Goal: Book appointment/travel/reservation

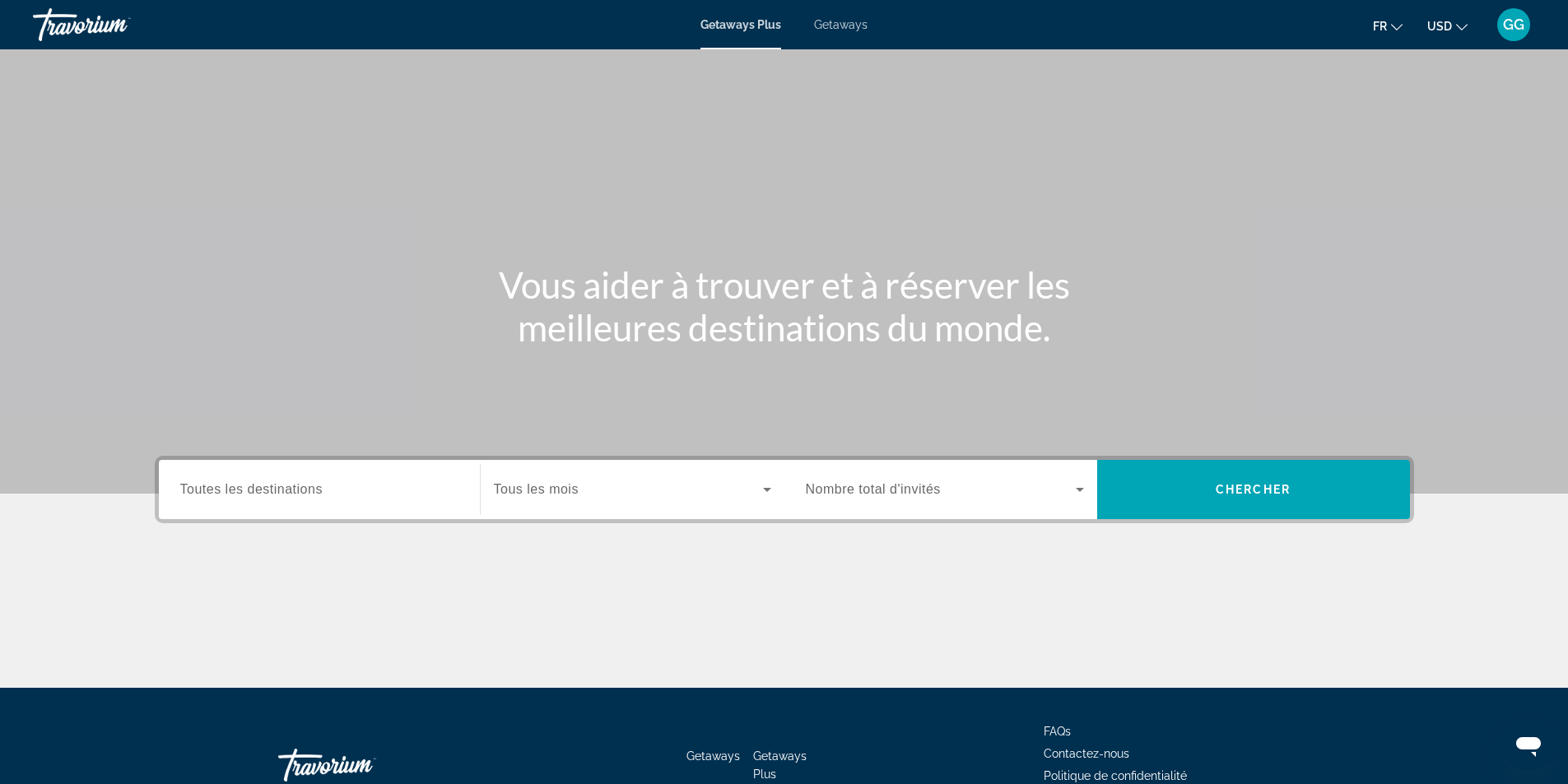
click at [1453, 26] on button "USD USD ($) MXN (Mex$) CAD (Can$) GBP (£) EUR (€) AUD (A$) NZD (NZ$) CNY (CN¥)" at bounding box center [1448, 26] width 40 height 24
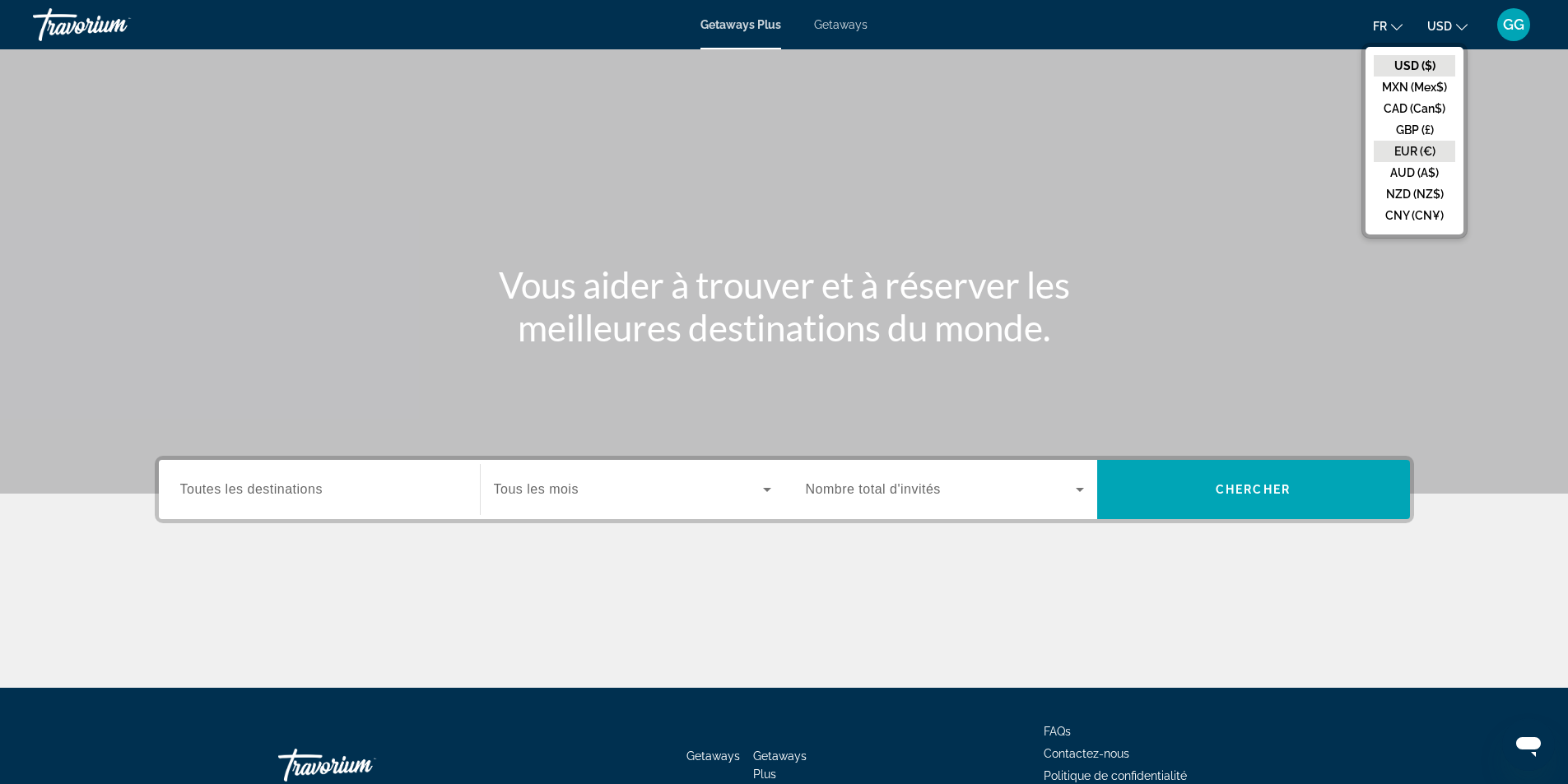
click at [1409, 144] on button "EUR (€)" at bounding box center [1414, 151] width 82 height 21
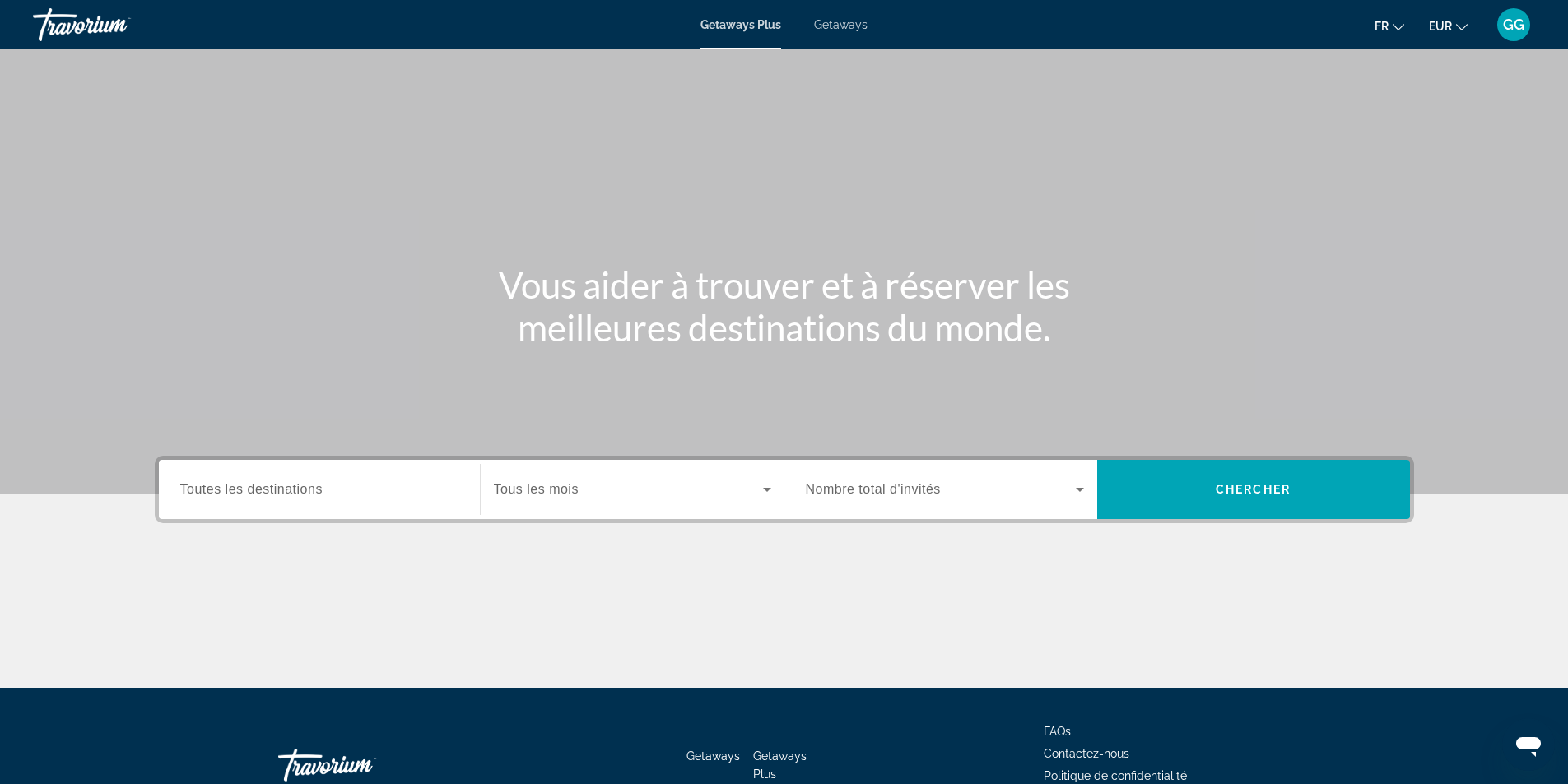
click at [393, 499] on input "Destination Toutes les destinations" at bounding box center [319, 490] width 278 height 20
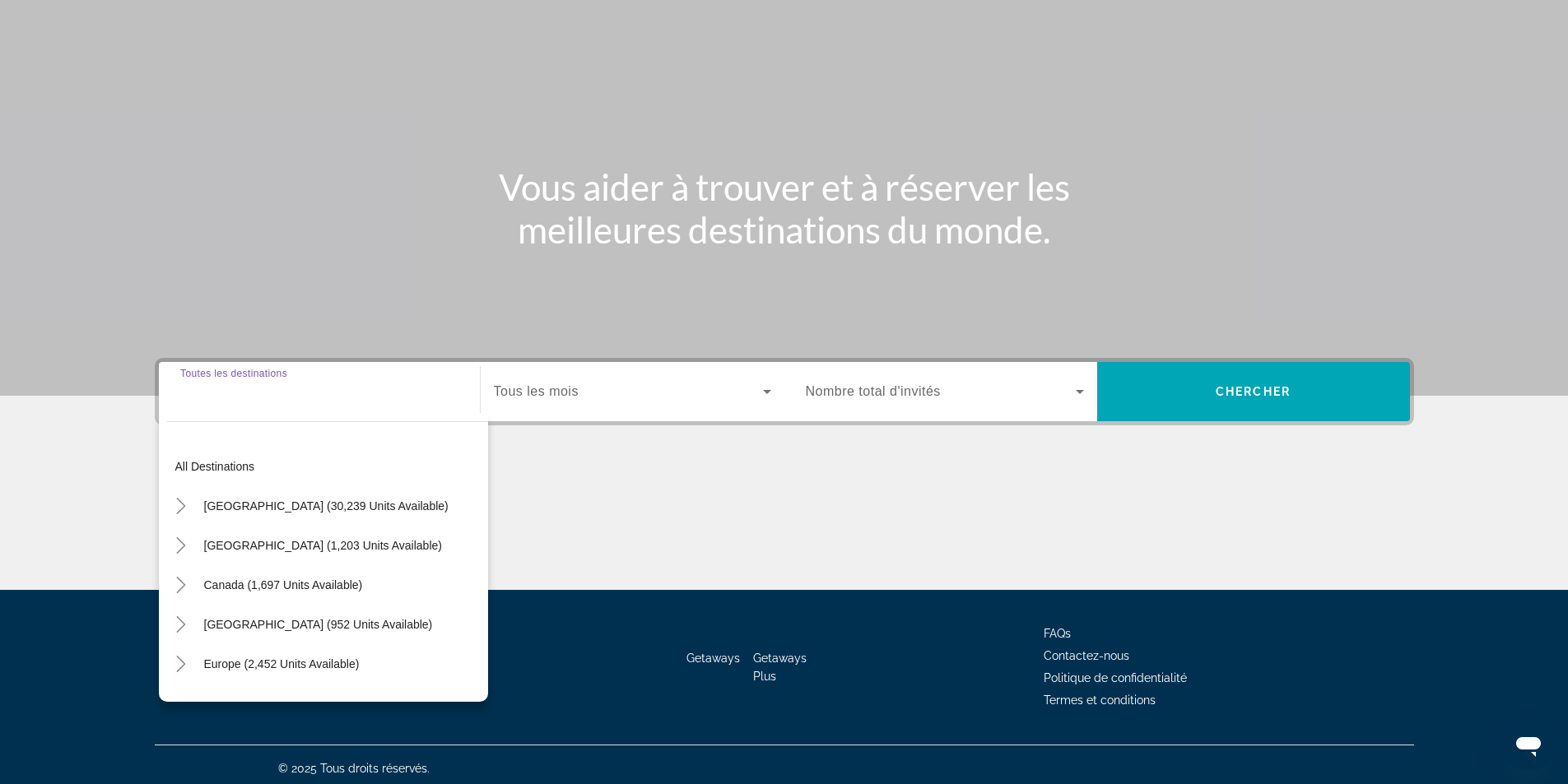
scroll to position [105, 0]
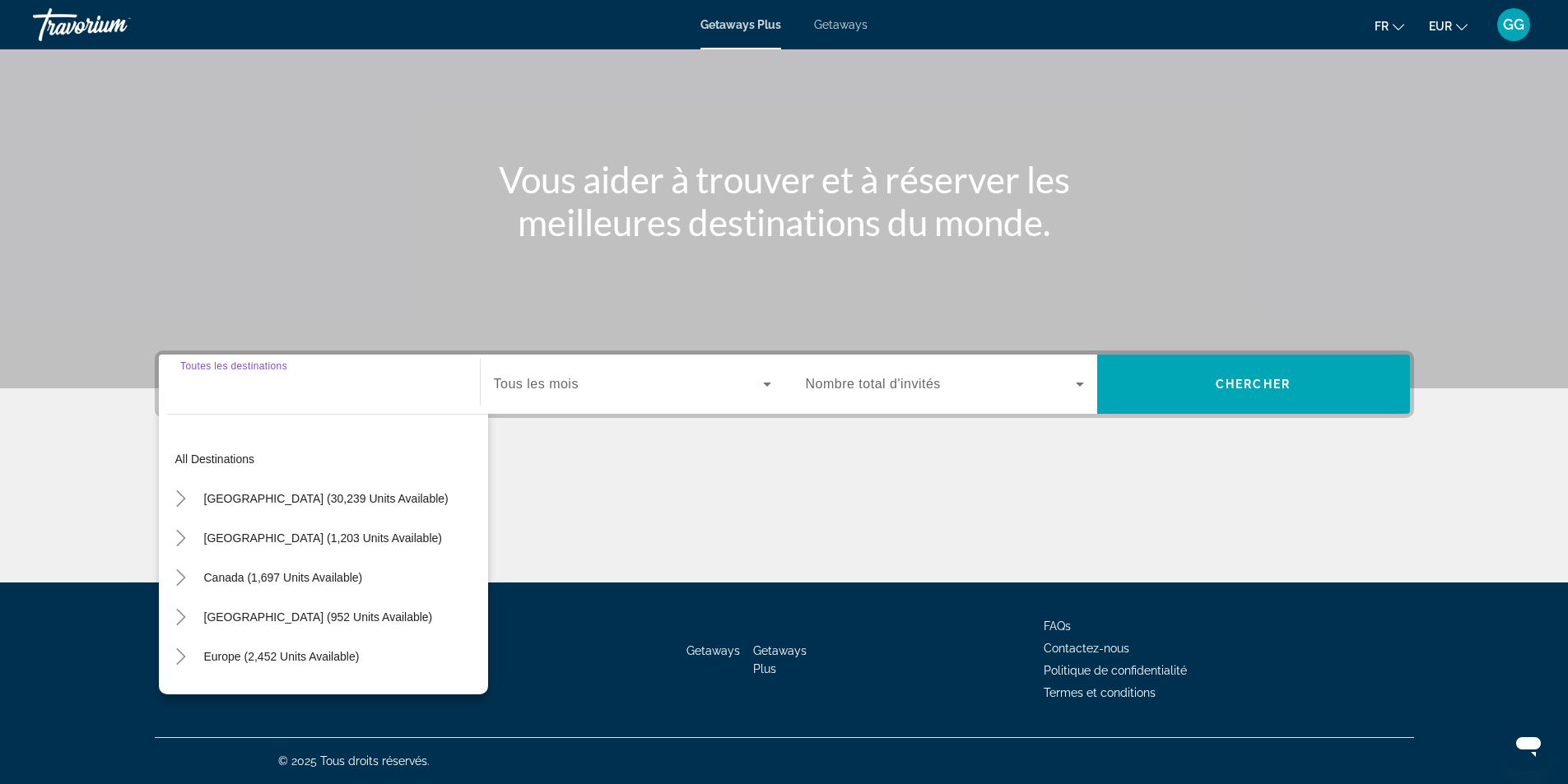
click at [371, 400] on div "Search widget" at bounding box center [319, 384] width 278 height 47
click at [376, 396] on div "Search widget" at bounding box center [319, 384] width 278 height 47
click at [390, 380] on input "Destination Toutes les destinations" at bounding box center [319, 385] width 278 height 20
click at [396, 370] on div "Search widget" at bounding box center [319, 384] width 278 height 47
click at [279, 373] on div "Search widget" at bounding box center [319, 384] width 278 height 47
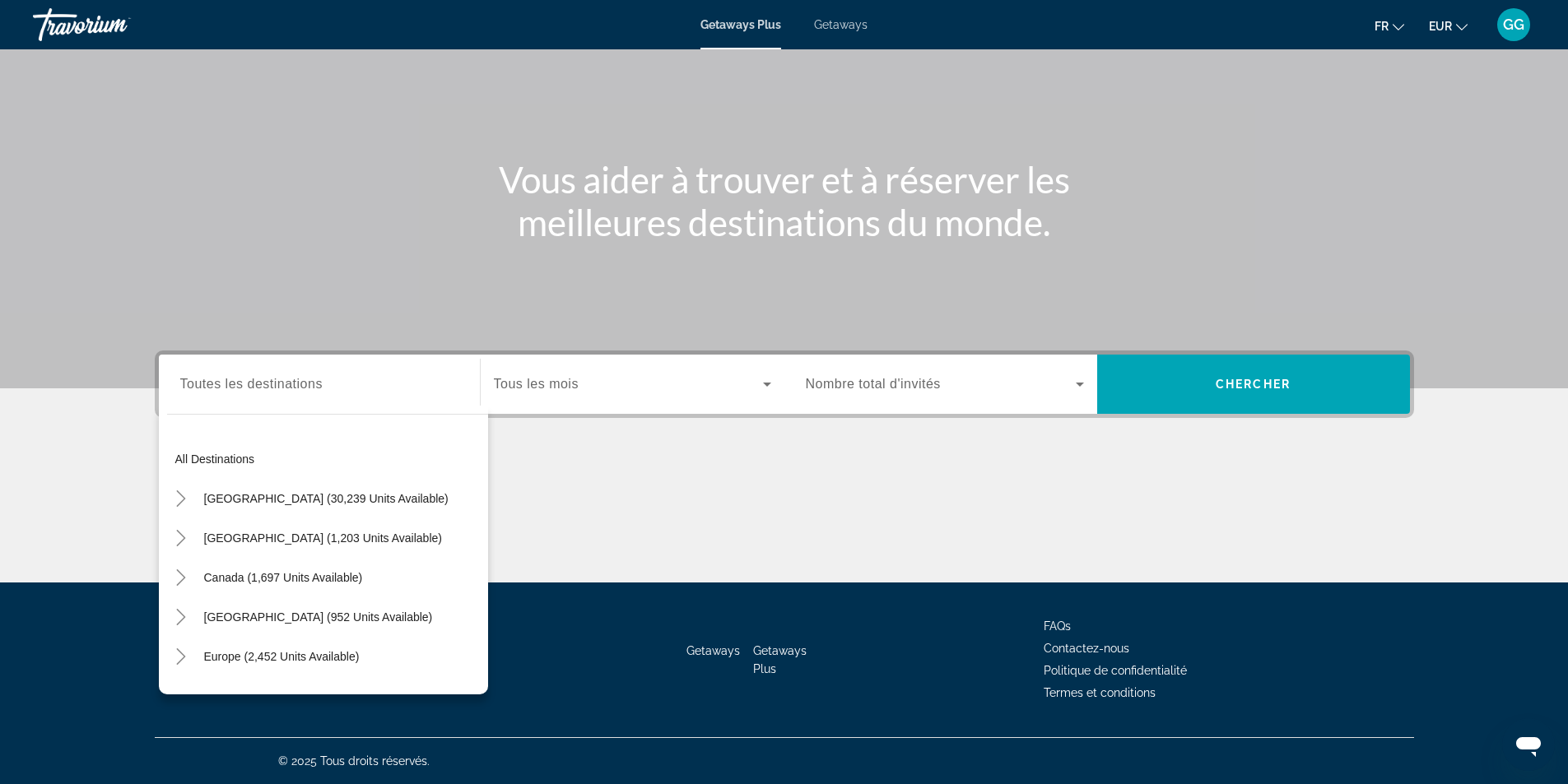
click at [180, 368] on div "Destination Toutes les destinations" at bounding box center [319, 384] width 278 height 47
click at [196, 400] on div "Search widget" at bounding box center [319, 384] width 278 height 47
click at [263, 399] on div "Search widget" at bounding box center [319, 384] width 278 height 47
click at [250, 460] on span "All destinations" at bounding box center [215, 459] width 80 height 13
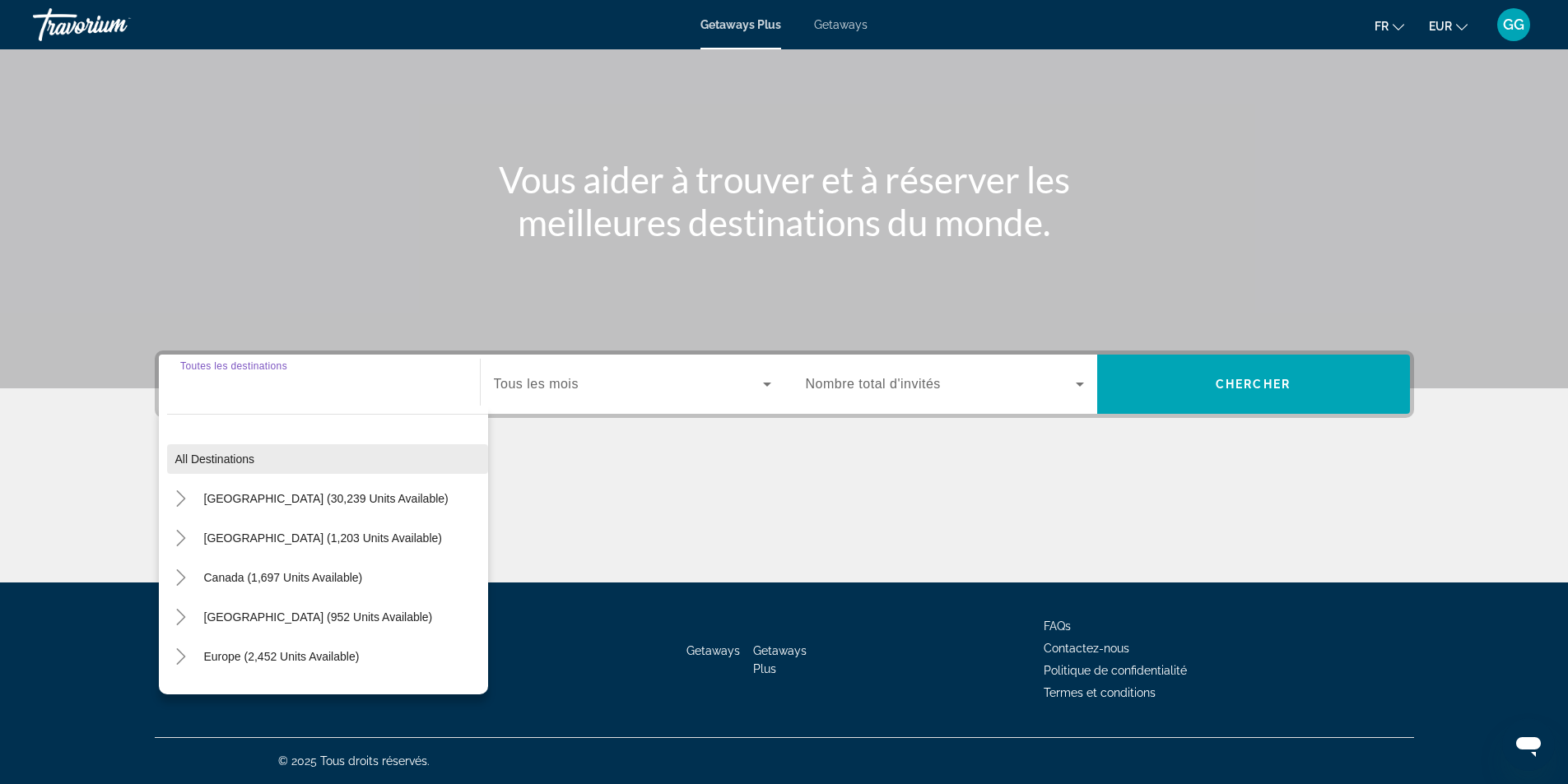
type input "**********"
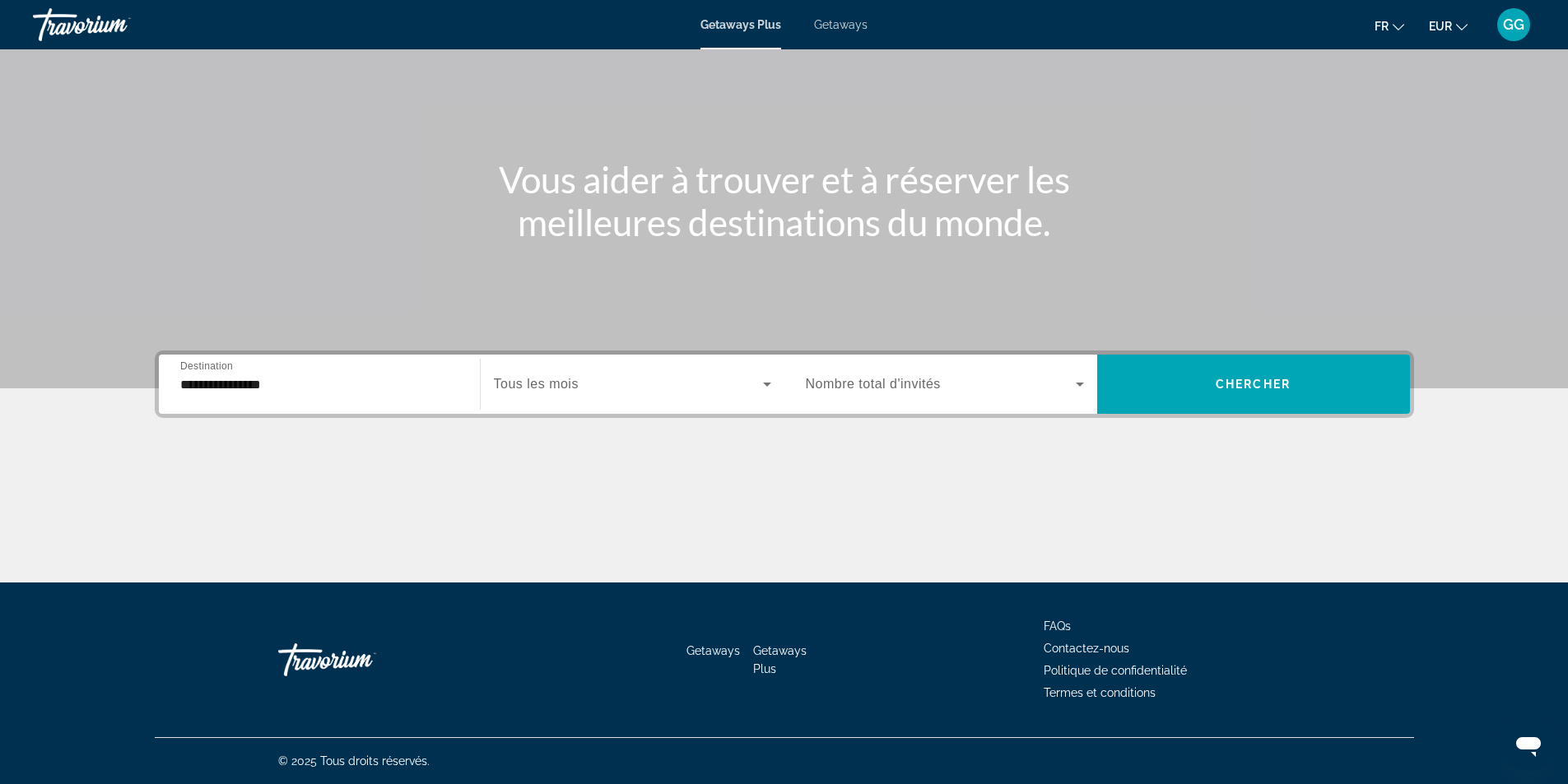
click at [606, 373] on div "Search widget" at bounding box center [633, 384] width 277 height 46
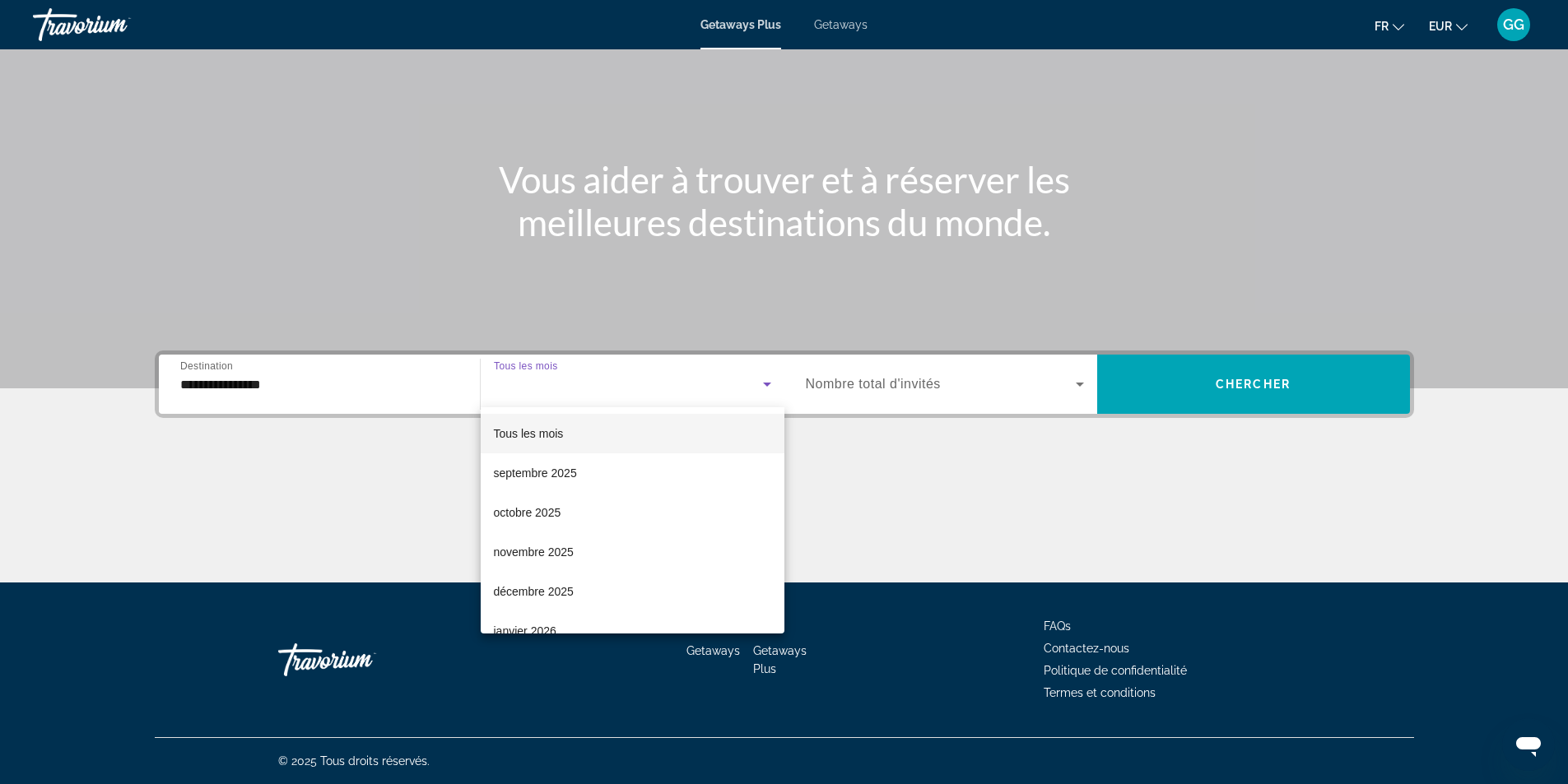
click at [269, 377] on div at bounding box center [784, 392] width 1568 height 784
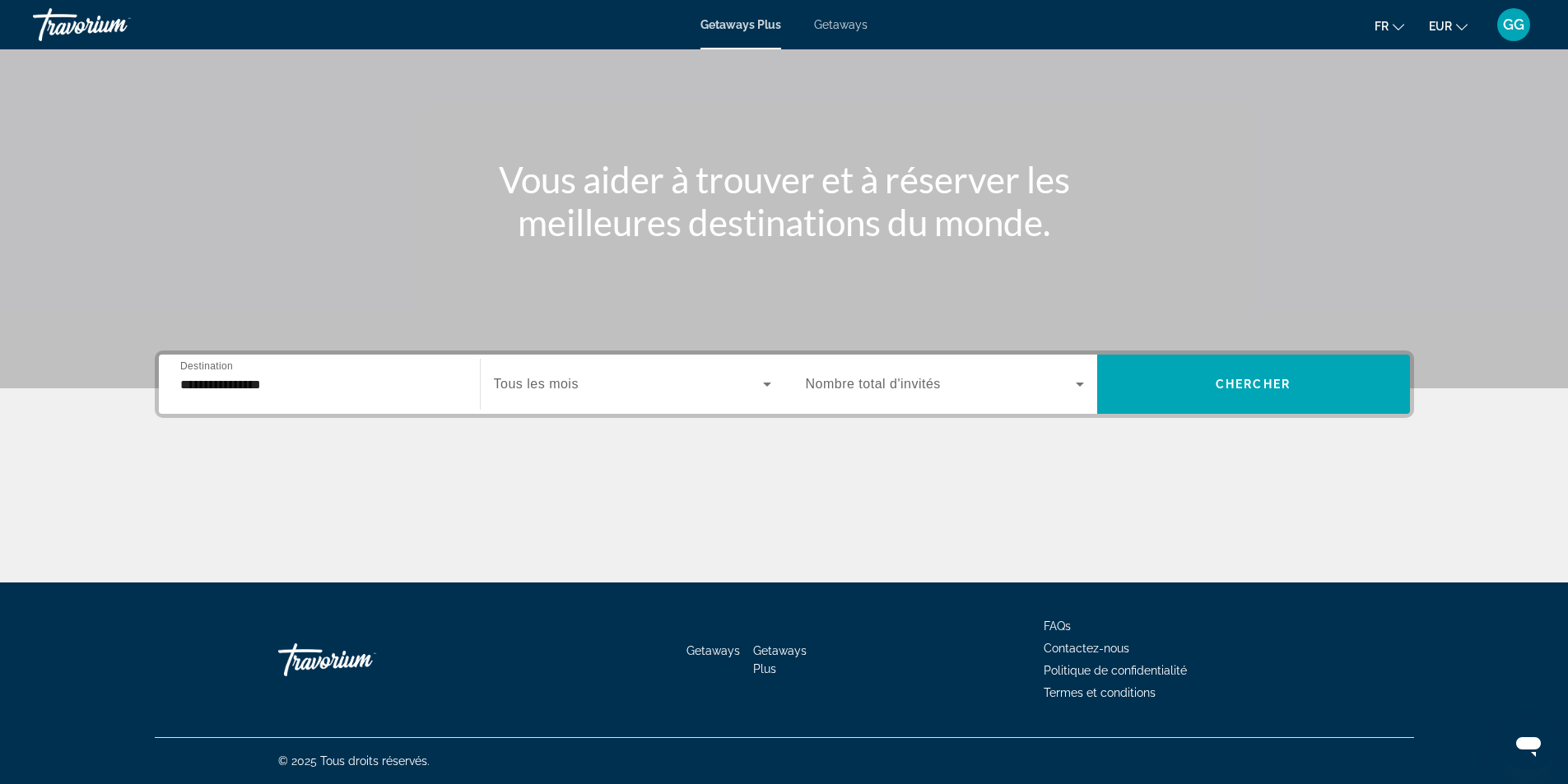
click at [263, 391] on input "**********" at bounding box center [319, 385] width 278 height 20
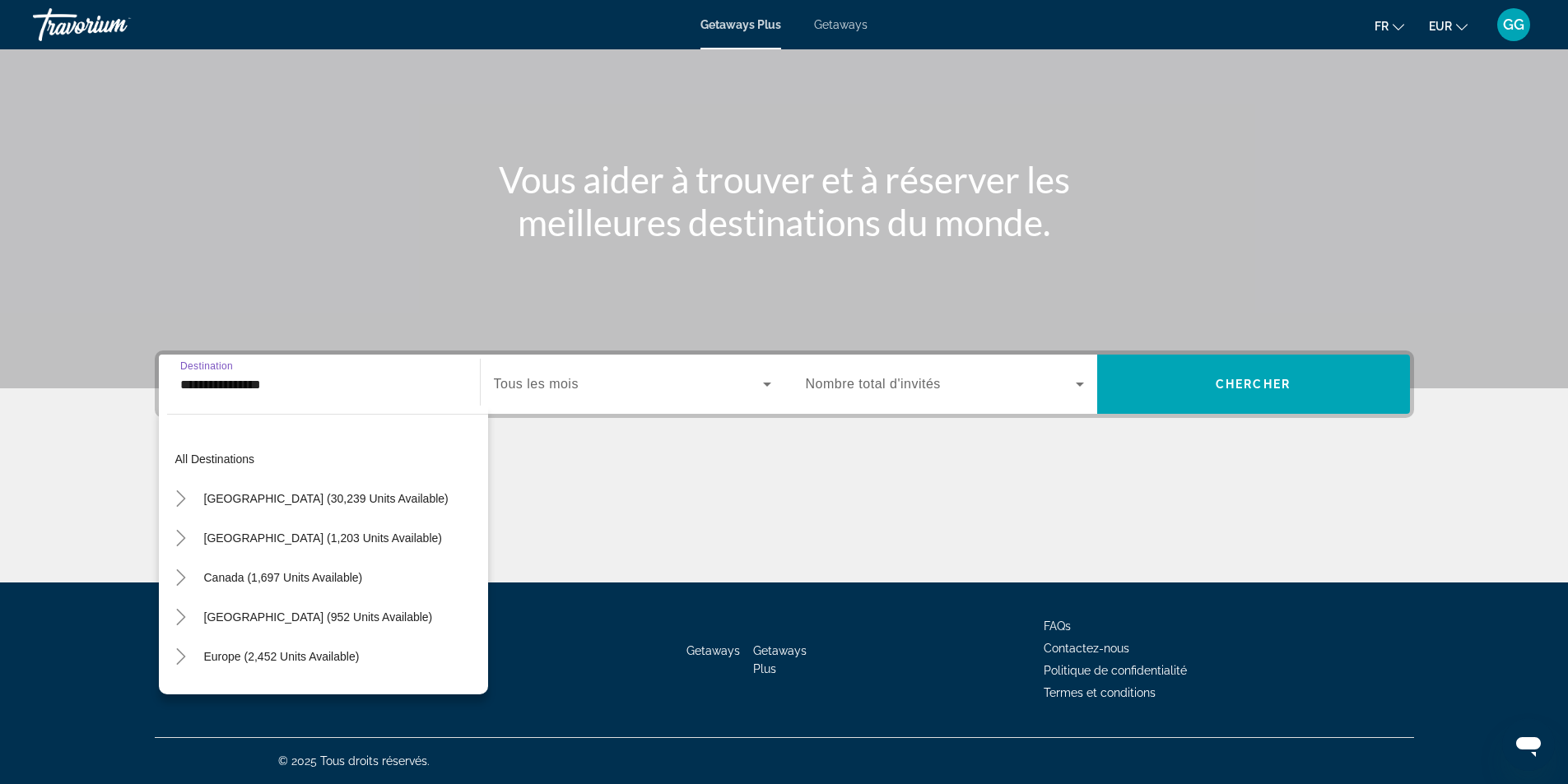
drag, startPoint x: 279, startPoint y: 386, endPoint x: -49, endPoint y: 371, distance: 328.3
click at [0, 371] on html "**********" at bounding box center [784, 287] width 1568 height 784
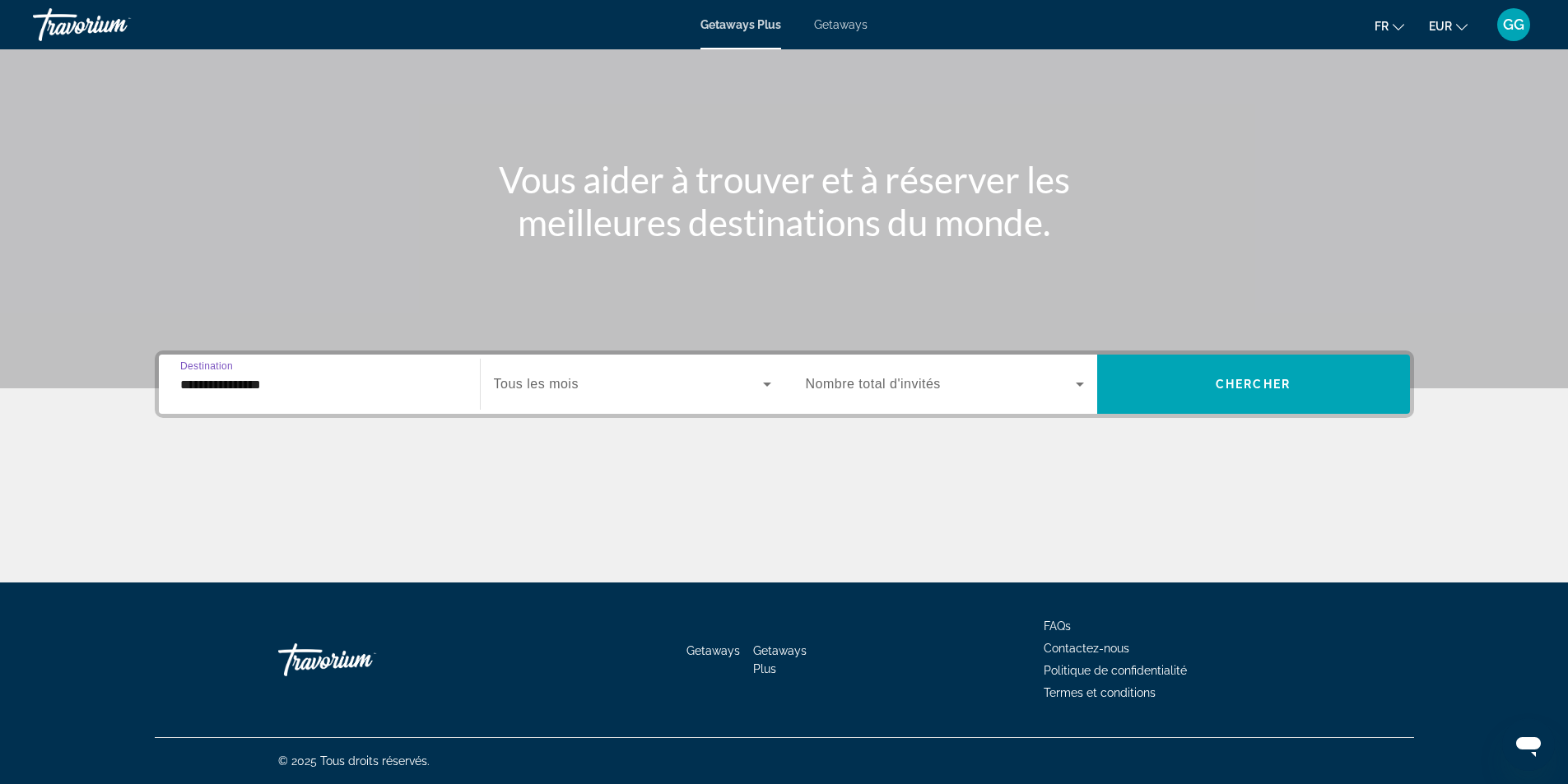
click at [954, 394] on span "Search widget" at bounding box center [941, 384] width 270 height 20
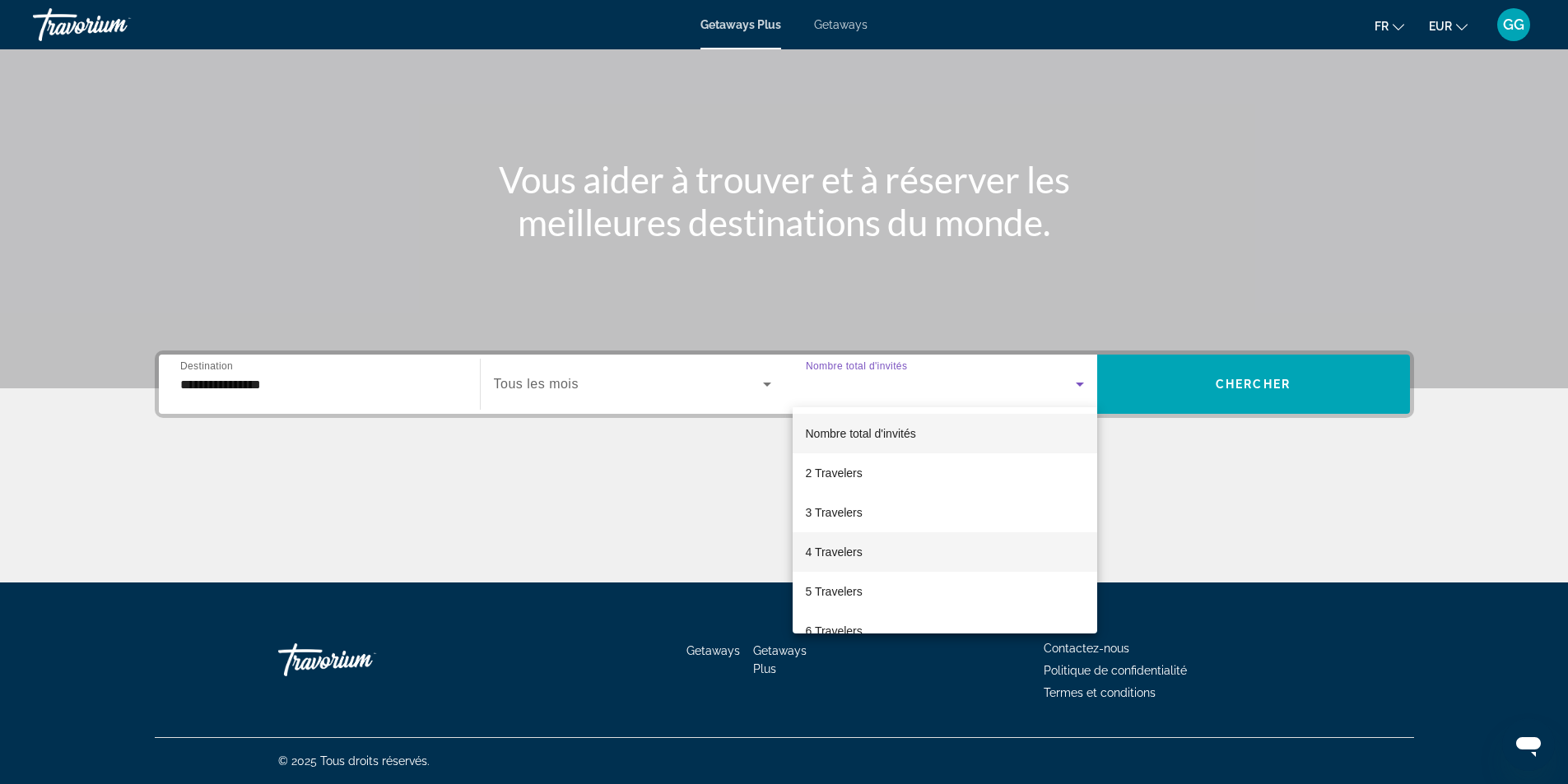
click at [867, 553] on mat-option "4 Travelers" at bounding box center [945, 552] width 304 height 39
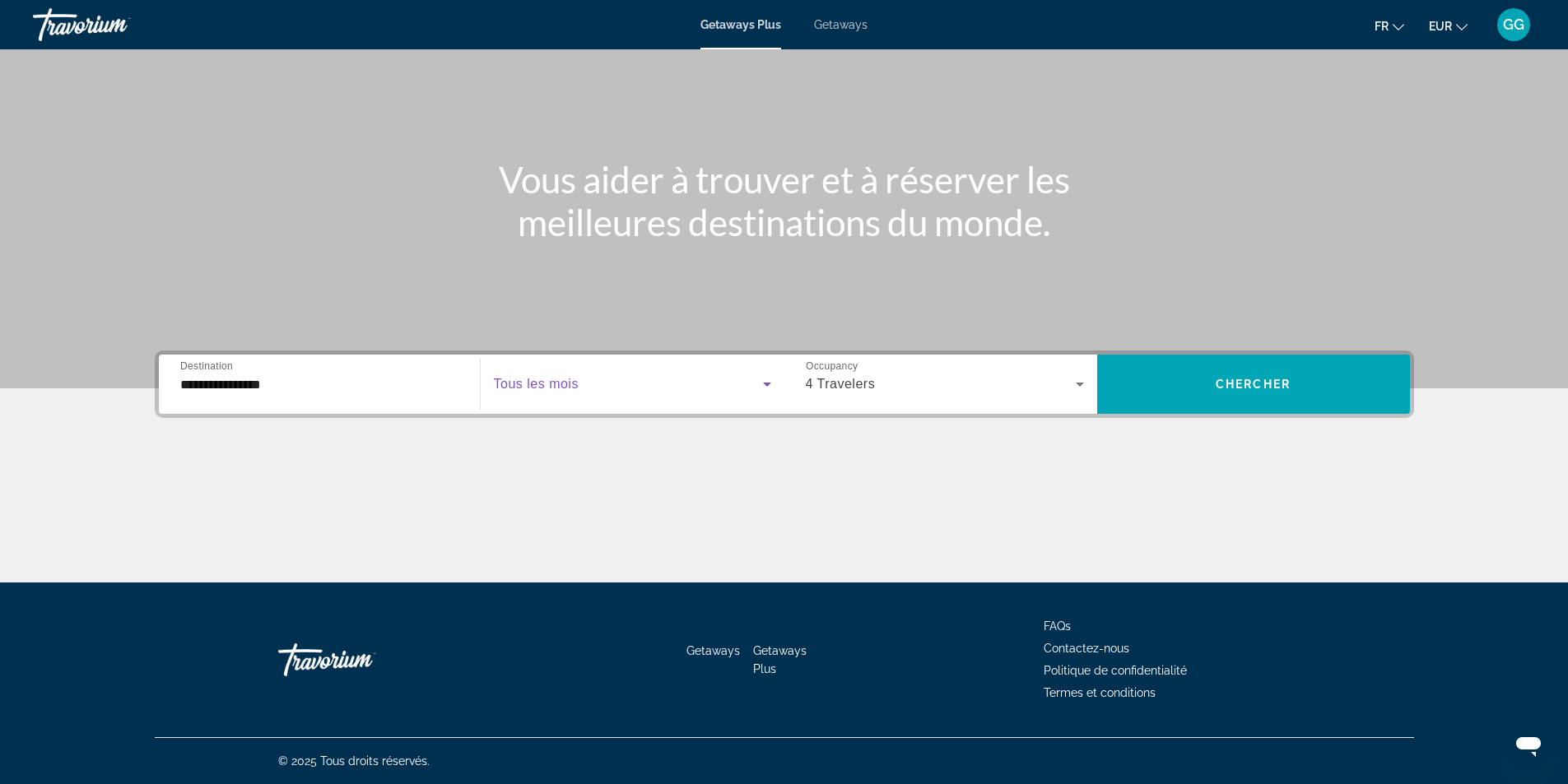
click at [603, 382] on span "Search widget" at bounding box center [628, 384] width 269 height 20
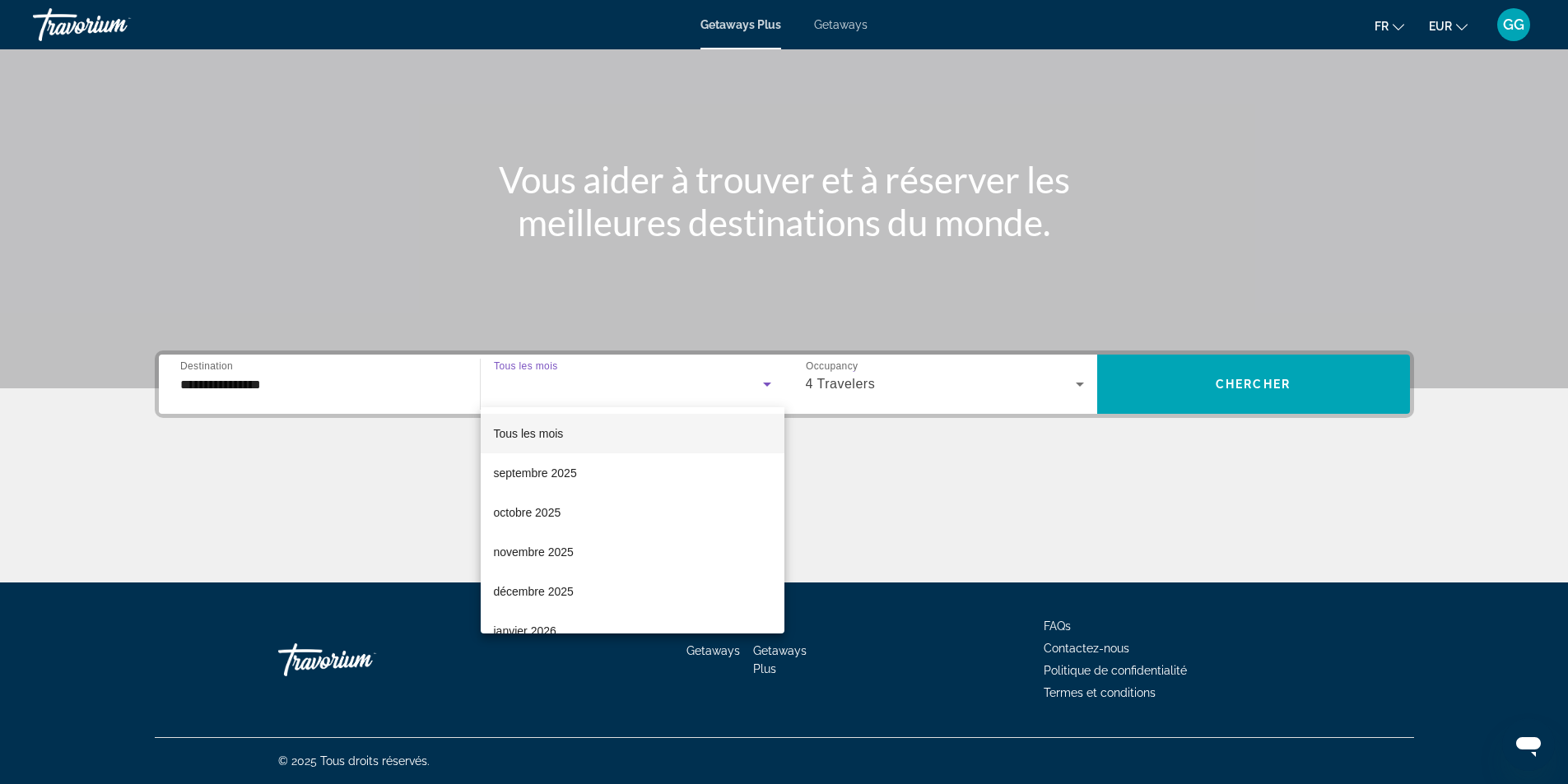
click at [619, 269] on div at bounding box center [784, 392] width 1568 height 784
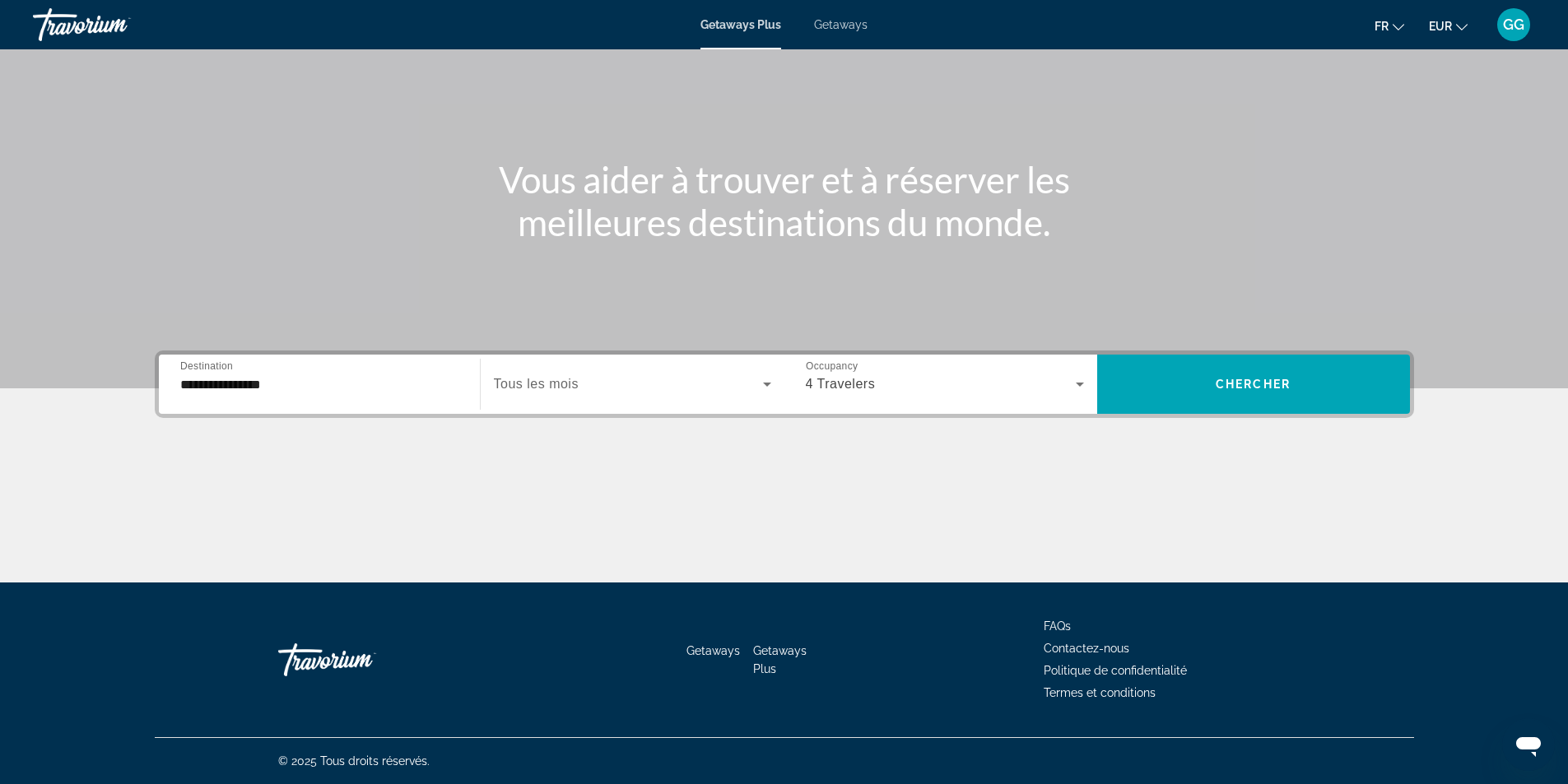
click at [840, 20] on span "Getaways" at bounding box center [841, 25] width 54 height 13
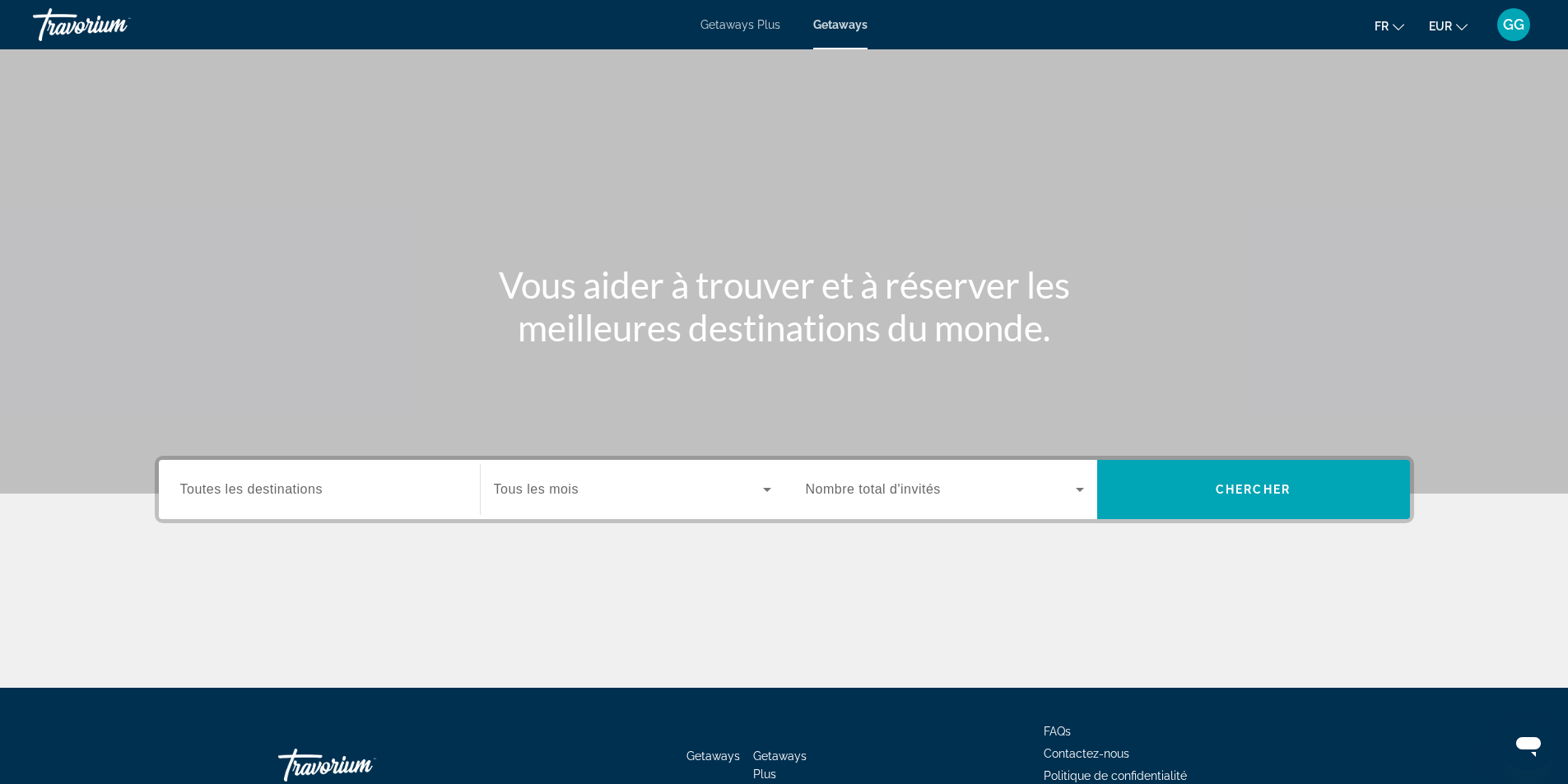
click at [419, 489] on input "Destination Toutes les destinations" at bounding box center [319, 490] width 278 height 20
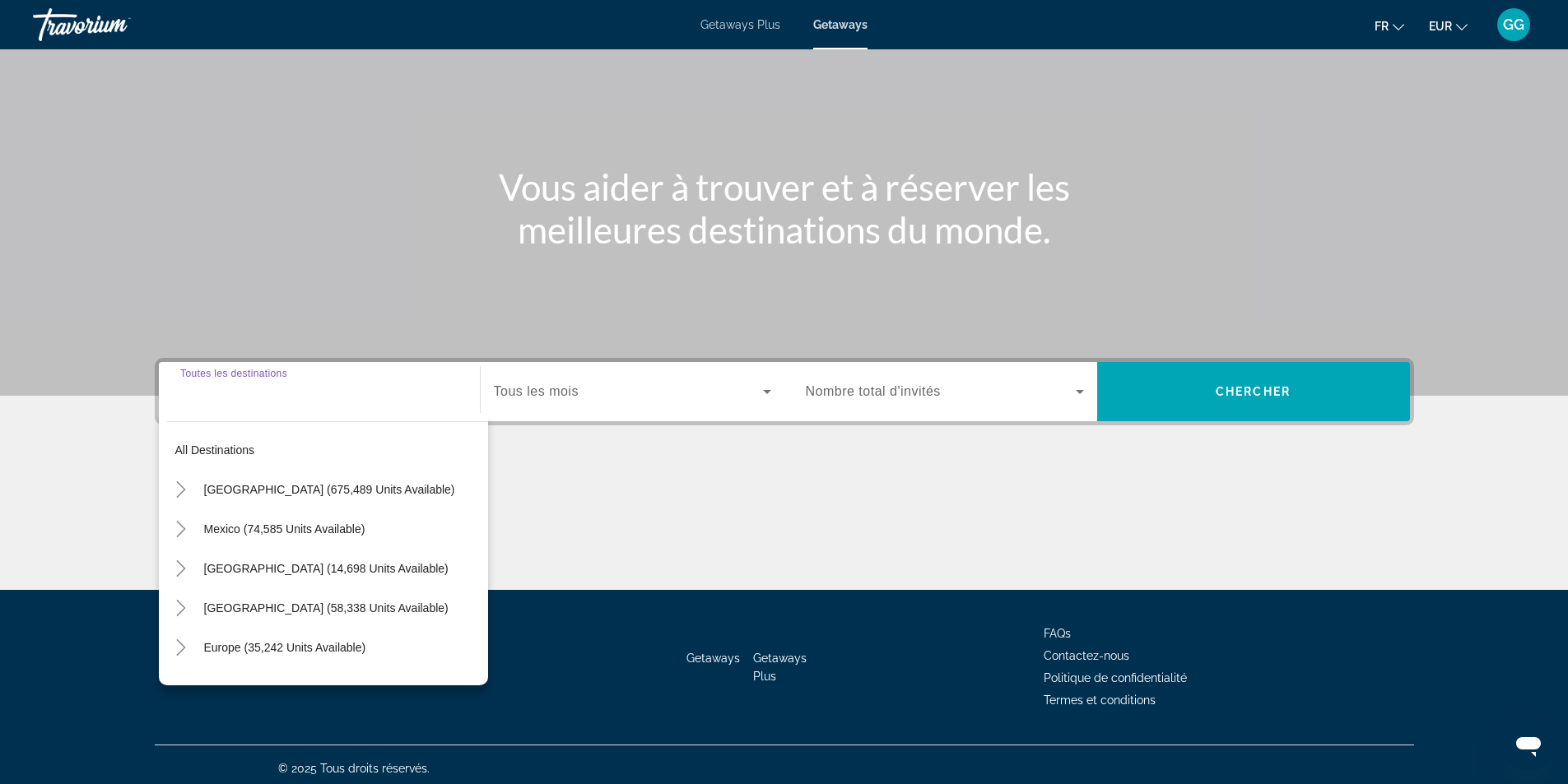
scroll to position [105, 0]
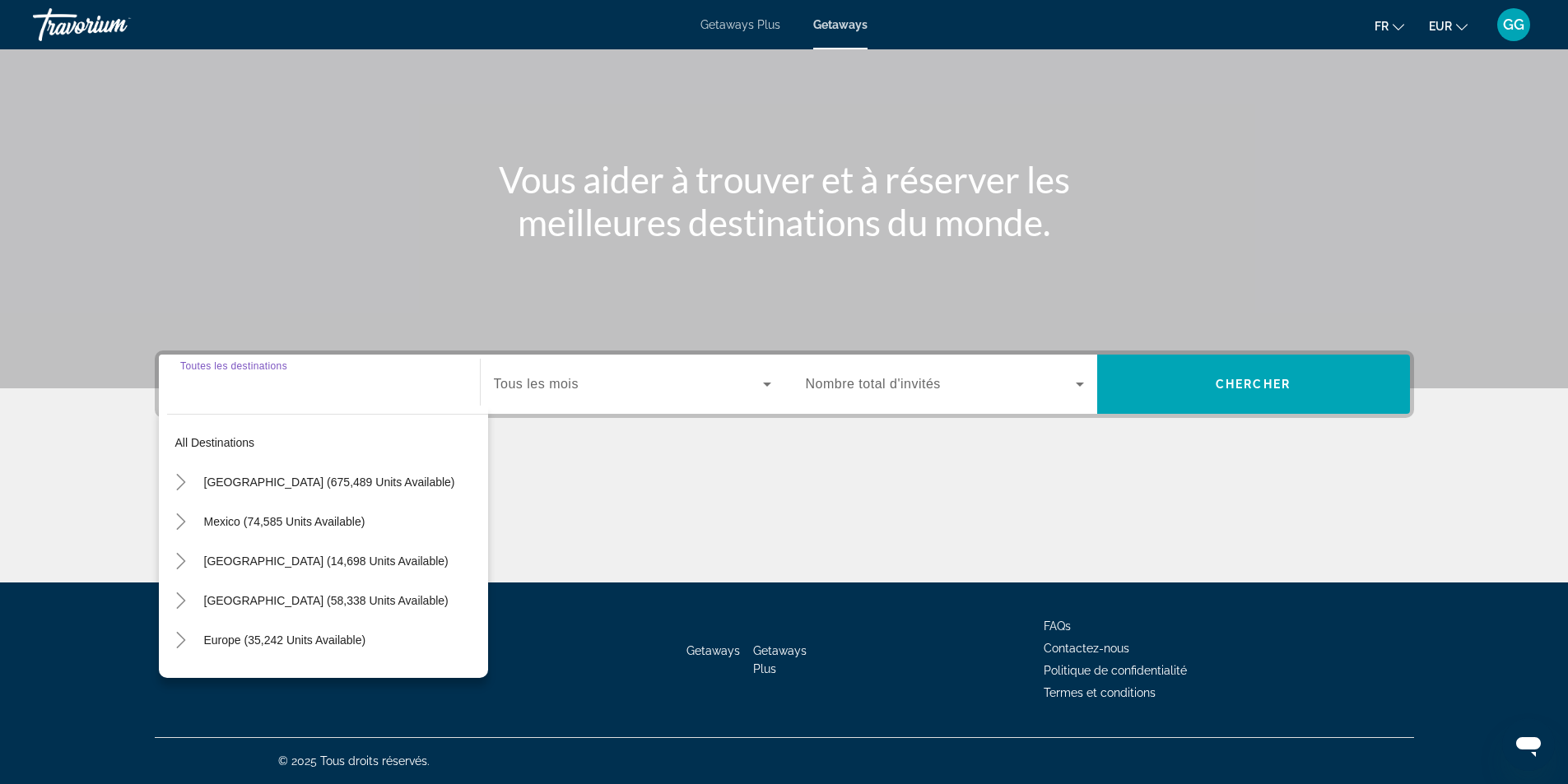
click at [324, 394] on input "Destination Toutes les destinations" at bounding box center [319, 385] width 278 height 20
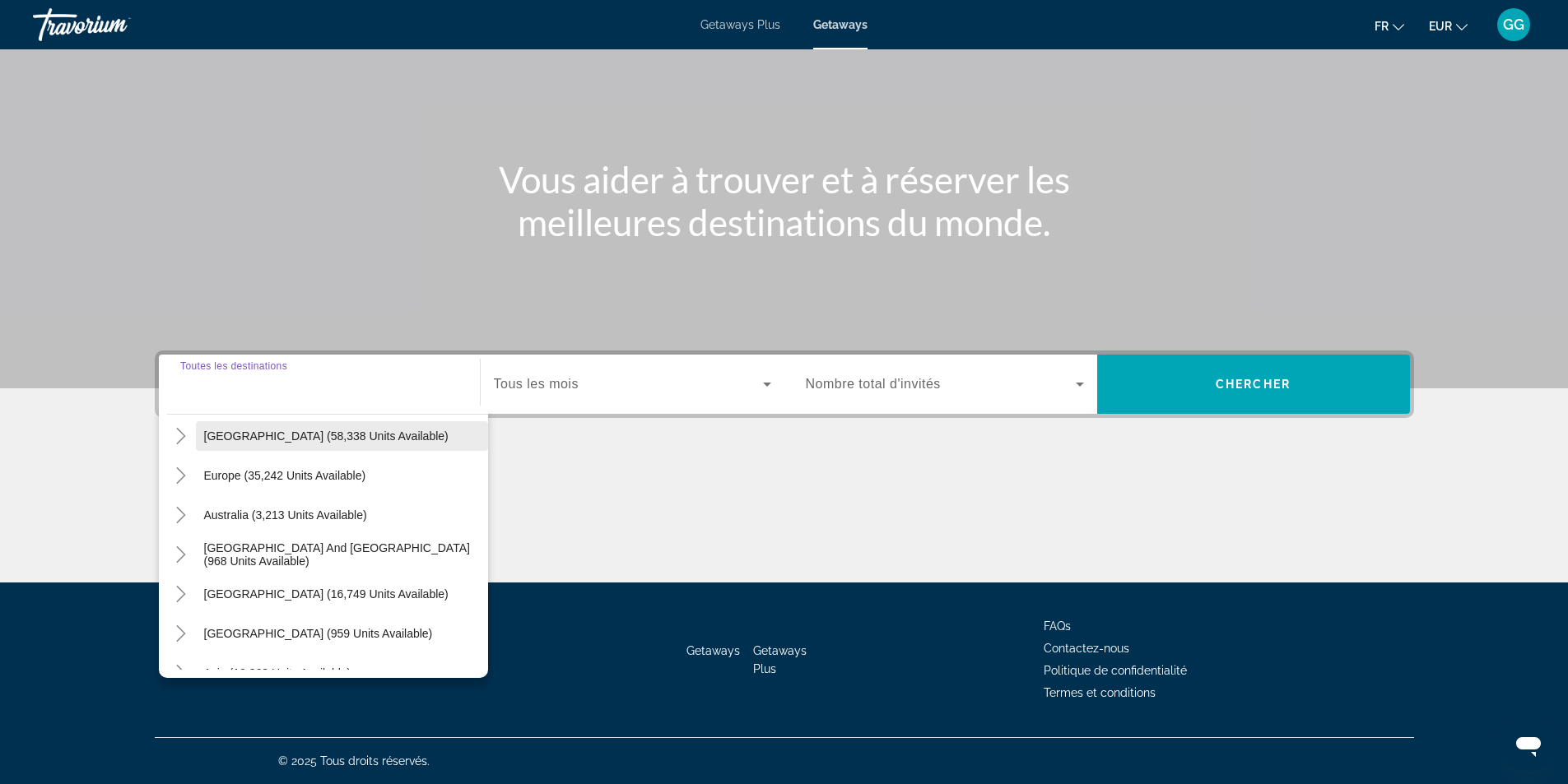
scroll to position [0, 0]
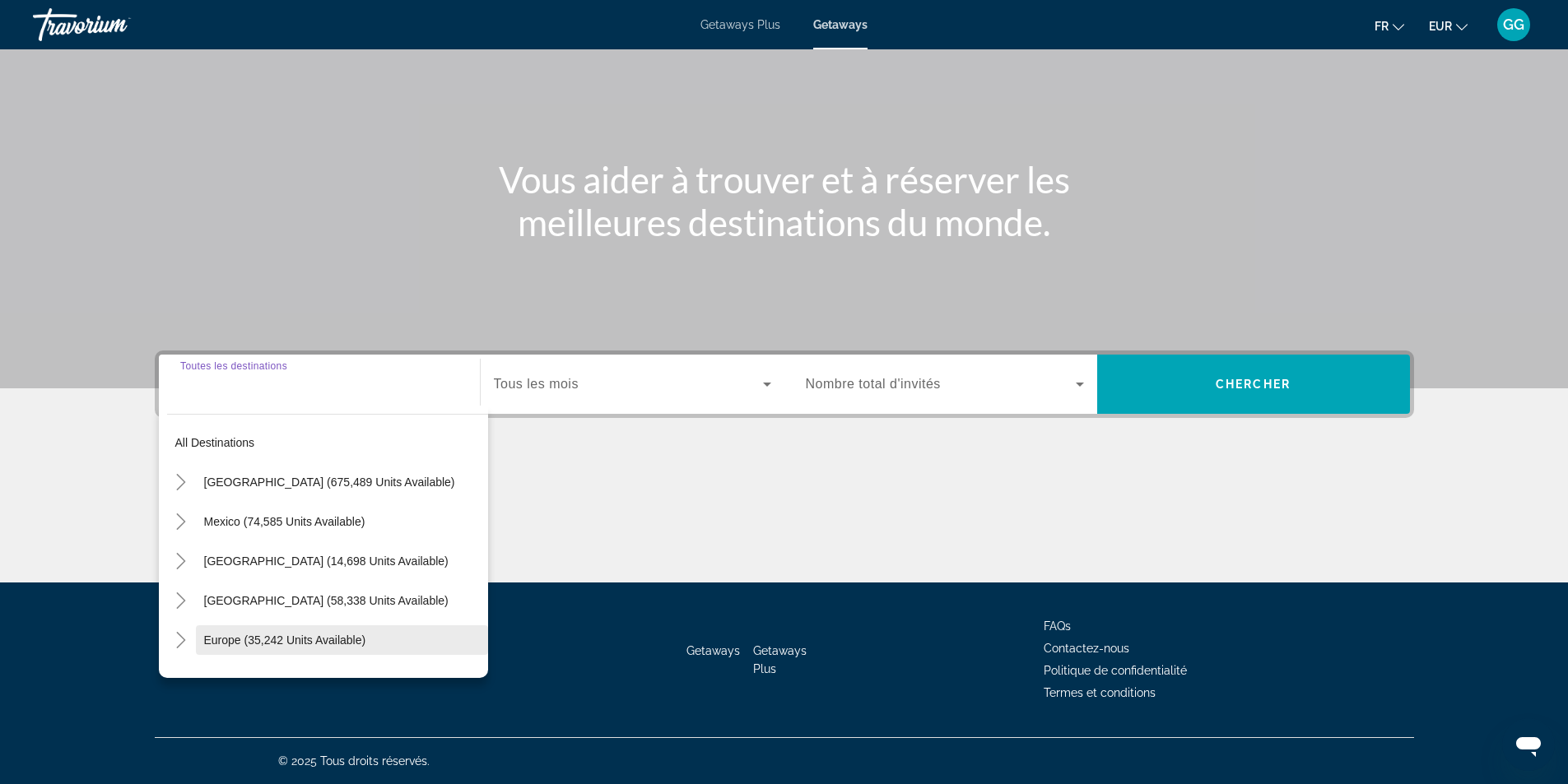
click at [320, 635] on span "Europe (35,242 units available)" at bounding box center [285, 640] width 162 height 13
type input "**********"
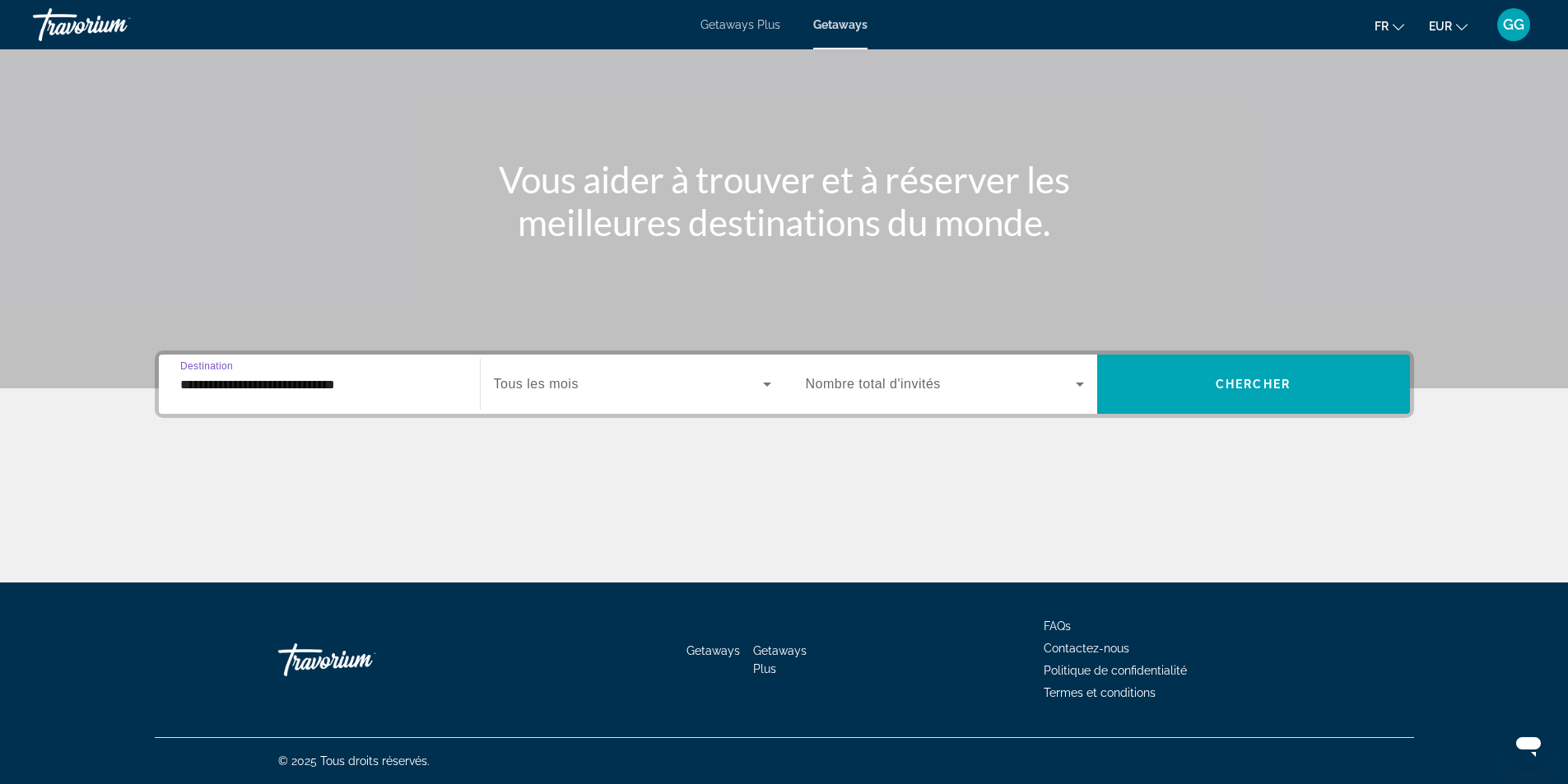
click at [576, 386] on span "Tous les mois" at bounding box center [536, 383] width 85 height 14
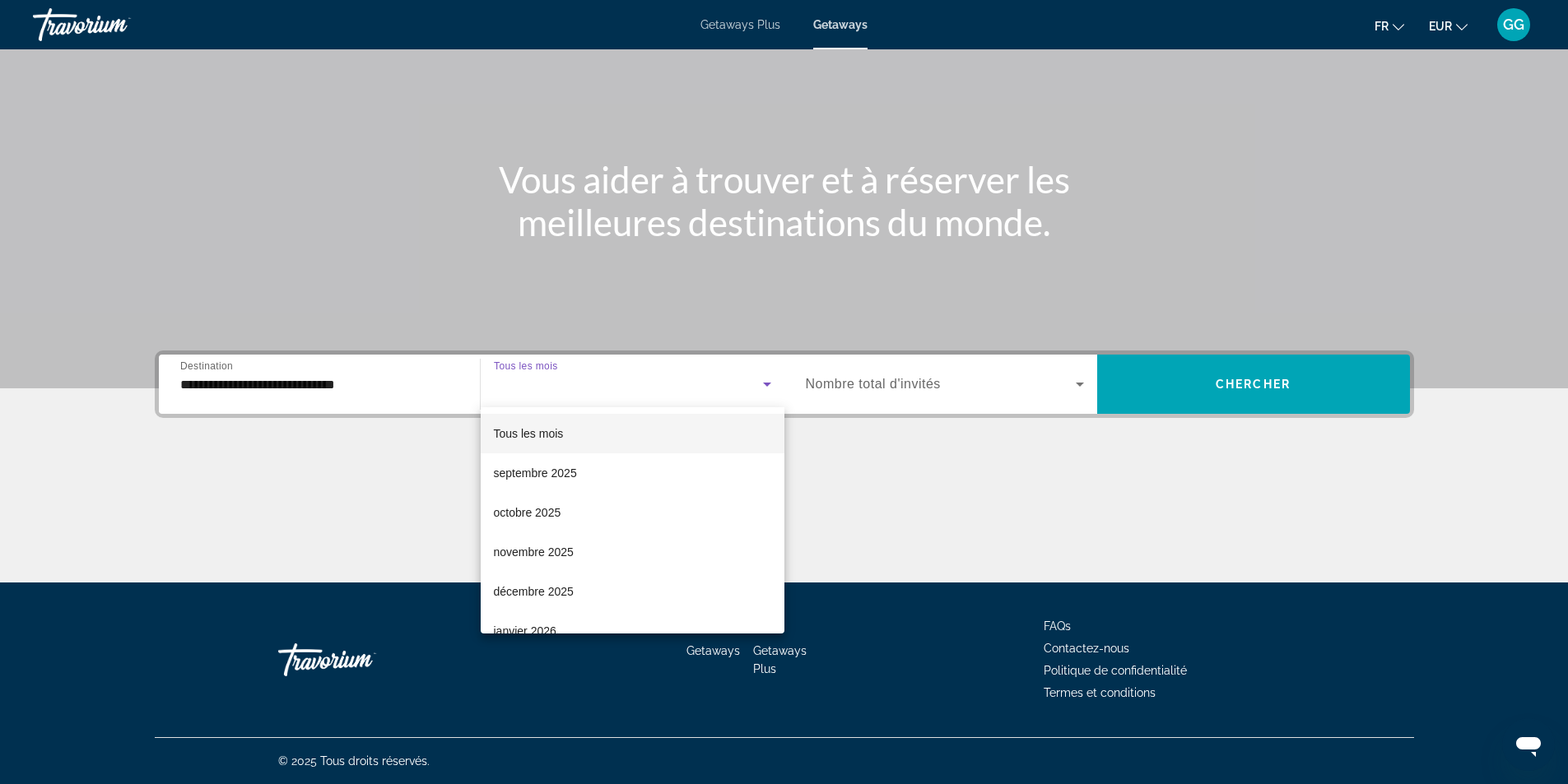
click at [959, 364] on div at bounding box center [784, 392] width 1568 height 784
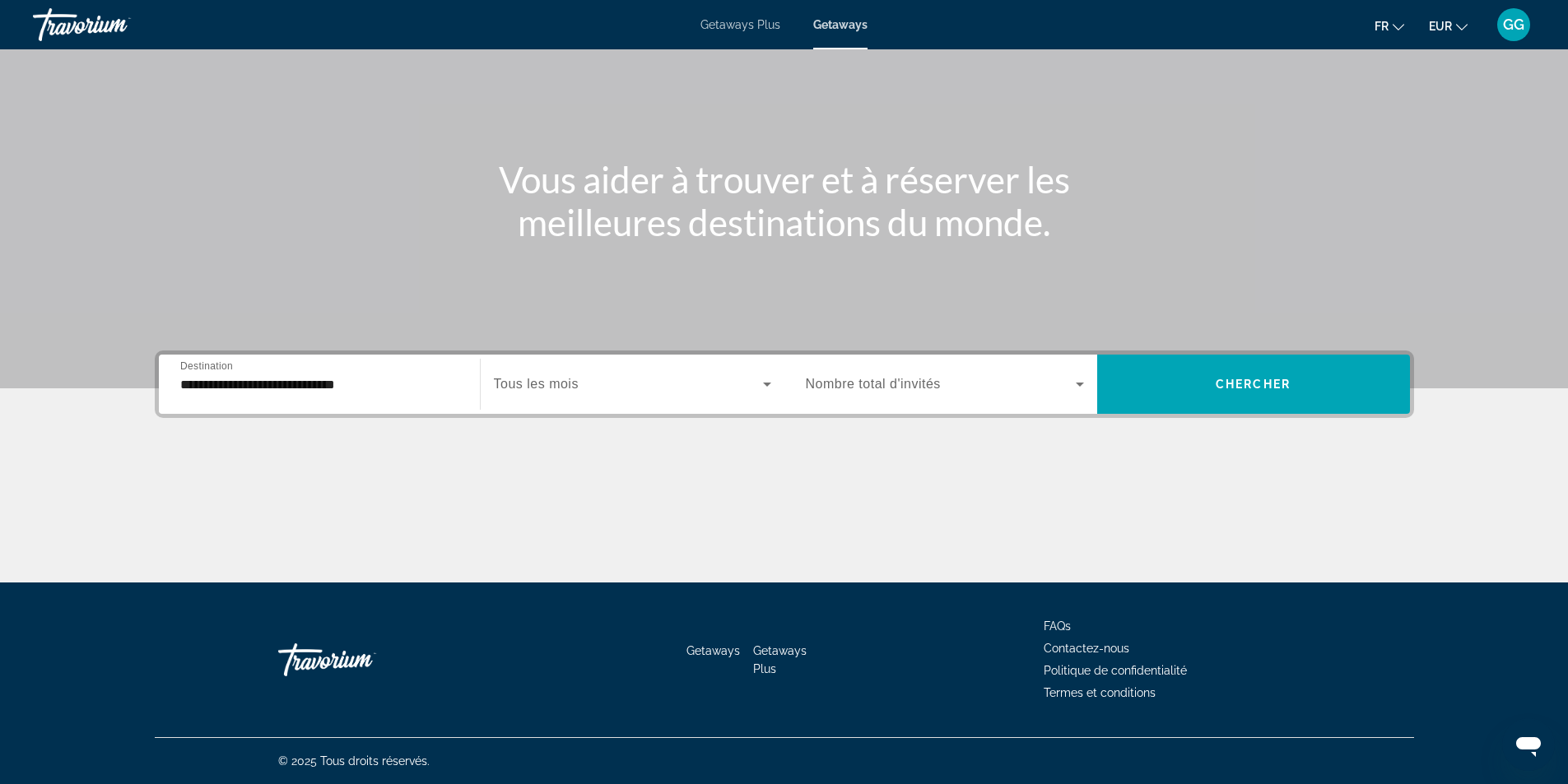
click at [597, 406] on div "Search widget" at bounding box center [633, 384] width 277 height 46
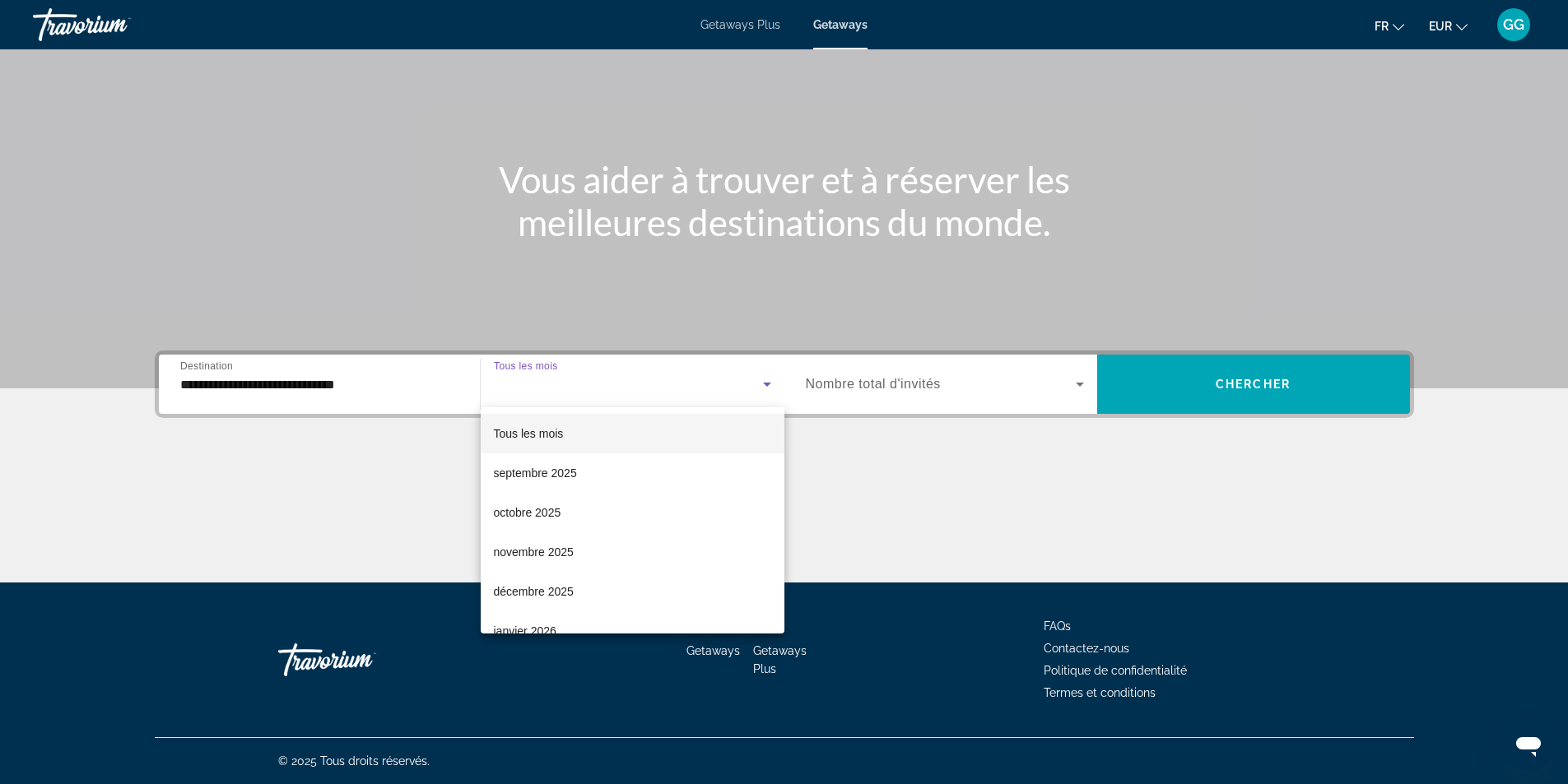
click at [864, 382] on div at bounding box center [784, 392] width 1568 height 784
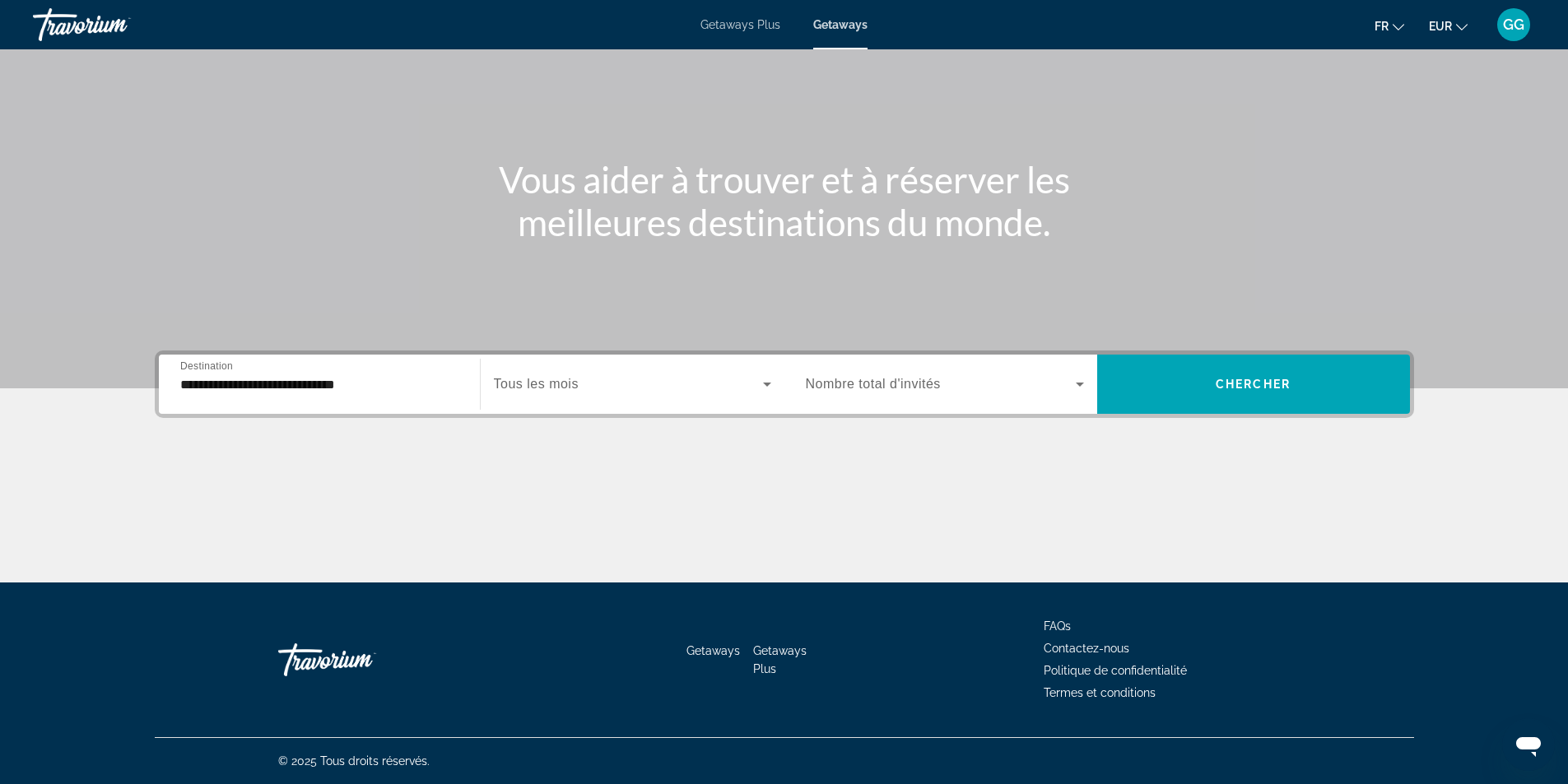
click at [900, 389] on span "Nombre total d'invités" at bounding box center [874, 383] width 135 height 14
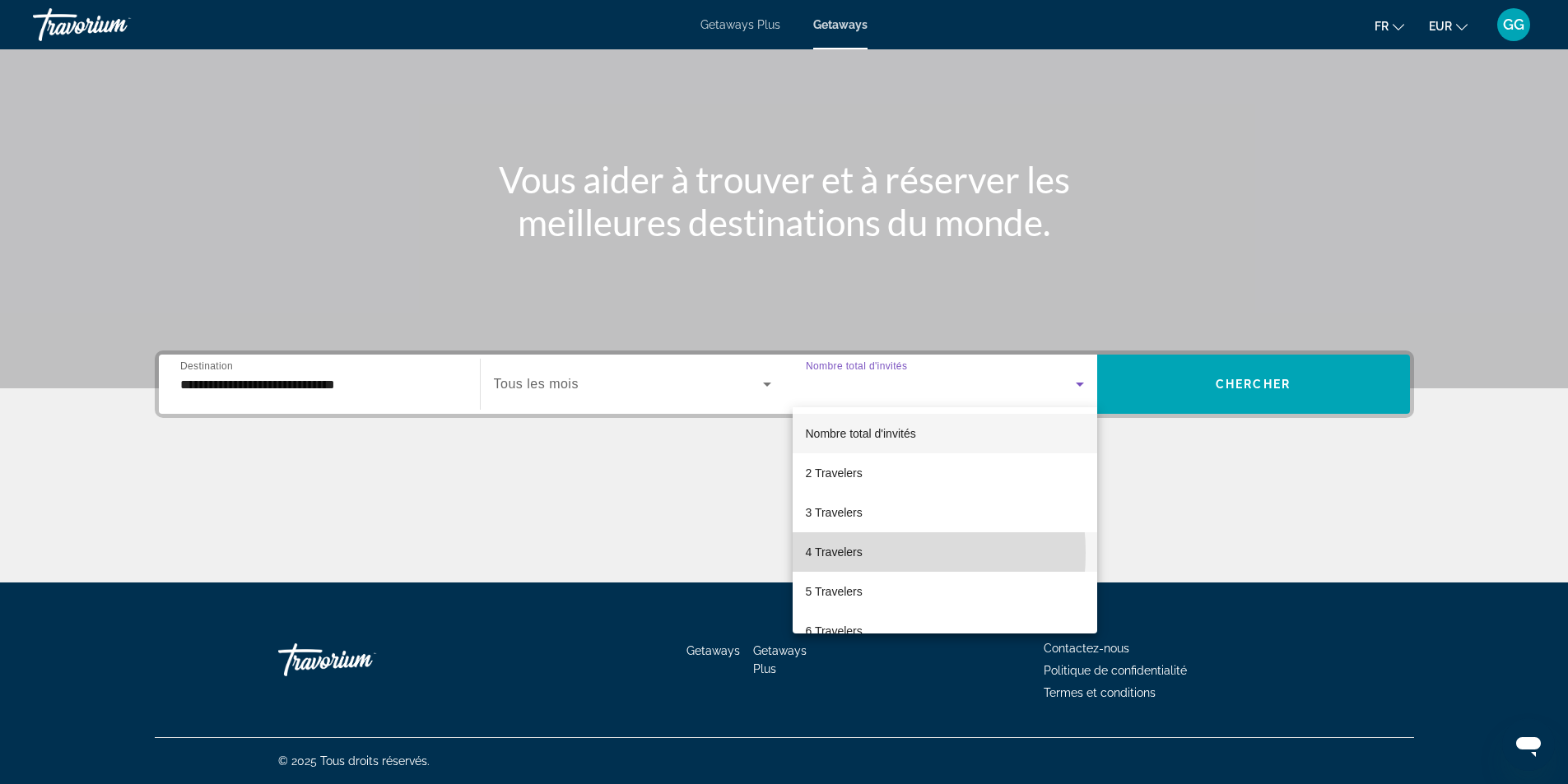
click at [841, 553] on span "4 Travelers" at bounding box center [834, 552] width 57 height 20
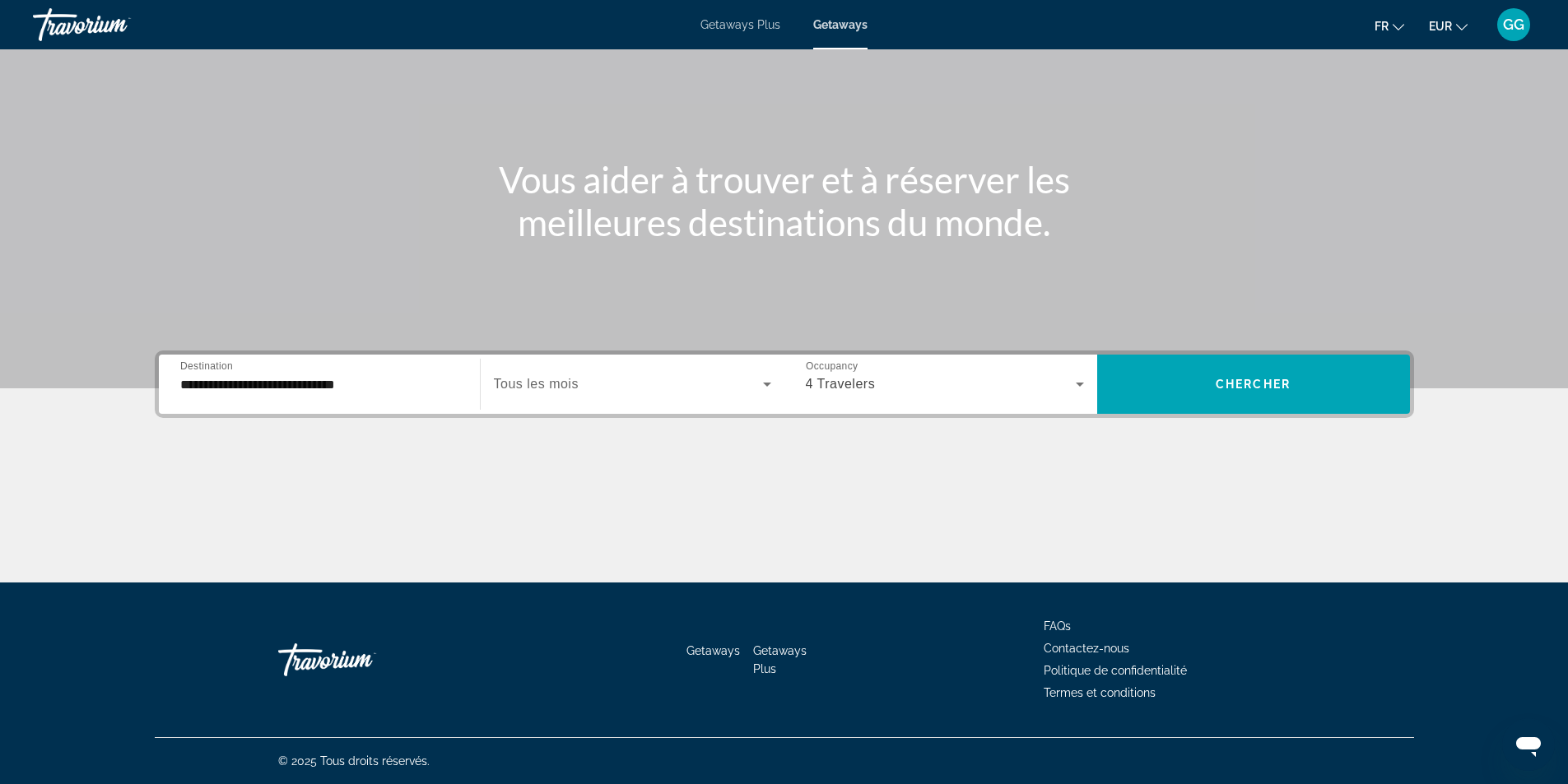
click at [263, 374] on div "**********" at bounding box center [319, 384] width 278 height 47
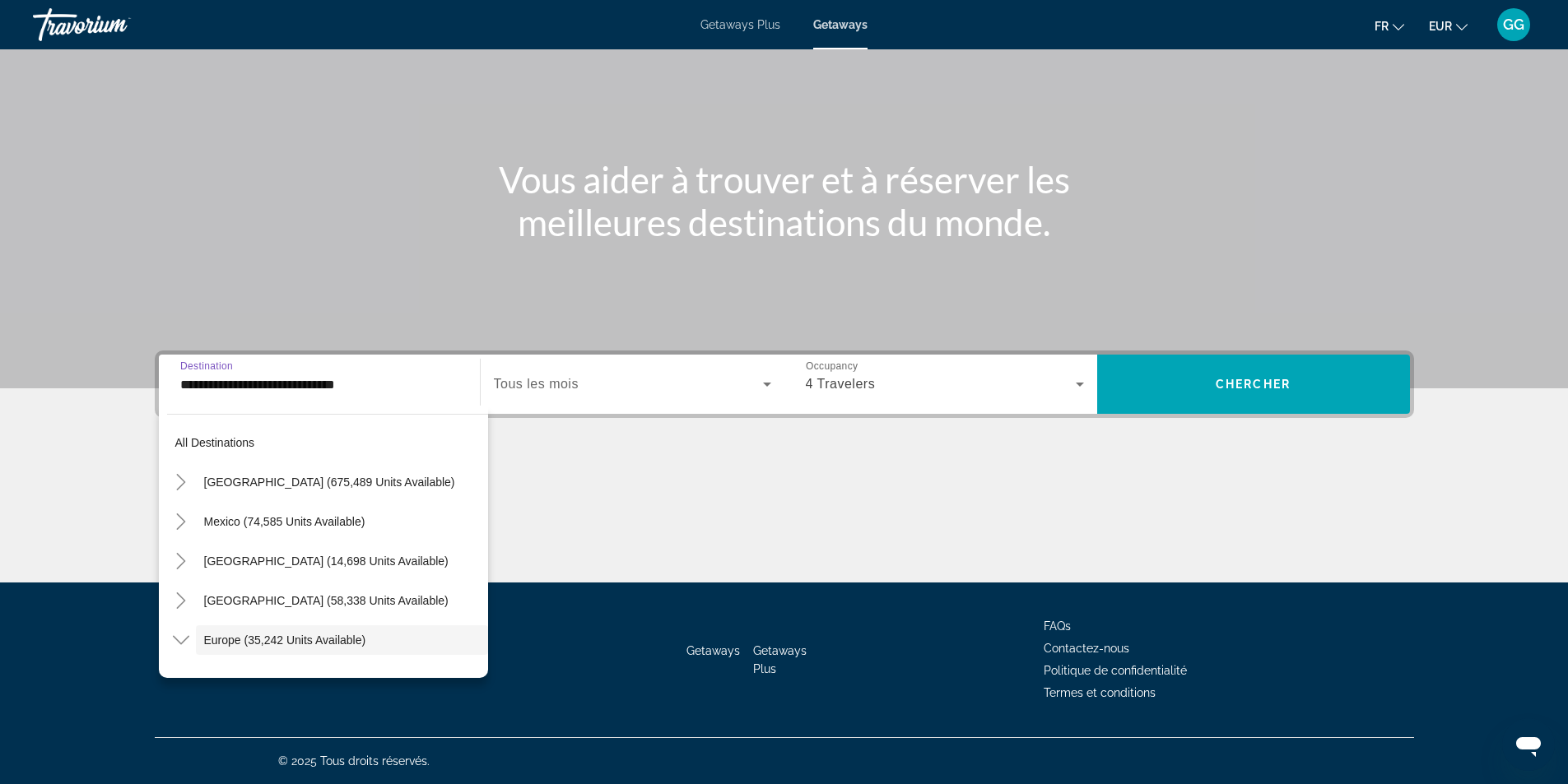
scroll to position [98, 0]
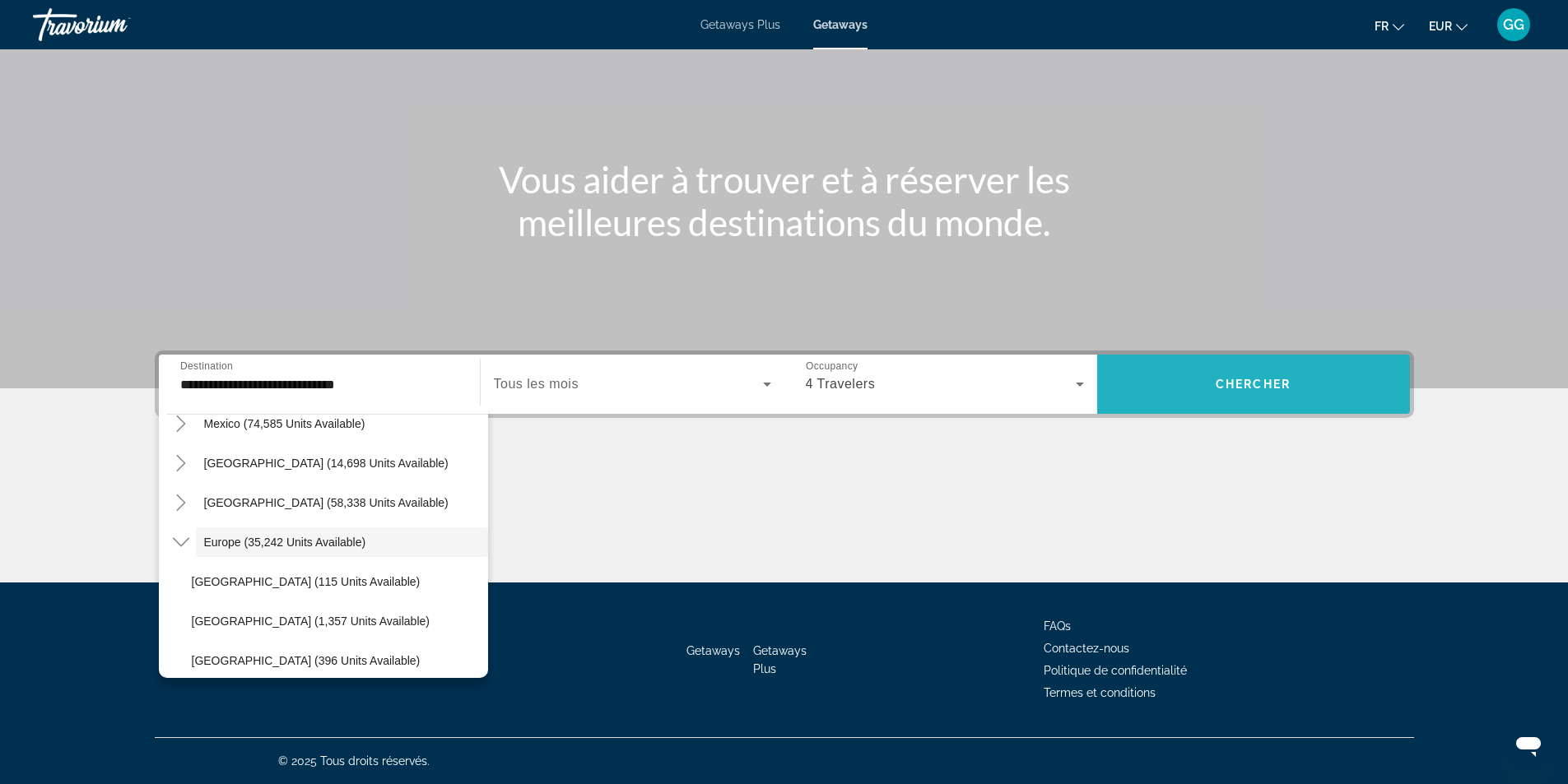
click at [1303, 387] on span "Search widget" at bounding box center [1253, 384] width 313 height 39
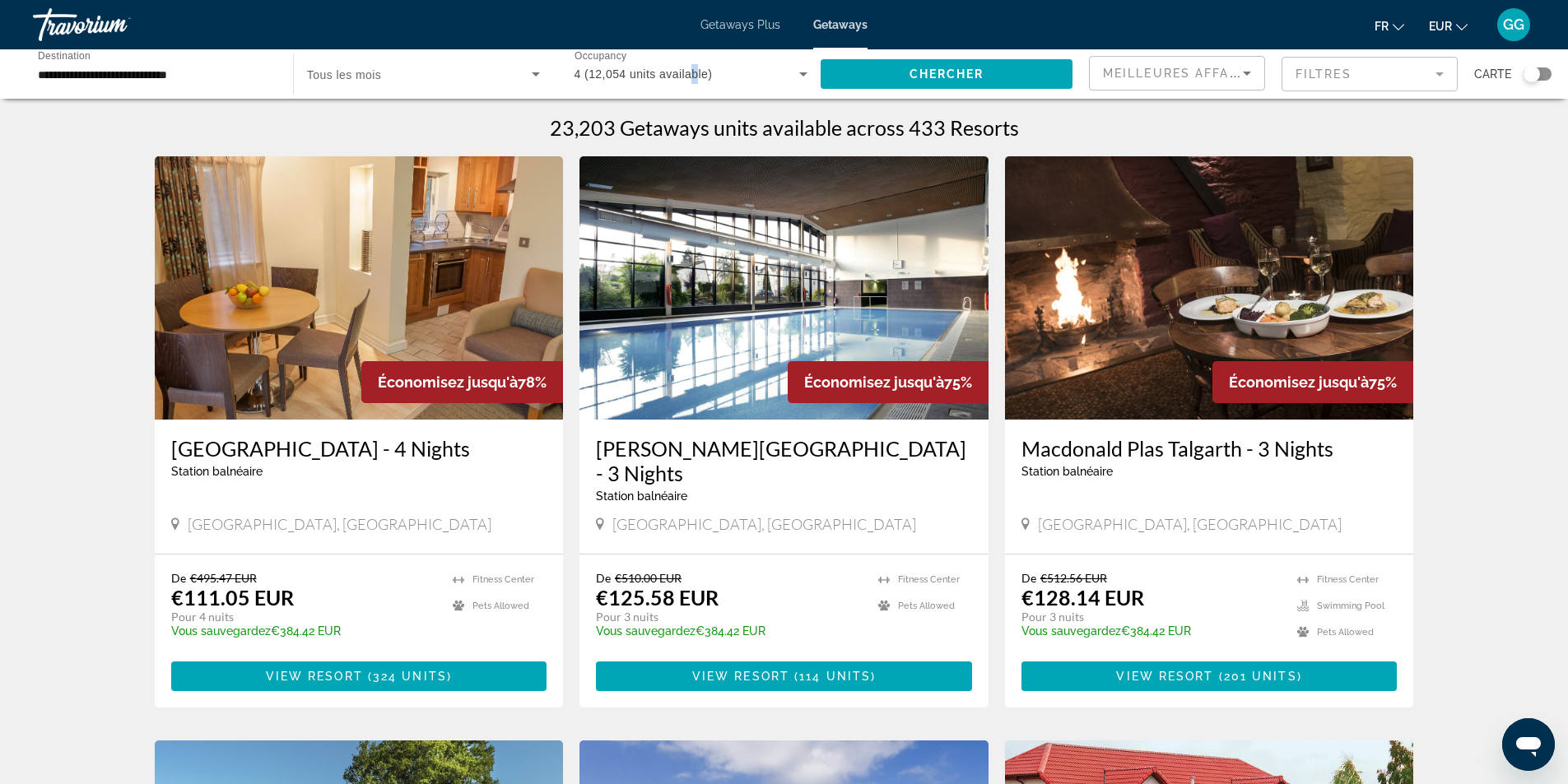
click at [695, 76] on span "4 (12,054 units available)" at bounding box center [644, 74] width 139 height 13
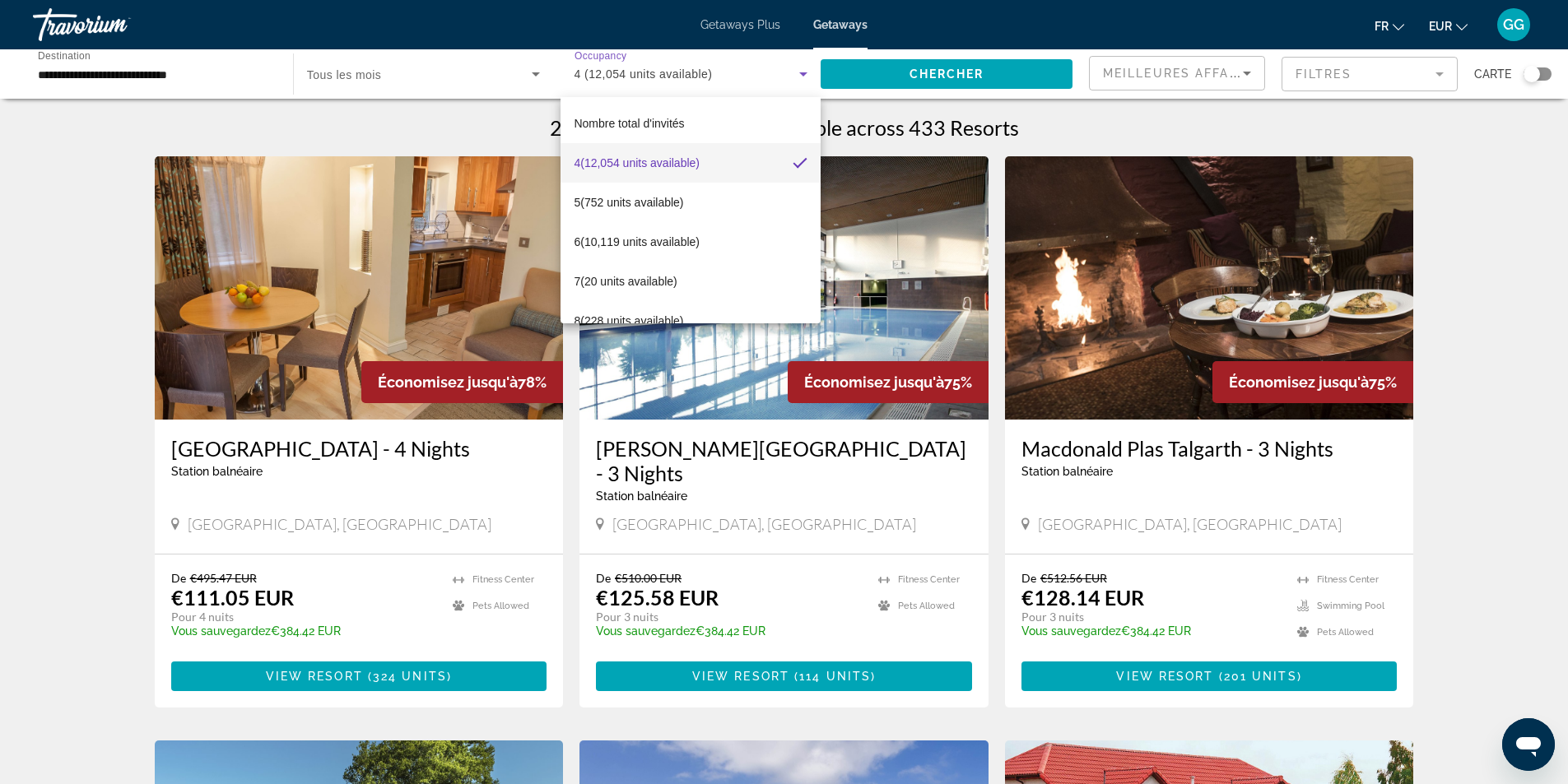
click at [465, 71] on div at bounding box center [784, 392] width 1568 height 784
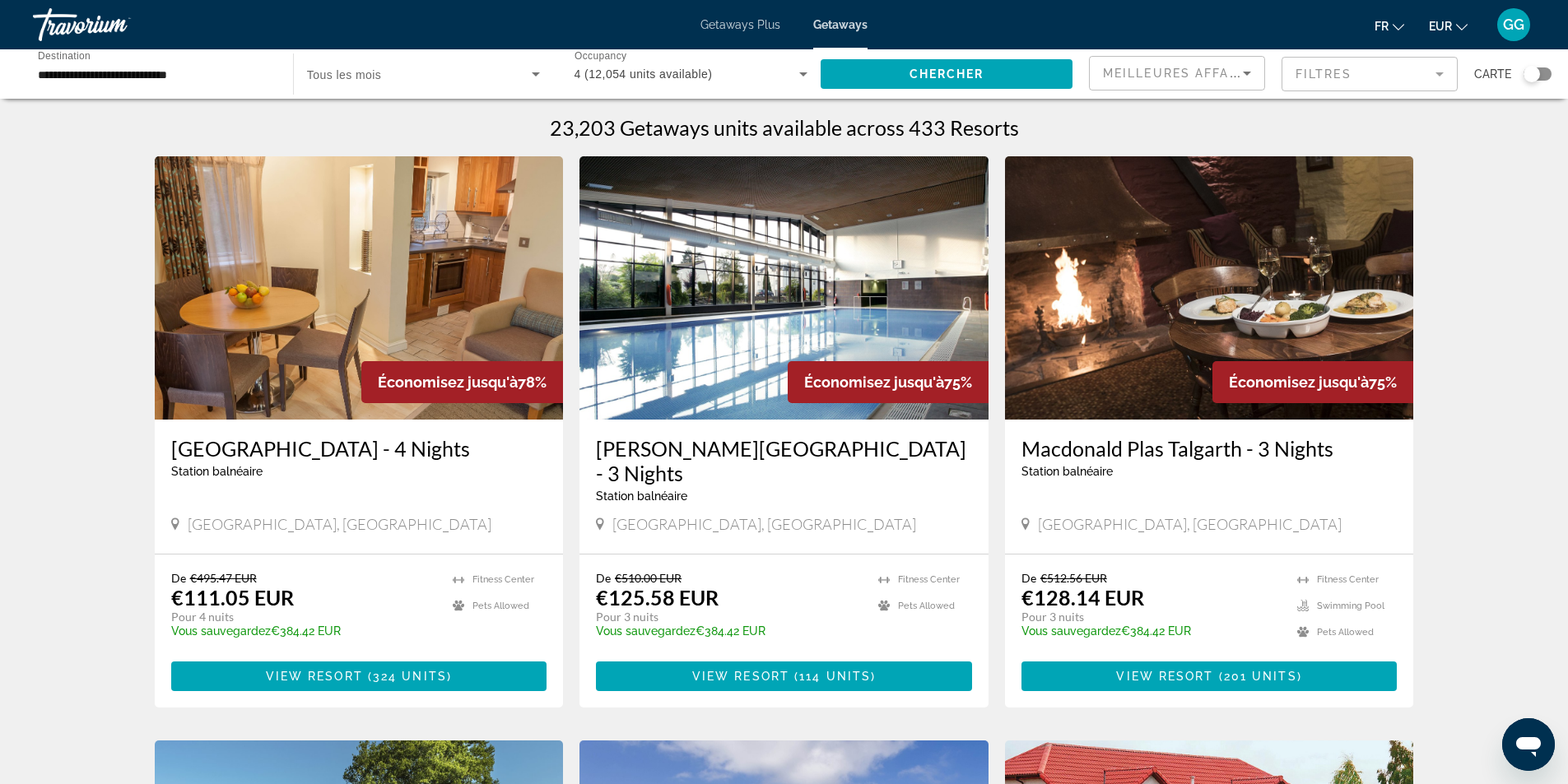
click at [465, 71] on span "Search widget" at bounding box center [419, 74] width 224 height 20
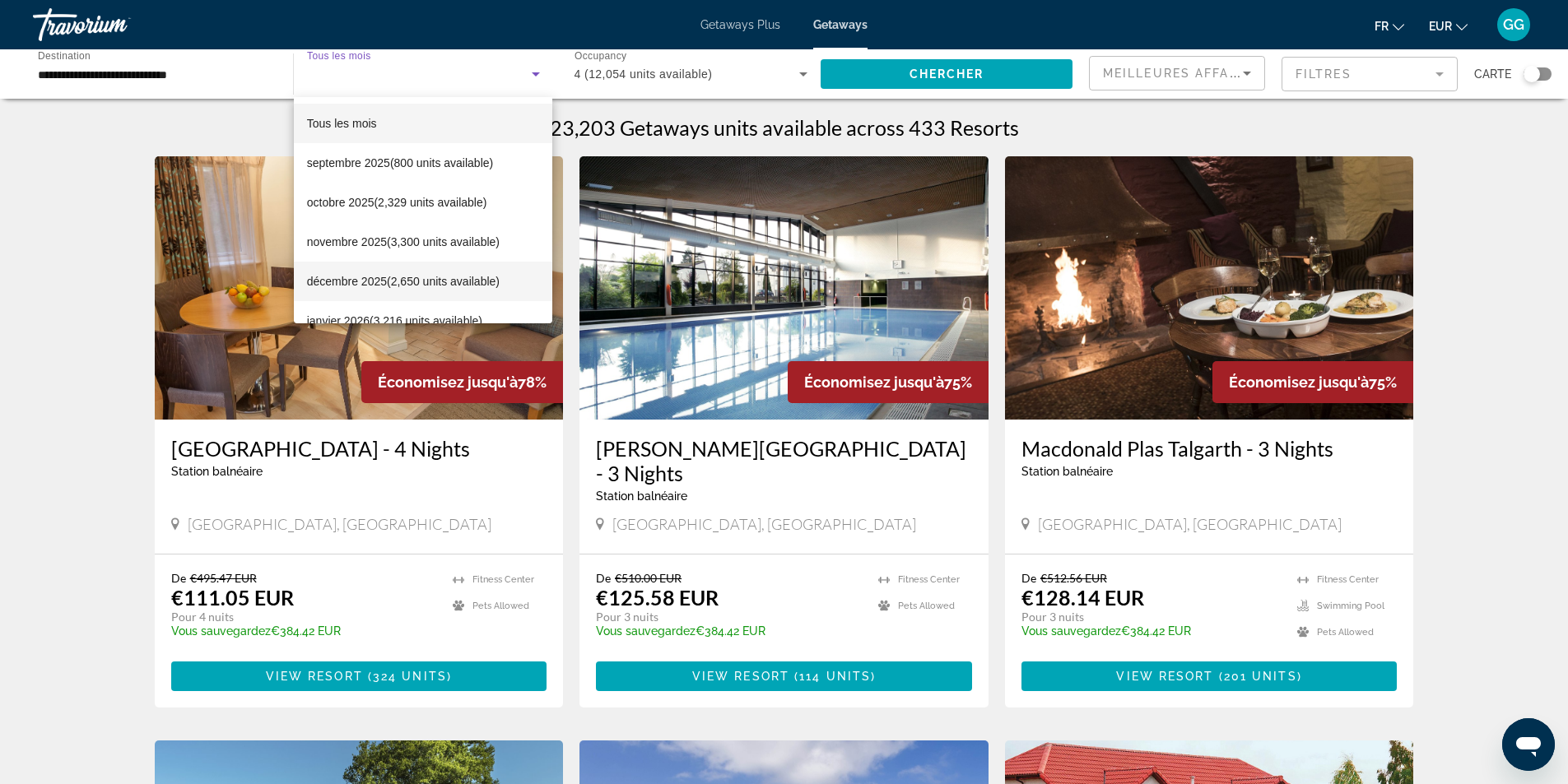
click at [411, 272] on span "décembre 2025 (2,650 units available)" at bounding box center [404, 281] width 193 height 20
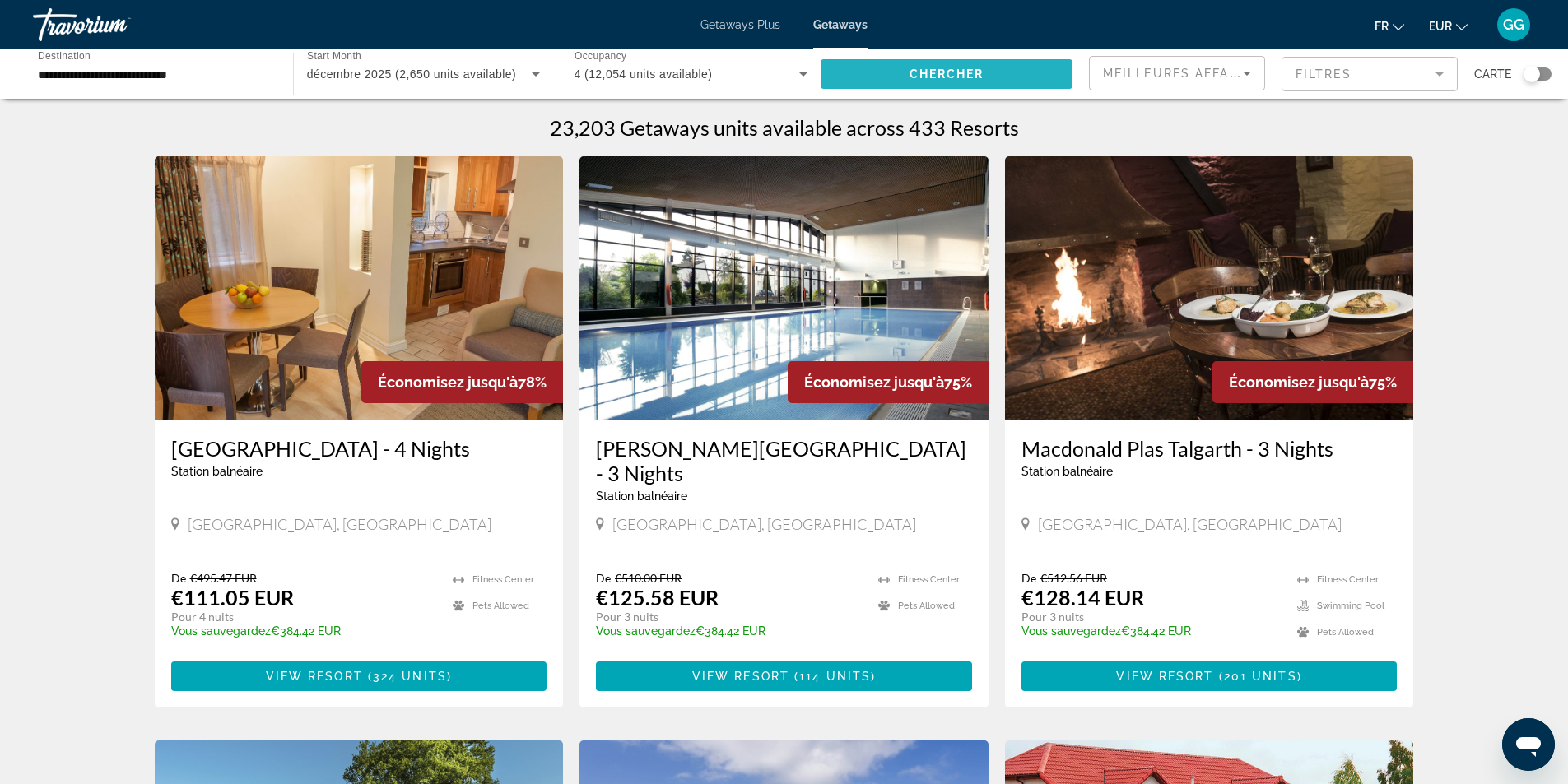
click at [935, 79] on span "Chercher" at bounding box center [947, 74] width 75 height 13
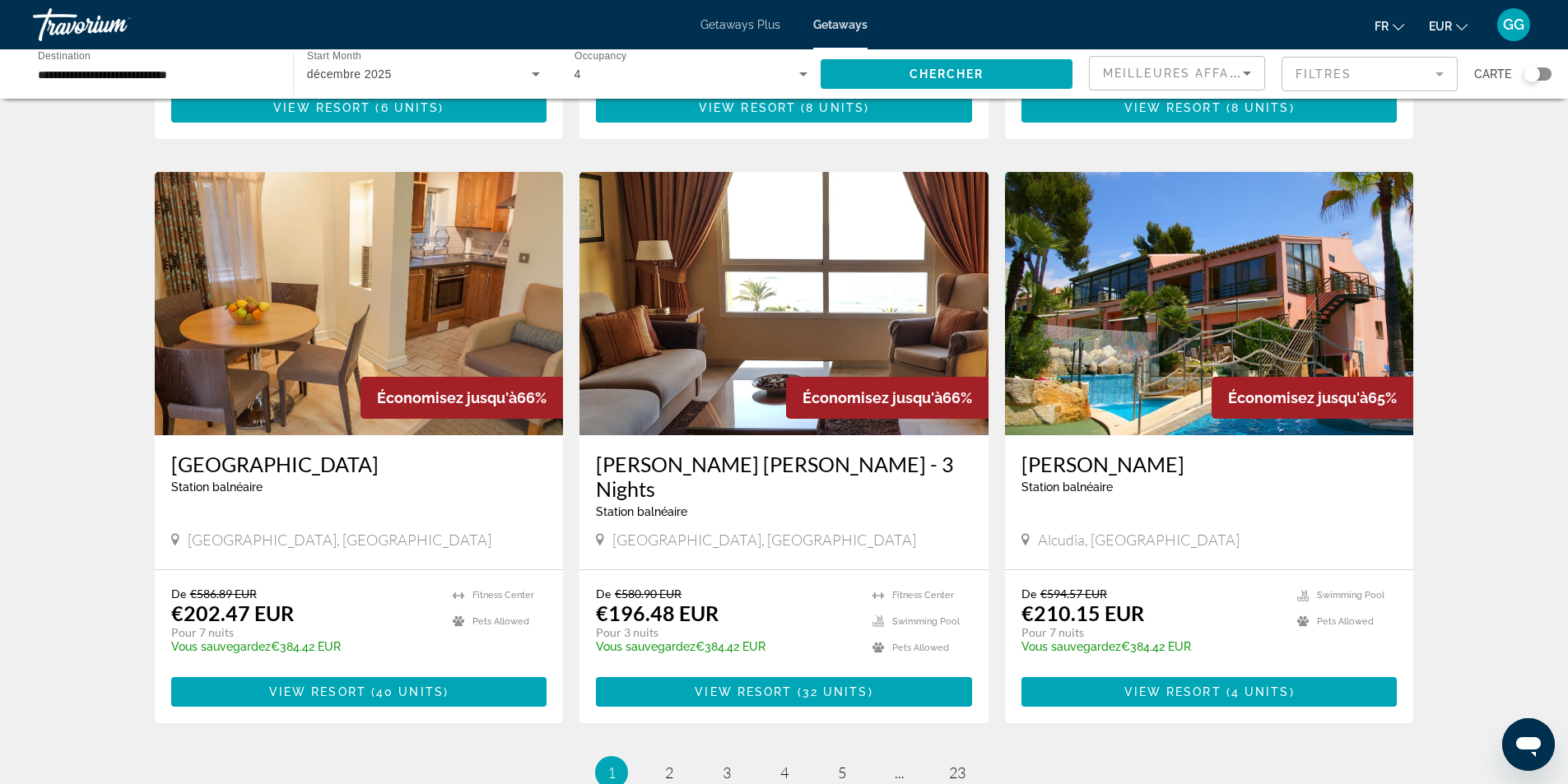
scroll to position [1878, 0]
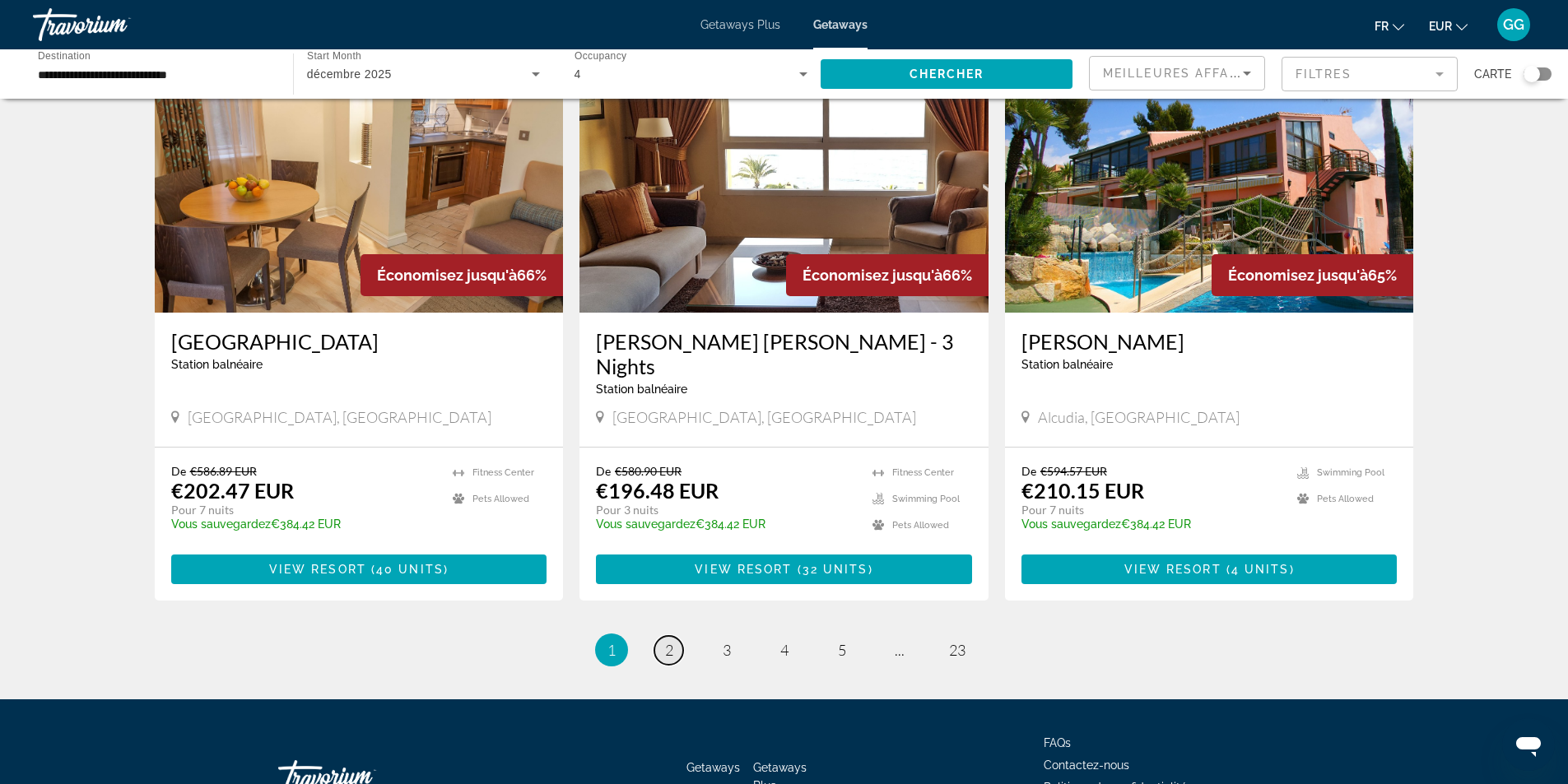
click at [671, 641] on span "2" at bounding box center [669, 650] width 9 height 18
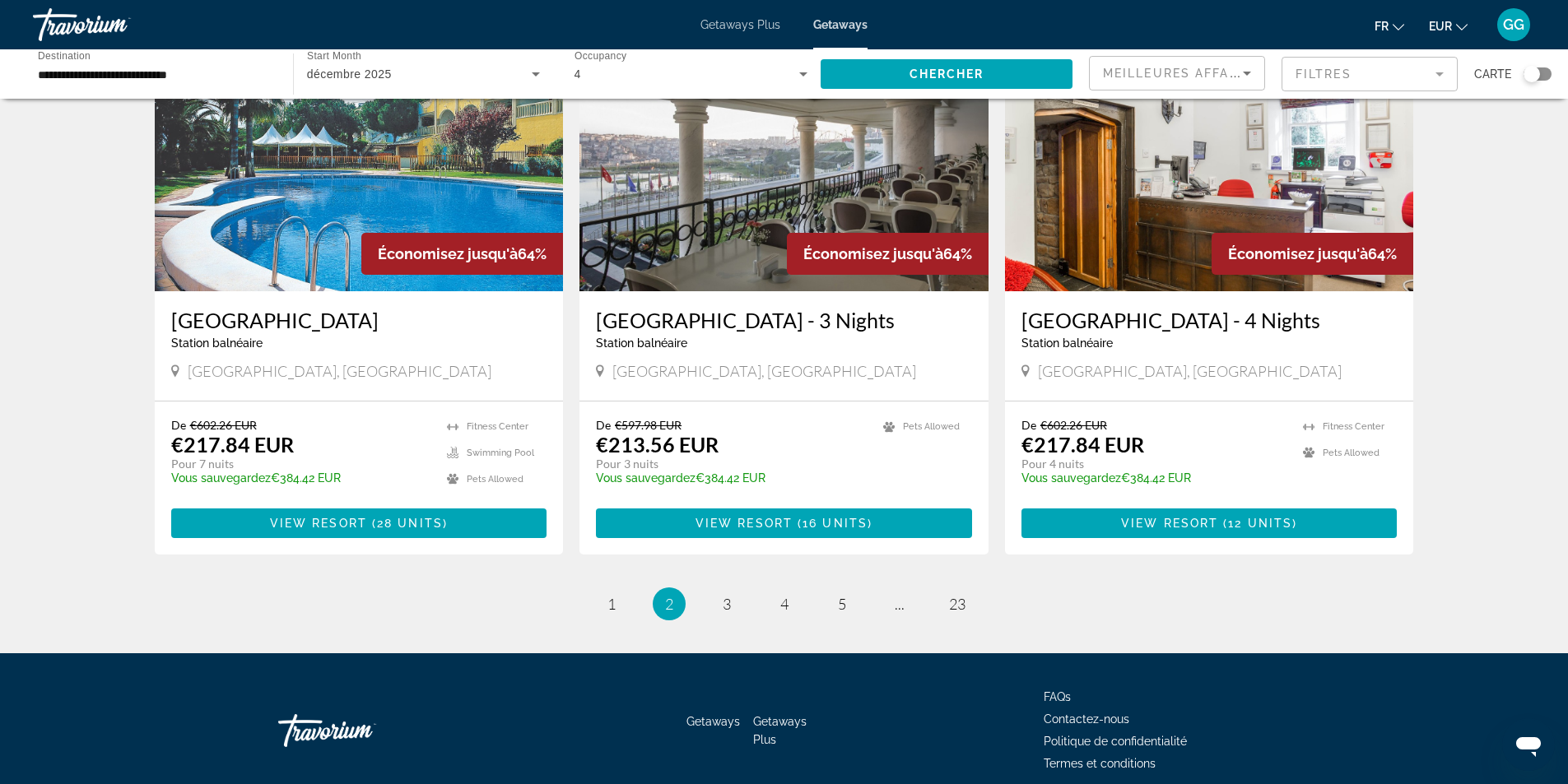
scroll to position [1879, 0]
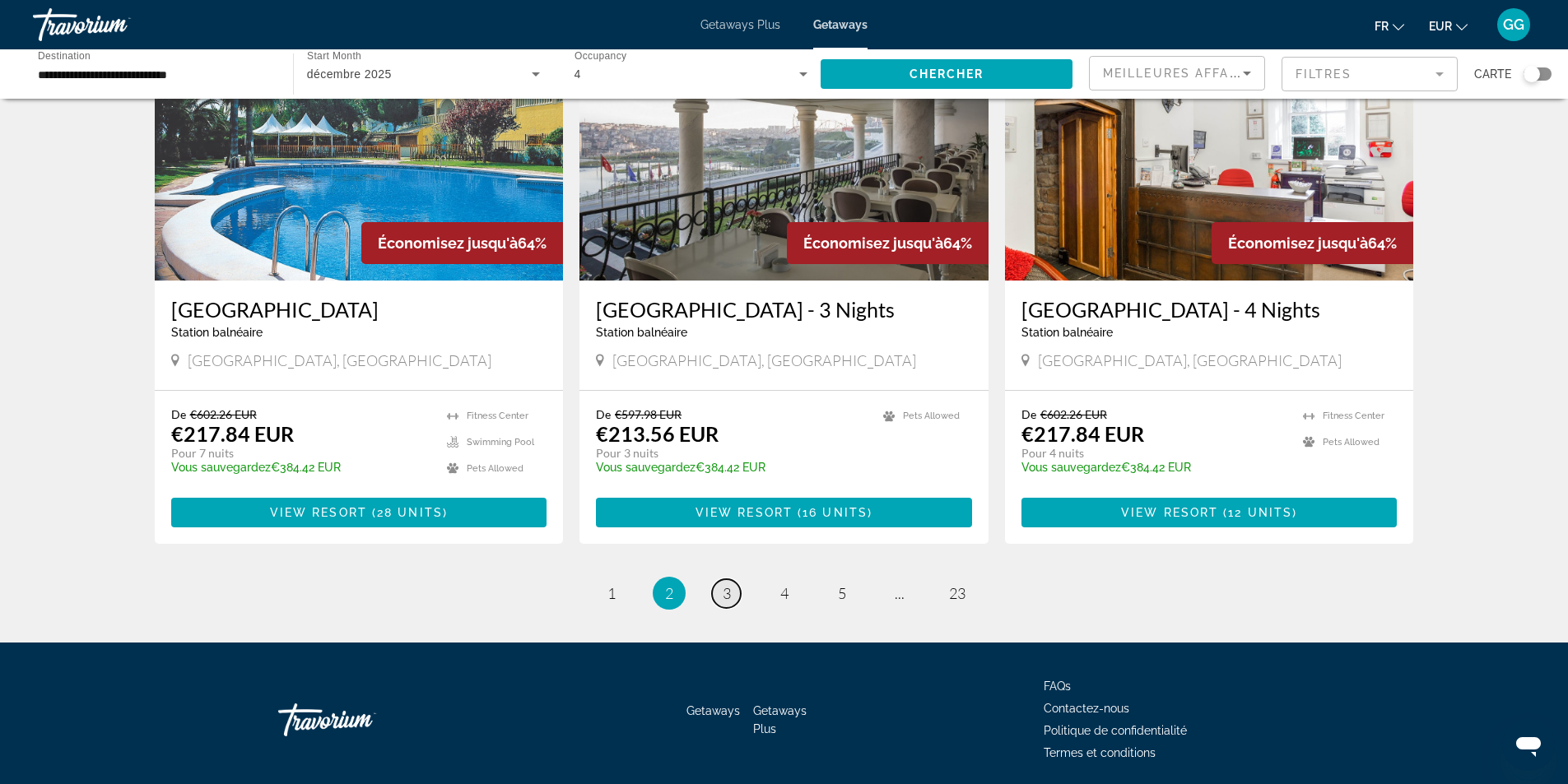
click at [734, 580] on link "page 3" at bounding box center [726, 594] width 29 height 29
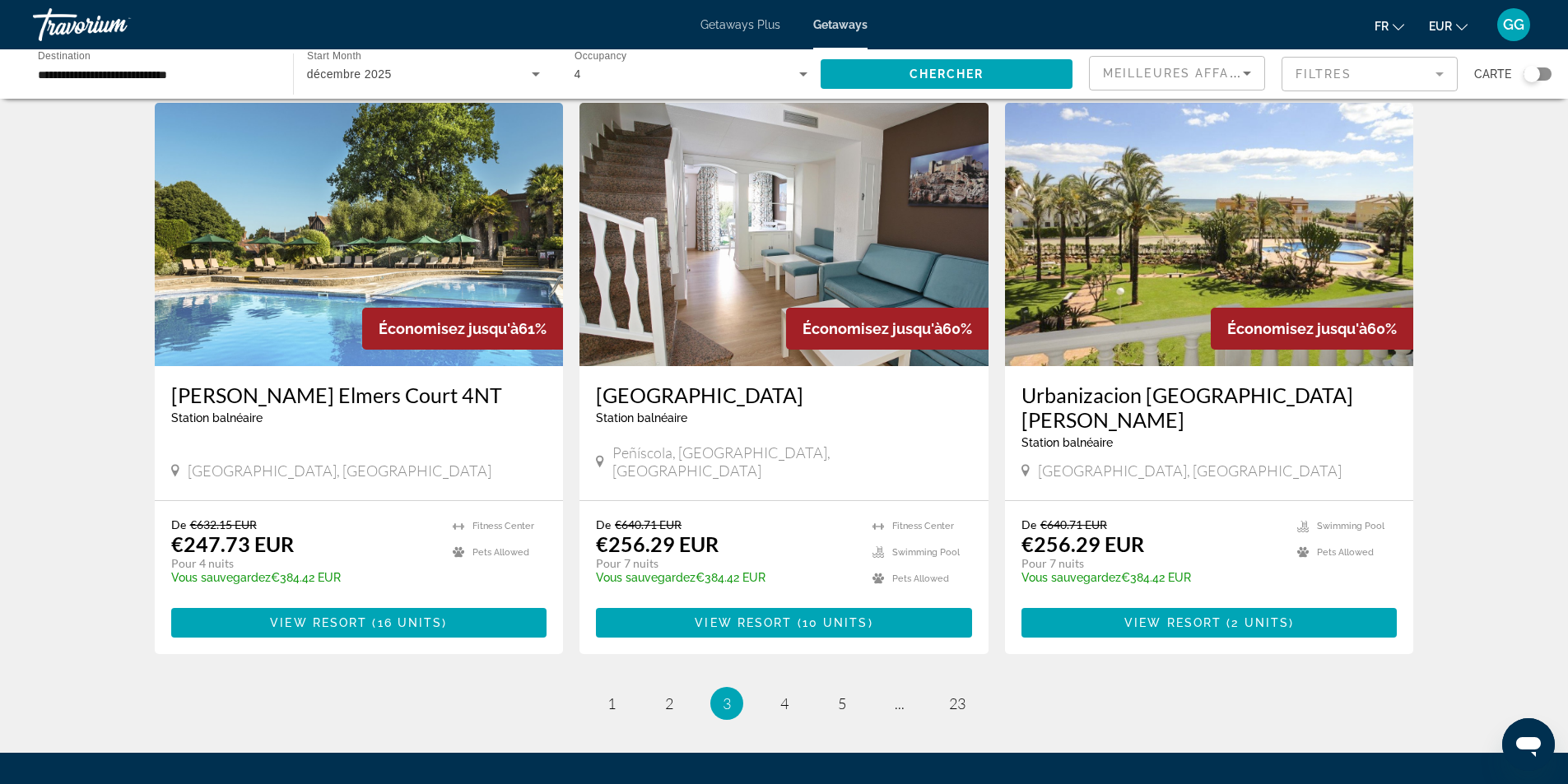
scroll to position [1811, 0]
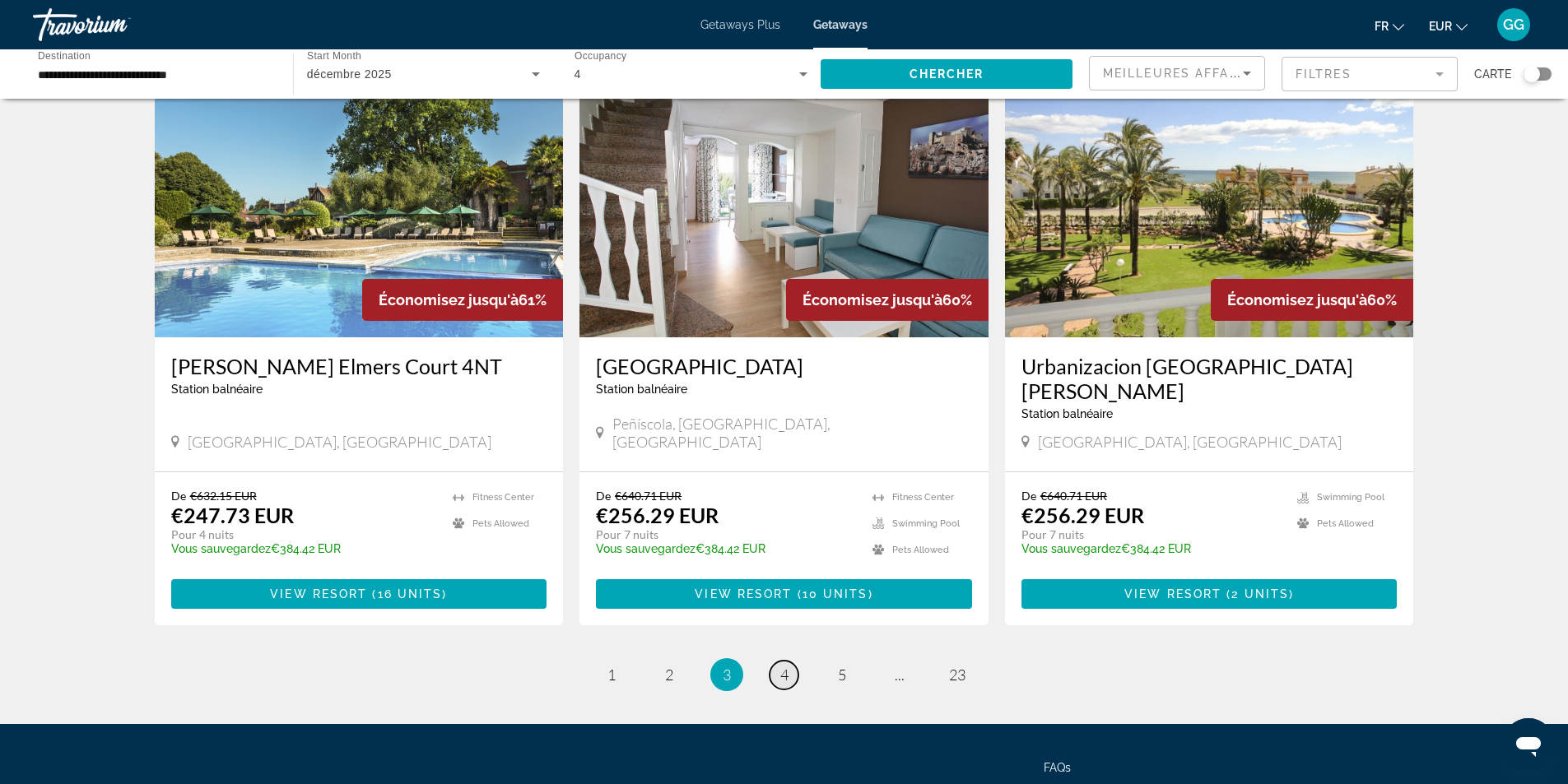
click at [780, 666] on span "4" at bounding box center [784, 674] width 9 height 18
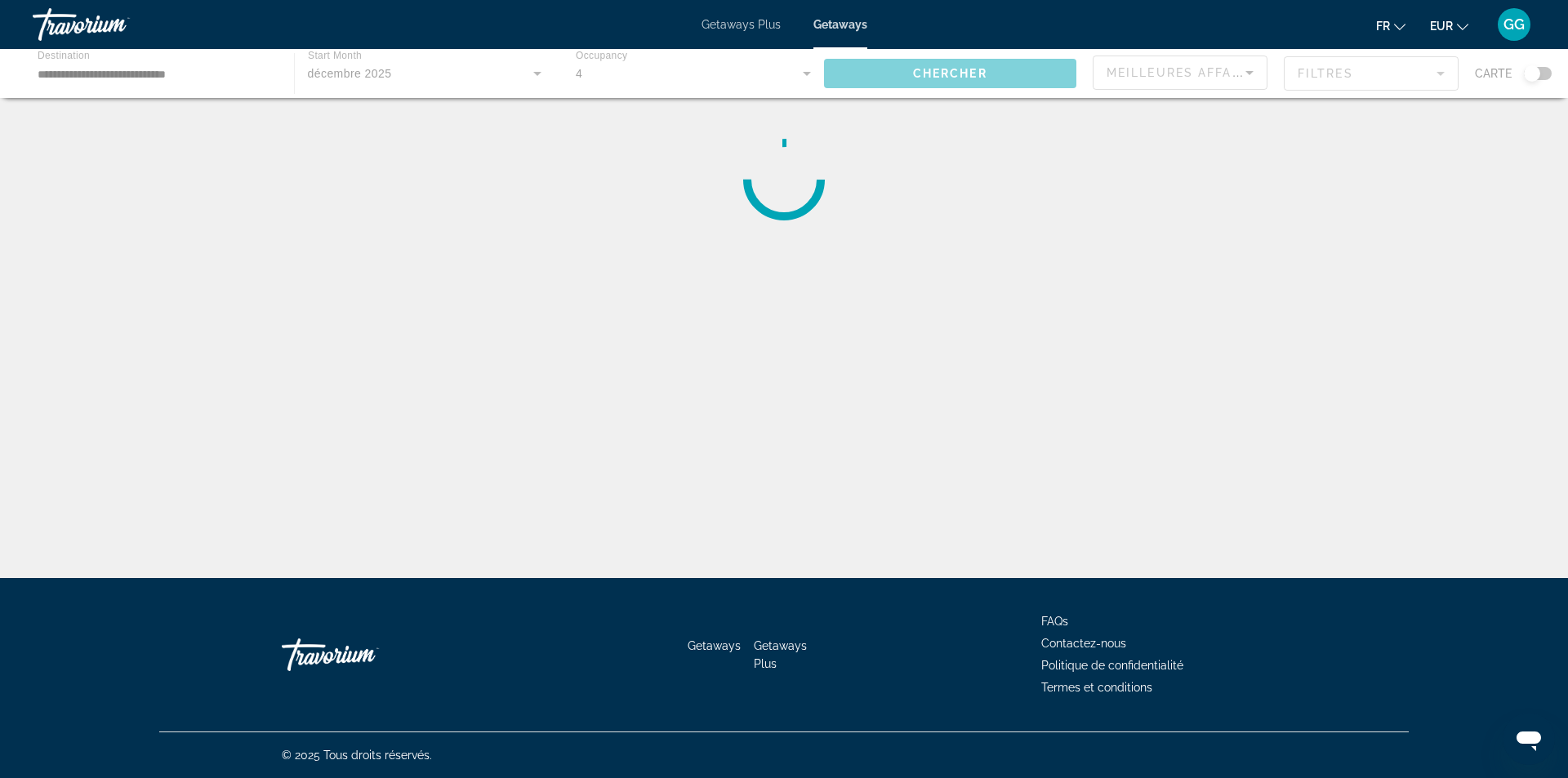
click at [1349, 69] on div "Main content" at bounding box center [784, 73] width 1568 height 49
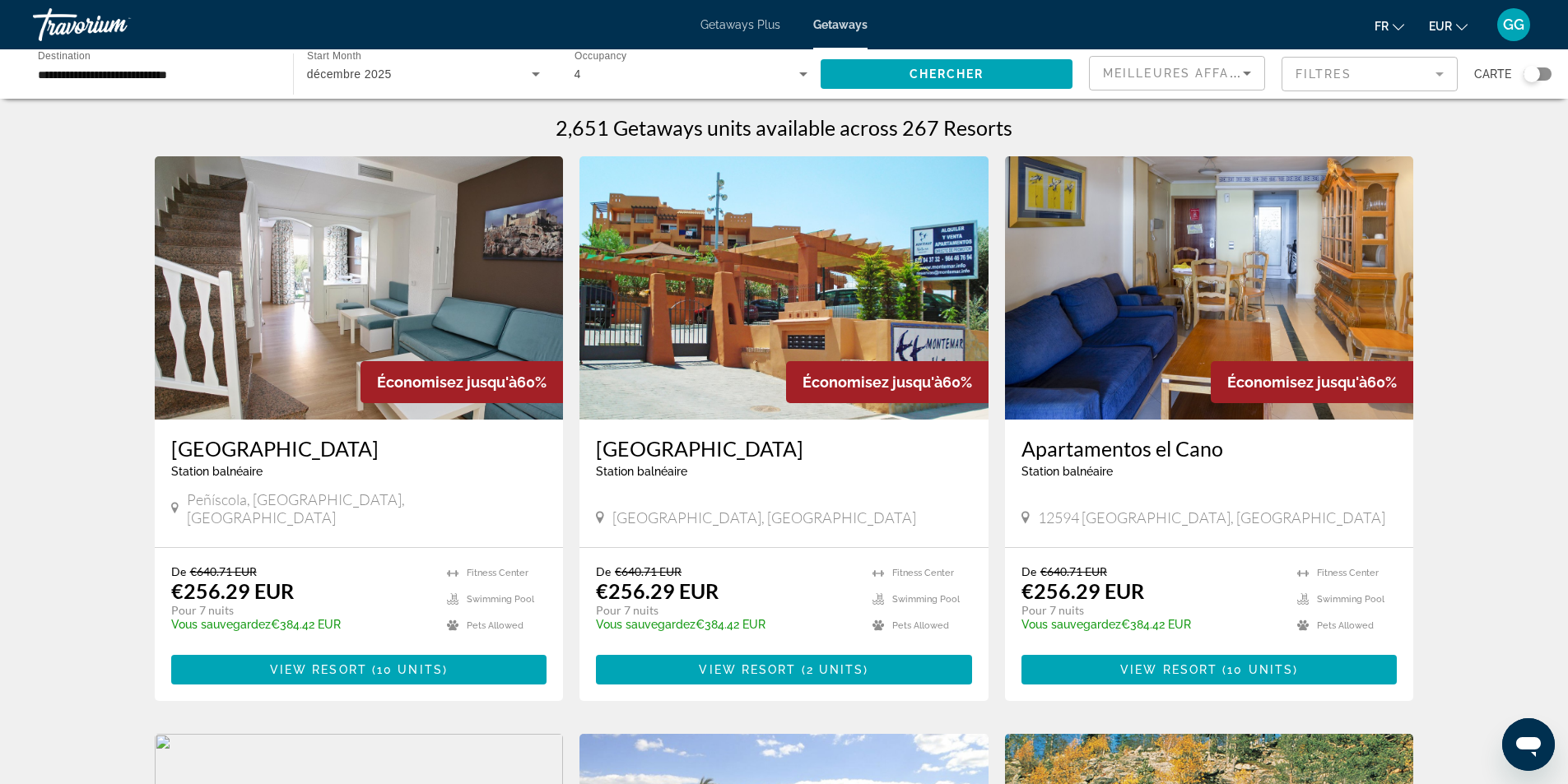
click at [1362, 75] on mat-form-field "Filtres" at bounding box center [1370, 74] width 176 height 35
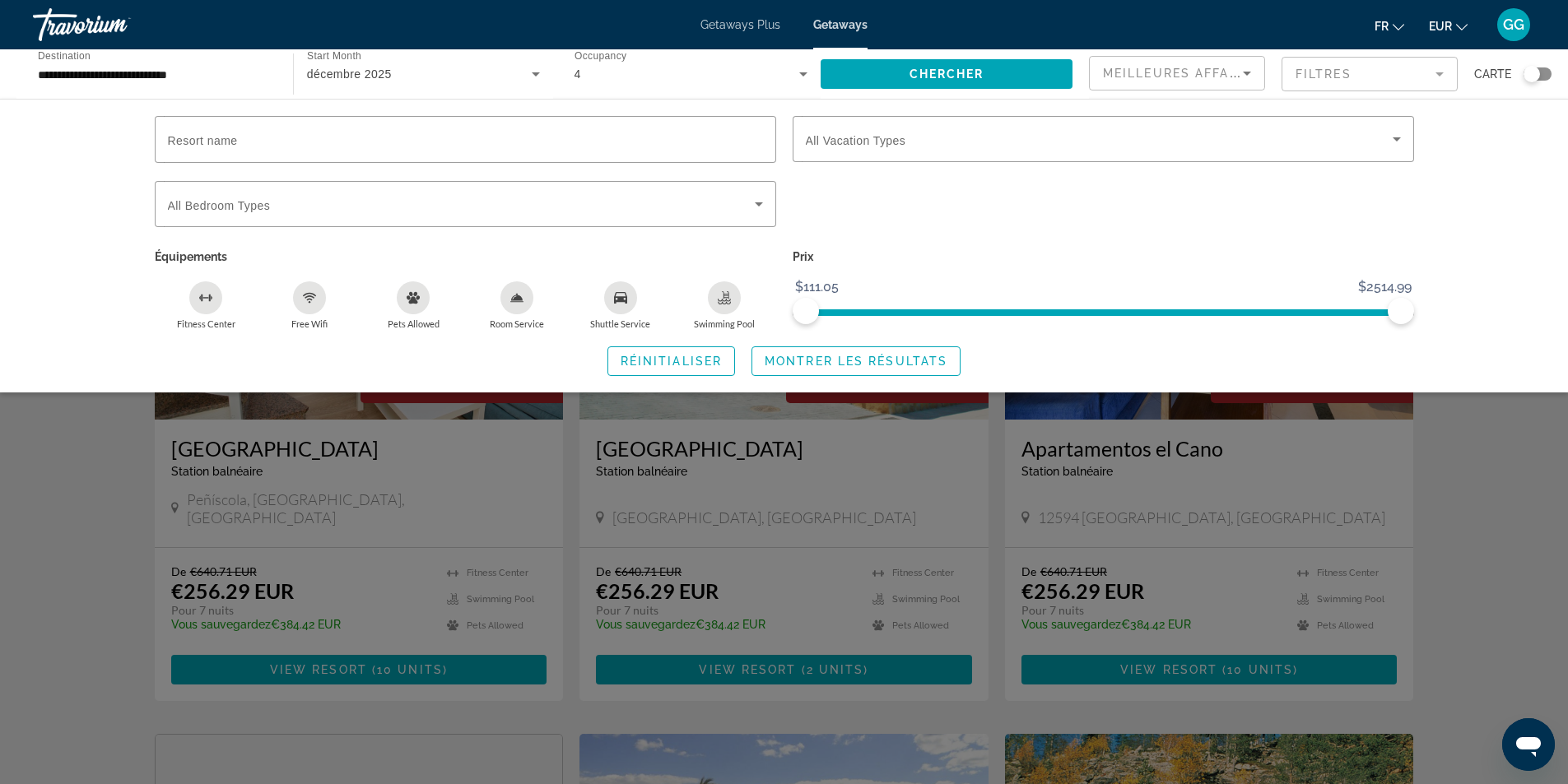
click at [1364, 75] on mat-form-field "Filtres" at bounding box center [1370, 74] width 176 height 35
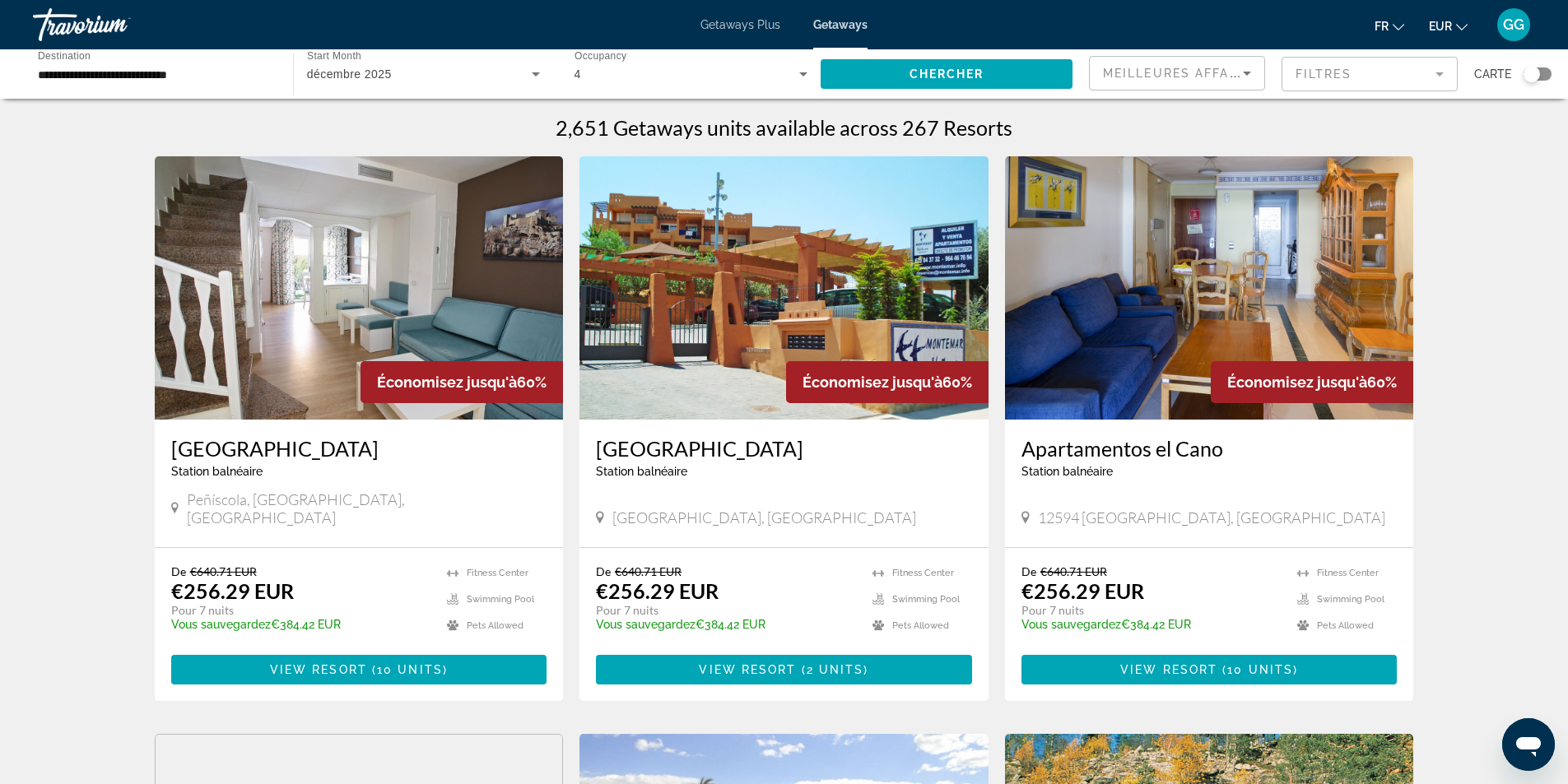
click at [1364, 75] on mat-form-field "Filtres" at bounding box center [1370, 74] width 176 height 35
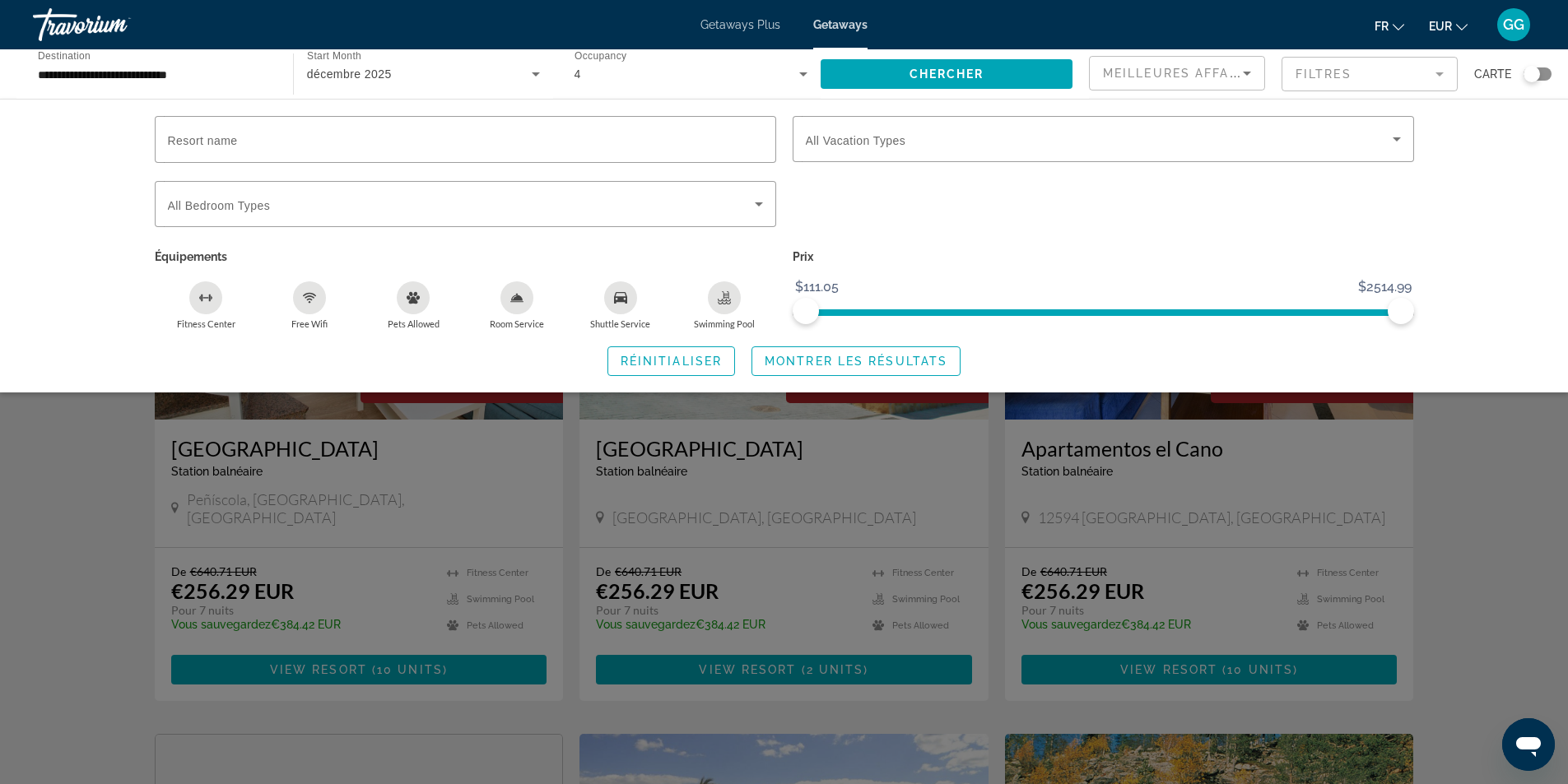
drag, startPoint x: 735, startPoint y: 162, endPoint x: 742, endPoint y: 156, distance: 9.2
click at [736, 163] on div "Search widget" at bounding box center [465, 171] width 621 height 18
click at [751, 138] on input "Resort name" at bounding box center [465, 140] width 595 height 20
click at [884, 133] on span "Search widget" at bounding box center [1099, 139] width 587 height 20
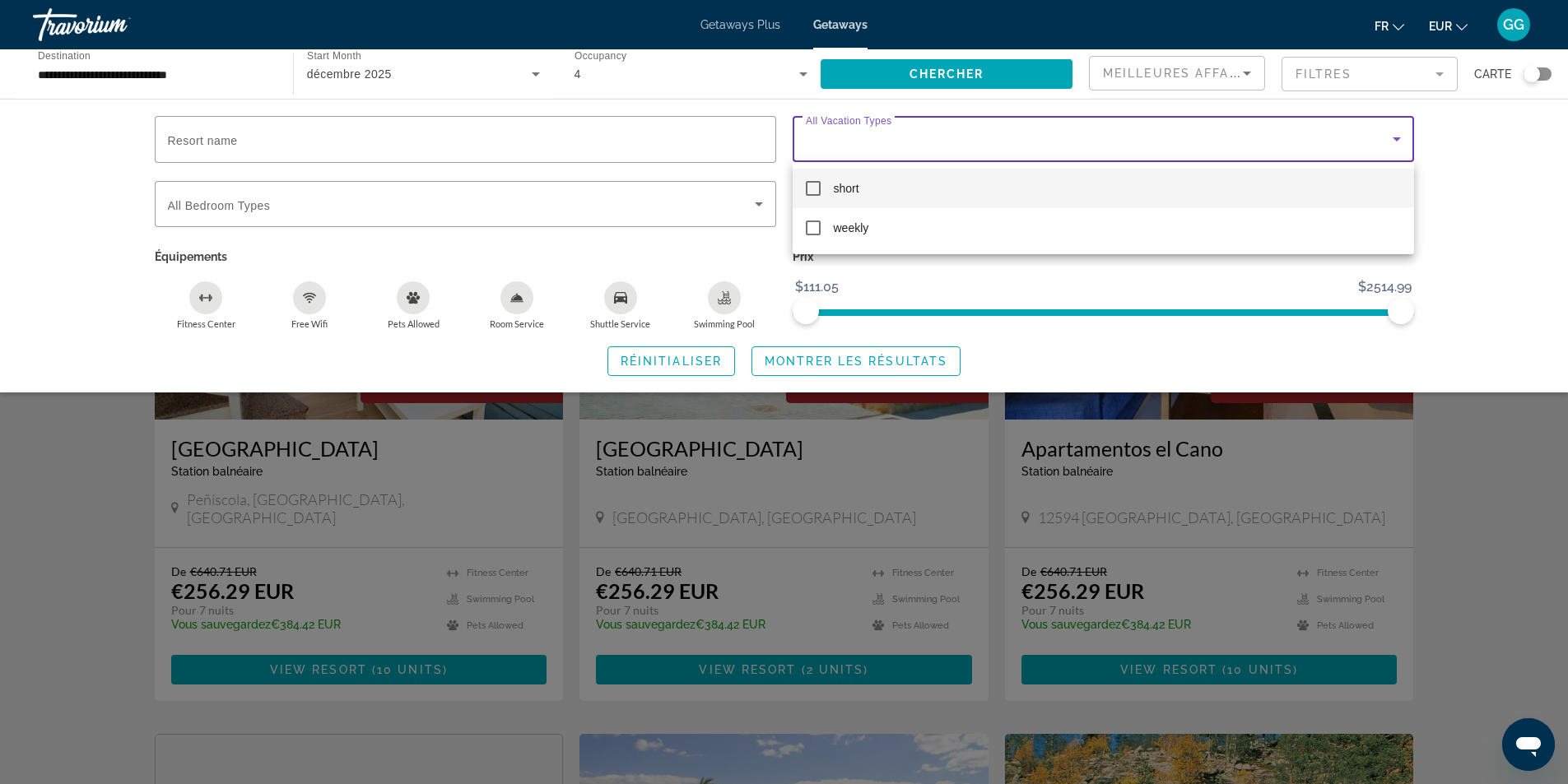
click at [1503, 133] on div at bounding box center [784, 392] width 1568 height 784
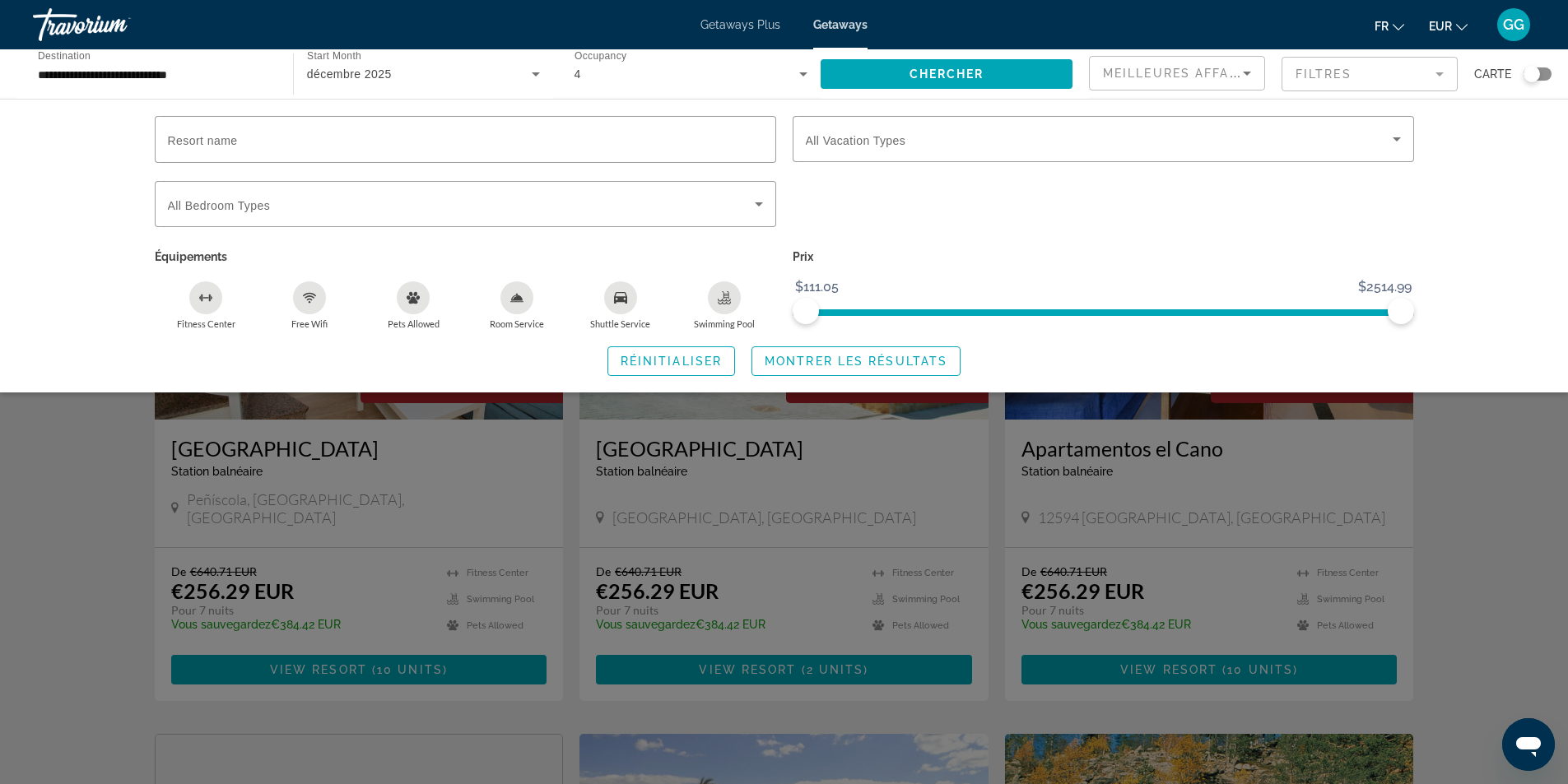
click at [1464, 430] on div "Search widget" at bounding box center [784, 515] width 1568 height 537
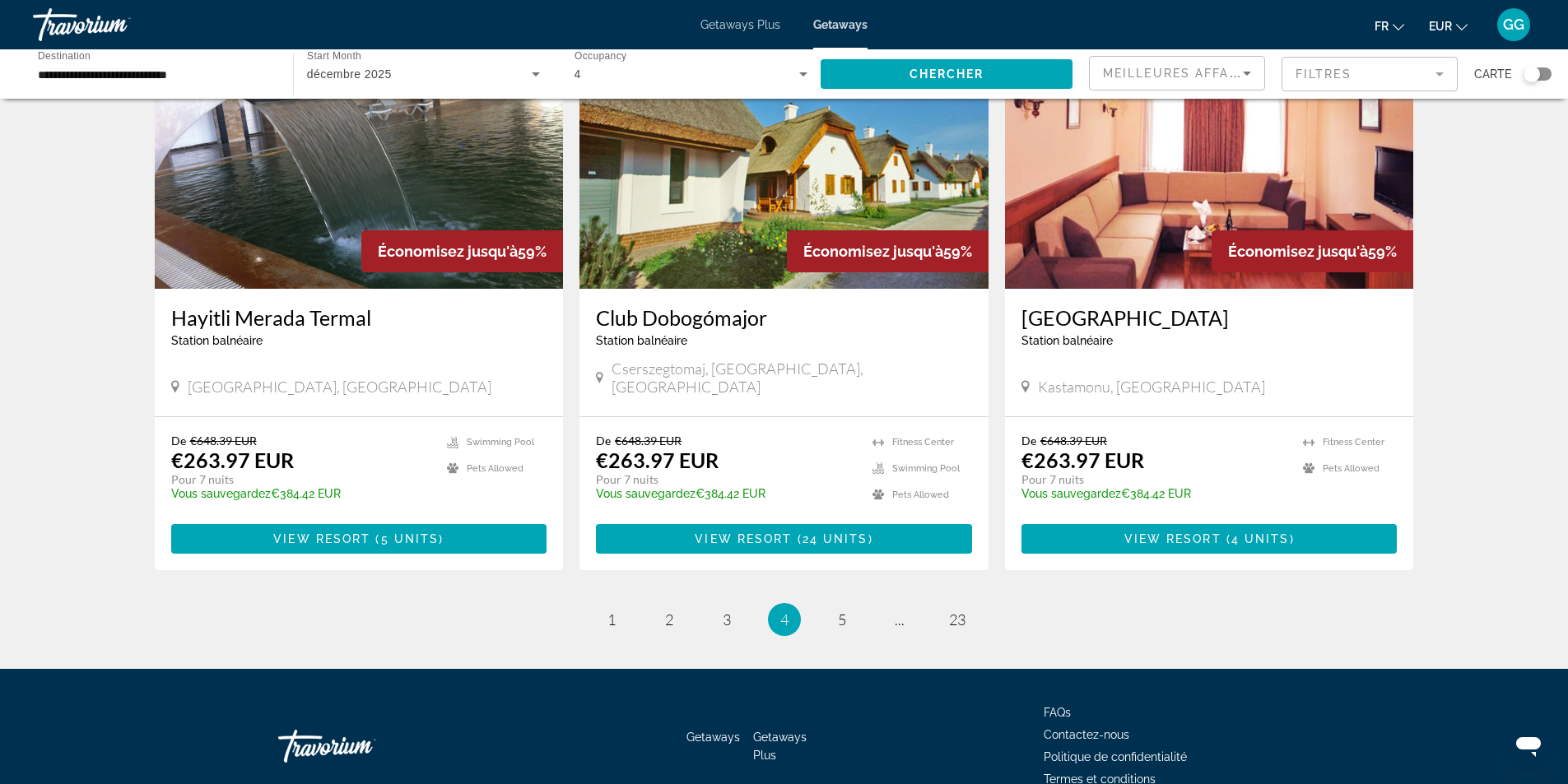
scroll to position [1879, 0]
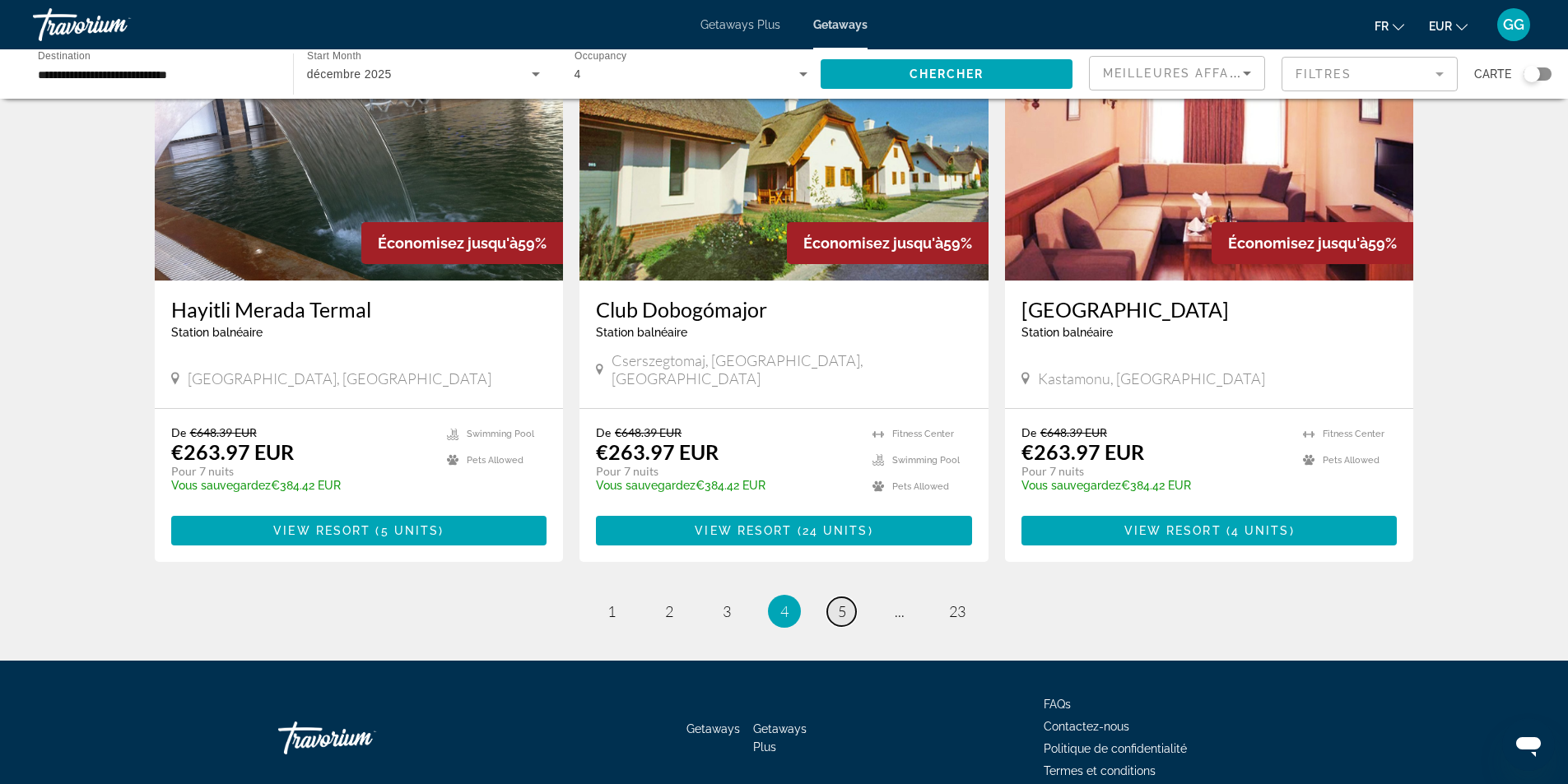
click at [830, 597] on link "page 5" at bounding box center [842, 612] width 29 height 29
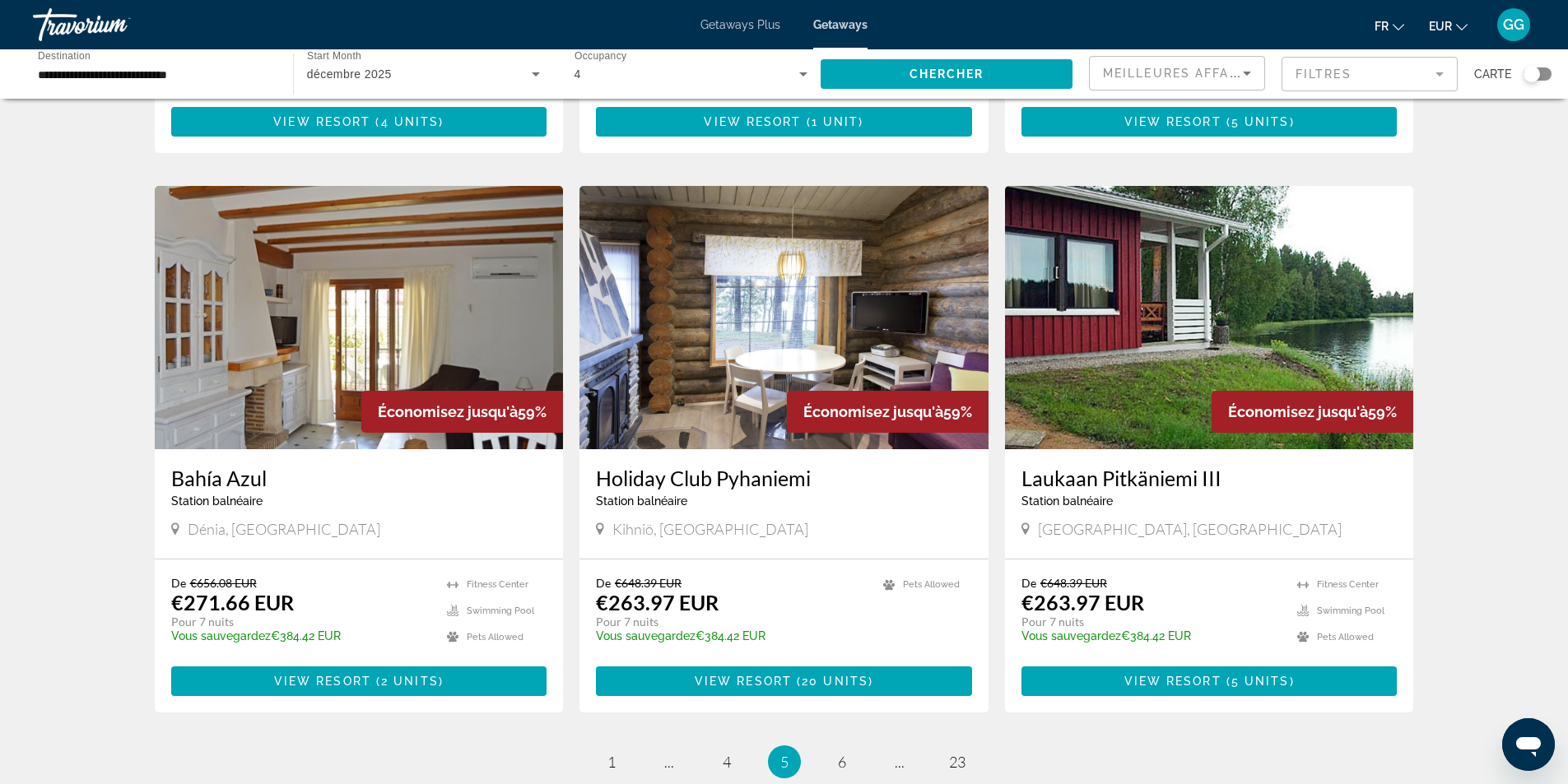
scroll to position [1811, 0]
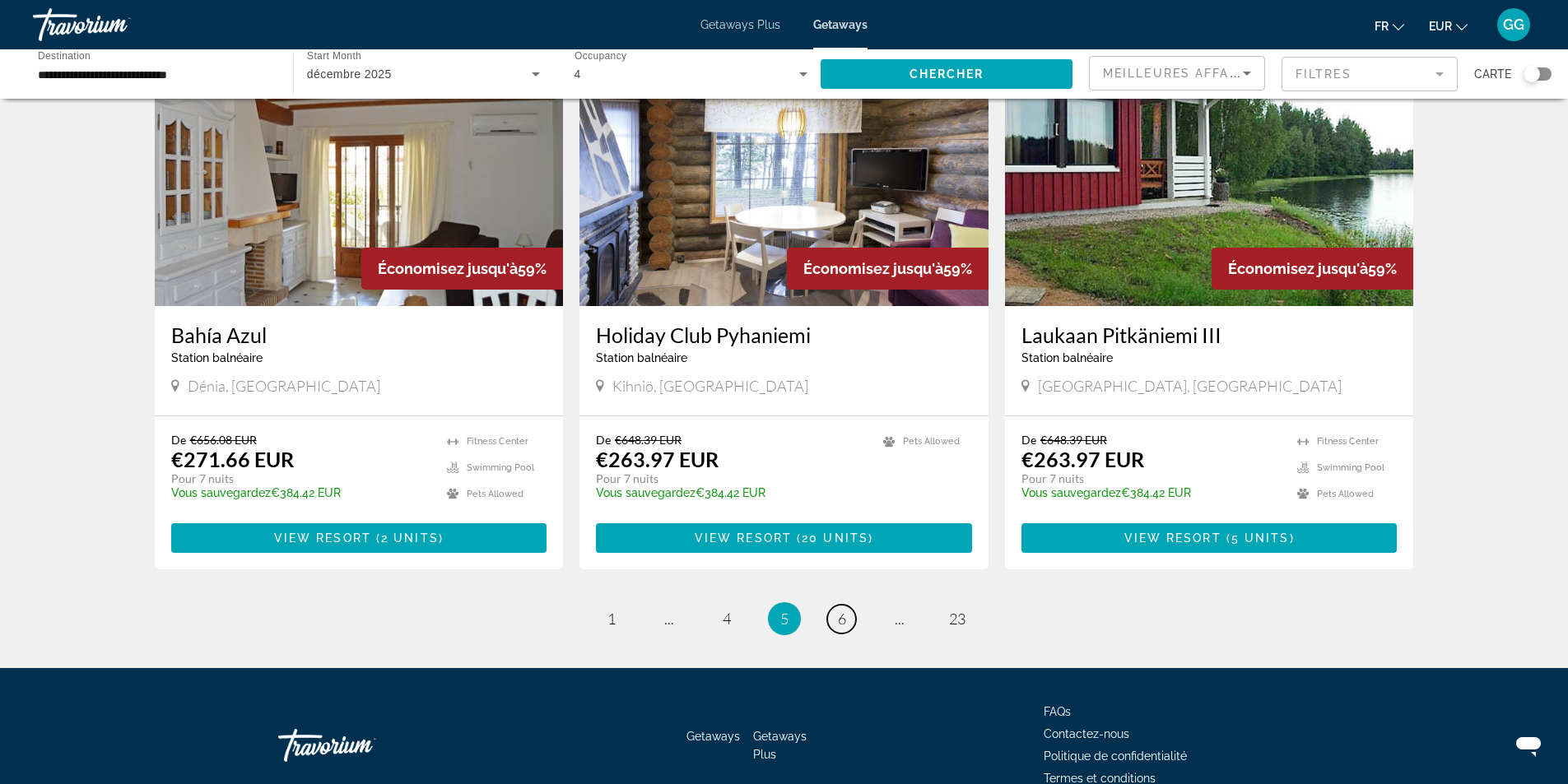
click at [842, 610] on span "6" at bounding box center [842, 618] width 9 height 18
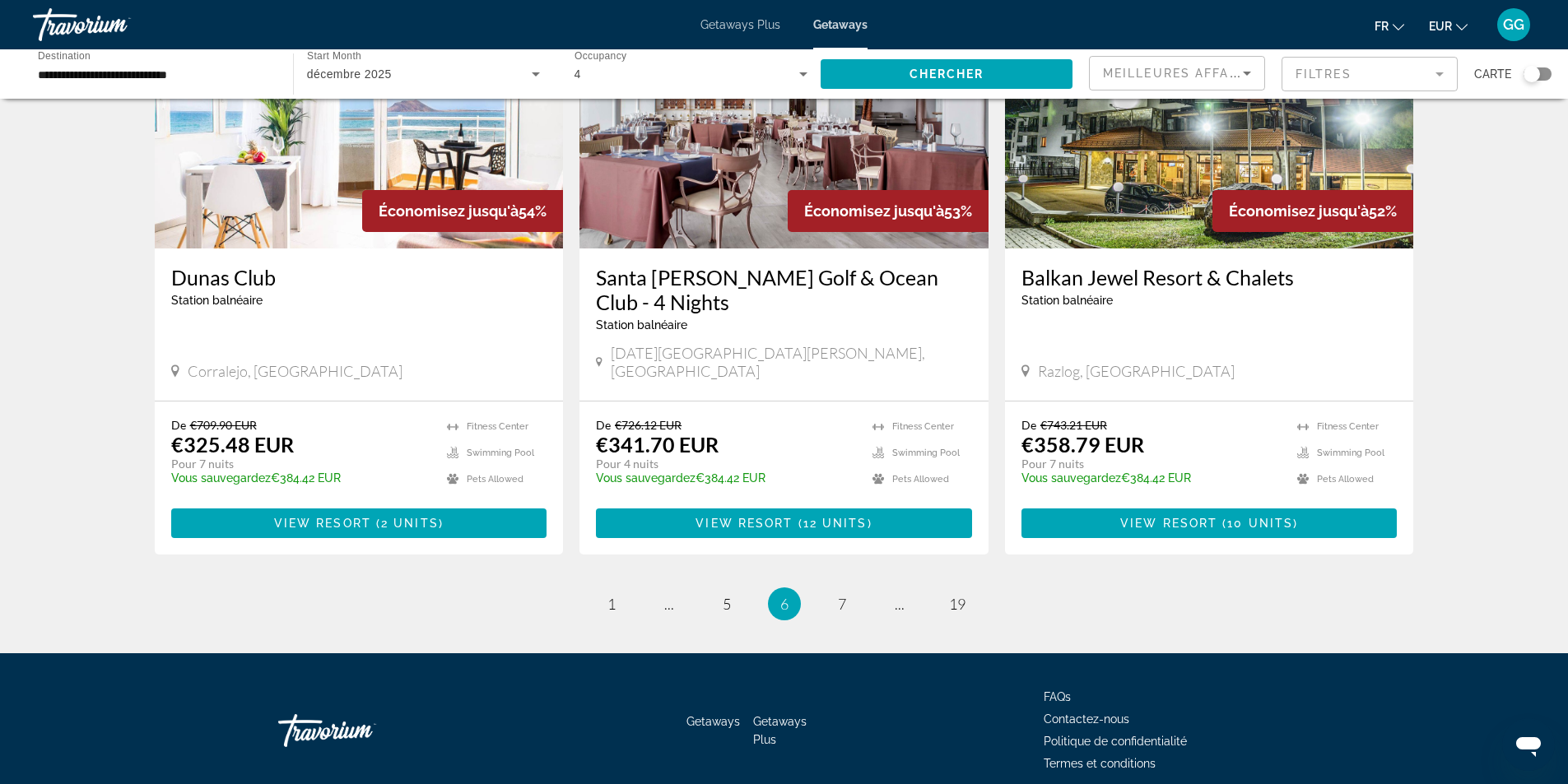
scroll to position [1903, 0]
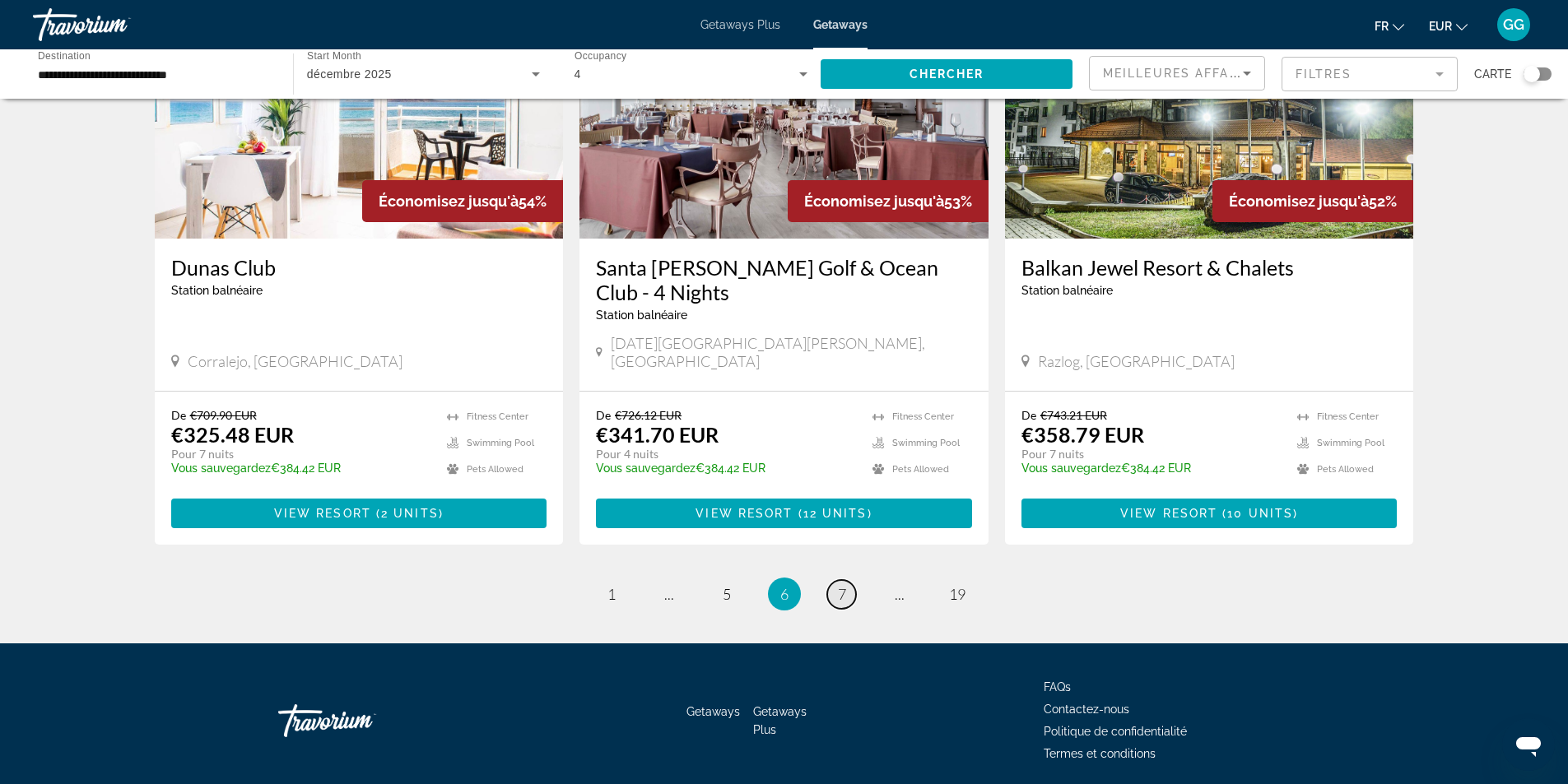
click at [841, 586] on span "7" at bounding box center [842, 594] width 9 height 18
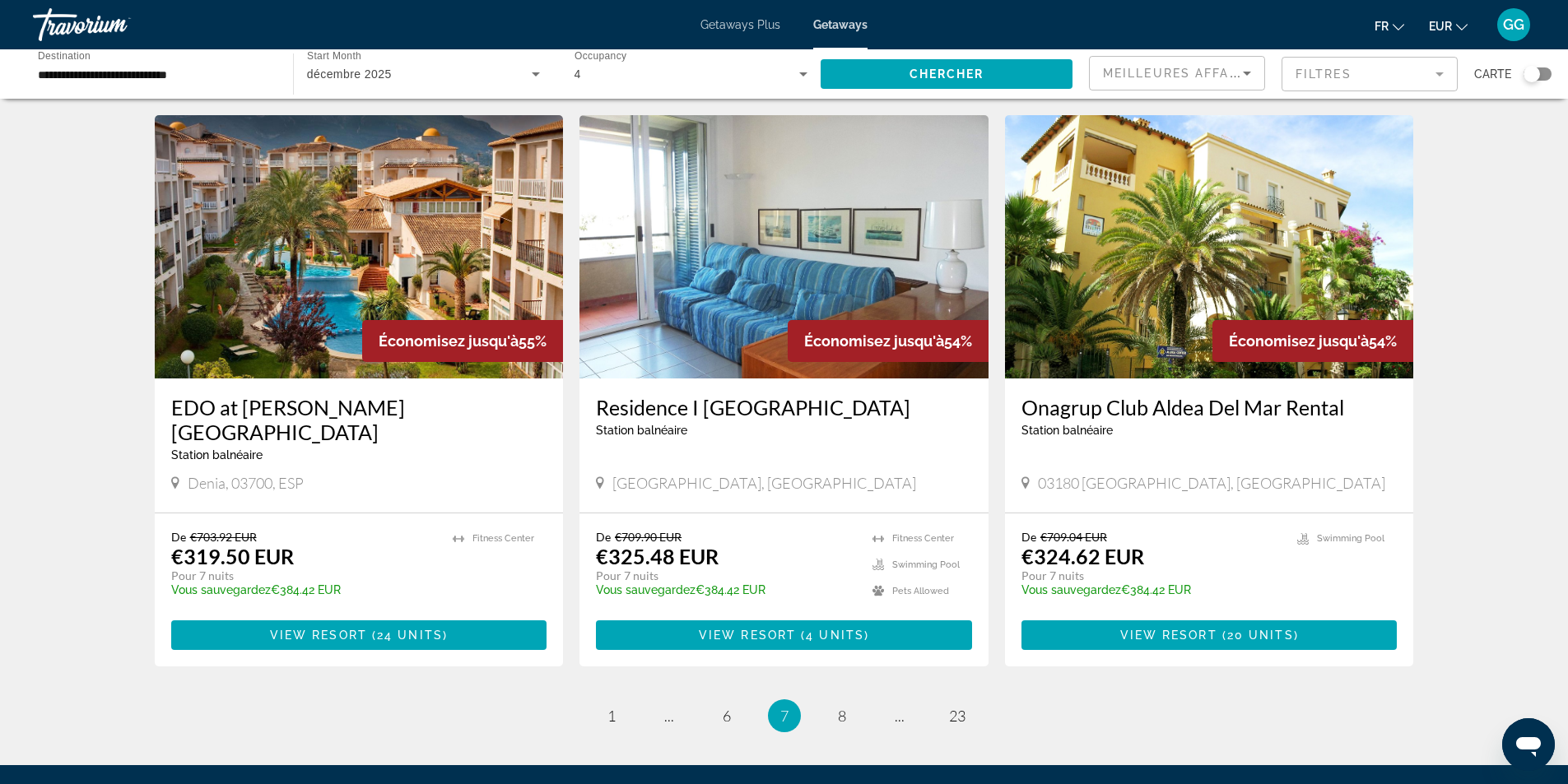
scroll to position [1878, 0]
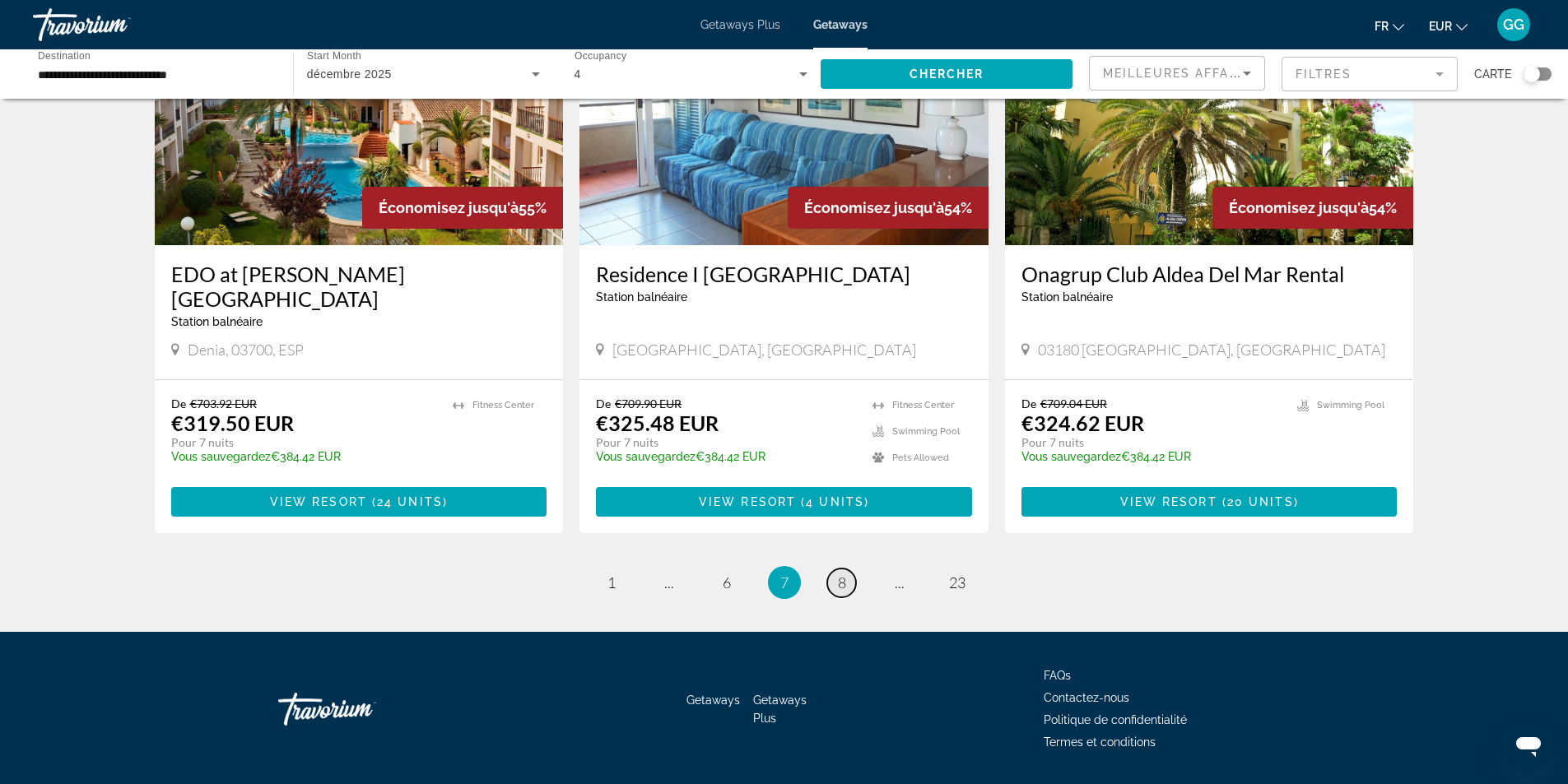
click at [842, 574] on span "8" at bounding box center [842, 583] width 9 height 18
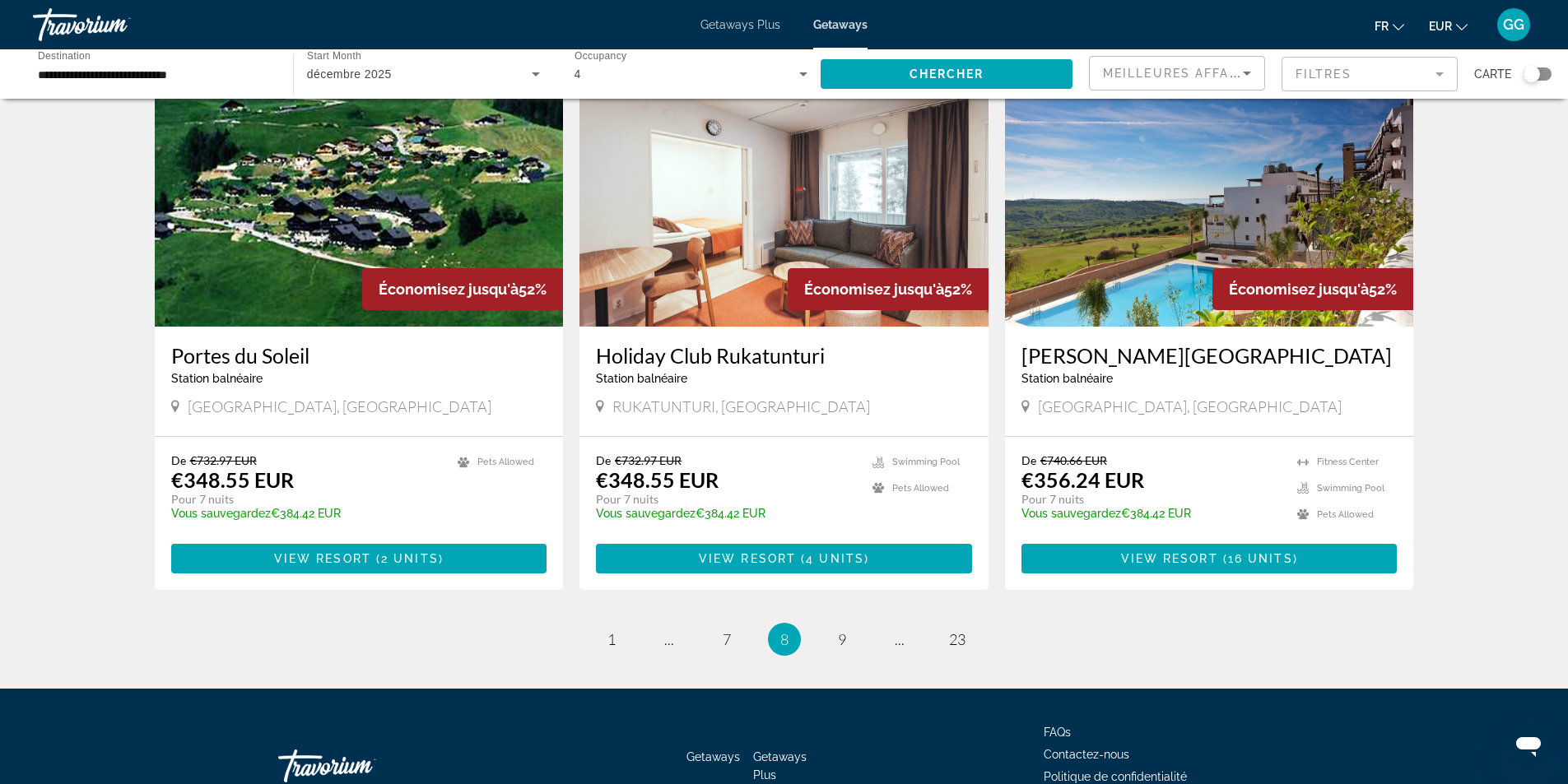
scroll to position [1903, 0]
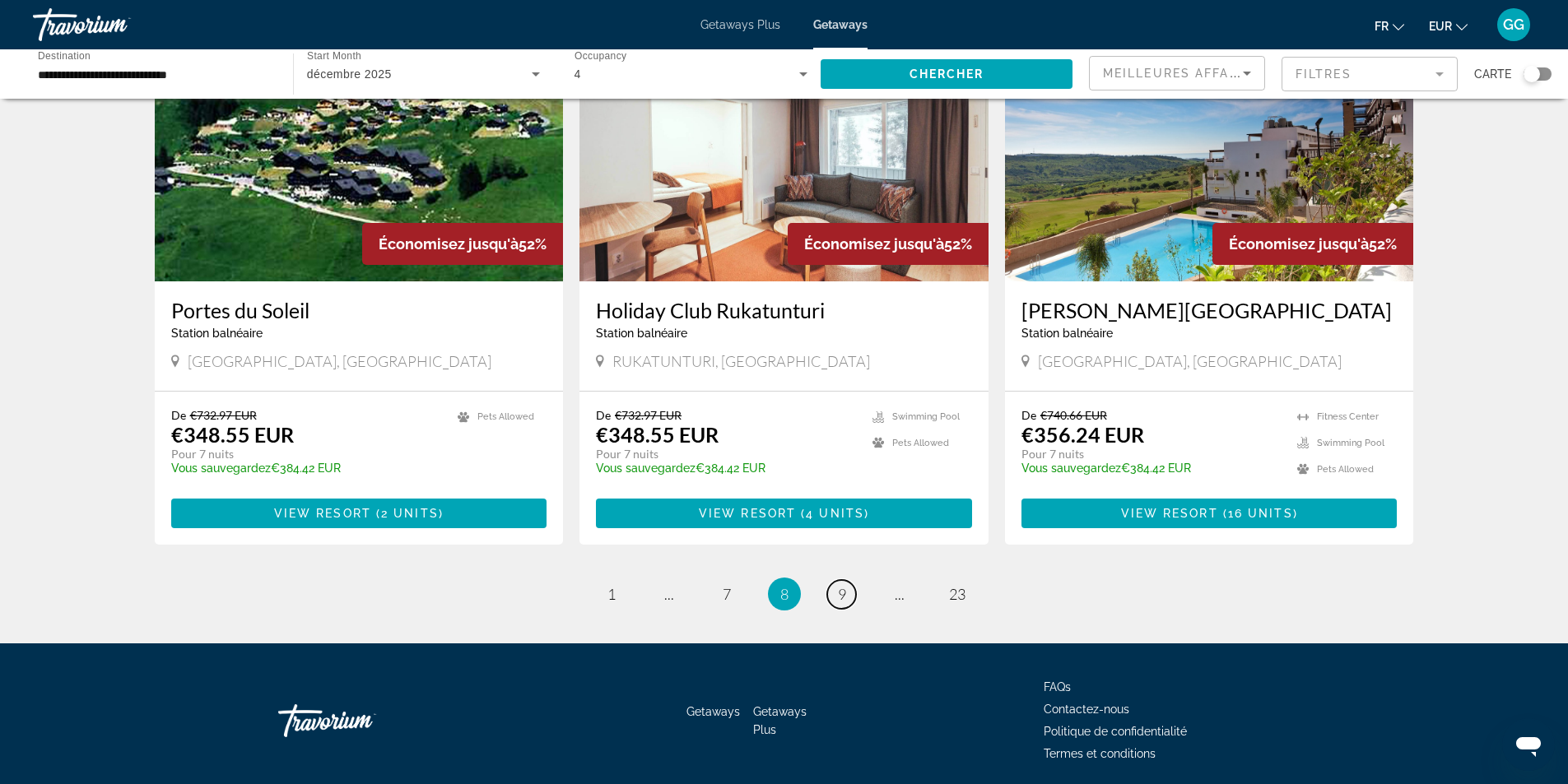
click at [844, 586] on span "9" at bounding box center [842, 594] width 9 height 18
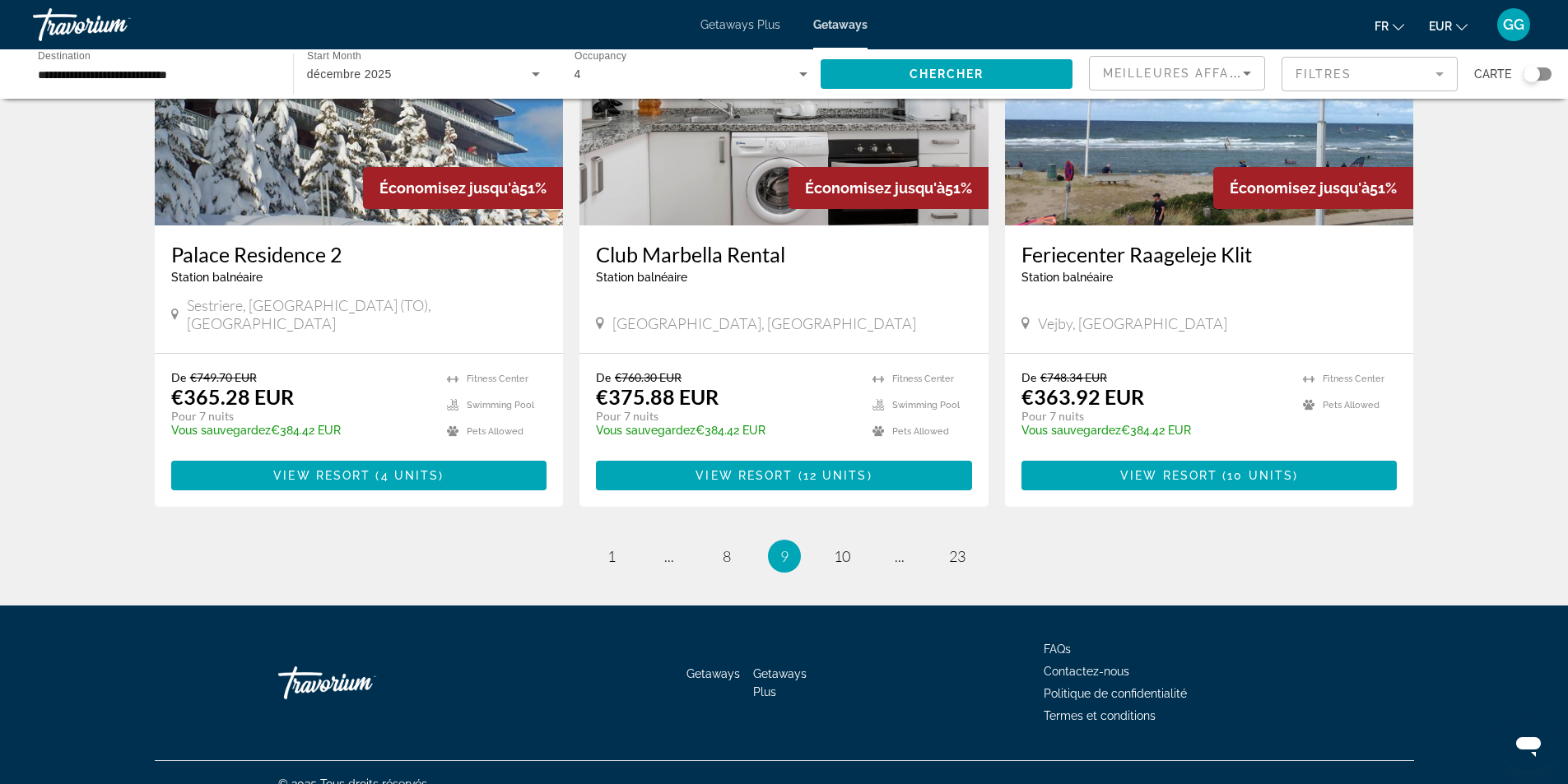
scroll to position [1903, 0]
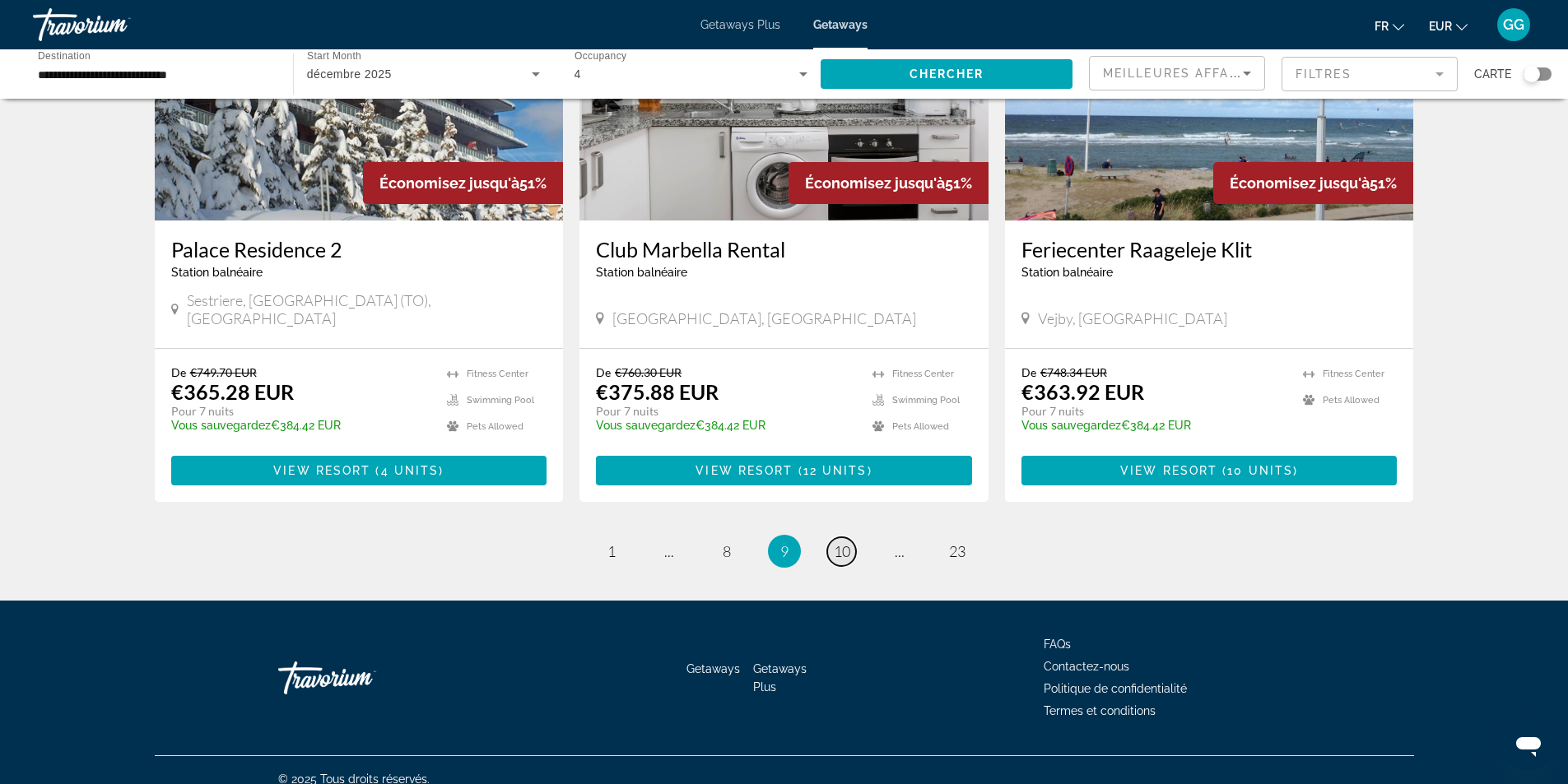
click at [836, 542] on span "10" at bounding box center [842, 551] width 16 height 18
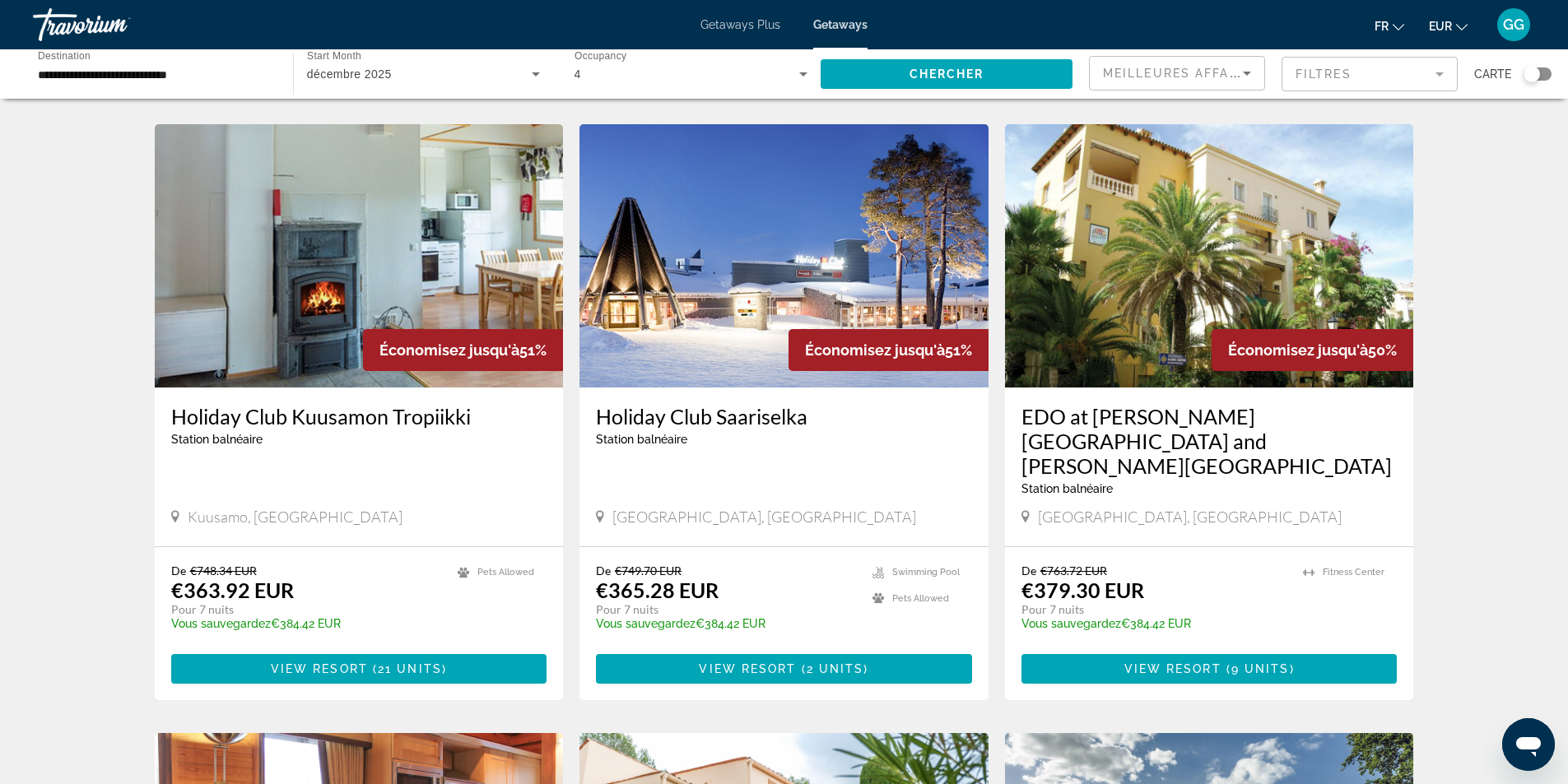
scroll to position [1153, 0]
click at [829, 194] on img "Main content" at bounding box center [784, 254] width 409 height 263
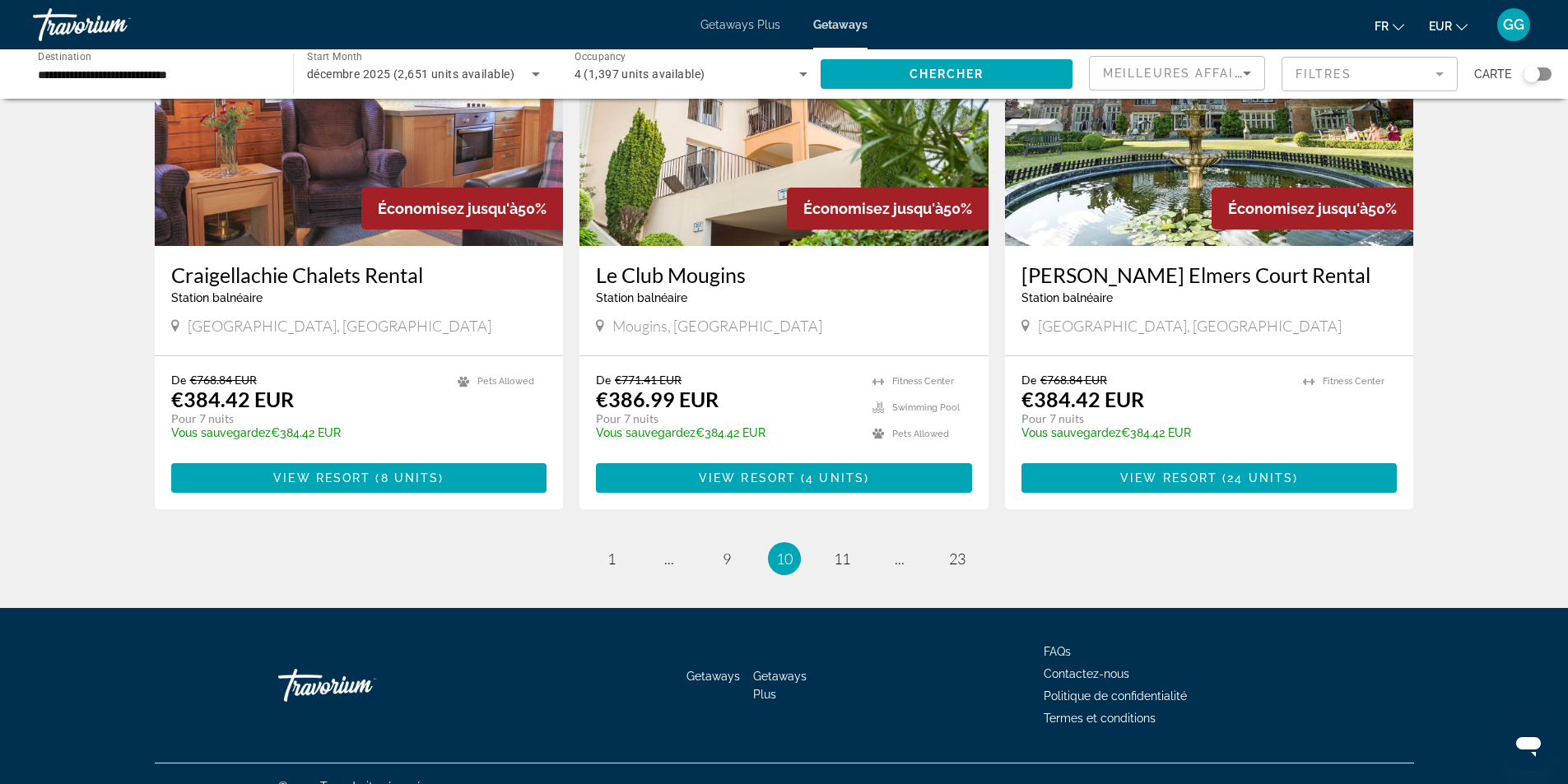
scroll to position [1903, 0]
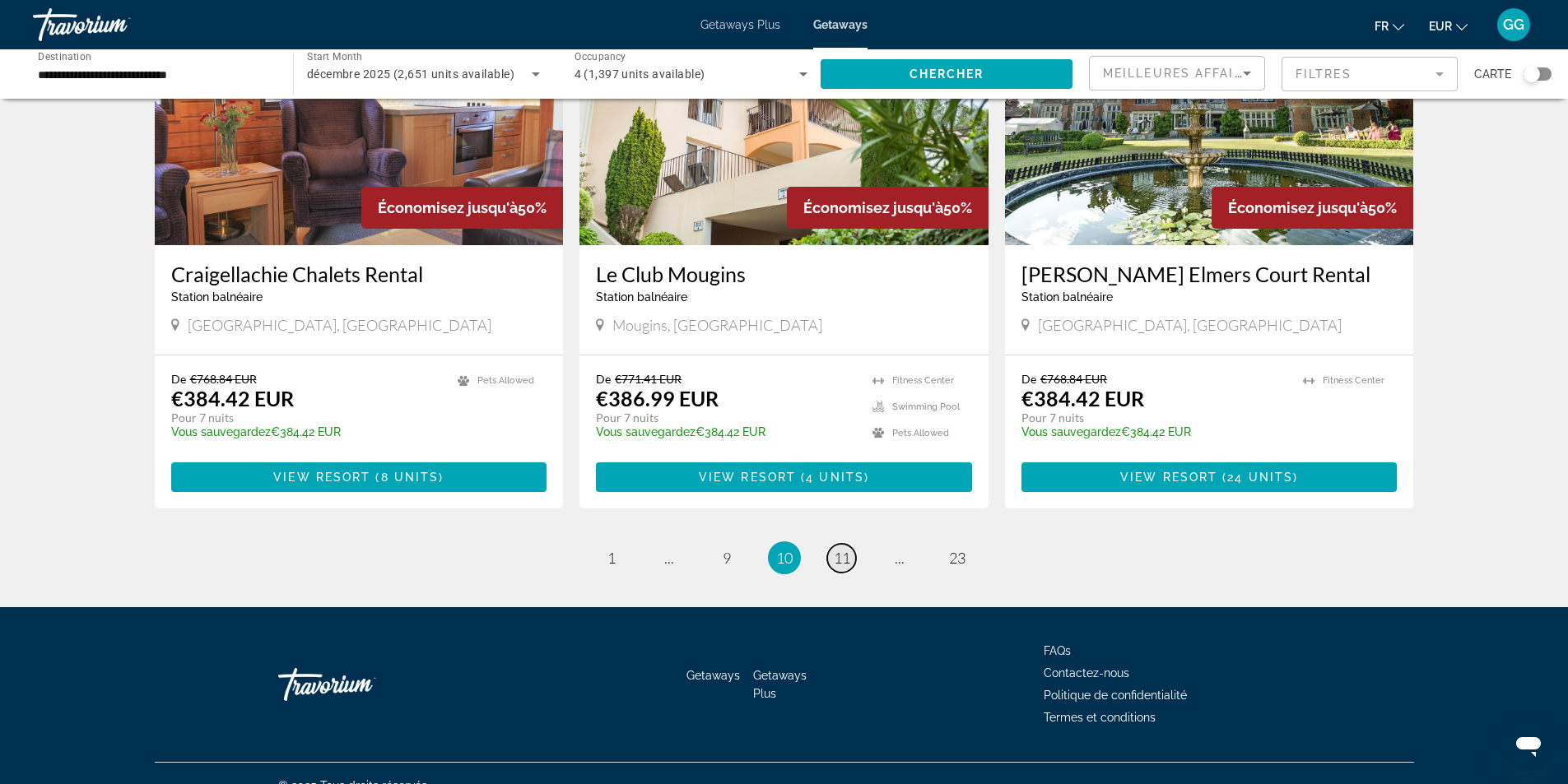
click at [845, 549] on span "11" at bounding box center [842, 558] width 16 height 18
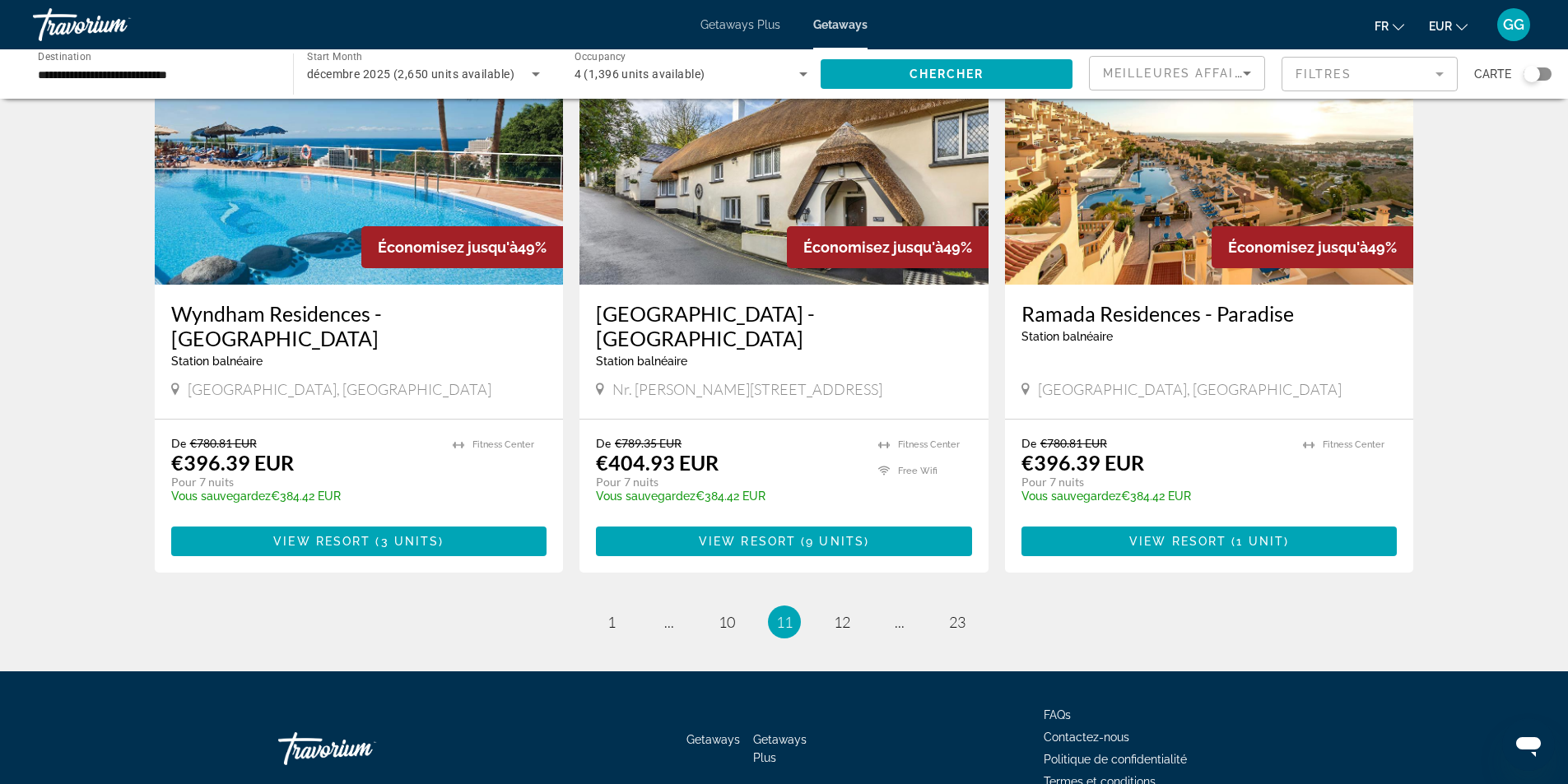
scroll to position [1903, 0]
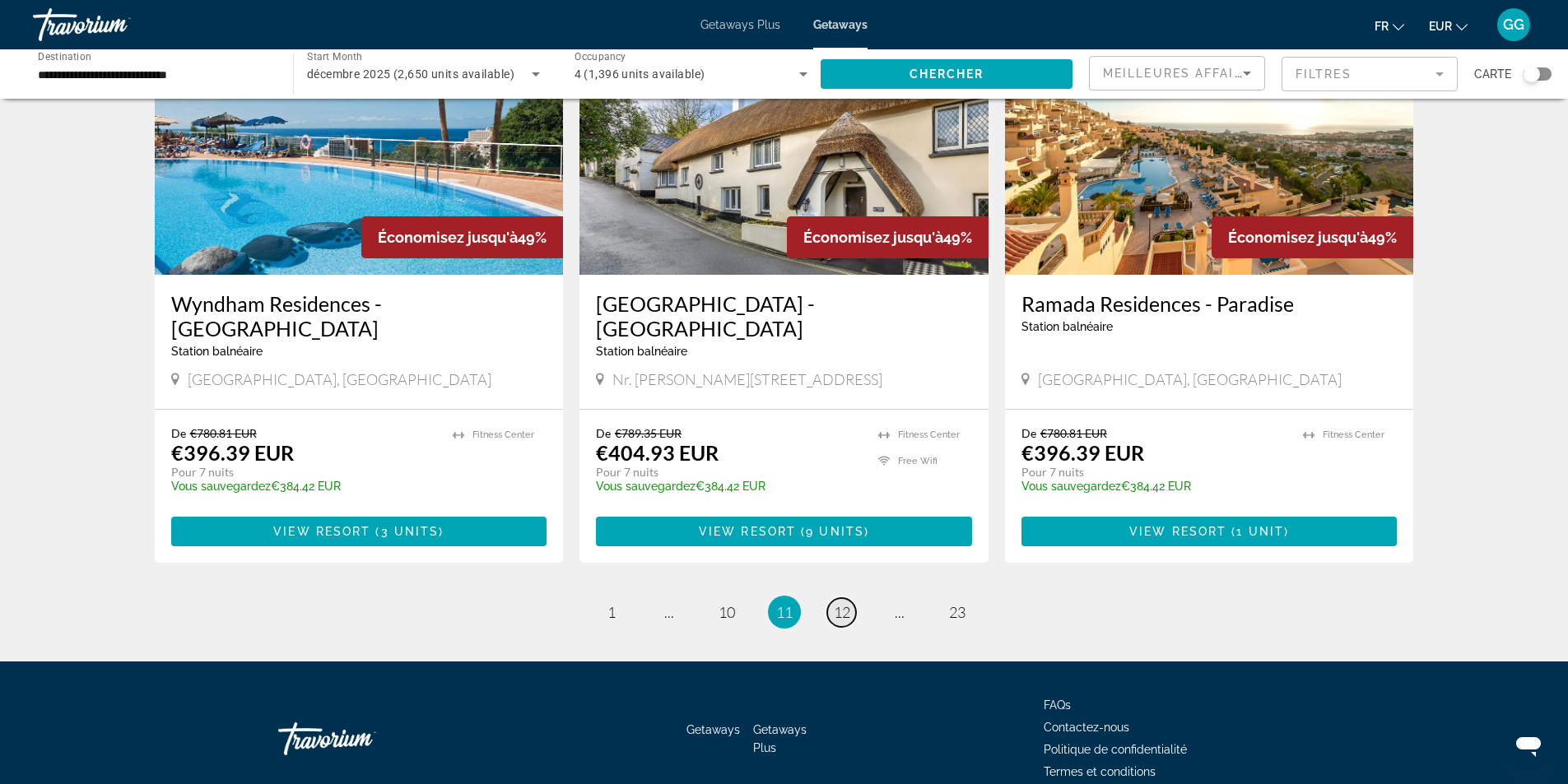
click at [841, 603] on span "12" at bounding box center [842, 612] width 16 height 18
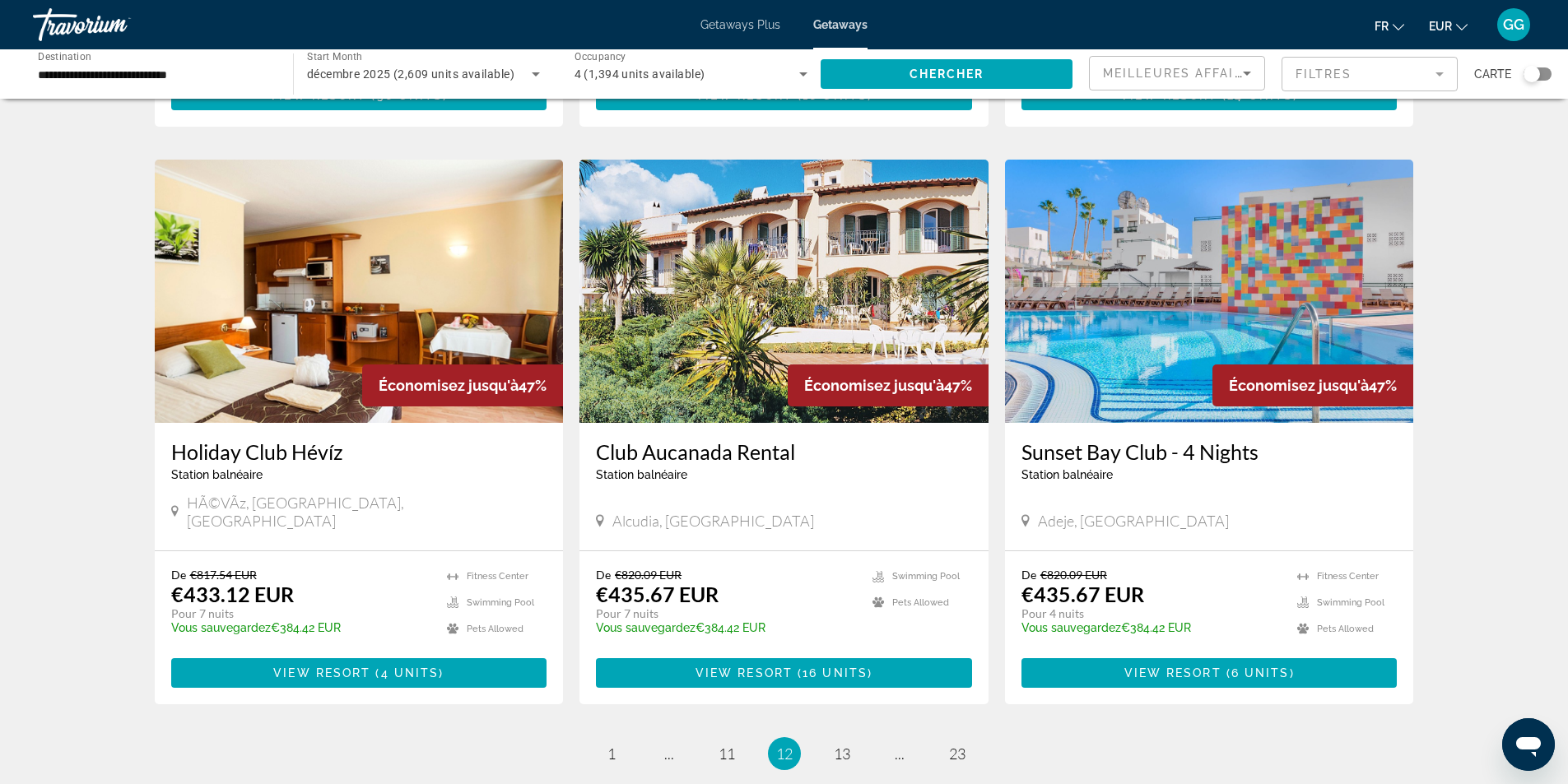
scroll to position [1729, 0]
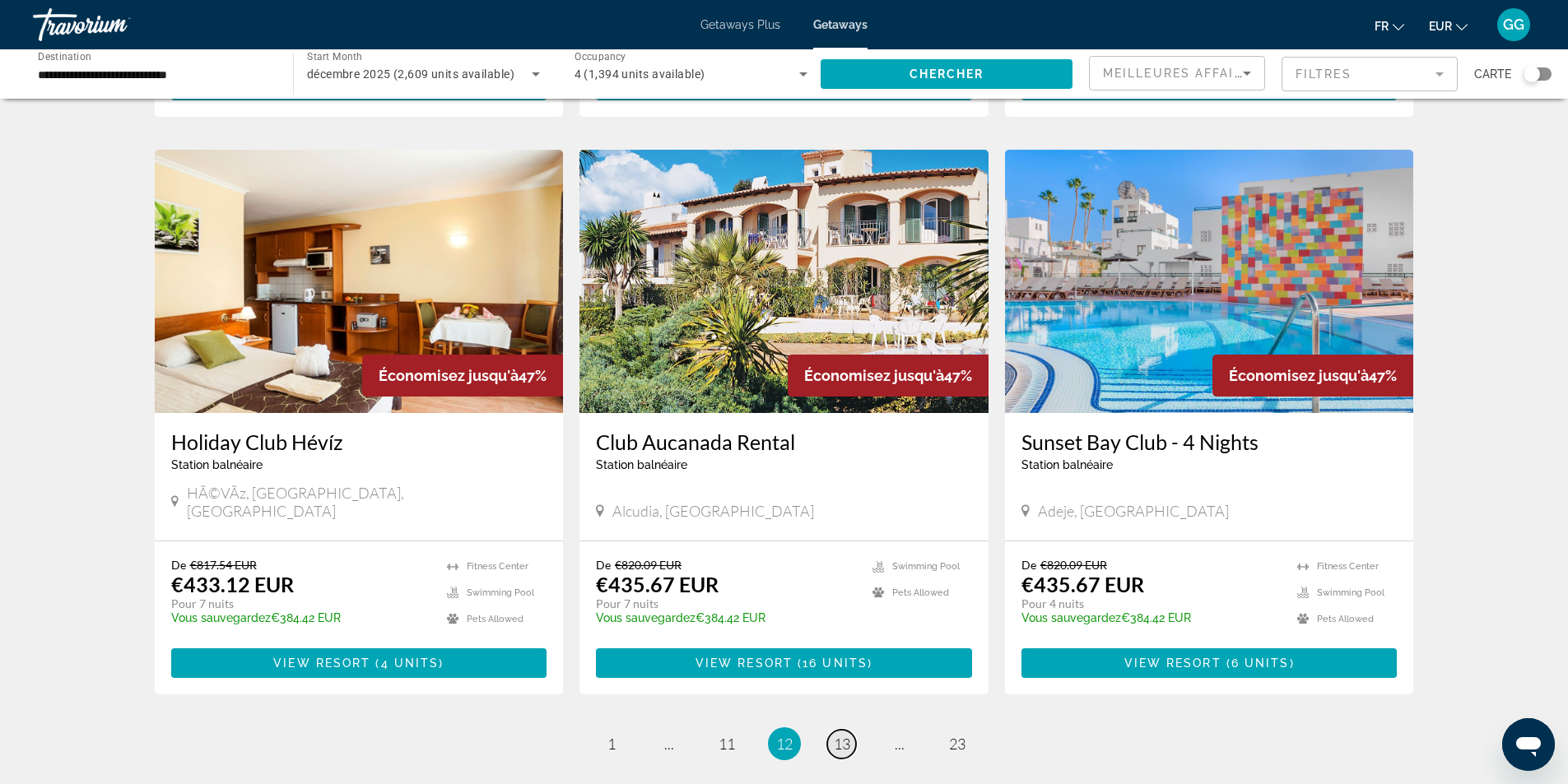
click at [854, 730] on link "page 13" at bounding box center [842, 745] width 29 height 29
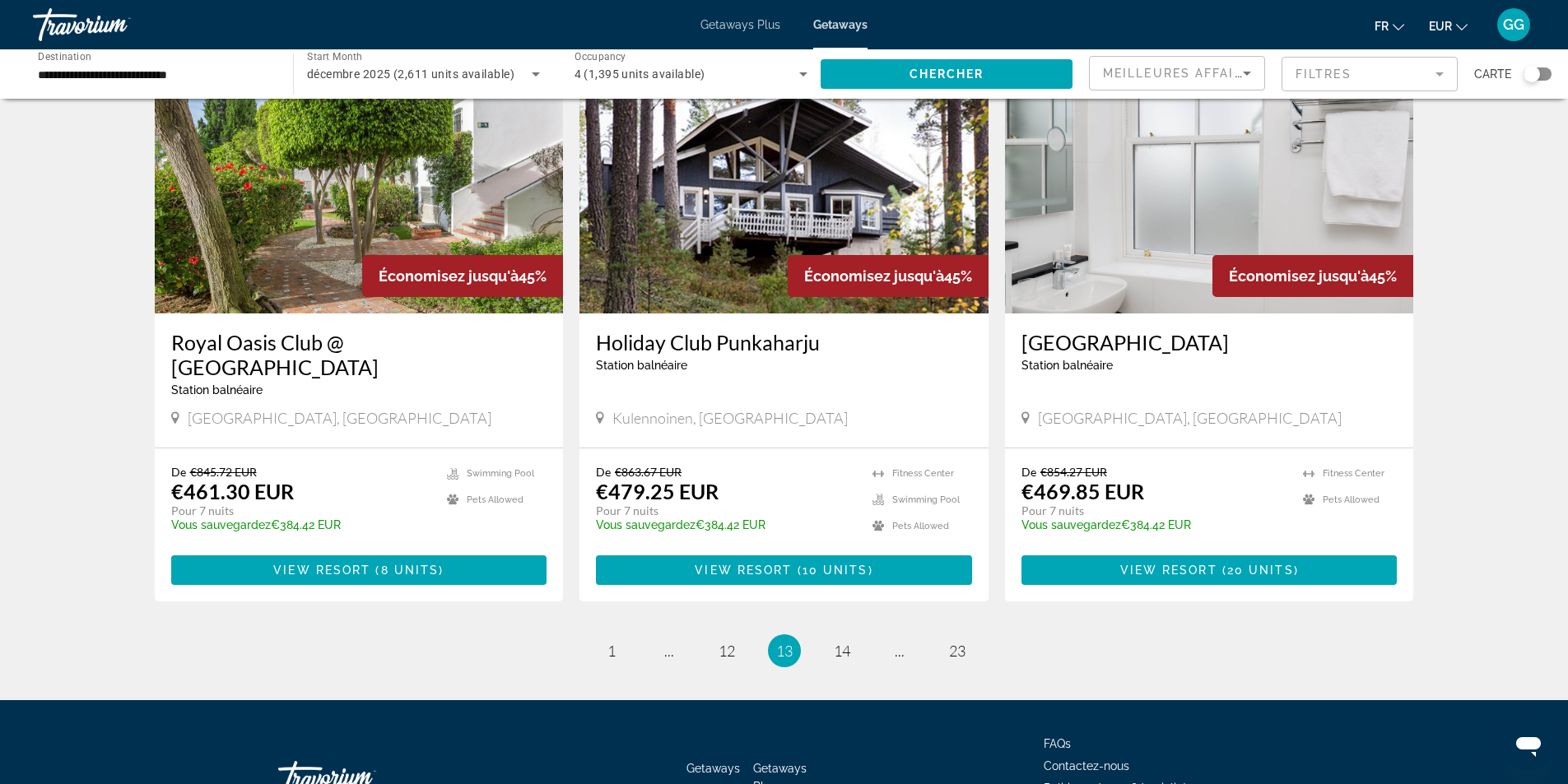
scroll to position [1878, 0]
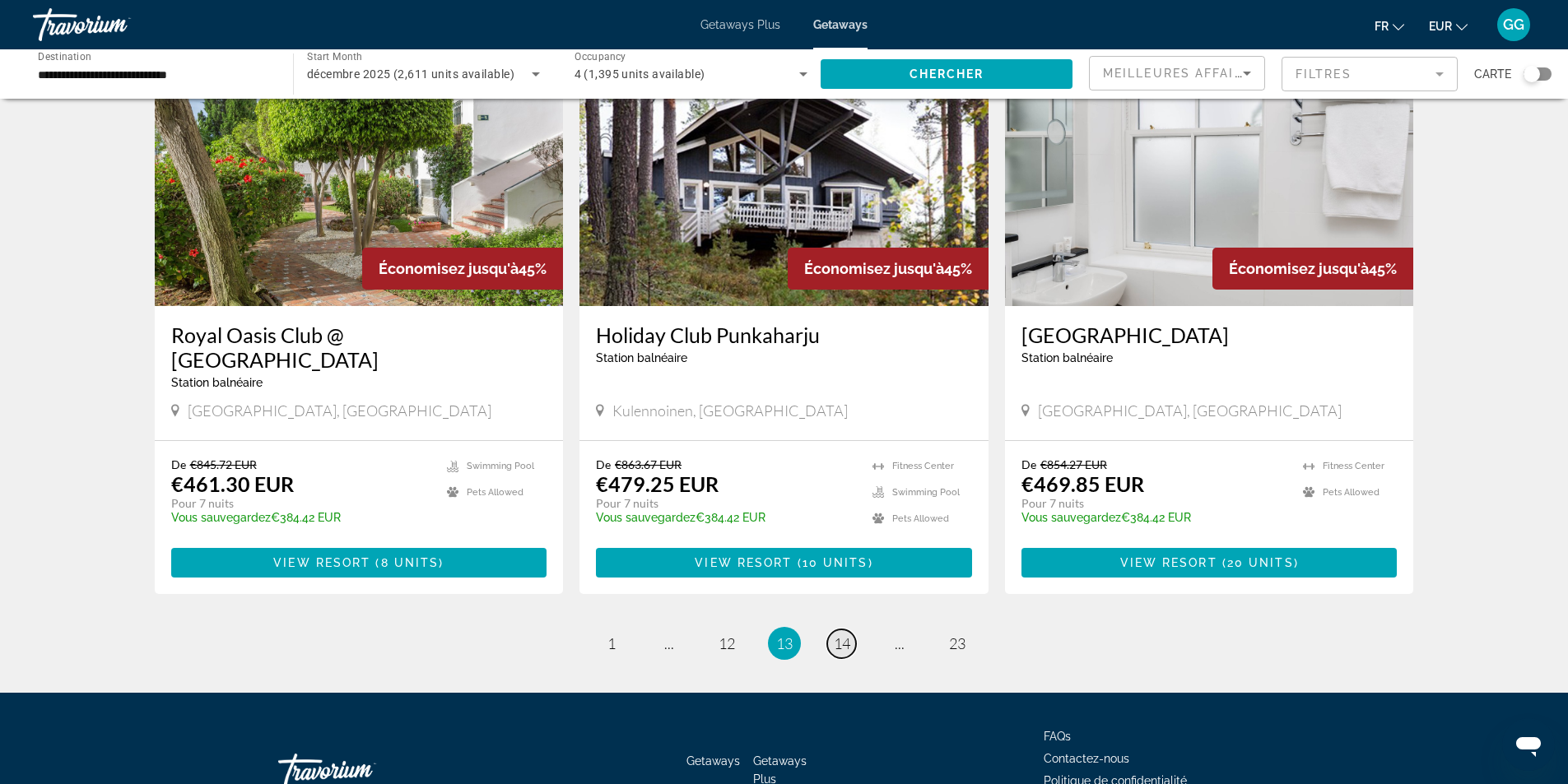
click at [849, 635] on span "14" at bounding box center [842, 643] width 16 height 18
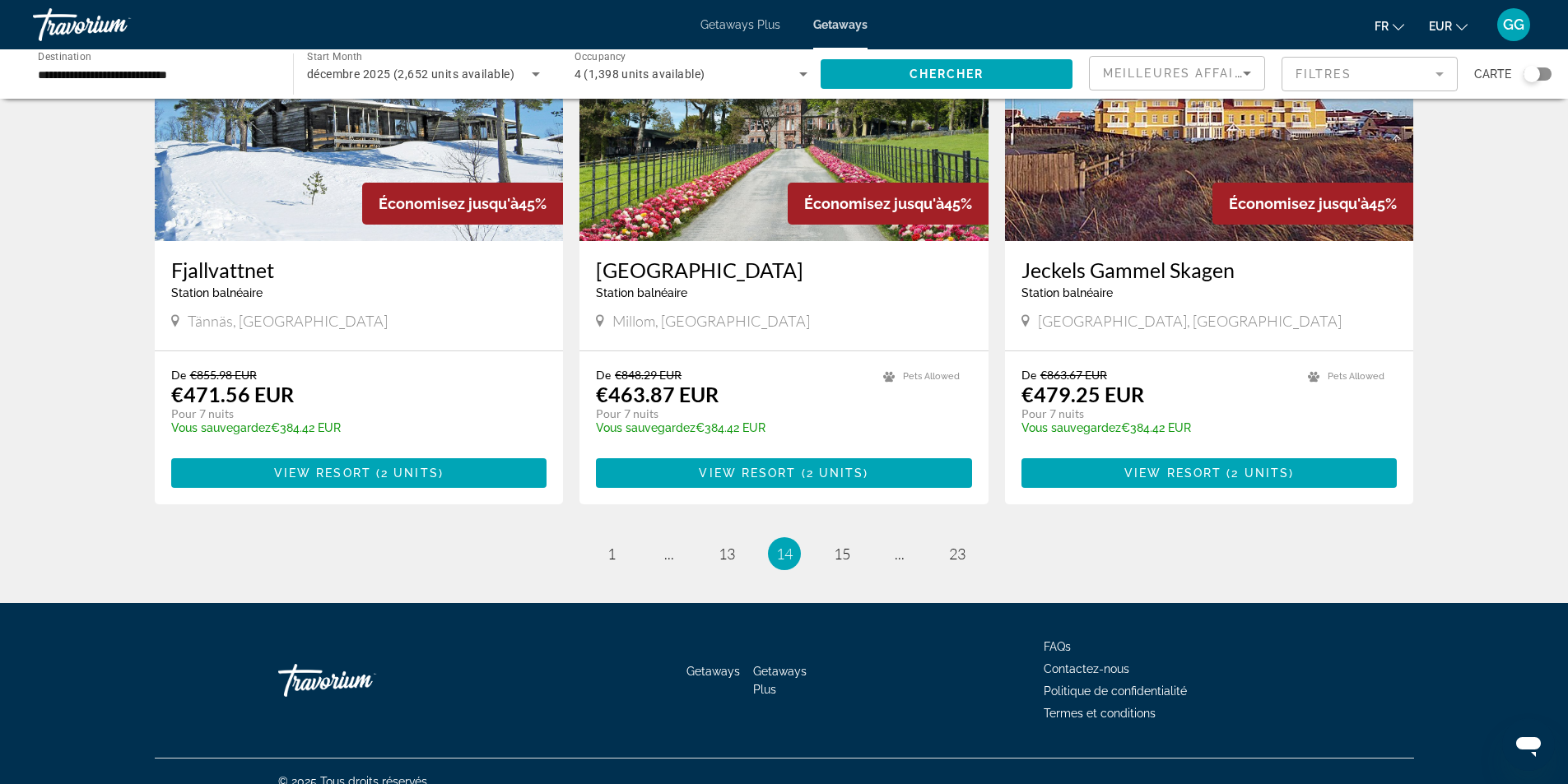
scroll to position [1878, 0]
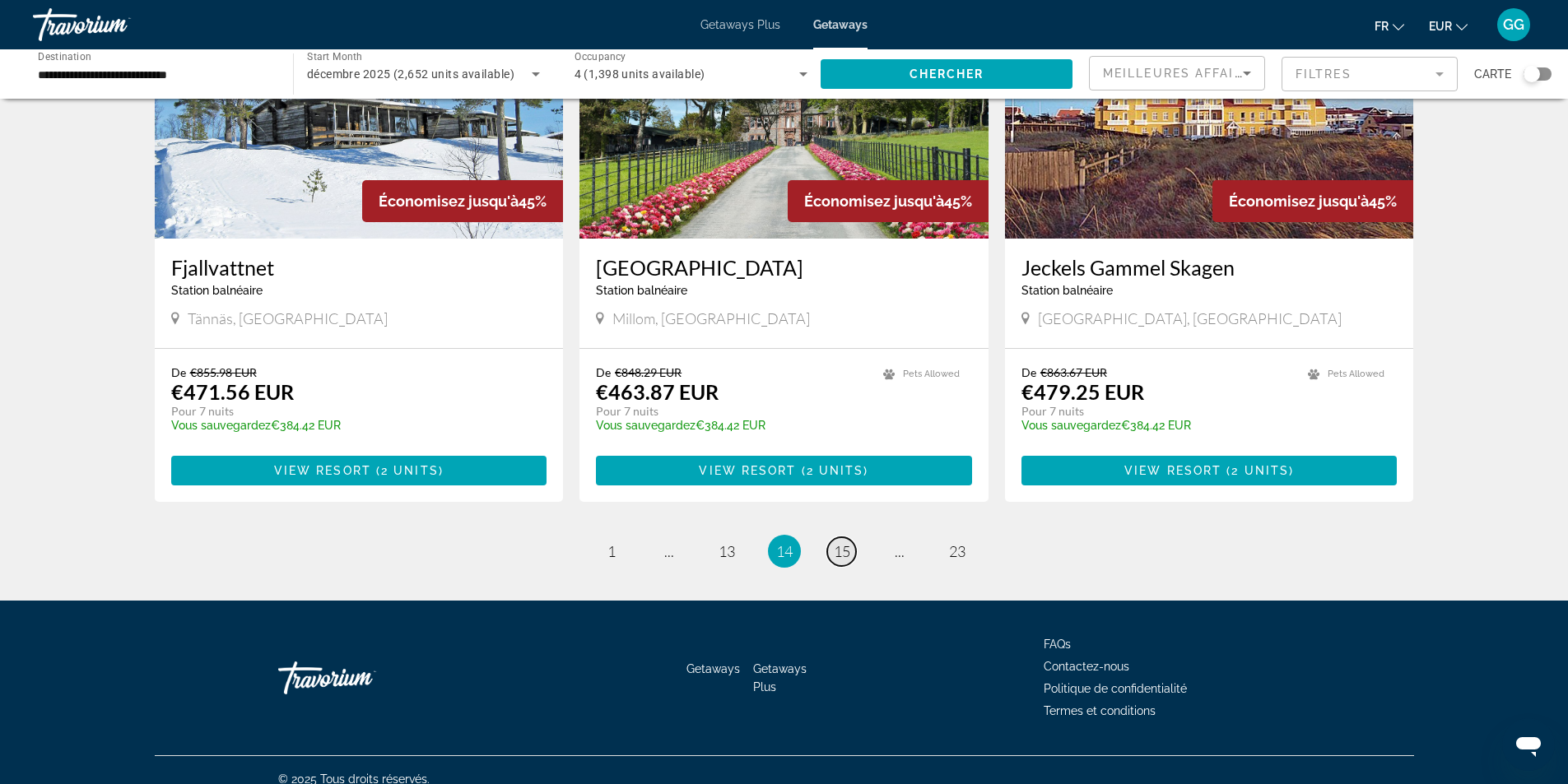
click at [841, 542] on span "15" at bounding box center [842, 551] width 16 height 18
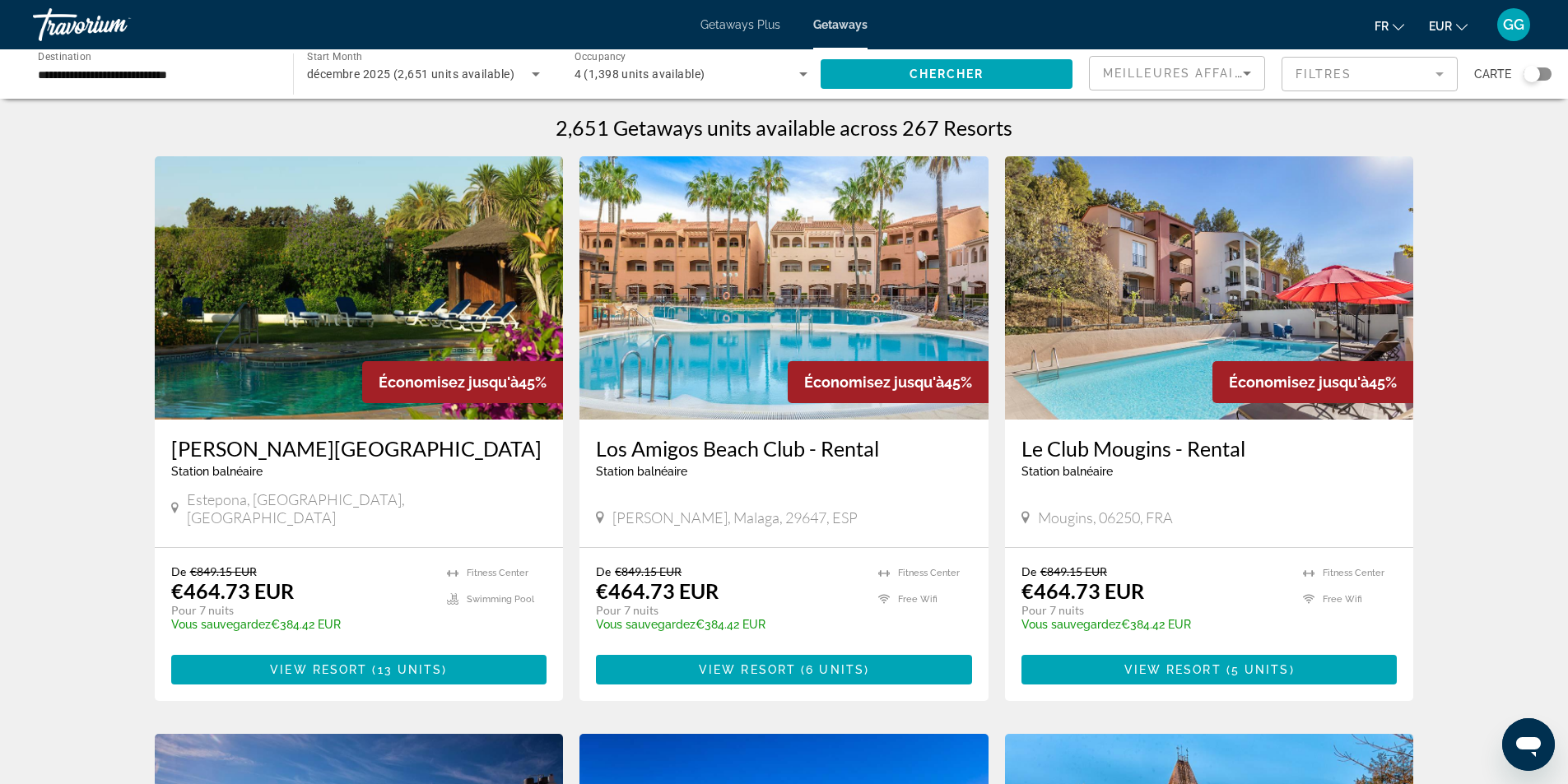
click at [762, 21] on span "Getaways Plus" at bounding box center [740, 25] width 80 height 13
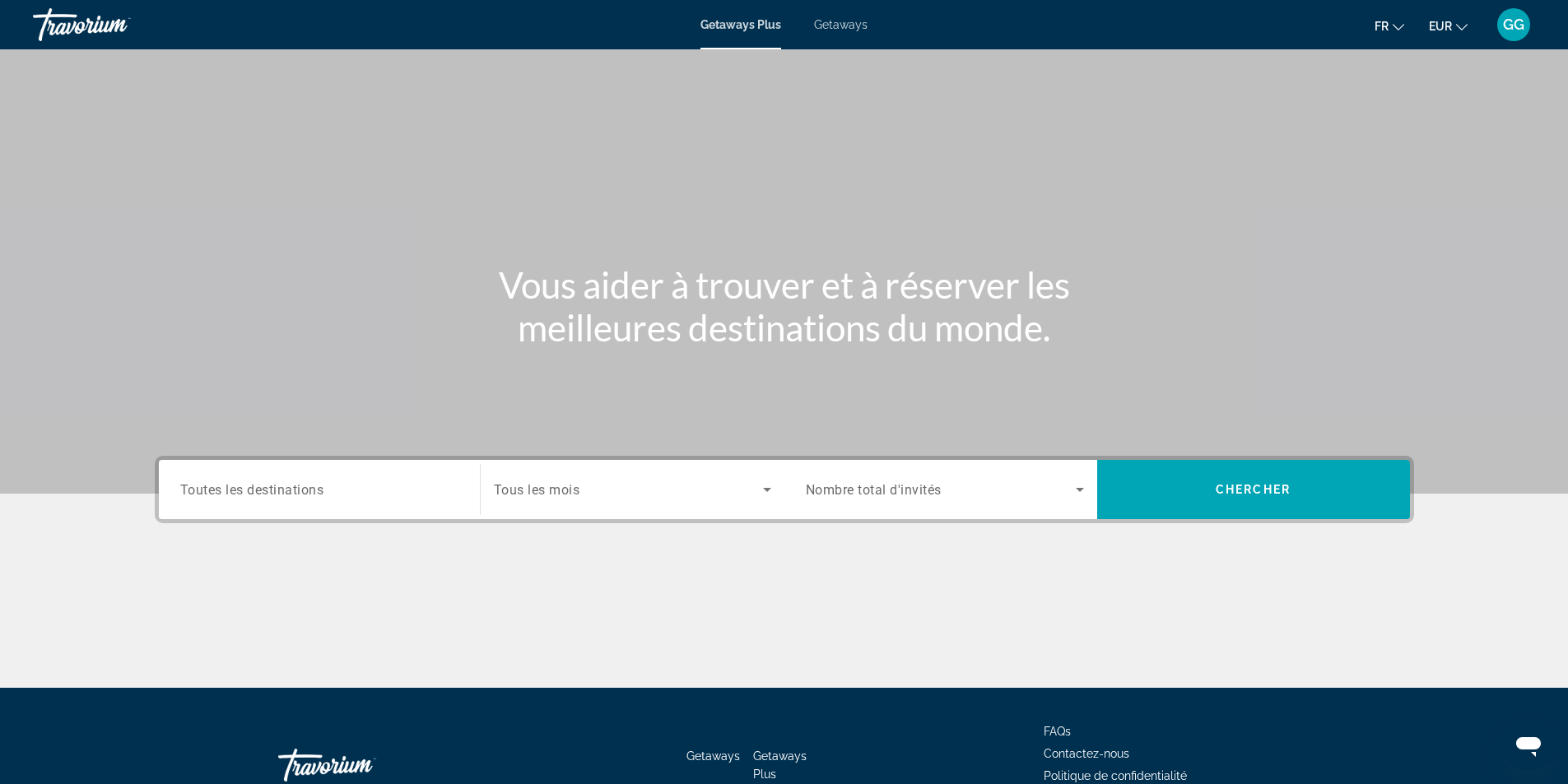
click at [432, 521] on div "Destination Toutes les destinations Start Month Tous les mois Occupancy Nombre …" at bounding box center [785, 489] width 1260 height 67
click at [422, 488] on input "Destination Toutes les destinations" at bounding box center [319, 490] width 278 height 20
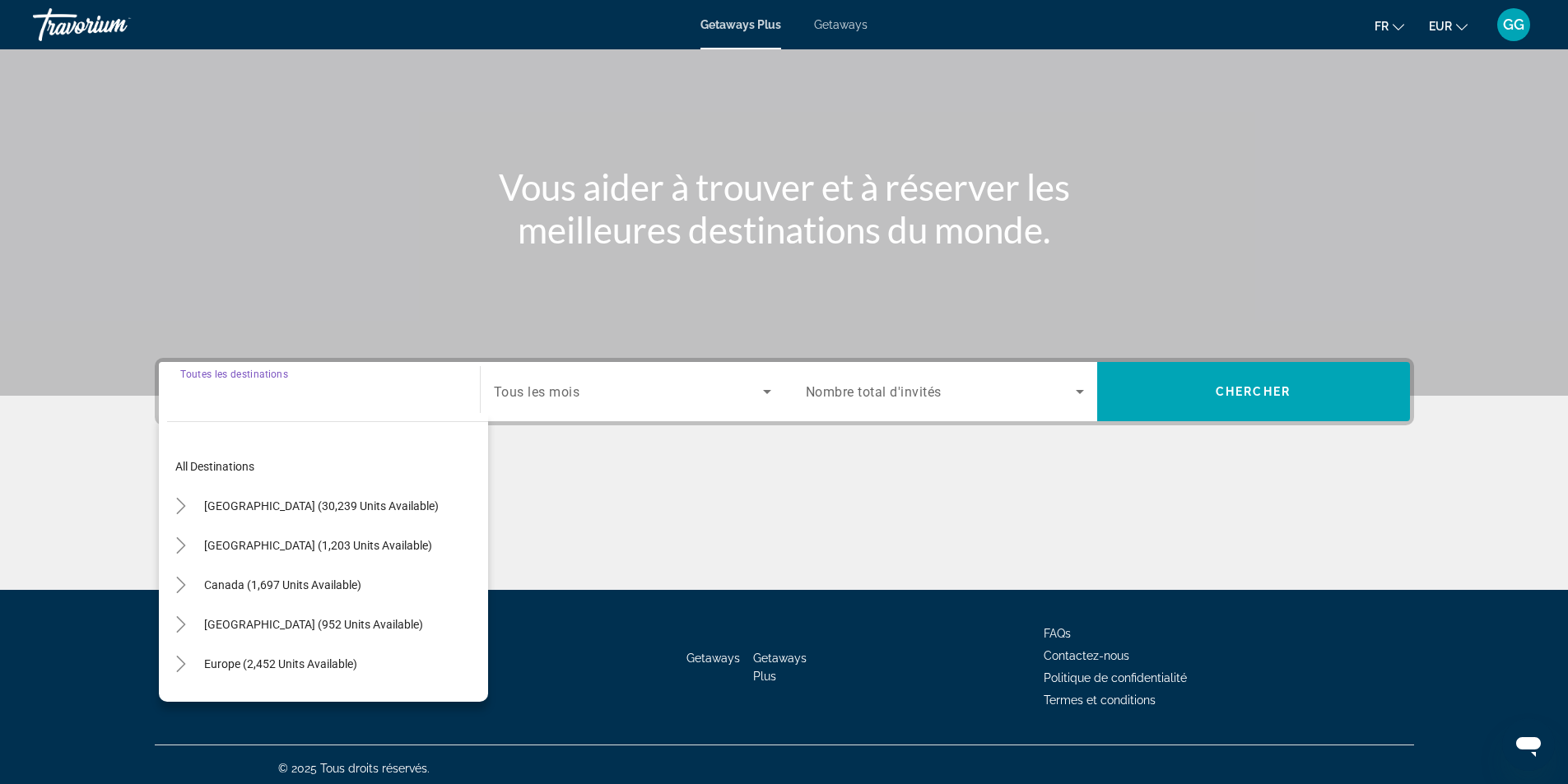
scroll to position [105, 0]
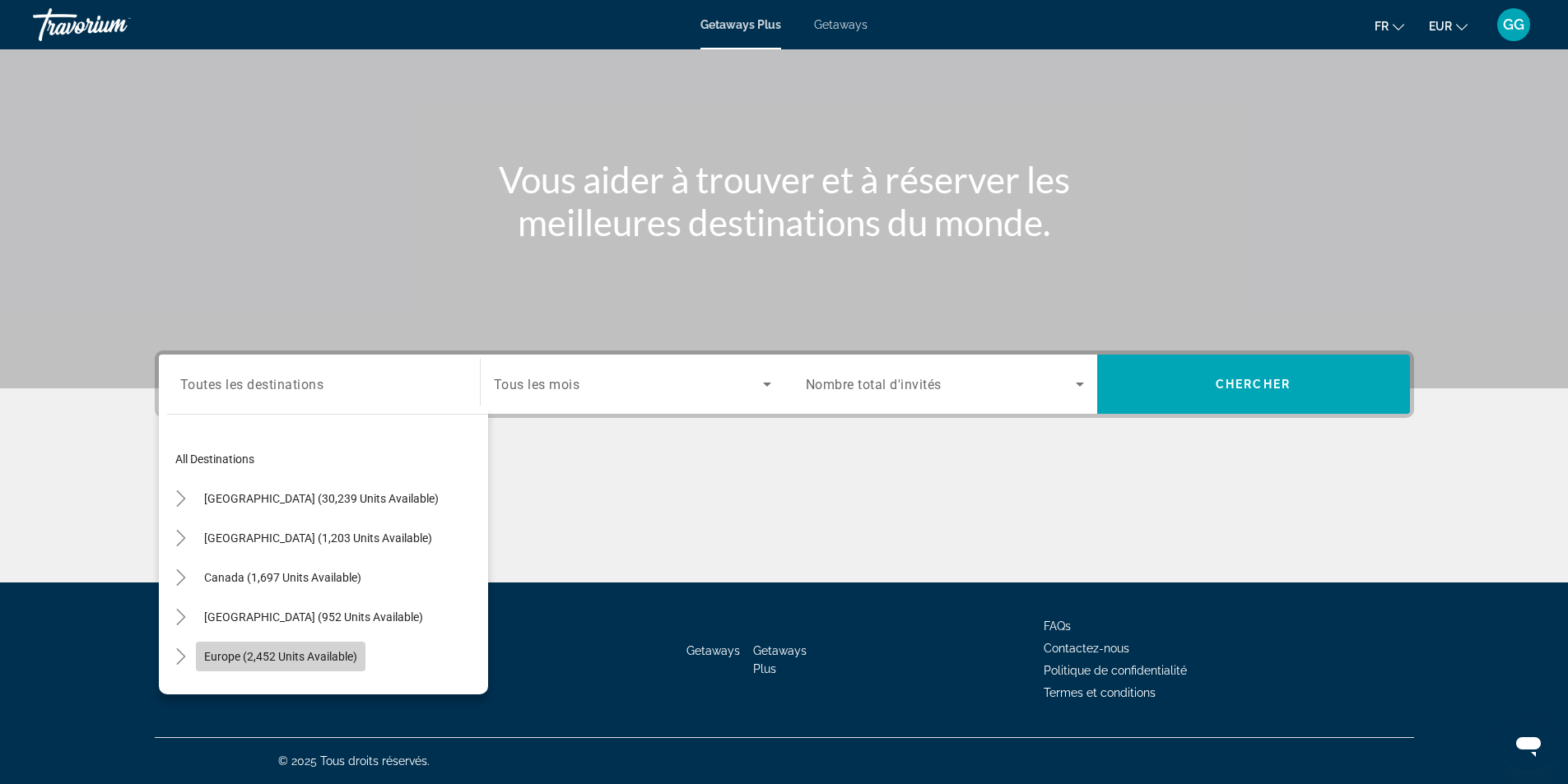
click at [347, 651] on span "Europe (2,452 units available)" at bounding box center [280, 657] width 153 height 13
type input "**********"
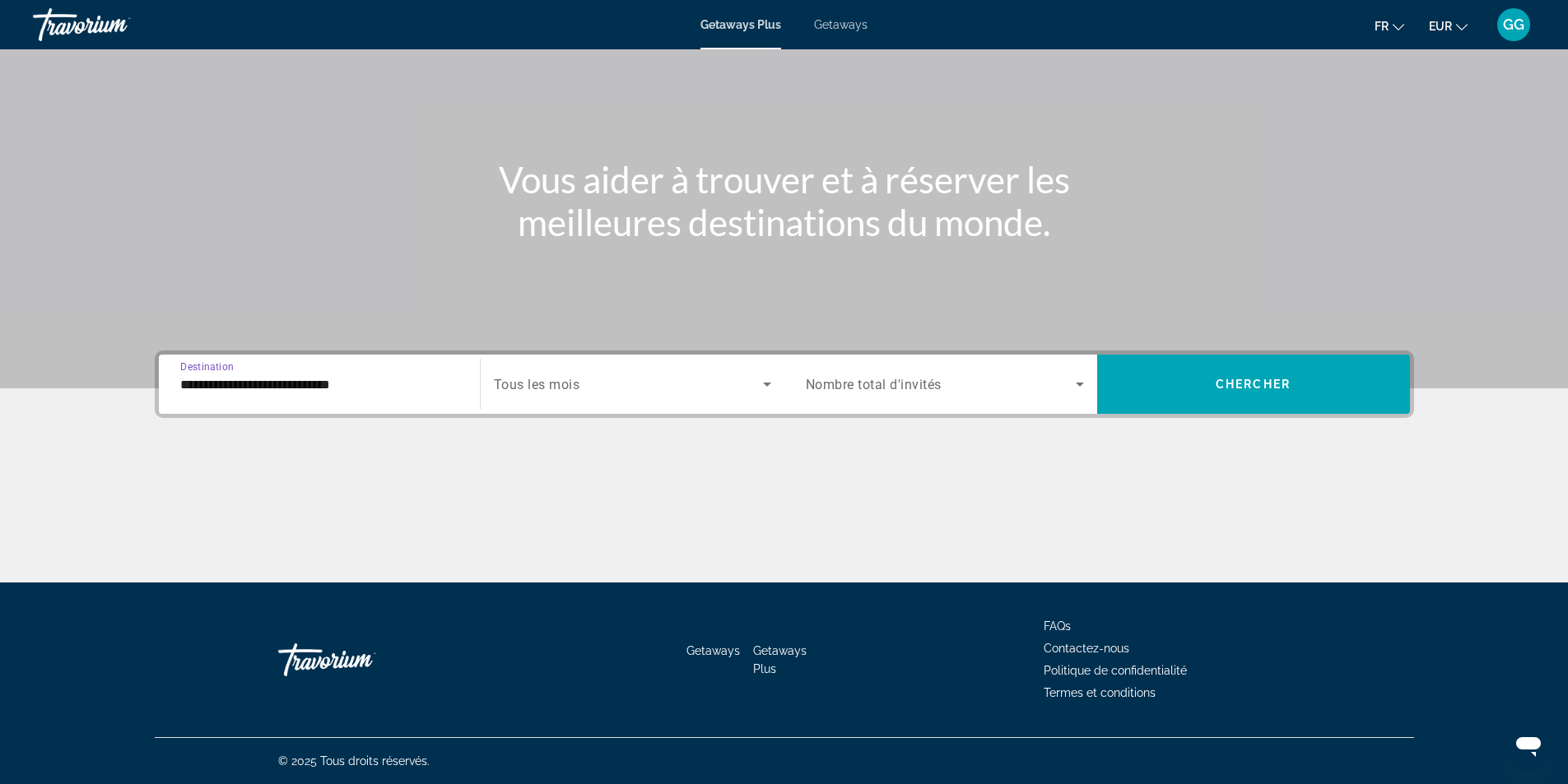
click at [1006, 386] on span "Search widget" at bounding box center [941, 384] width 270 height 20
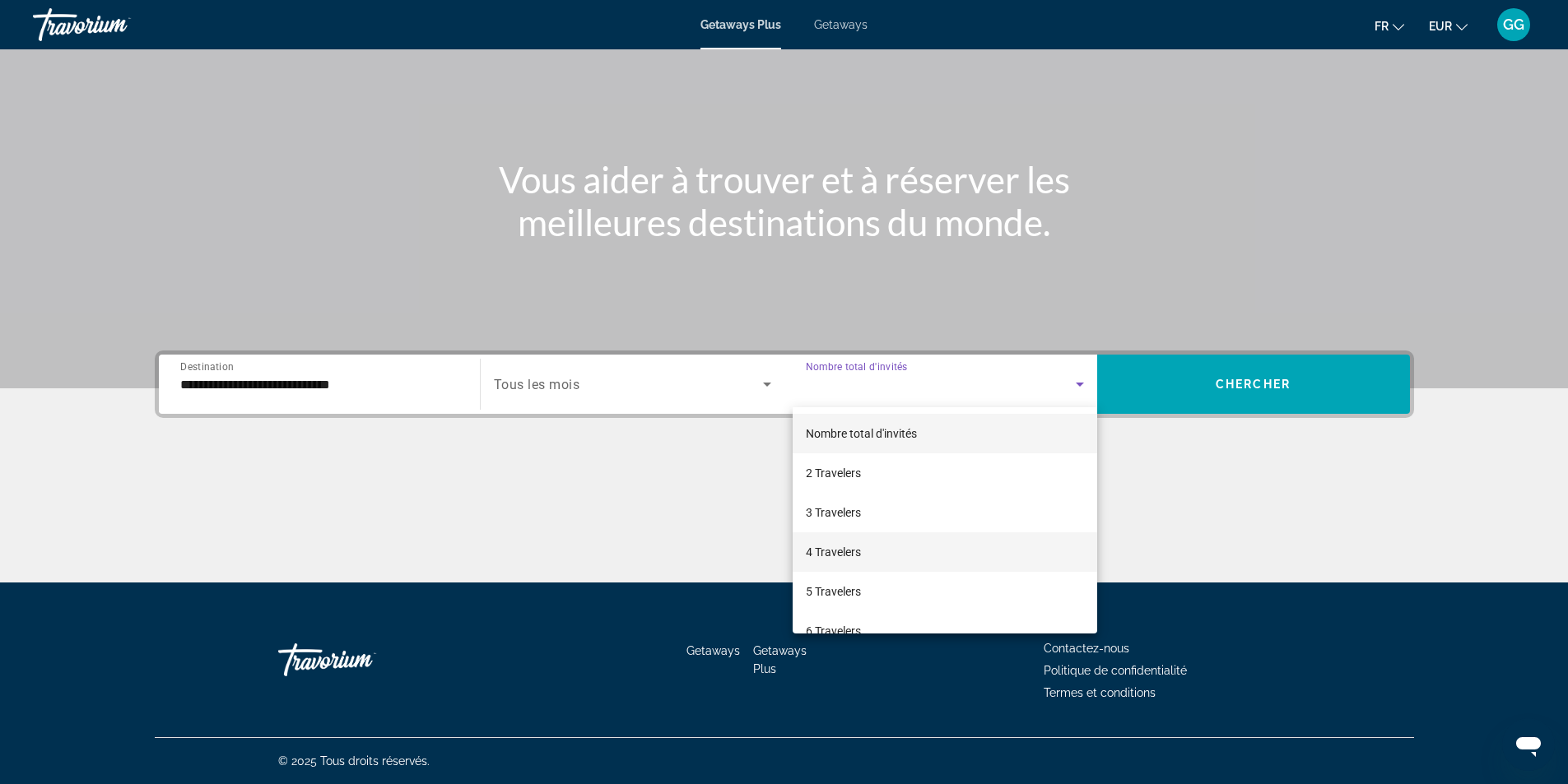
click at [875, 561] on mat-option "4 Travelers" at bounding box center [945, 552] width 304 height 39
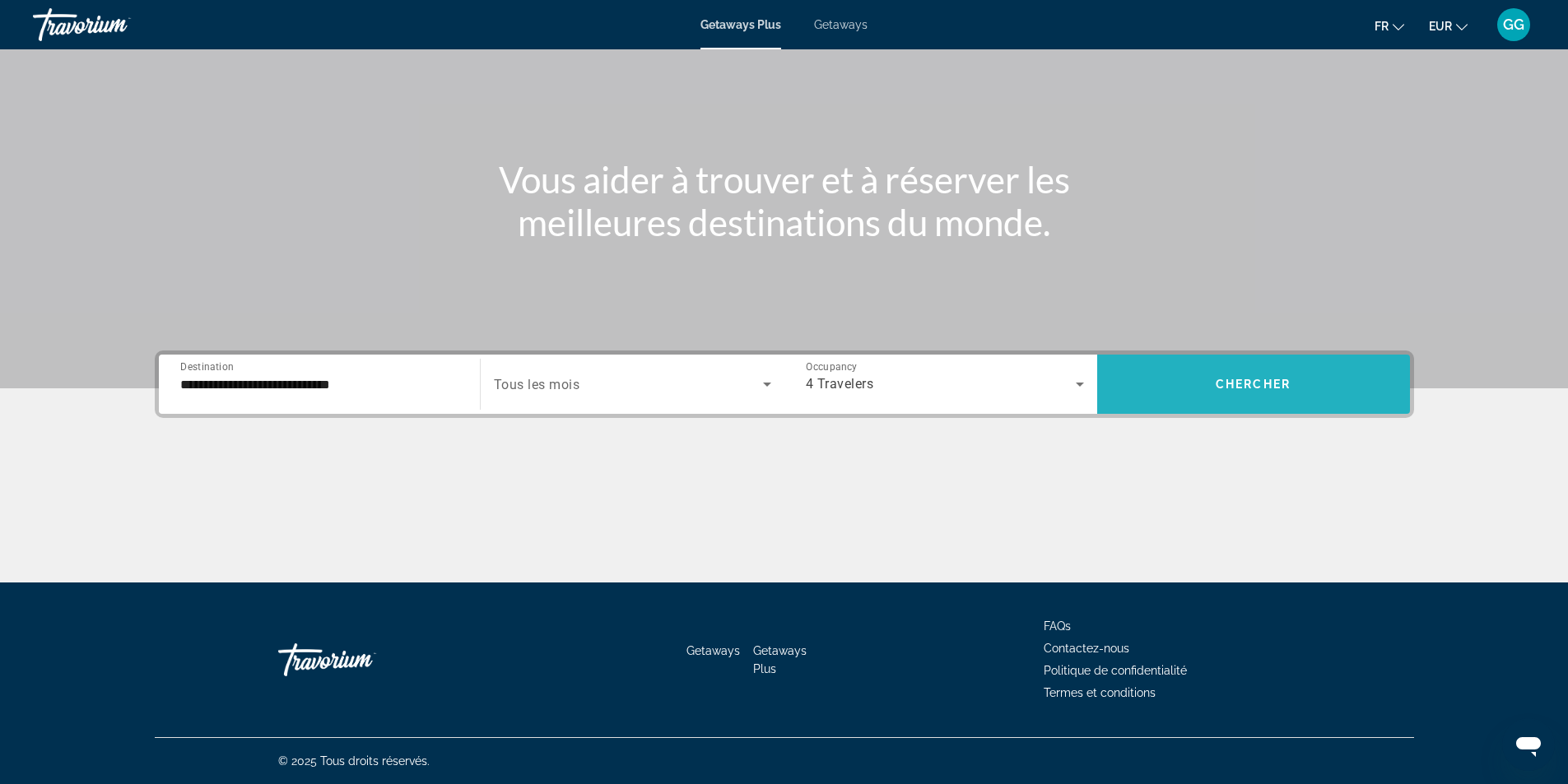
click at [1284, 396] on span "Search widget" at bounding box center [1253, 384] width 313 height 39
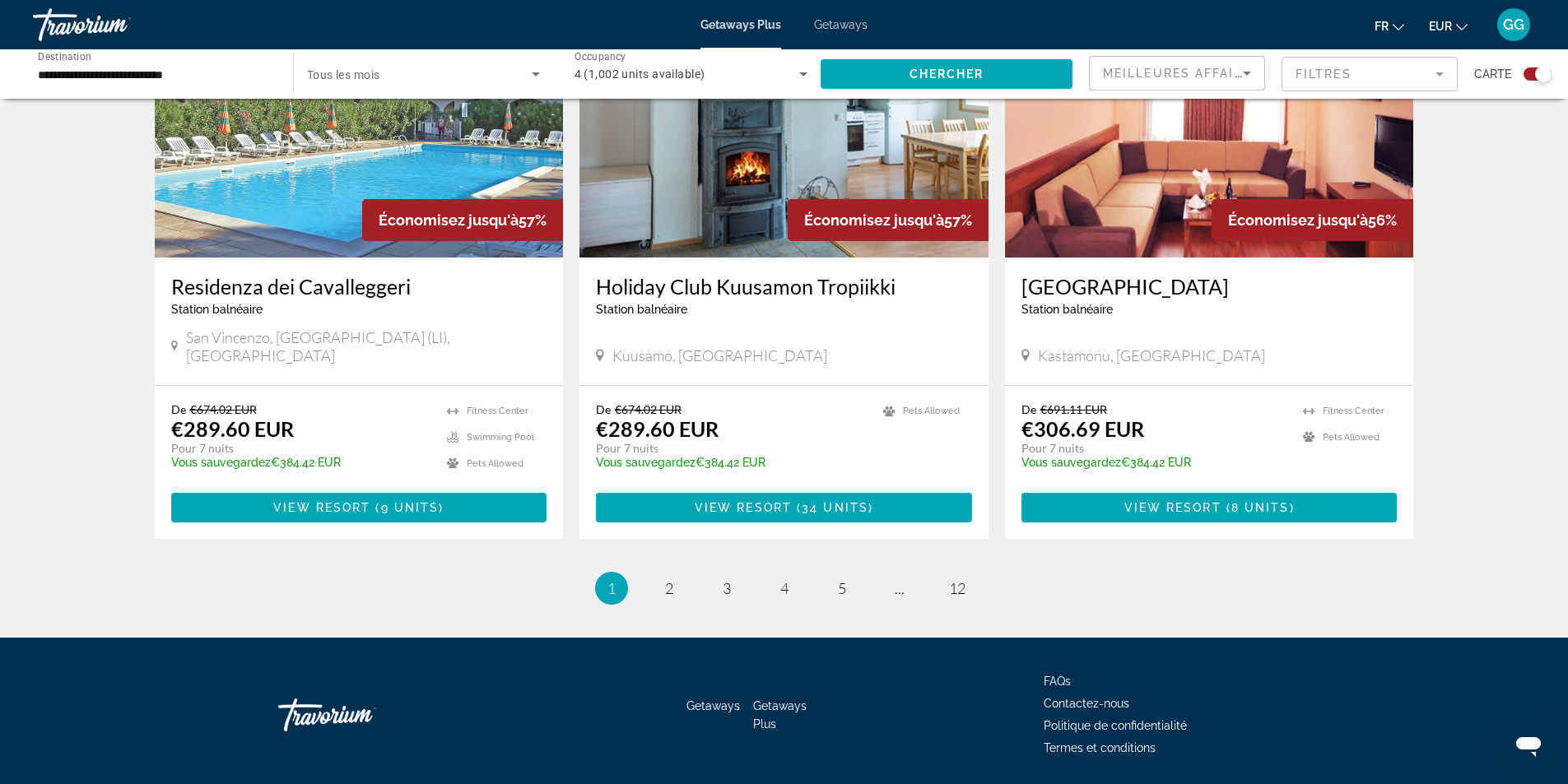
scroll to position [2388, 0]
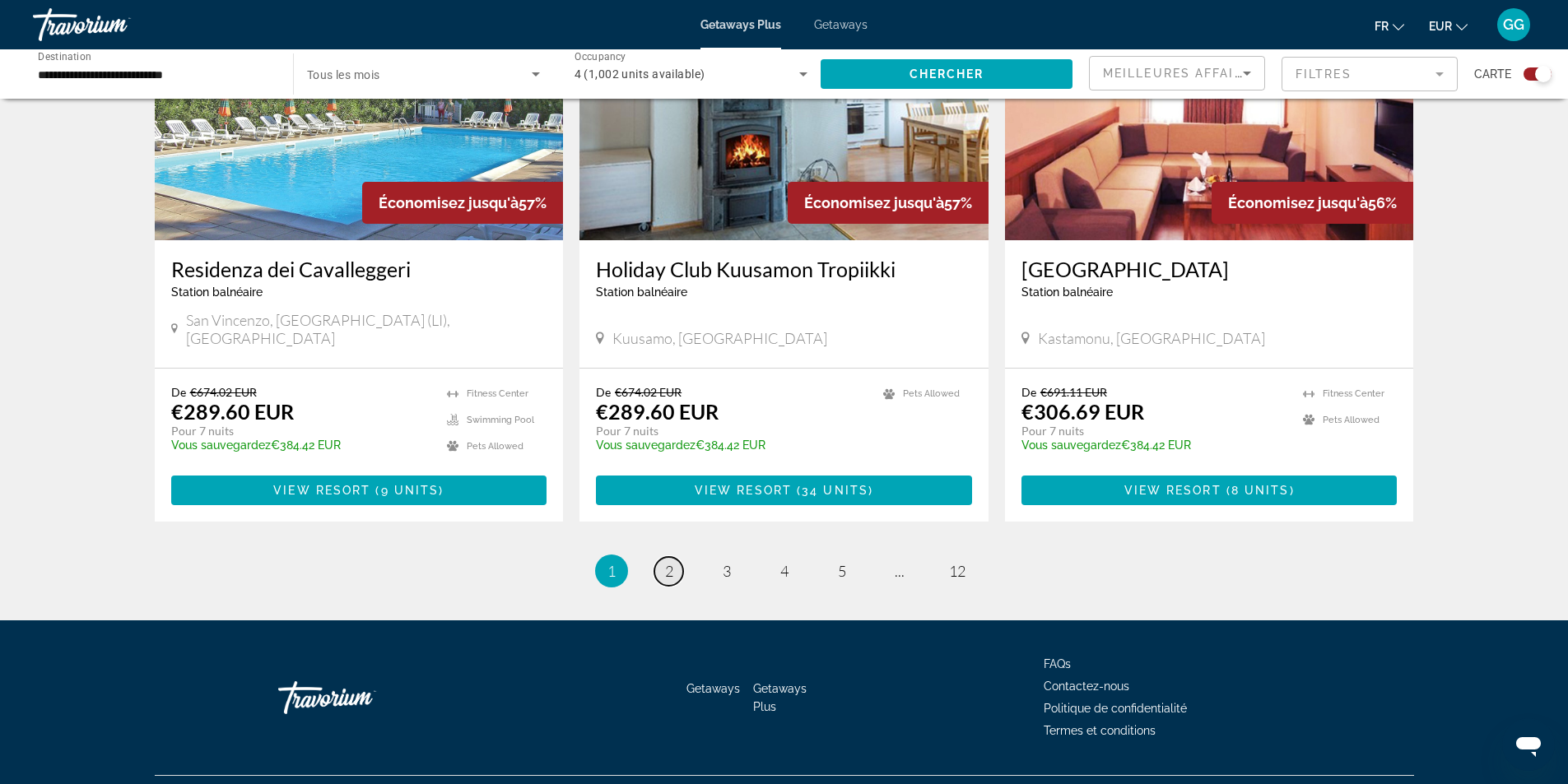
click at [672, 562] on span "2" at bounding box center [669, 571] width 9 height 18
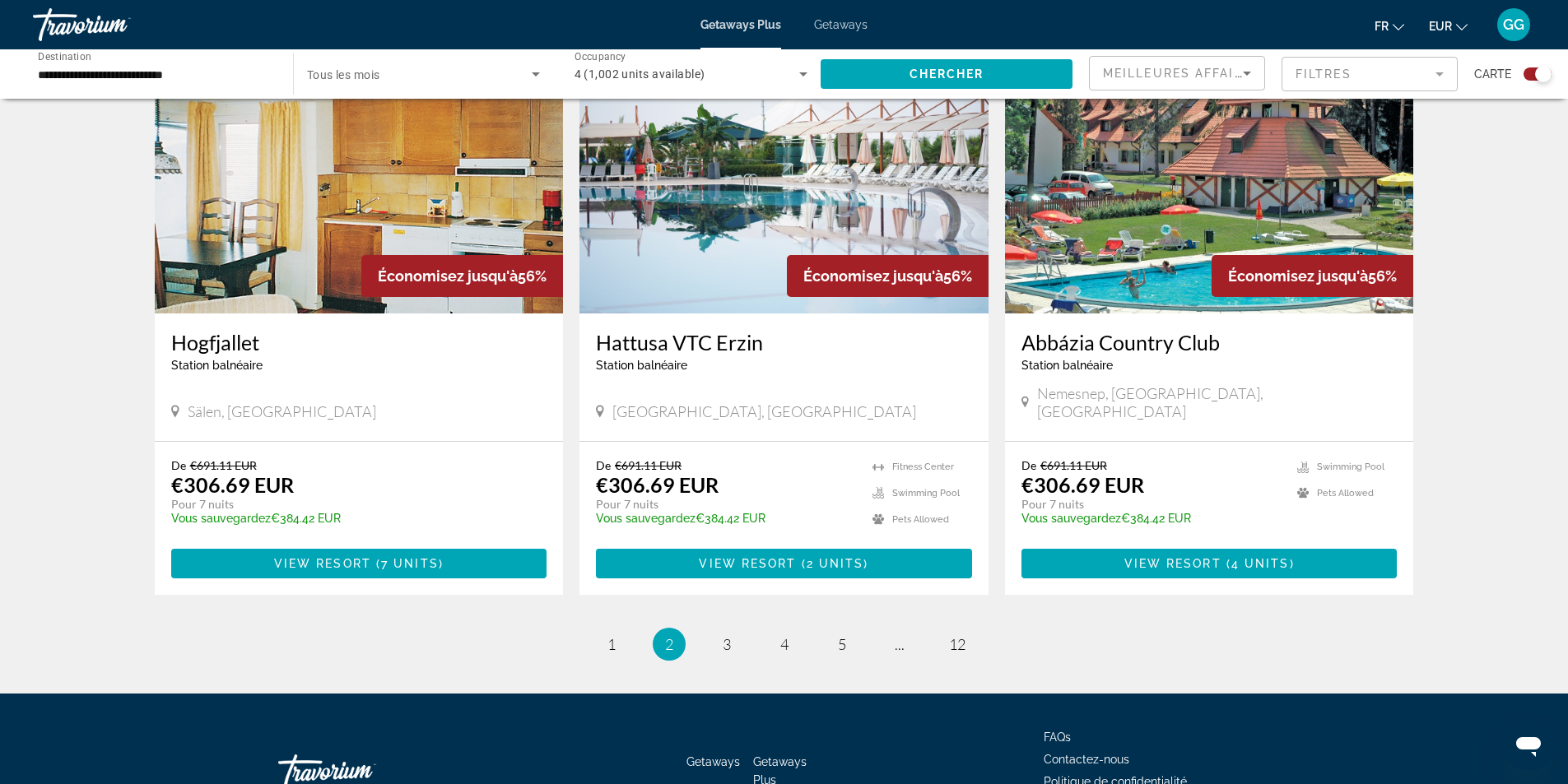
scroll to position [2389, 0]
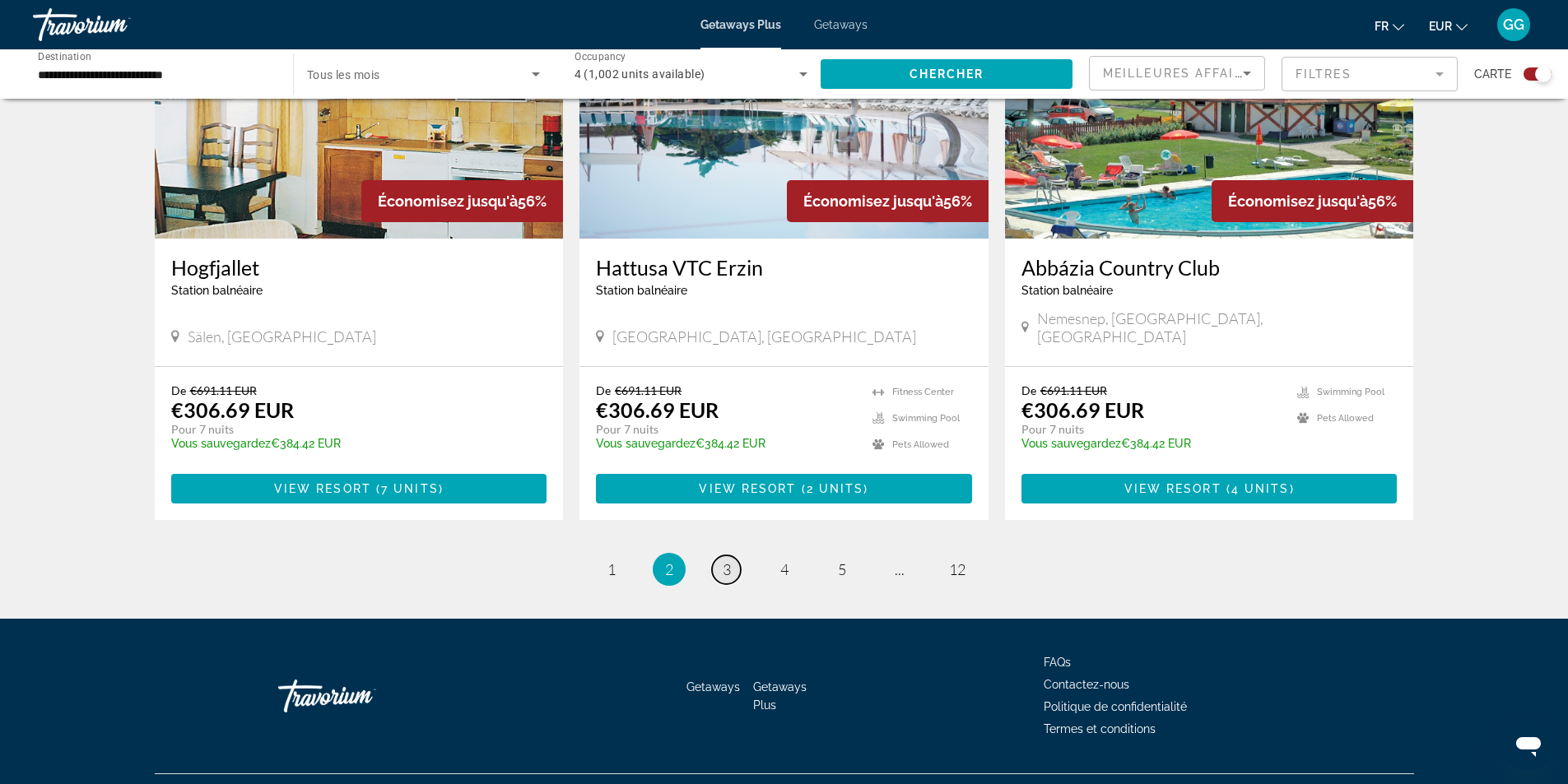
click at [738, 556] on link "page 3" at bounding box center [726, 570] width 29 height 29
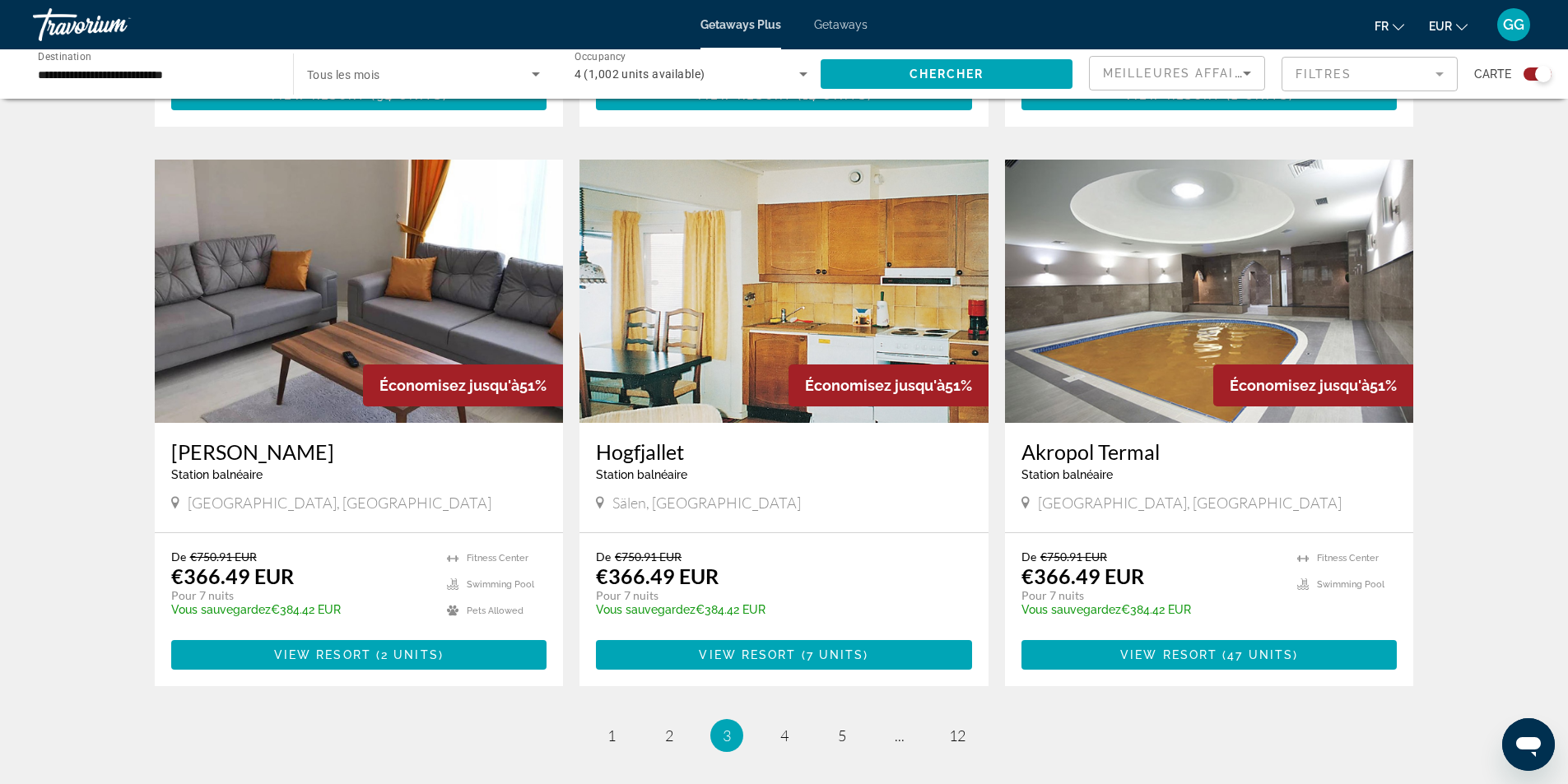
scroll to position [2389, 0]
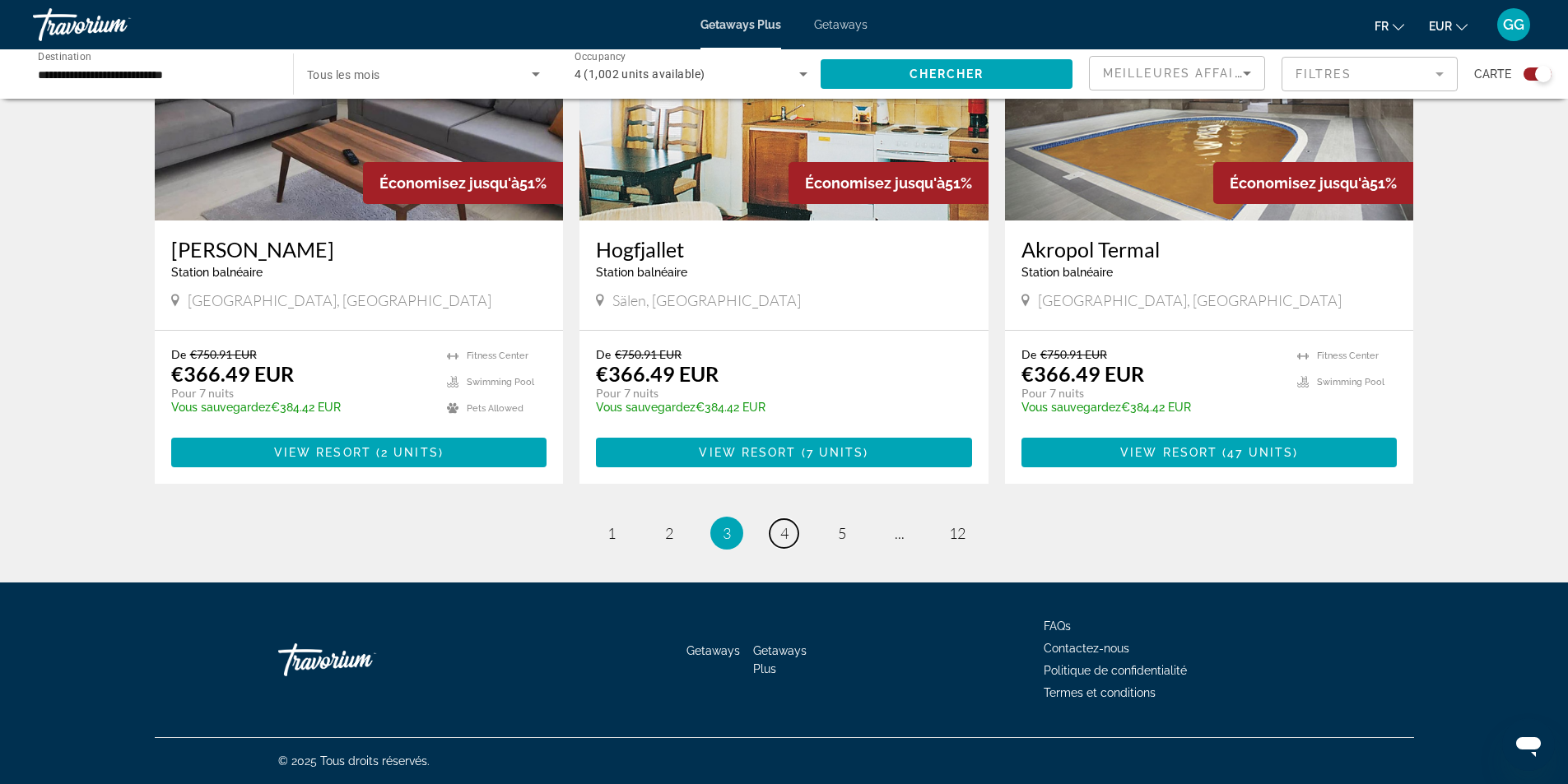
click at [780, 537] on span "4" at bounding box center [784, 533] width 9 height 18
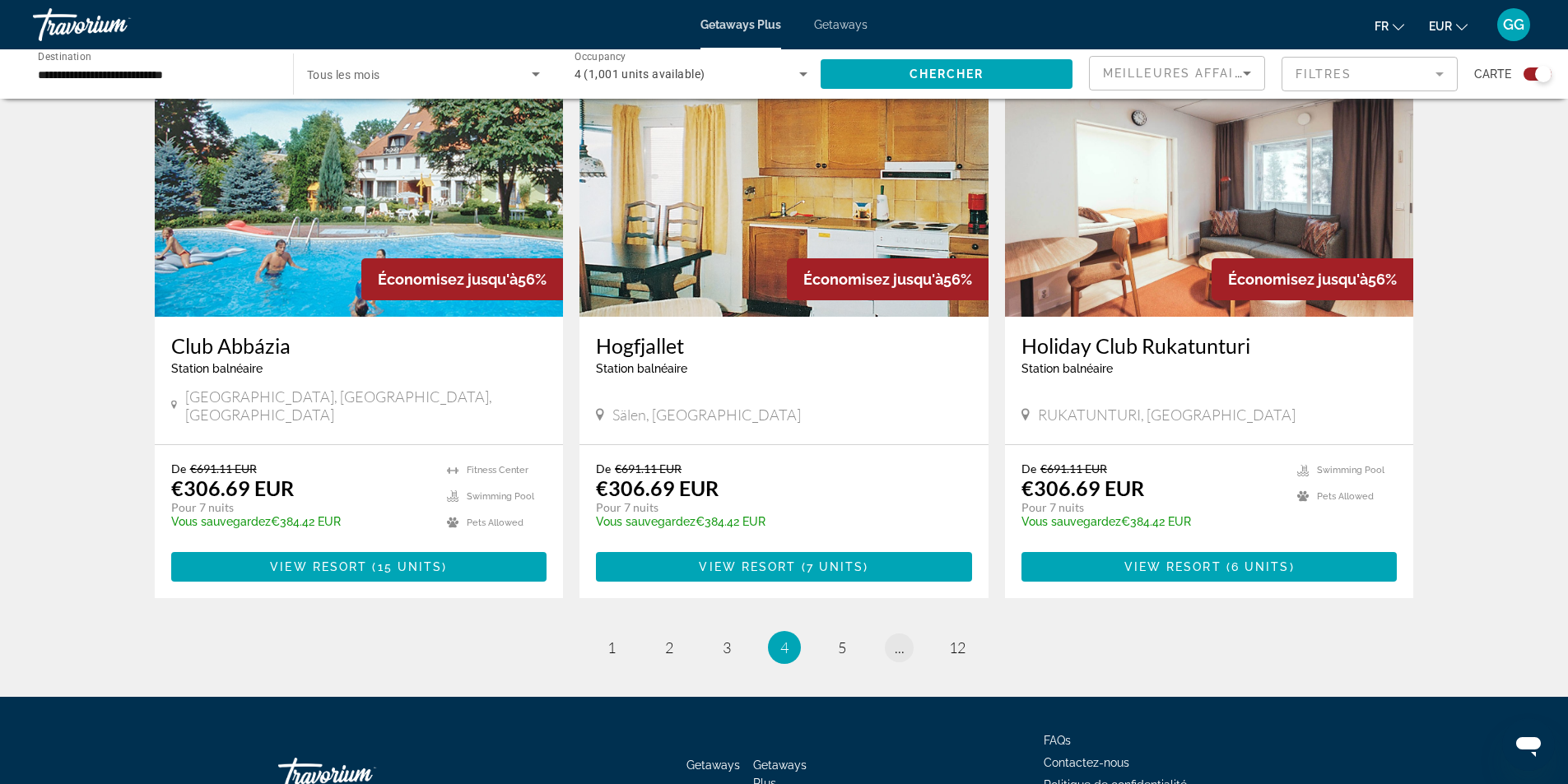
scroll to position [2389, 0]
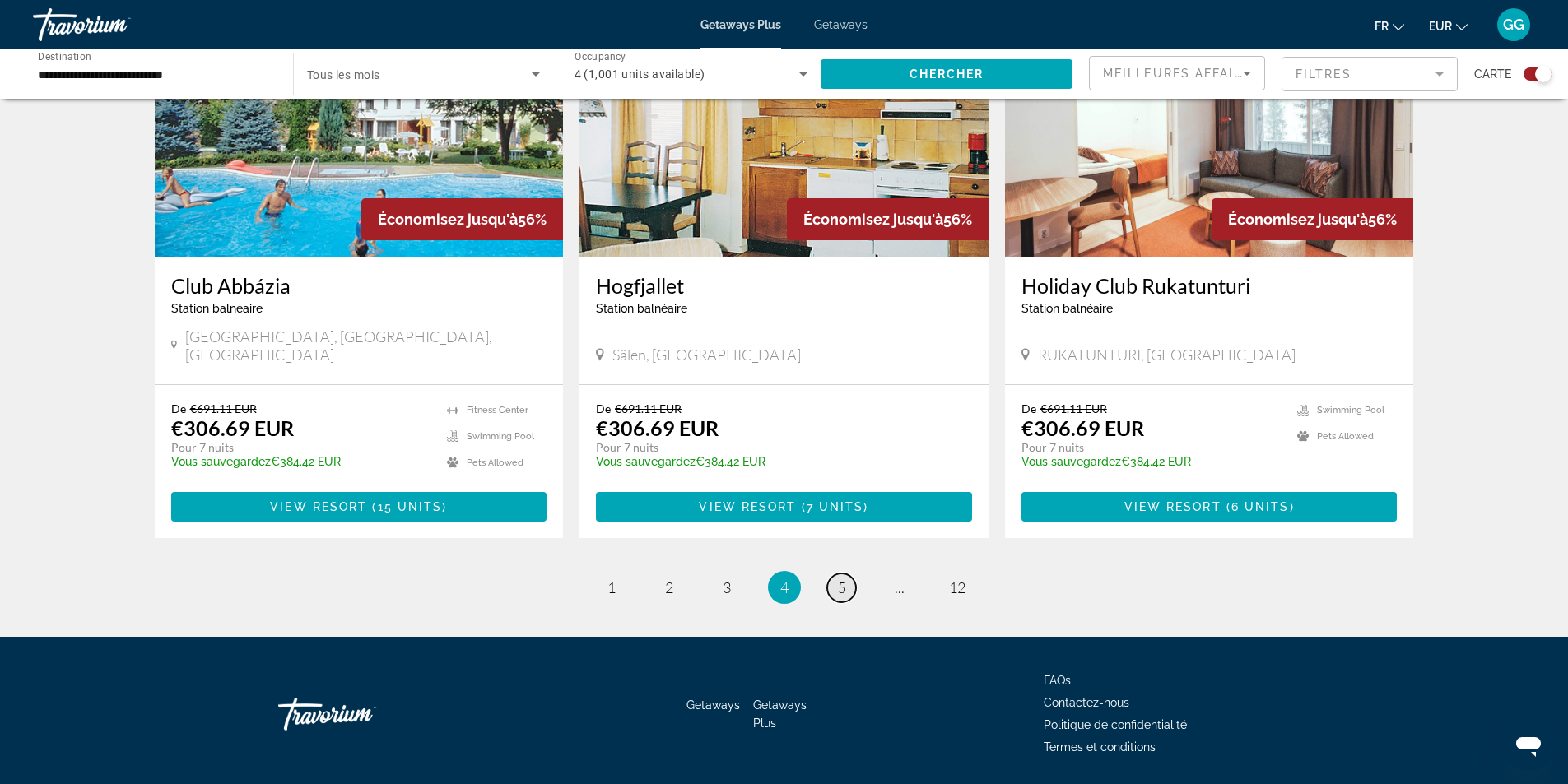
click at [847, 574] on link "page 5" at bounding box center [842, 588] width 29 height 29
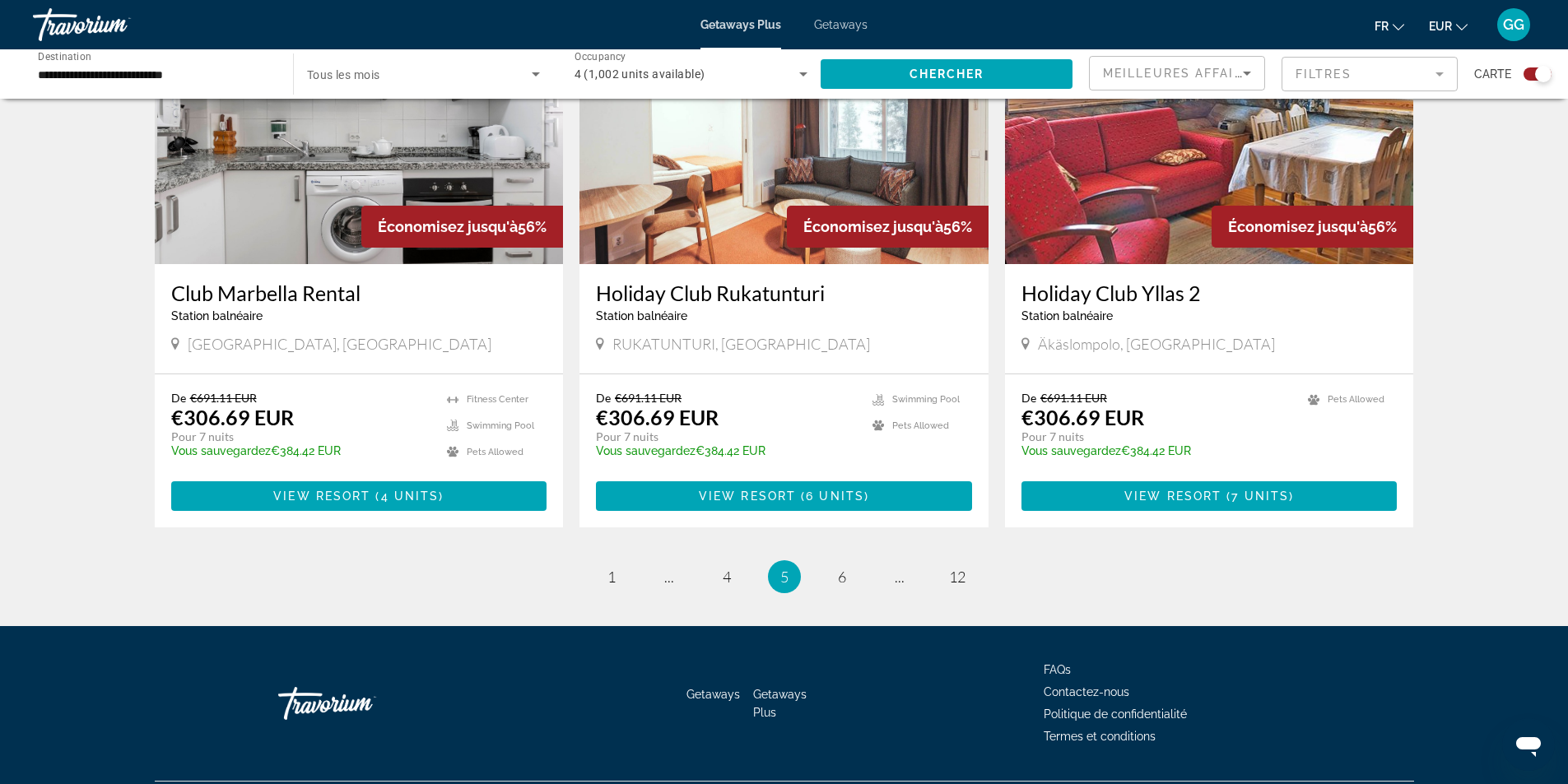
scroll to position [2389, 0]
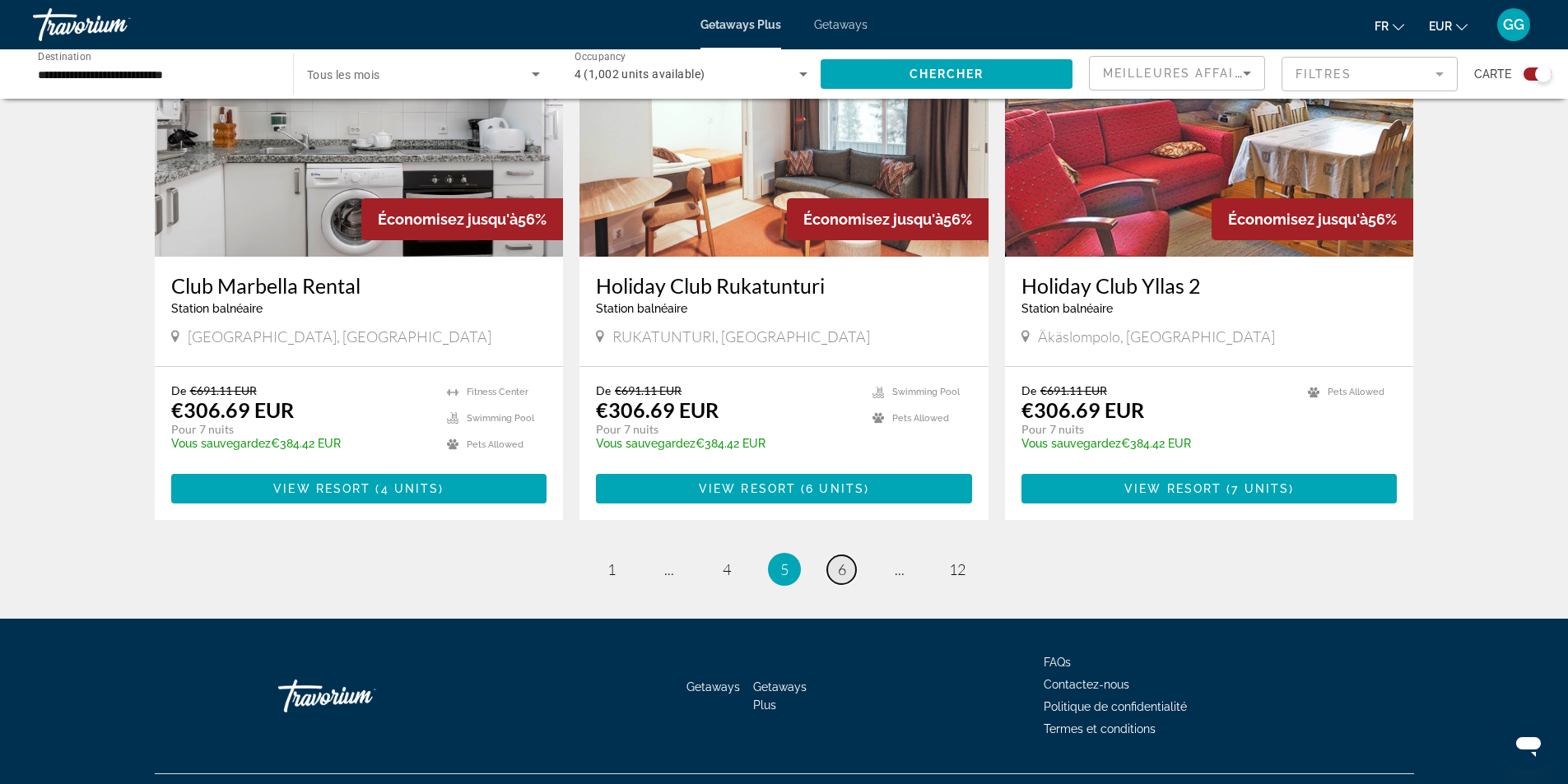
click at [839, 561] on span "6" at bounding box center [842, 569] width 9 height 18
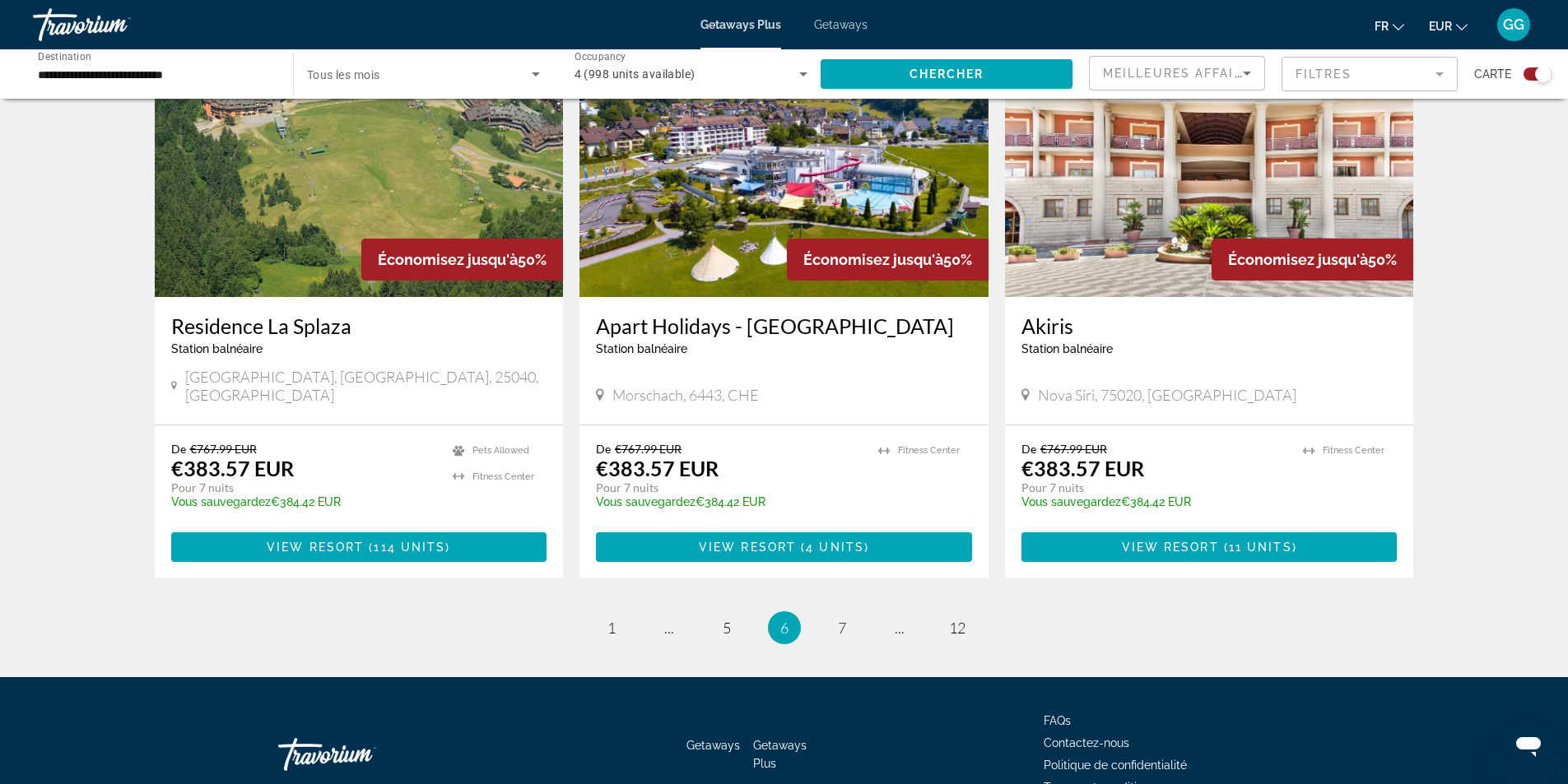
scroll to position [2414, 0]
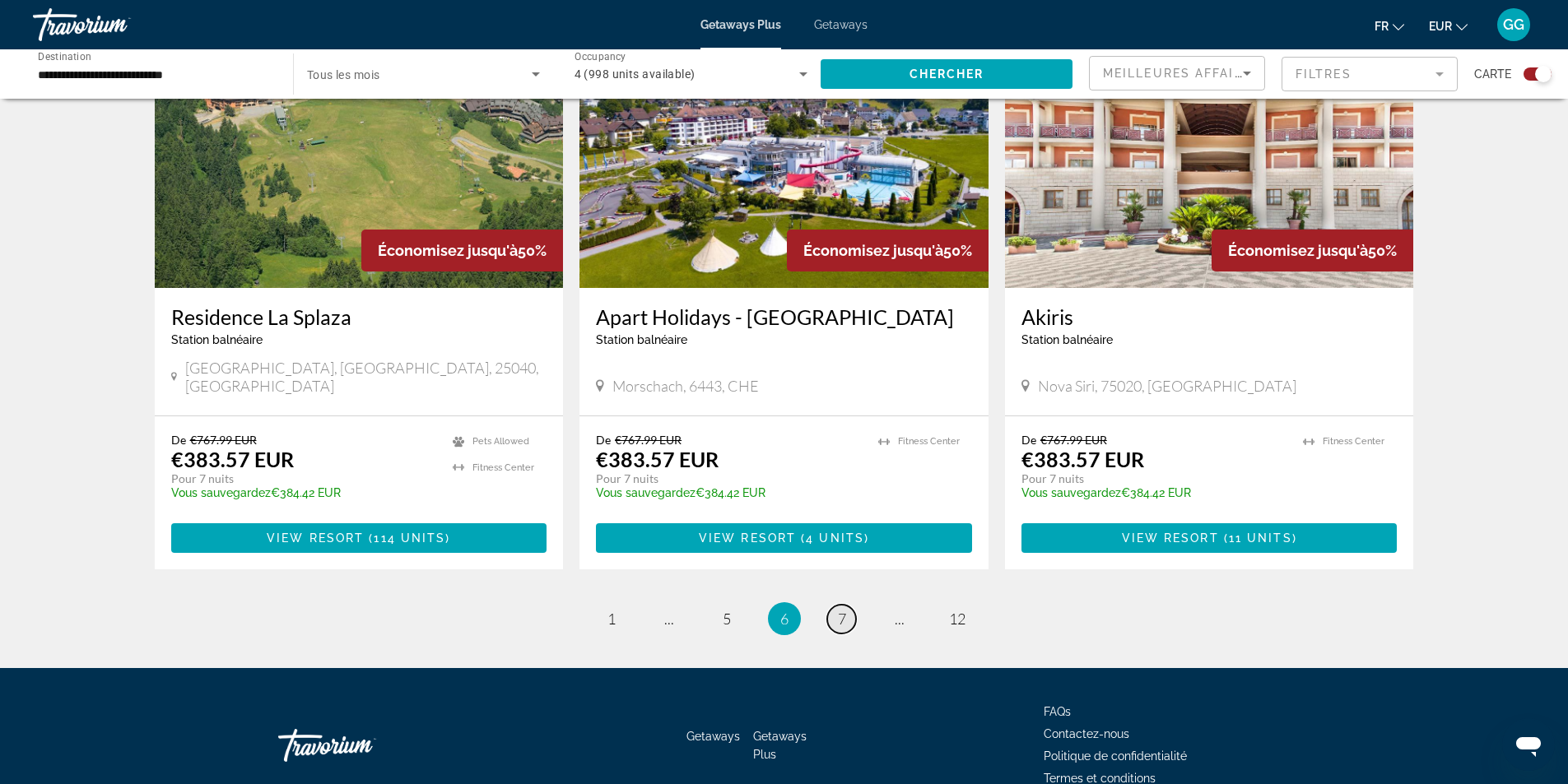
click at [839, 610] on span "7" at bounding box center [842, 618] width 9 height 18
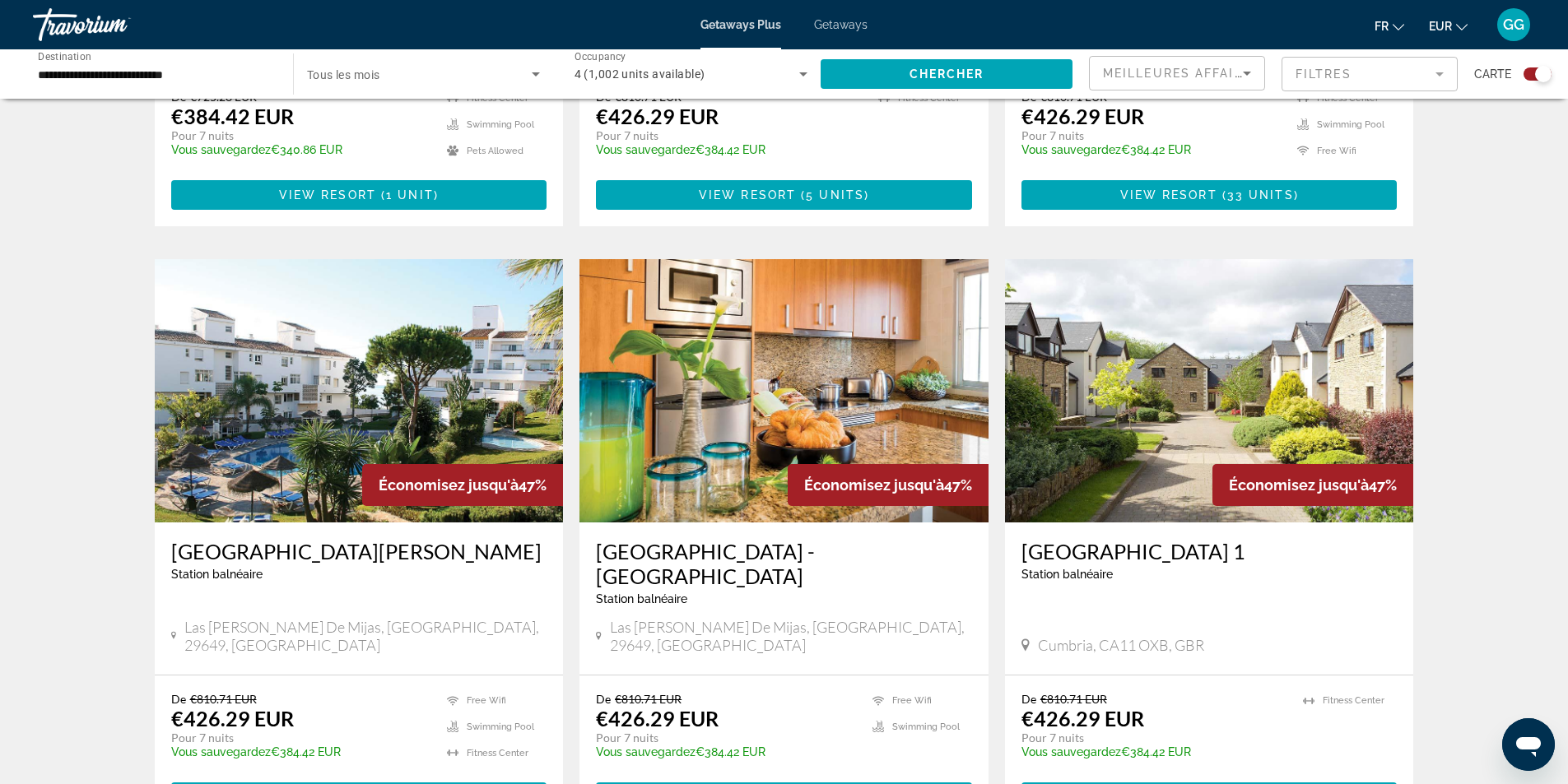
scroll to position [2305, 0]
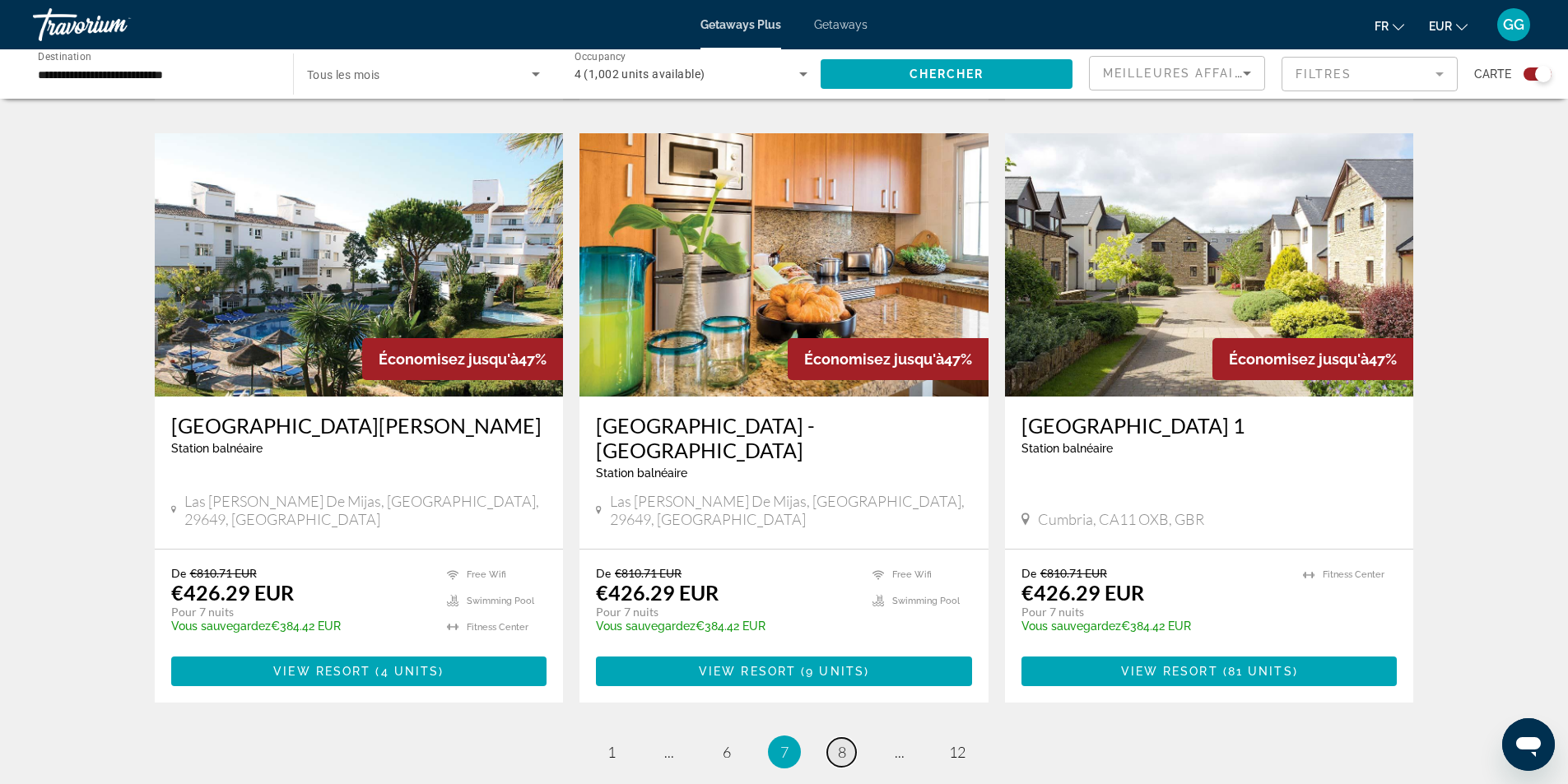
click at [841, 744] on span "8" at bounding box center [842, 752] width 9 height 18
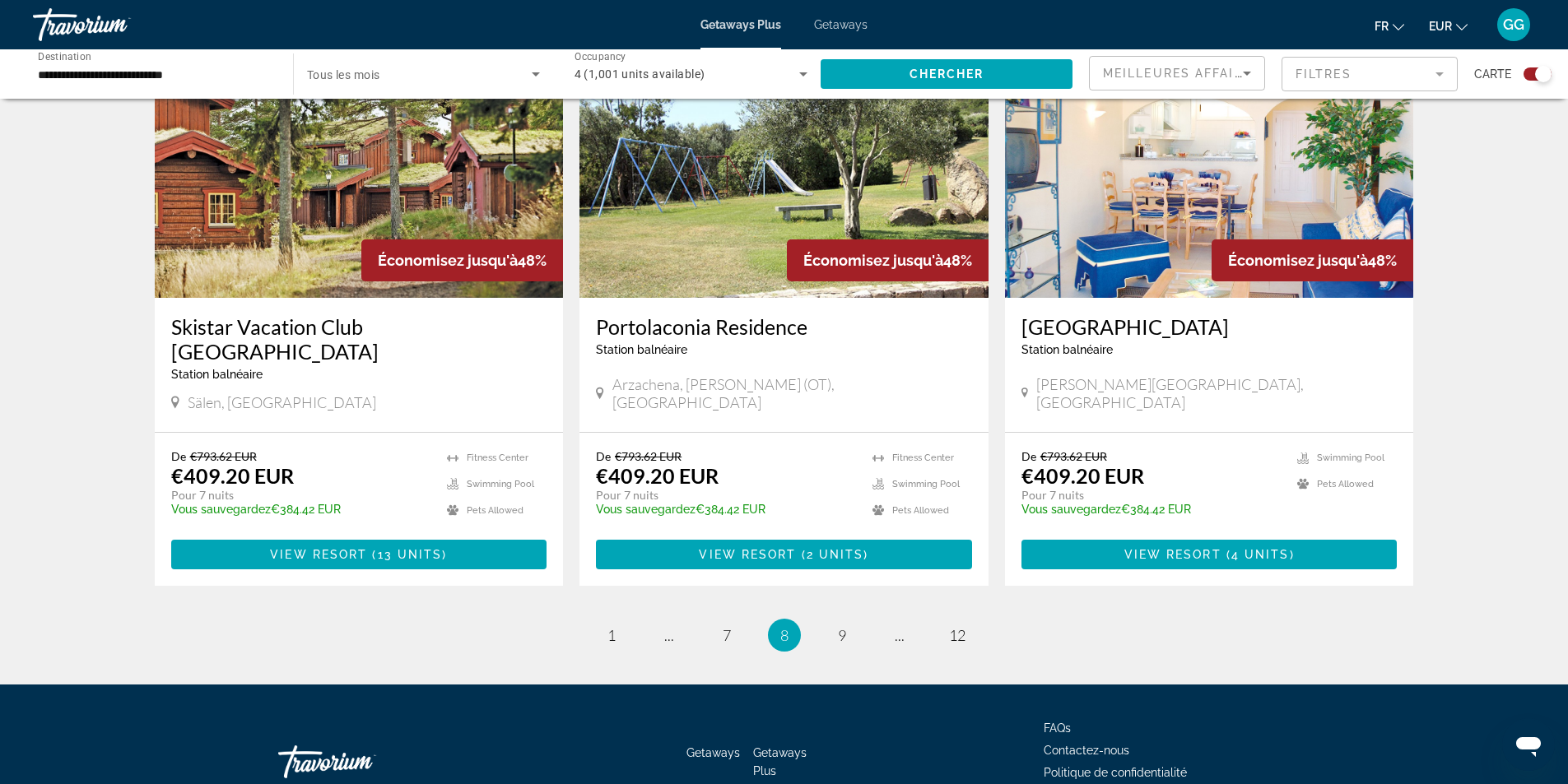
scroll to position [2439, 0]
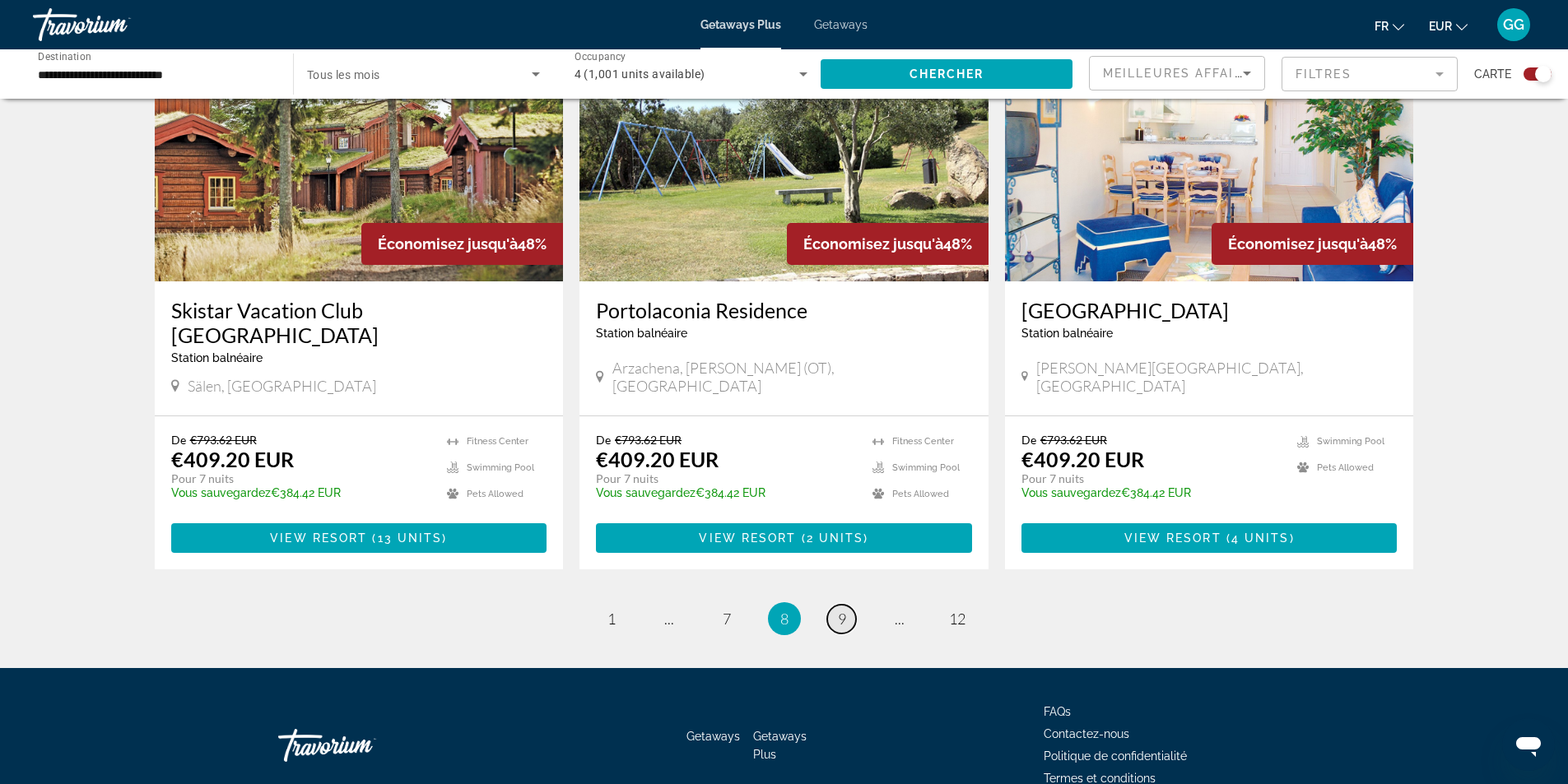
click at [848, 605] on link "page 9" at bounding box center [842, 619] width 29 height 29
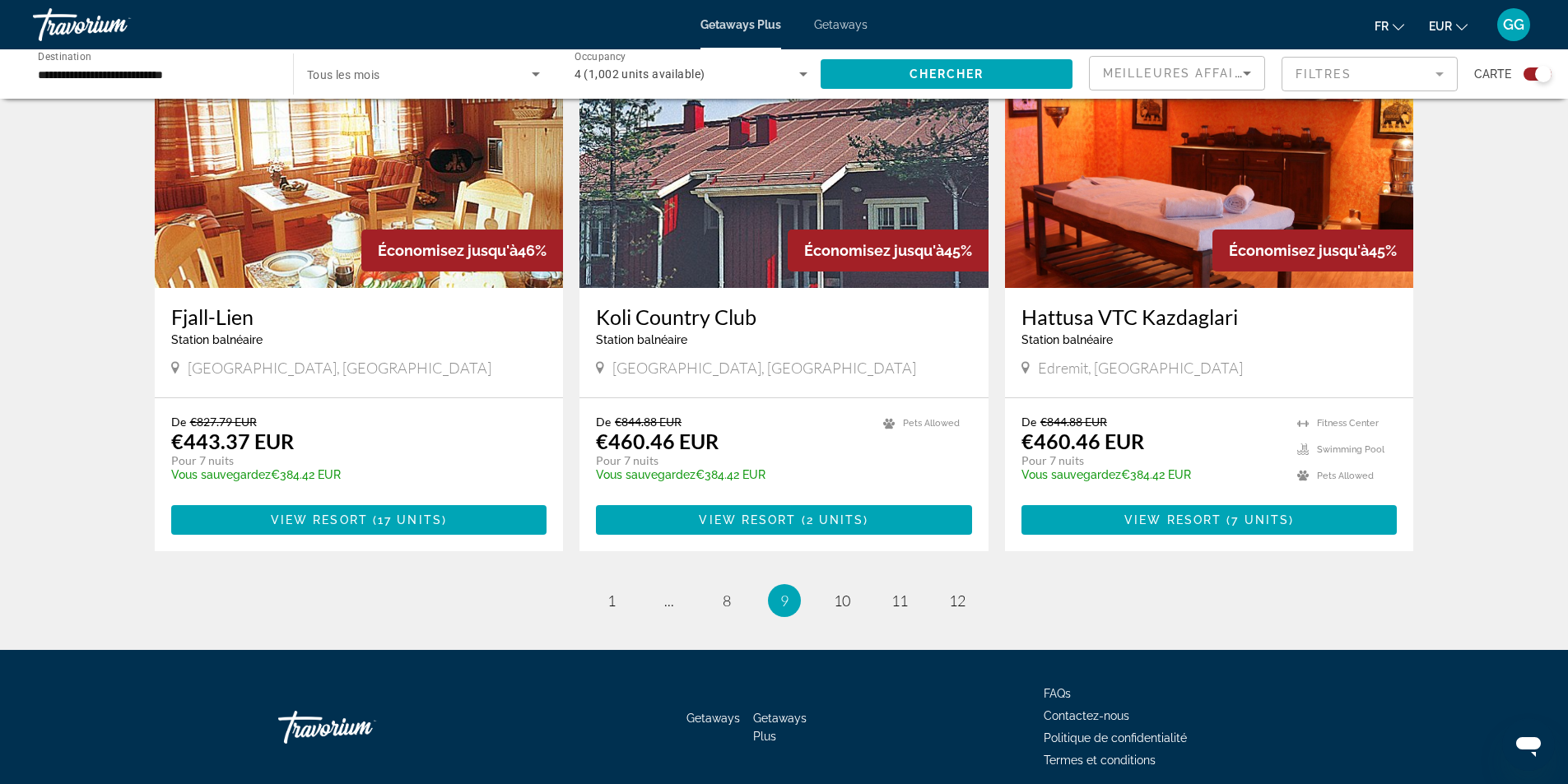
scroll to position [2388, 0]
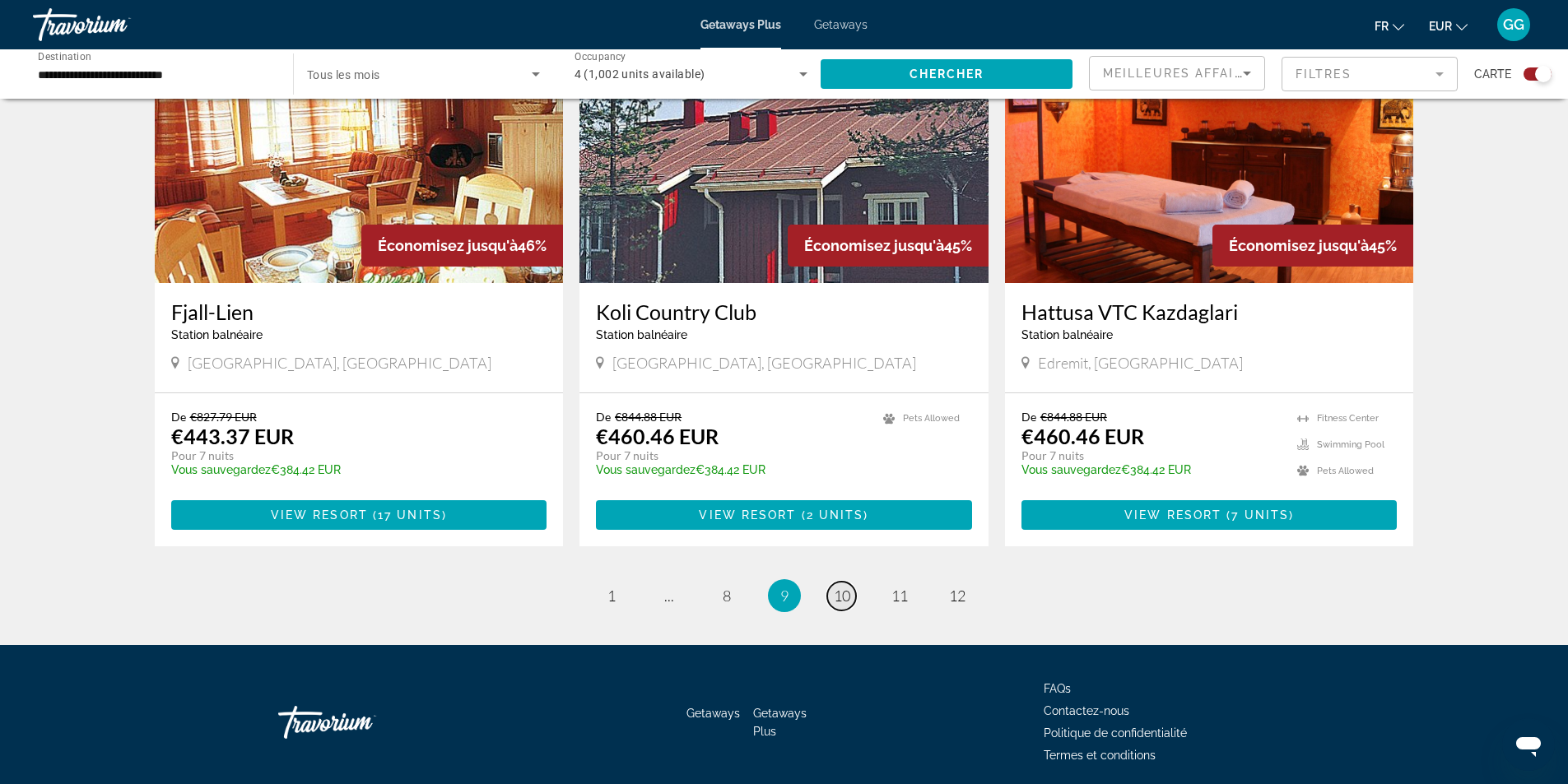
click at [840, 587] on span "10" at bounding box center [842, 595] width 16 height 18
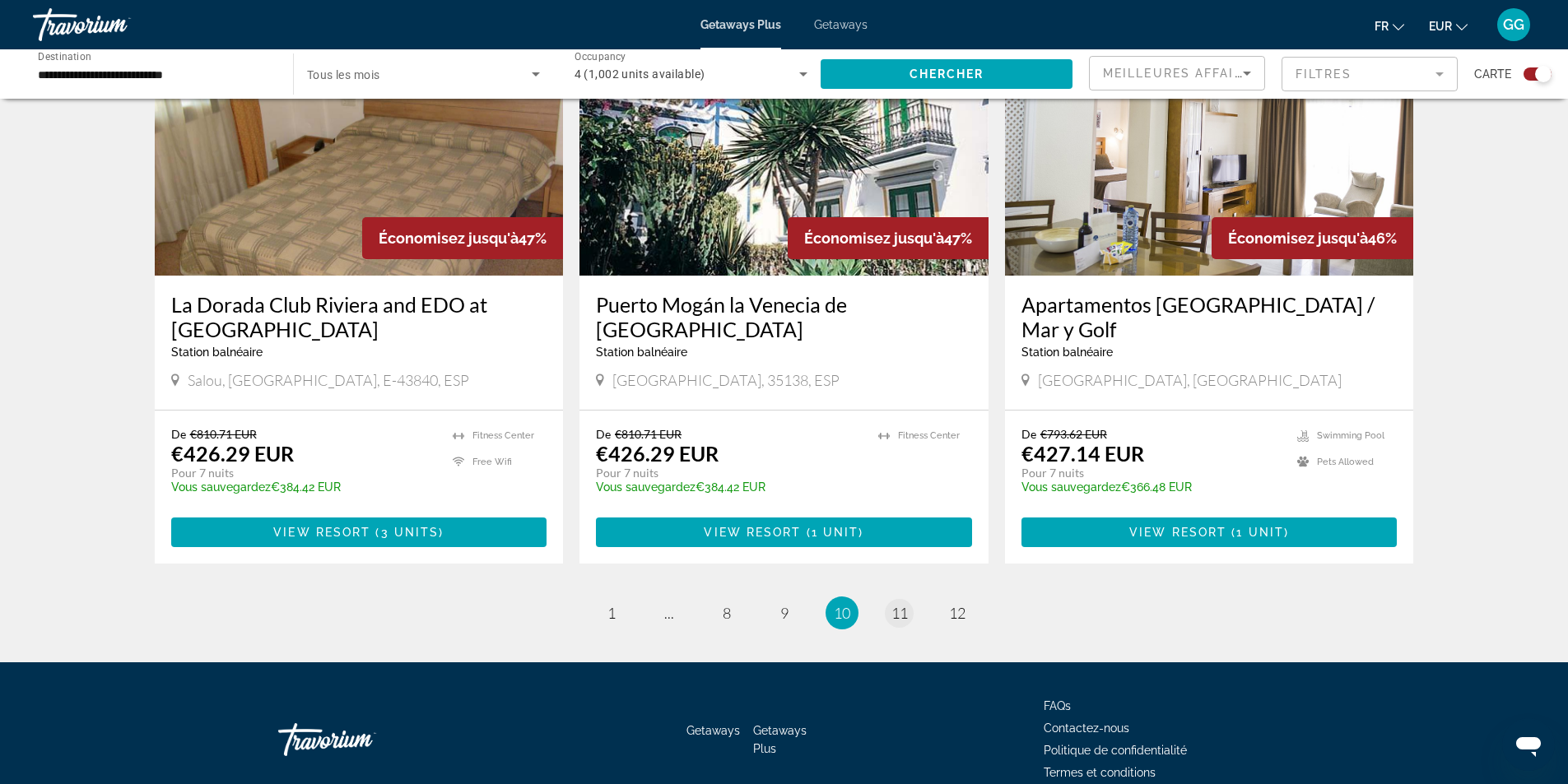
scroll to position [2414, 0]
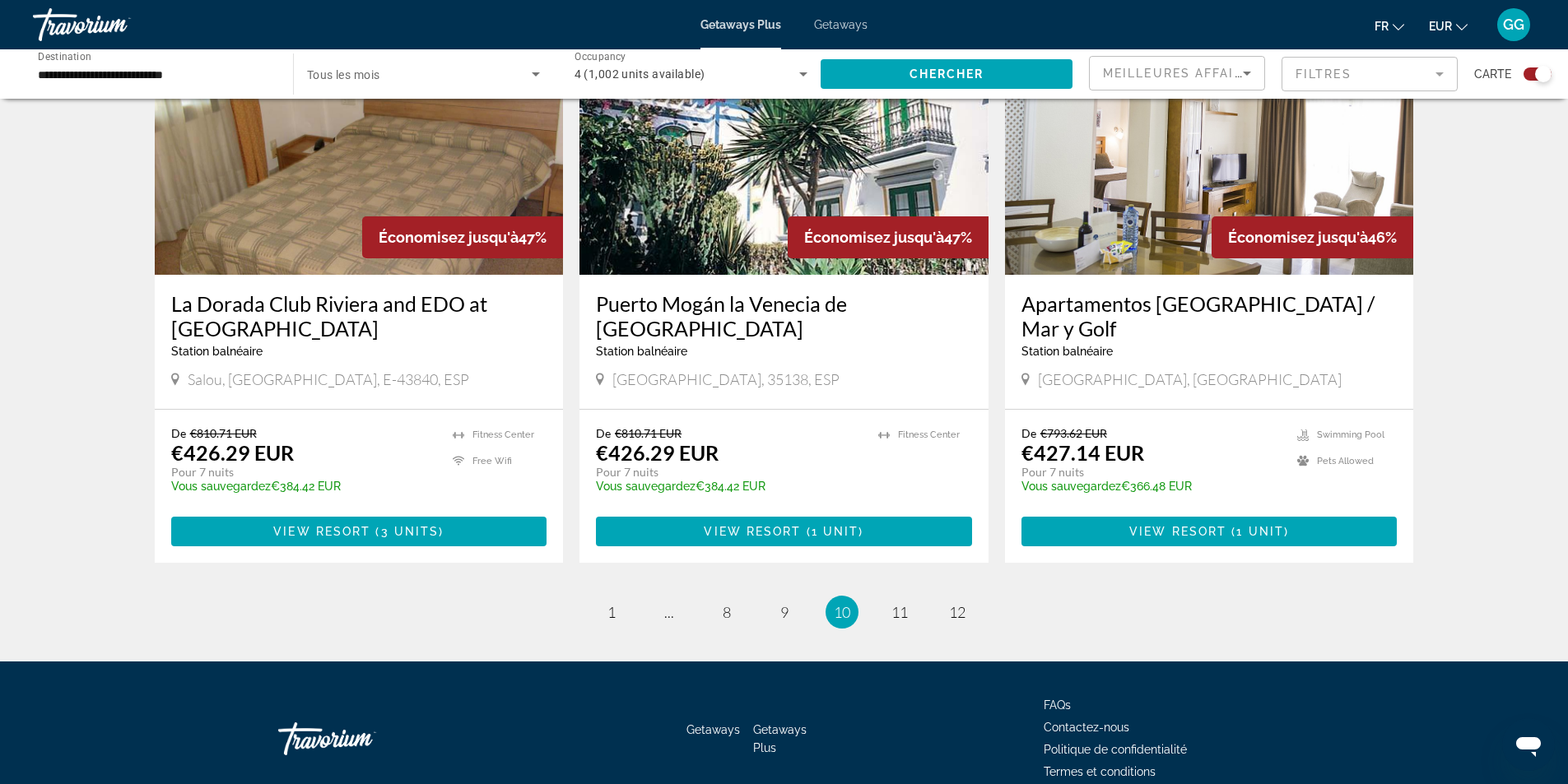
click at [913, 596] on ul "10 / 12 page 1 page ... page 8 page 9 You're on page 10 page 11 page 12" at bounding box center [785, 613] width 1260 height 33
click at [893, 603] on span "11" at bounding box center [900, 612] width 16 height 18
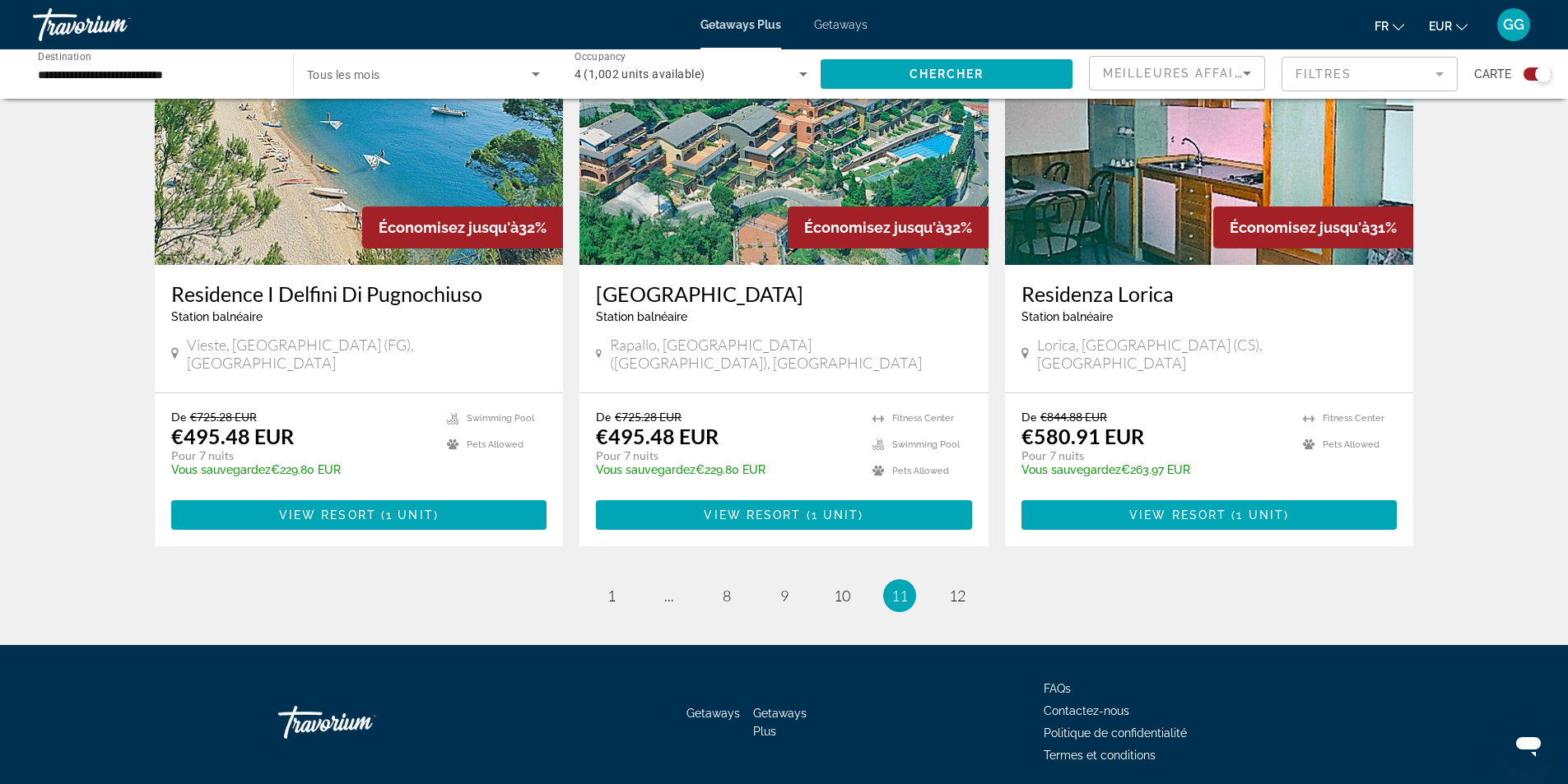
scroll to position [2389, 0]
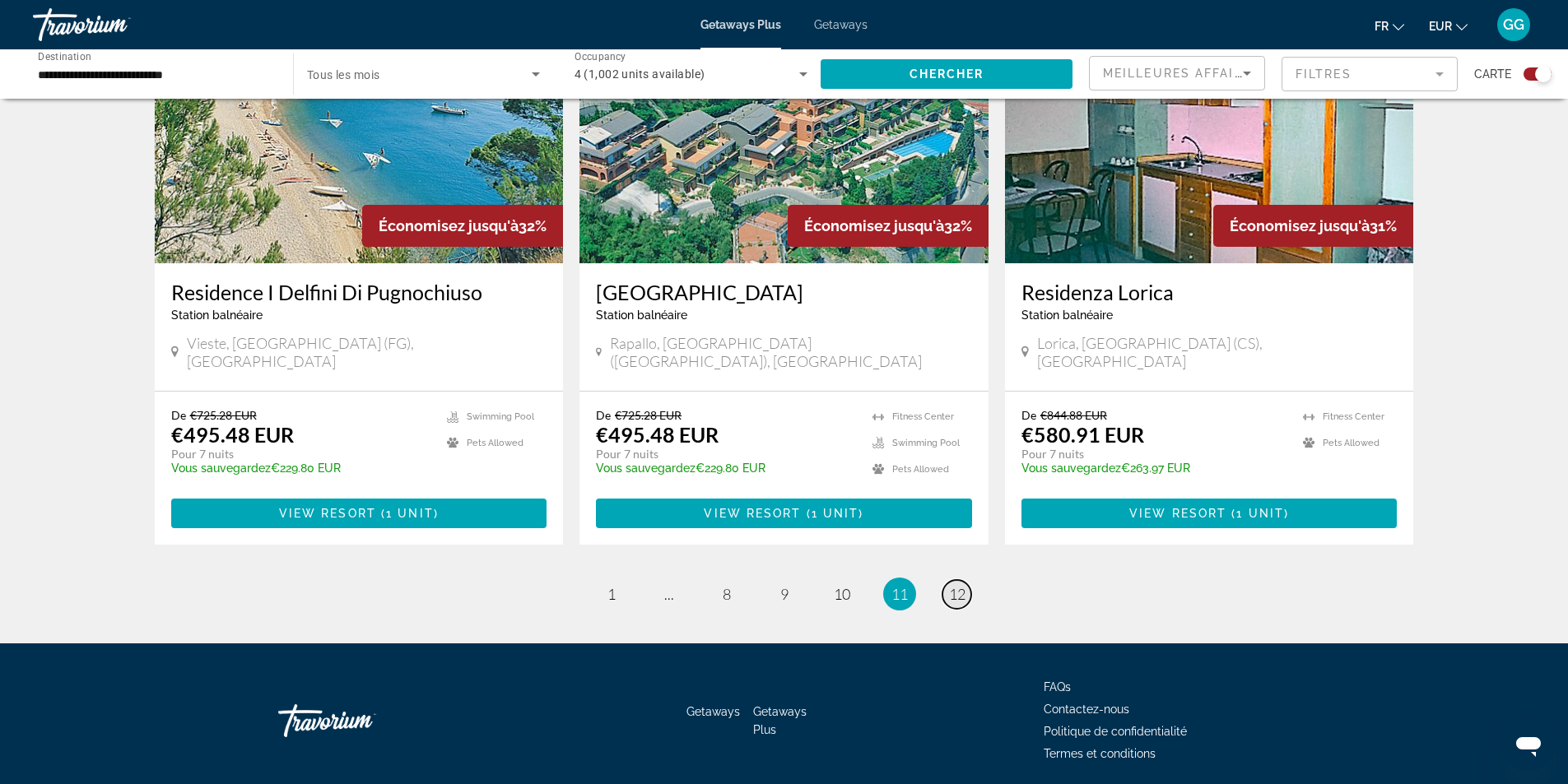
click at [946, 581] on link "page 12" at bounding box center [957, 595] width 29 height 29
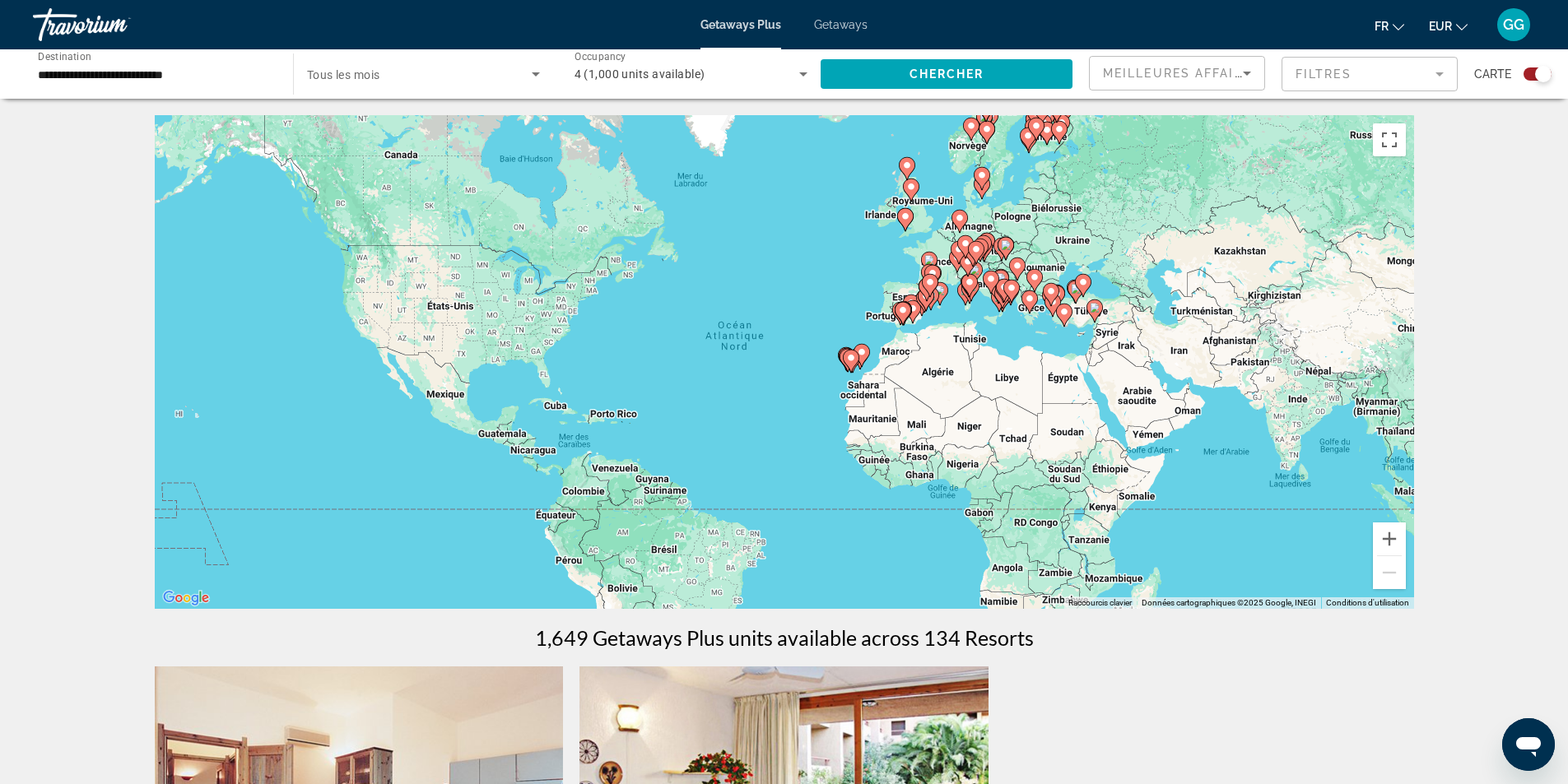
click at [239, 80] on input "**********" at bounding box center [154, 75] width 234 height 20
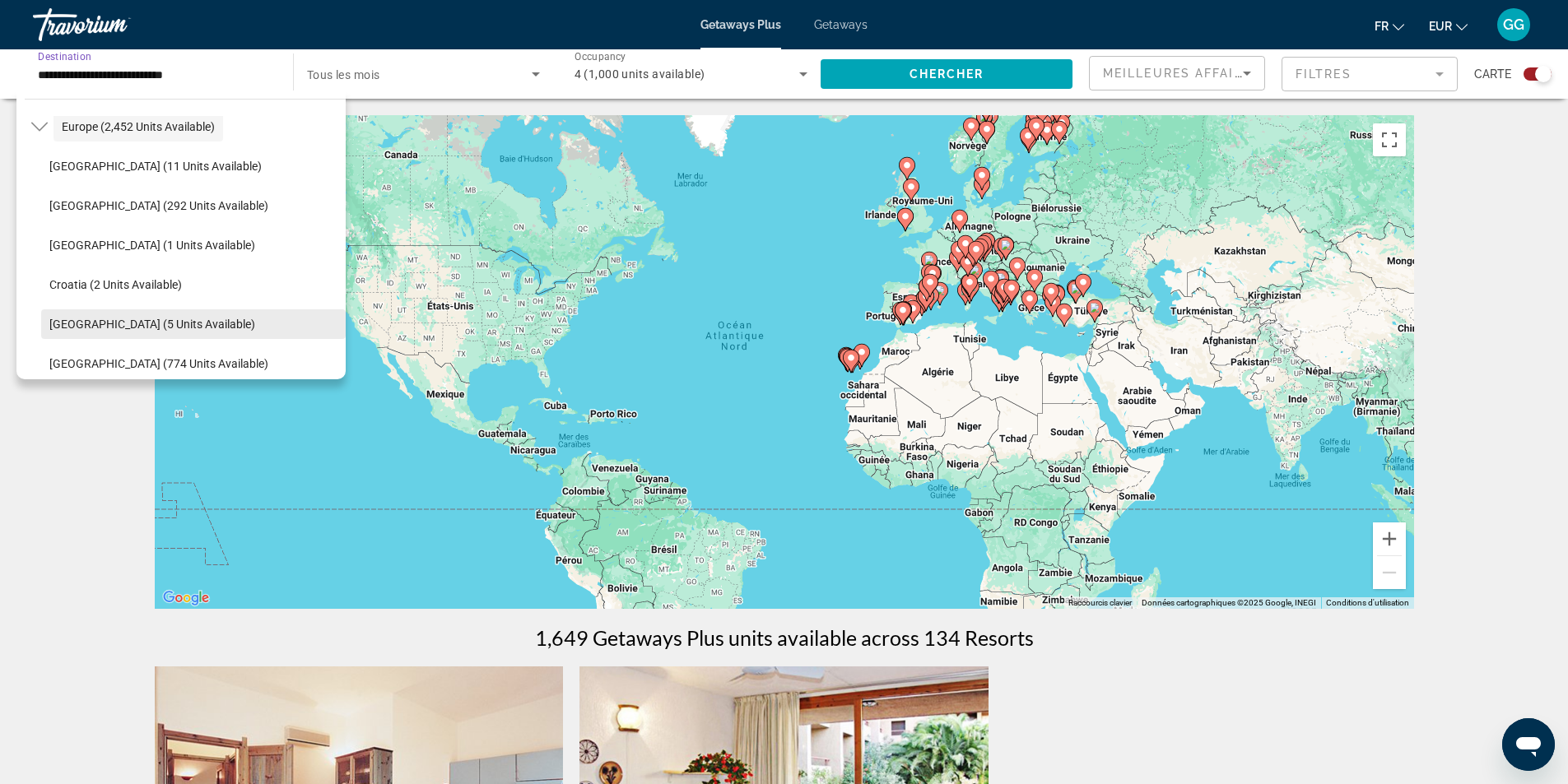
scroll to position [263, 0]
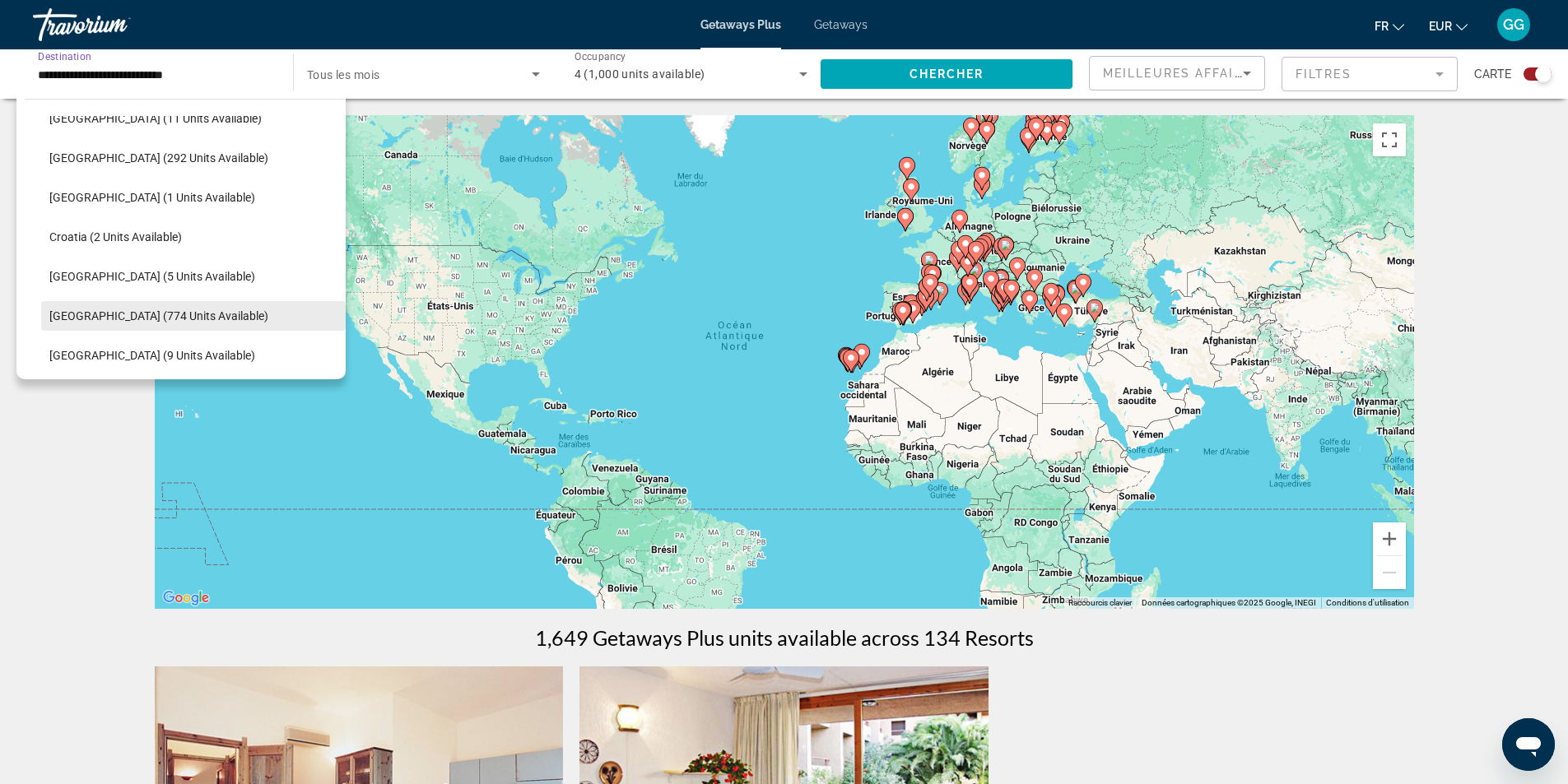
click at [223, 310] on span "Search widget" at bounding box center [194, 316] width 304 height 39
type input "**********"
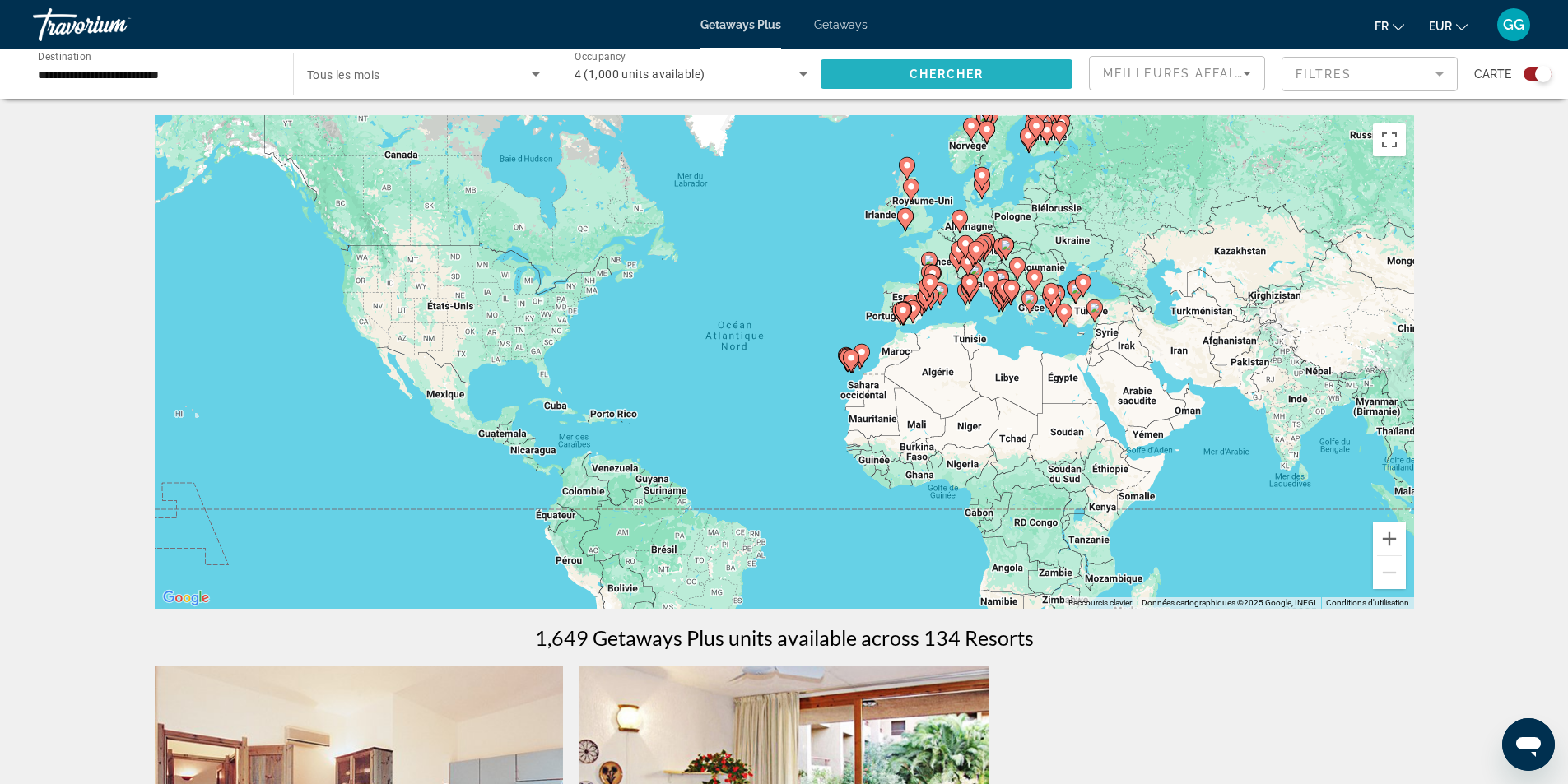
click at [958, 80] on span "Chercher" at bounding box center [947, 74] width 75 height 13
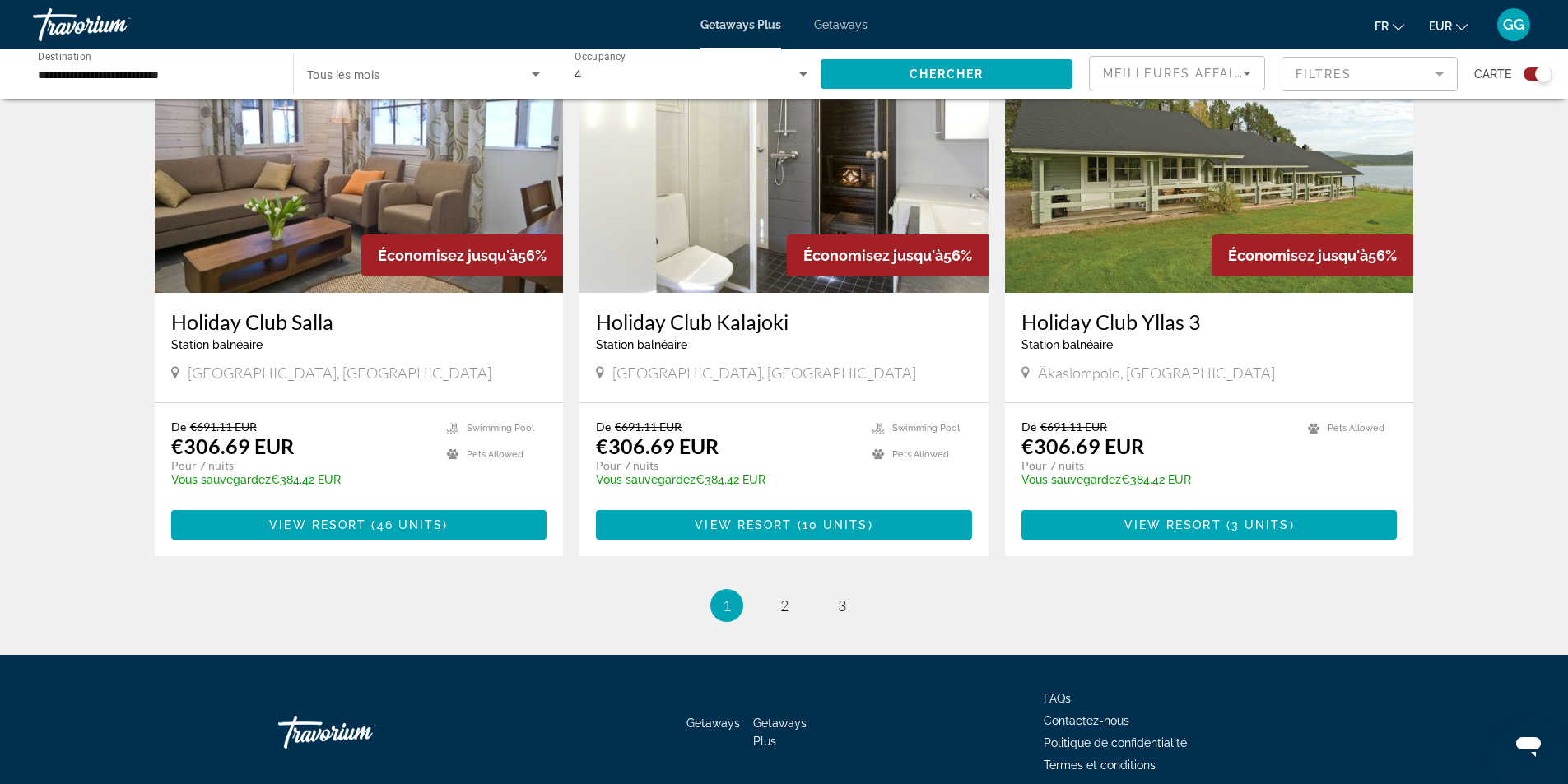
scroll to position [2388, 0]
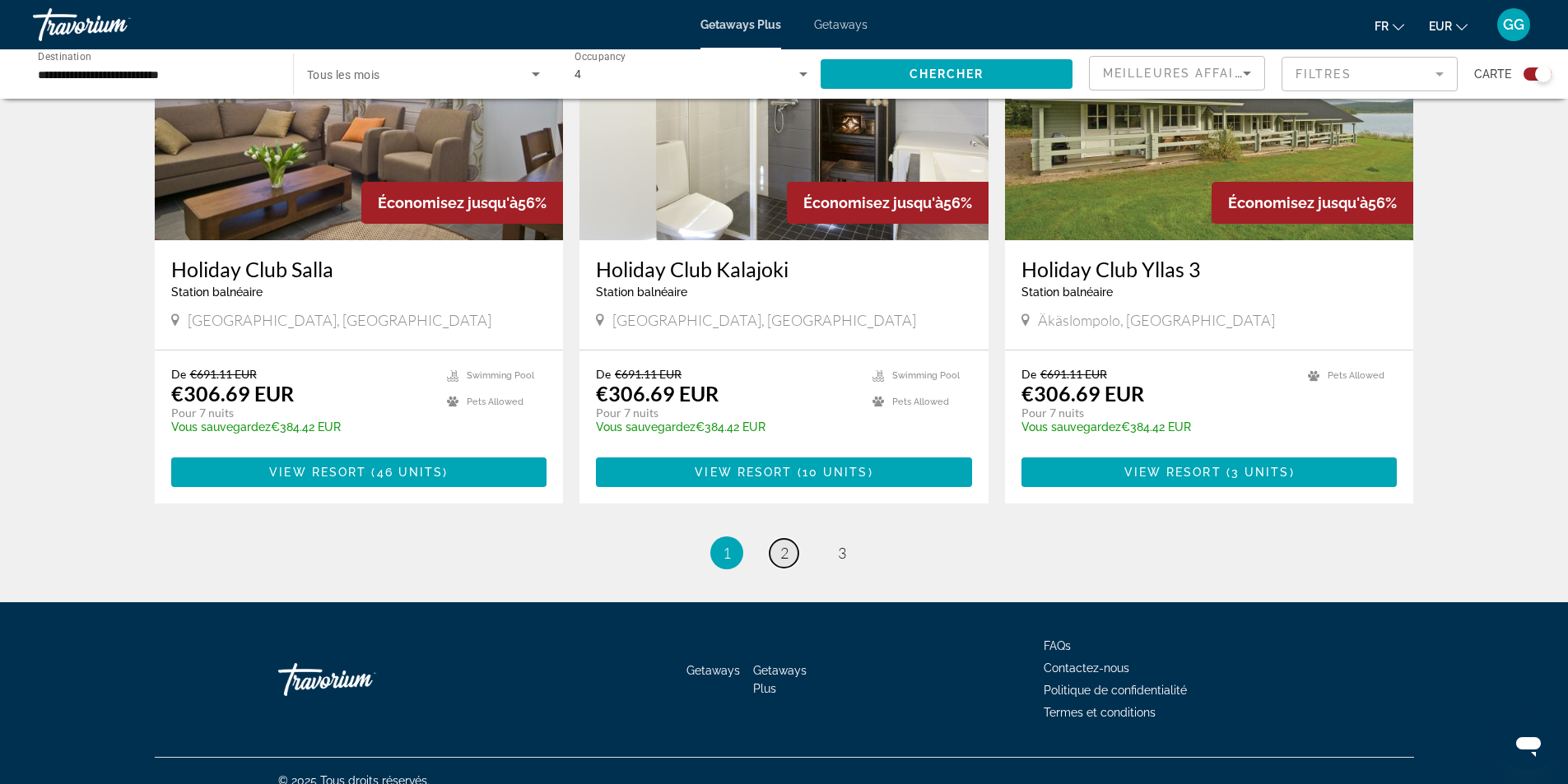
click at [786, 544] on span "2" at bounding box center [784, 553] width 9 height 18
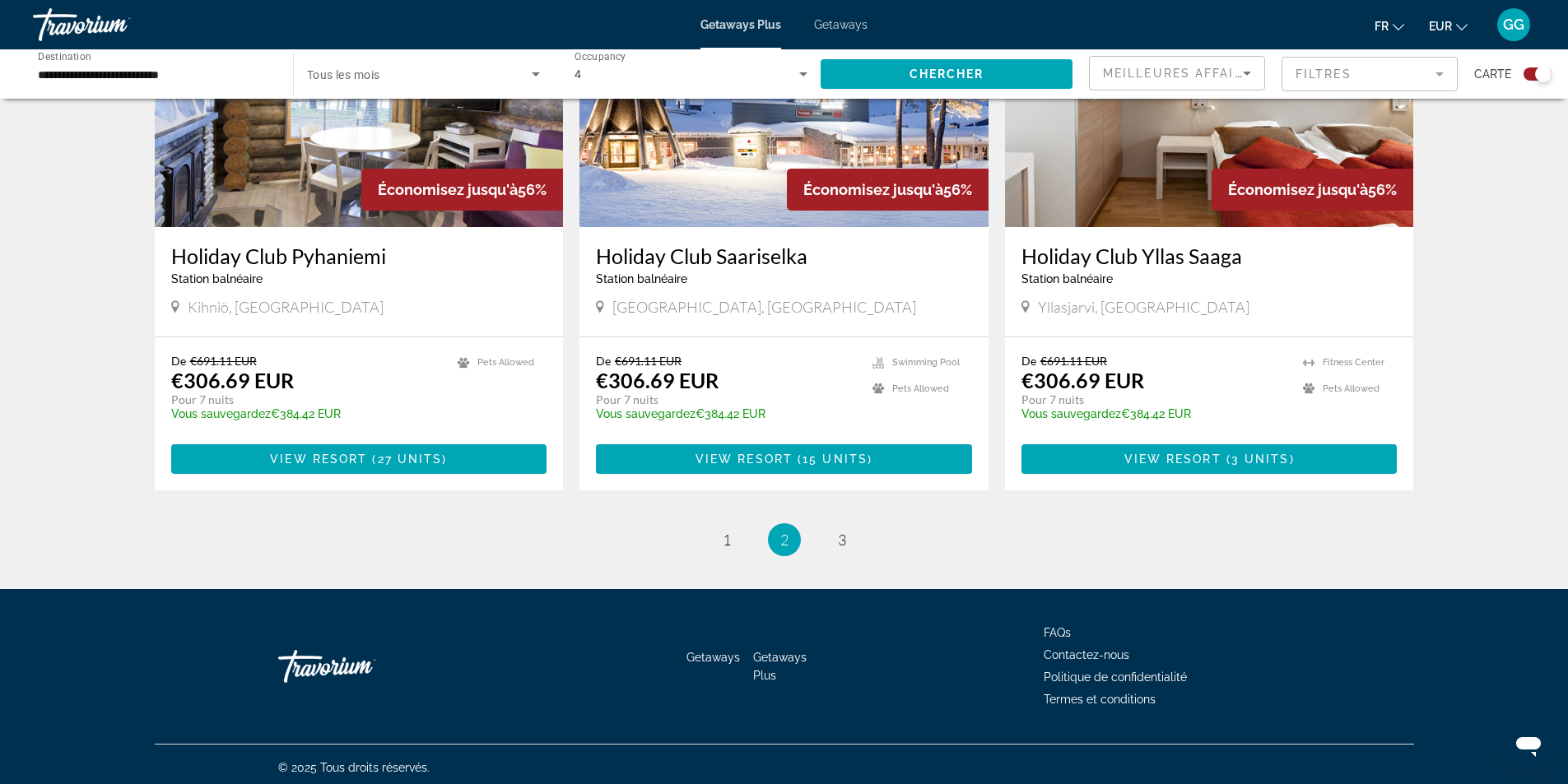
scroll to position [2389, 0]
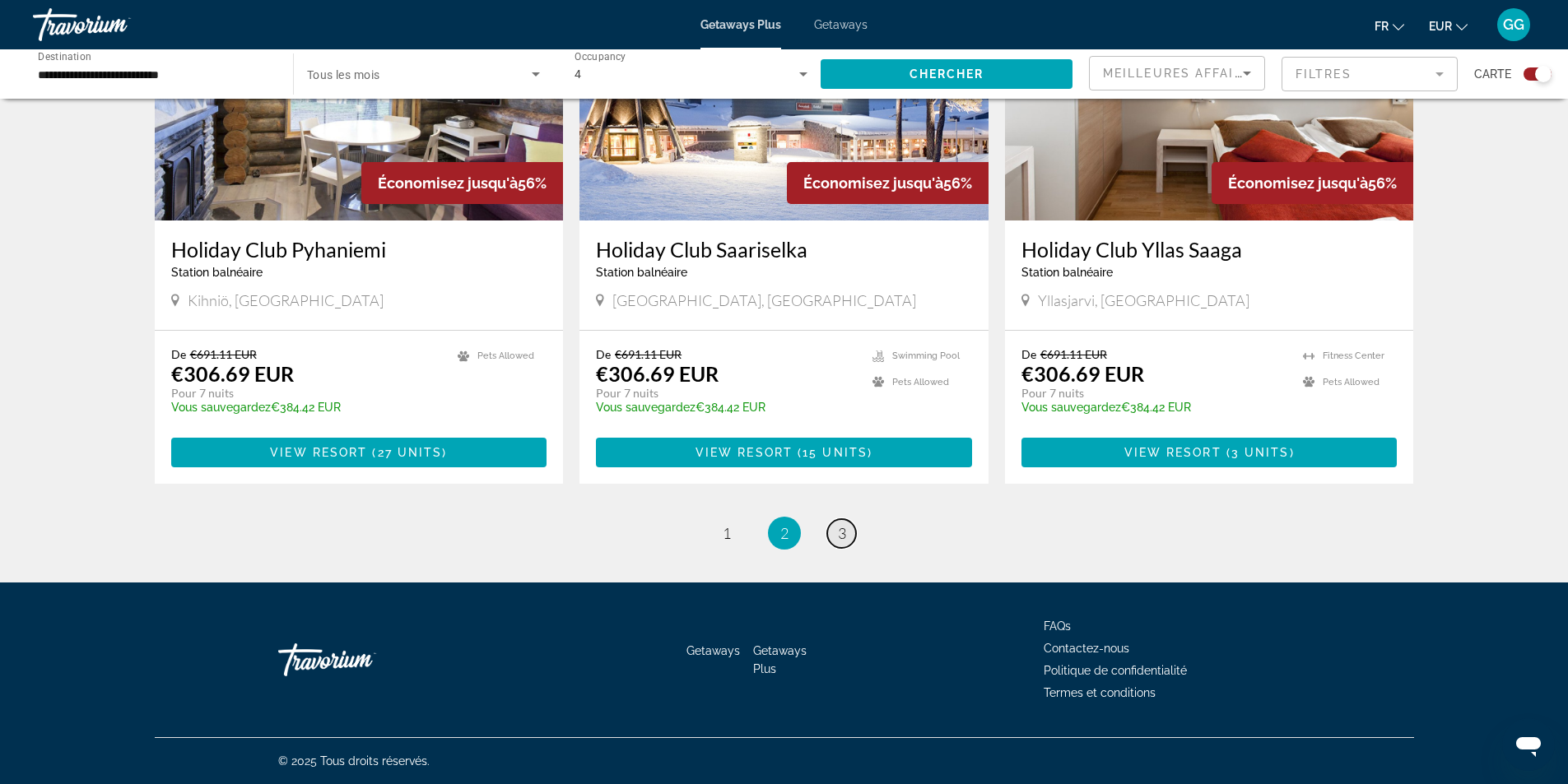
click at [847, 531] on link "page 3" at bounding box center [842, 534] width 29 height 29
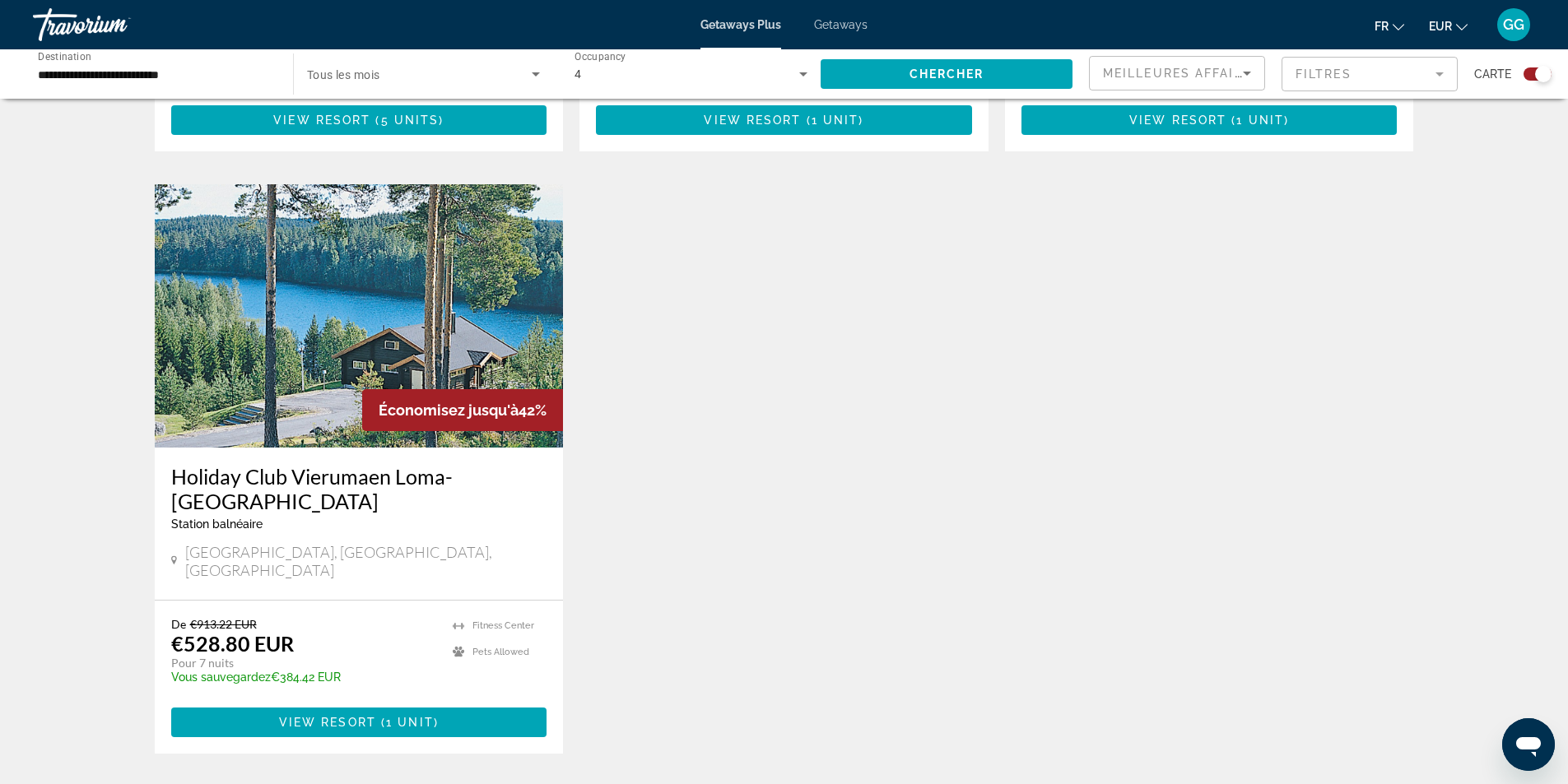
scroll to position [2388, 0]
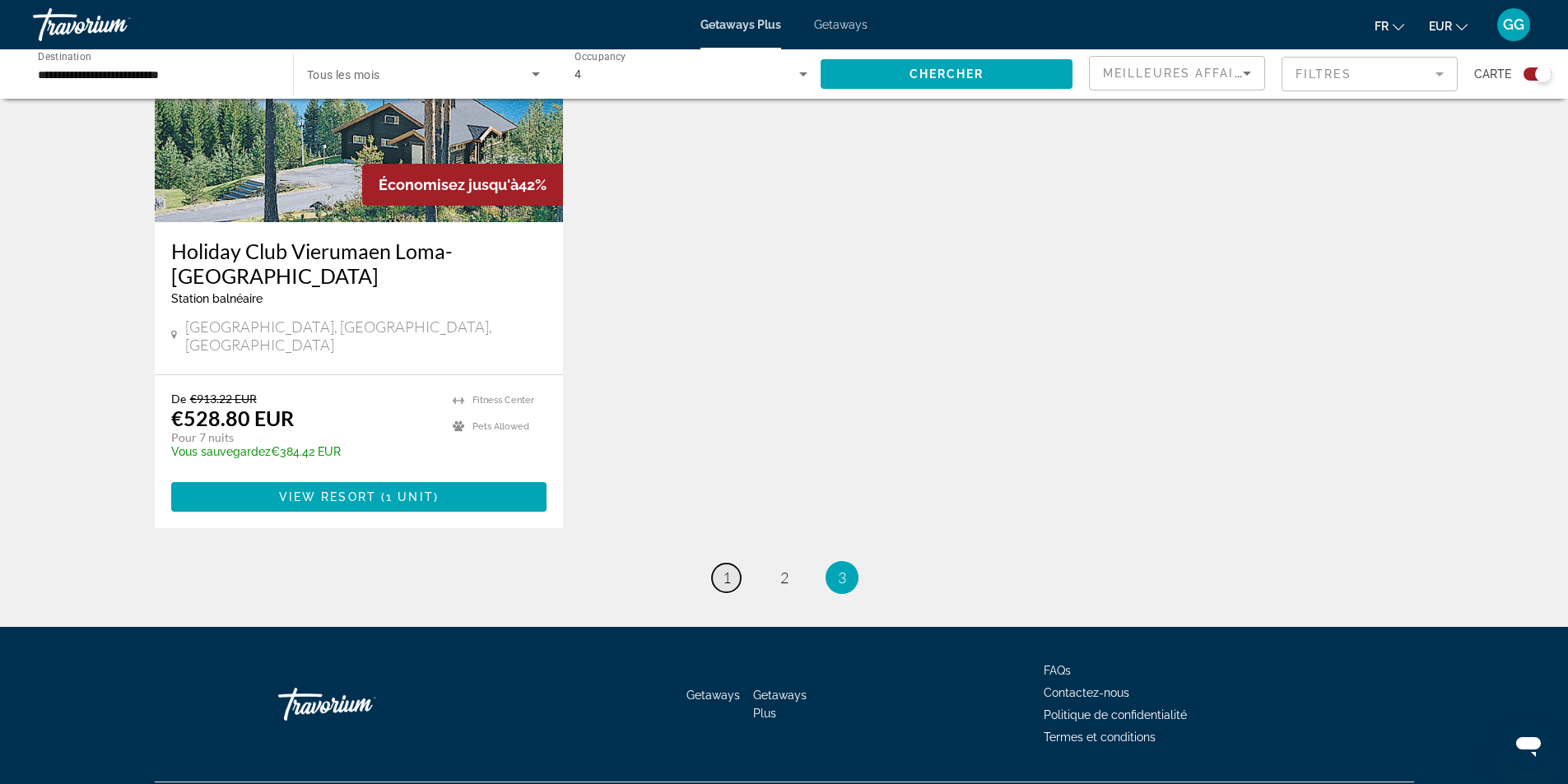
click at [726, 563] on link "page 1" at bounding box center [726, 578] width 29 height 29
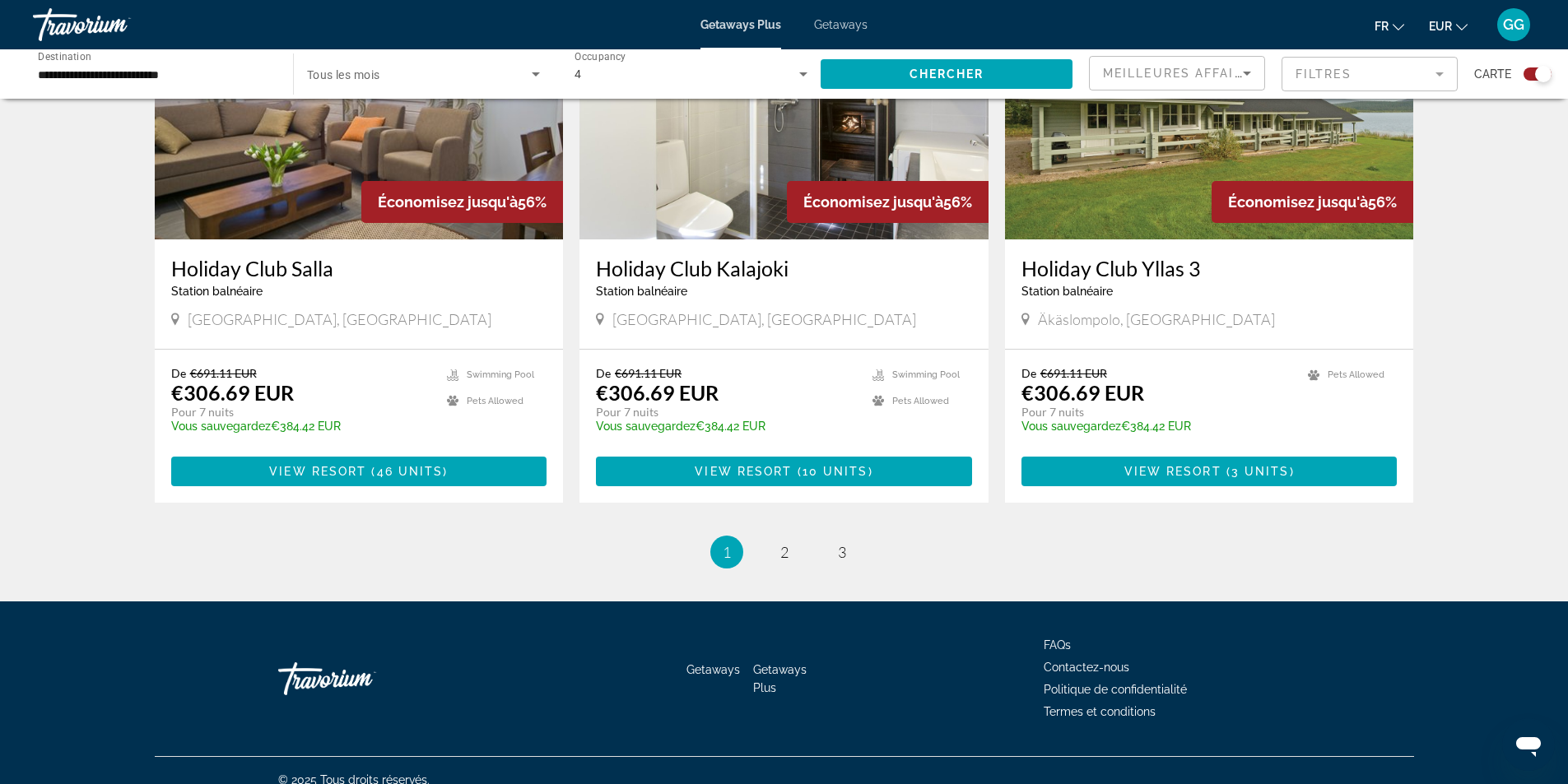
scroll to position [2389, 0]
click at [782, 542] on span "2" at bounding box center [784, 551] width 9 height 18
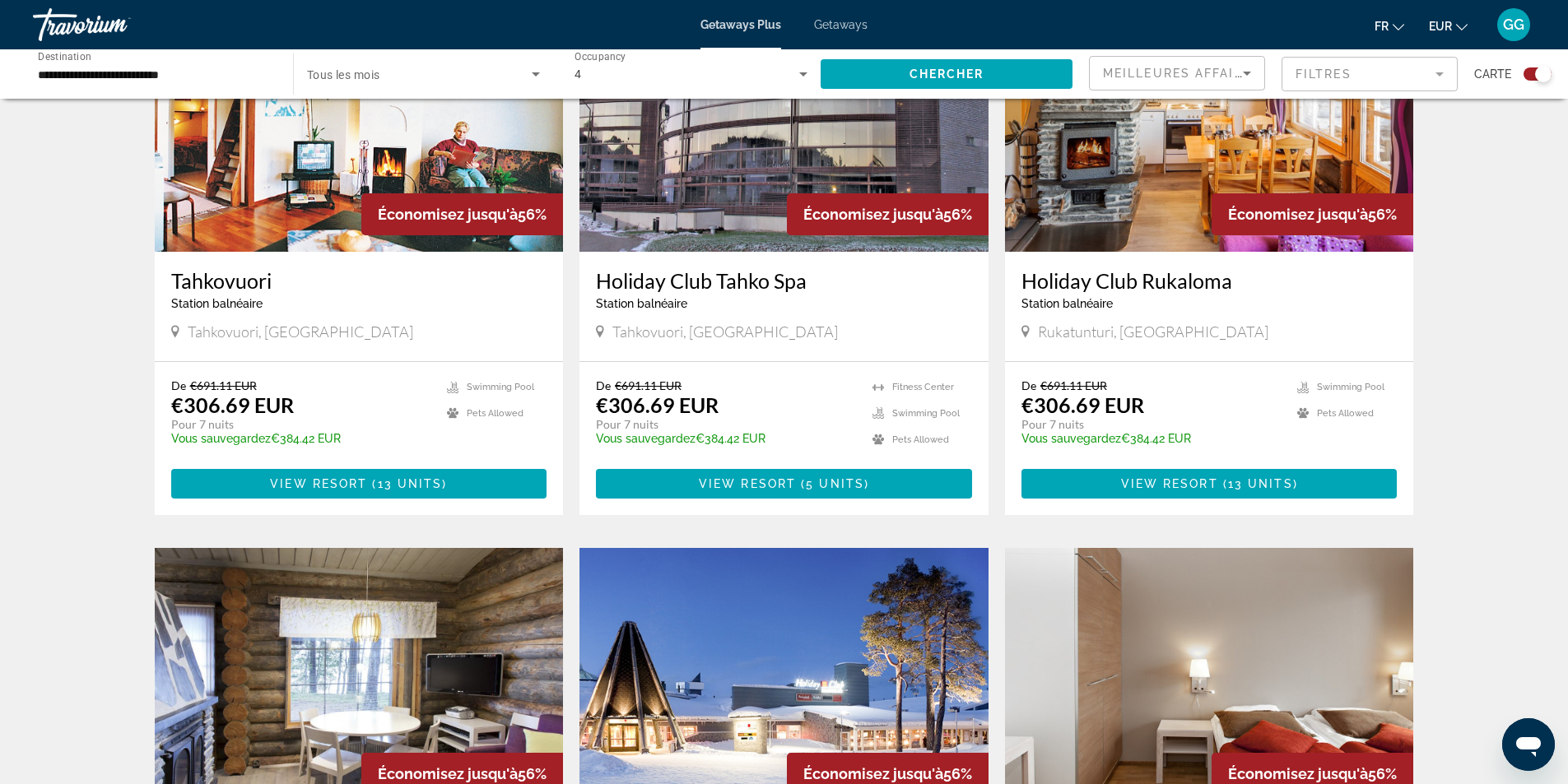
scroll to position [1646, 0]
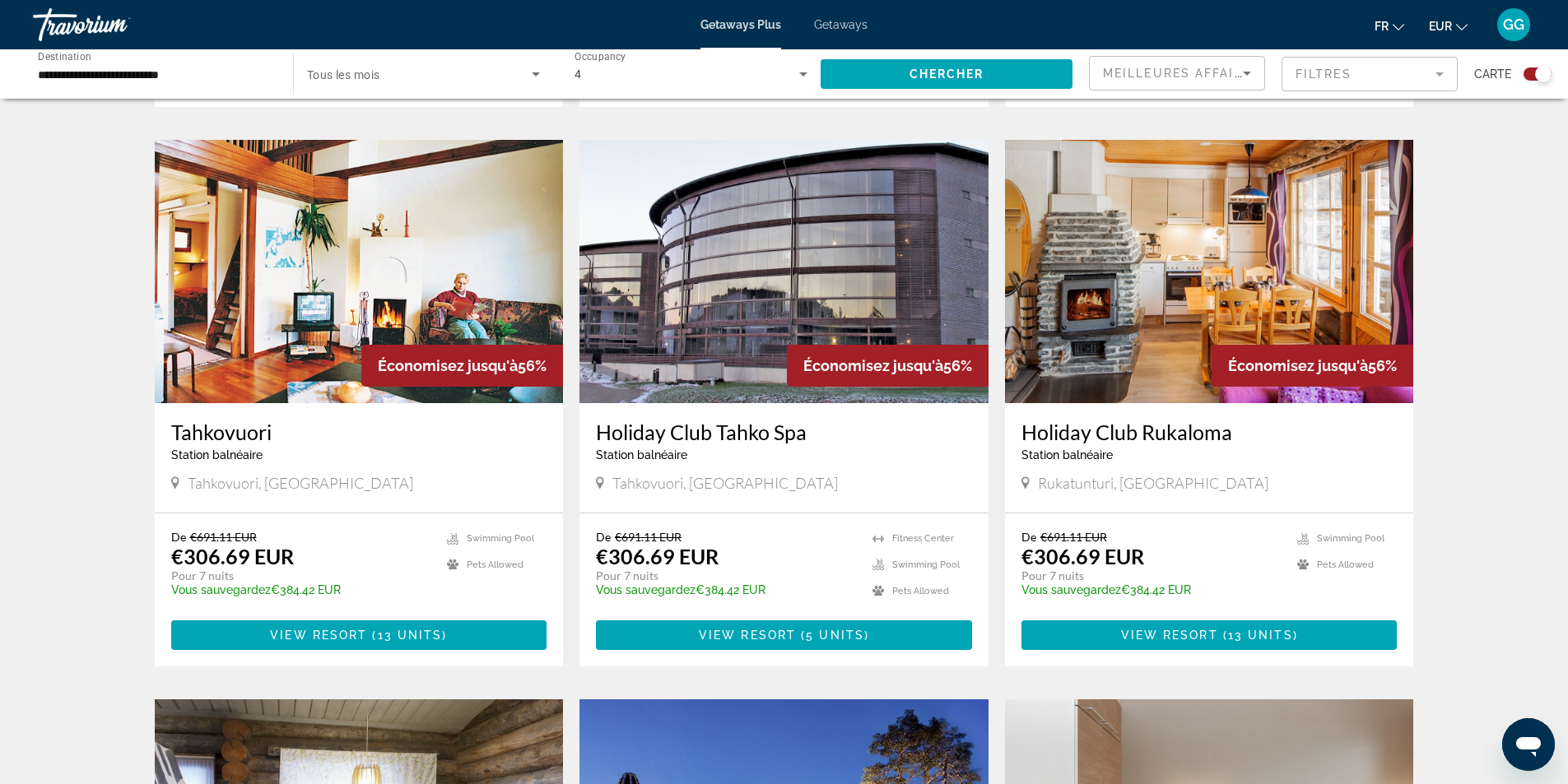
click at [334, 258] on img "Main content" at bounding box center [359, 271] width 409 height 263
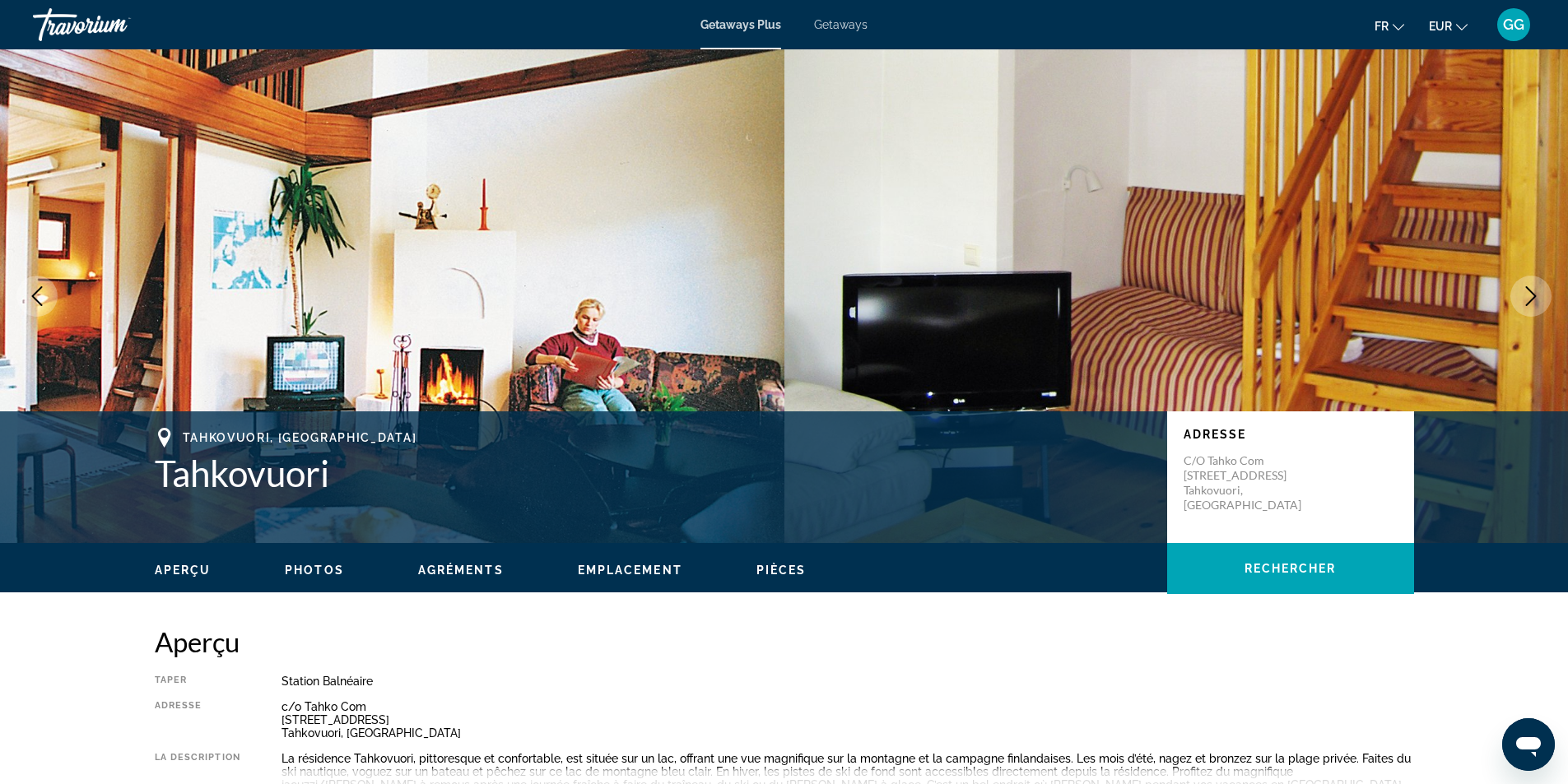
click at [1538, 300] on icon "Next image" at bounding box center [1530, 296] width 20 height 20
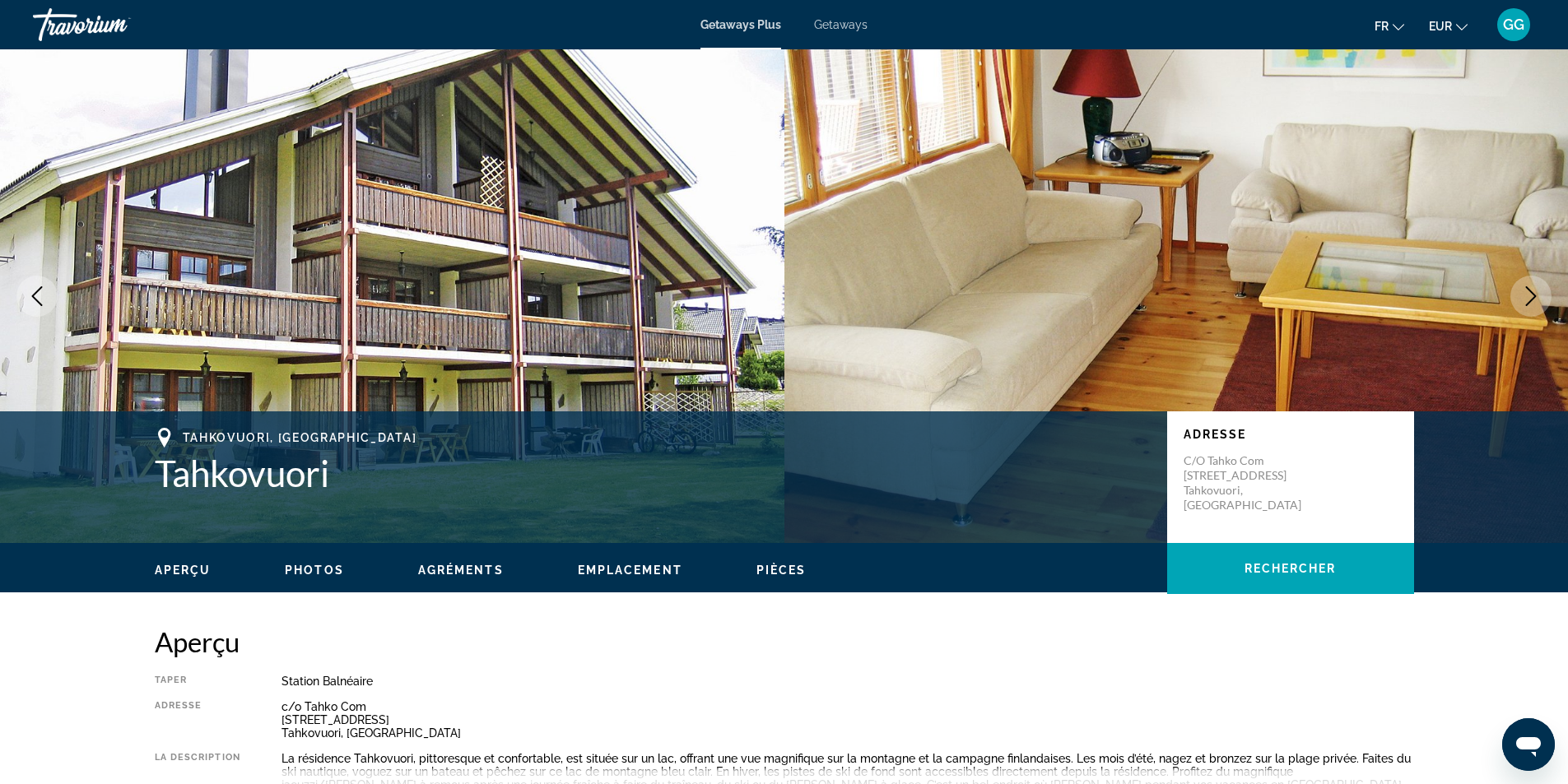
click at [1538, 300] on icon "Next image" at bounding box center [1530, 296] width 20 height 20
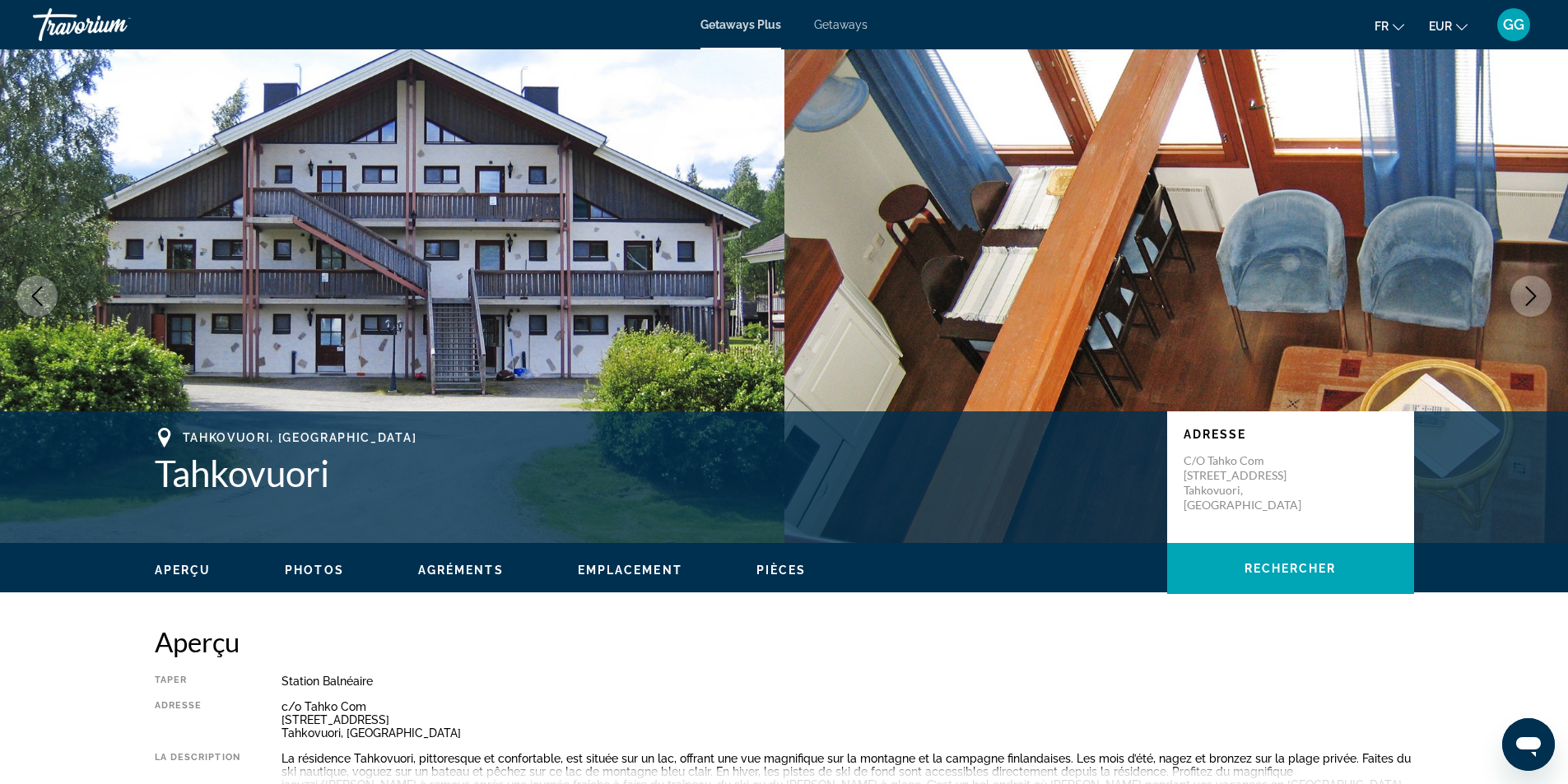
click at [1538, 300] on icon "Next image" at bounding box center [1530, 296] width 20 height 20
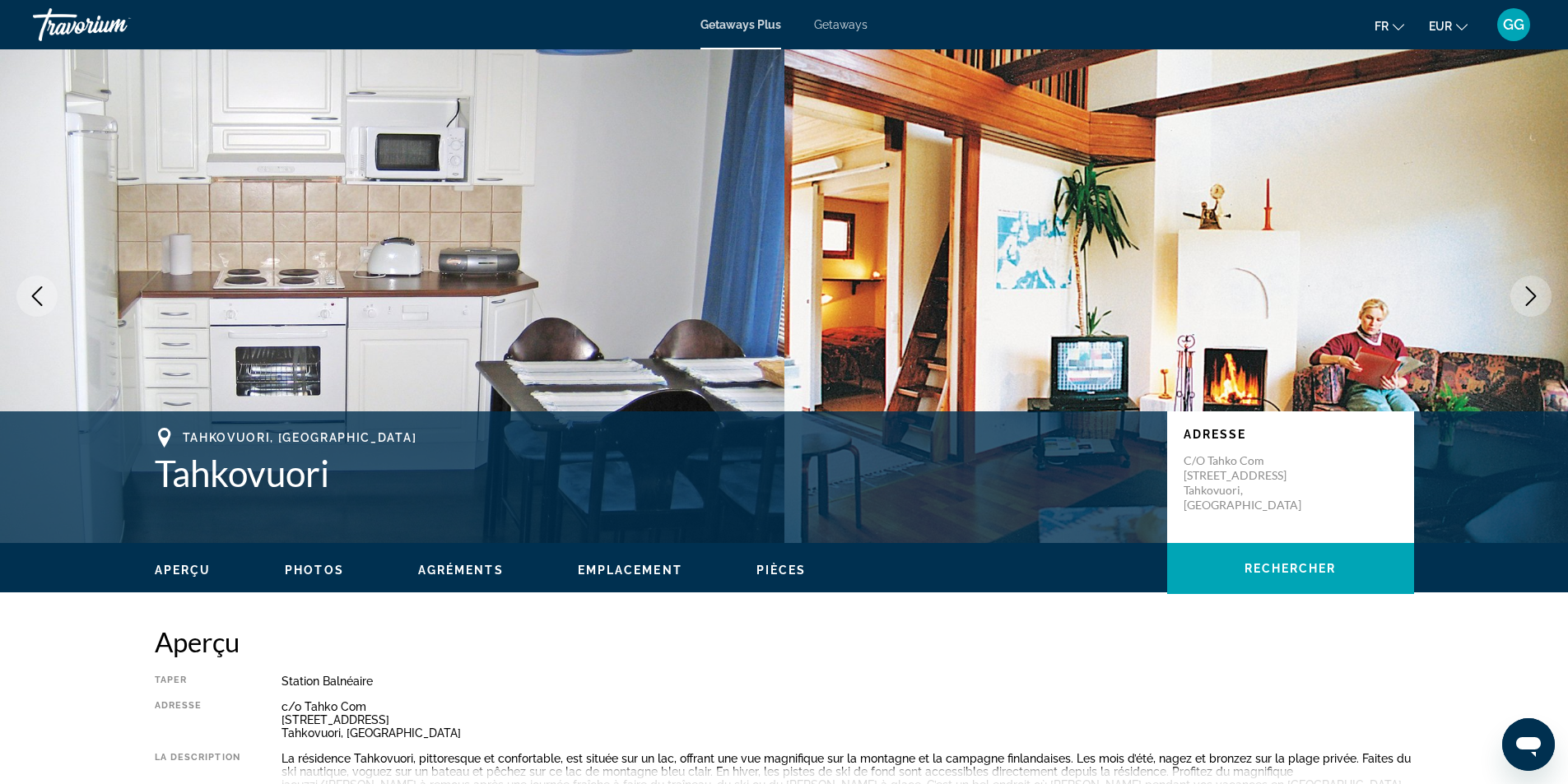
click at [1538, 300] on icon "Next image" at bounding box center [1530, 296] width 20 height 20
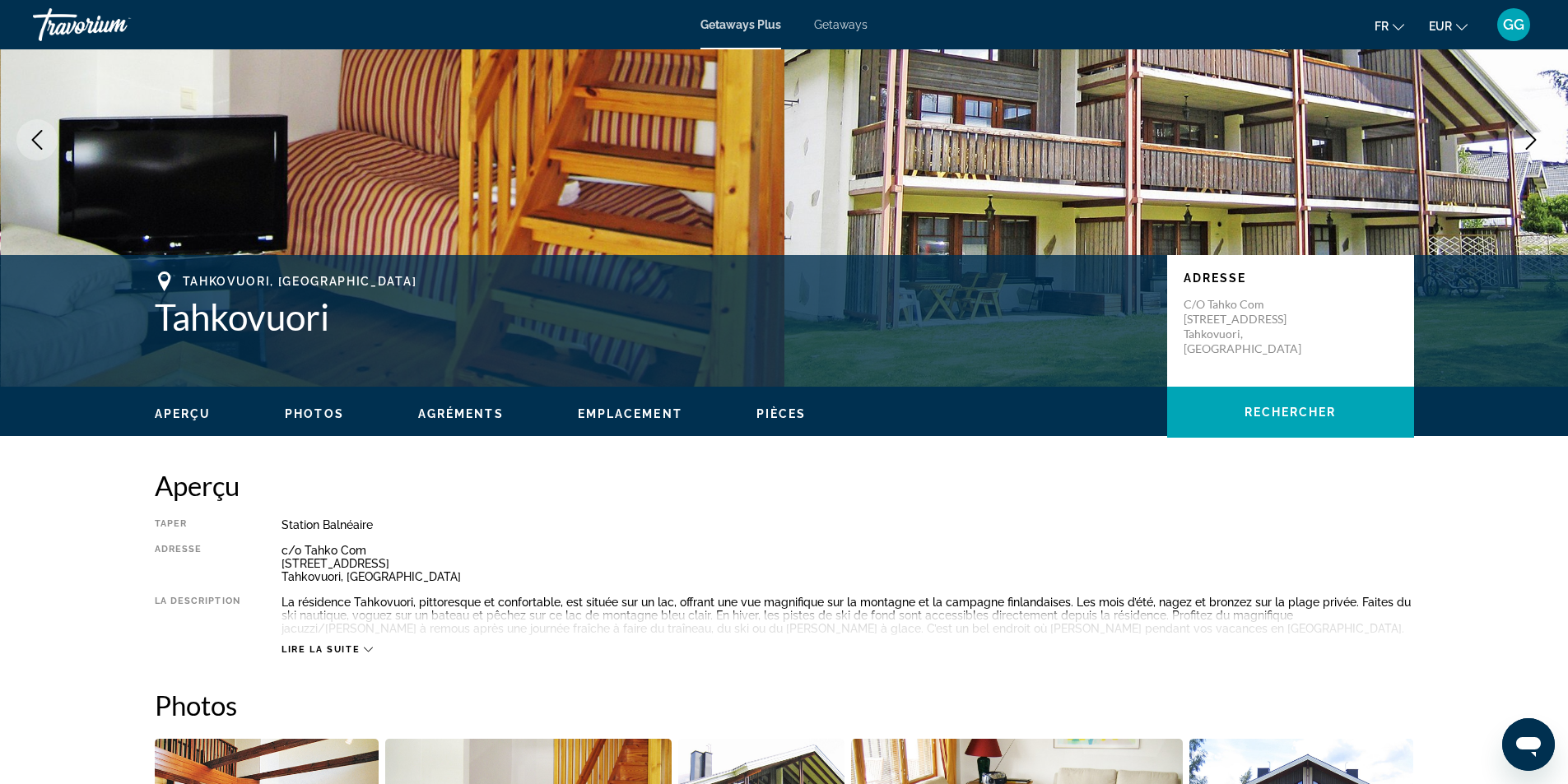
scroll to position [165, 0]
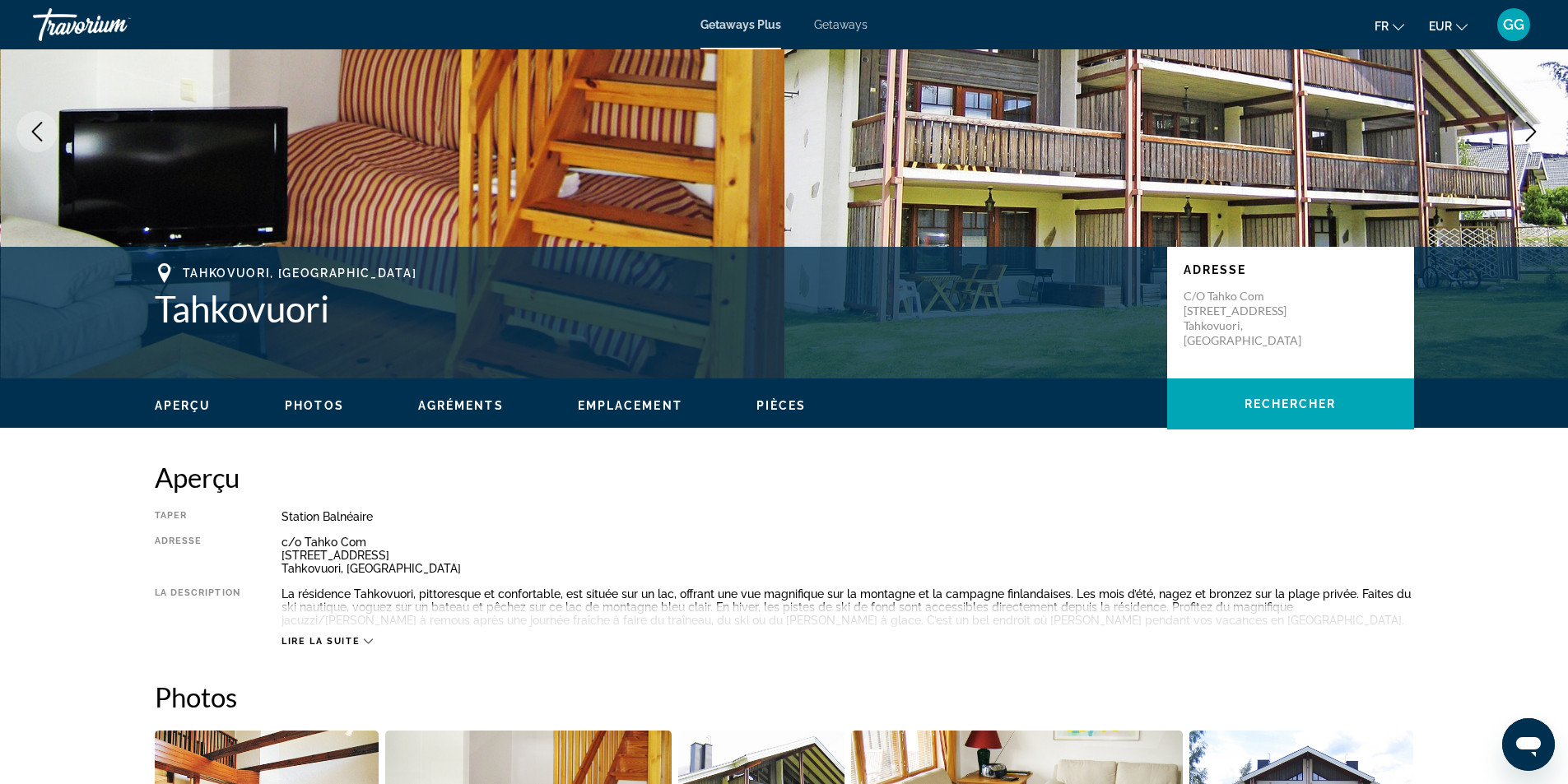
click at [314, 640] on span "Lire la suite" at bounding box center [320, 641] width 78 height 11
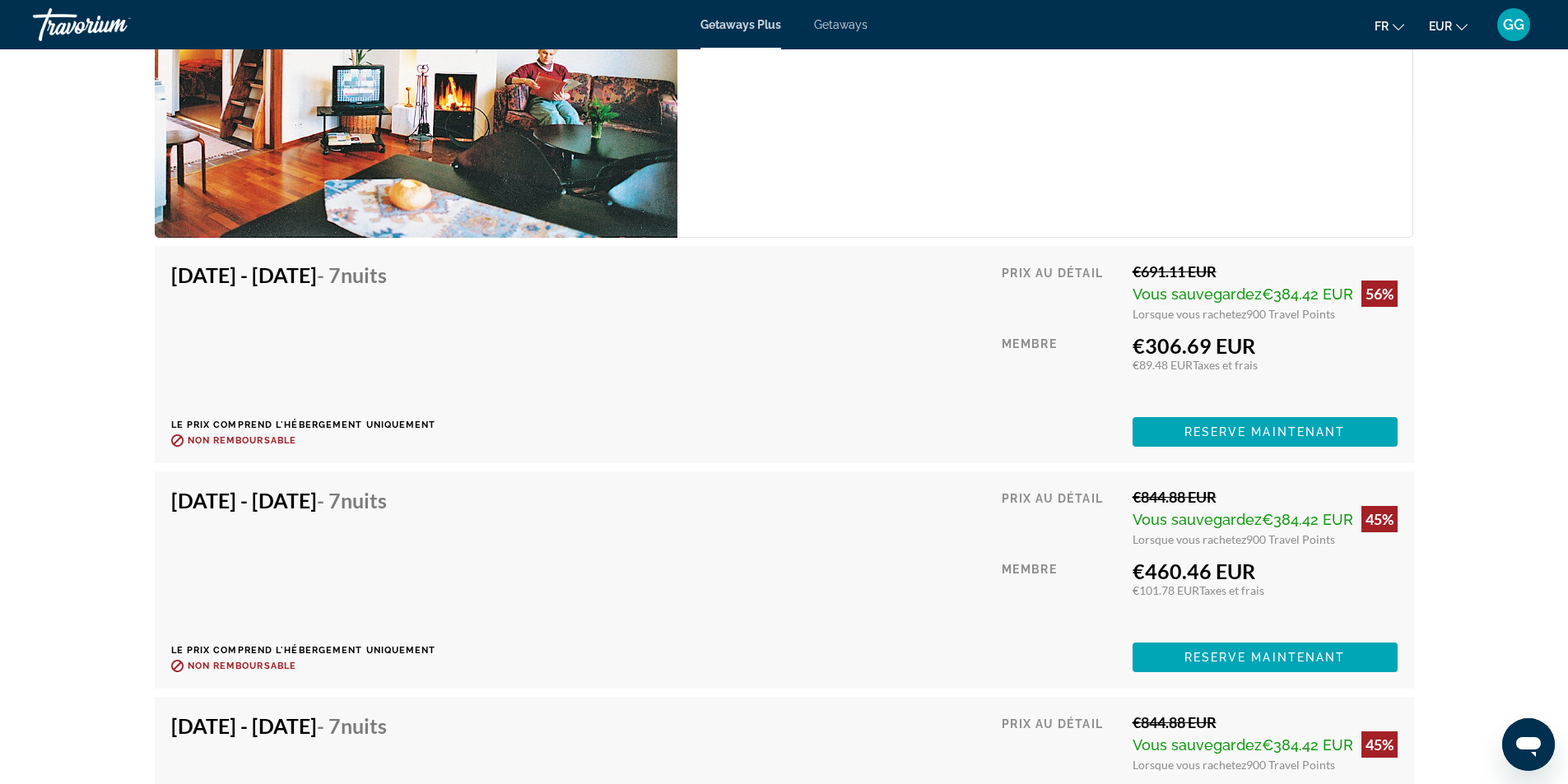
scroll to position [2799, 0]
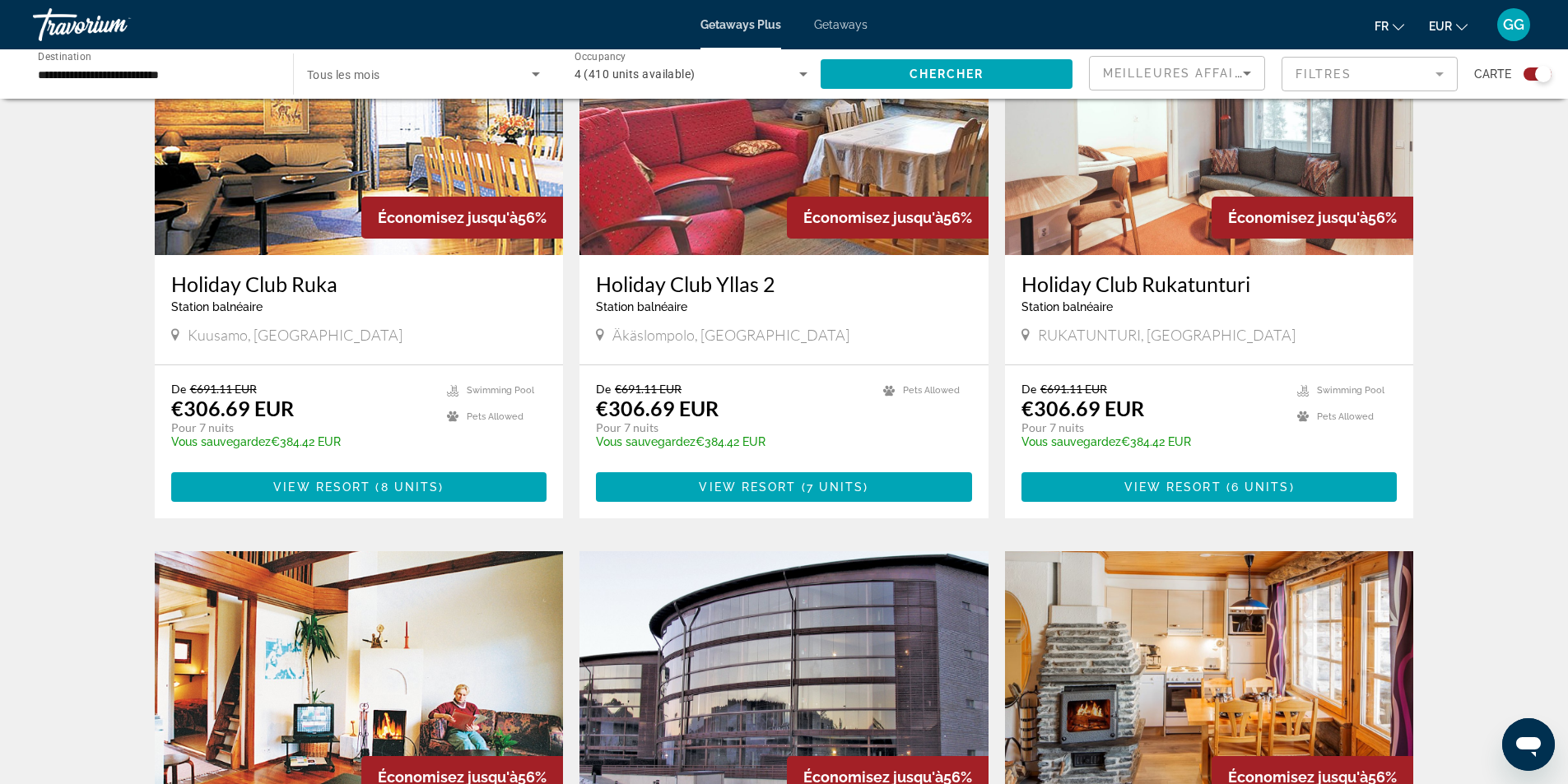
scroll to position [1646, 0]
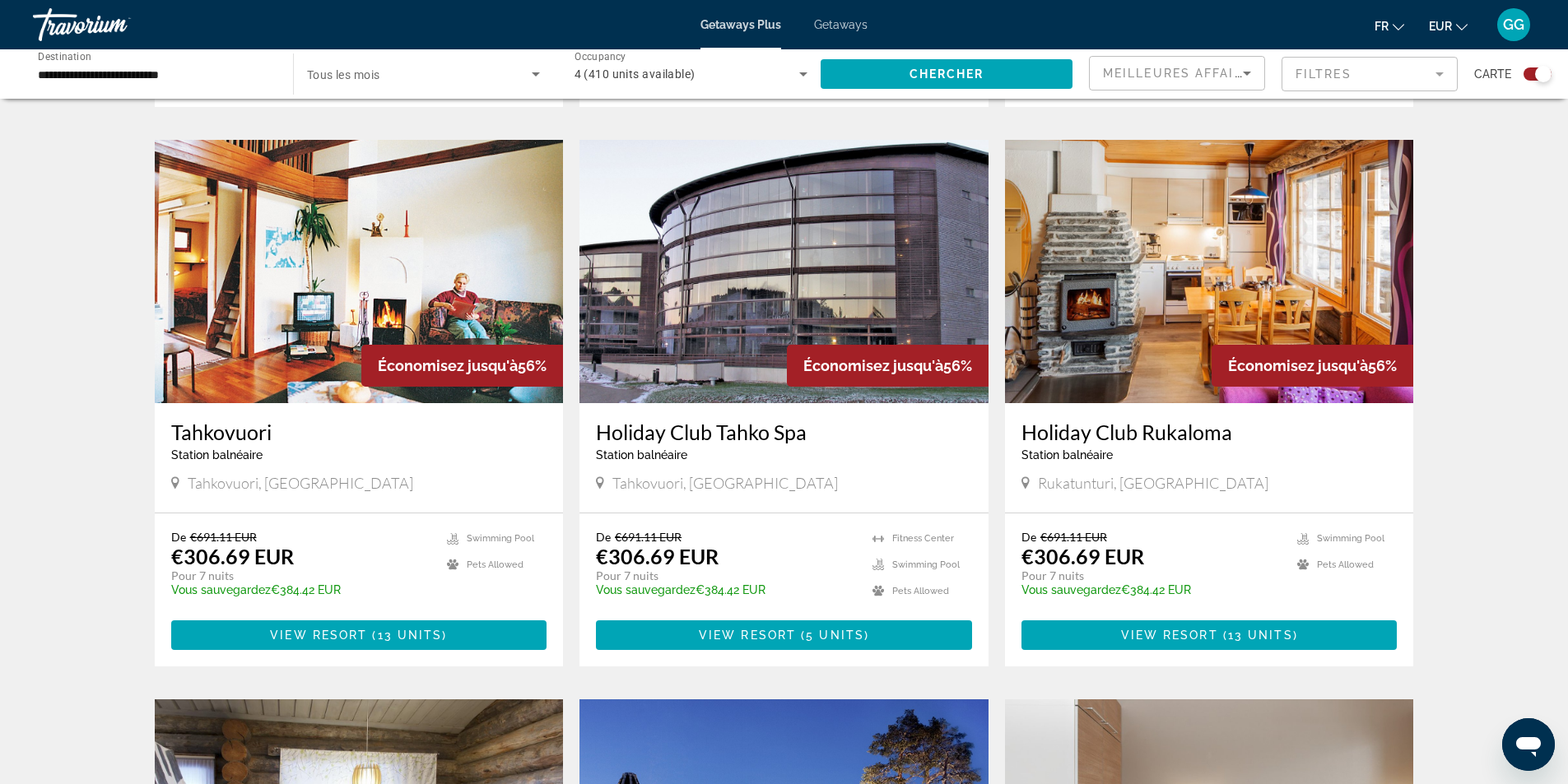
click at [762, 233] on img "Main content" at bounding box center [784, 271] width 409 height 263
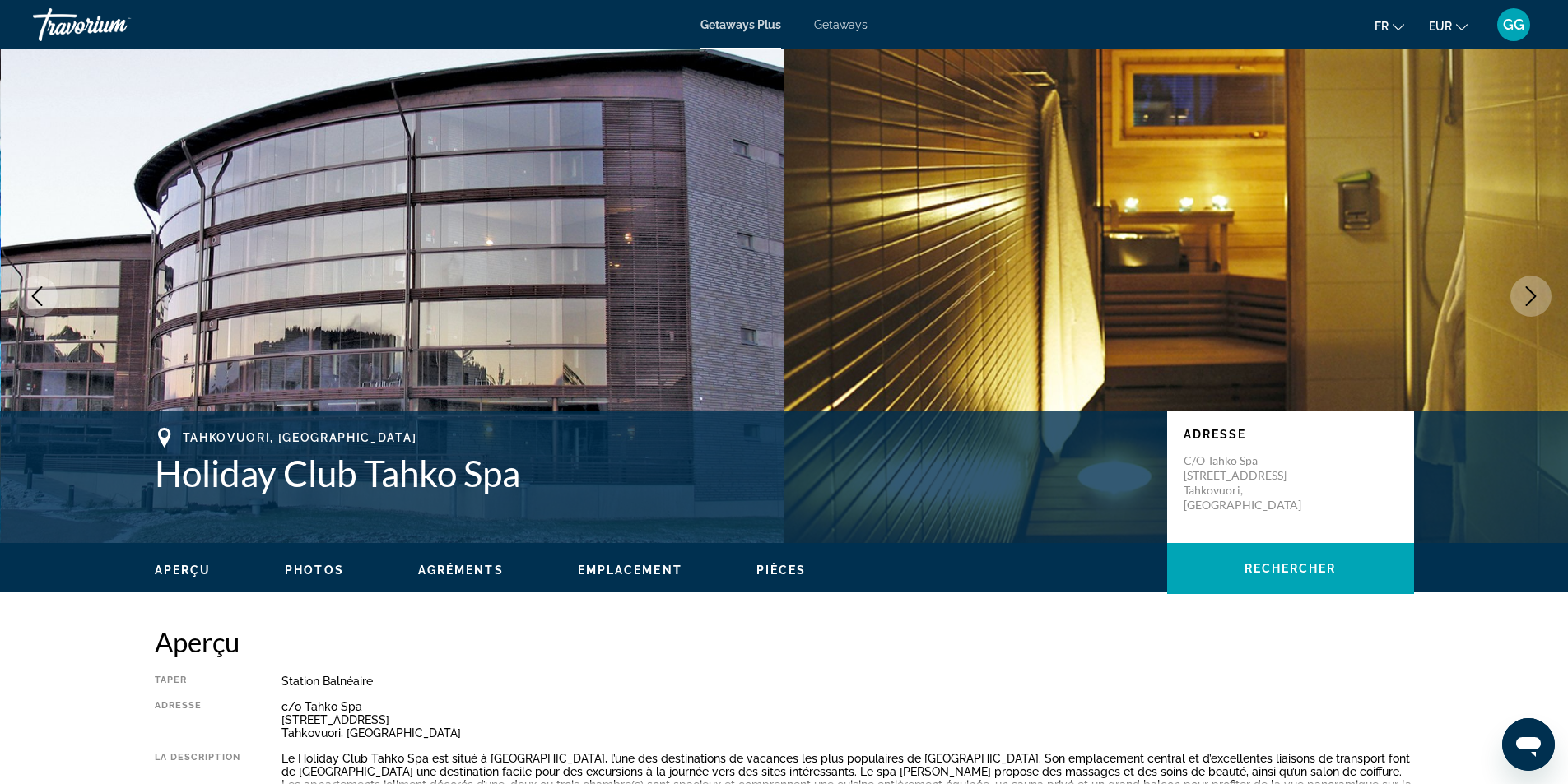
click at [1515, 301] on button "Next image" at bounding box center [1530, 296] width 41 height 41
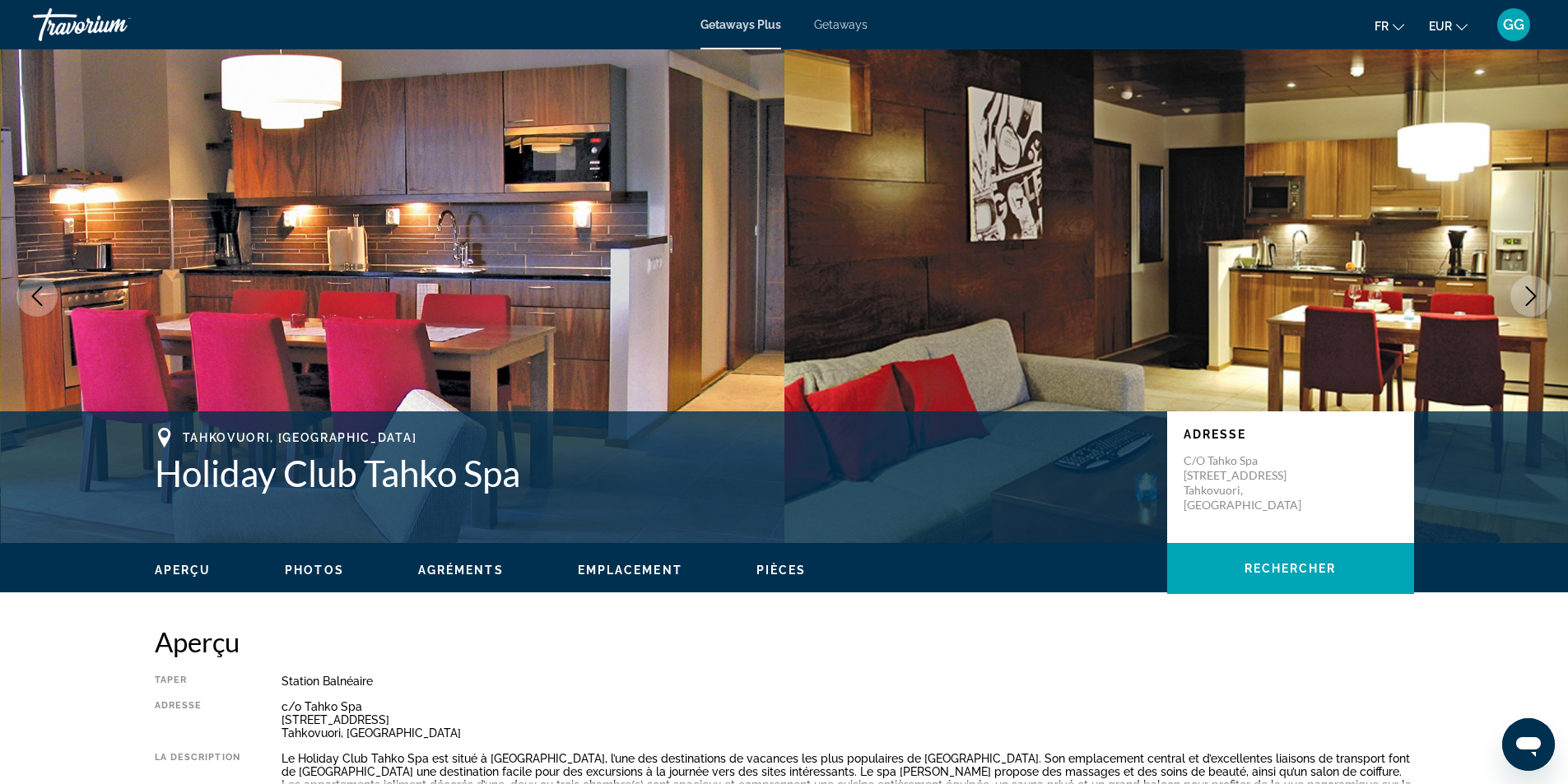
click at [1521, 299] on button "Next image" at bounding box center [1530, 296] width 41 height 41
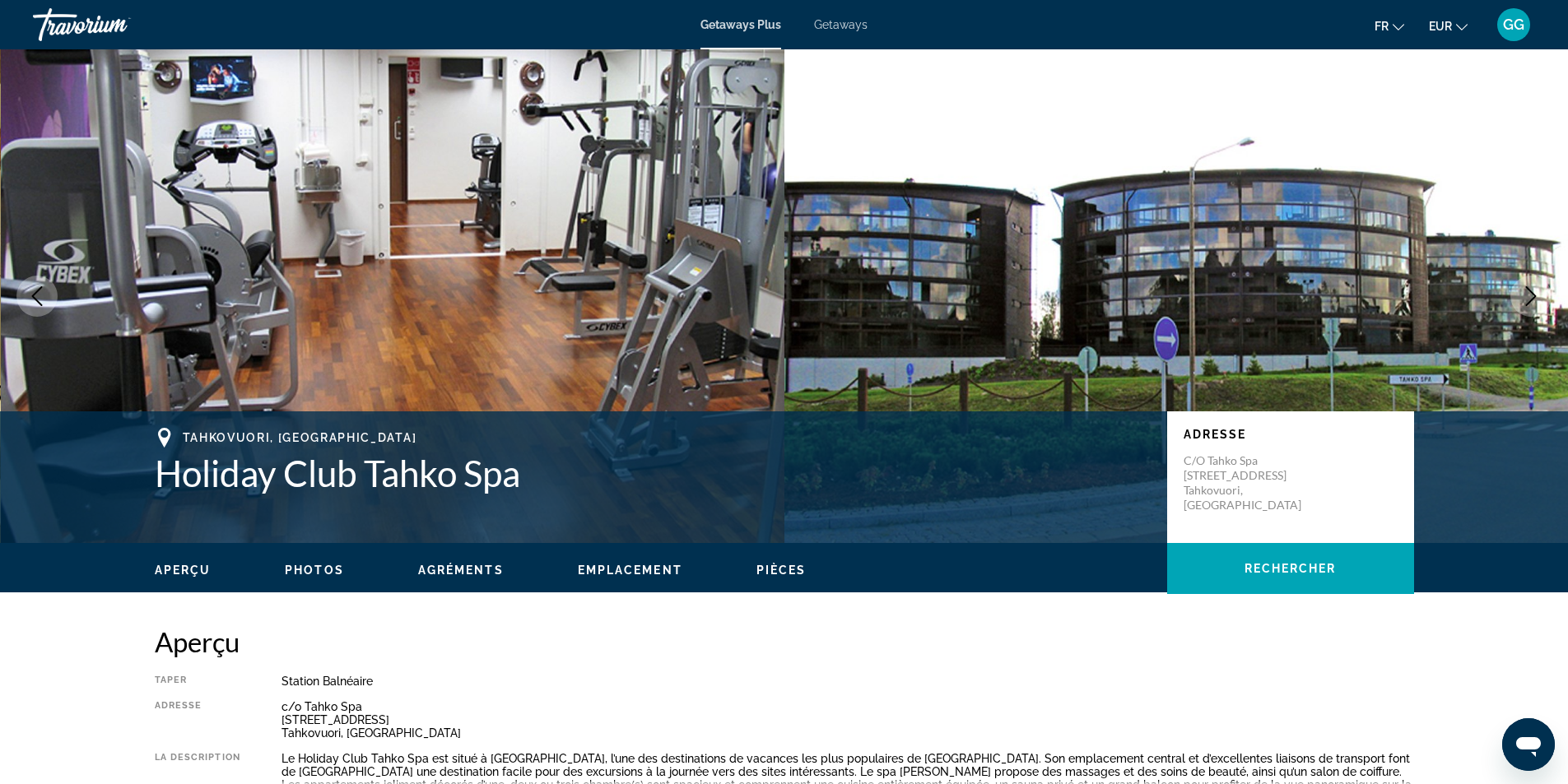
click at [1521, 299] on button "Next image" at bounding box center [1530, 296] width 41 height 41
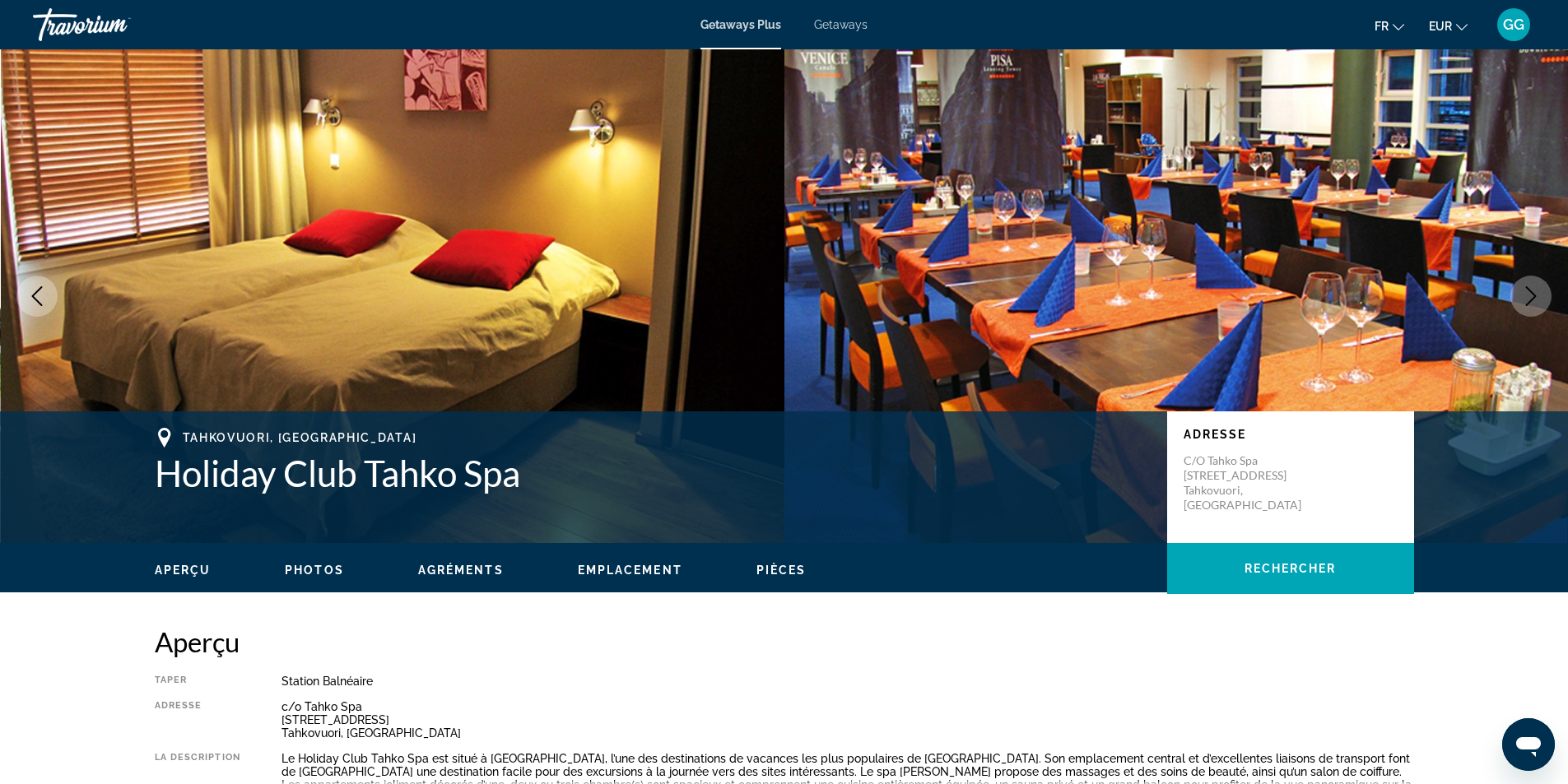
click at [1521, 299] on button "Next image" at bounding box center [1530, 296] width 41 height 41
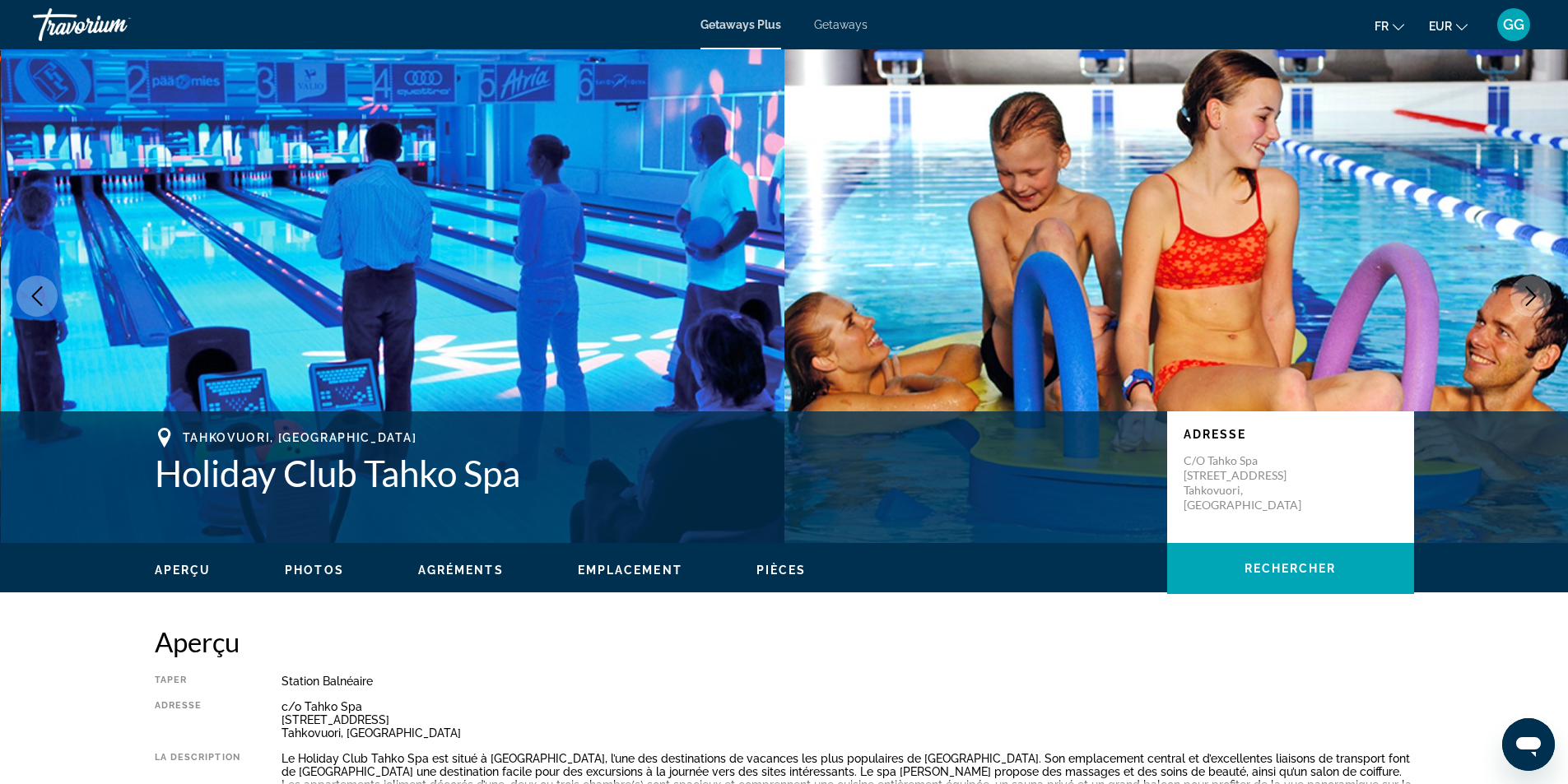
click at [1521, 299] on button "Next image" at bounding box center [1530, 296] width 41 height 41
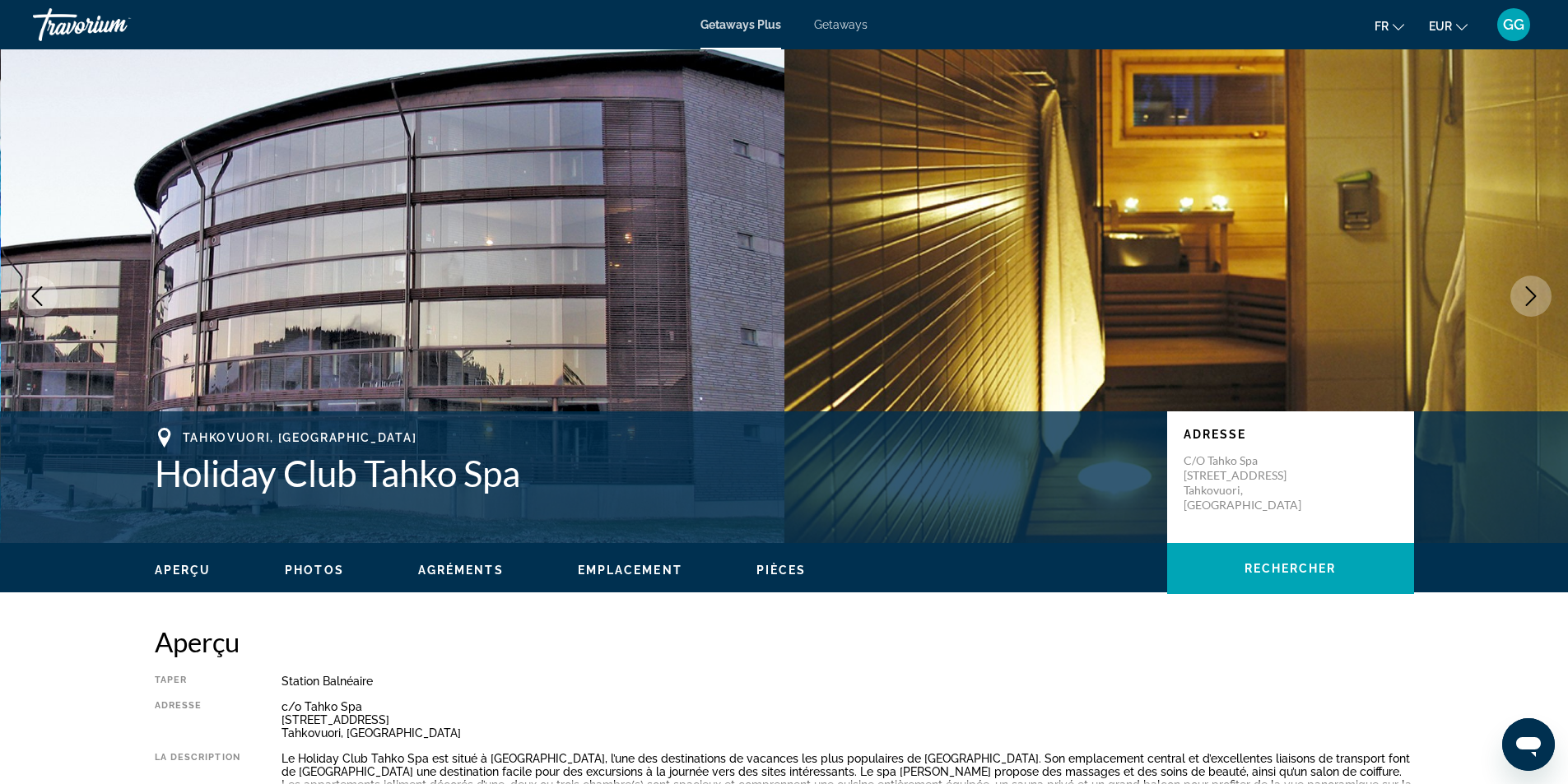
click at [645, 566] on span "Emplacement" at bounding box center [630, 570] width 105 height 13
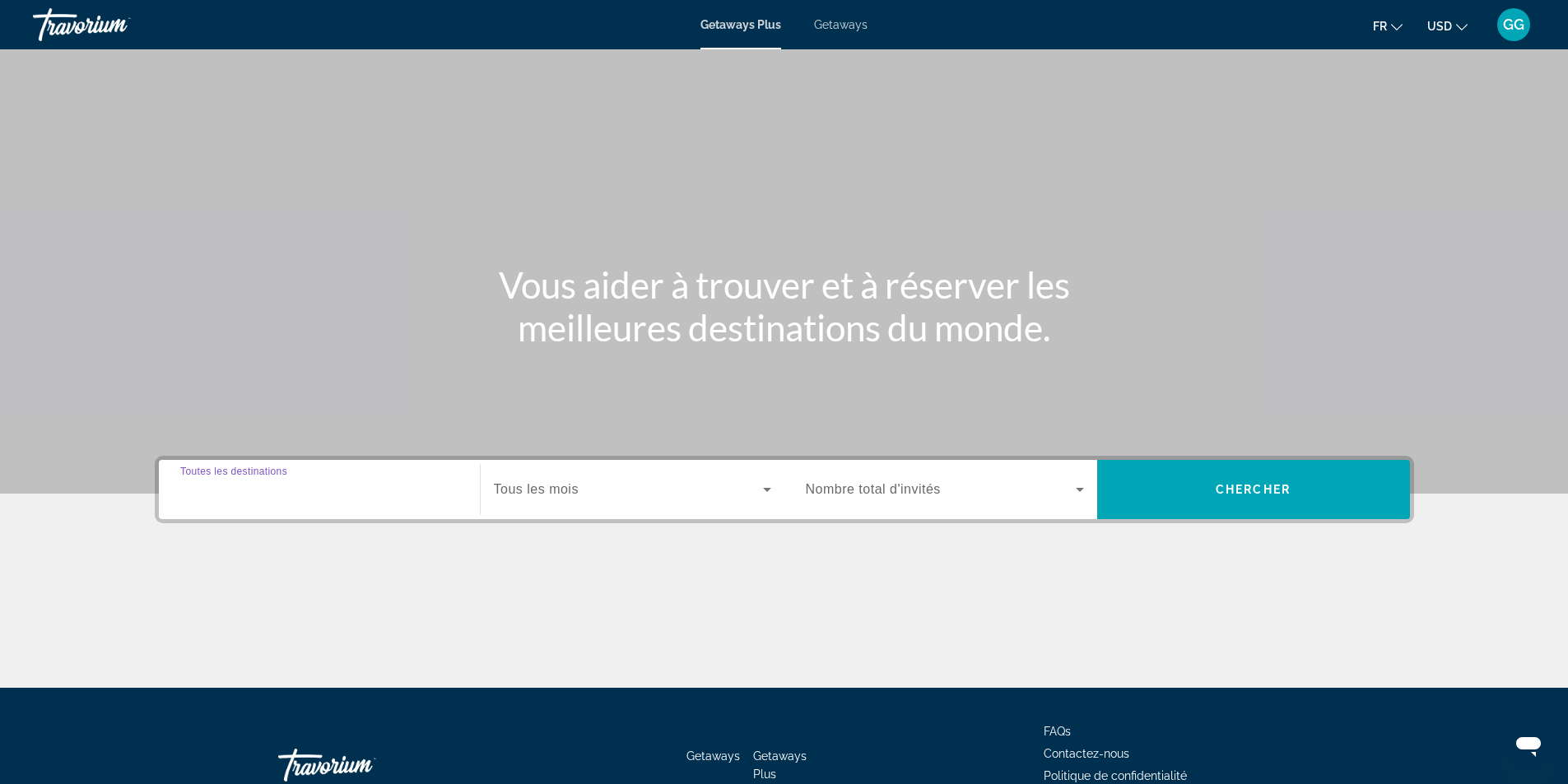
click at [359, 493] on input "Destination Toutes les destinations" at bounding box center [319, 490] width 278 height 20
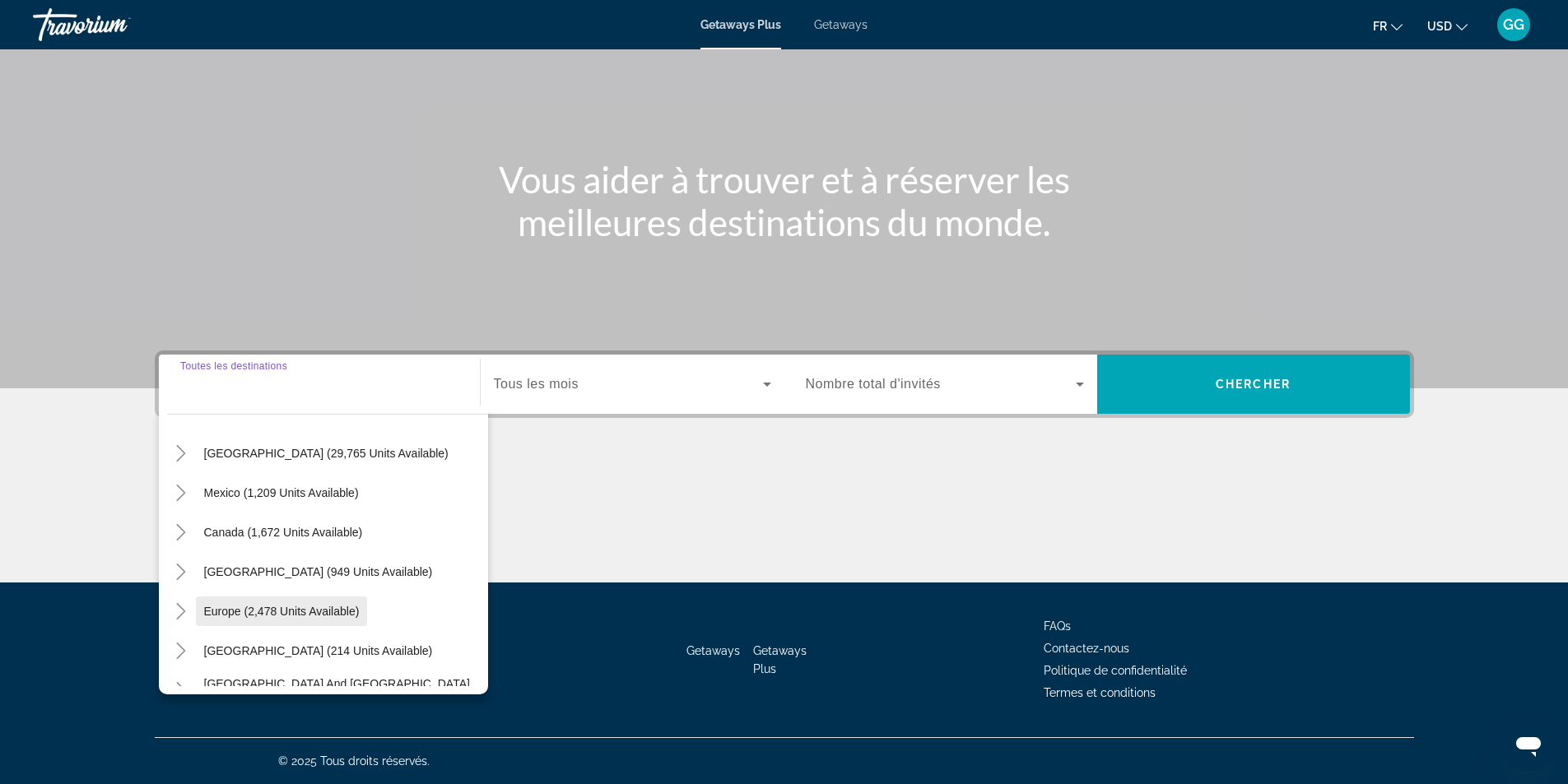
scroll to position [82, 0]
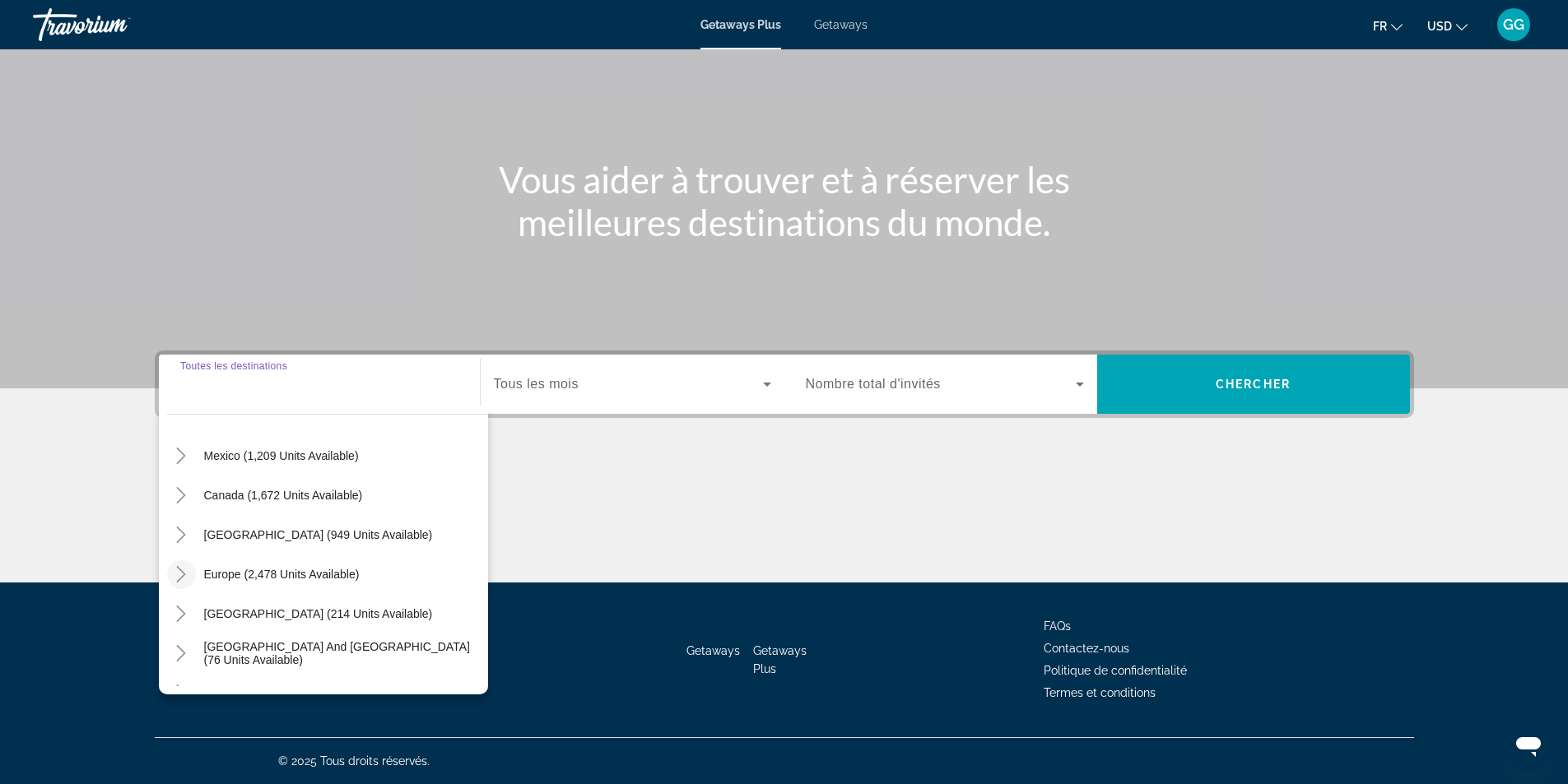
click at [185, 577] on icon "Toggle Europe (2,478 units available)" at bounding box center [180, 574] width 16 height 16
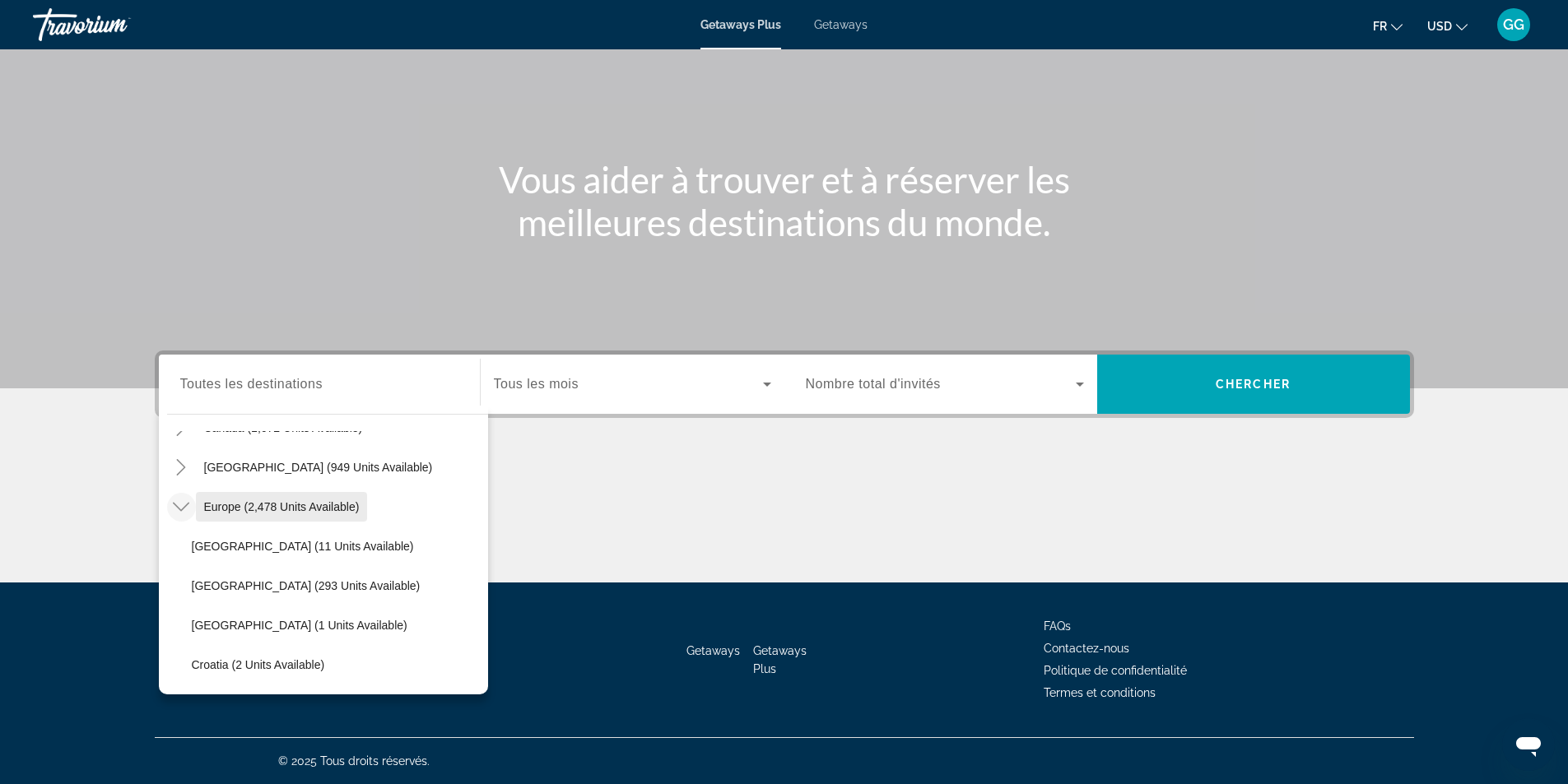
scroll to position [123, 0]
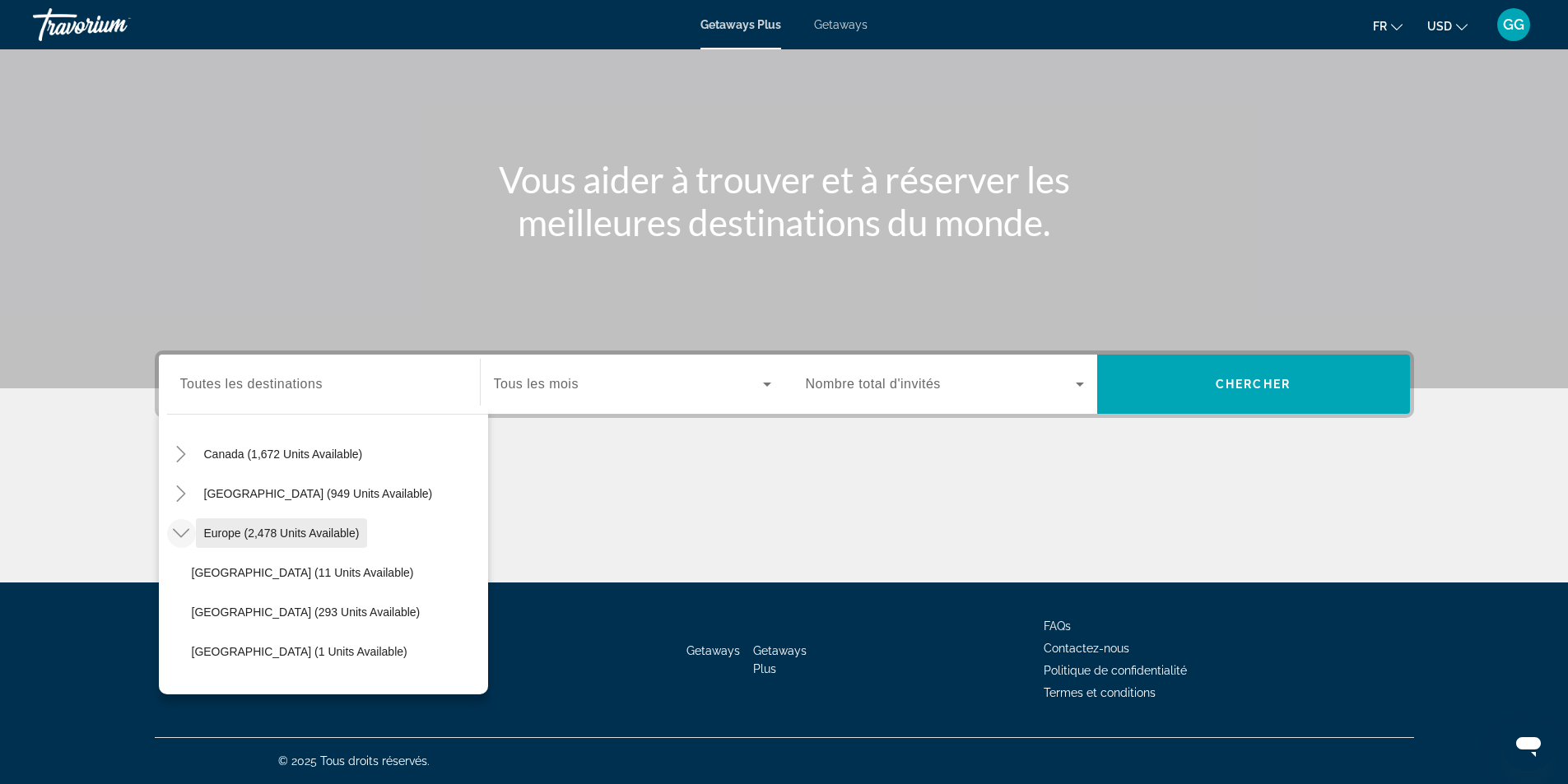
click at [253, 528] on span "Europe (2,478 units available)" at bounding box center [282, 534] width 156 height 13
type input "**********"
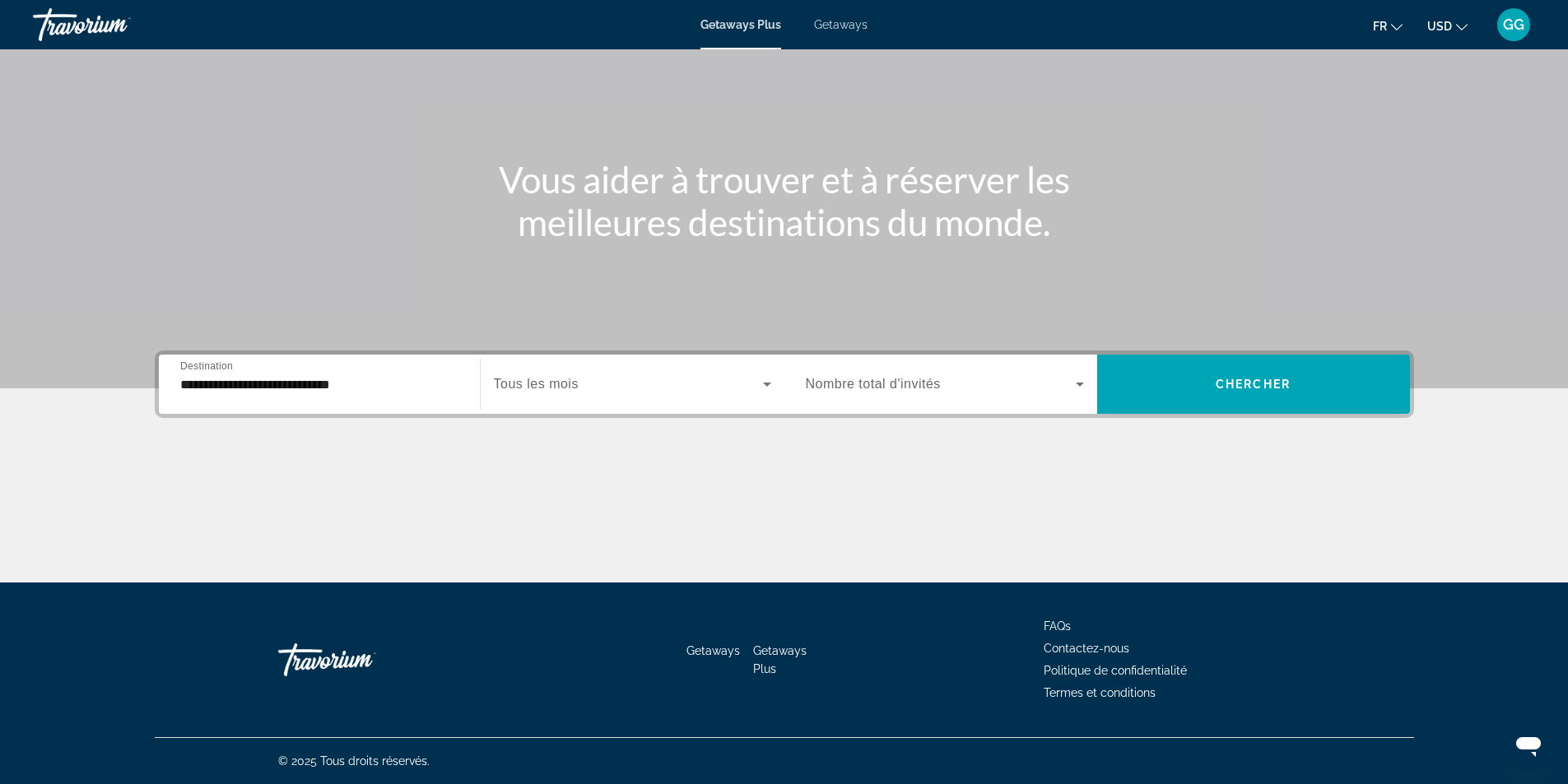
click at [967, 368] on div "Search widget" at bounding box center [945, 384] width 278 height 46
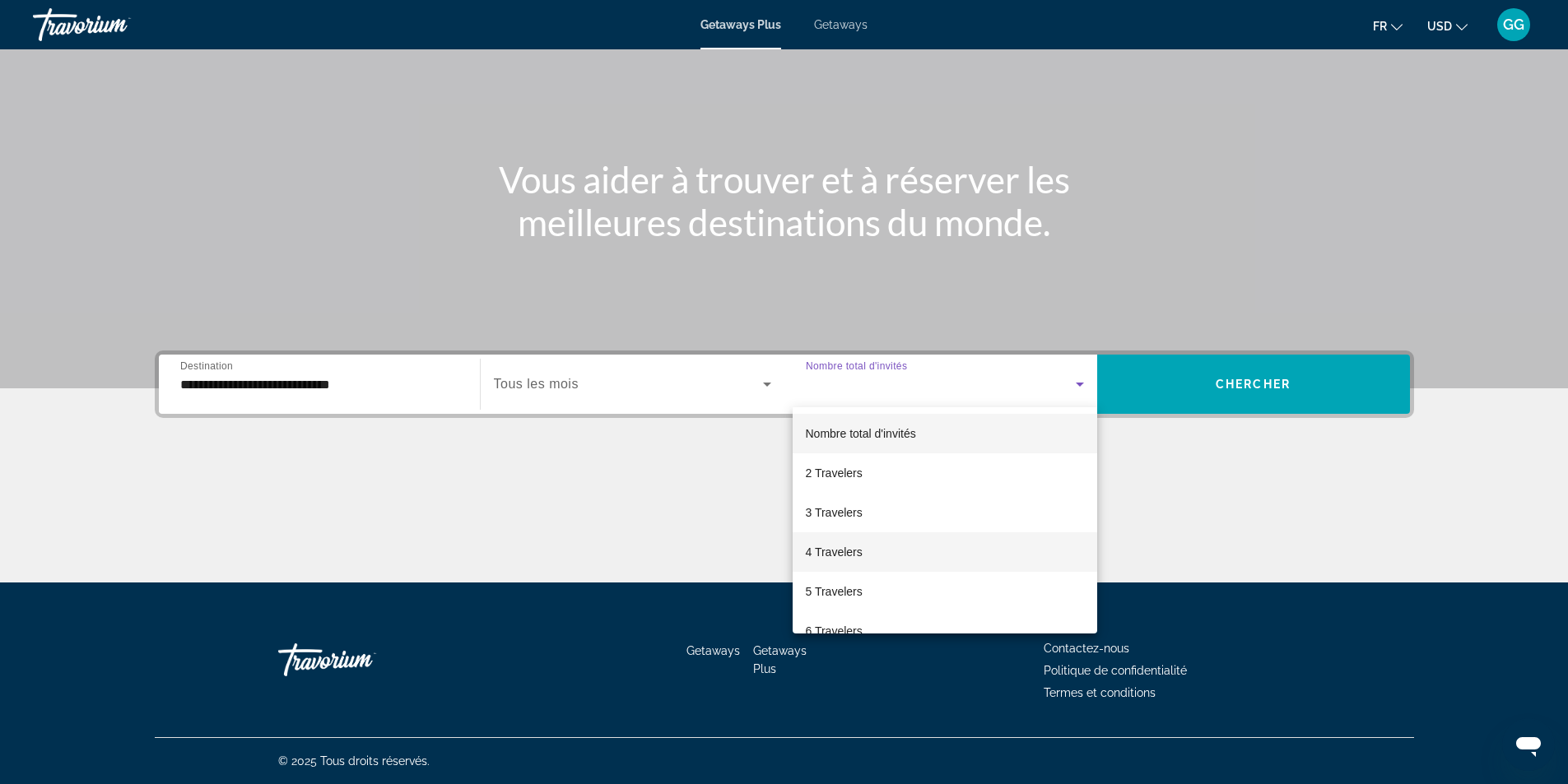
click at [846, 562] on mat-option "4 Travelers" at bounding box center [945, 552] width 304 height 39
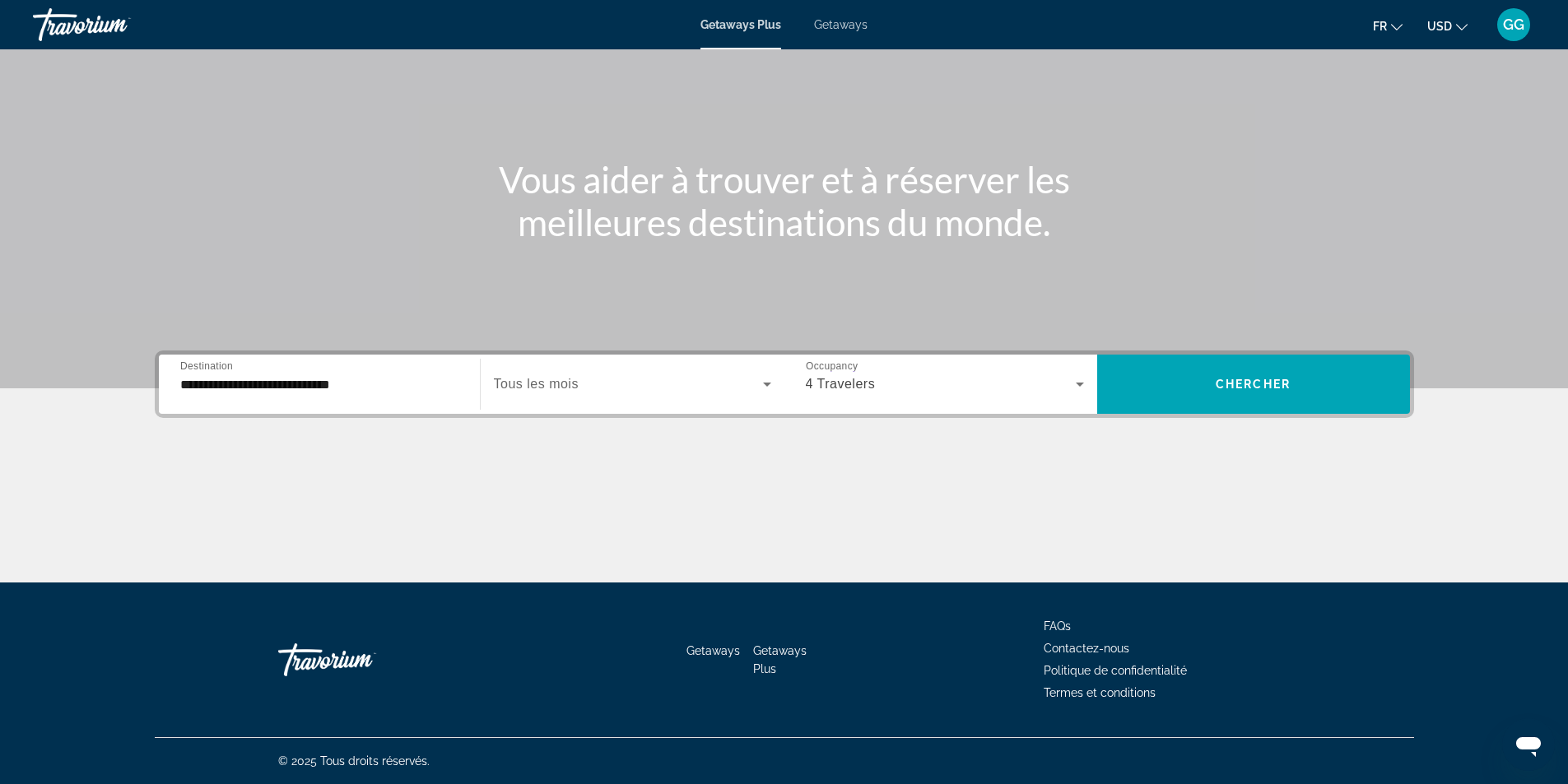
click at [954, 359] on div "Occupancy Nombre total d'invités 4 Travelers" at bounding box center [945, 384] width 304 height 60
click at [950, 377] on div "4 Travelers" at bounding box center [941, 384] width 270 height 20
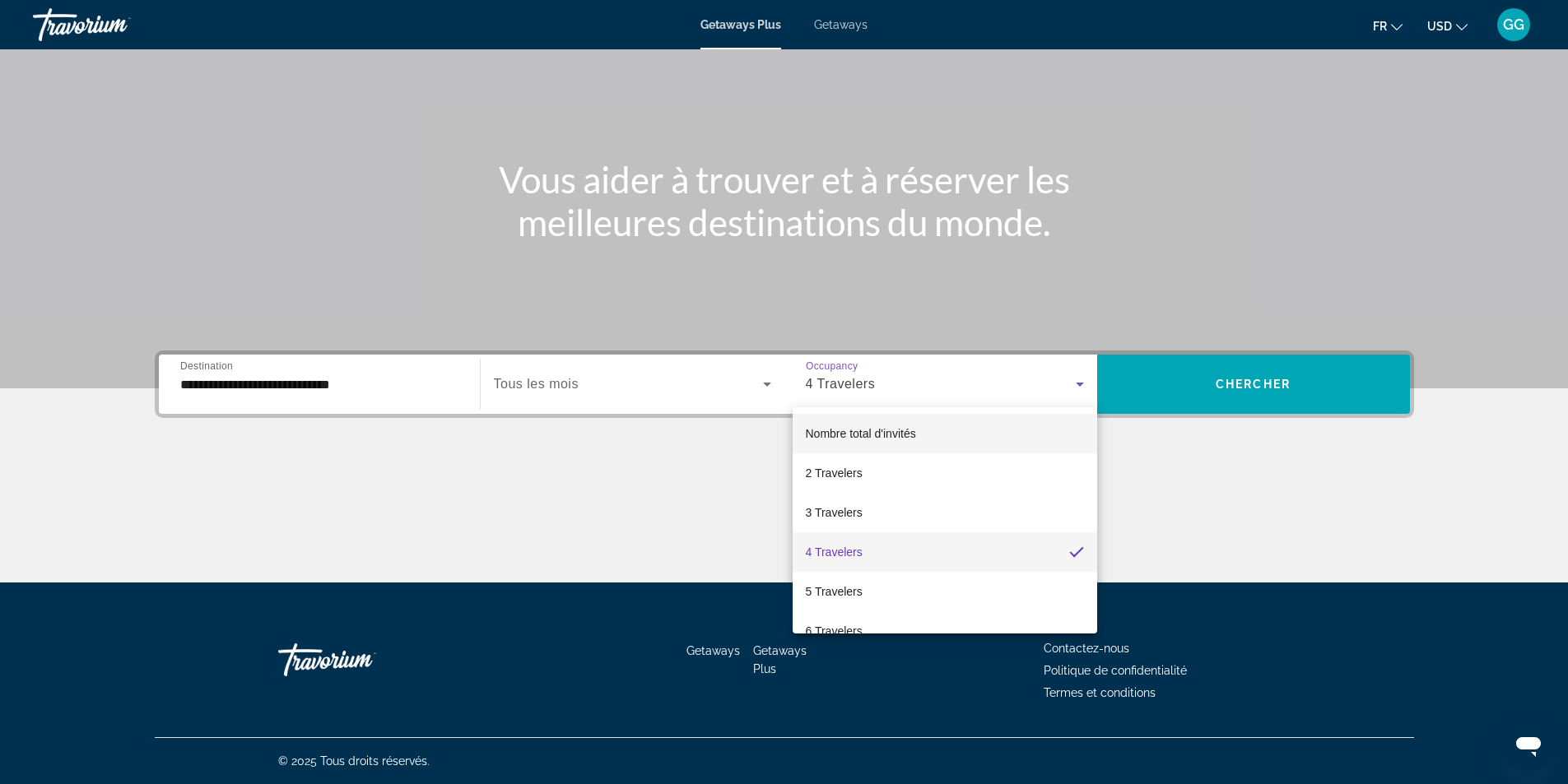
click at [949, 430] on mat-option "Nombre total d'invités" at bounding box center [945, 433] width 304 height 39
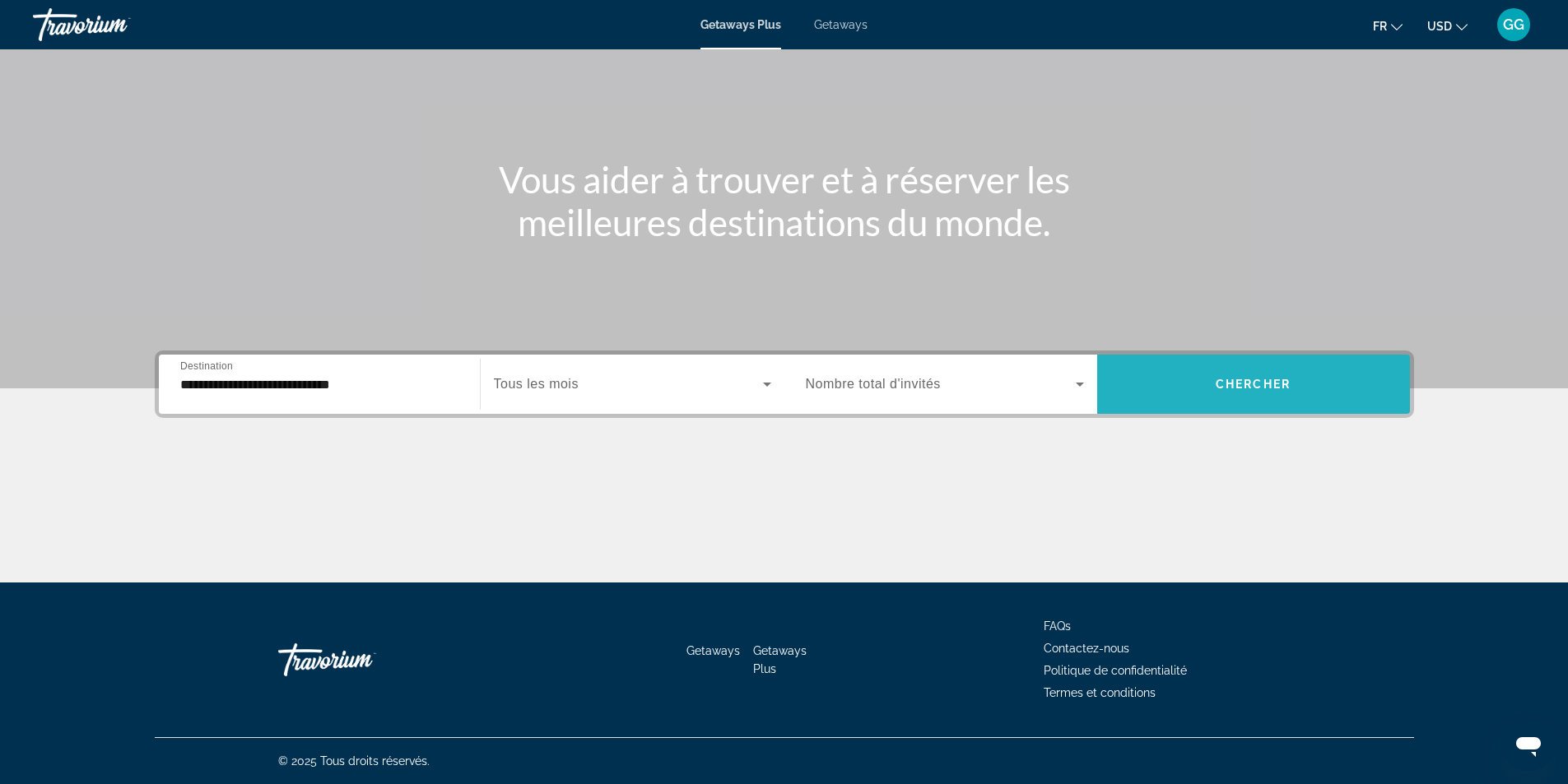
click at [1284, 384] on span "Chercher" at bounding box center [1253, 384] width 75 height 13
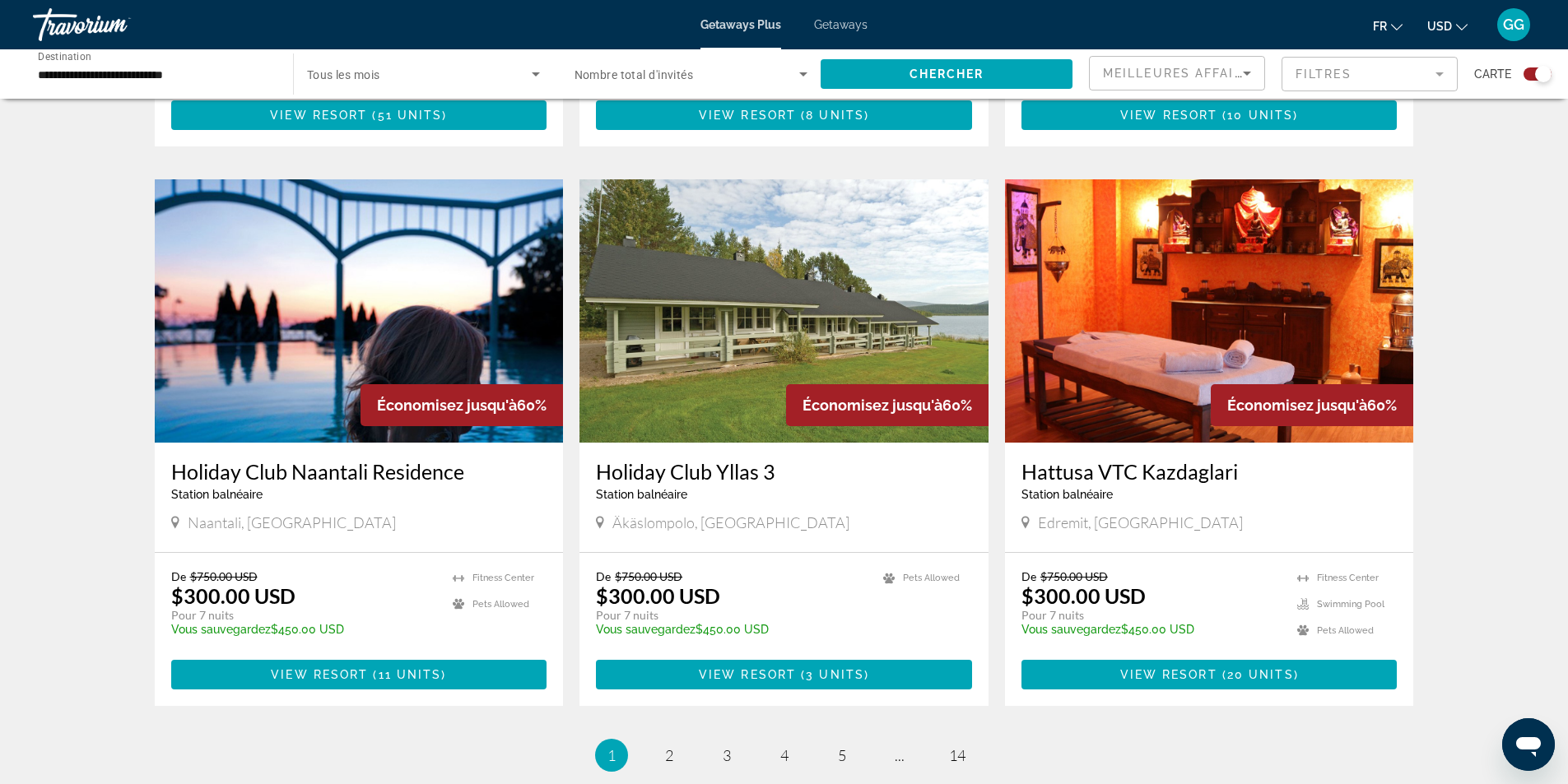
scroll to position [2388, 0]
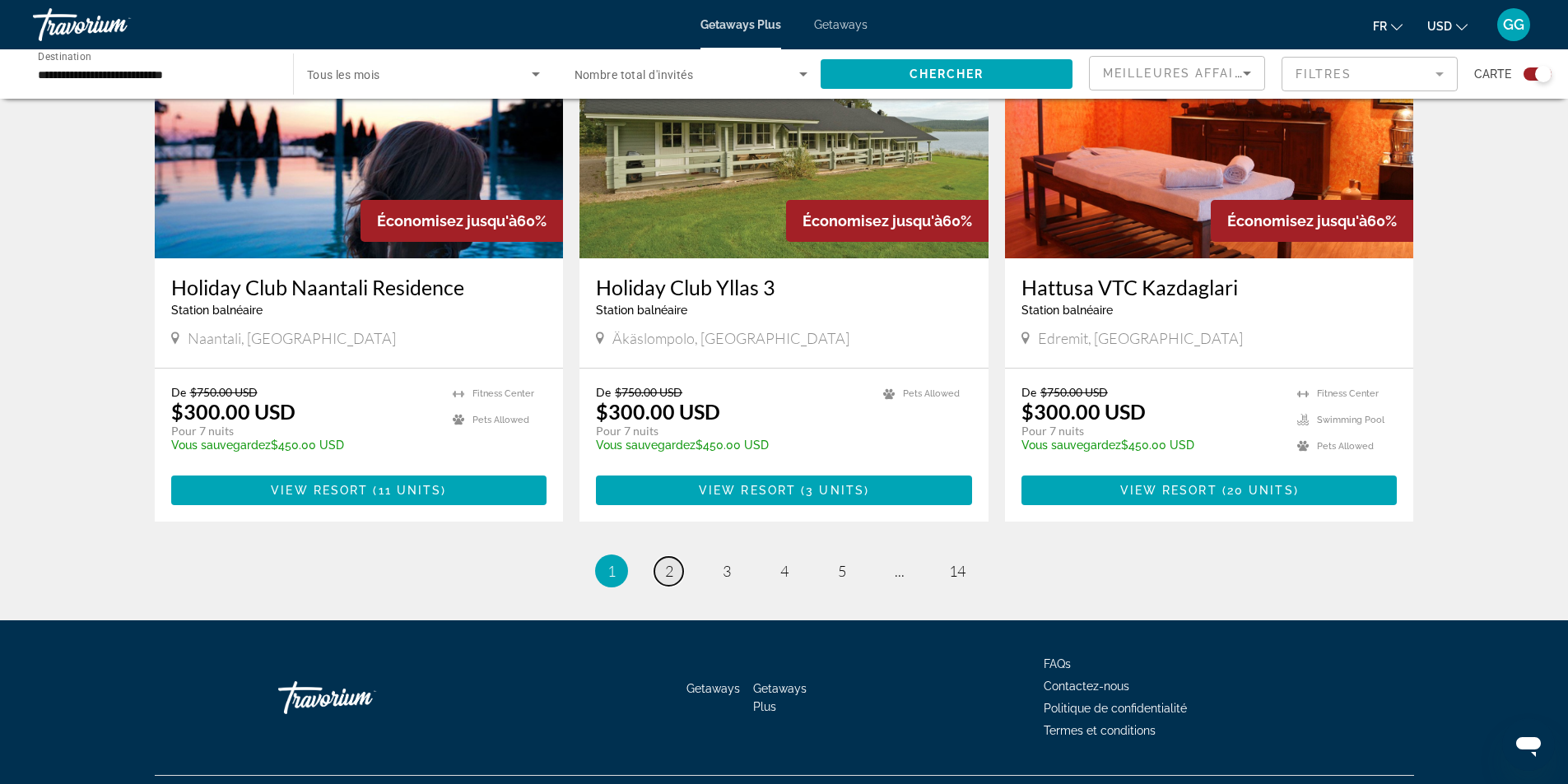
click at [666, 562] on span "2" at bounding box center [669, 571] width 9 height 18
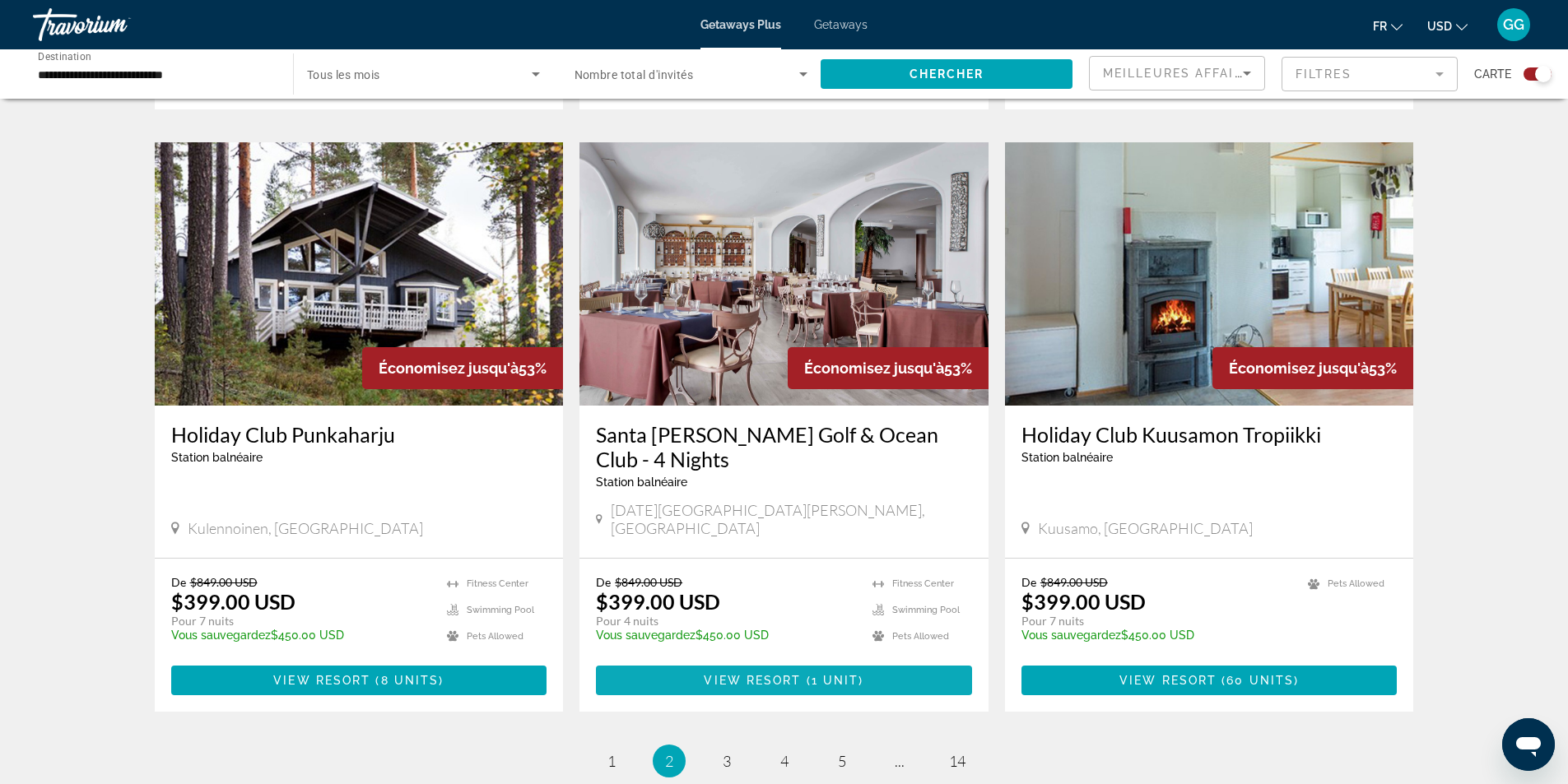
scroll to position [2414, 0]
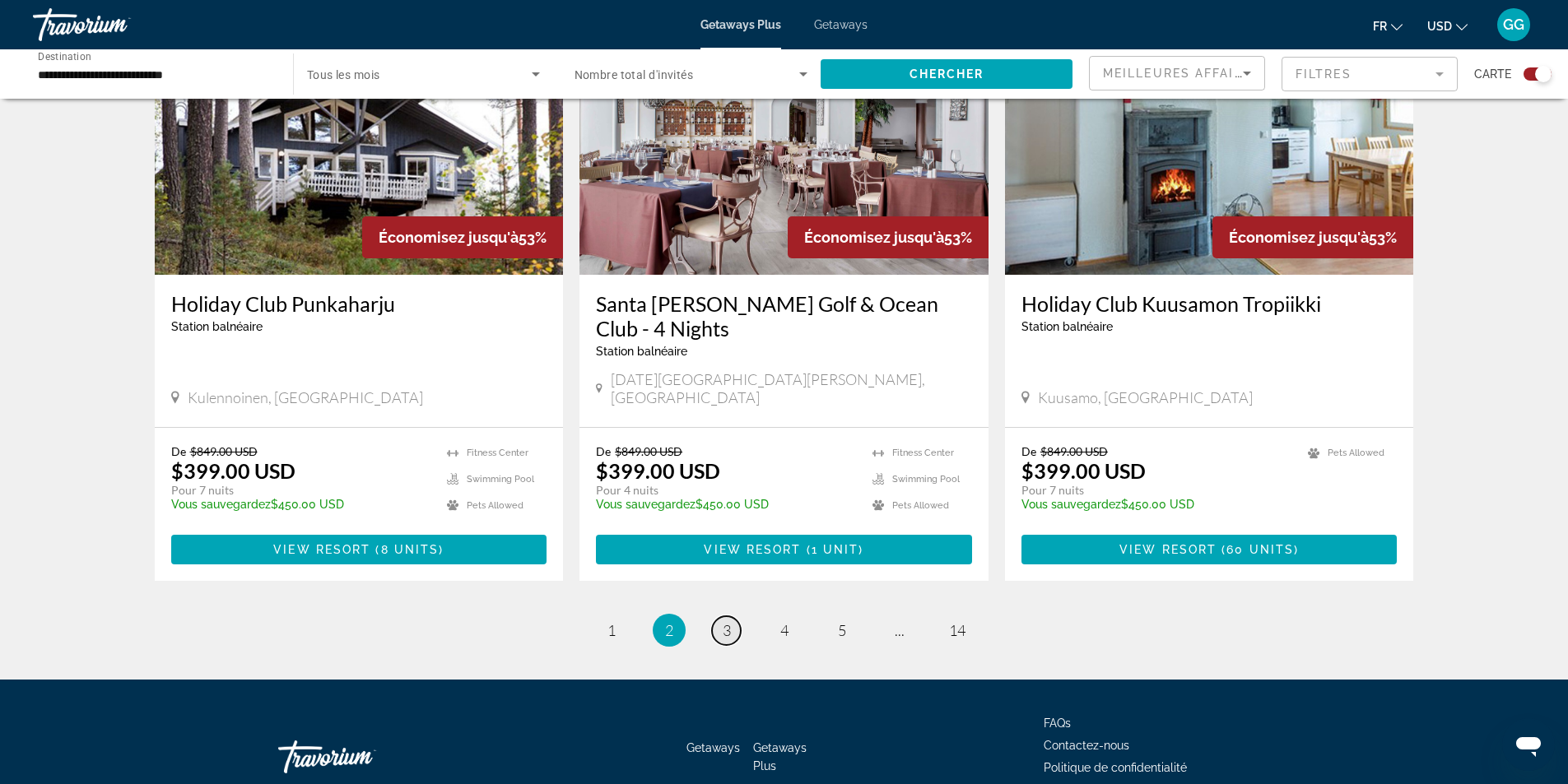
click at [738, 616] on link "page 3" at bounding box center [726, 631] width 29 height 29
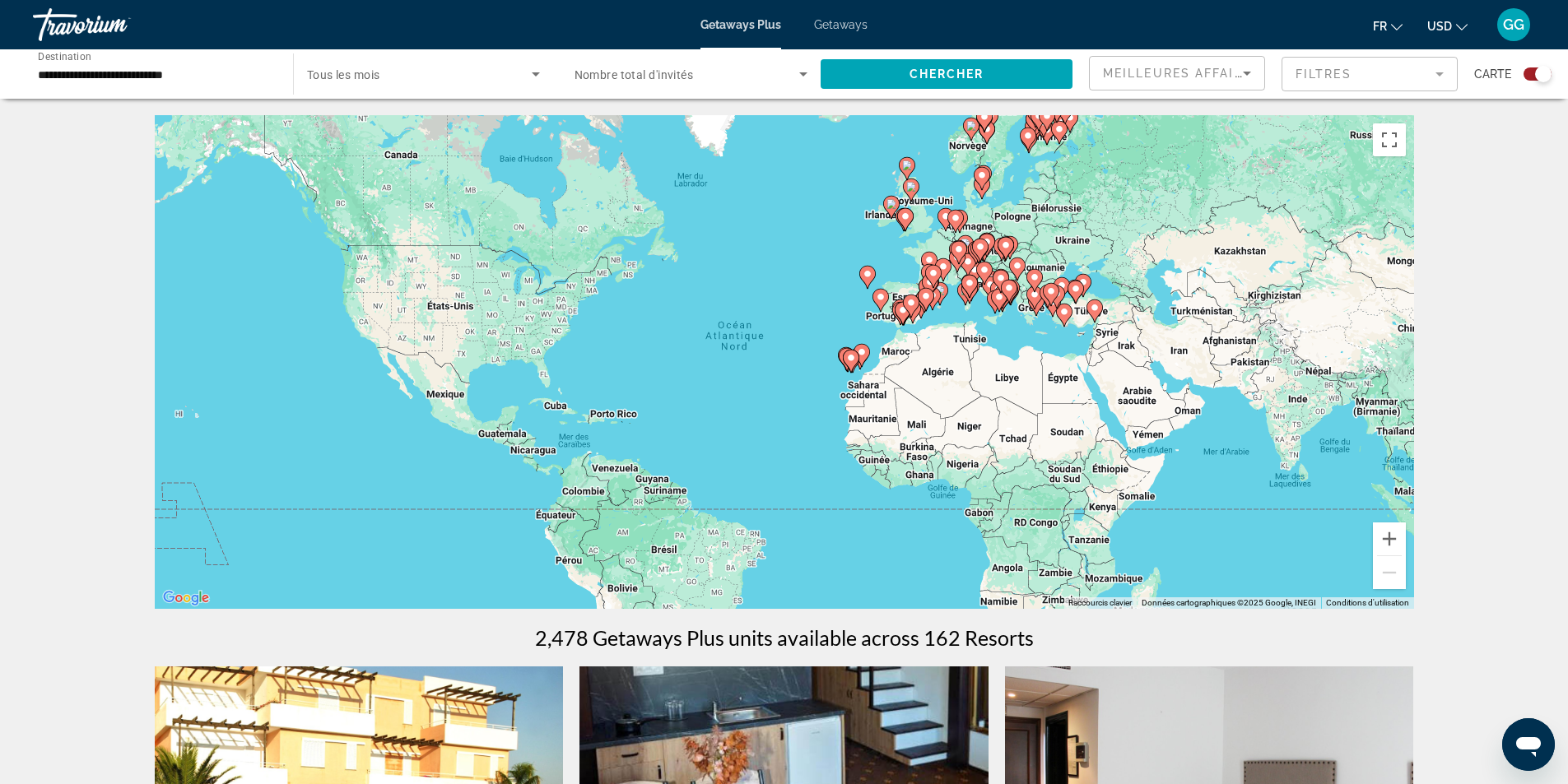
click at [223, 62] on div "**********" at bounding box center [154, 74] width 234 height 47
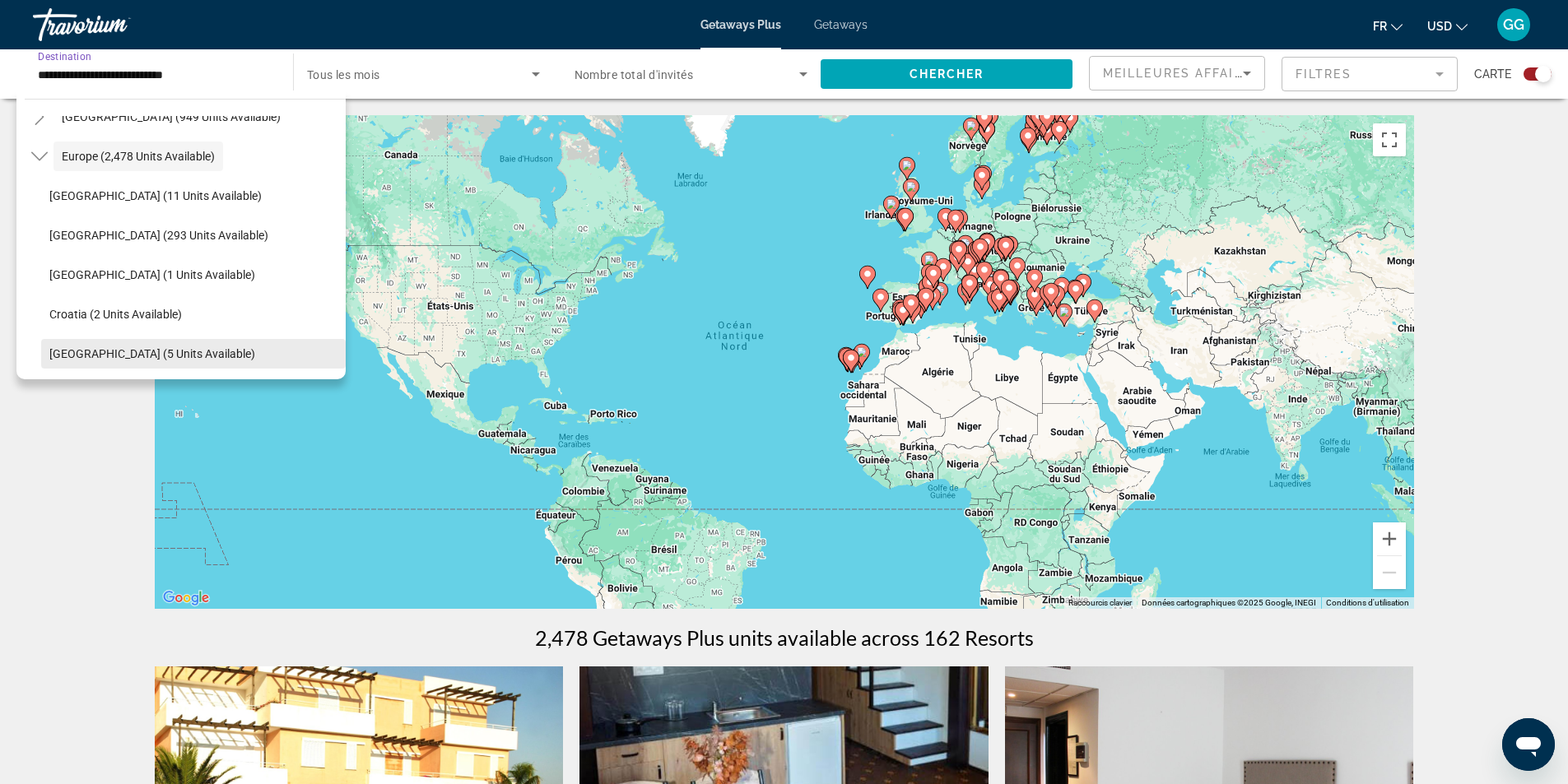
scroll to position [263, 0]
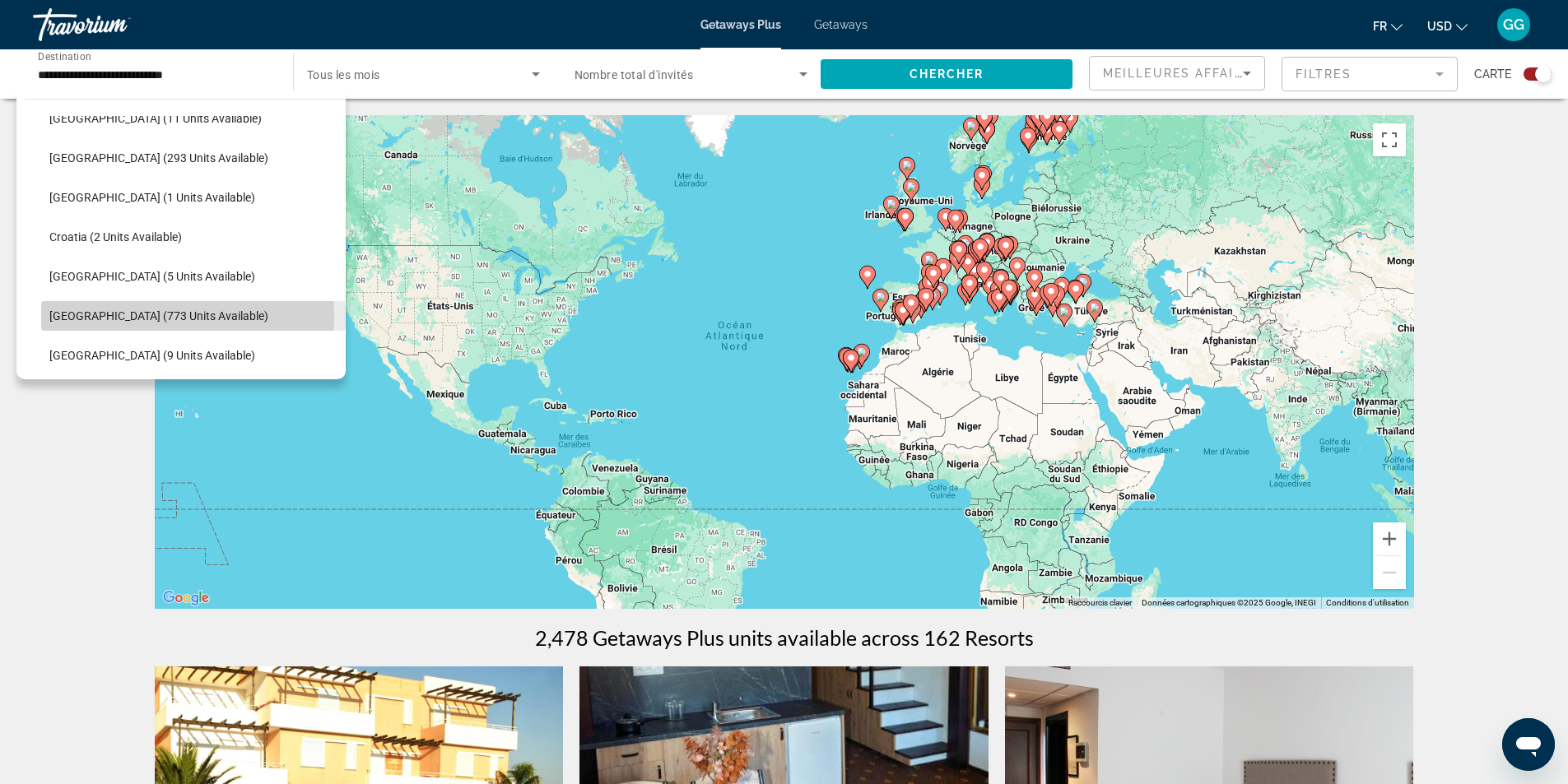
click at [122, 318] on span "[GEOGRAPHIC_DATA] (773 units available)" at bounding box center [158, 316] width 219 height 13
type input "**********"
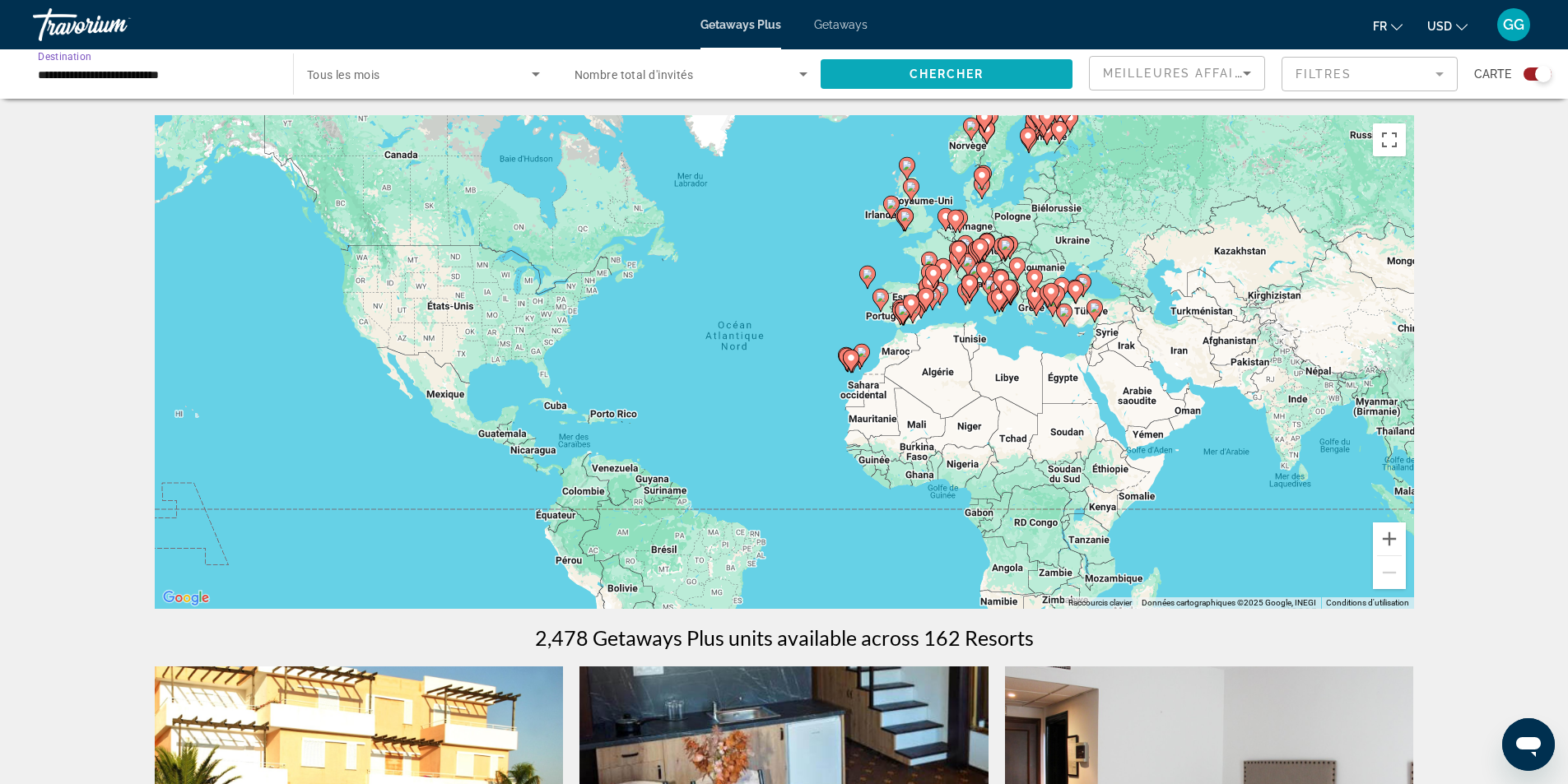
click at [940, 91] on span "Search widget" at bounding box center [947, 73] width 252 height 39
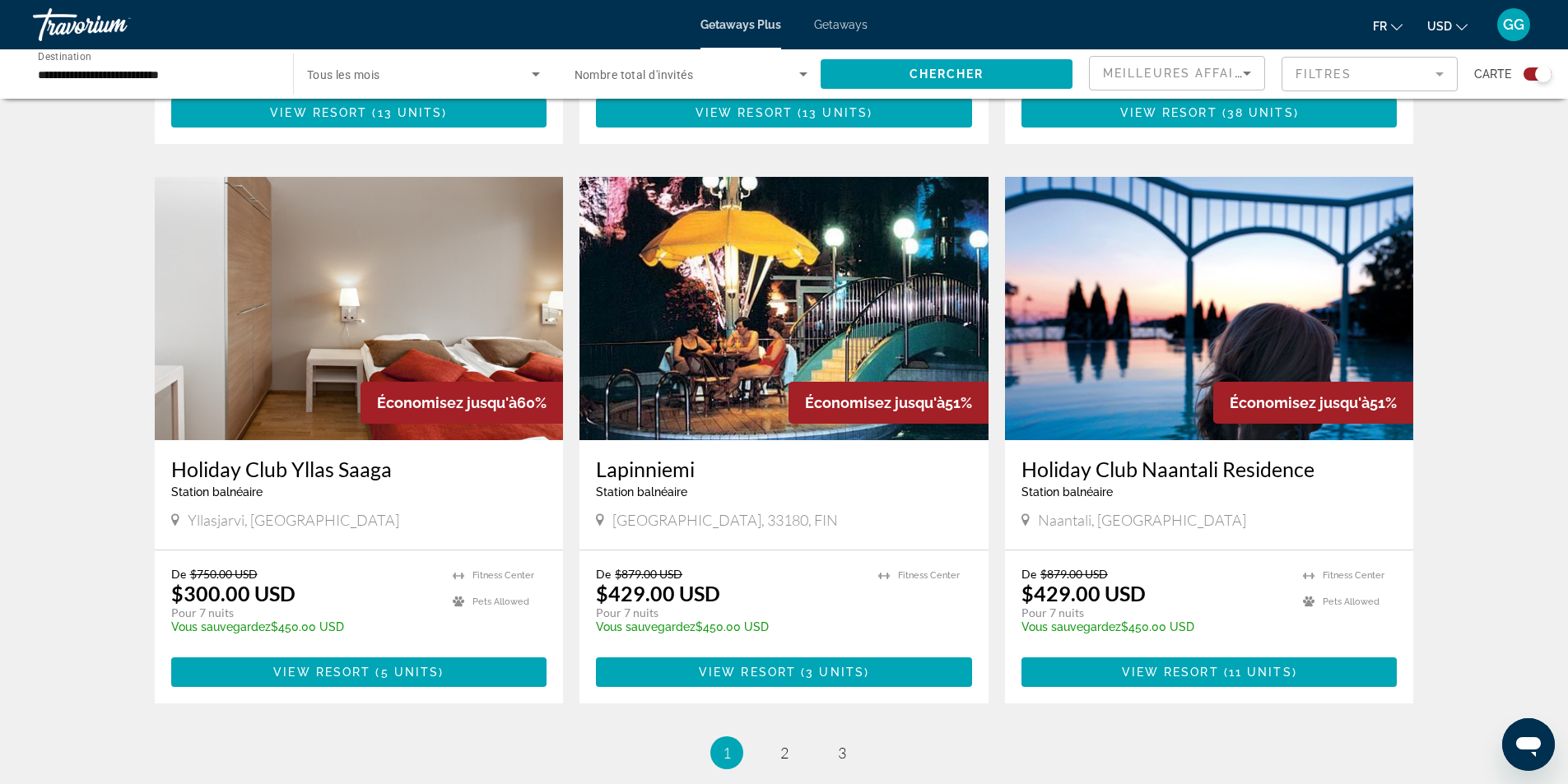
scroll to position [2389, 0]
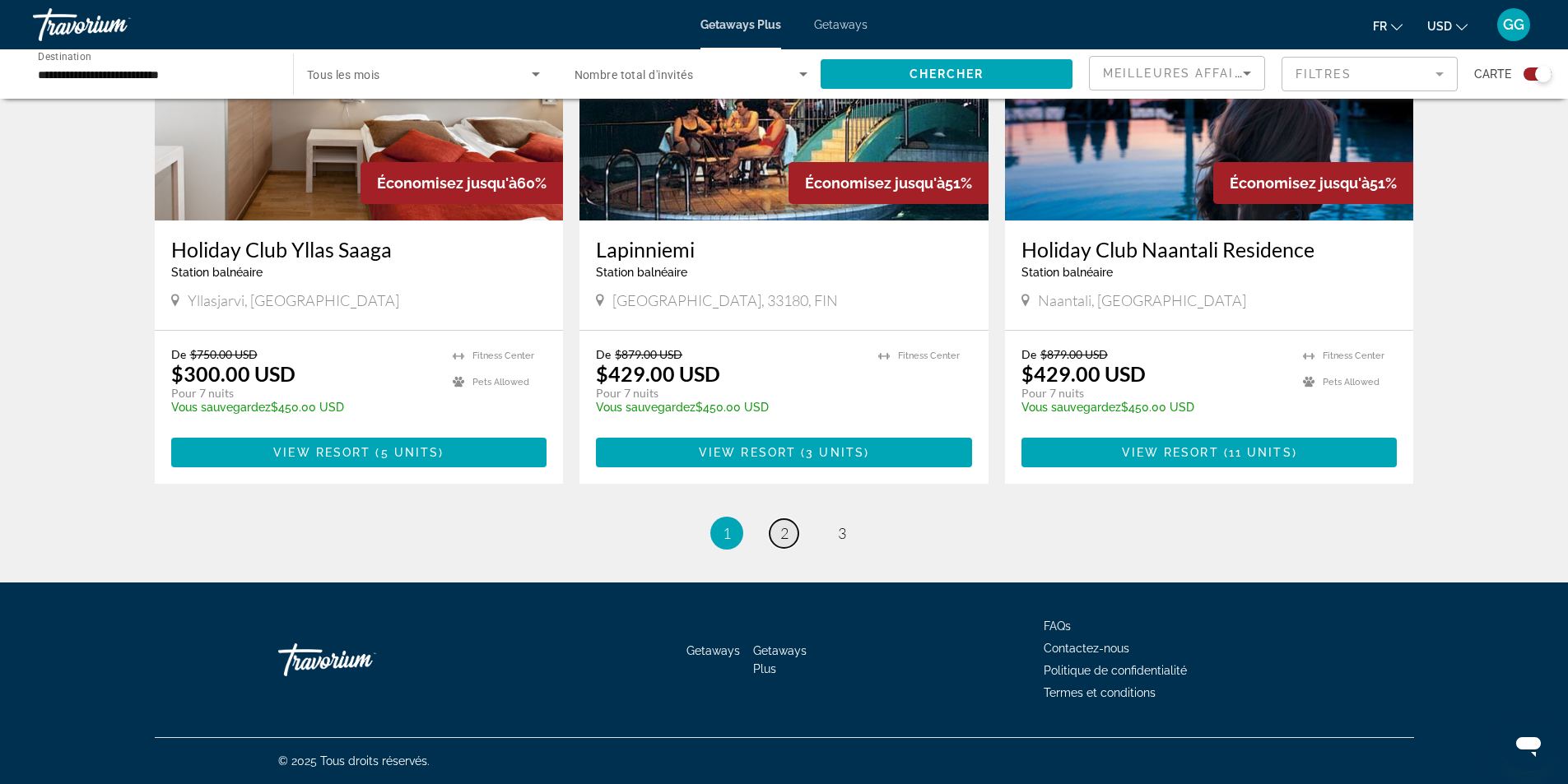
click at [790, 541] on link "page 2" at bounding box center [784, 534] width 29 height 29
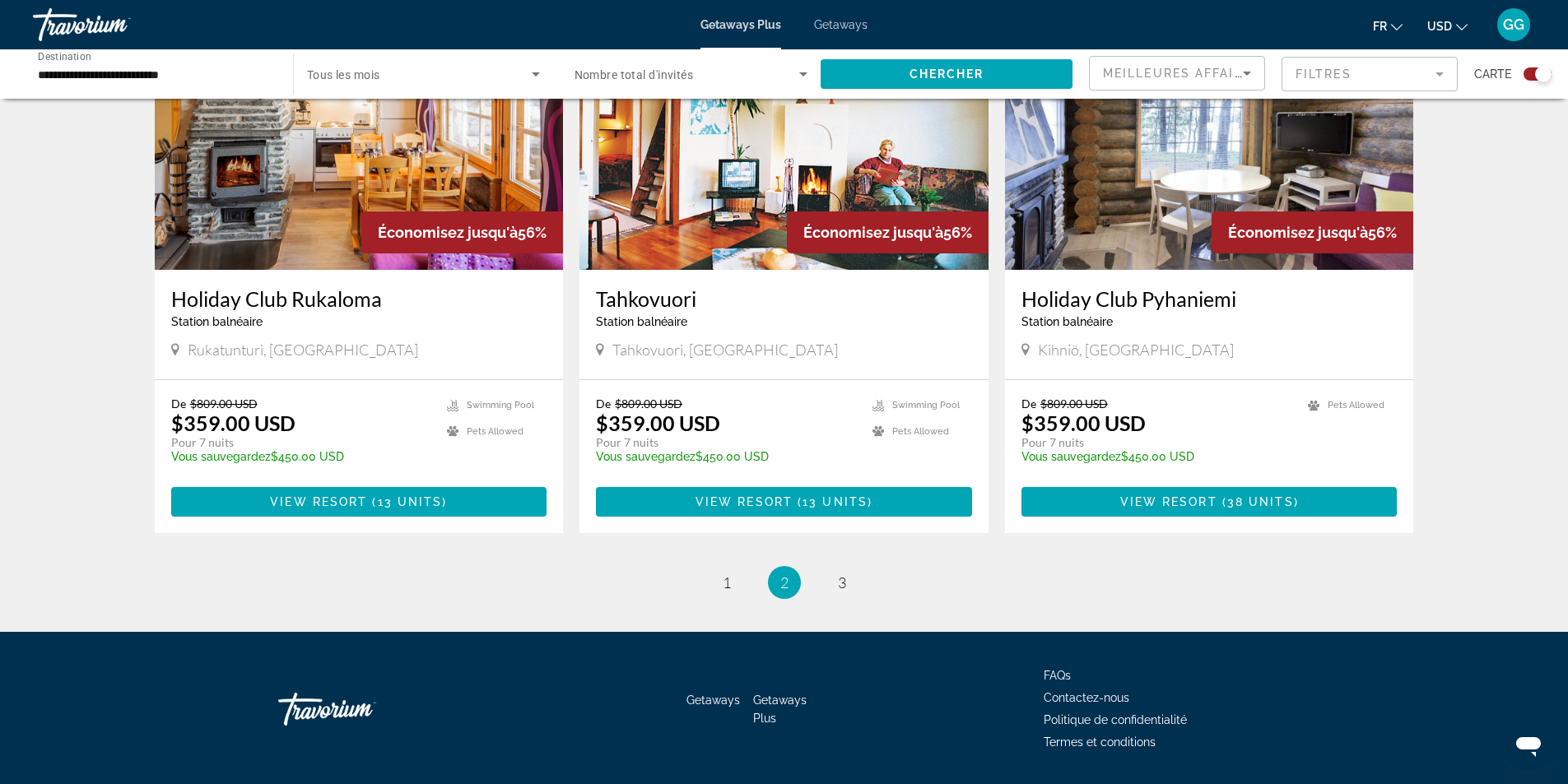
scroll to position [2388, 0]
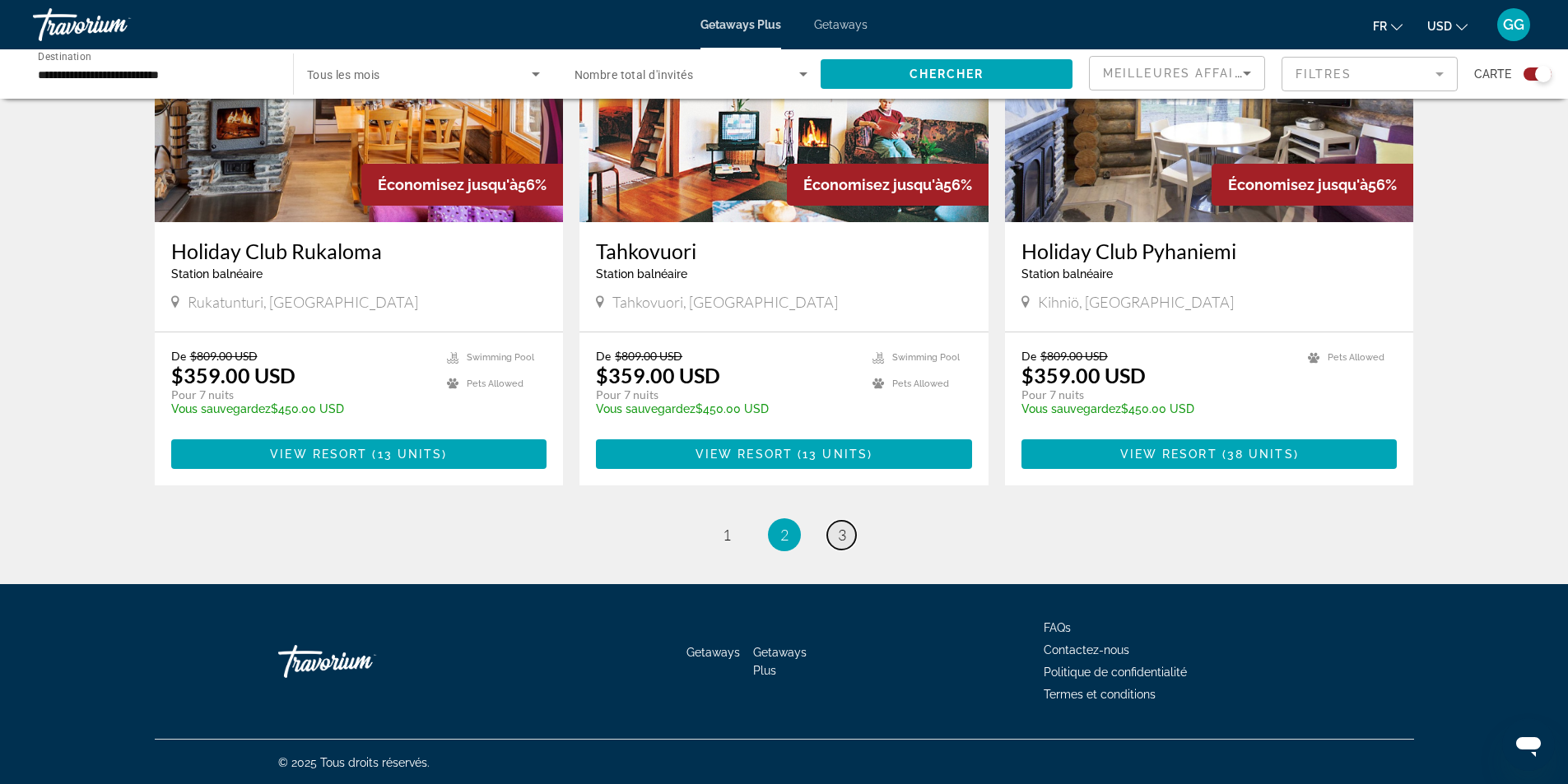
click at [847, 536] on link "page 3" at bounding box center [842, 536] width 29 height 29
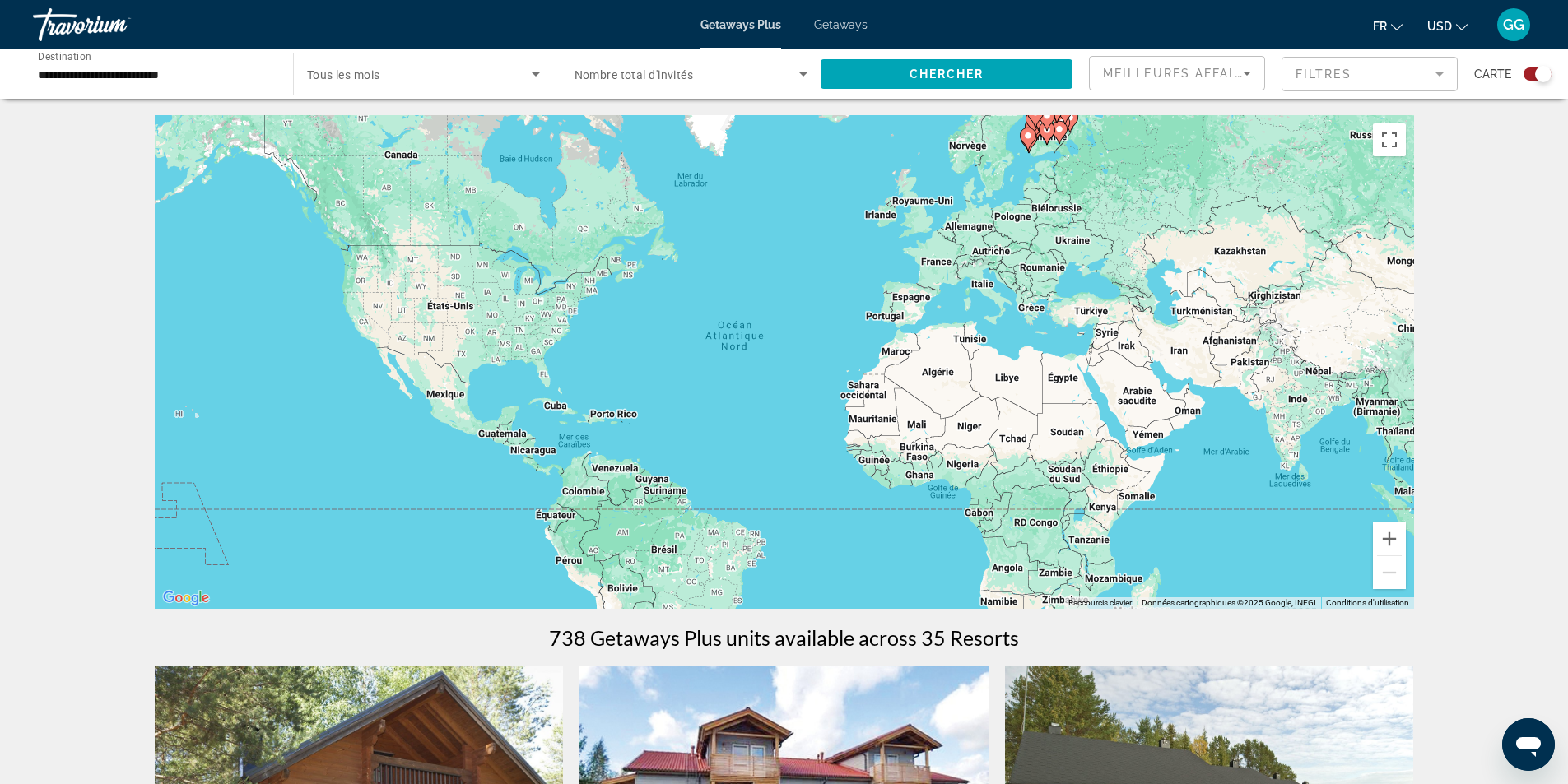
click at [853, 14] on div "Getaways Plus Getaways fr English Español Français Italiano Português русский U…" at bounding box center [784, 24] width 1568 height 42
click at [845, 21] on span "Getaways" at bounding box center [841, 25] width 54 height 13
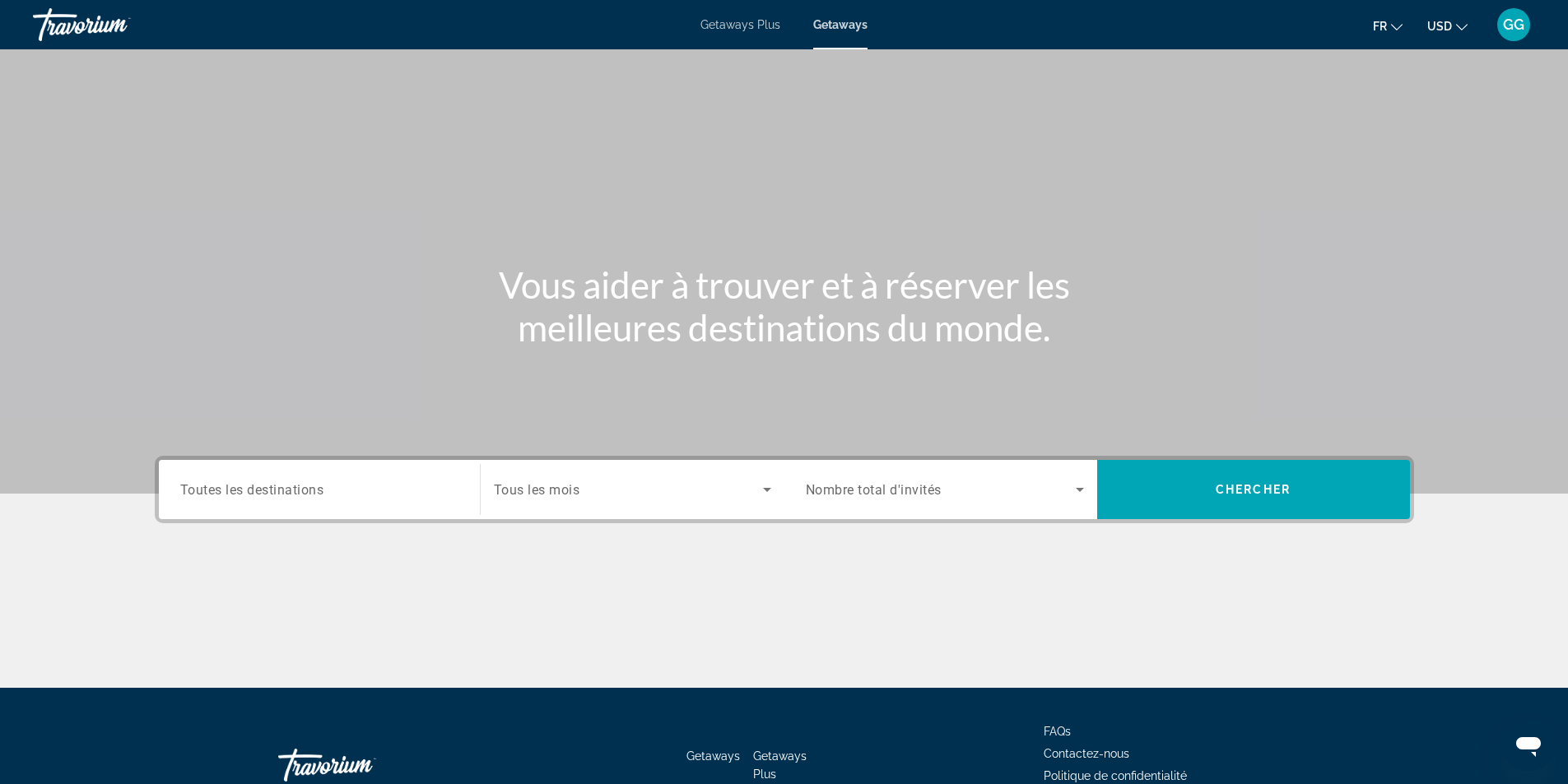
click at [354, 488] on input "Destination Toutes les destinations" at bounding box center [319, 490] width 278 height 20
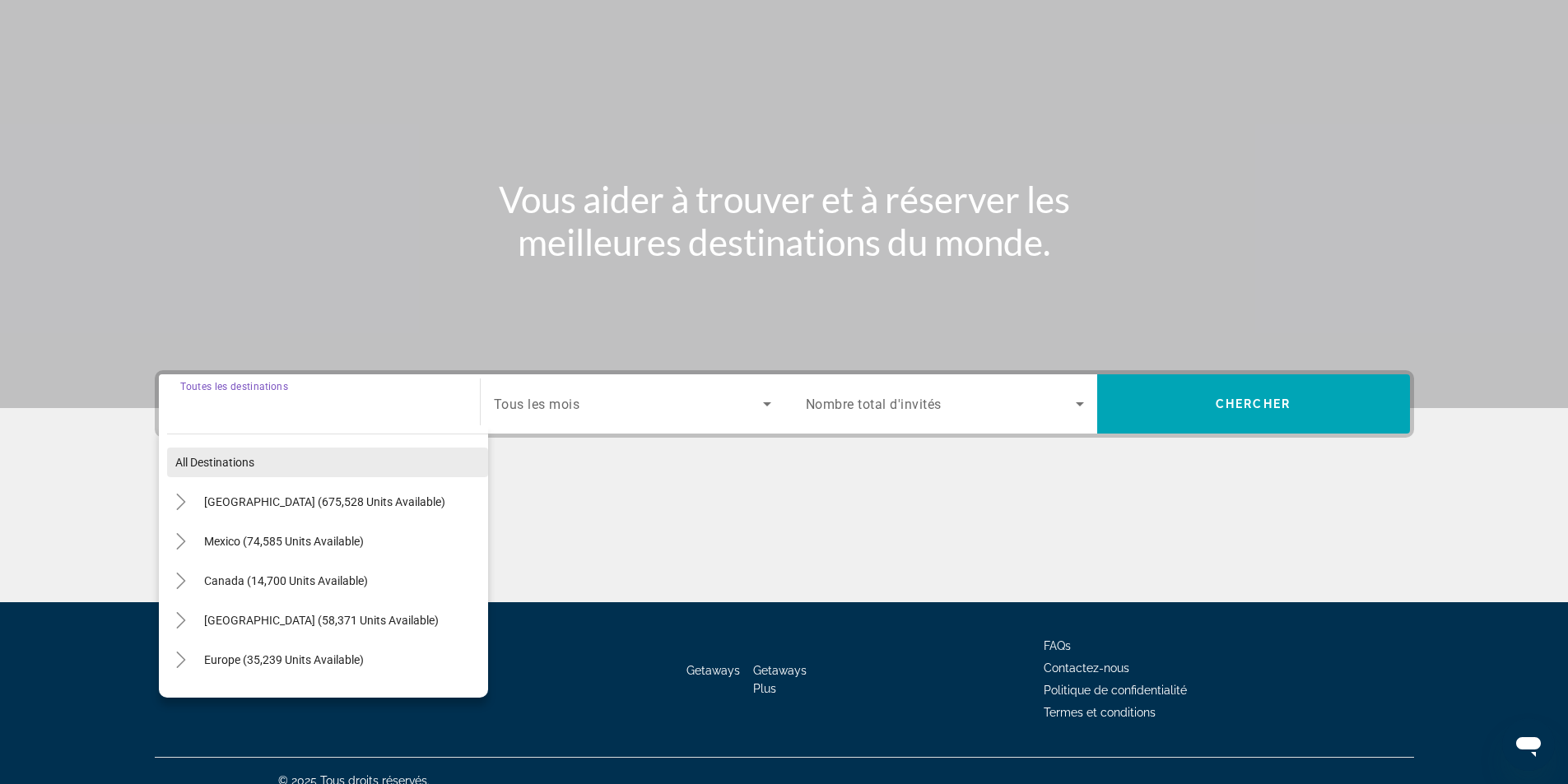
scroll to position [105, 0]
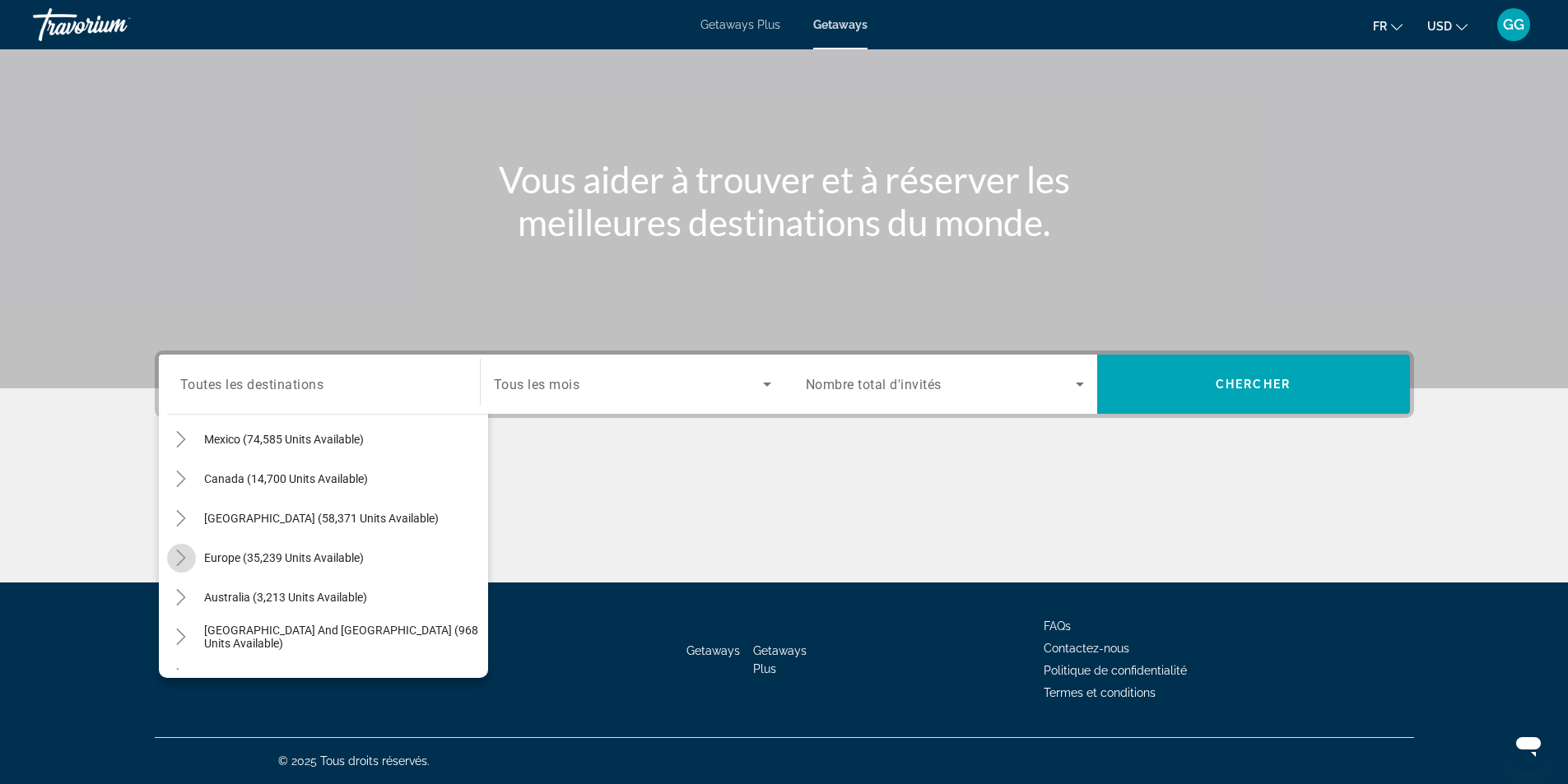
click at [186, 558] on icon "Toggle Europe (35,239 units available)" at bounding box center [180, 558] width 16 height 16
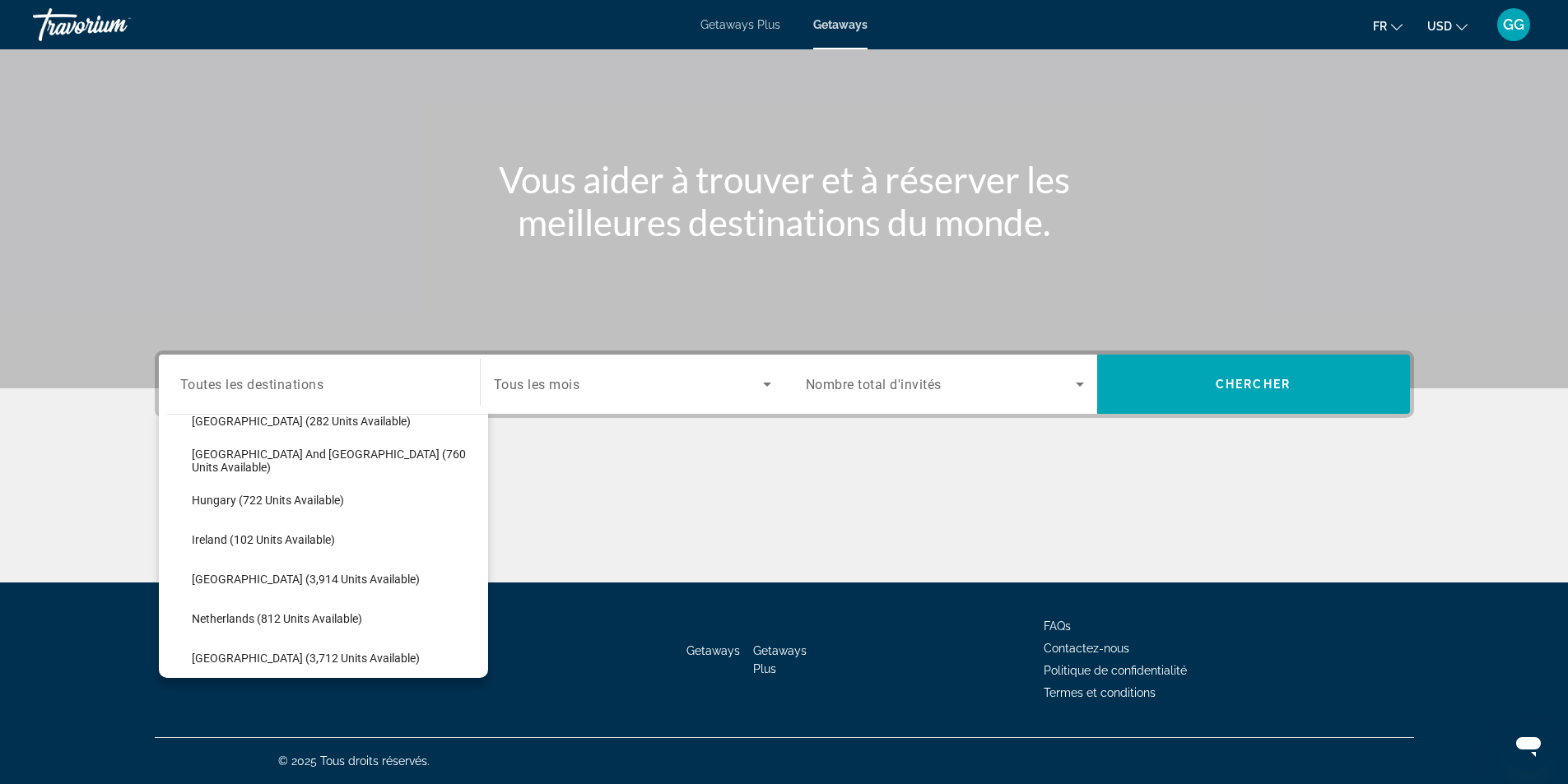
scroll to position [371, 0]
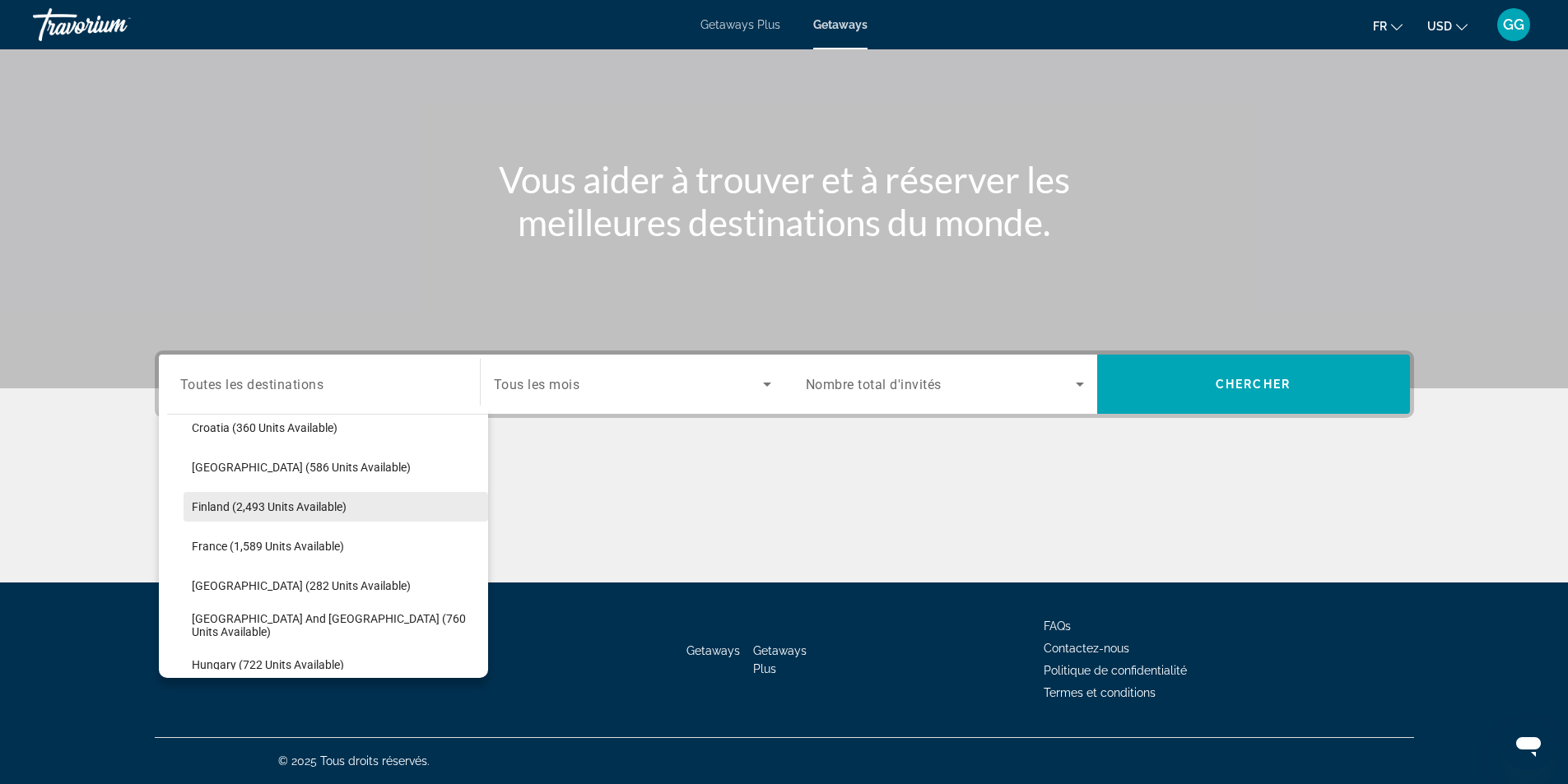
click at [303, 496] on span "Search widget" at bounding box center [336, 507] width 304 height 39
type input "**********"
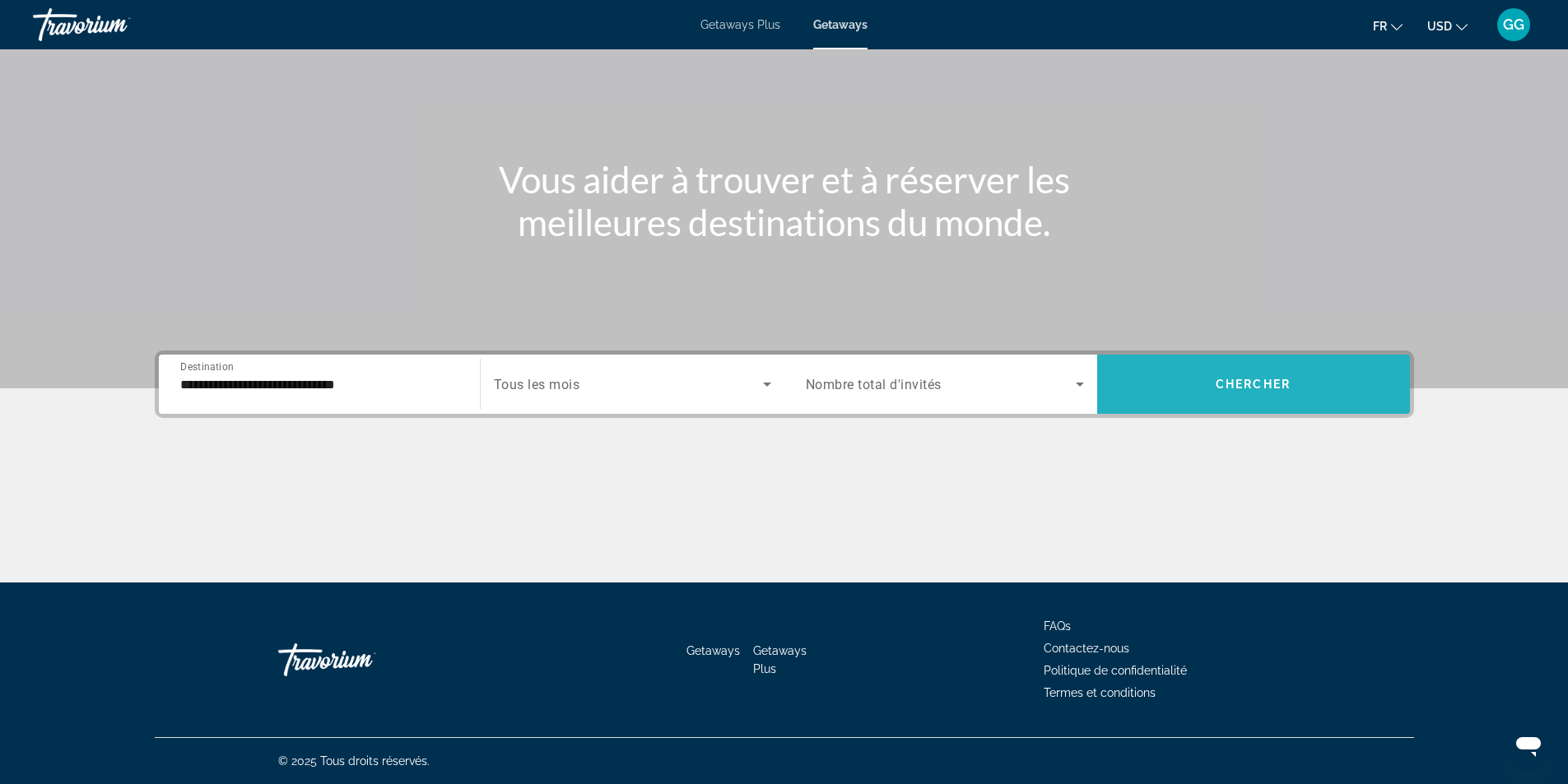
click at [1225, 377] on span "Search widget" at bounding box center [1253, 384] width 313 height 39
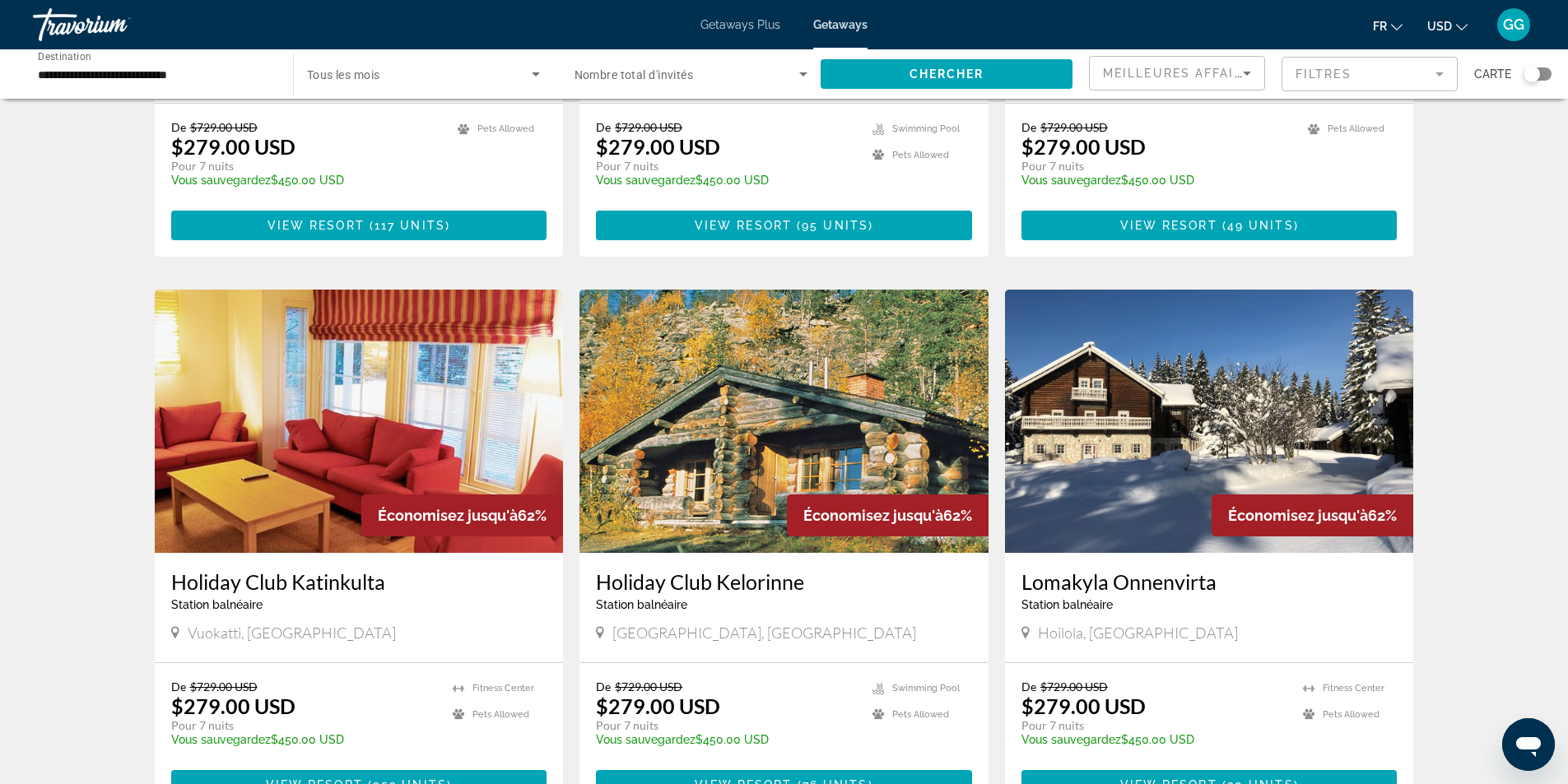
scroll to position [1811, 0]
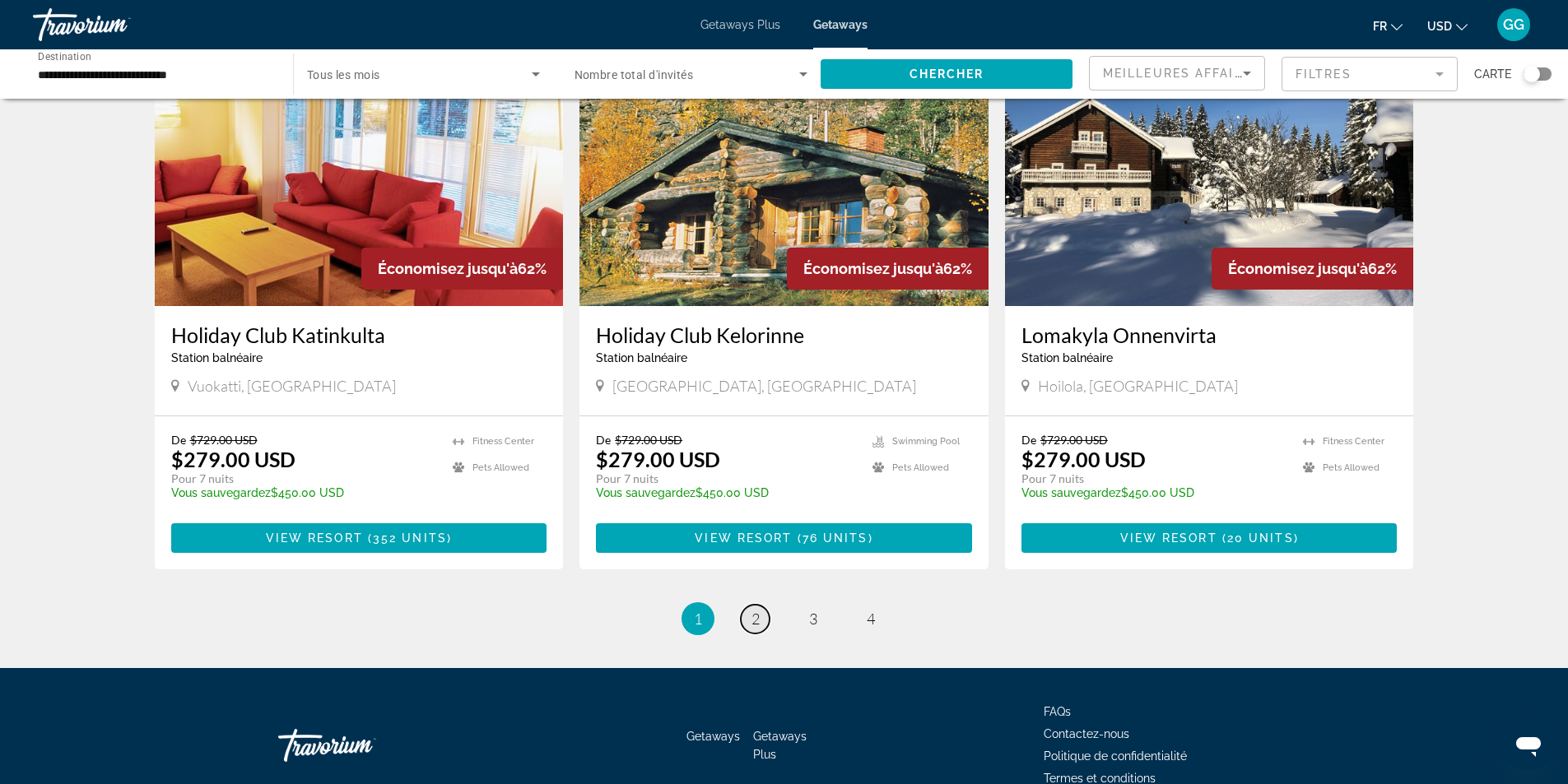
click at [764, 608] on link "page 2" at bounding box center [755, 619] width 29 height 29
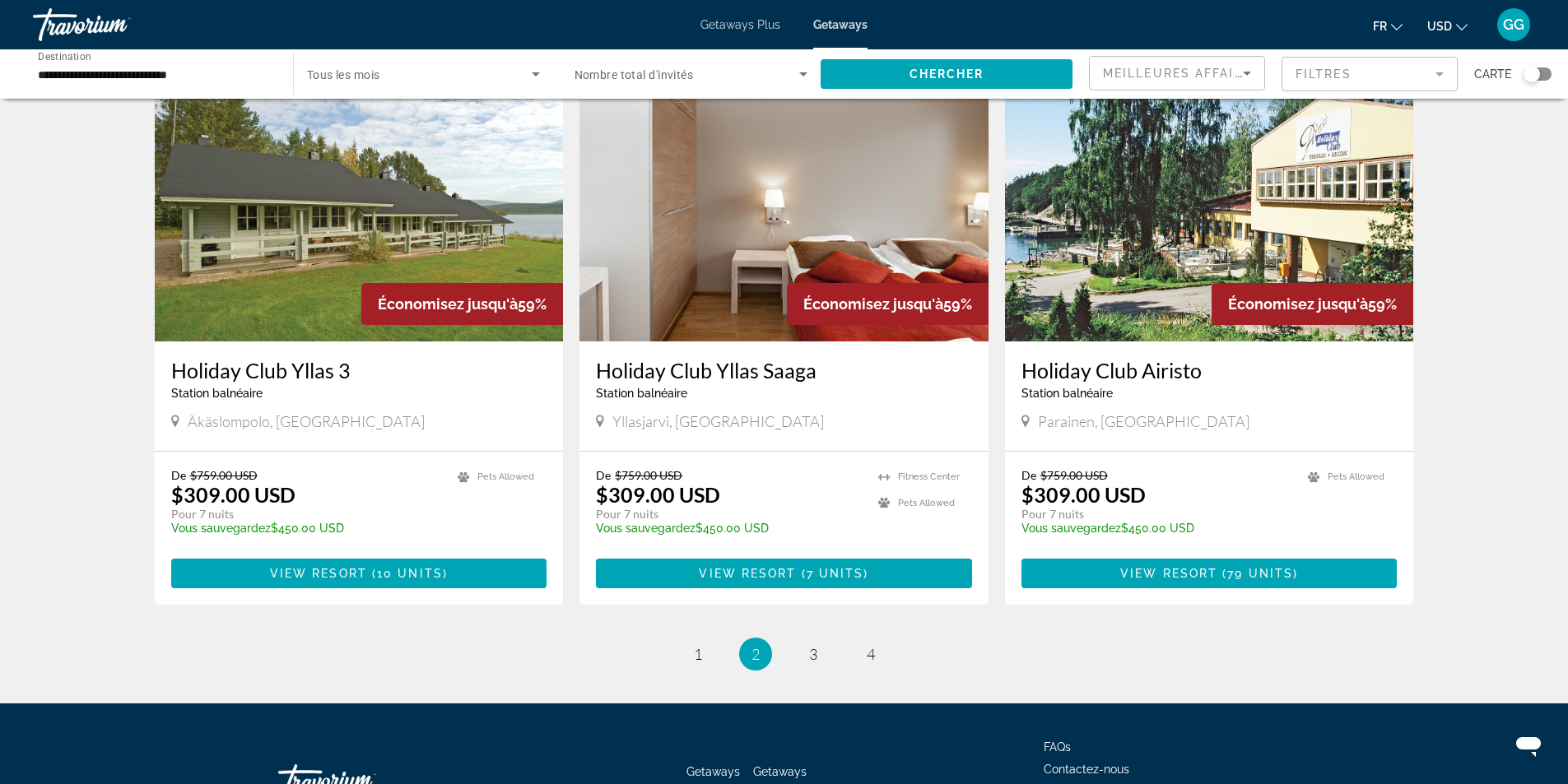
scroll to position [1878, 0]
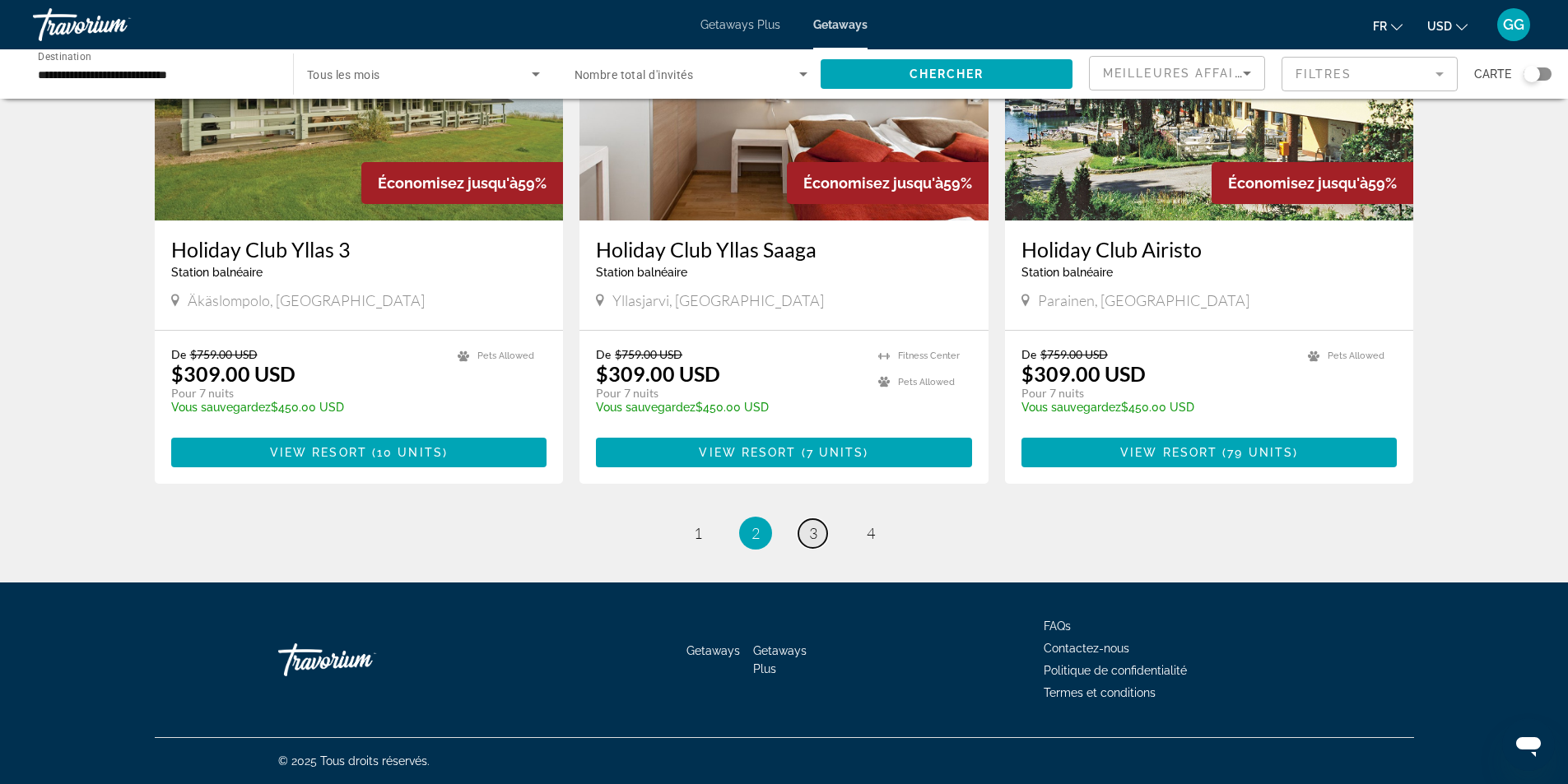
click at [821, 530] on link "page 3" at bounding box center [813, 534] width 29 height 29
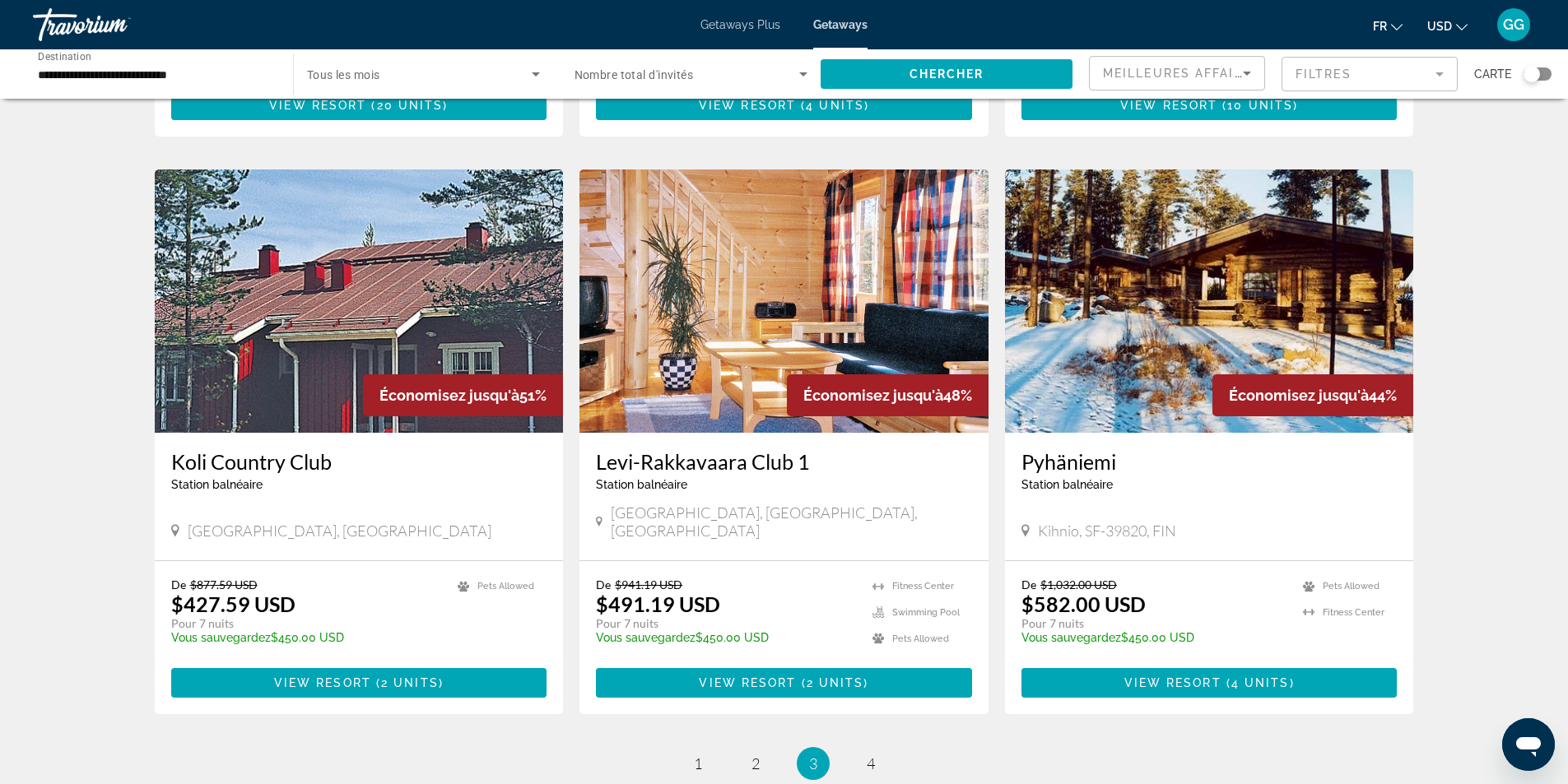
scroll to position [1878, 0]
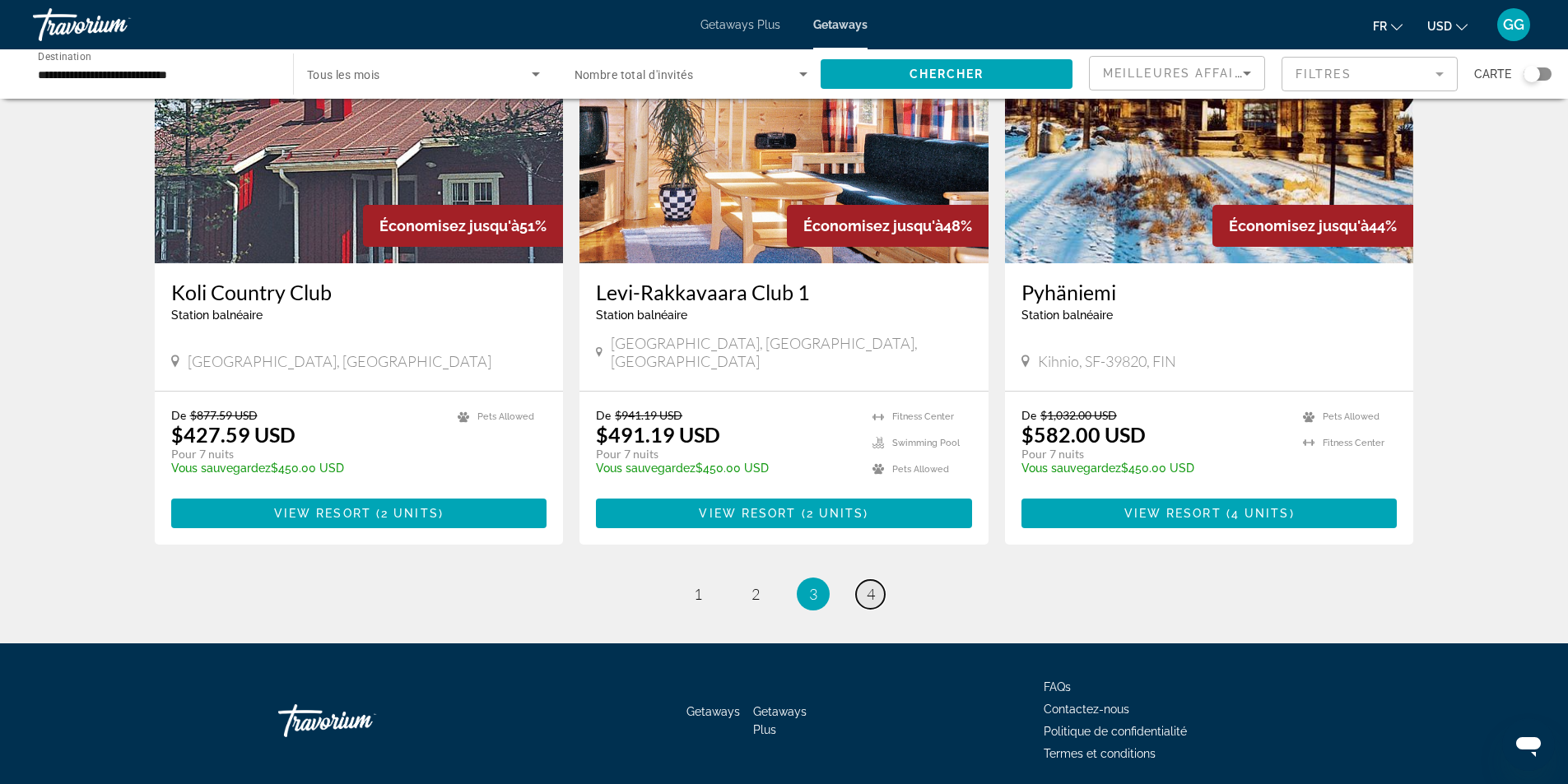
click at [878, 581] on link "page 4" at bounding box center [871, 595] width 29 height 29
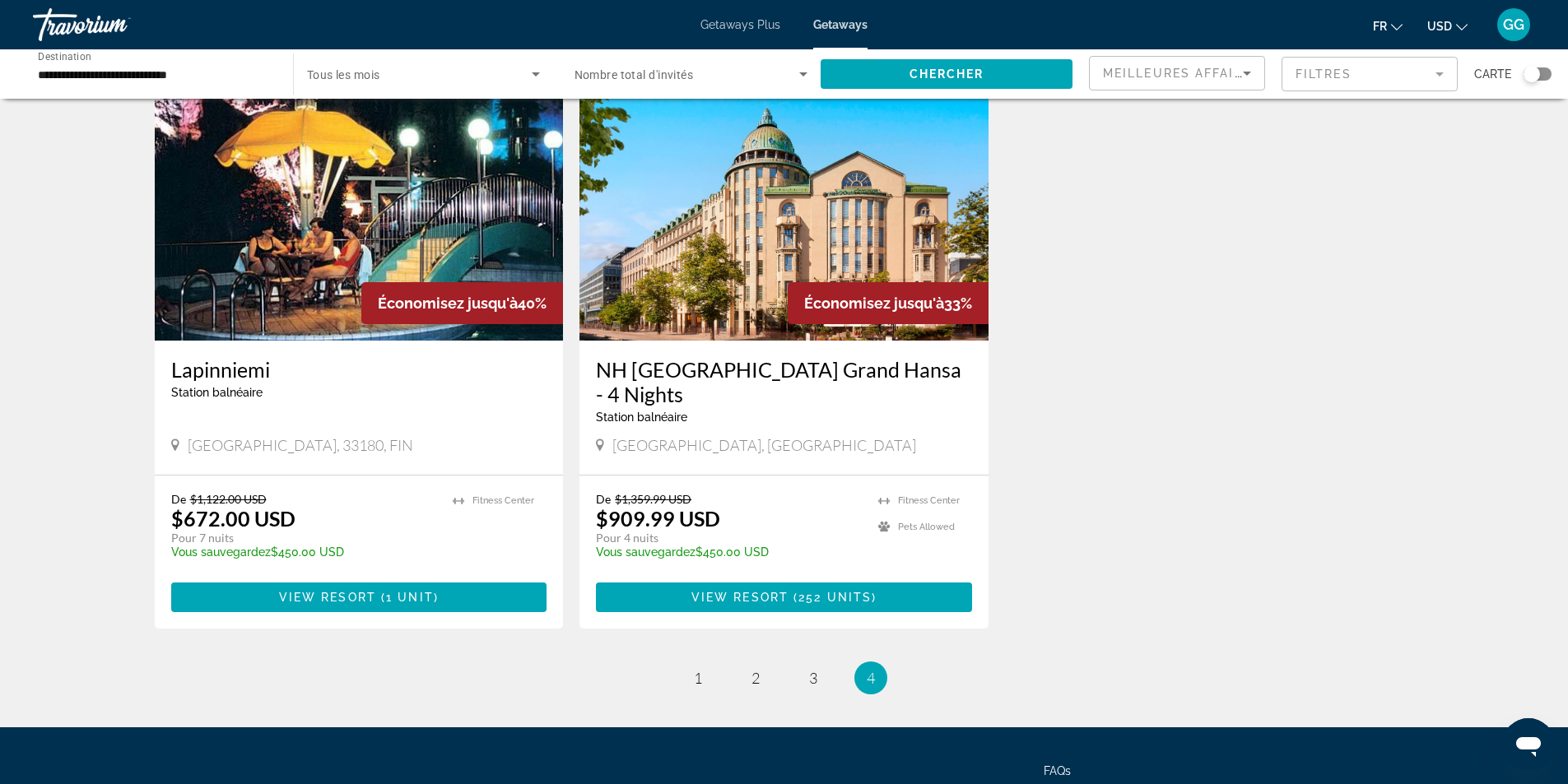
scroll to position [741, 0]
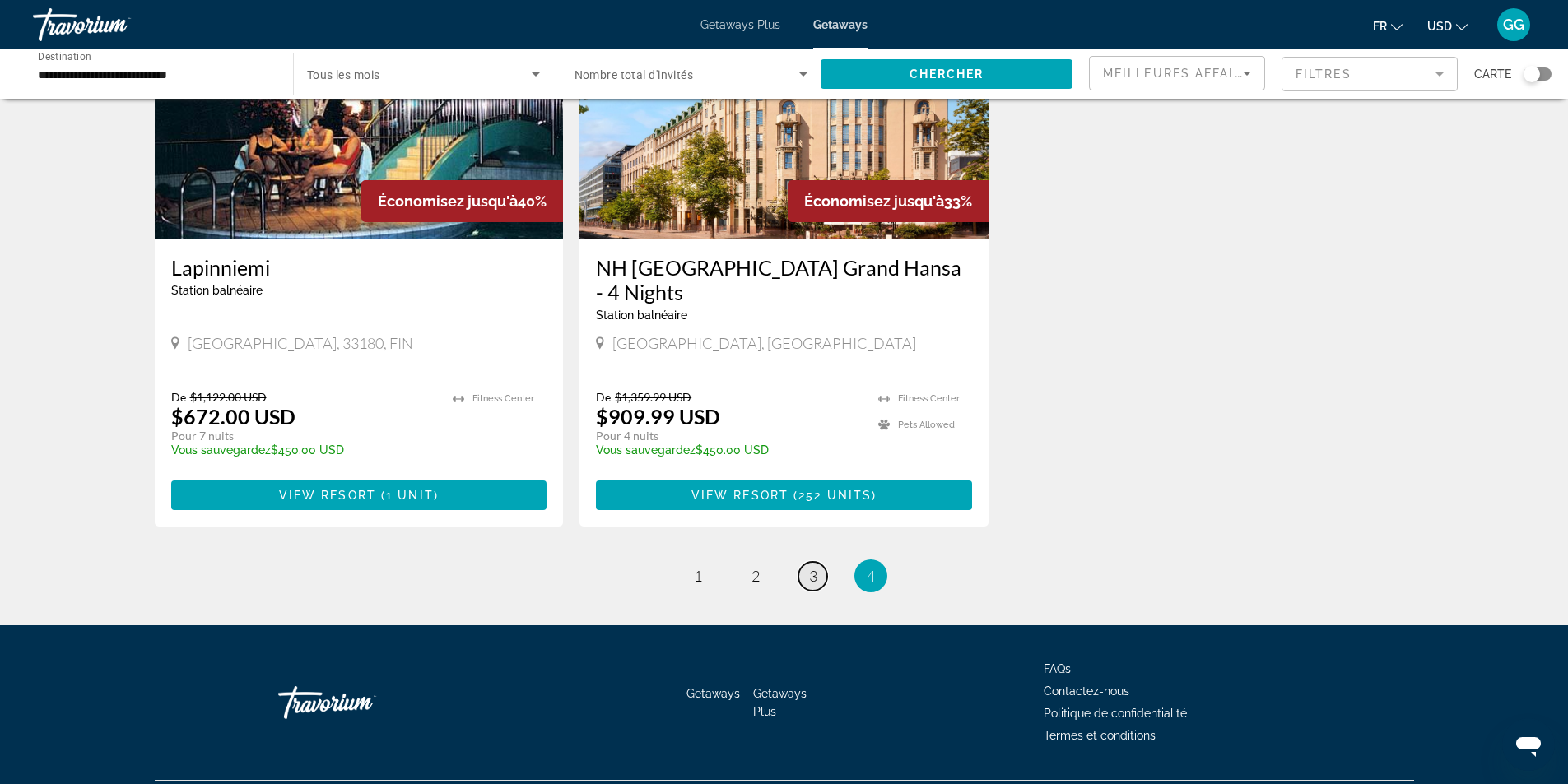
click at [816, 567] on span "3" at bounding box center [813, 576] width 9 height 18
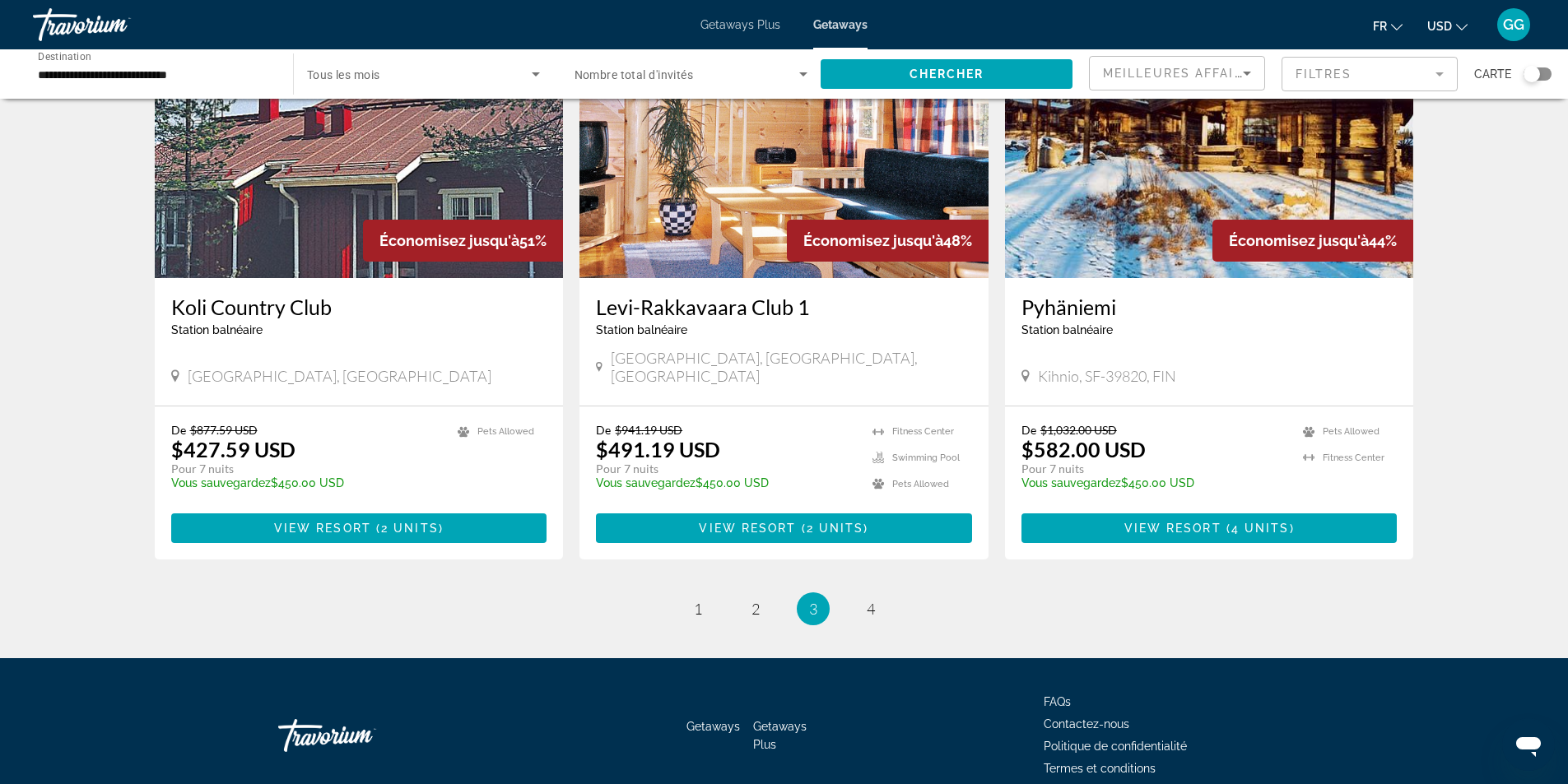
scroll to position [1878, 0]
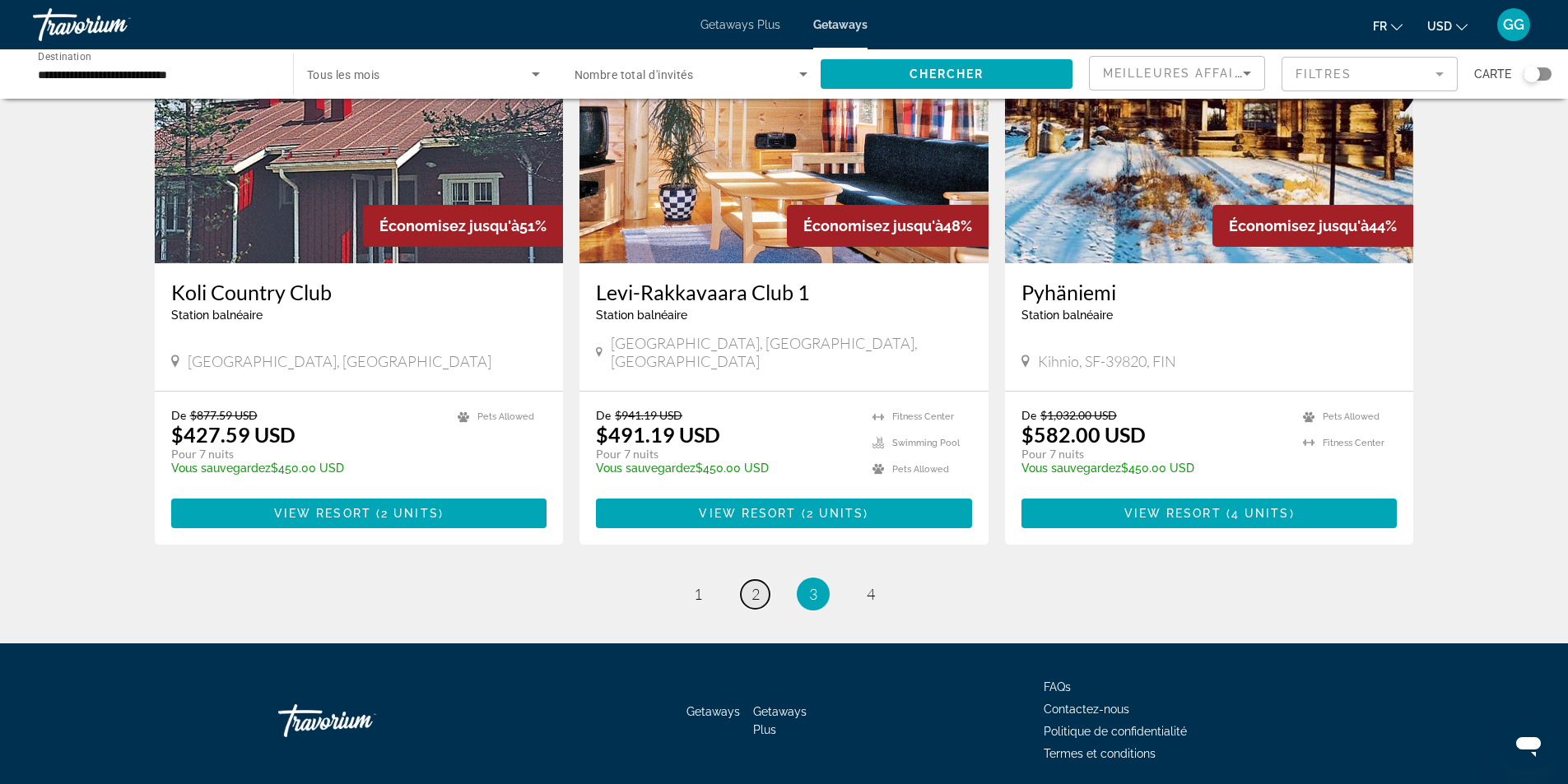
click at [758, 586] on span "2" at bounding box center [755, 594] width 9 height 18
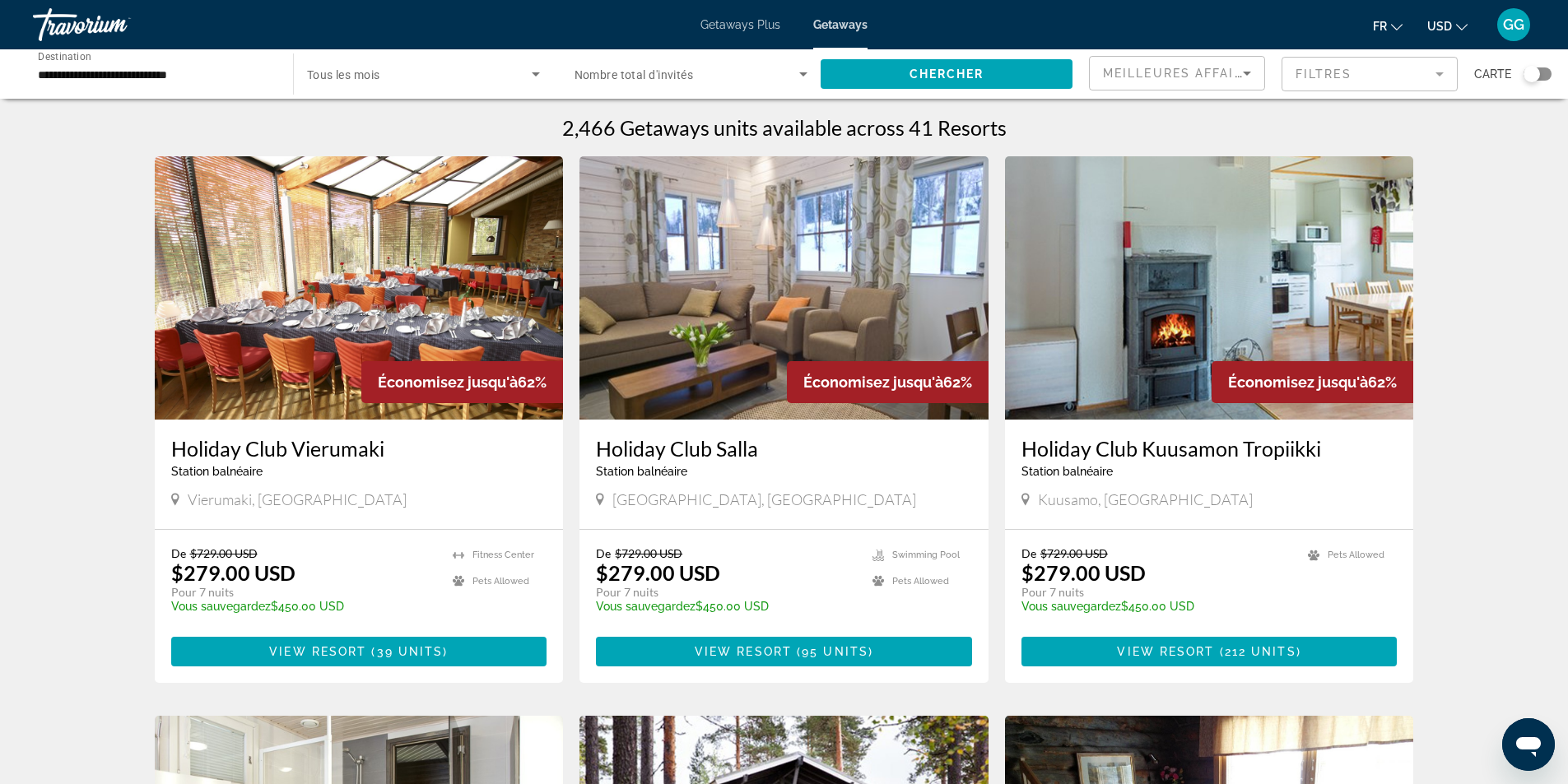
click at [1543, 76] on div "Search widget" at bounding box center [1537, 74] width 28 height 13
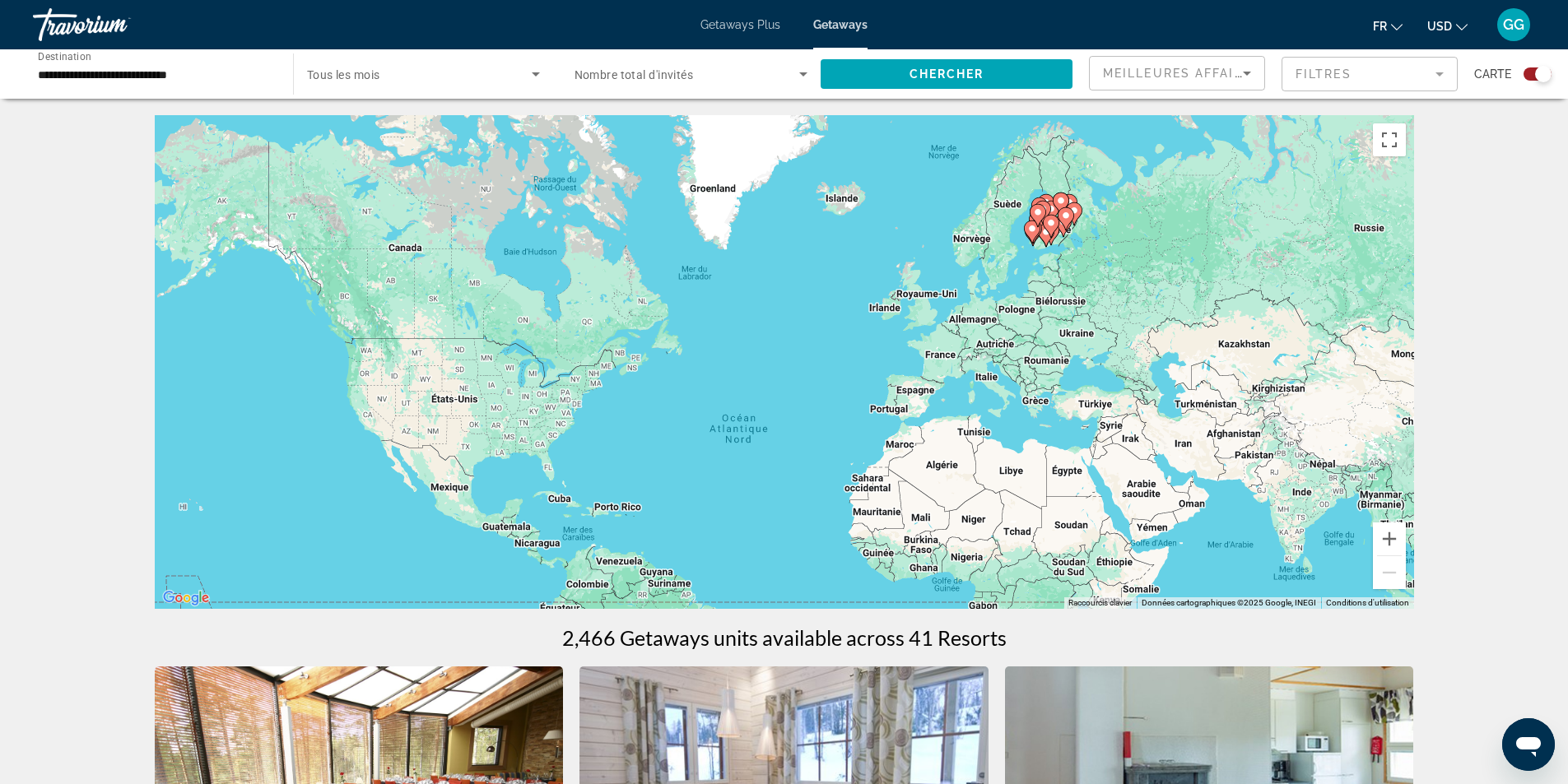
drag, startPoint x: 1098, startPoint y: 194, endPoint x: 1057, endPoint y: 295, distance: 109.0
click at [1065, 298] on div "Pour activer le glissement avec le clavier, appuyez sur Alt+Entrée. Une fois ce…" at bounding box center [785, 362] width 1260 height 494
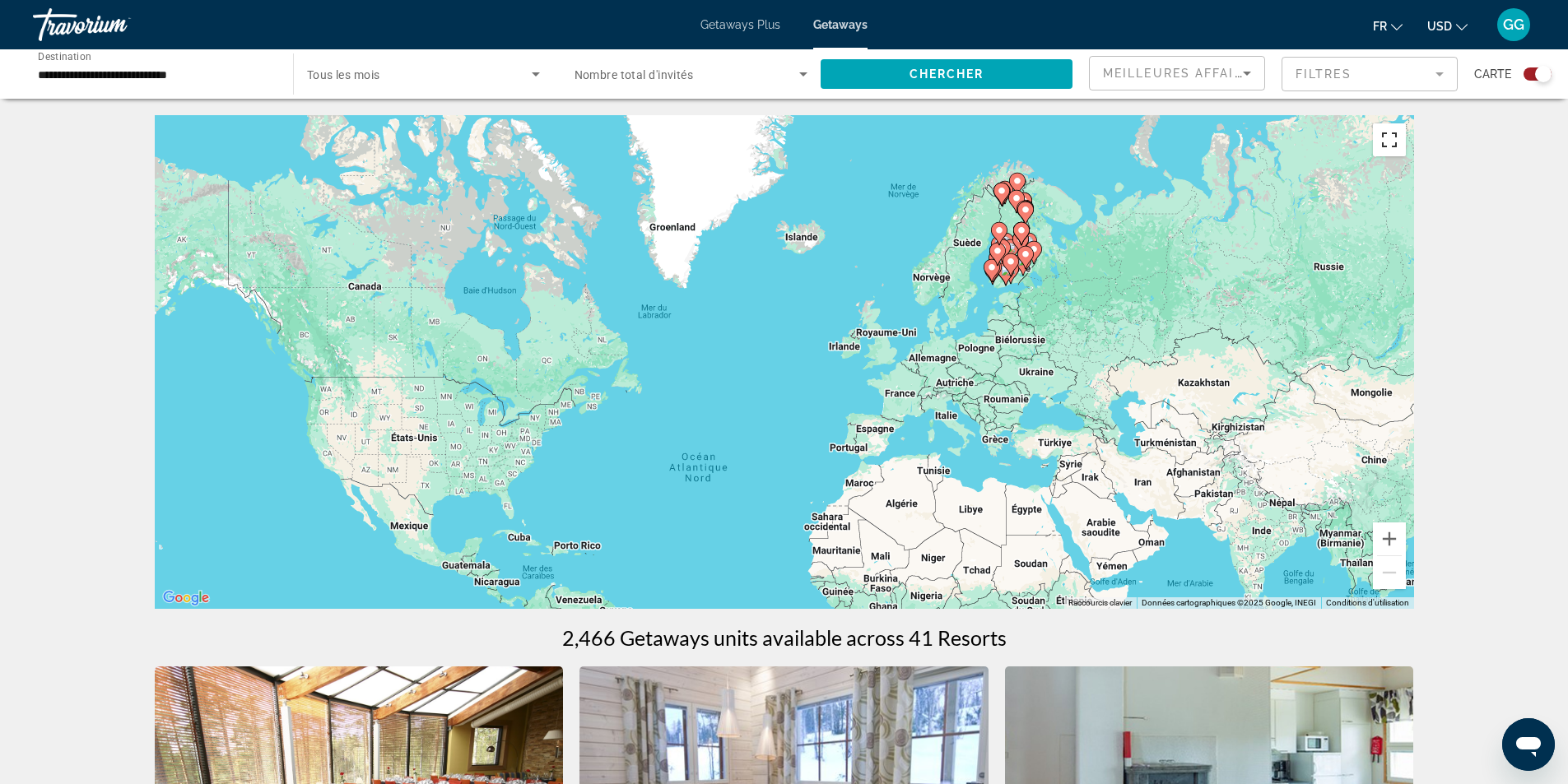
click at [1398, 138] on button "Passer en plein écran" at bounding box center [1390, 140] width 33 height 33
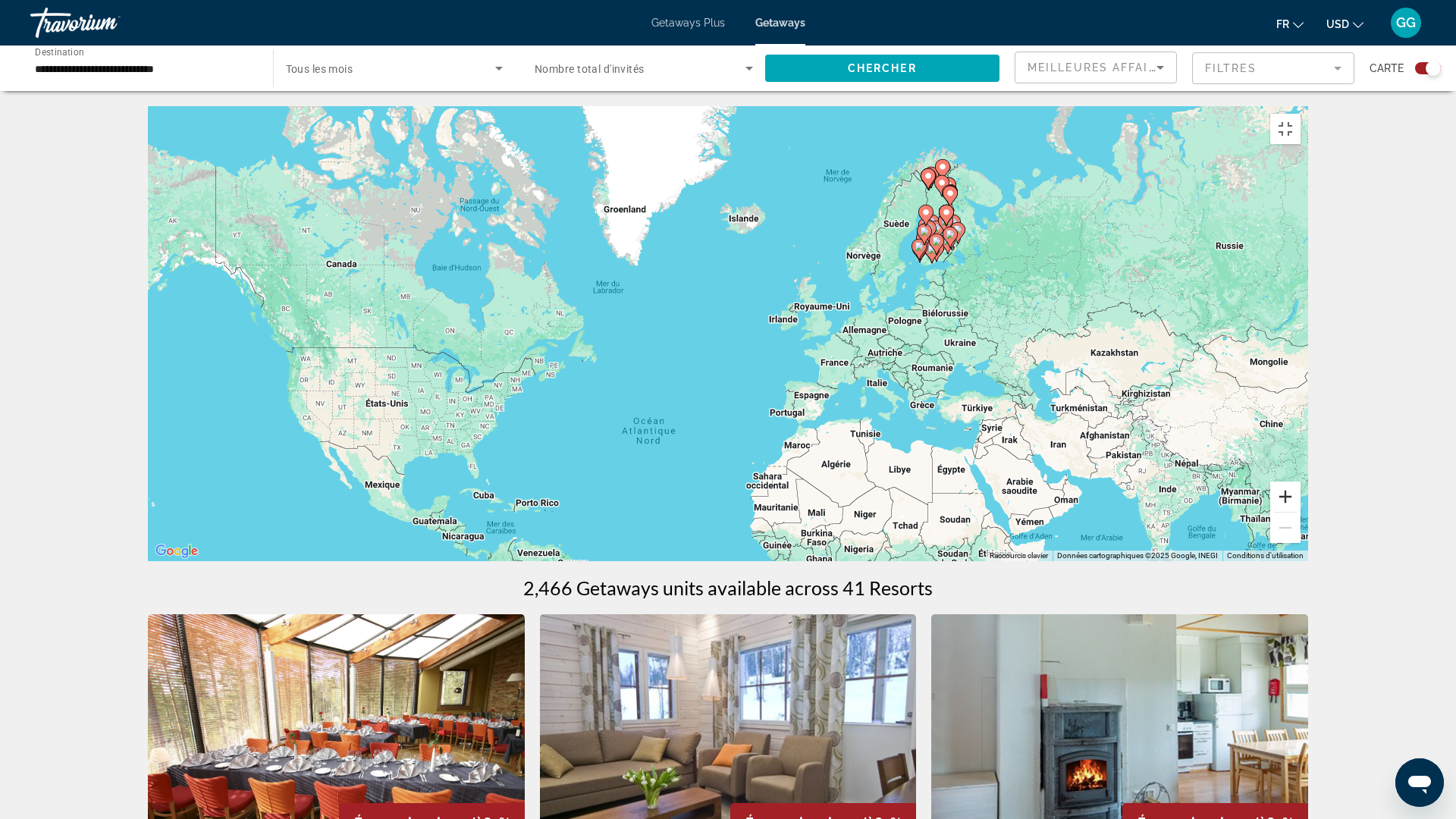
click at [1301, 512] on button "Zoom avant" at bounding box center [1286, 497] width 30 height 30
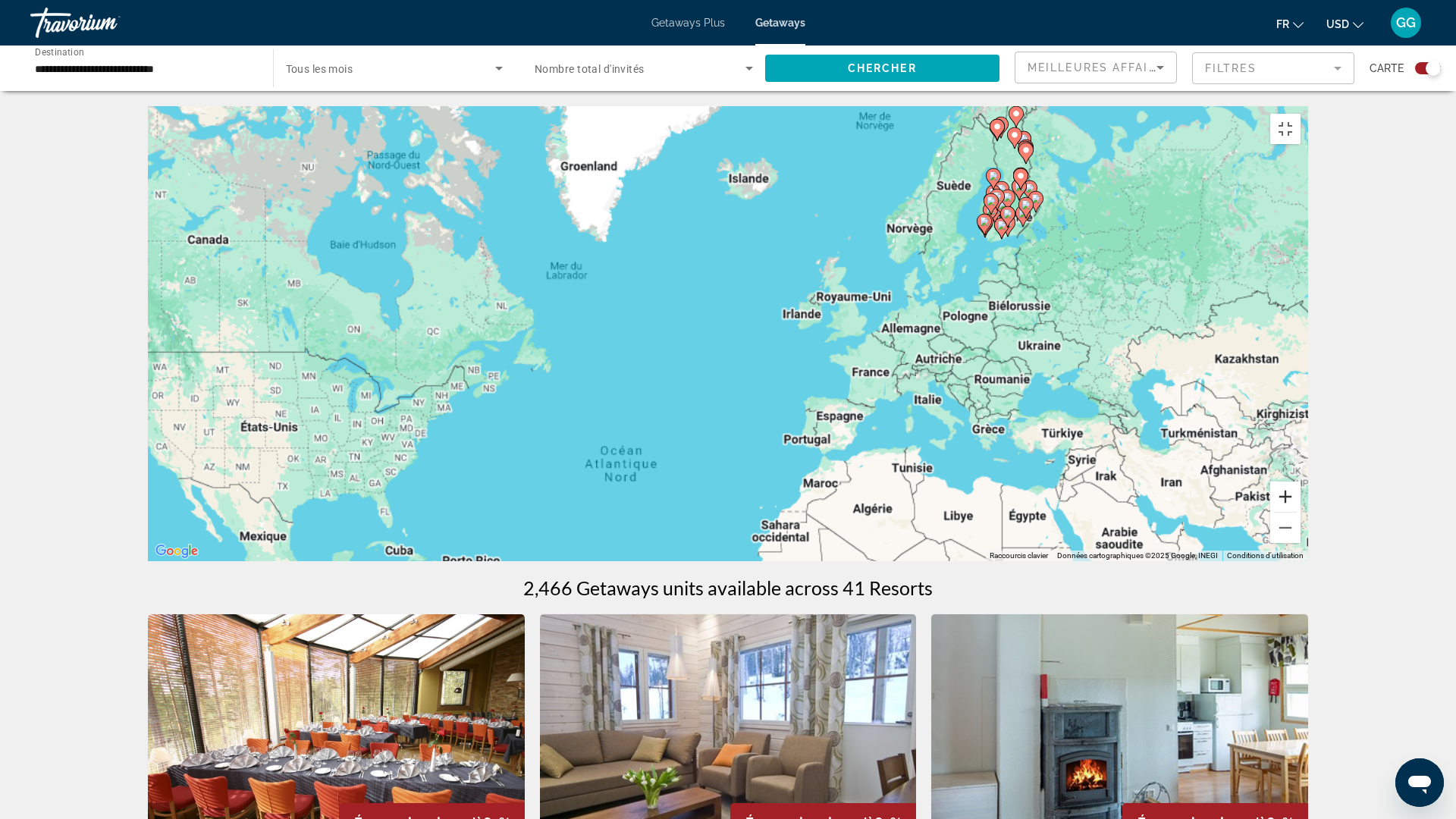
click at [1301, 512] on button "Zoom avant" at bounding box center [1286, 497] width 30 height 30
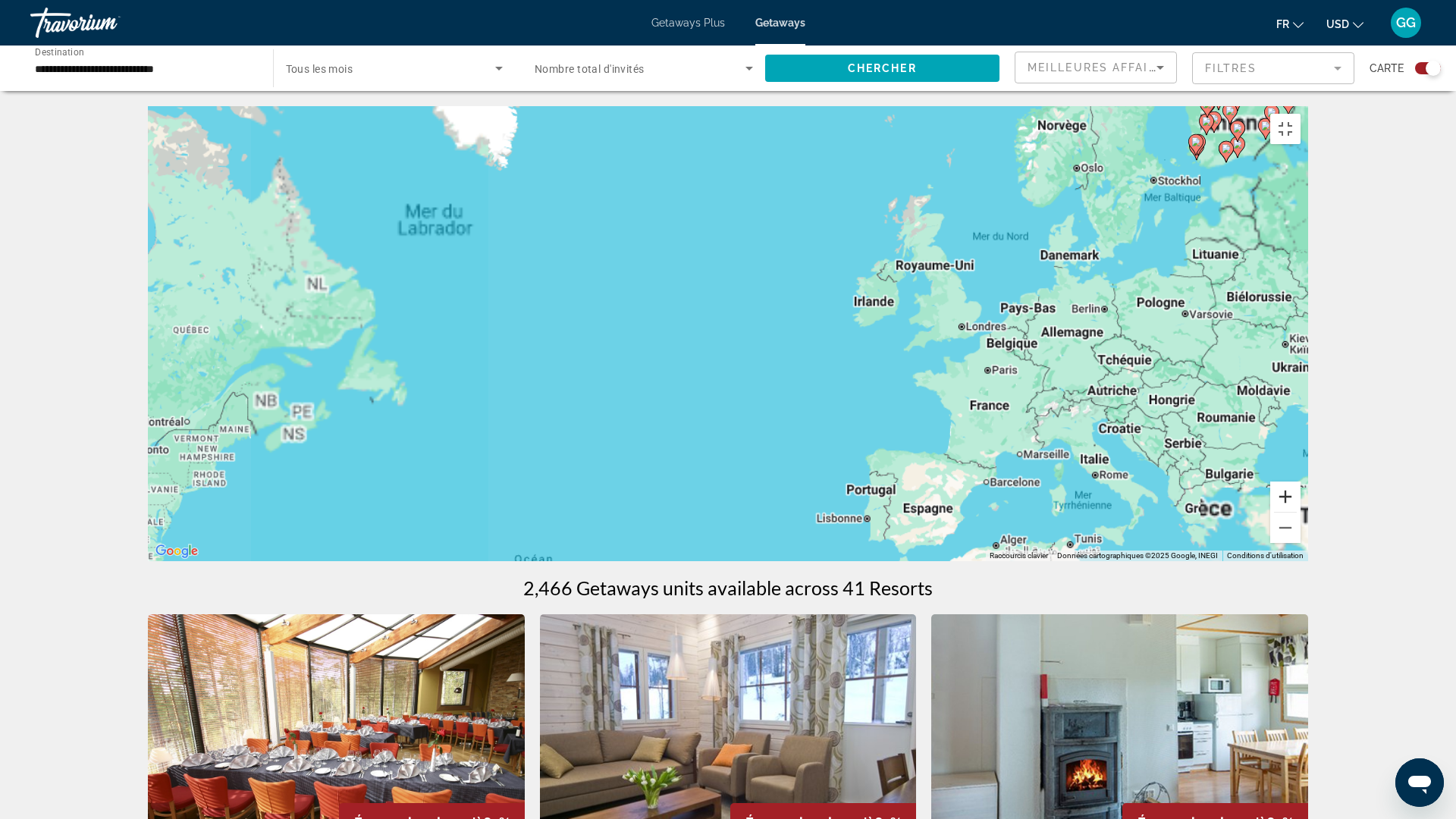
click at [1301, 512] on button "Zoom avant" at bounding box center [1286, 497] width 30 height 30
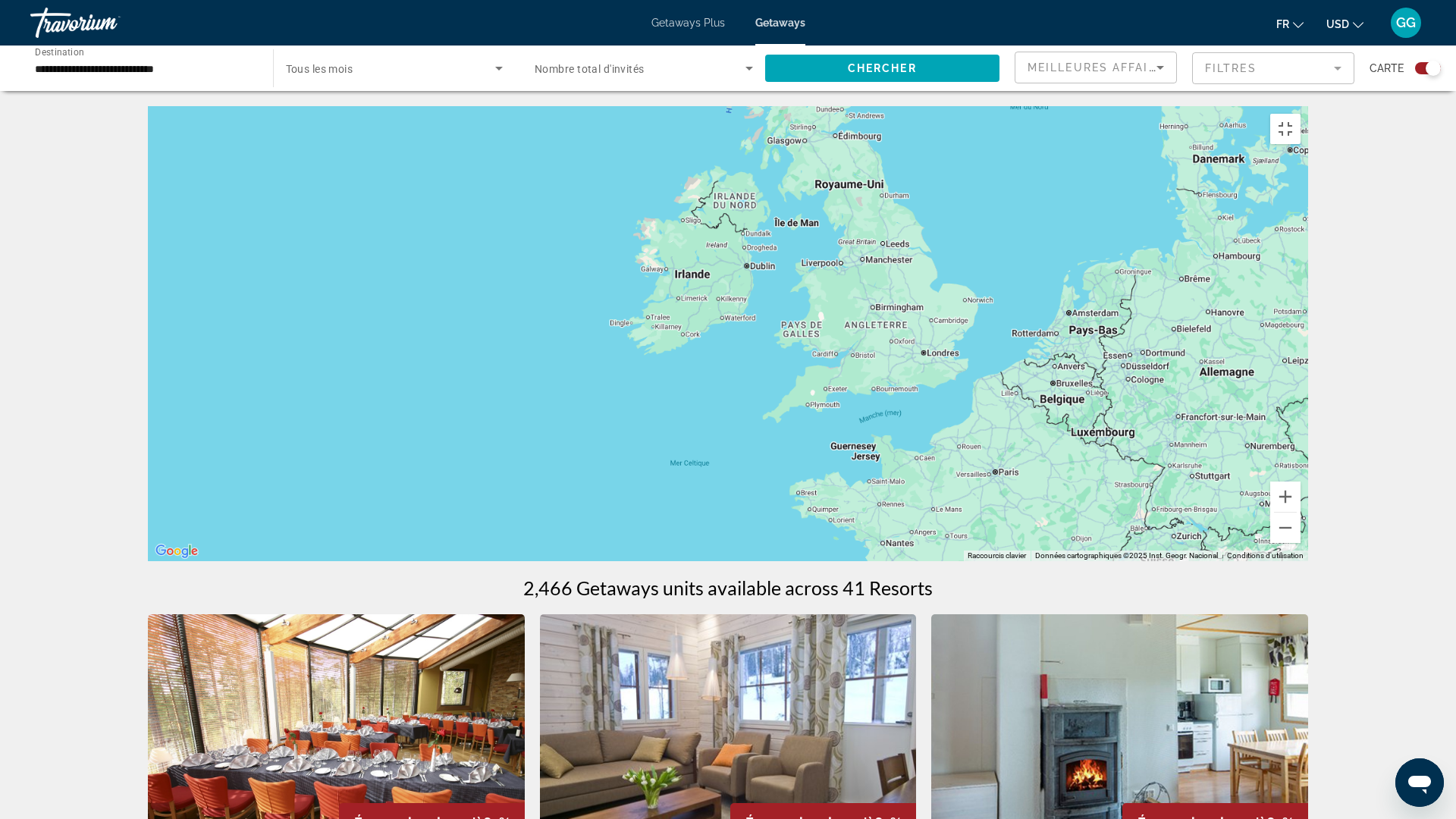
drag, startPoint x: 1260, startPoint y: 535, endPoint x: 332, endPoint y: 641, distance: 934.0
click at [317, 561] on div "Main content" at bounding box center [728, 334] width 1161 height 455
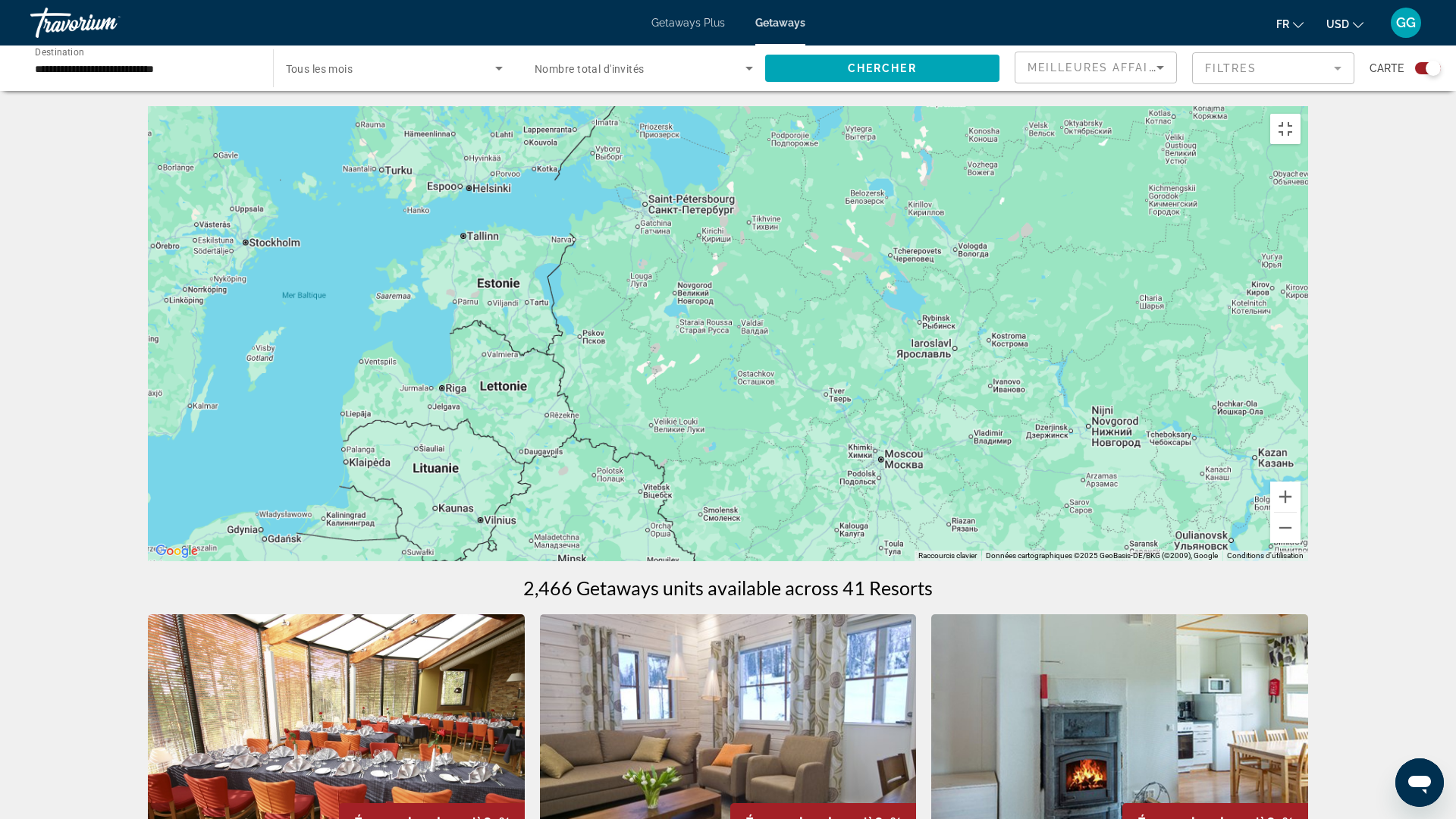
drag, startPoint x: 726, startPoint y: 580, endPoint x: 755, endPoint y: 721, distance: 144.0
click at [756, 561] on div "Main content" at bounding box center [728, 334] width 1161 height 455
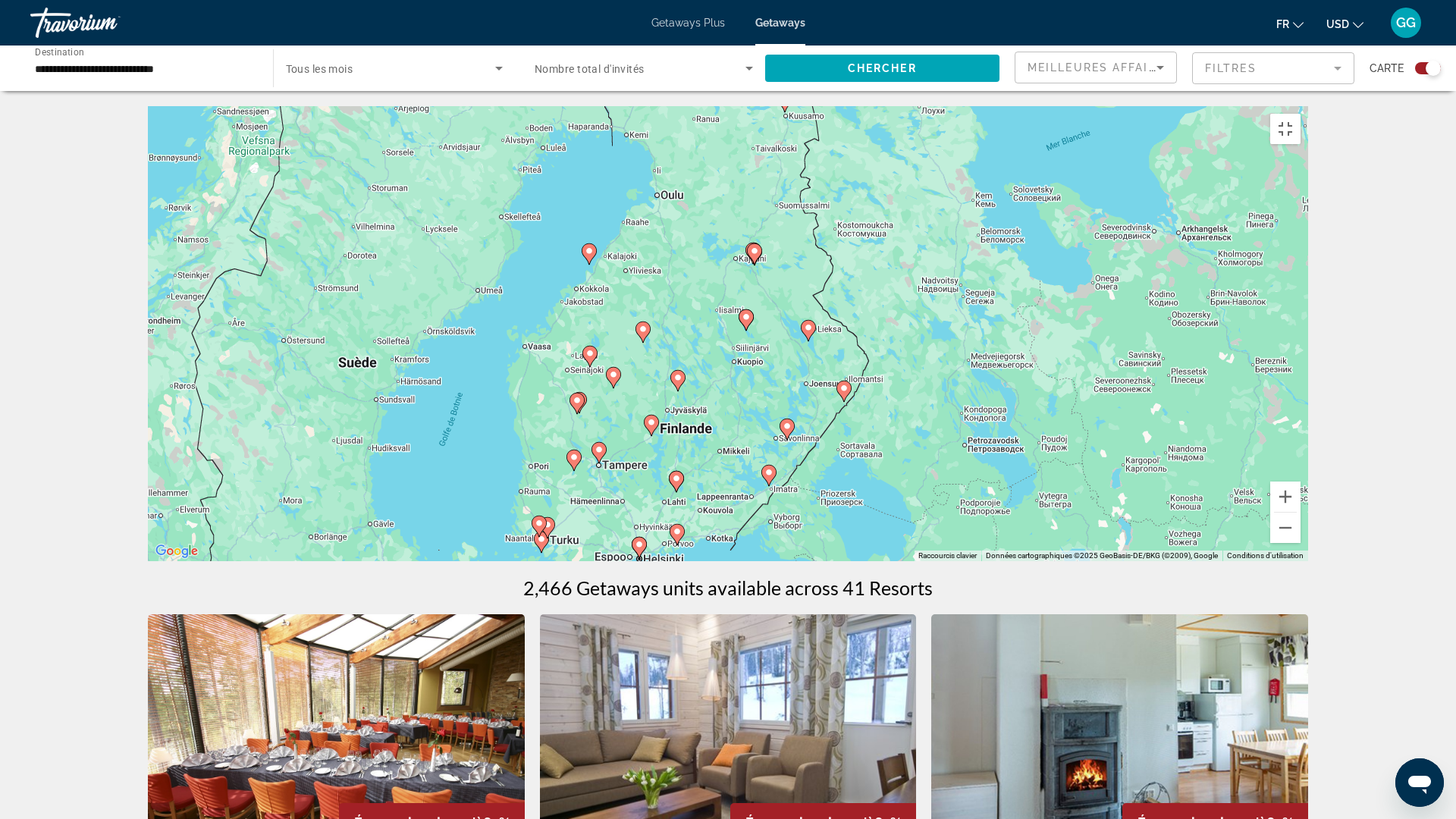
drag, startPoint x: 641, startPoint y: 535, endPoint x: 700, endPoint y: 756, distance: 228.7
click at [700, 561] on div "Pour activer le glissement avec le clavier, appuyez sur Alt+Entrée. Une fois ce…" at bounding box center [728, 334] width 1161 height 455
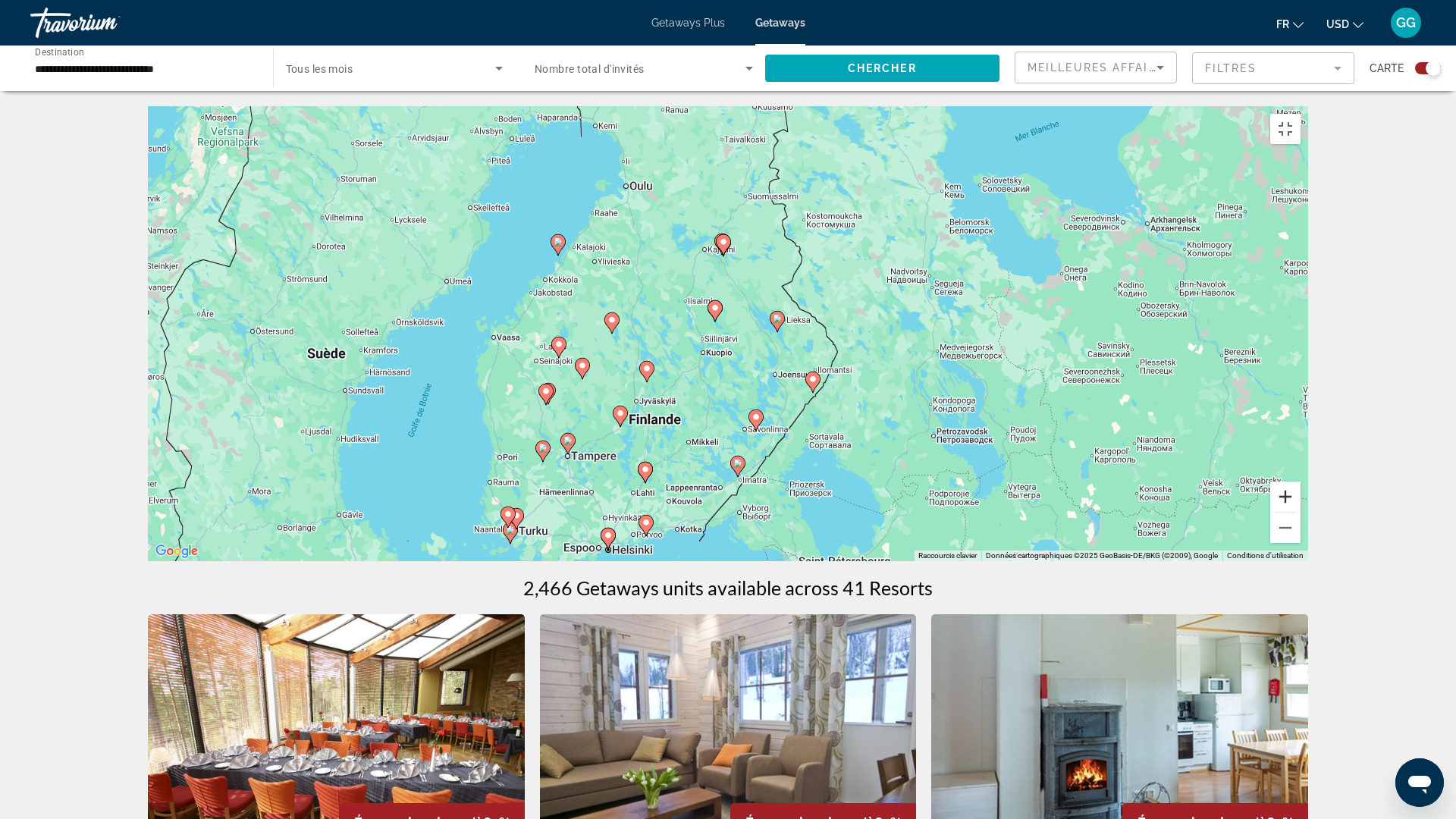
click at [1301, 512] on button "Zoom avant" at bounding box center [1286, 497] width 30 height 30
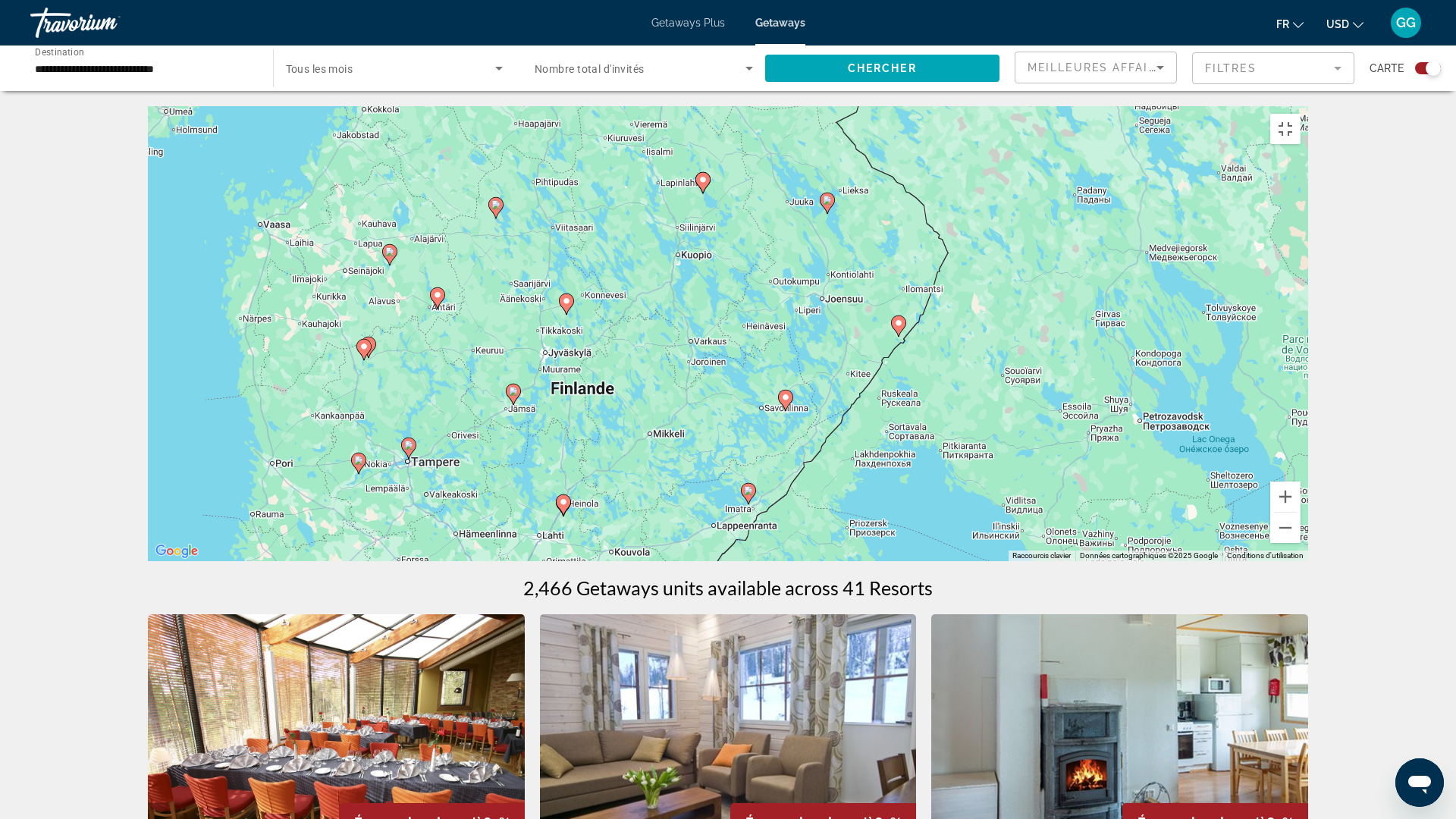
drag, startPoint x: 938, startPoint y: 640, endPoint x: 941, endPoint y: 521, distance: 119.0
click at [941, 521] on div "Pour activer le glissement avec le clavier, appuyez sur Alt+Entrée. Une fois ce…" at bounding box center [728, 334] width 1161 height 455
click at [609, 371] on div "Pour activer le glissement avec le clavier, appuyez sur Alt+Entrée. Une fois ce…" at bounding box center [728, 334] width 1161 height 455
click at [1301, 512] on button "Zoom avant" at bounding box center [1286, 497] width 30 height 30
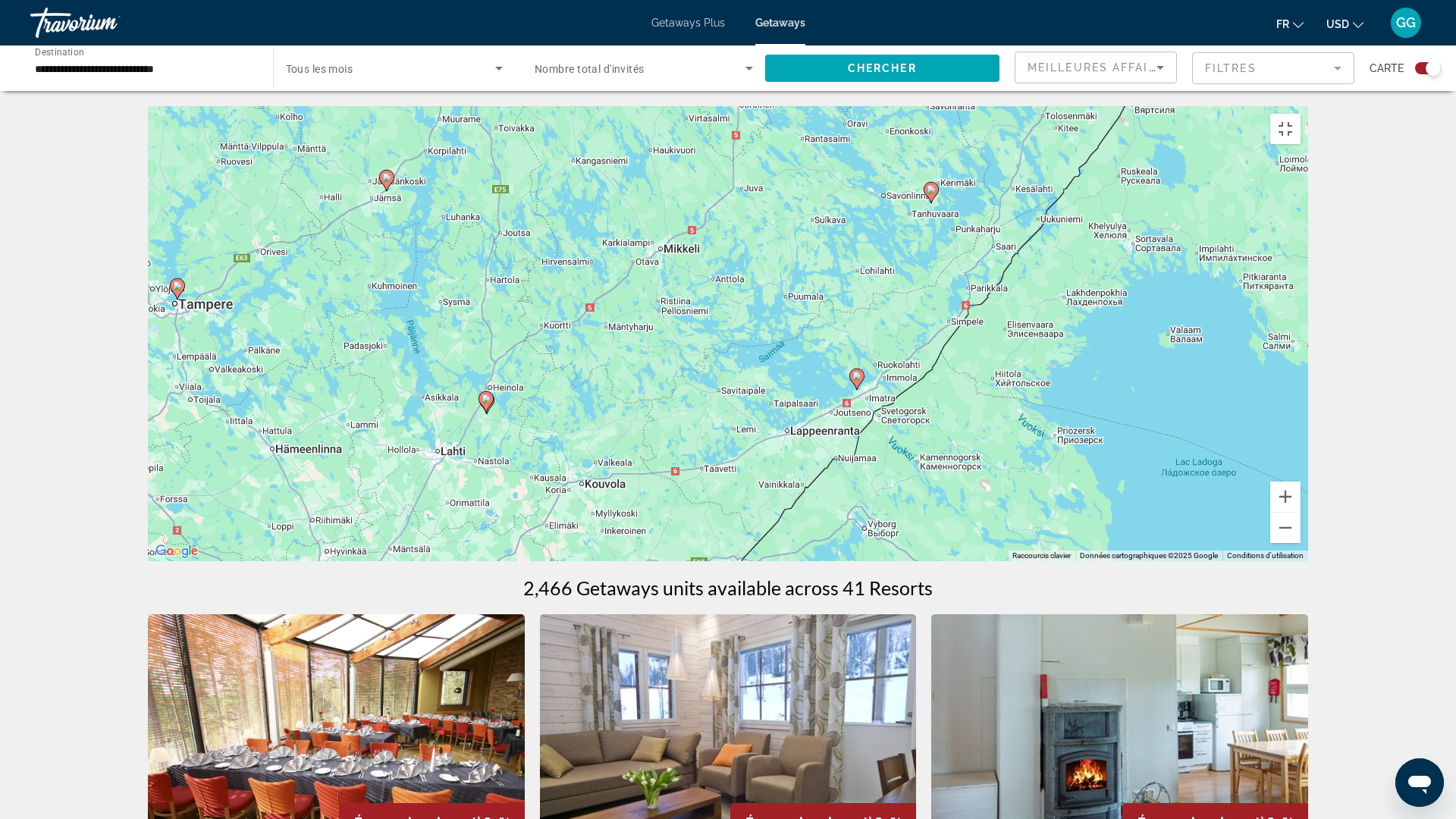
drag, startPoint x: 847, startPoint y: 658, endPoint x: 932, endPoint y: 368, distance: 302.2
click at [932, 368] on div "Pour activer le glissement avec le clavier, appuyez sur Alt+Entrée. Une fois ce…" at bounding box center [728, 334] width 1161 height 455
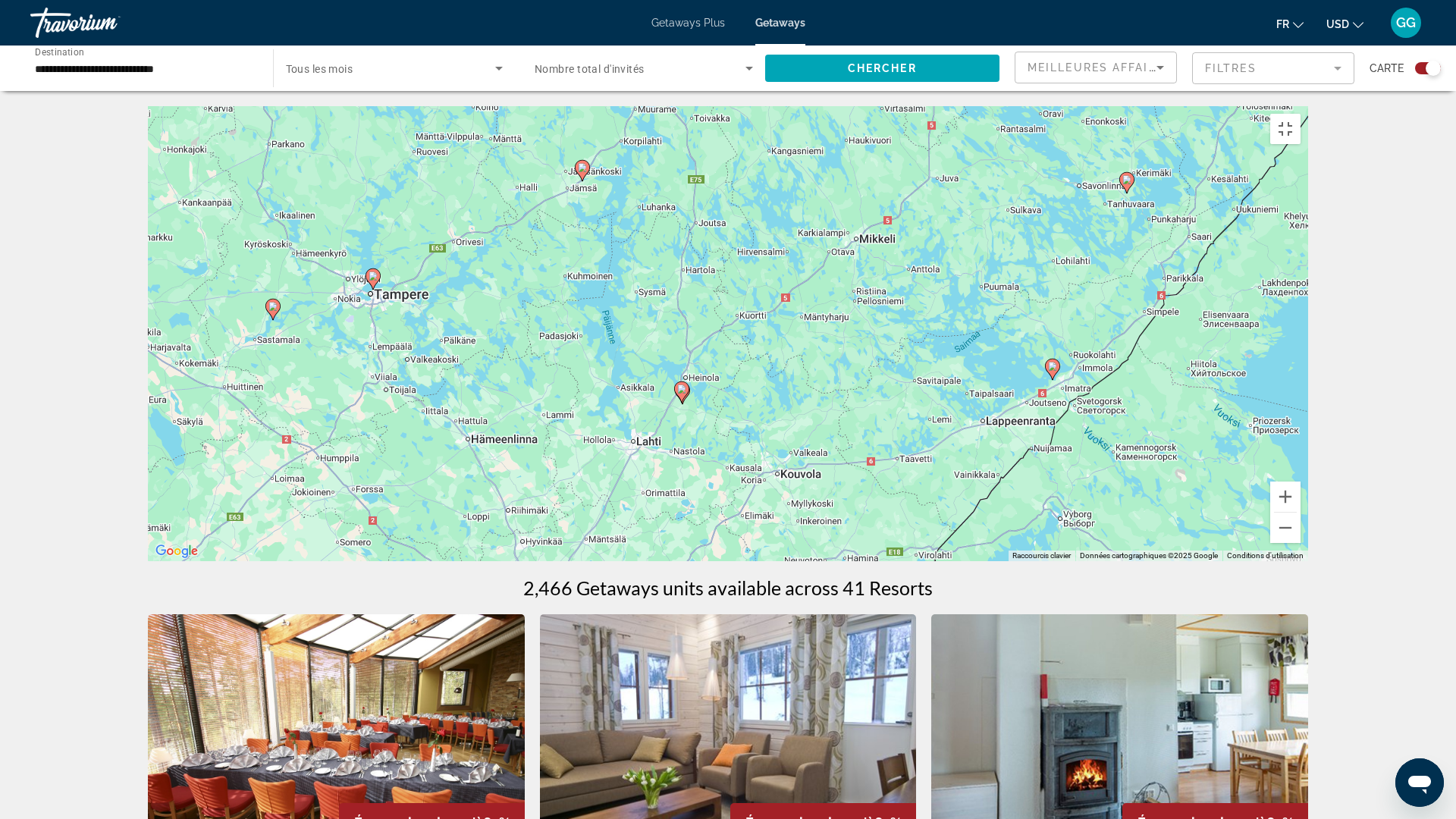
drag, startPoint x: 623, startPoint y: 515, endPoint x: 828, endPoint y: 511, distance: 205.0
click at [828, 511] on div "Pour activer le glissement avec le clavier, appuyez sur Alt+Entrée. Une fois ce…" at bounding box center [728, 334] width 1161 height 455
click at [1110, 291] on div "Pour activer le glissement avec le clavier, appuyez sur Alt+Entrée. Une fois ce…" at bounding box center [728, 334] width 1161 height 455
click at [1301, 114] on button "Passer en plein écran" at bounding box center [1286, 129] width 30 height 30
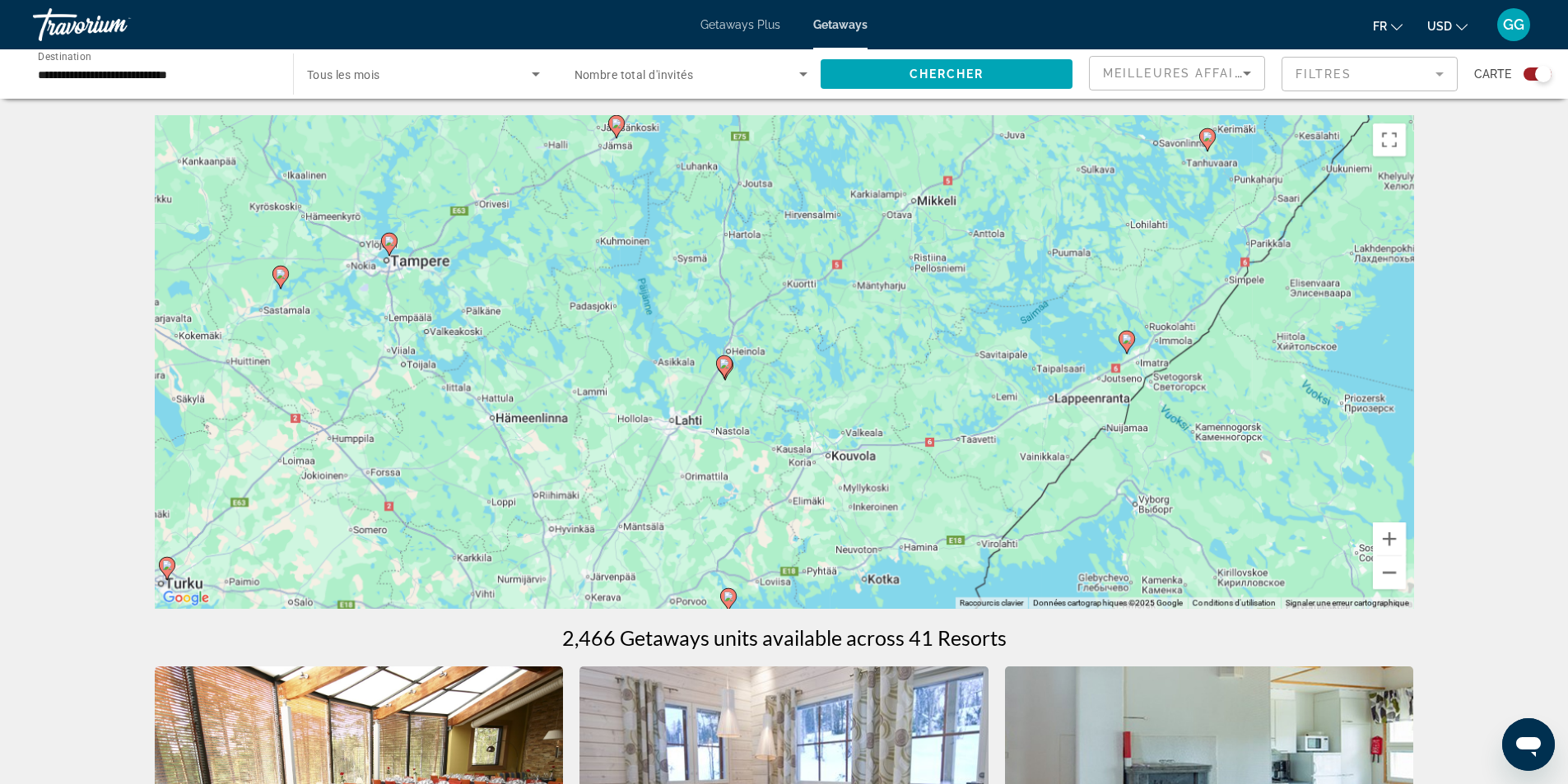
drag, startPoint x: 1063, startPoint y: 348, endPoint x: 1055, endPoint y: 286, distance: 62.5
click at [1055, 286] on div "Pour activer le glissement avec le clavier, appuyez sur Alt+Entrée. Une fois ce…" at bounding box center [785, 362] width 1260 height 494
click at [1390, 148] on button "Passer en plein écran" at bounding box center [1390, 140] width 33 height 33
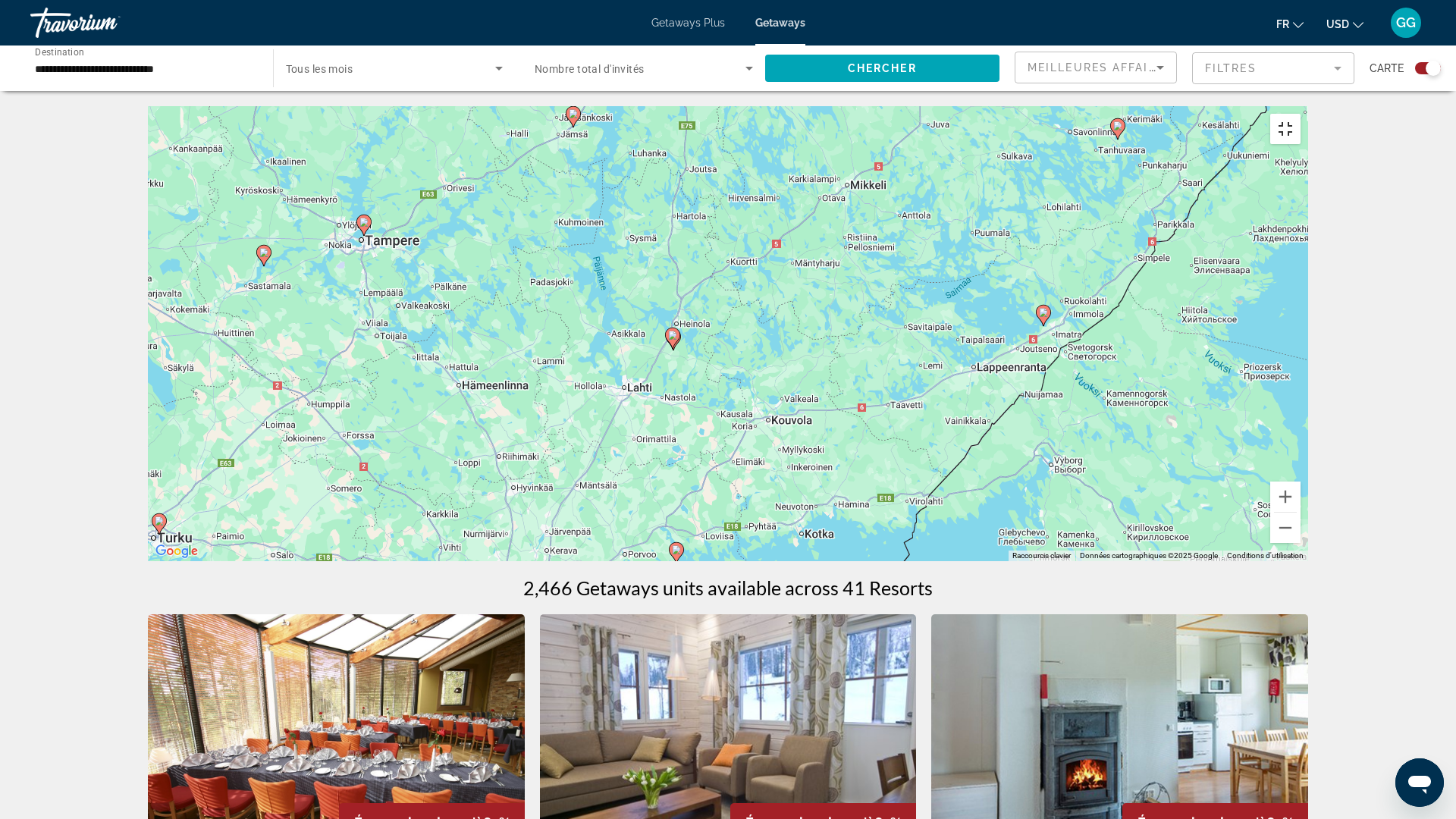
click at [1301, 114] on button "Passer en plein écran" at bounding box center [1286, 129] width 30 height 30
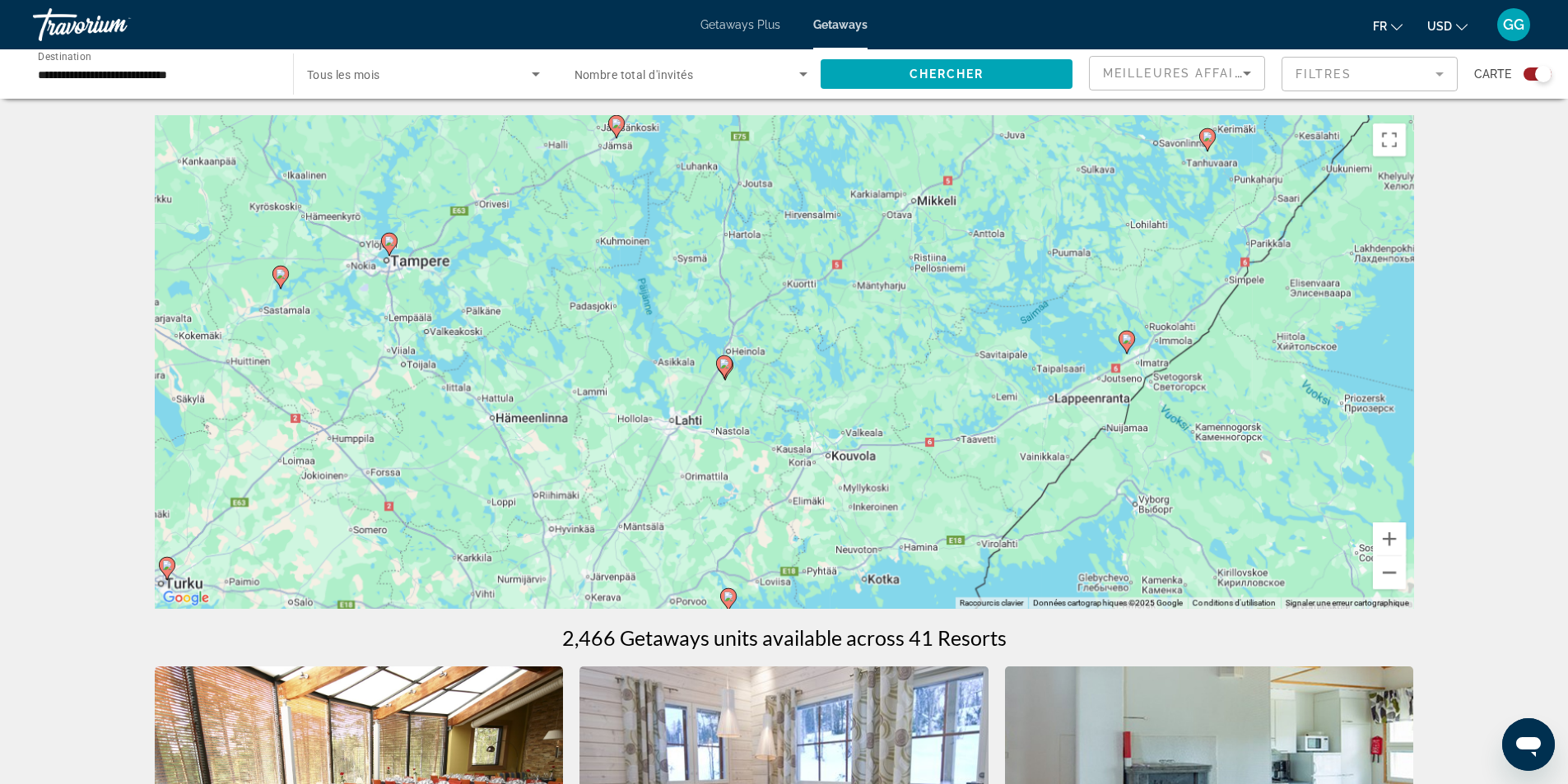
click at [1528, 17] on div "GG" at bounding box center [1514, 25] width 33 height 33
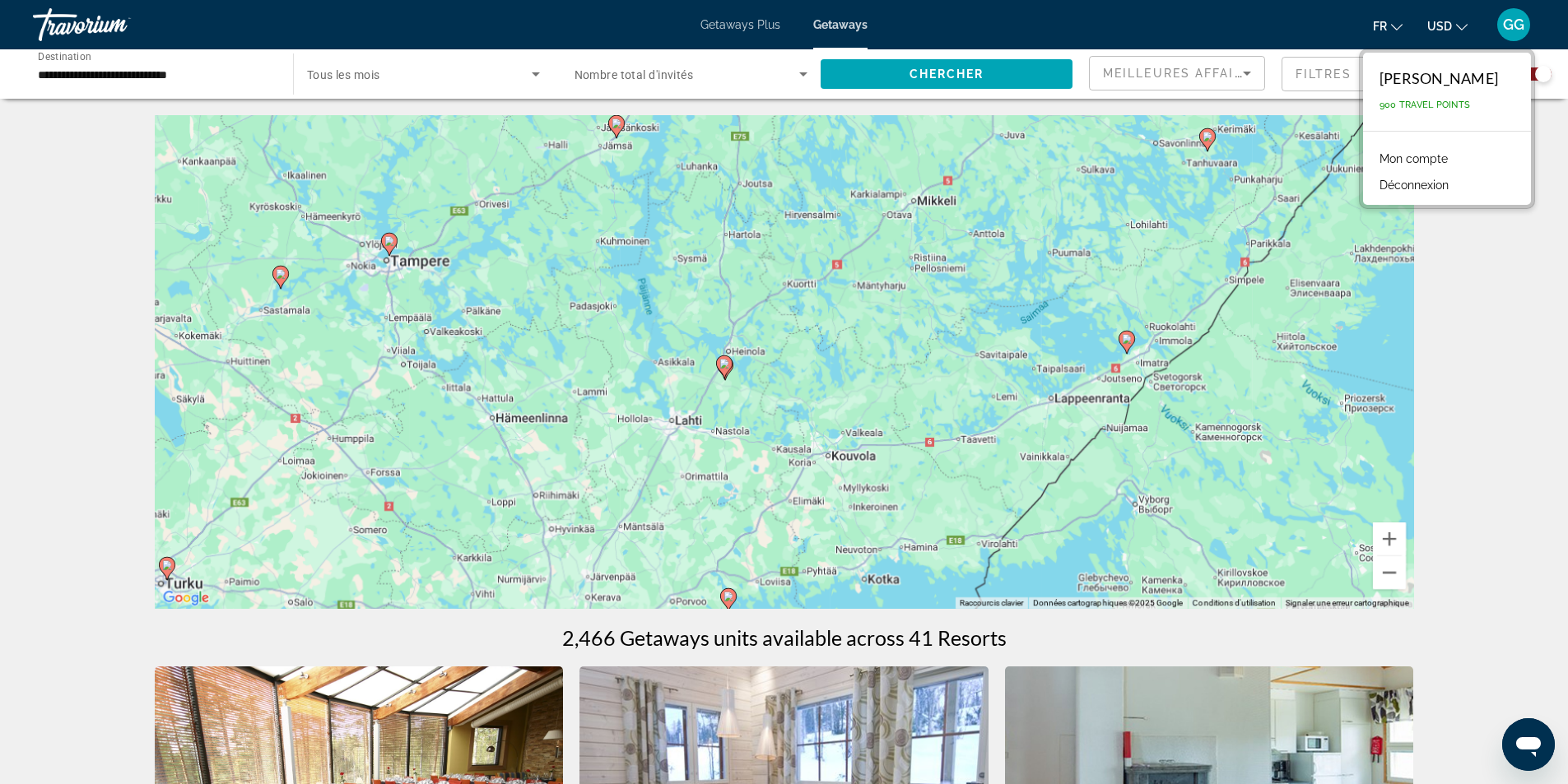
click at [1419, 157] on link "Mon compte" at bounding box center [1414, 159] width 85 height 21
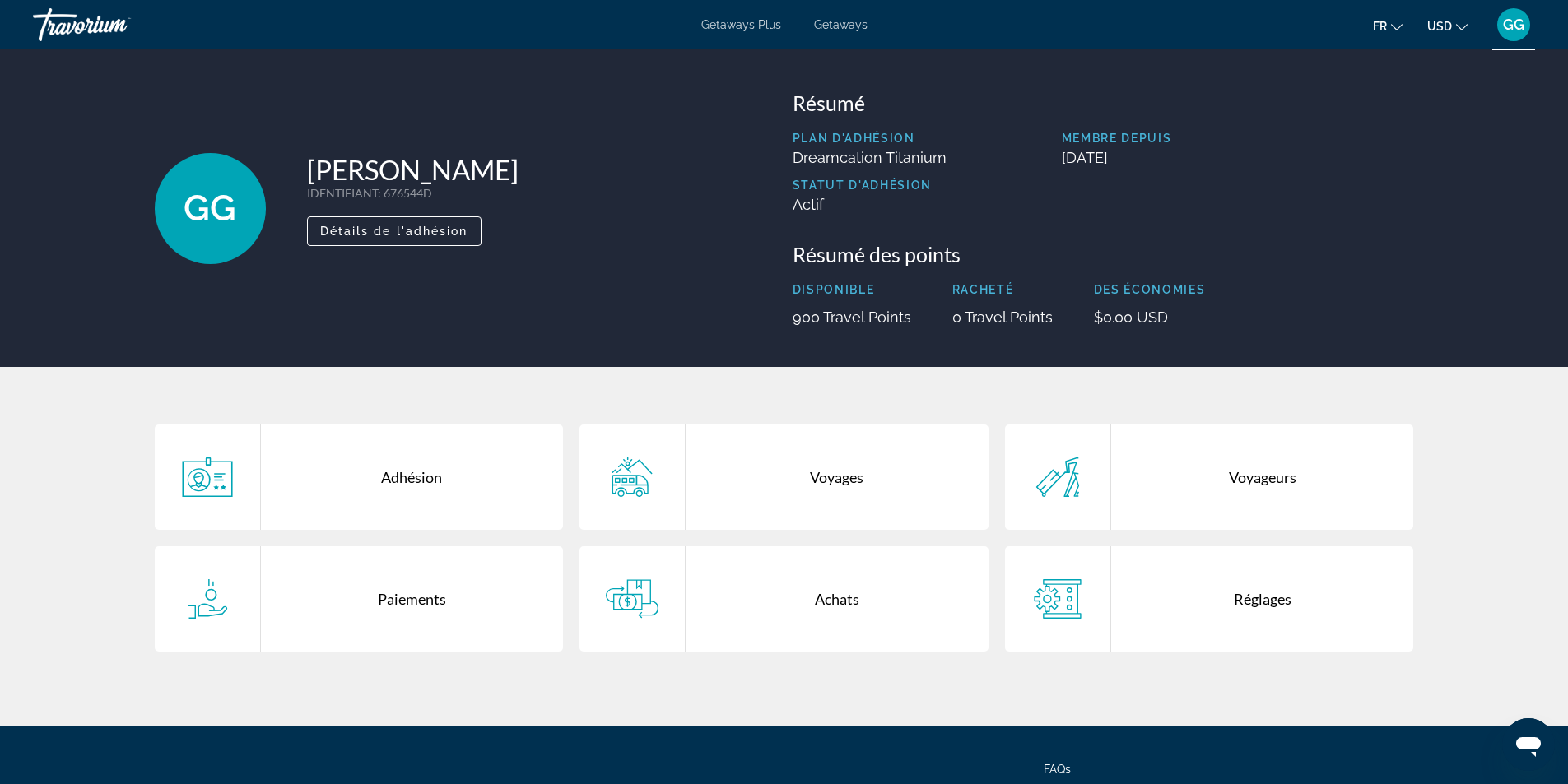
click at [419, 479] on div "Adhésion" at bounding box center [412, 477] width 303 height 105
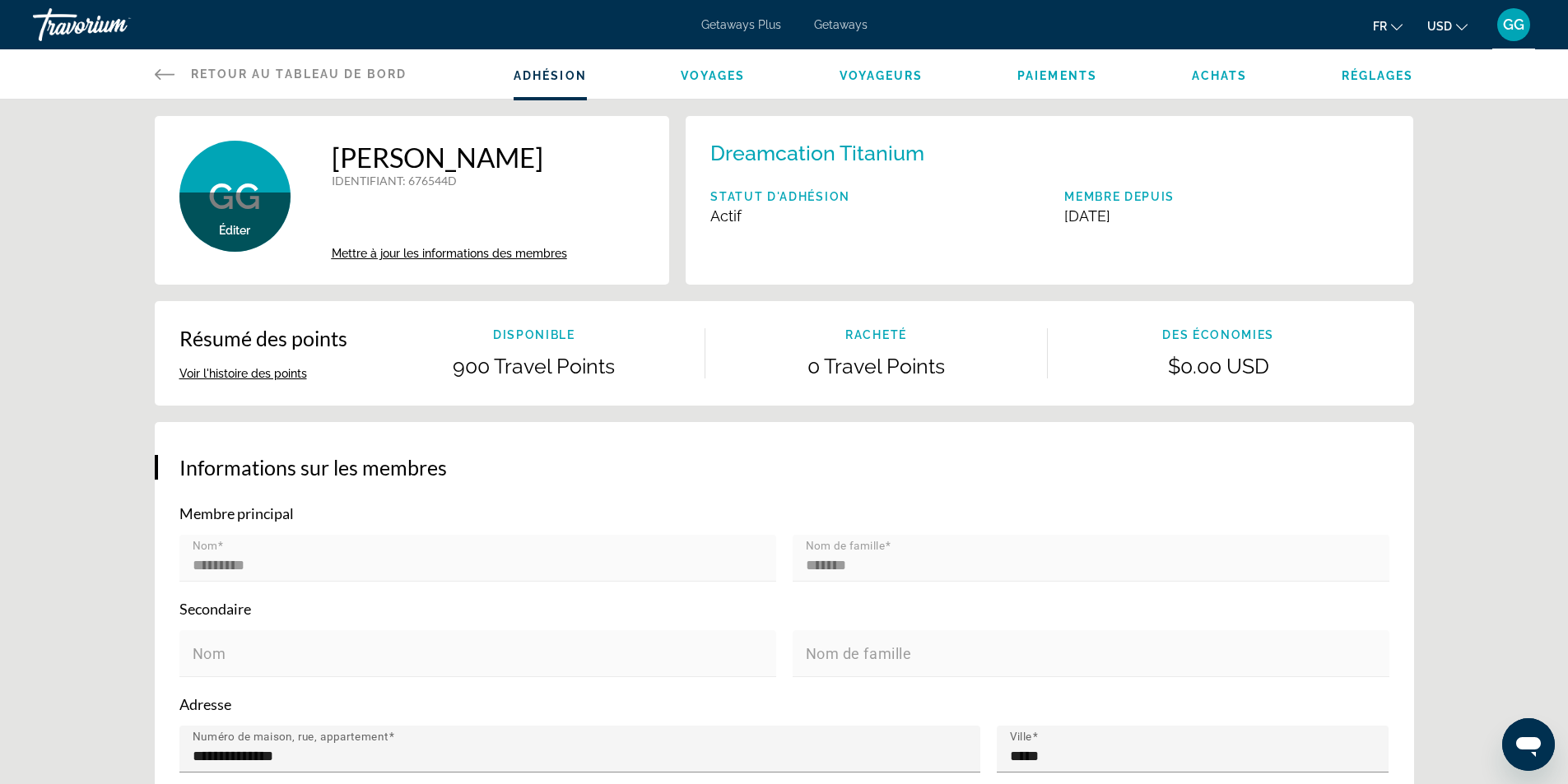
click at [727, 70] on span "Voyages" at bounding box center [713, 76] width 65 height 13
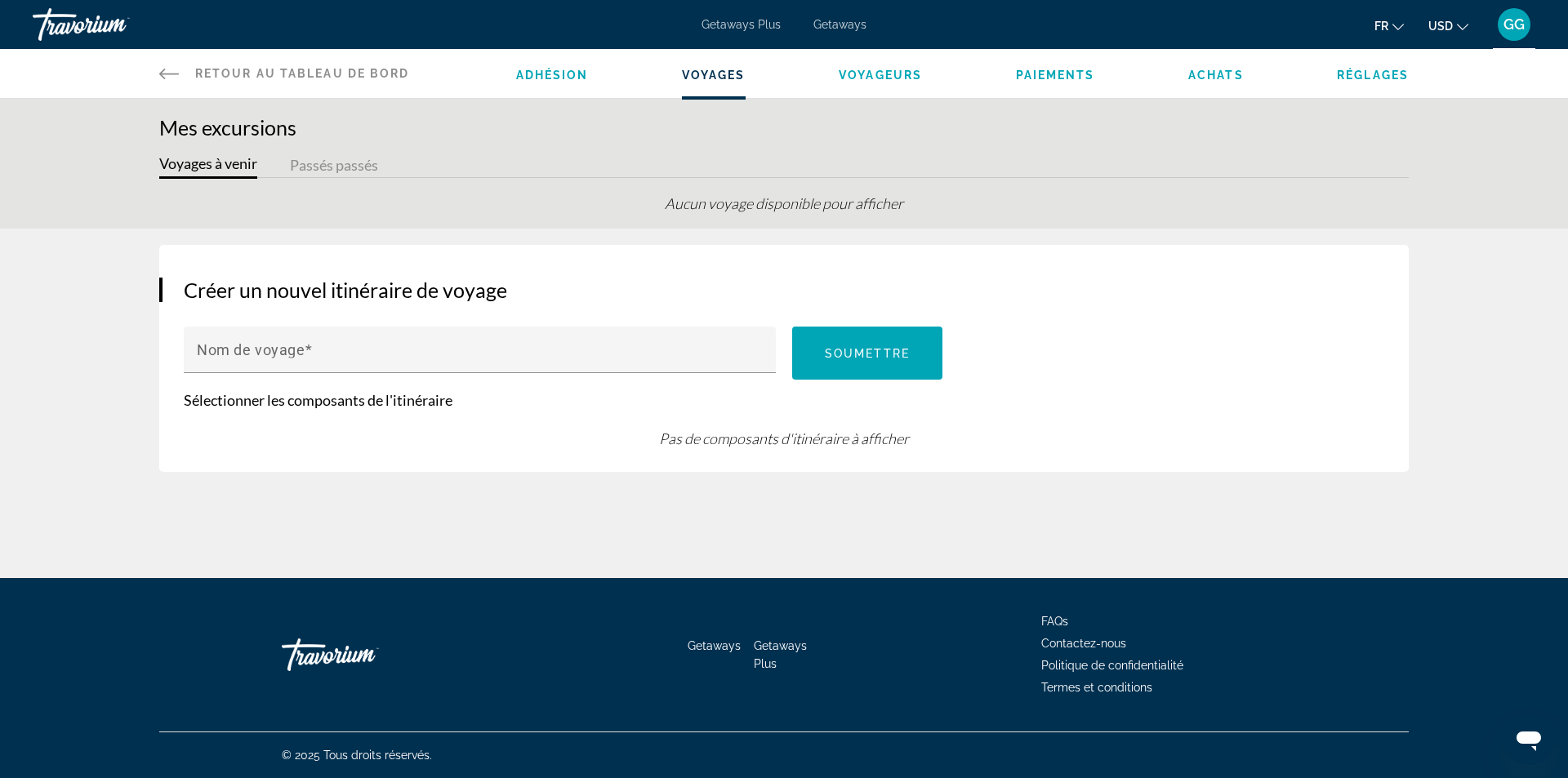
click at [873, 70] on span "Voyageurs" at bounding box center [880, 76] width 83 height 13
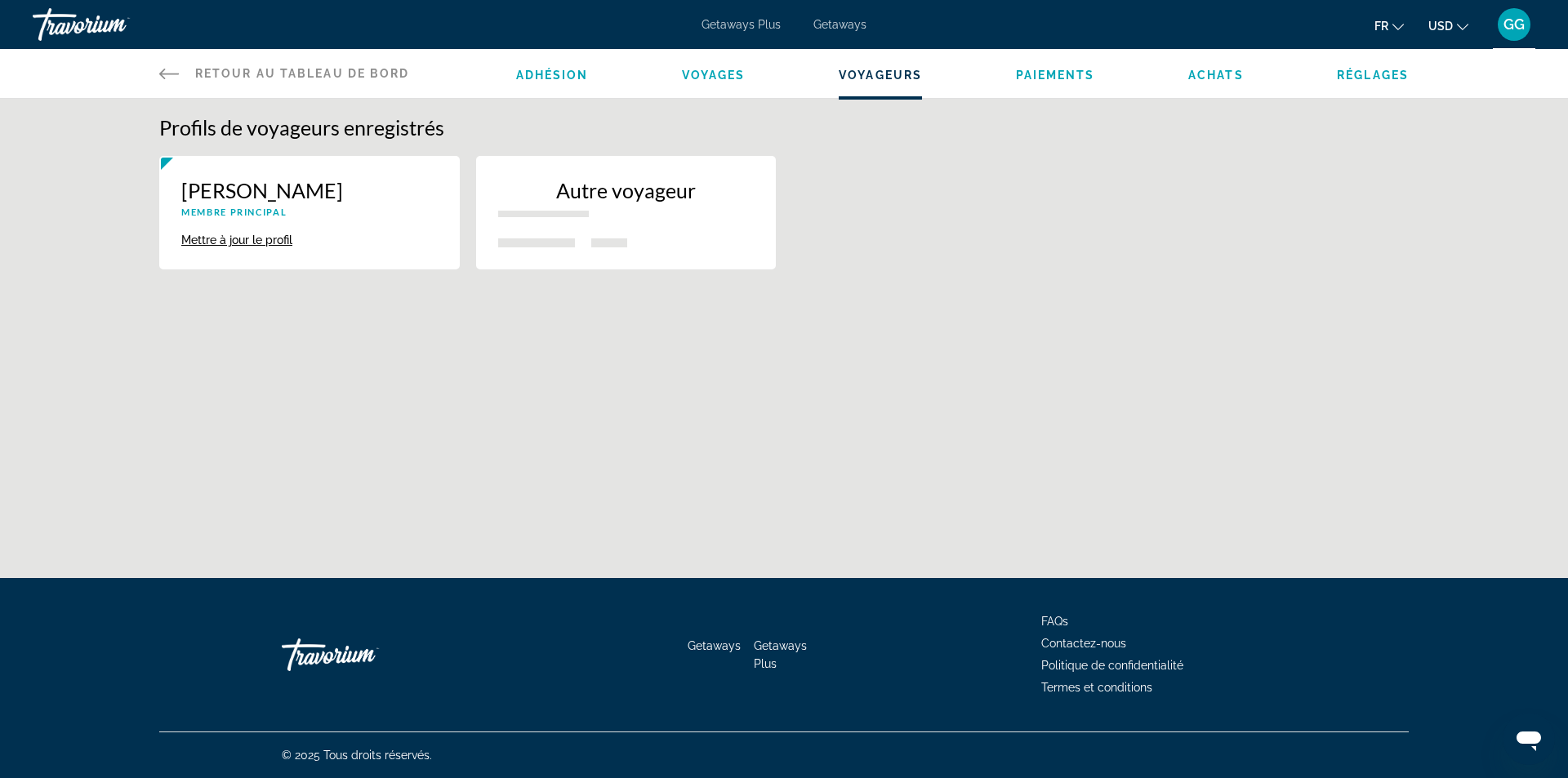
click at [1033, 76] on span "Paiements" at bounding box center [1055, 76] width 79 height 13
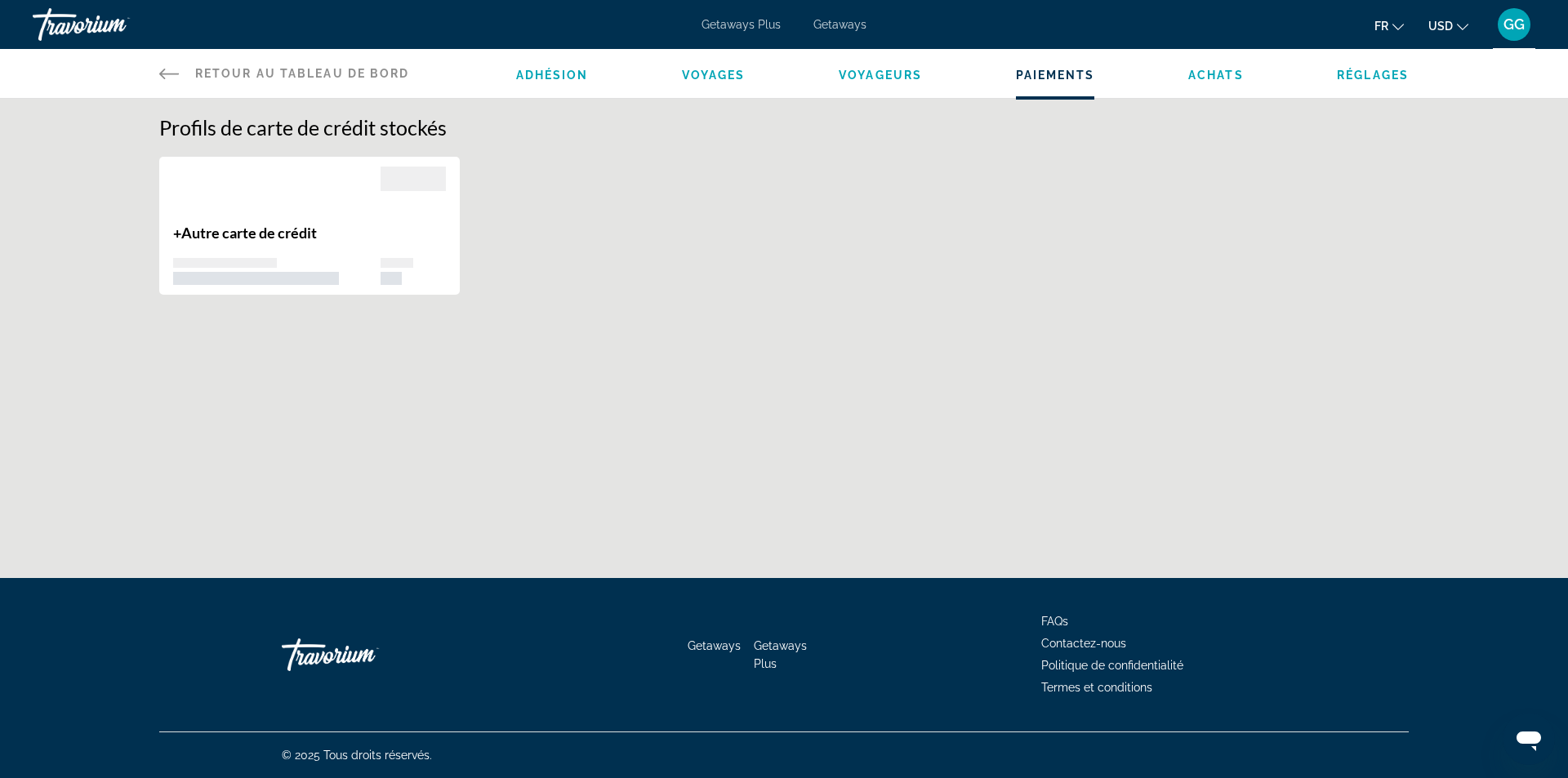
click at [1208, 74] on span "Achats" at bounding box center [1216, 76] width 55 height 13
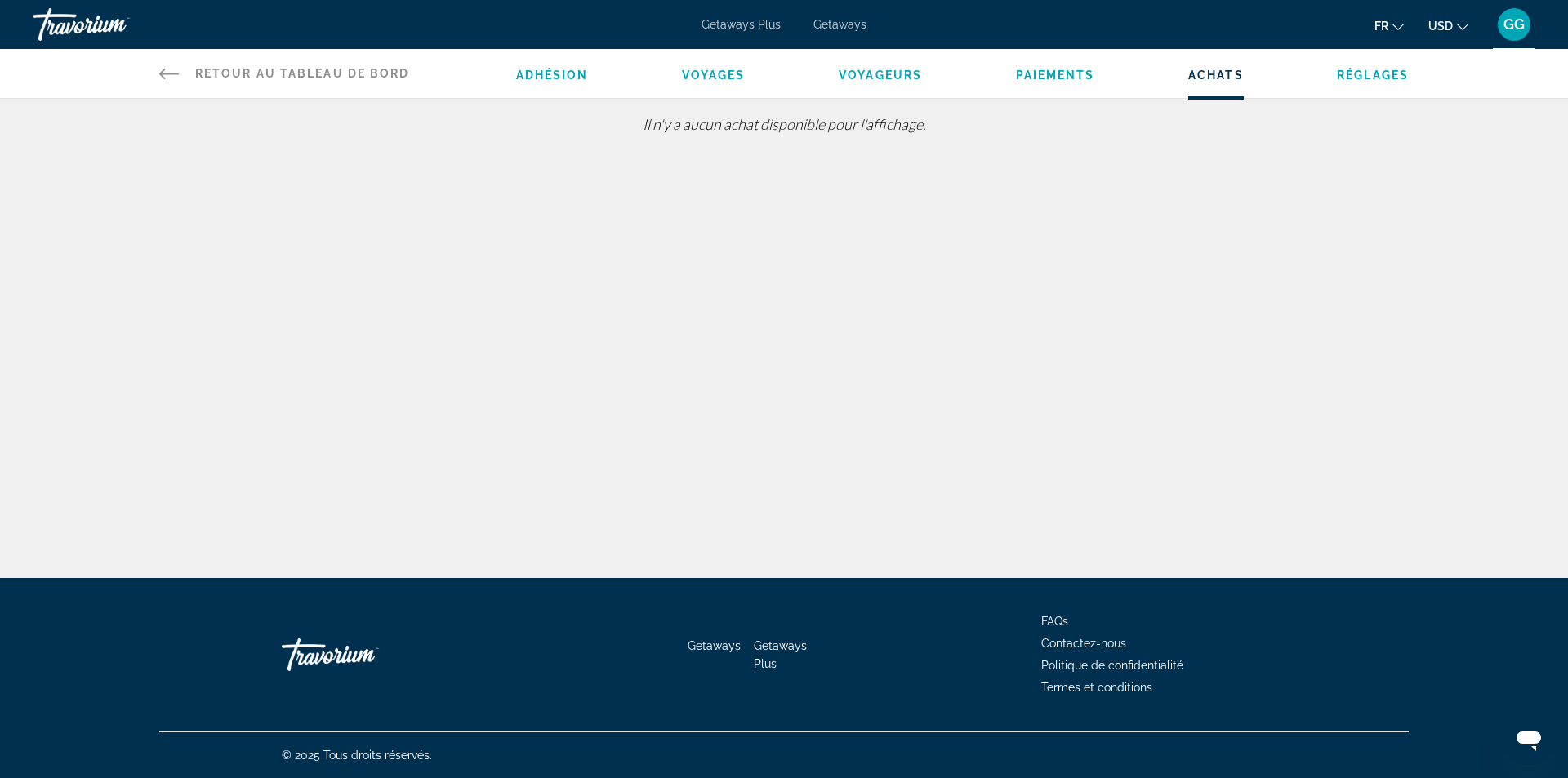
click at [1368, 72] on span "Réglages" at bounding box center [1372, 76] width 72 height 13
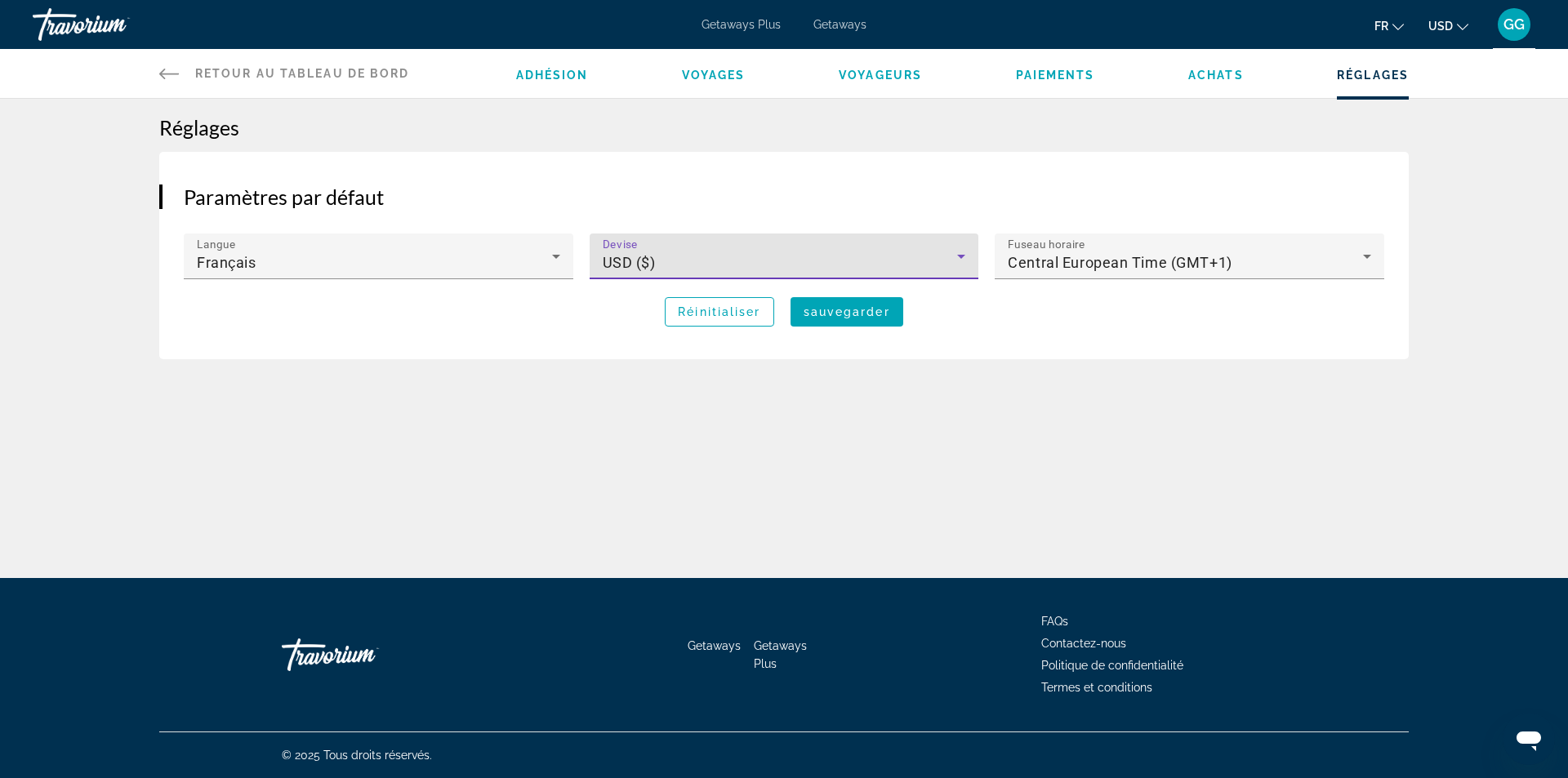
click at [948, 265] on div "USD ($)" at bounding box center [781, 263] width 355 height 20
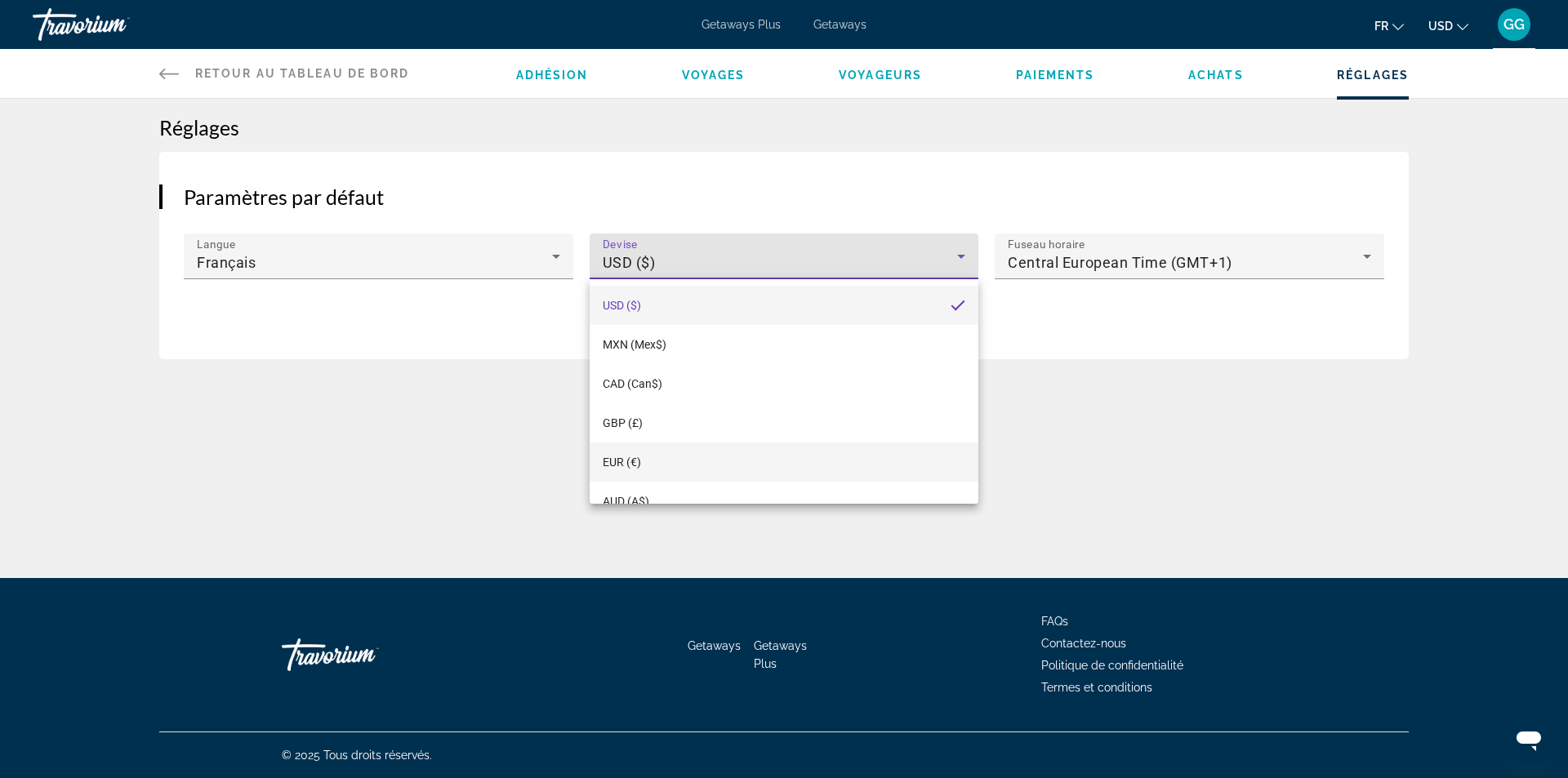
click at [772, 451] on mat-option "EUR (€)" at bounding box center [784, 462] width 390 height 39
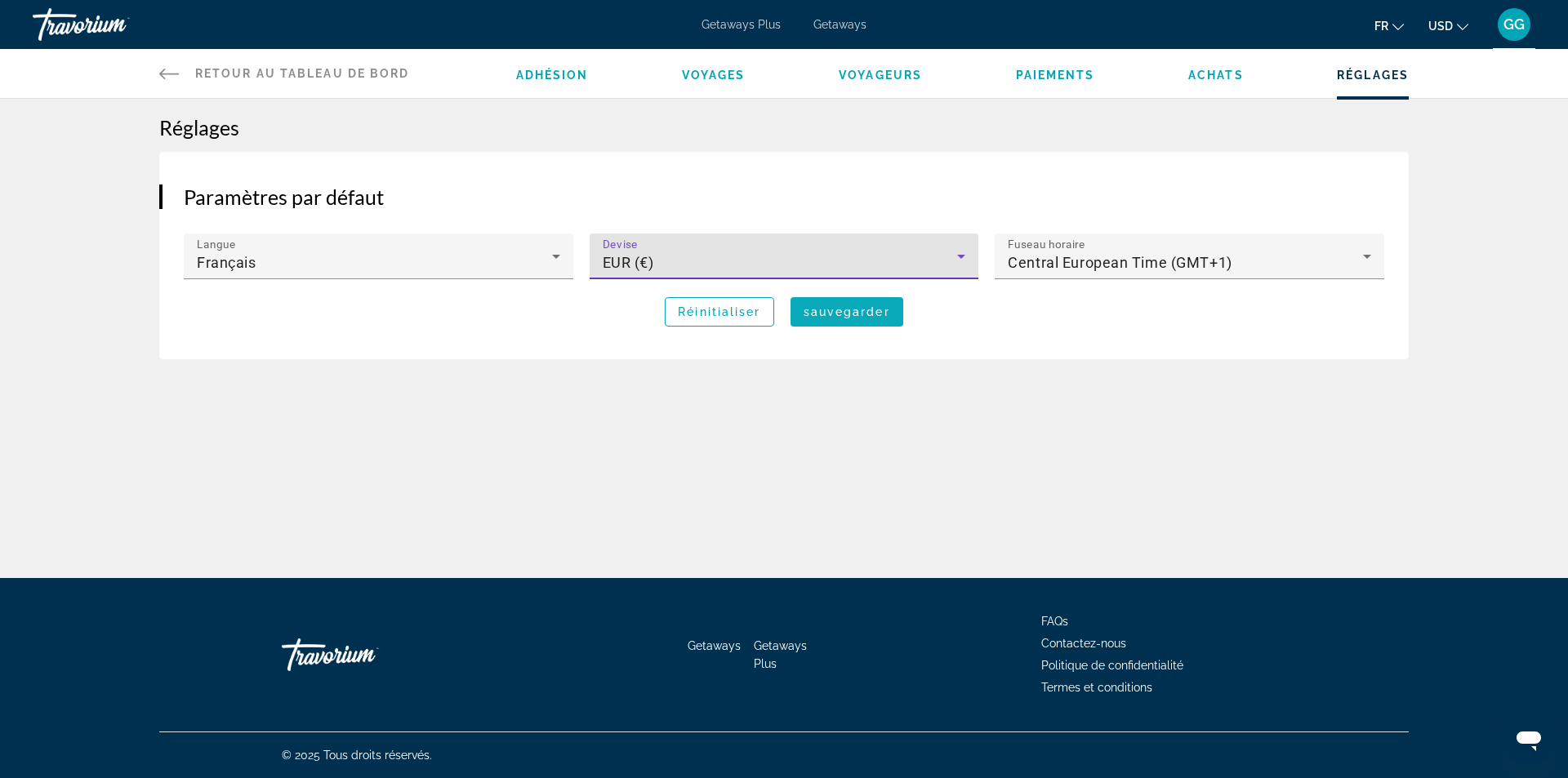
click at [852, 305] on span "Main content" at bounding box center [847, 312] width 113 height 39
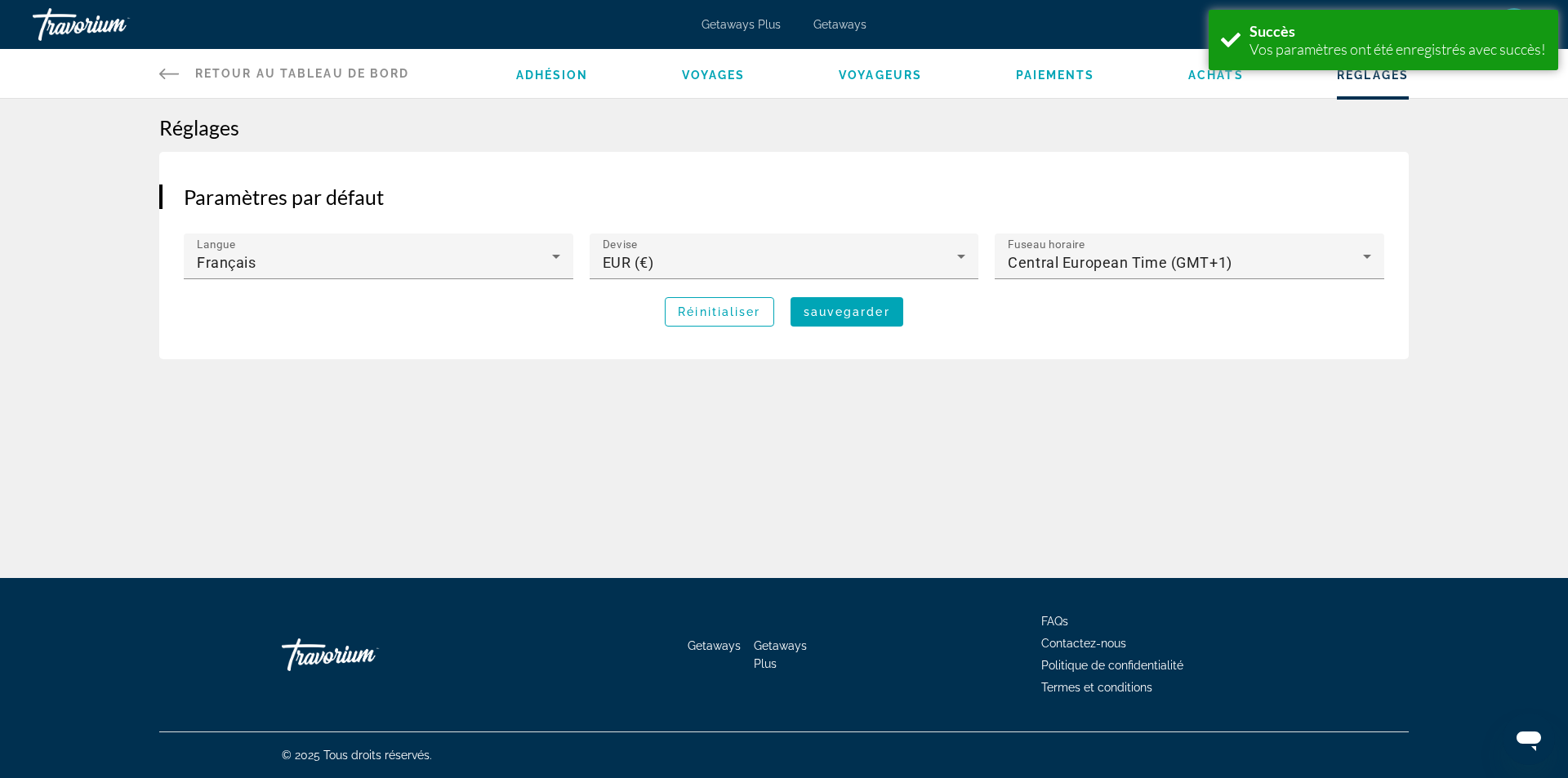
click at [190, 71] on link "Retour au tableau de bord Tableau de bord" at bounding box center [285, 73] width 250 height 49
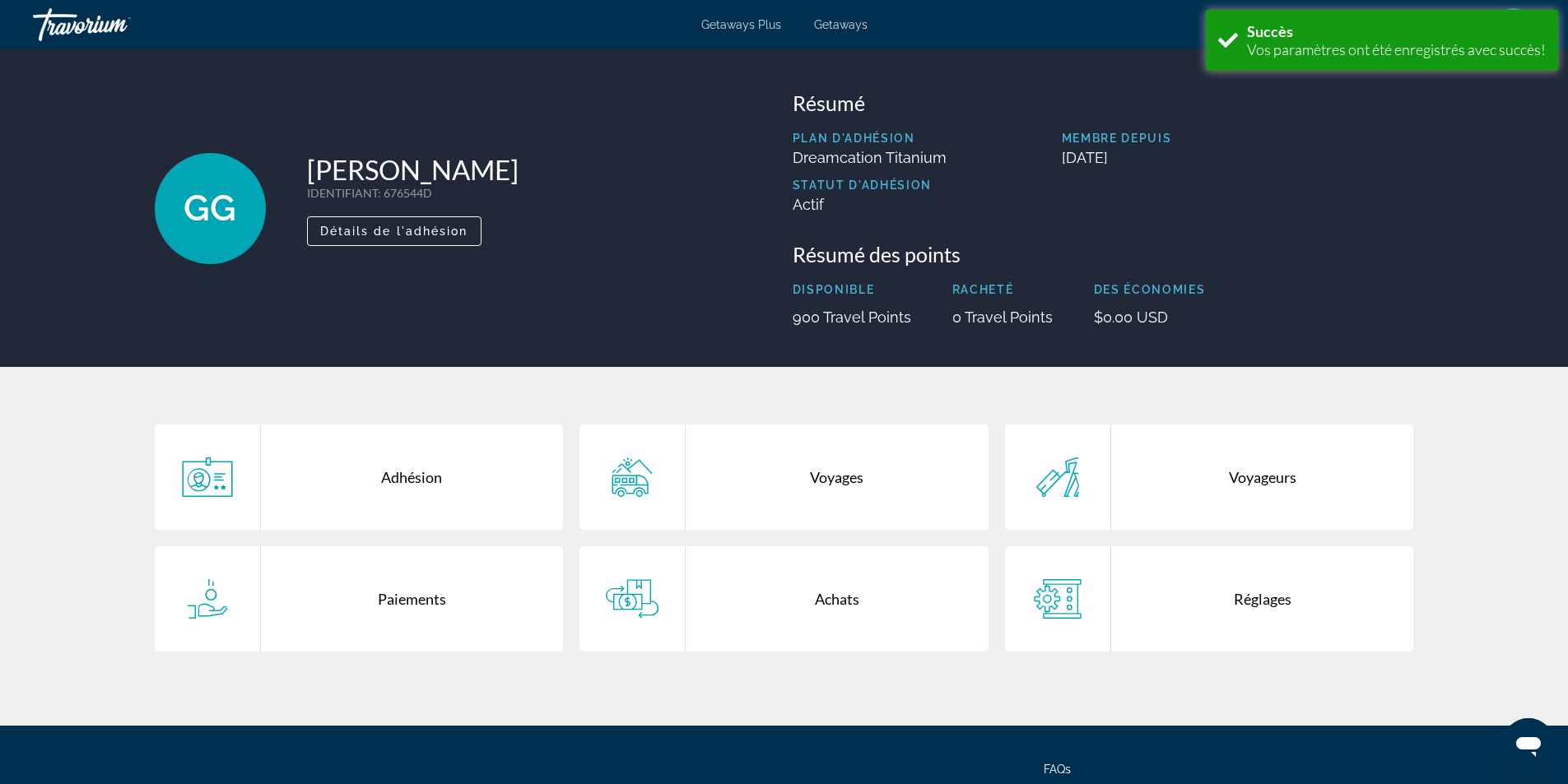
click at [823, 22] on span "Getaways" at bounding box center [841, 25] width 54 height 13
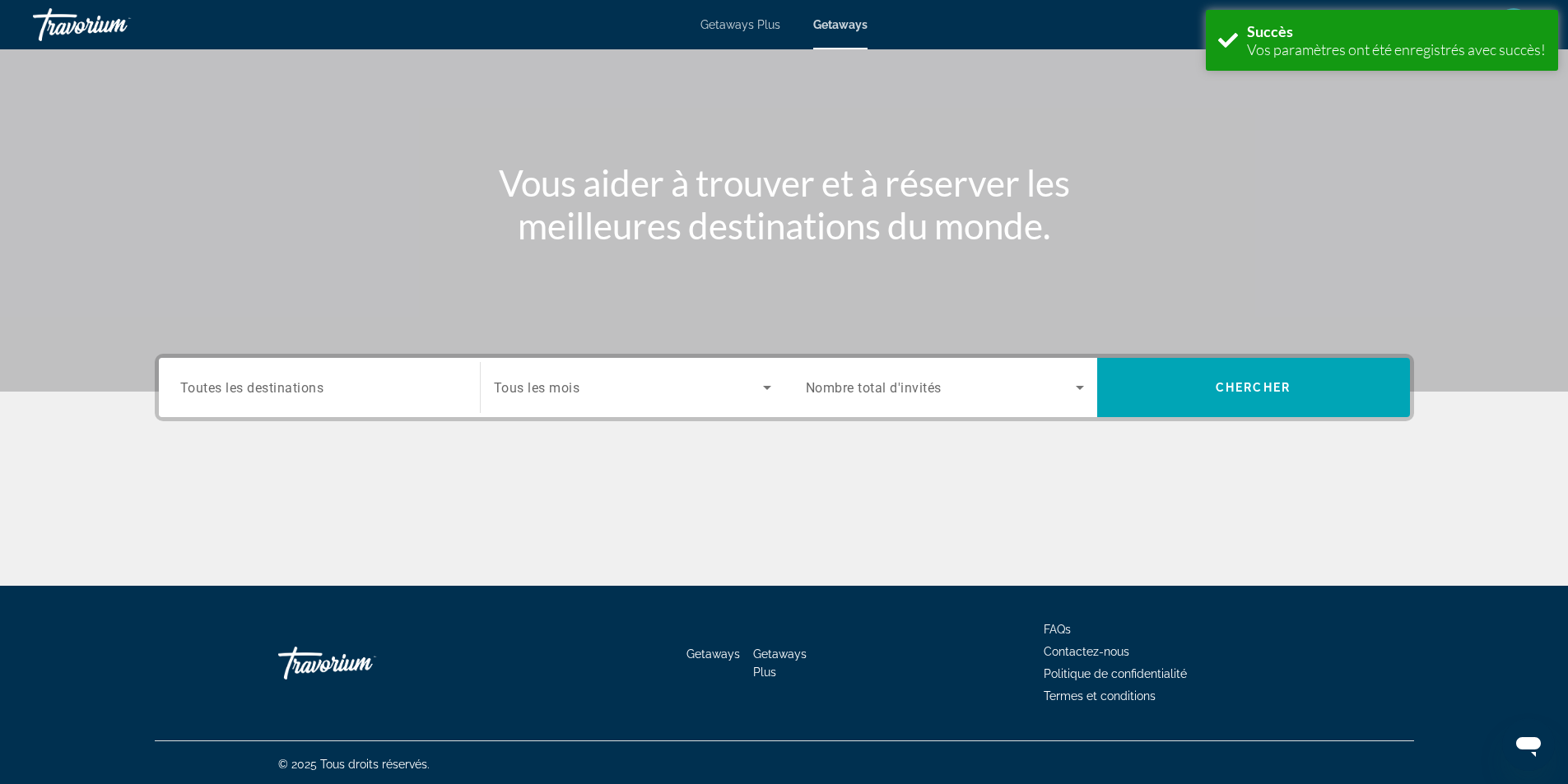
scroll to position [105, 0]
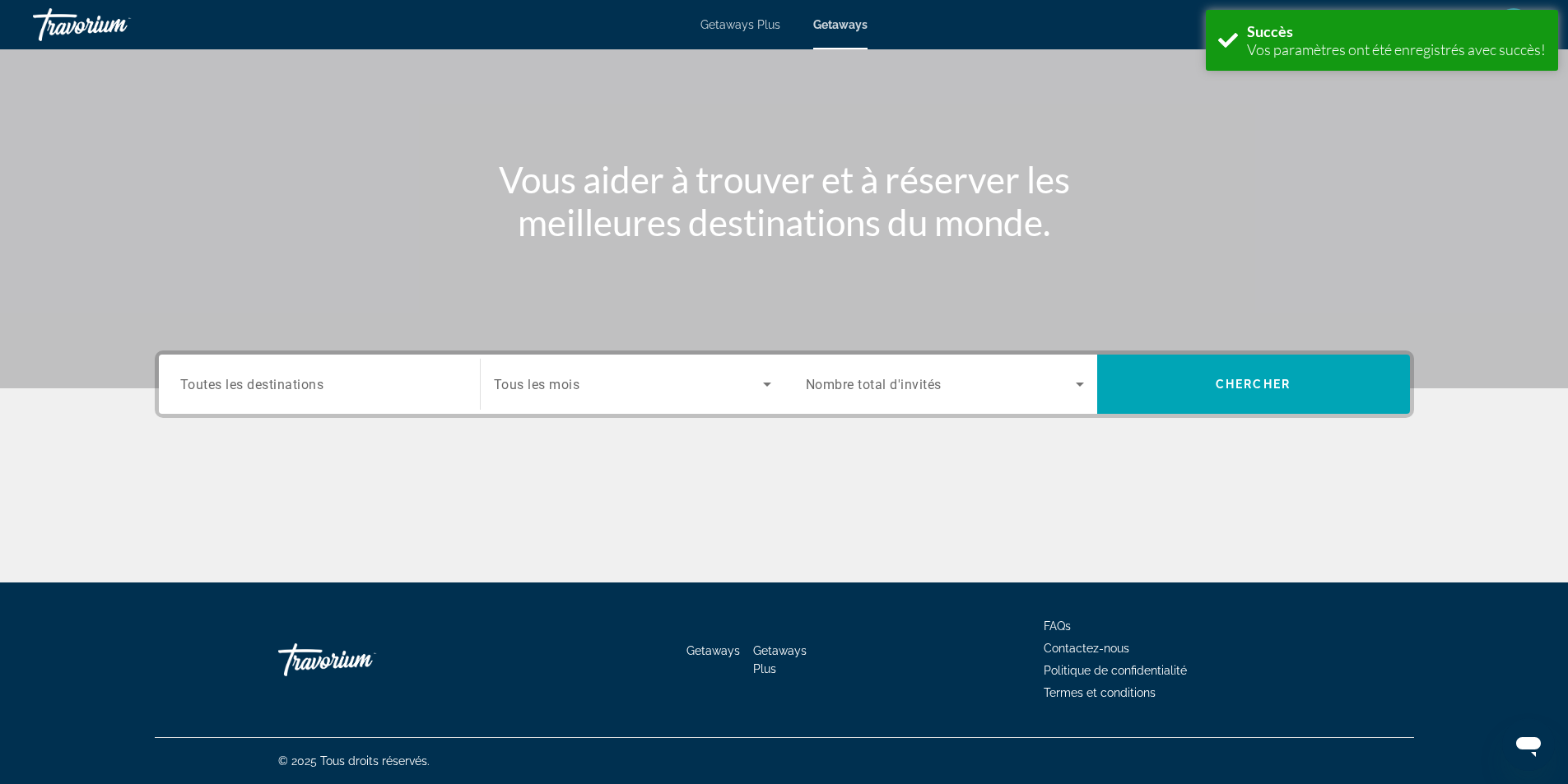
click at [419, 382] on input "Destination Toutes les destinations" at bounding box center [319, 385] width 278 height 20
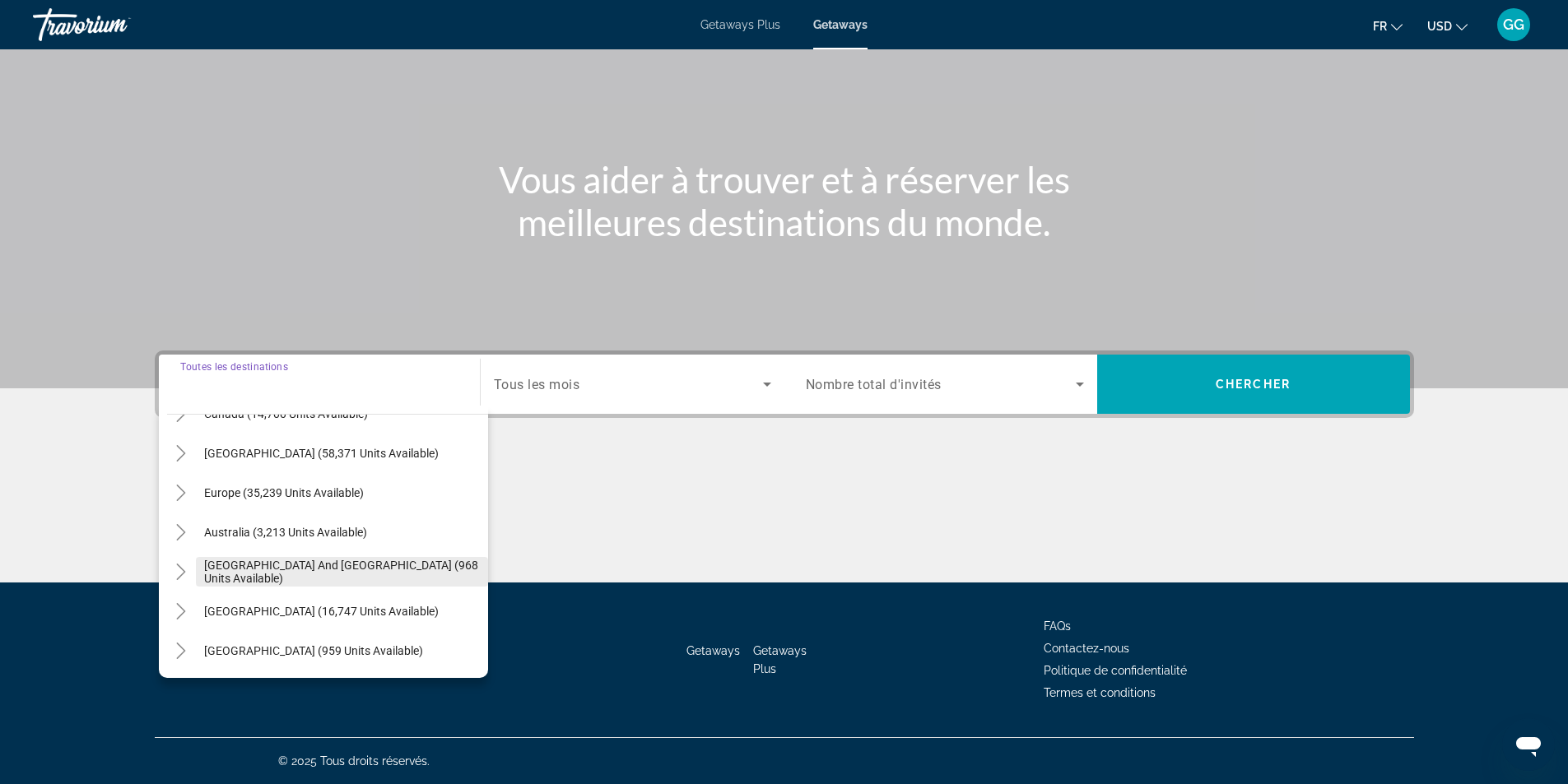
scroll to position [165, 0]
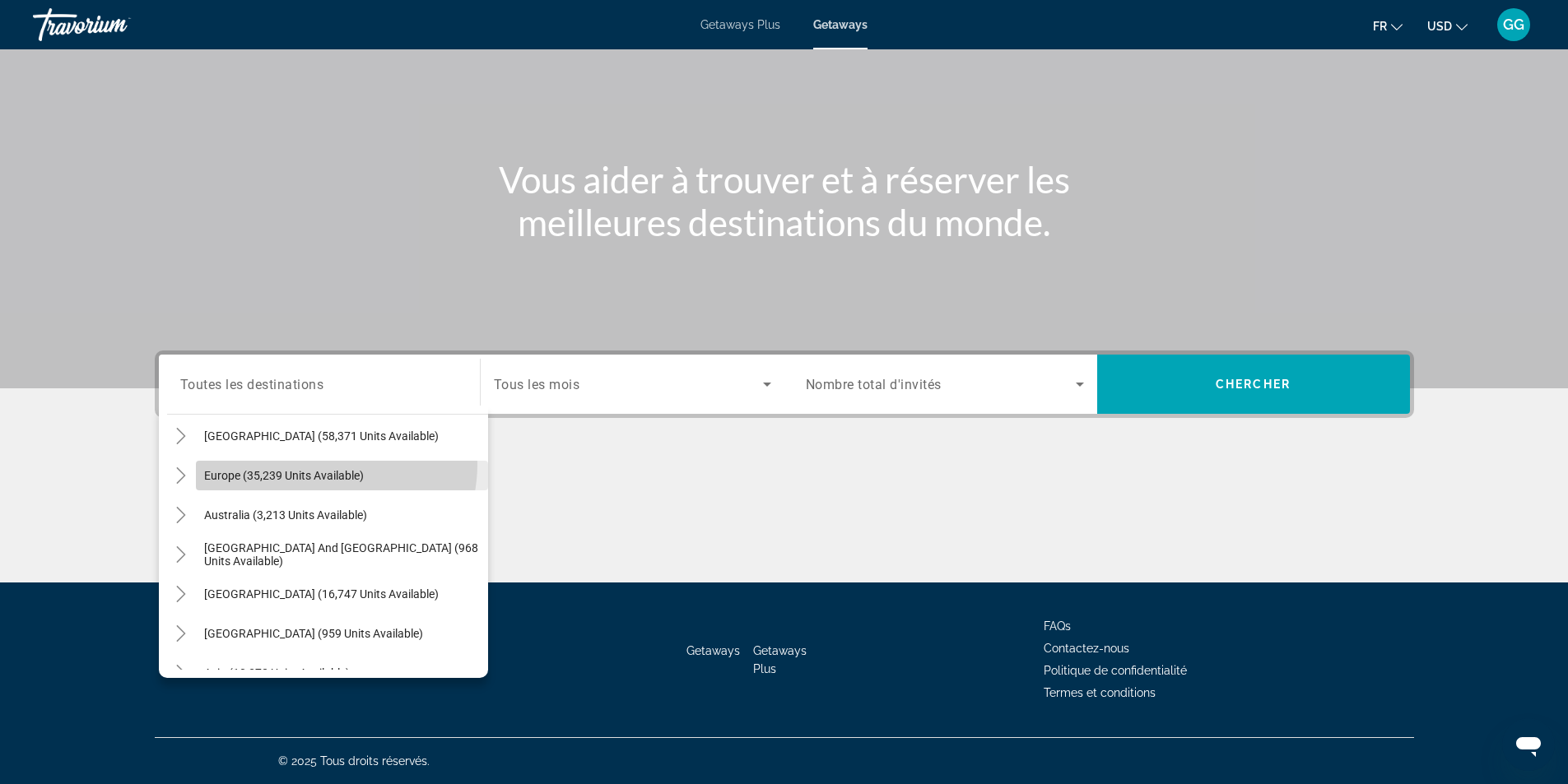
click at [318, 464] on span "Search widget" at bounding box center [341, 475] width 292 height 39
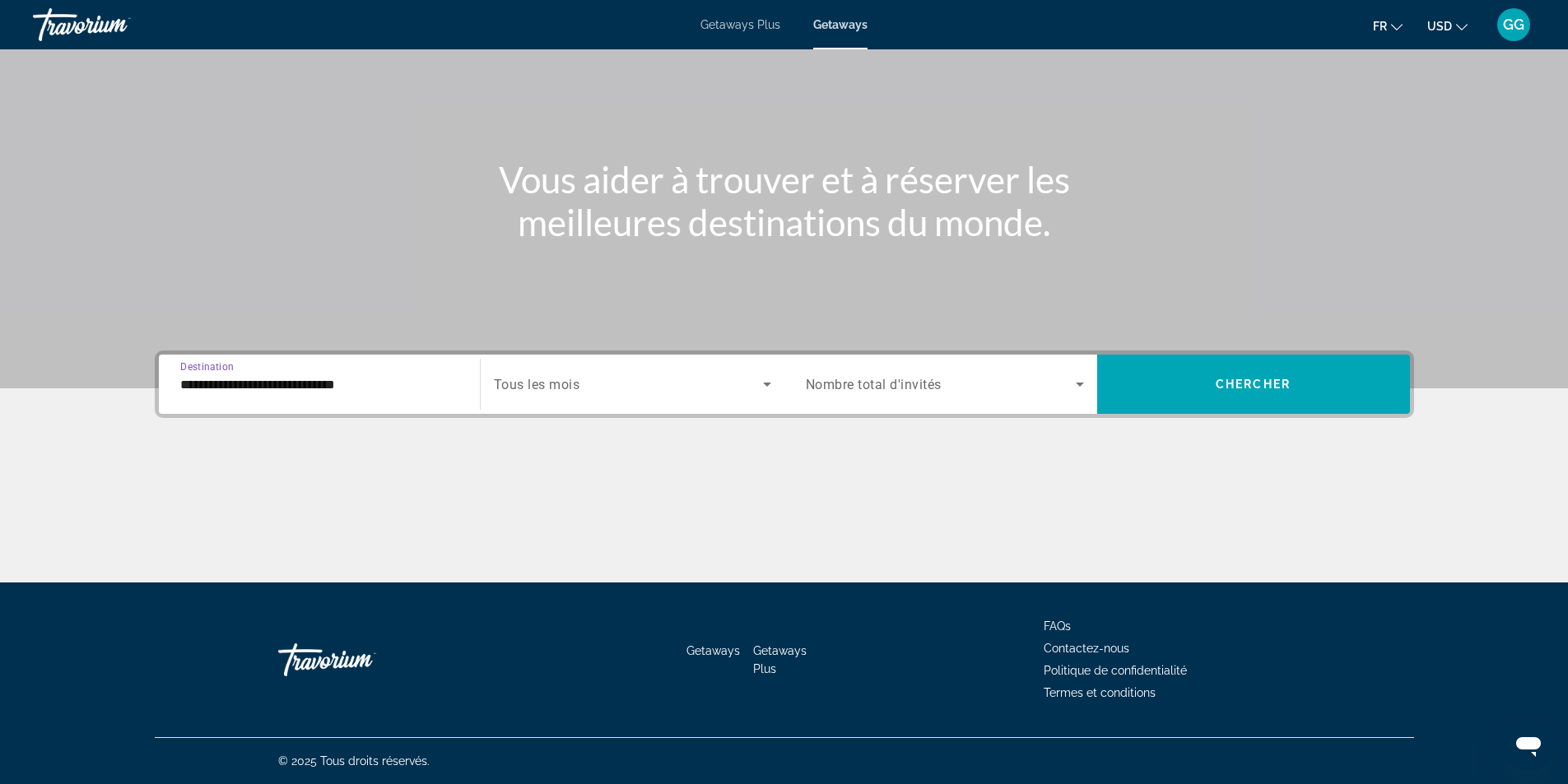
click at [327, 388] on input "**********" at bounding box center [319, 385] width 278 height 20
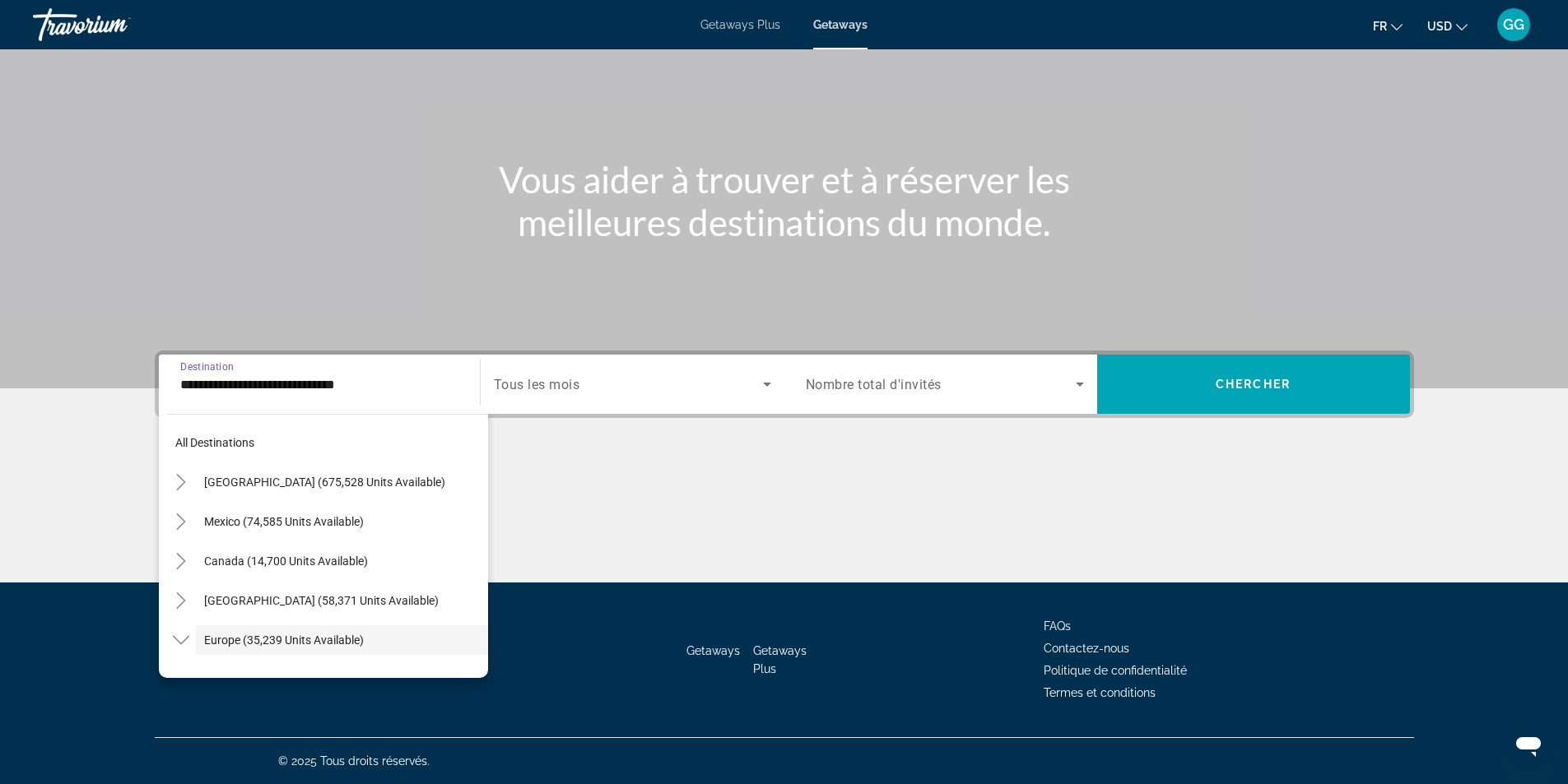
scroll to position [98, 0]
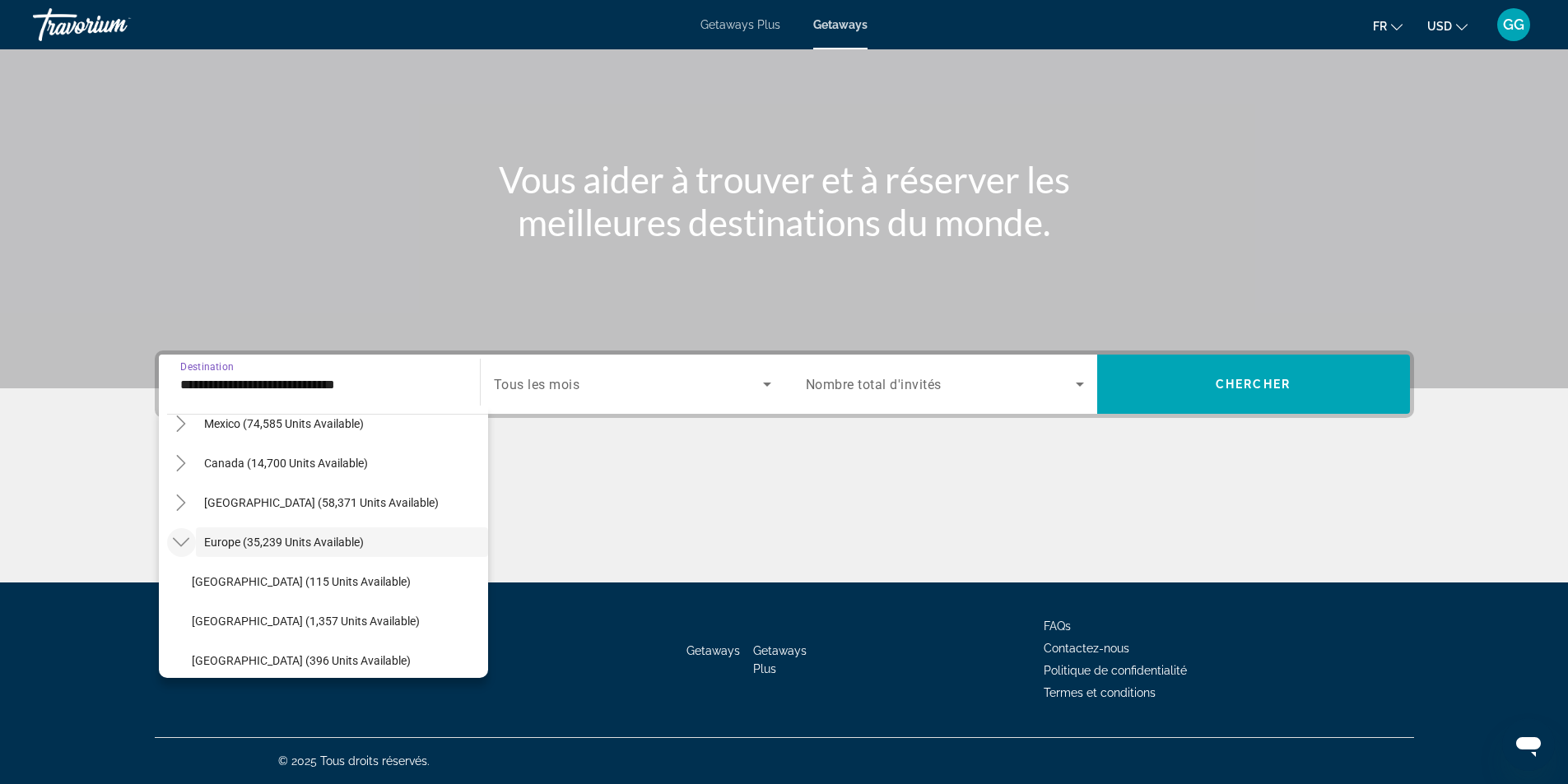
click at [186, 547] on icon "Toggle Europe (35,239 units available)" at bounding box center [180, 542] width 16 height 16
click at [191, 543] on mat-icon "Toggle Europe (35,239 units available)" at bounding box center [181, 543] width 29 height 29
click at [200, 574] on span "Search widget" at bounding box center [336, 582] width 304 height 39
type input "**********"
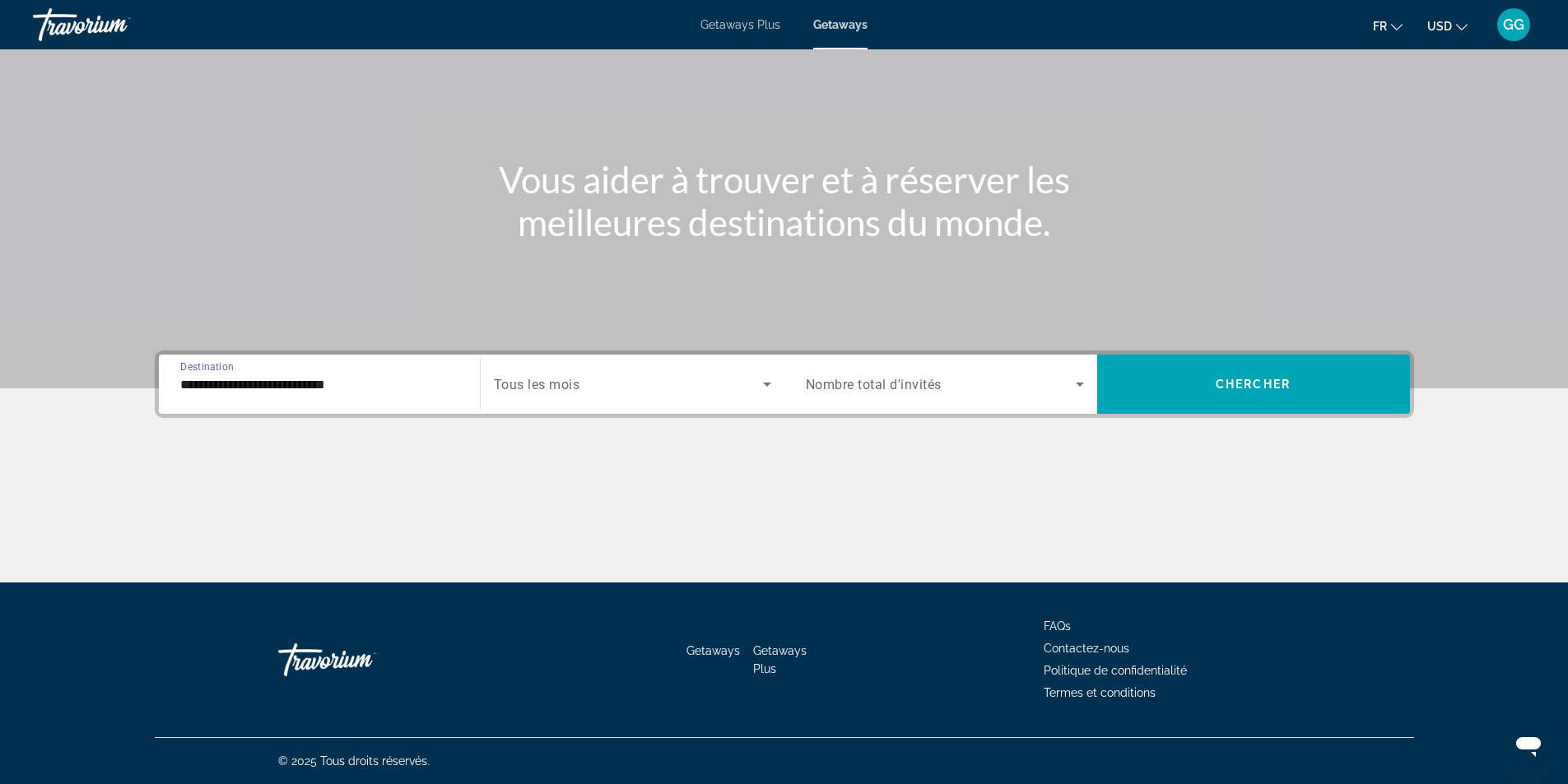
click at [627, 377] on span "Search widget" at bounding box center [628, 384] width 269 height 20
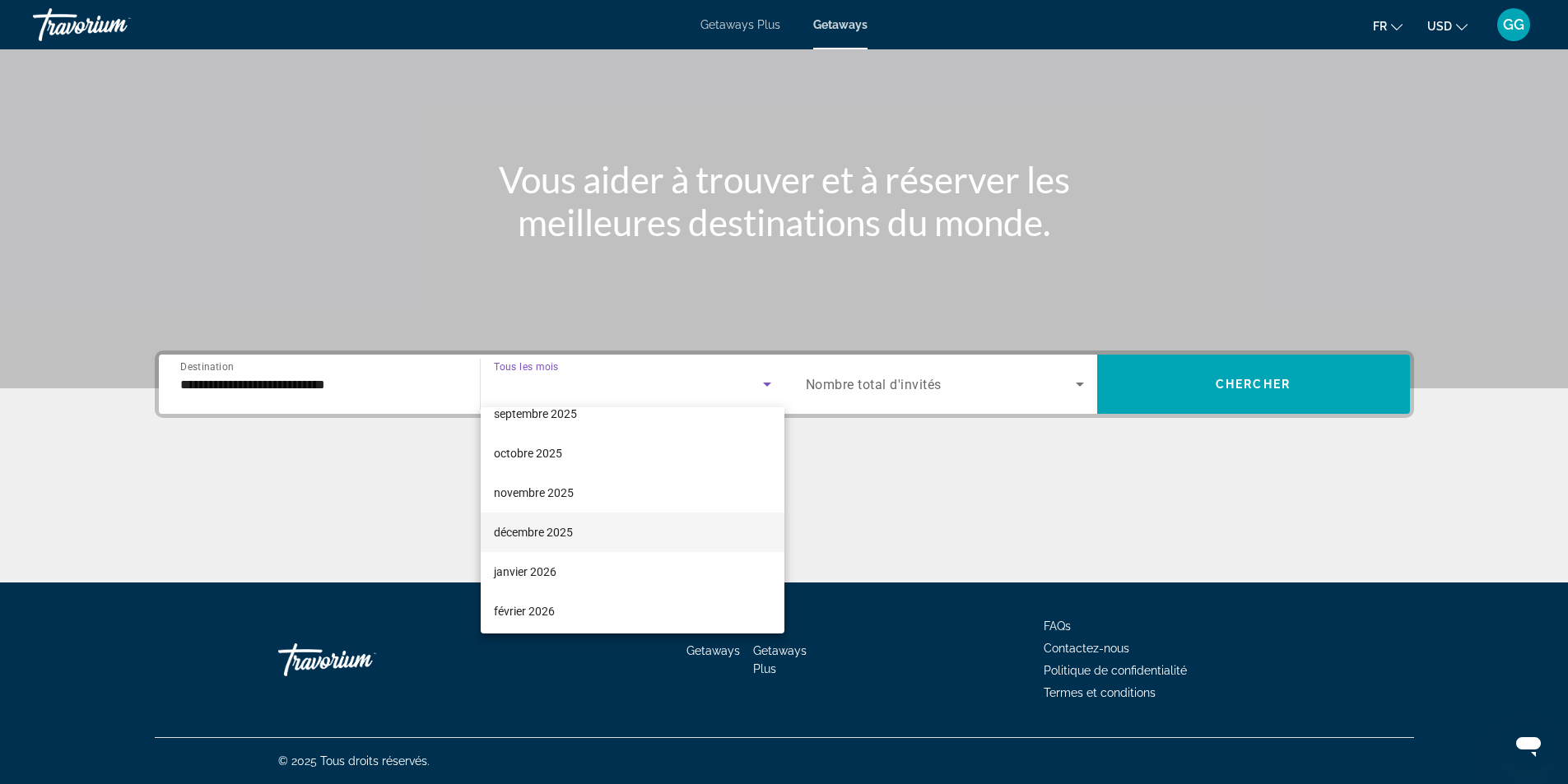
scroll to position [165, 0]
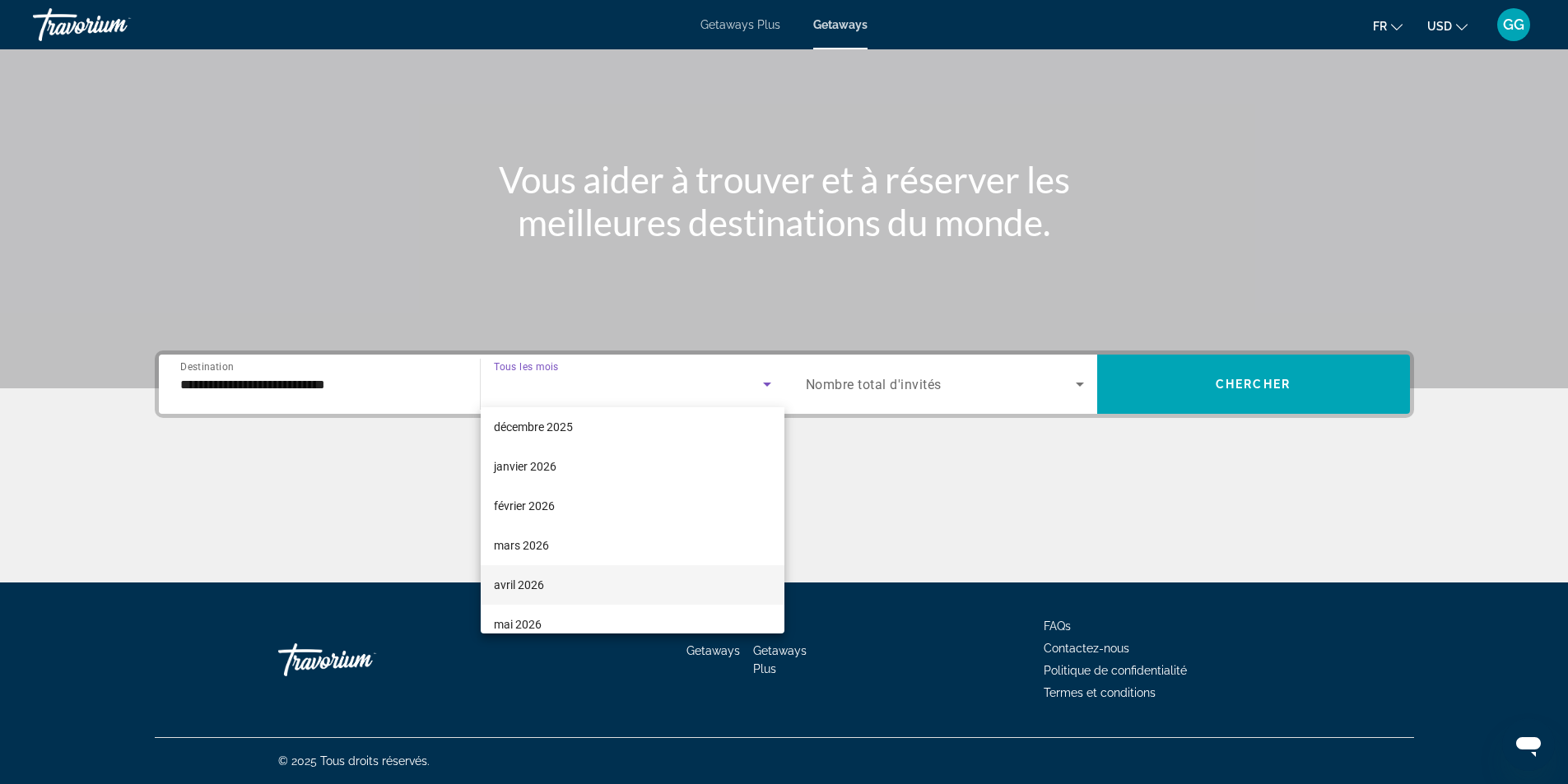
click at [542, 583] on span "avril 2026" at bounding box center [519, 585] width 50 height 20
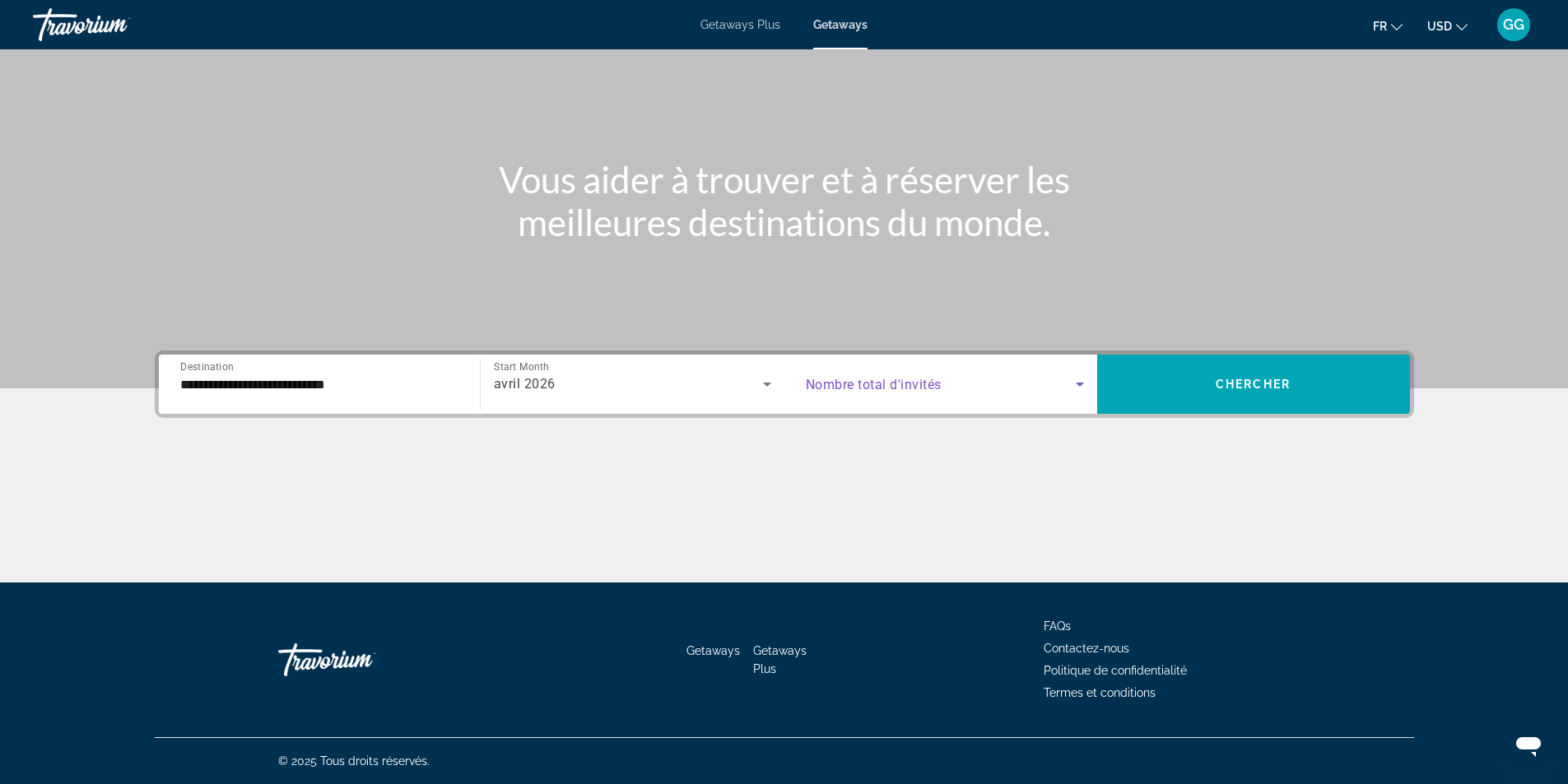
click at [1032, 387] on span "Search widget" at bounding box center [941, 384] width 270 height 20
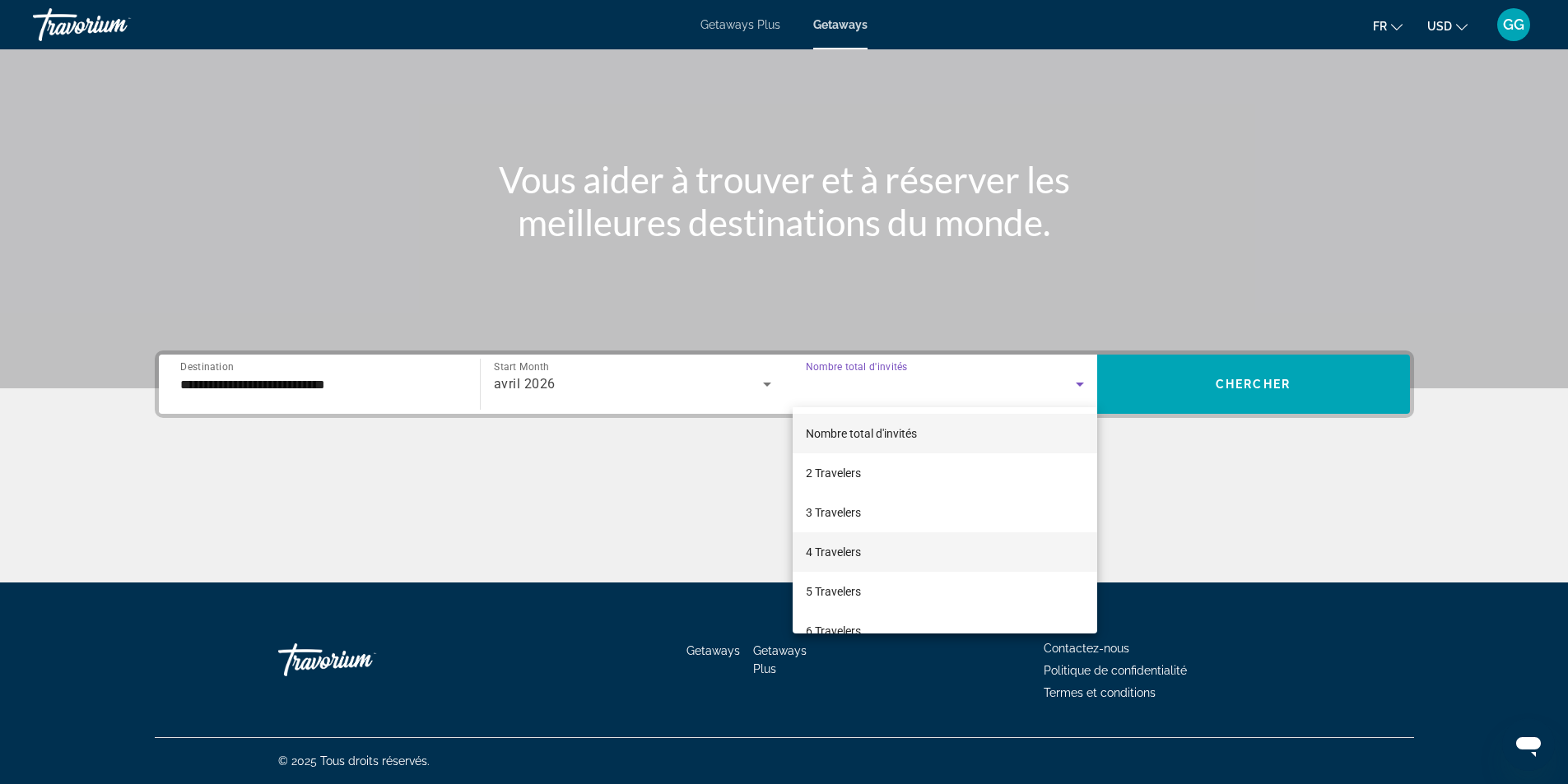
click at [865, 549] on mat-option "4 Travelers" at bounding box center [945, 552] width 304 height 39
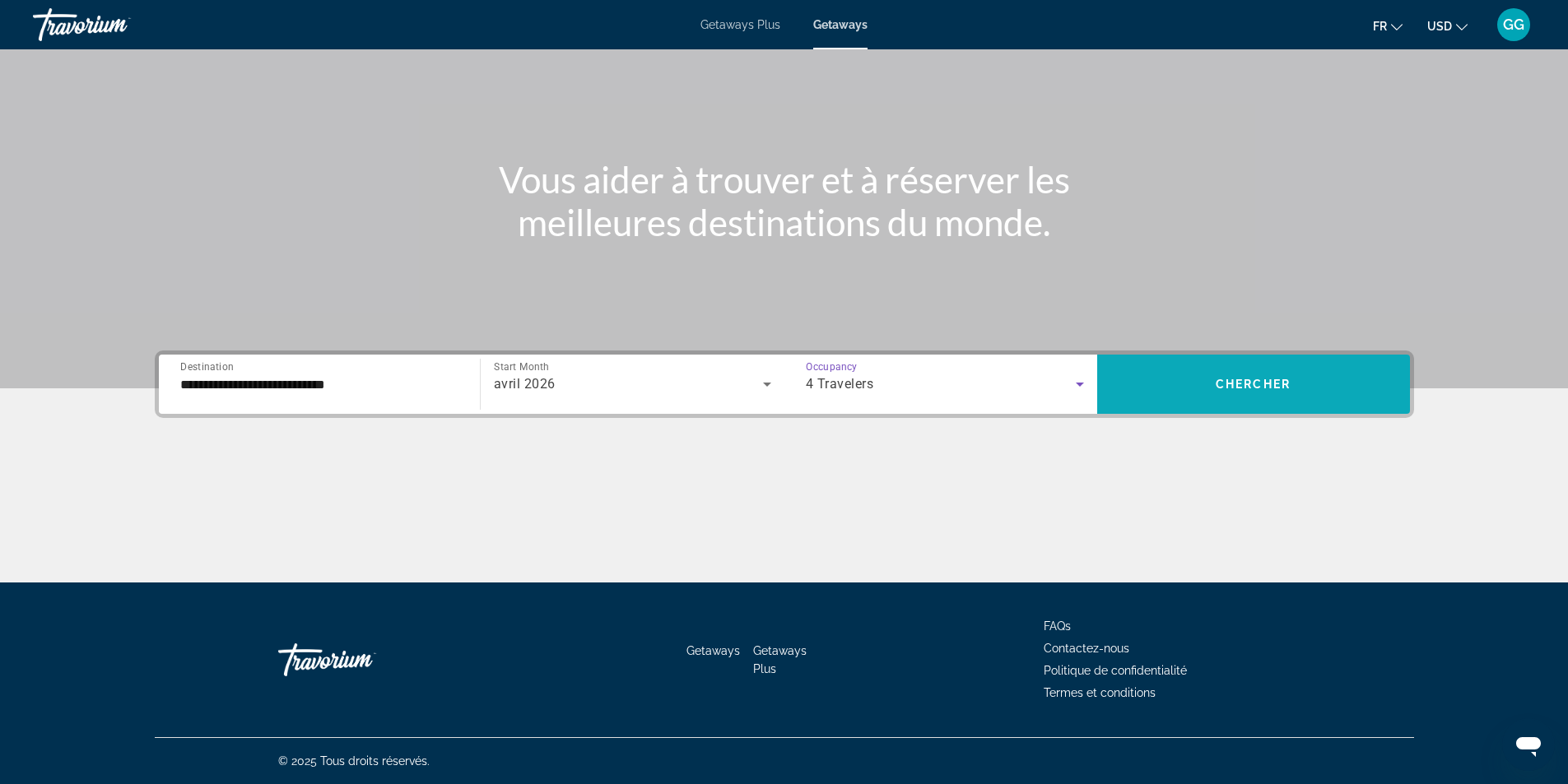
click at [1257, 390] on span "Chercher" at bounding box center [1253, 384] width 75 height 13
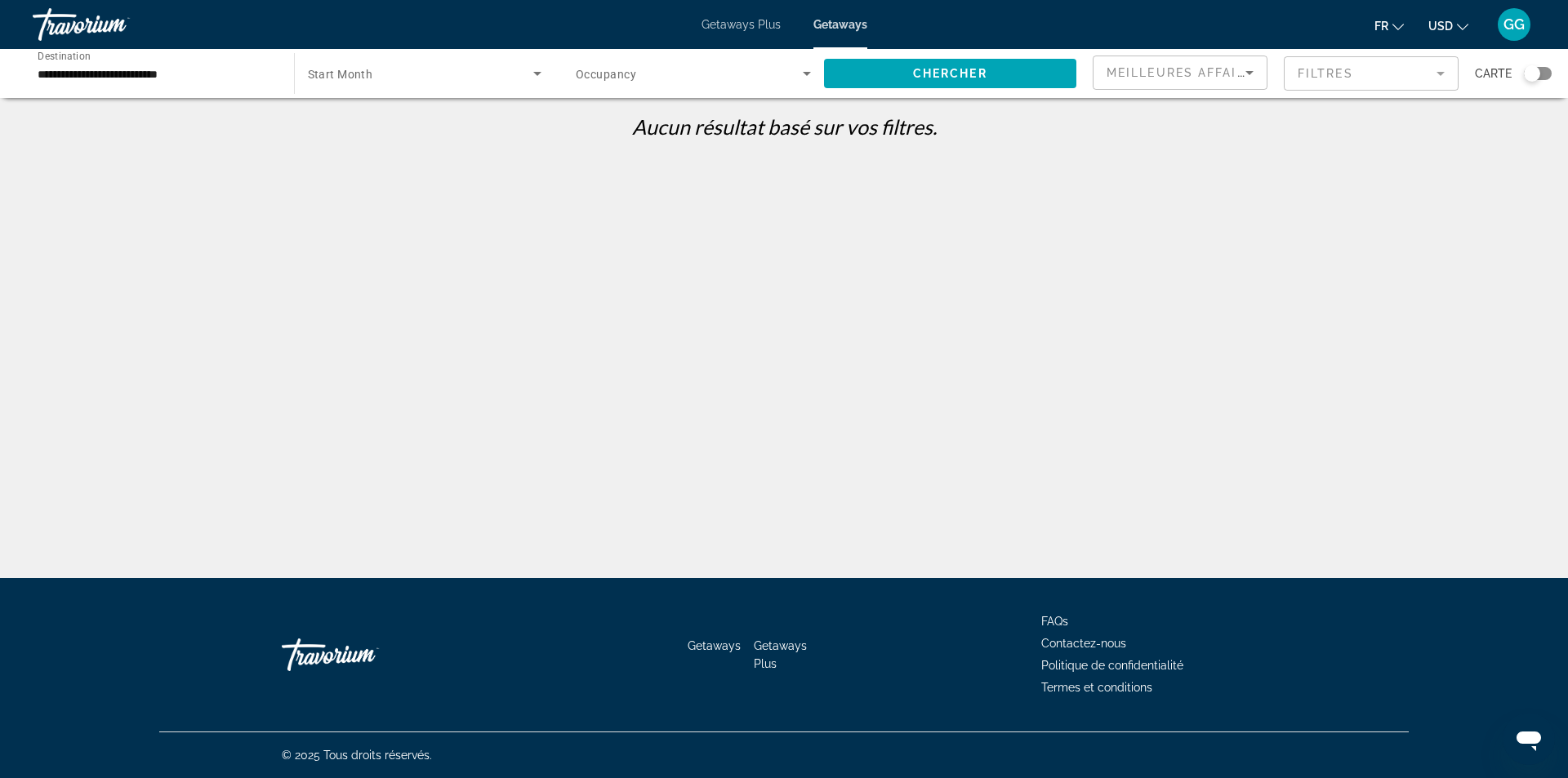
click at [261, 83] on div "**********" at bounding box center [155, 74] width 235 height 47
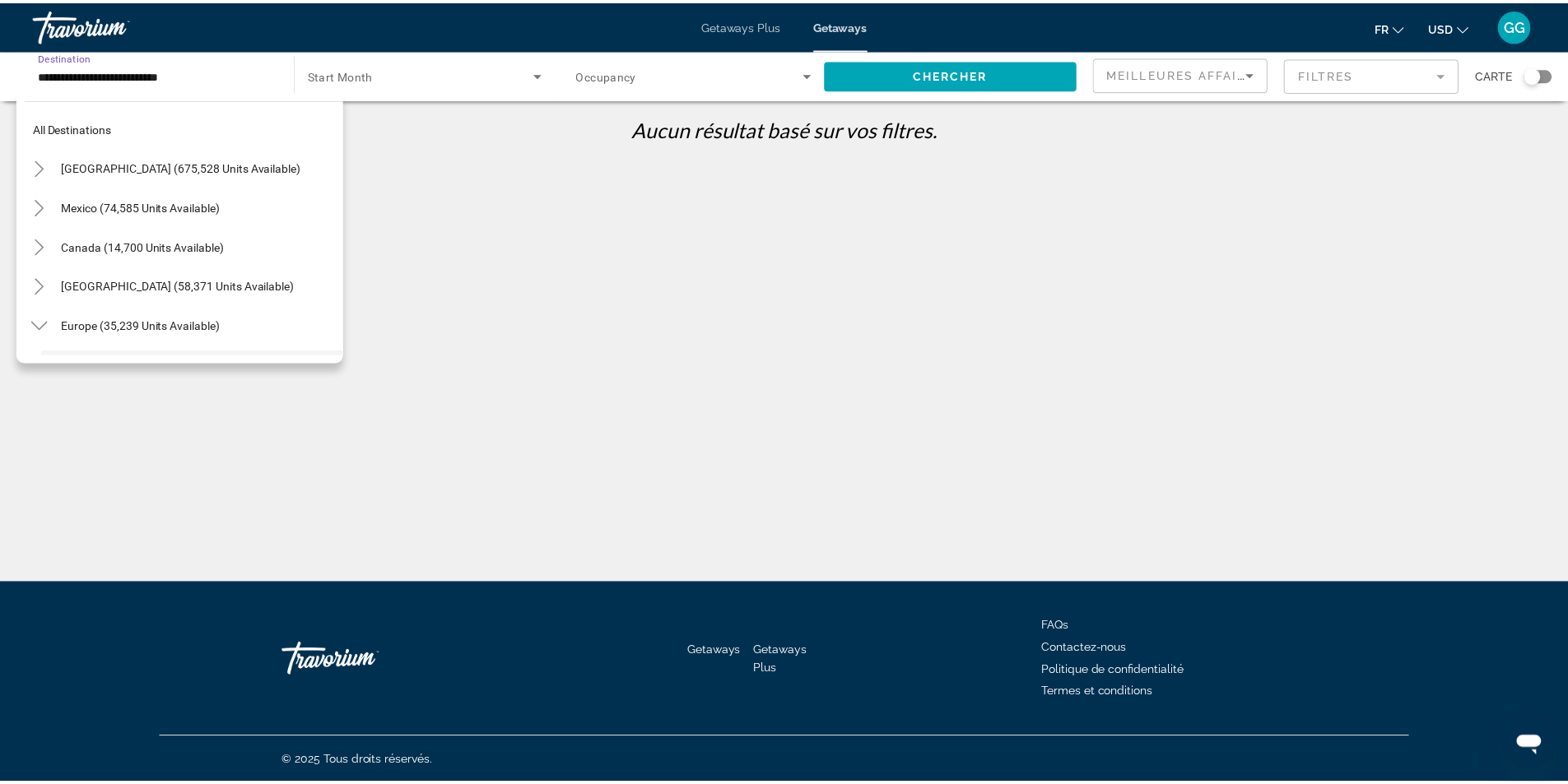
scroll to position [138, 0]
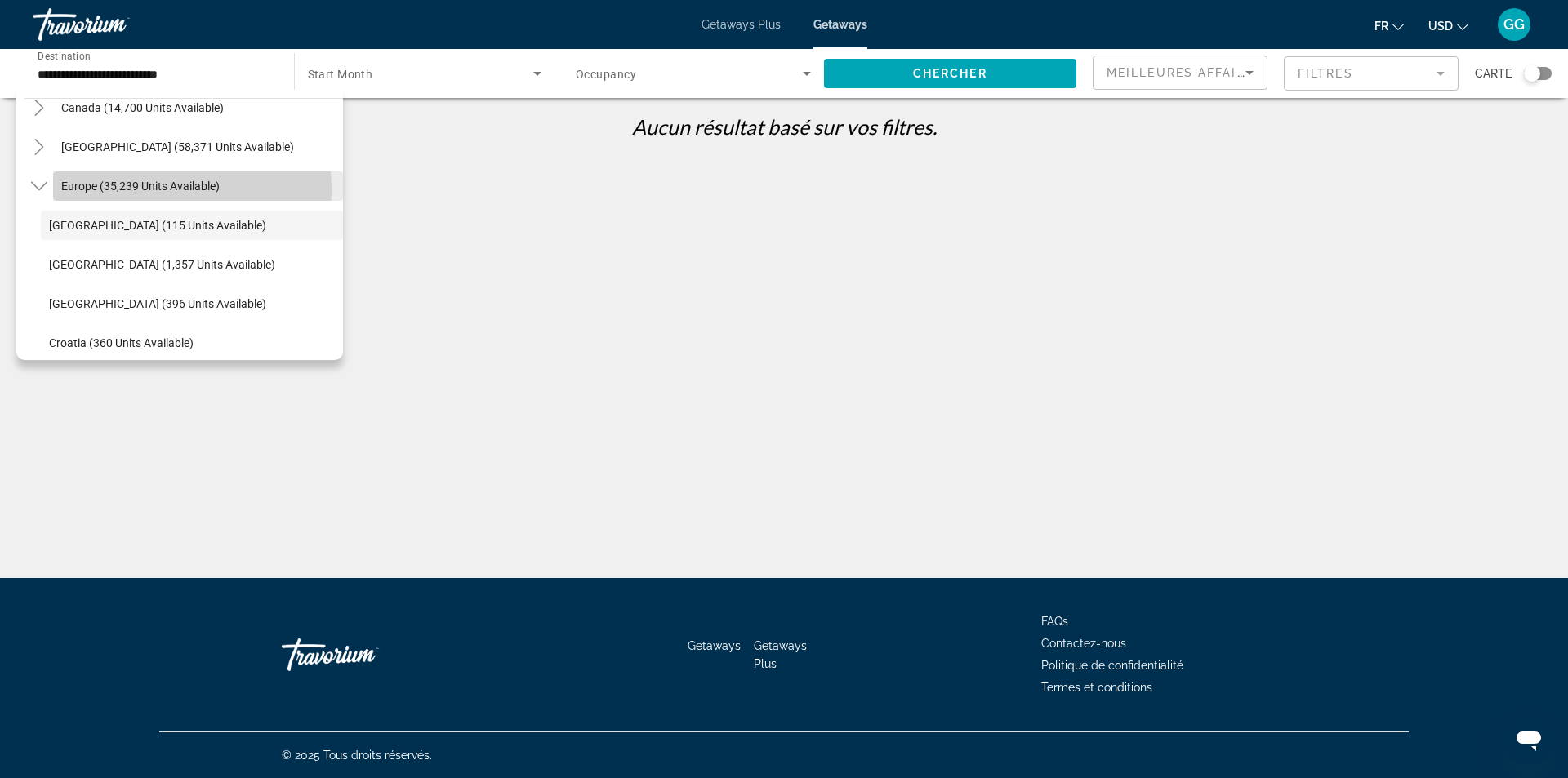
click at [137, 190] on span "Europe (35,239 units available)" at bounding box center [140, 186] width 159 height 13
type input "**********"
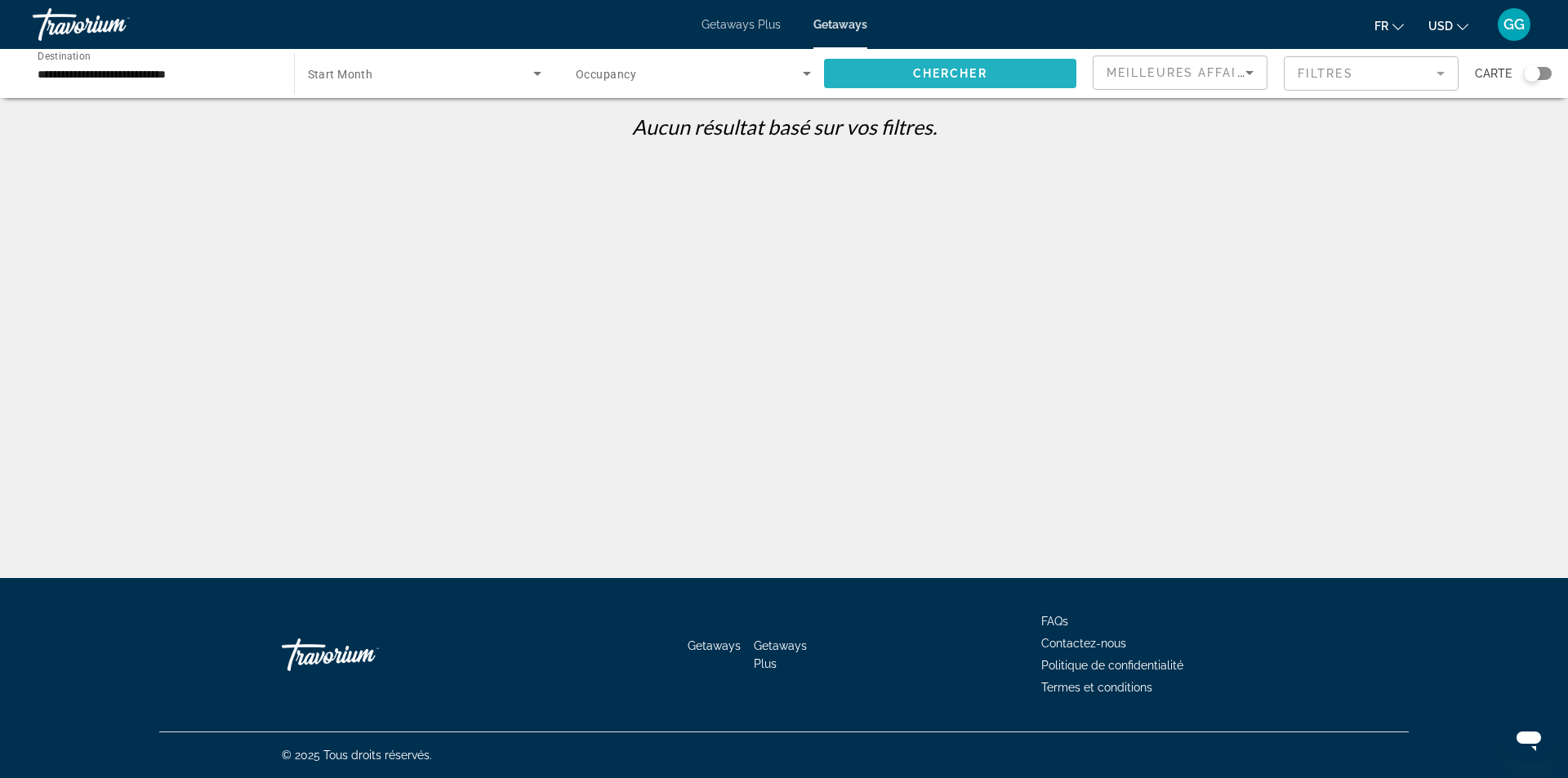
click at [892, 81] on span "Search widget" at bounding box center [950, 73] width 253 height 39
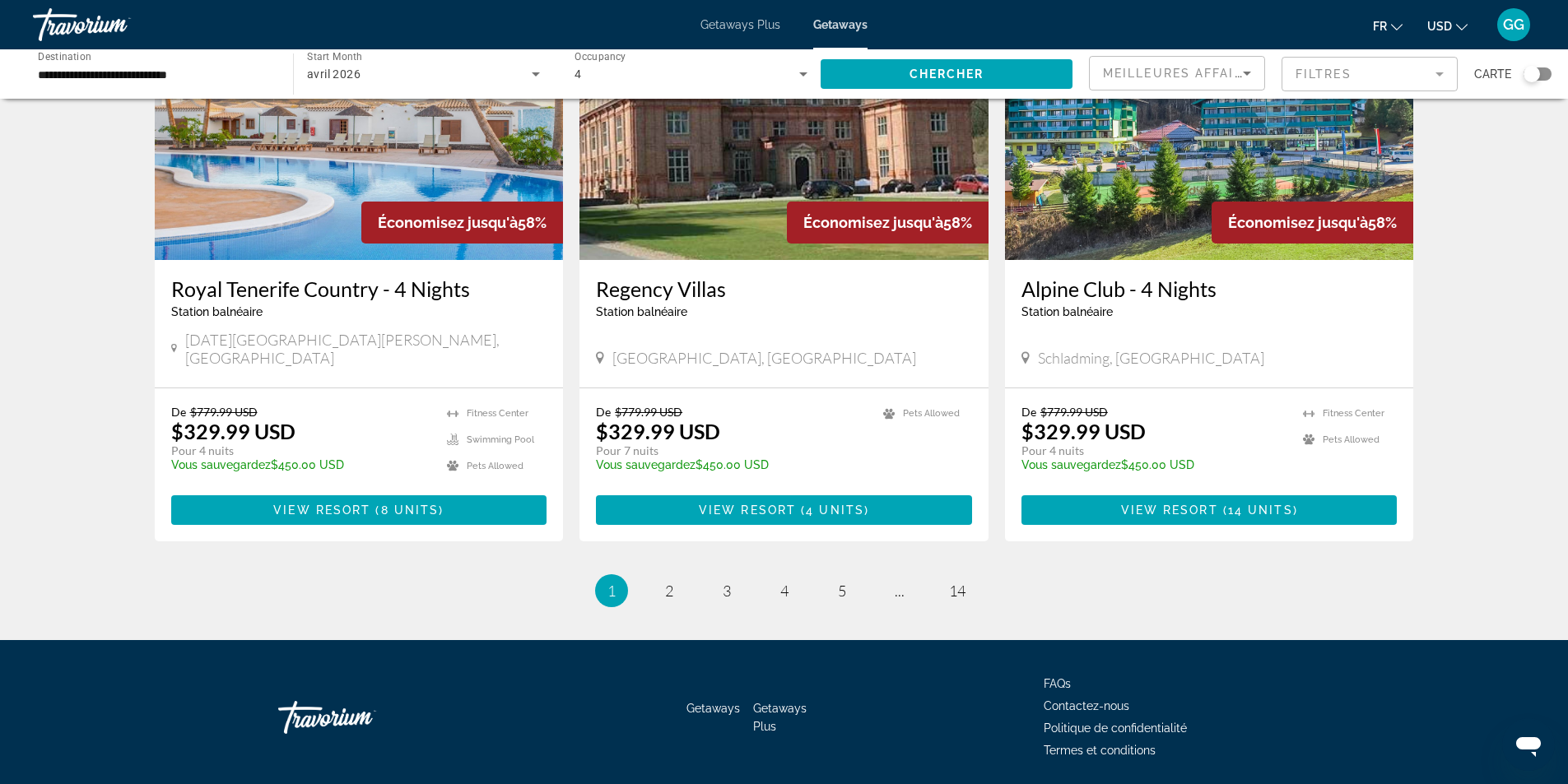
scroll to position [1903, 0]
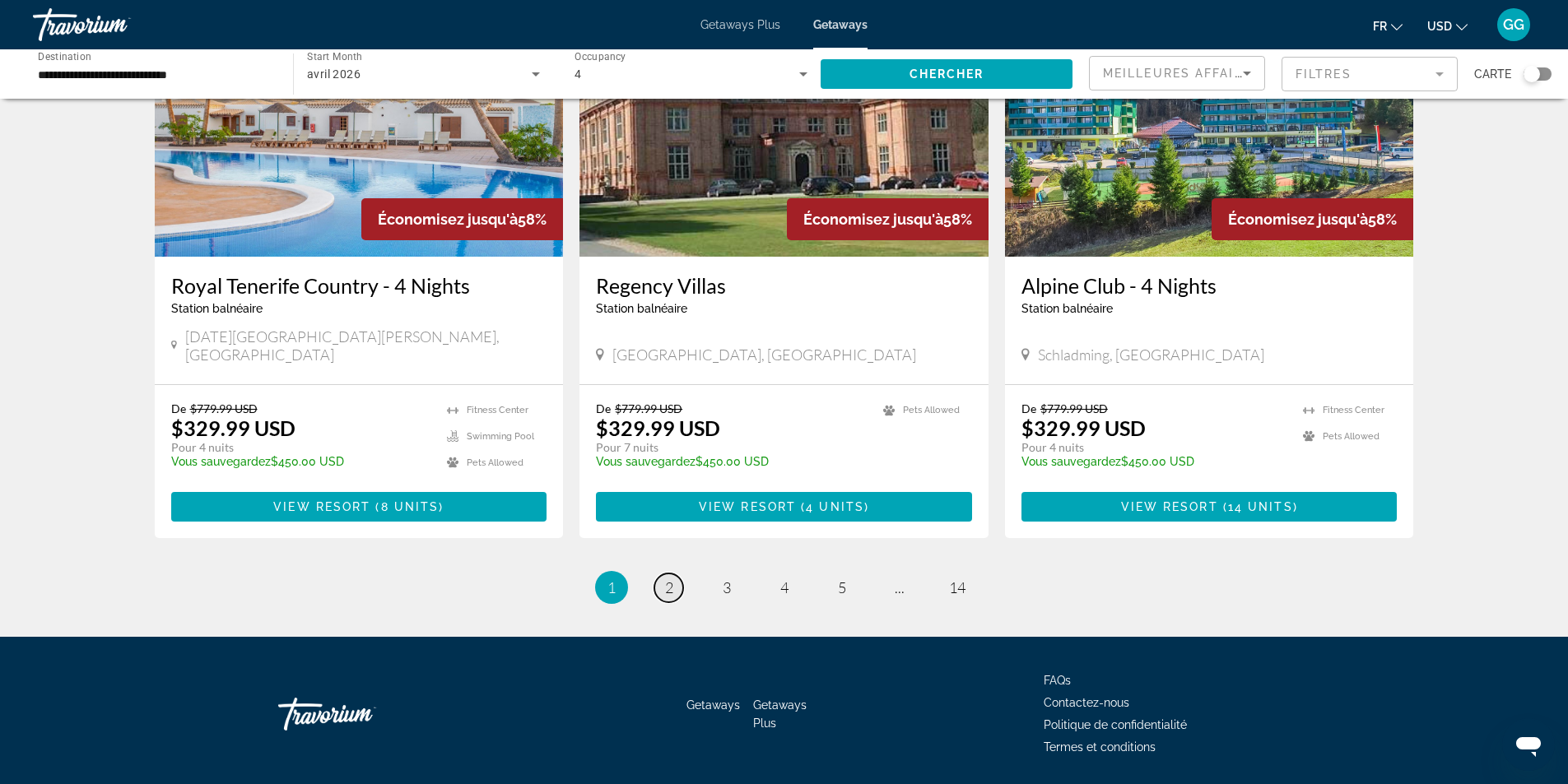
click at [678, 574] on link "page 2" at bounding box center [668, 588] width 29 height 29
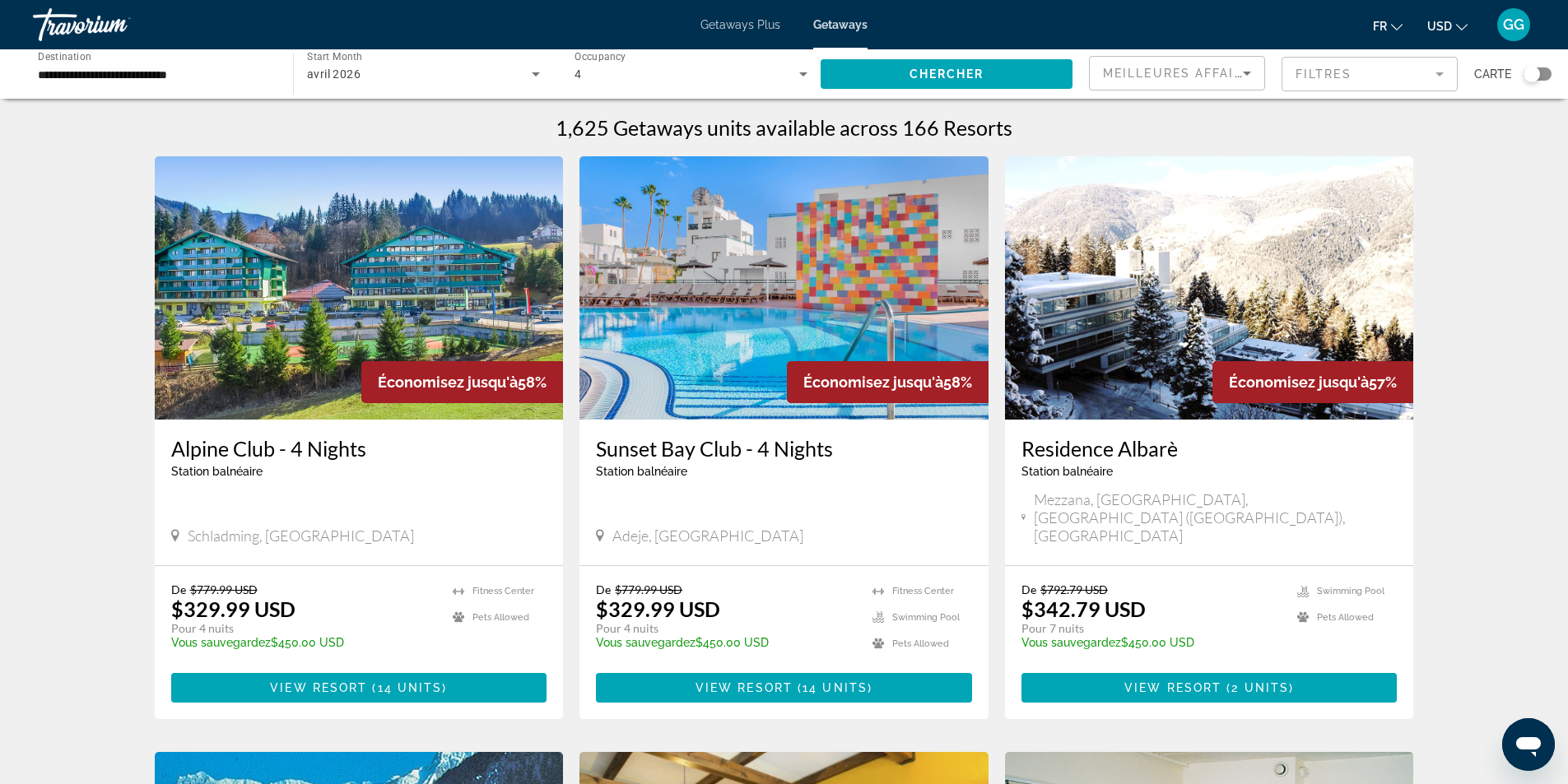
click at [1468, 14] on ul "fr English Español Français Italiano Português русский USD USD ($) MXN (Mex$) C…" at bounding box center [1433, 24] width 119 height 26
click at [1441, 14] on button "USD USD ($) MXN (Mex$) CAD (Can$) GBP (£) EUR (€) AUD (A$) NZD (NZ$) CNY (CN¥)" at bounding box center [1448, 26] width 40 height 24
click at [1409, 144] on button "EUR (€)" at bounding box center [1414, 151] width 82 height 21
click at [954, 75] on span "Chercher" at bounding box center [947, 74] width 75 height 13
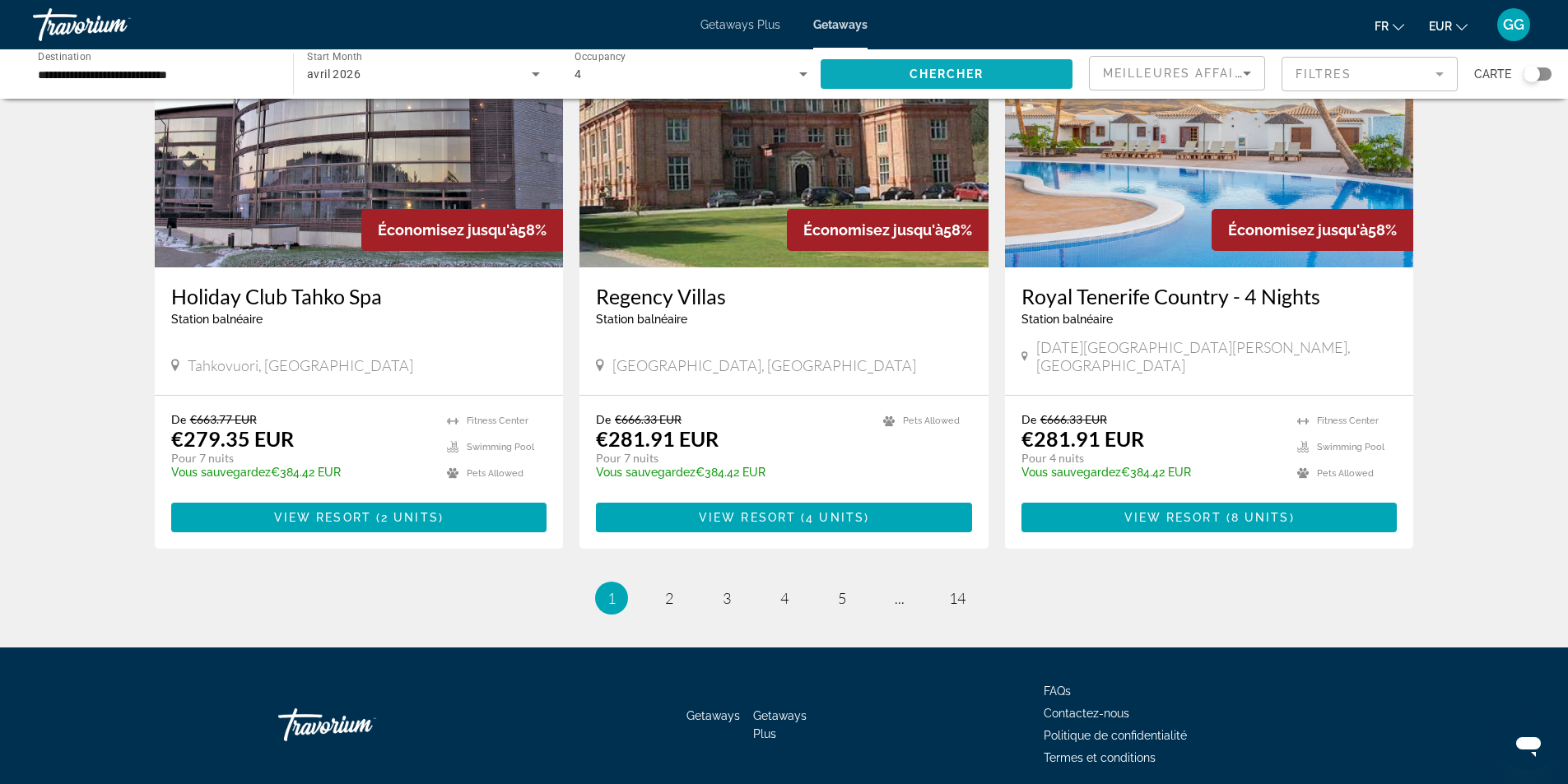
scroll to position [1894, 0]
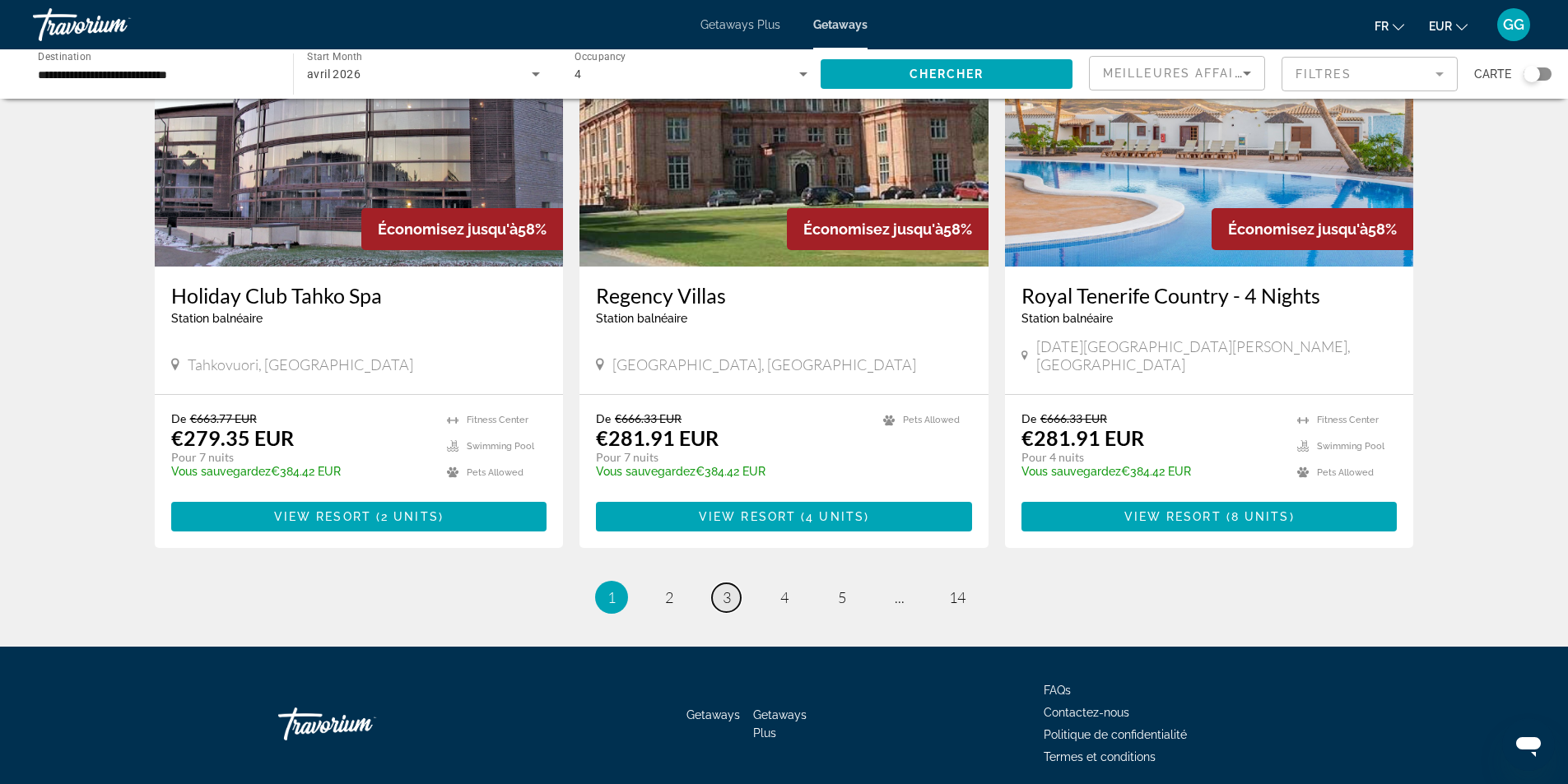
click at [725, 588] on span "3" at bounding box center [726, 597] width 9 height 18
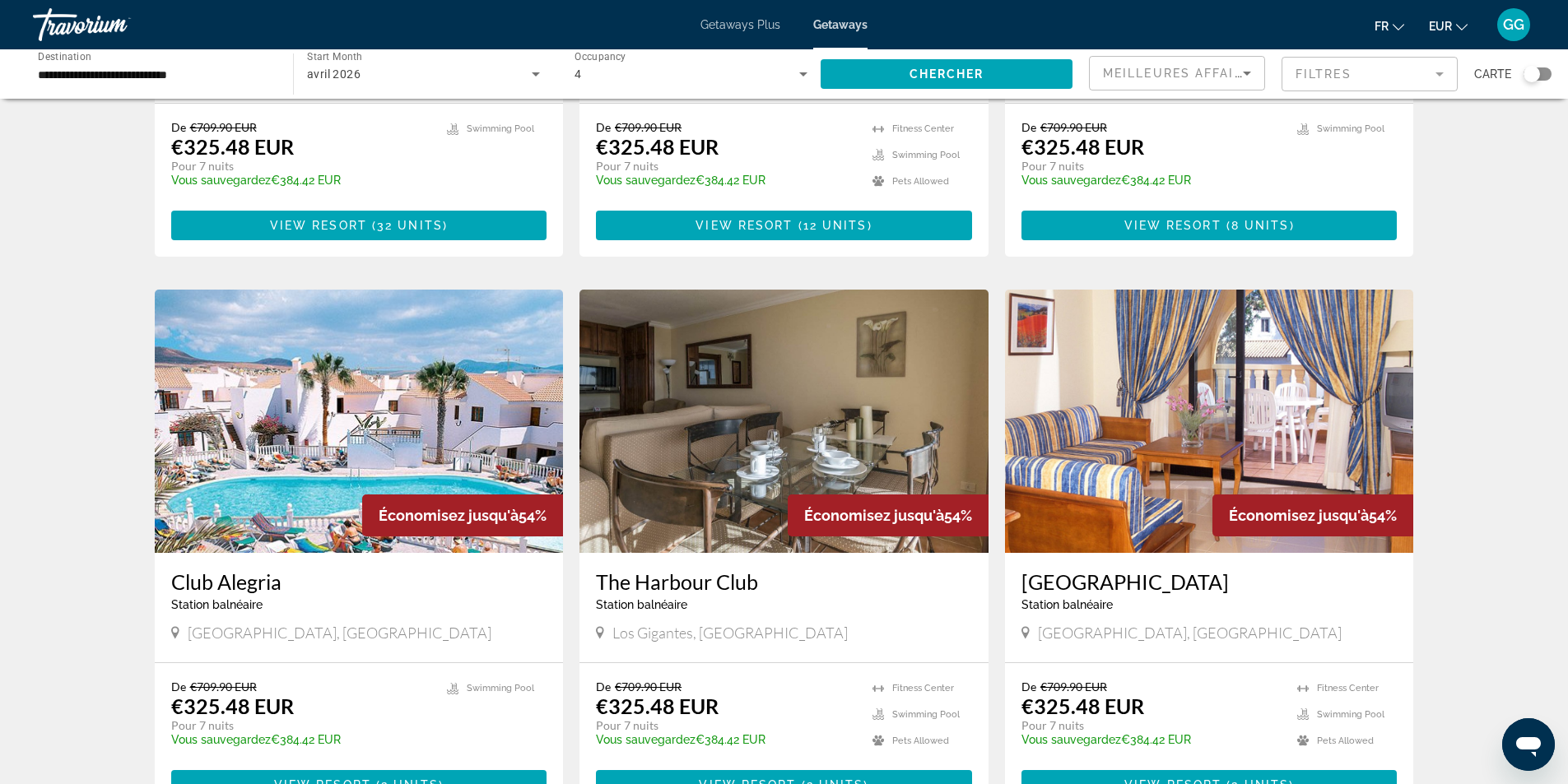
scroll to position [1811, 0]
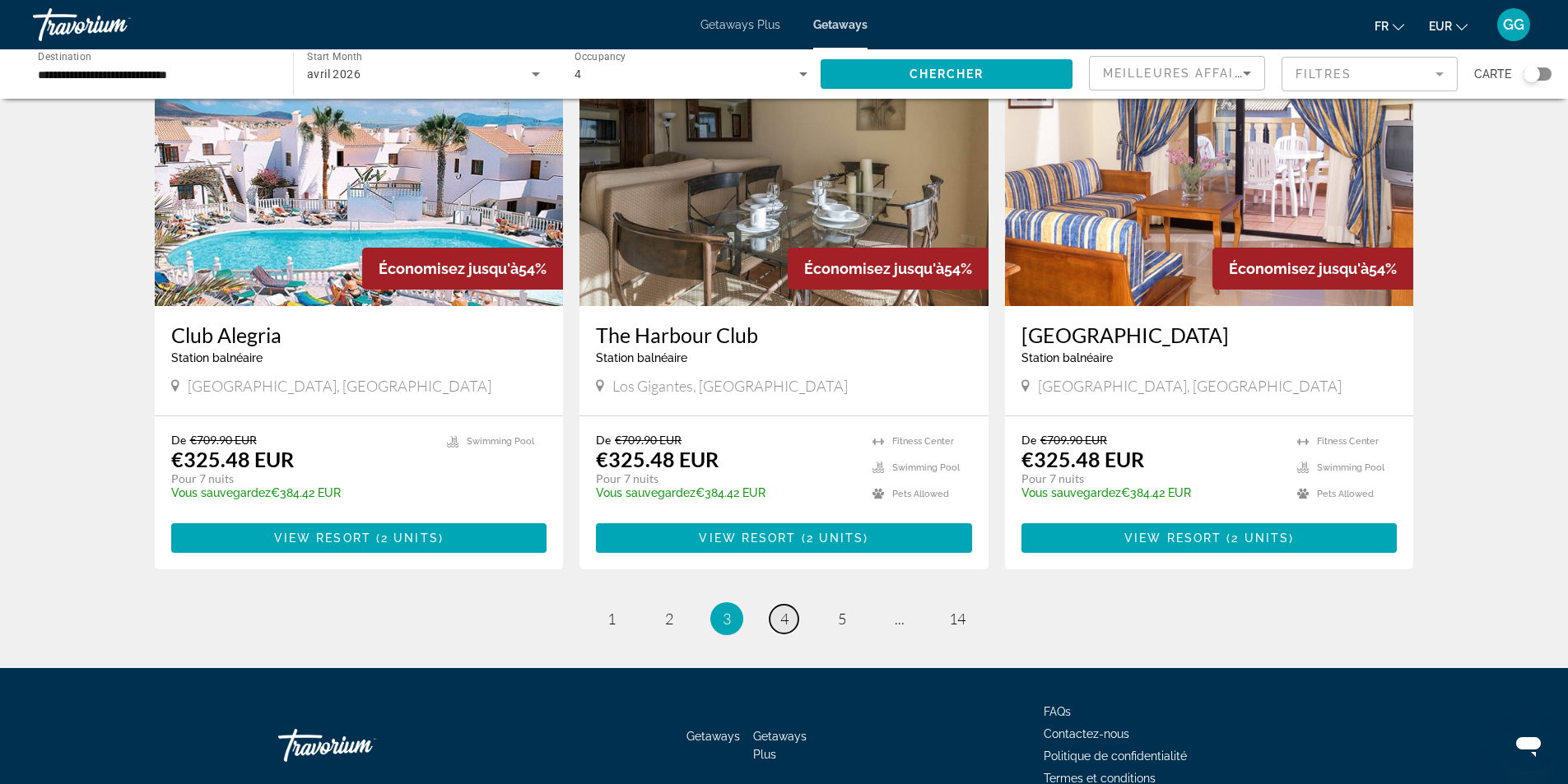
click at [779, 605] on link "page 4" at bounding box center [784, 619] width 29 height 29
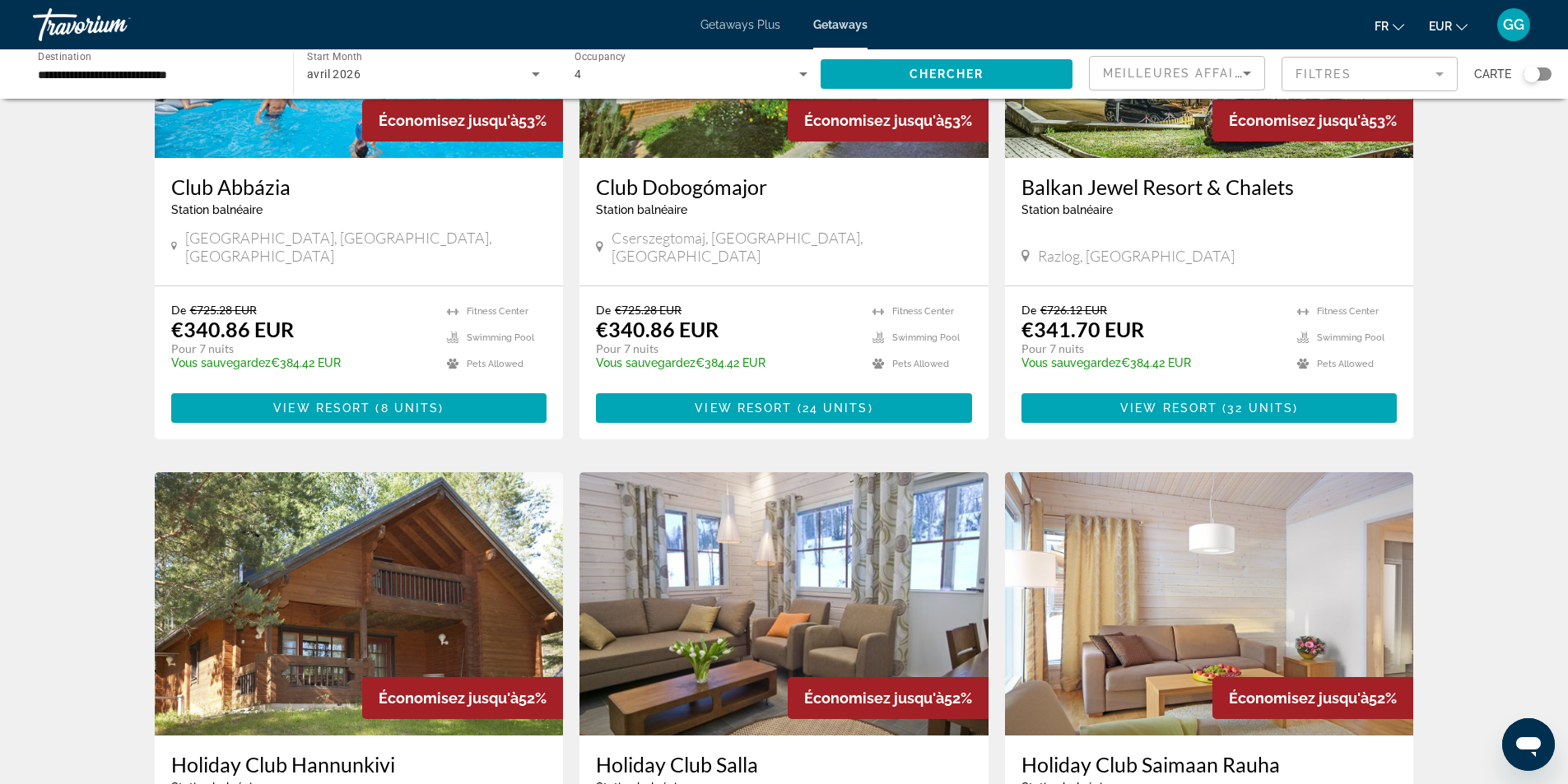
scroll to position [1811, 0]
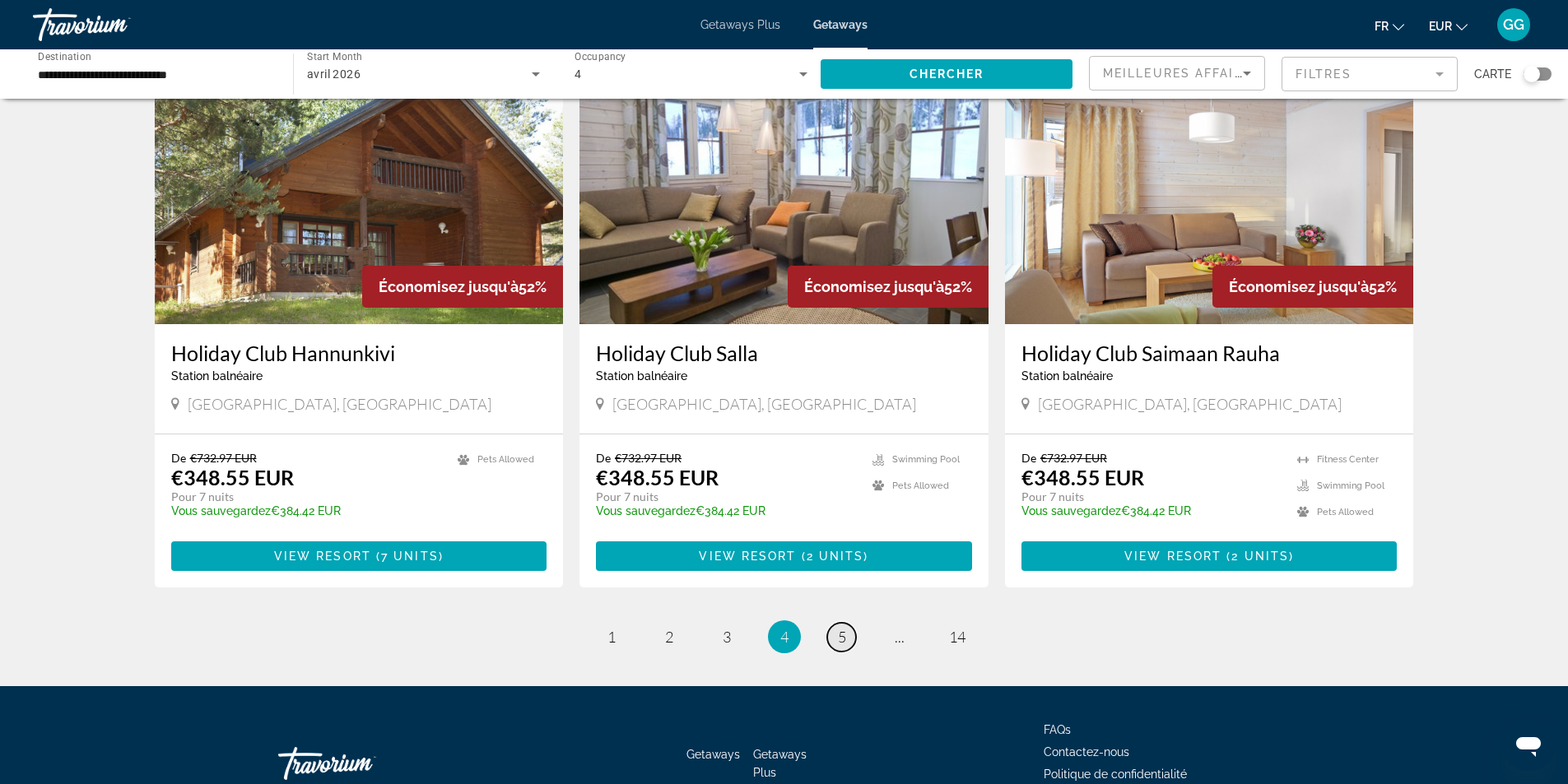
click at [847, 623] on link "page 5" at bounding box center [842, 638] width 29 height 29
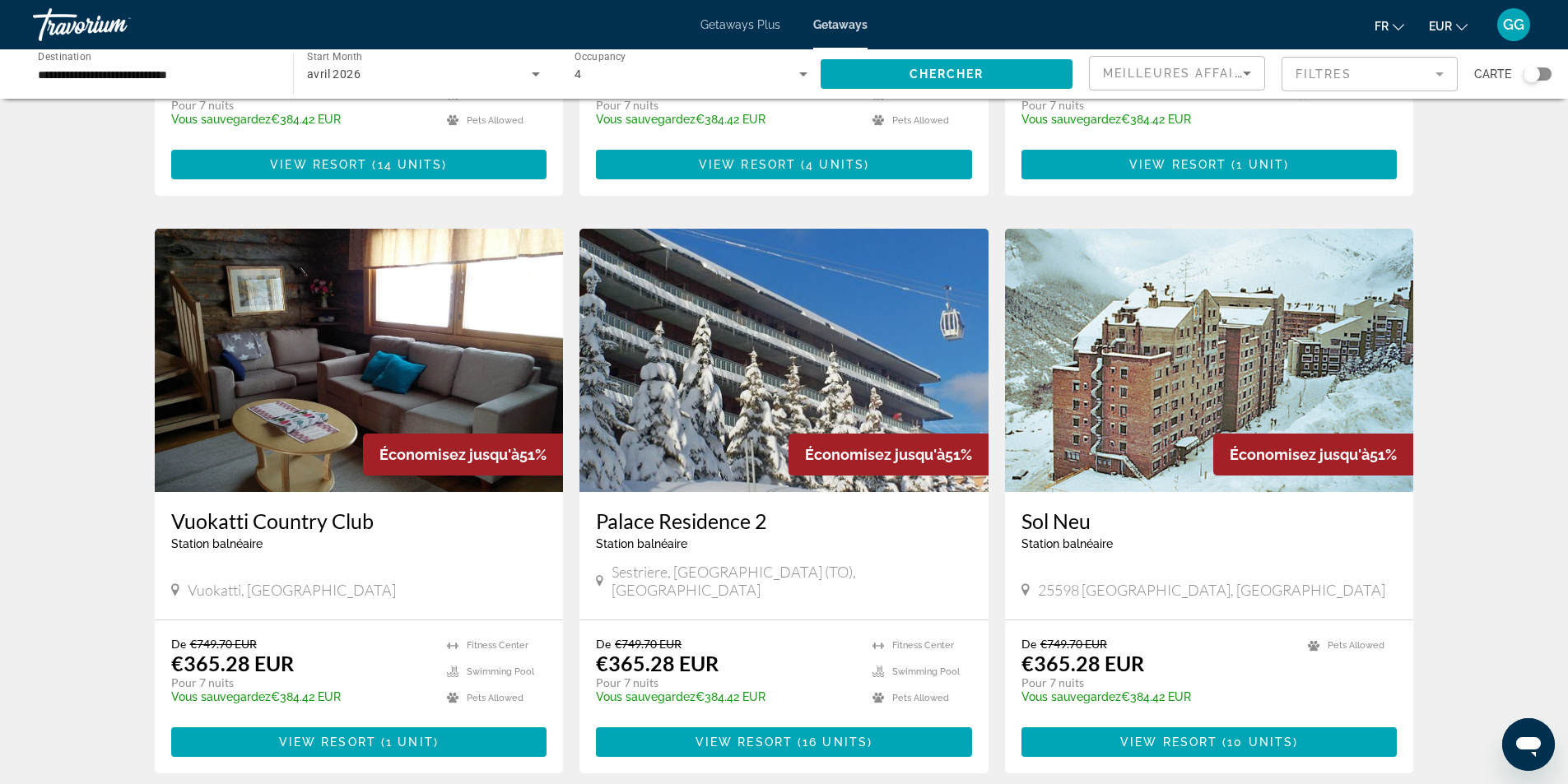
scroll to position [1878, 0]
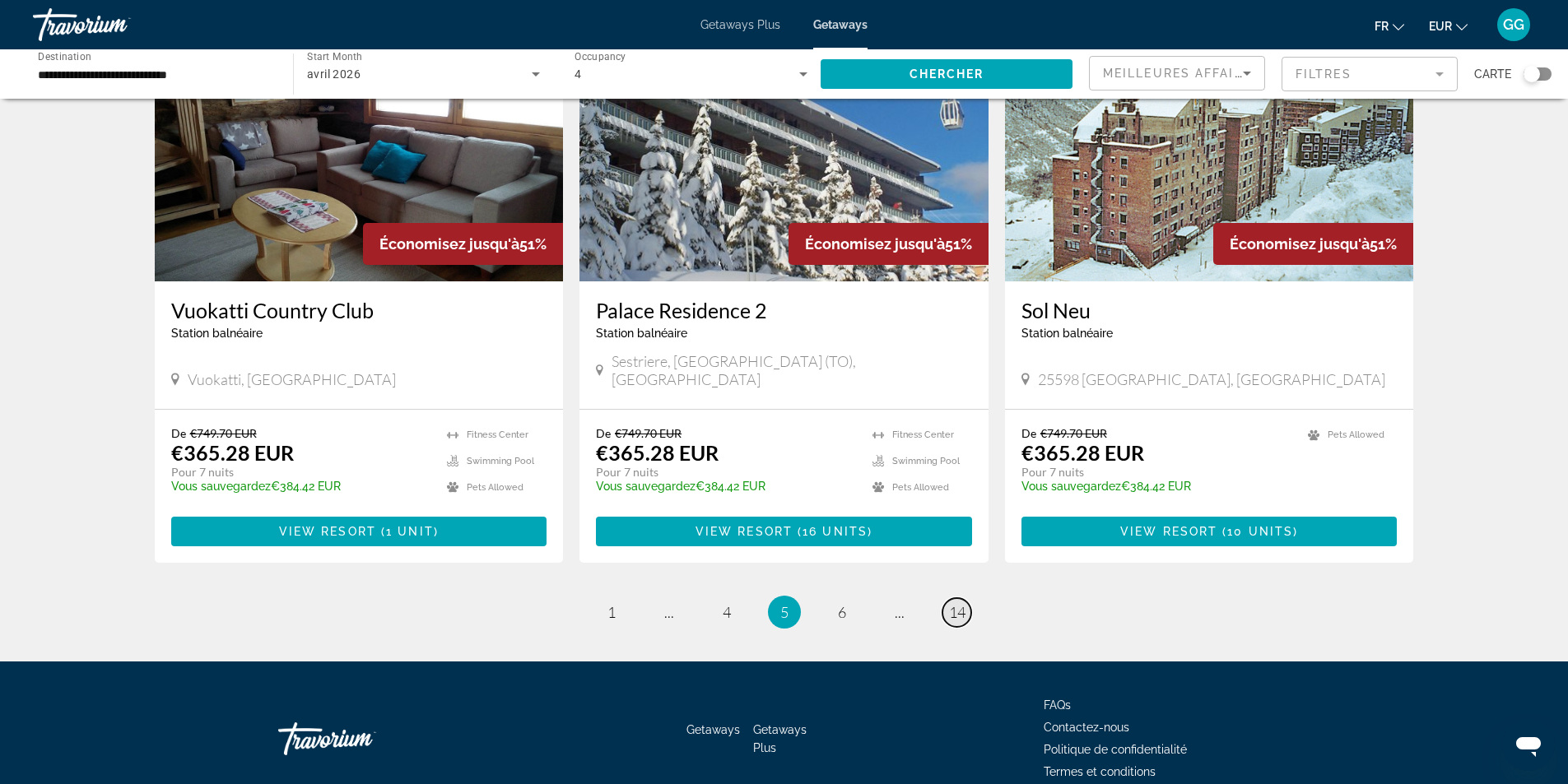
click at [965, 603] on span "14" at bounding box center [956, 612] width 16 height 18
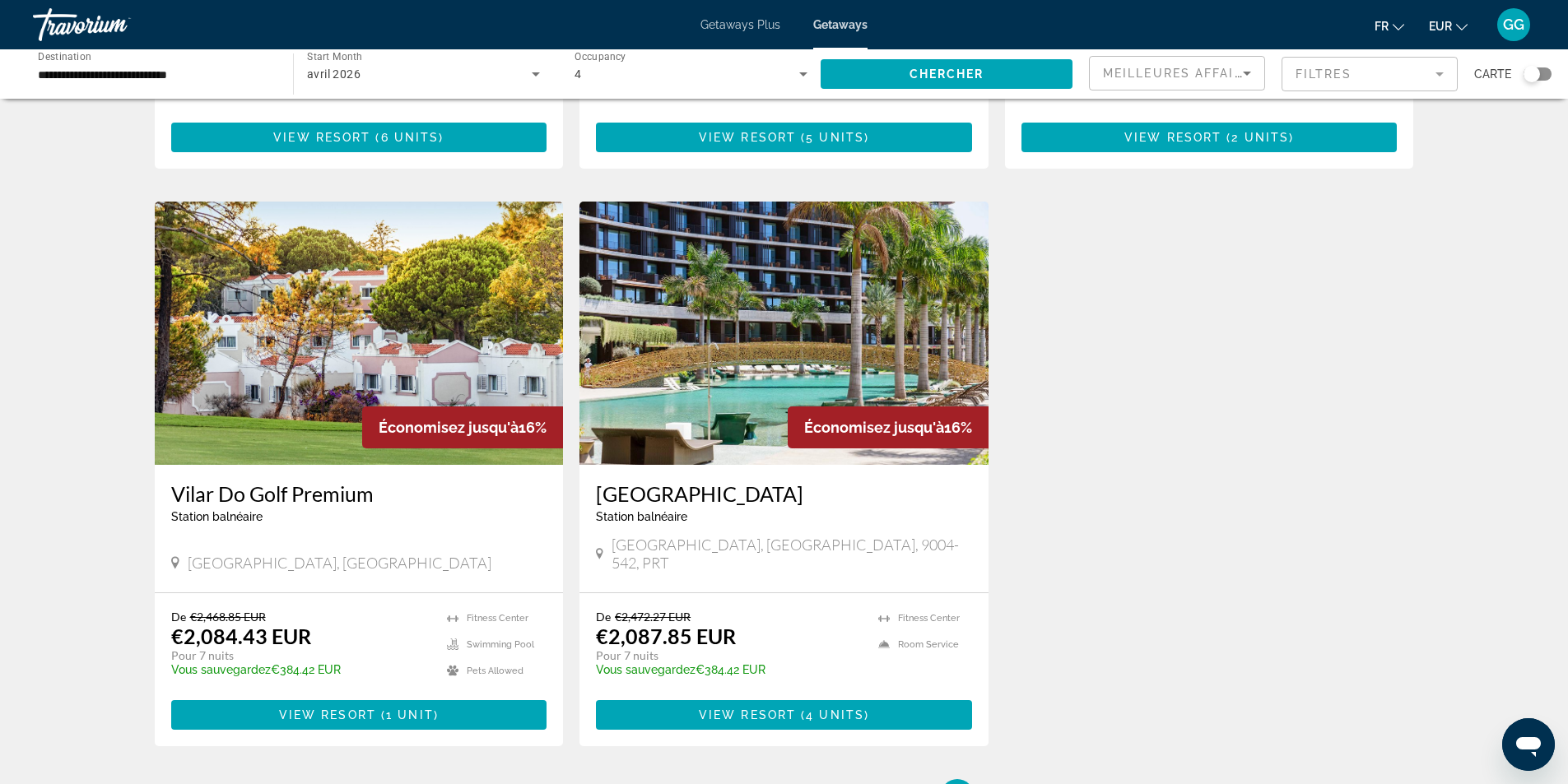
scroll to position [1153, 0]
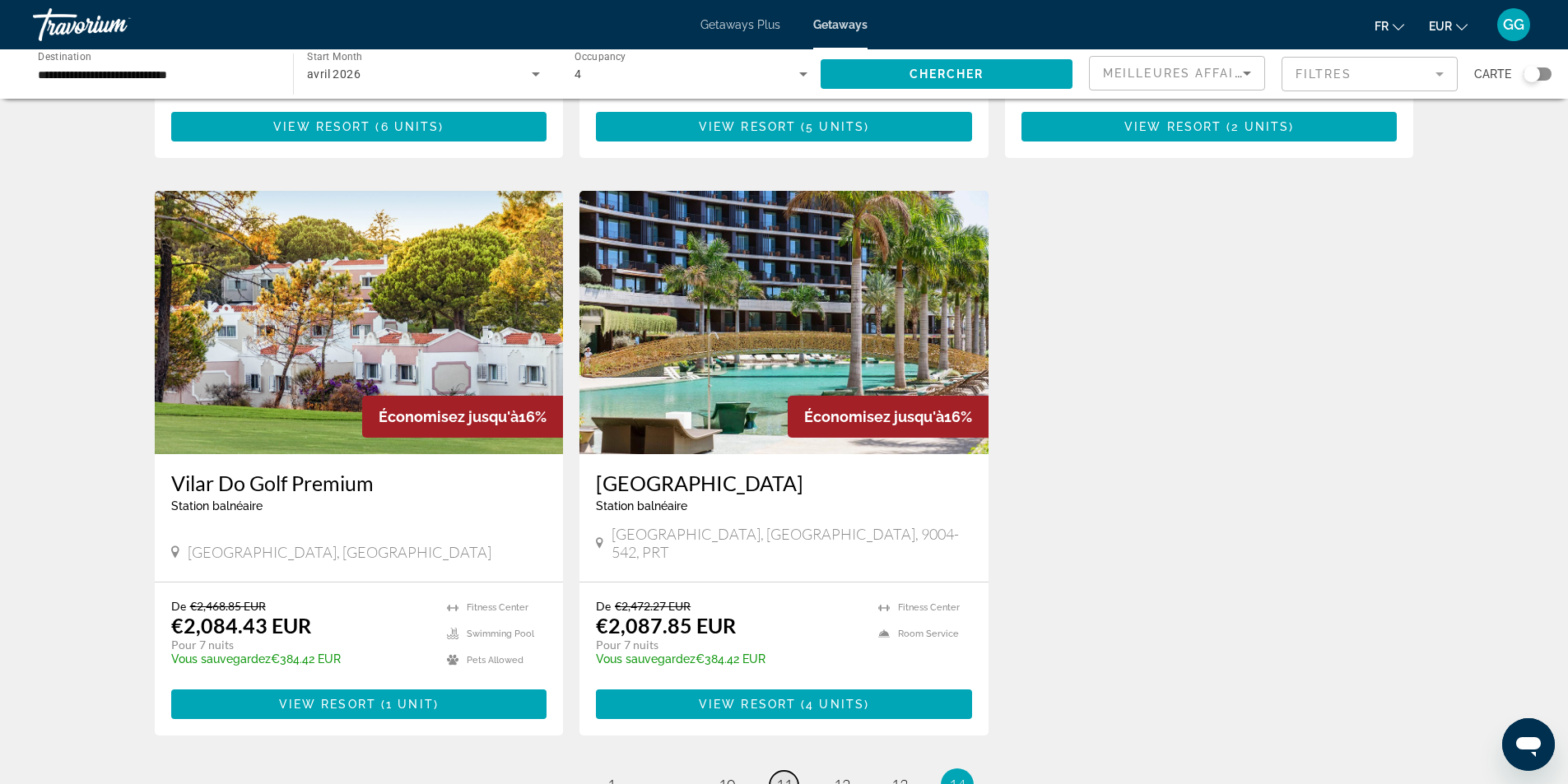
click at [788, 776] on span "11" at bounding box center [784, 785] width 16 height 18
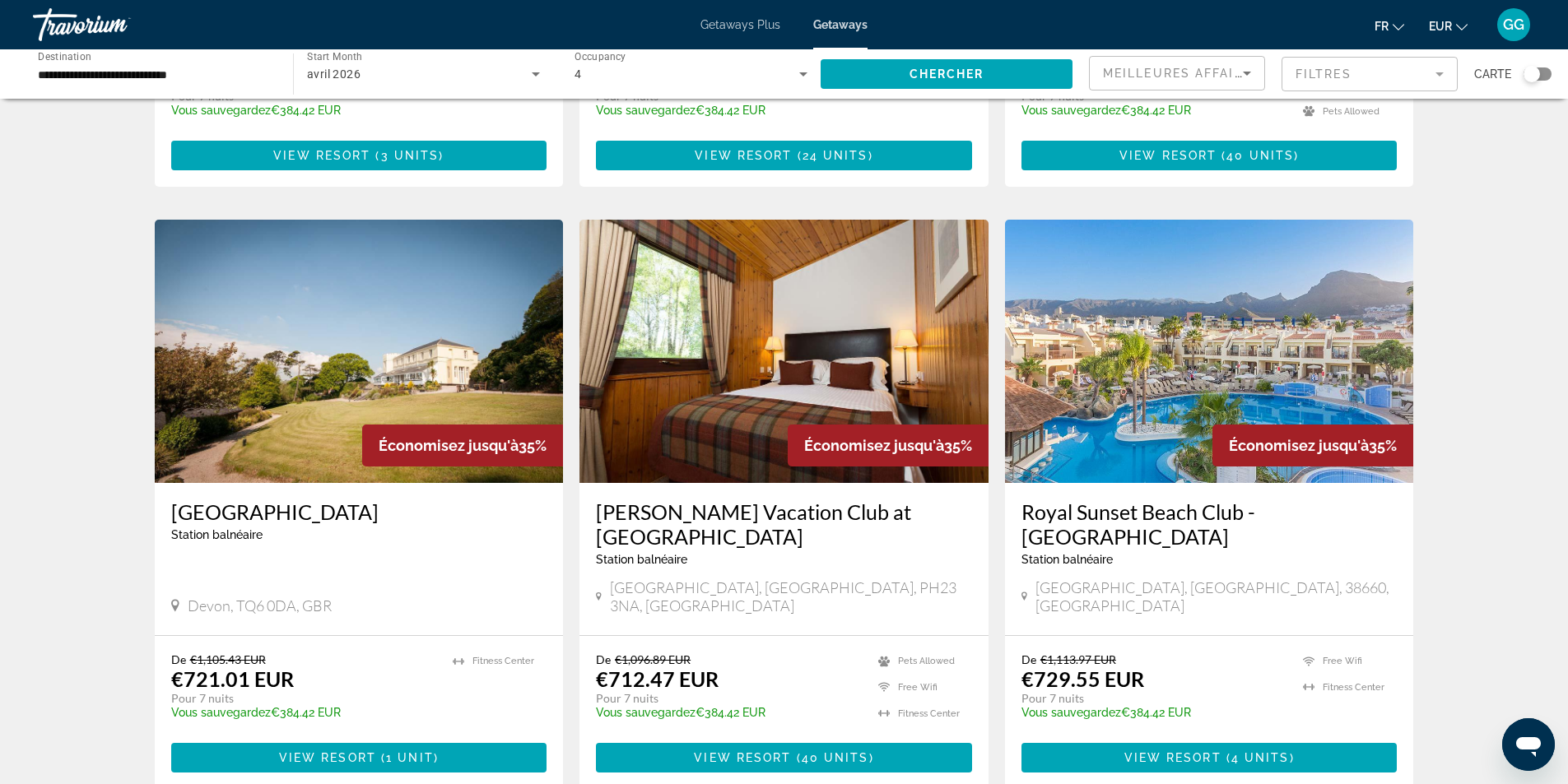
scroll to position [1811, 0]
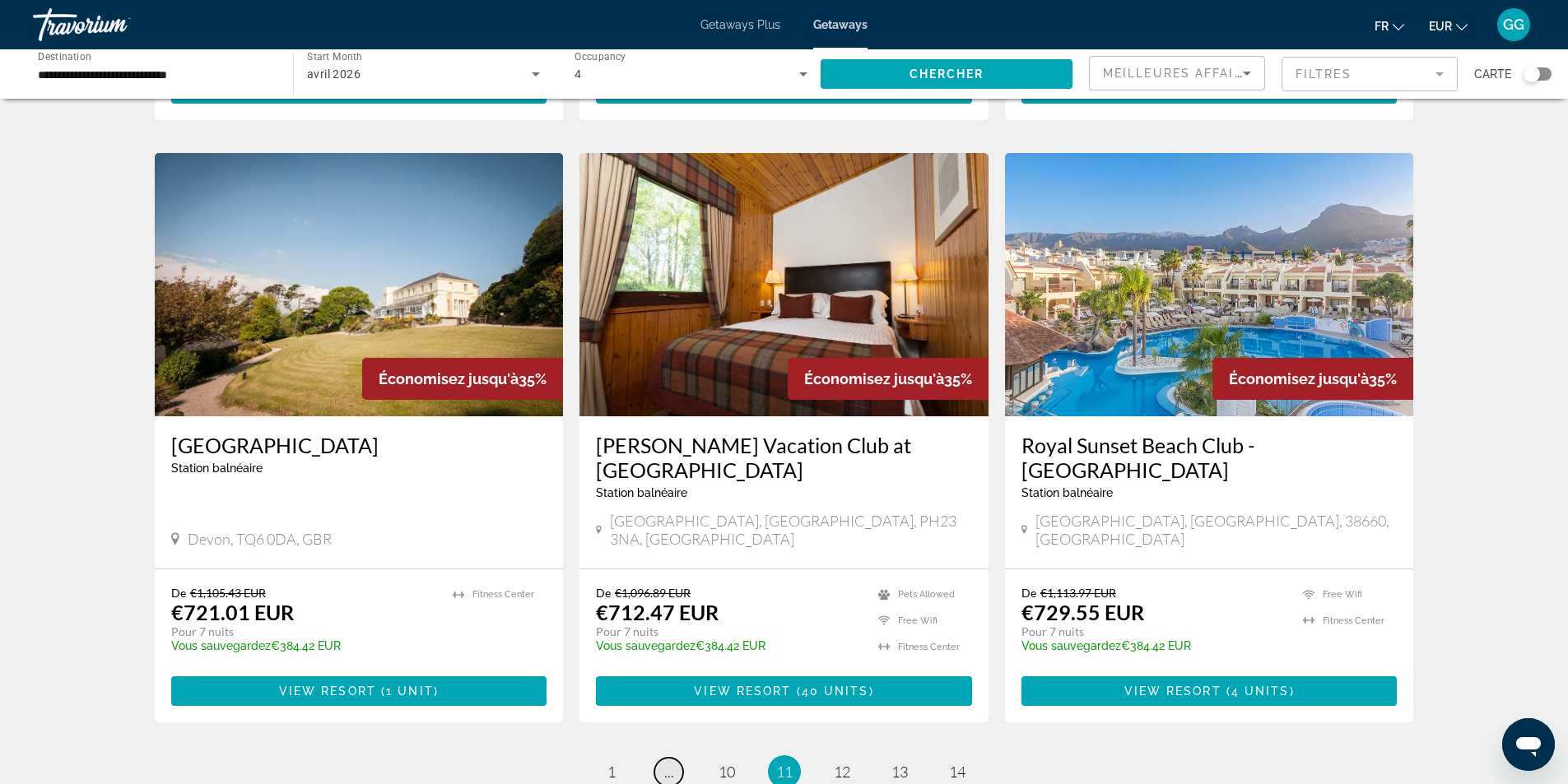
click at [674, 758] on link "page ..." at bounding box center [668, 772] width 29 height 29
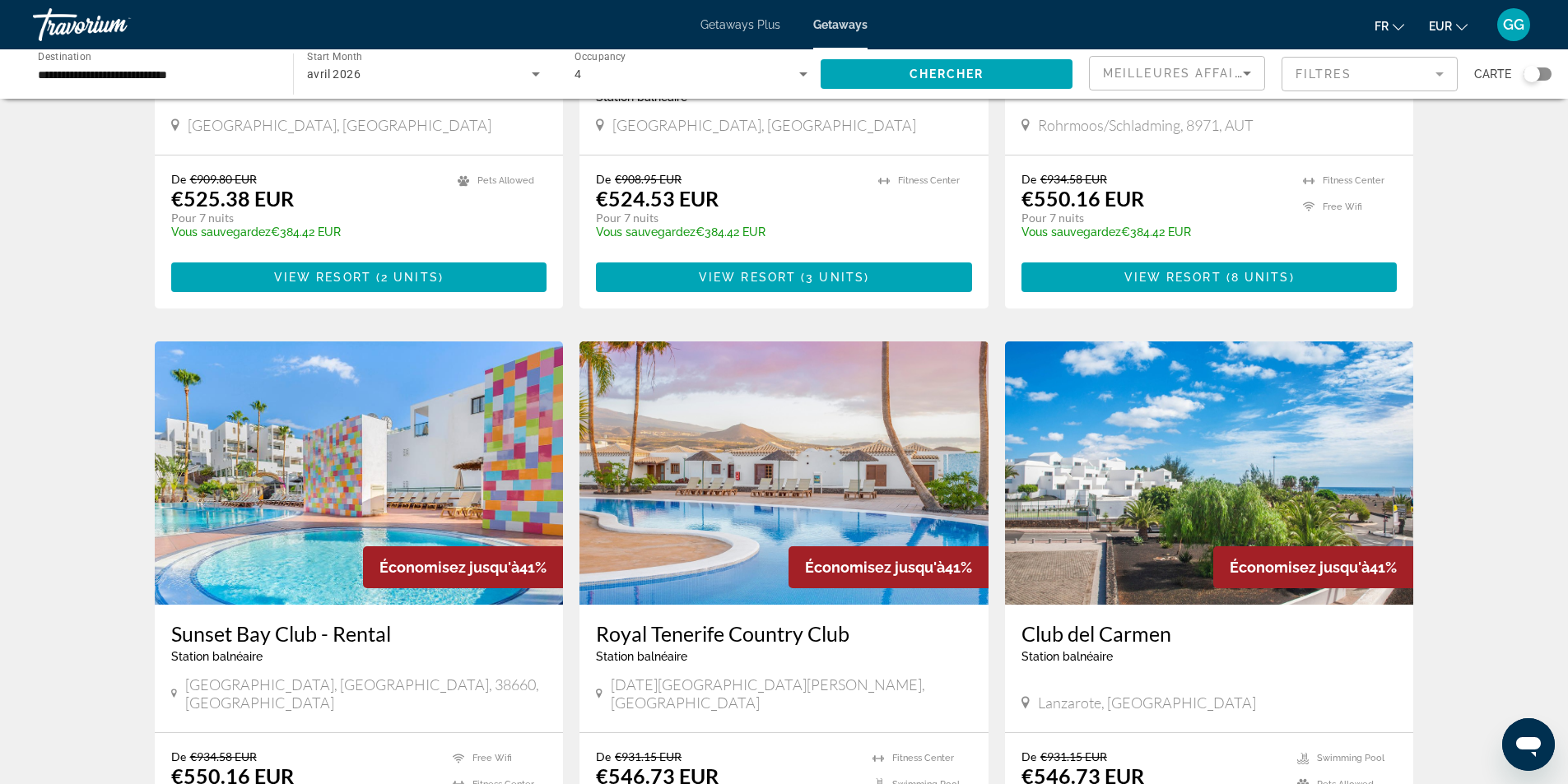
scroll to position [1070, 0]
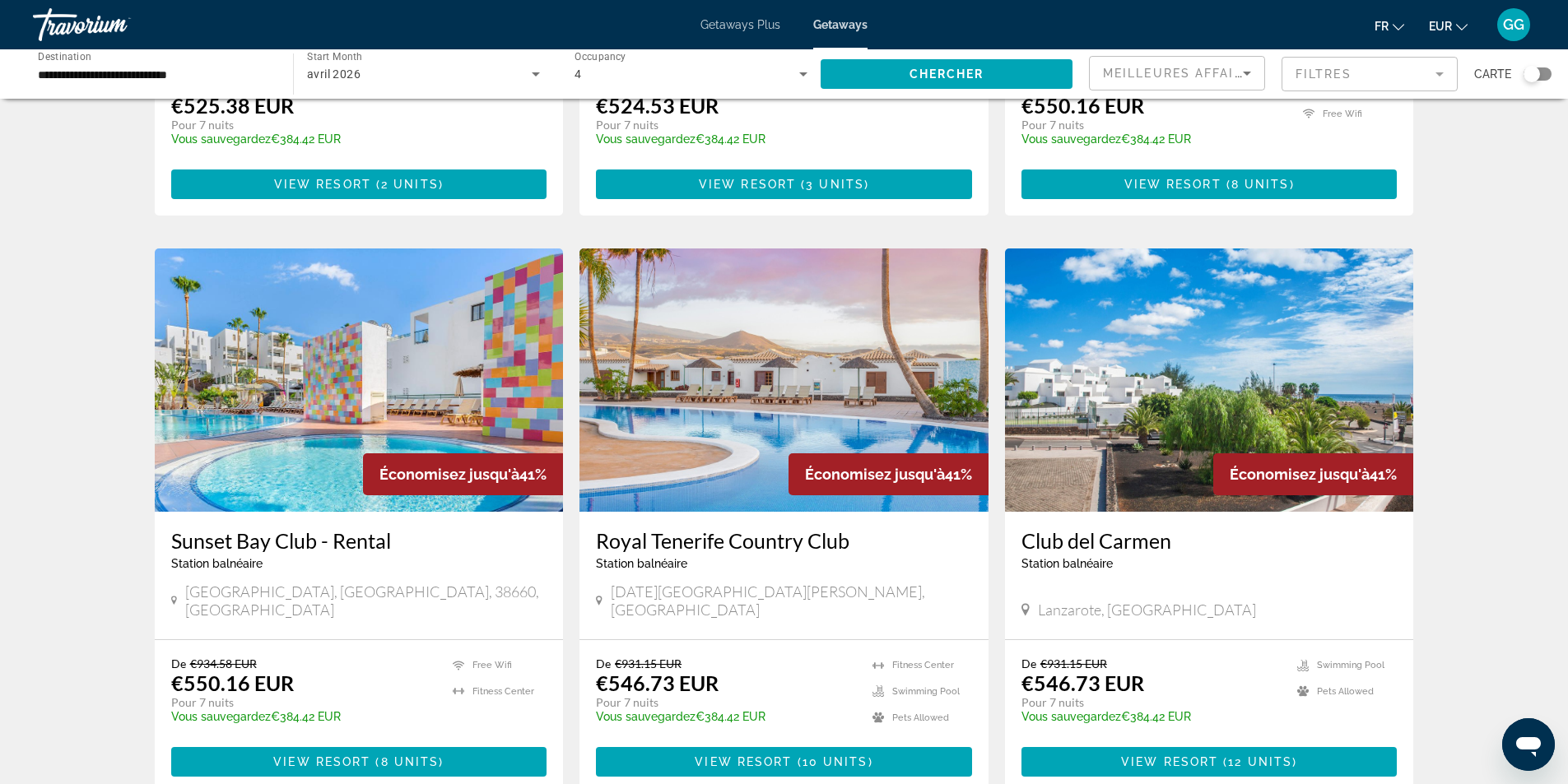
click at [488, 391] on img "Main content" at bounding box center [359, 379] width 409 height 263
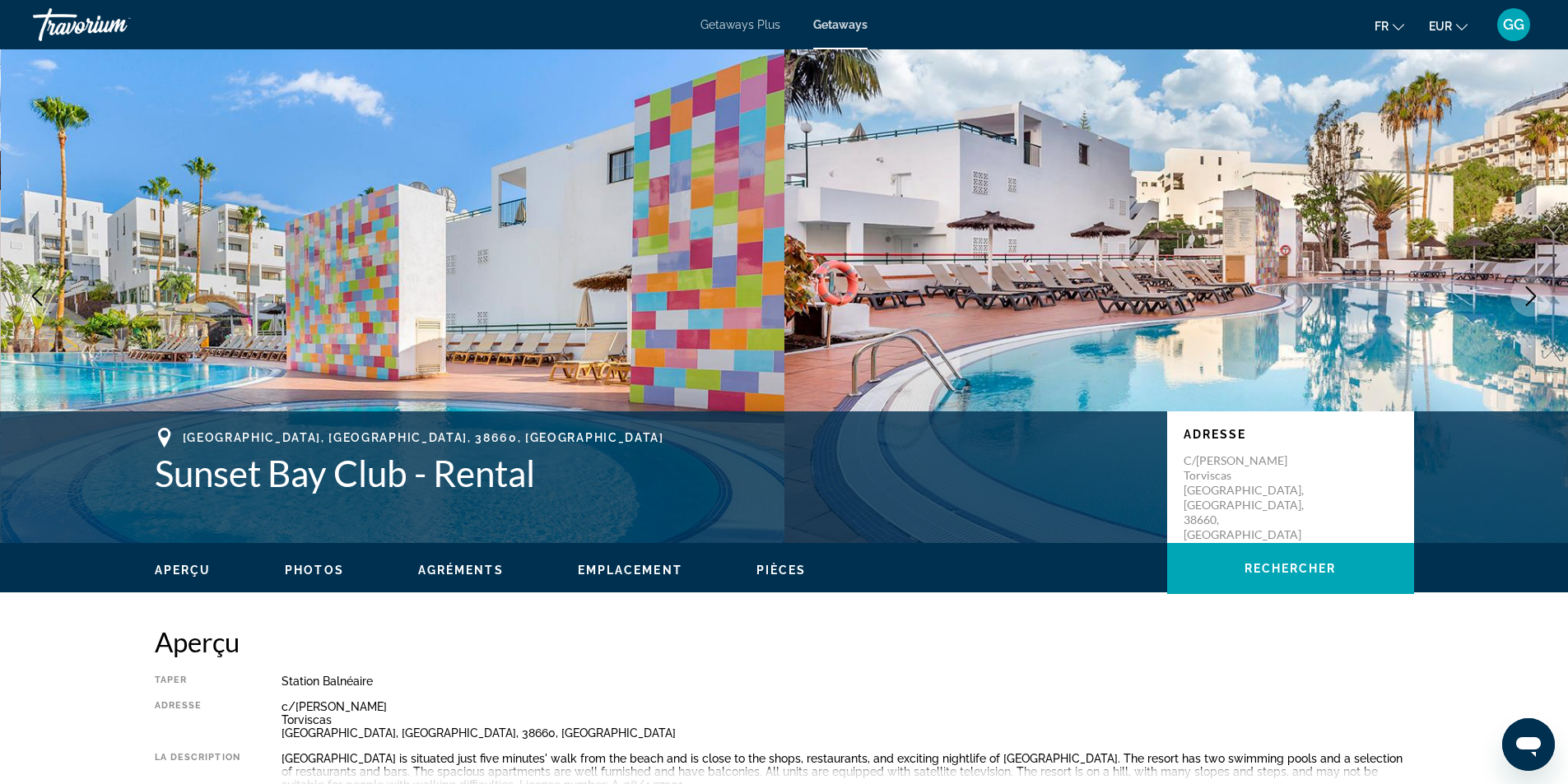
click at [1537, 292] on icon "Next image" at bounding box center [1530, 296] width 20 height 20
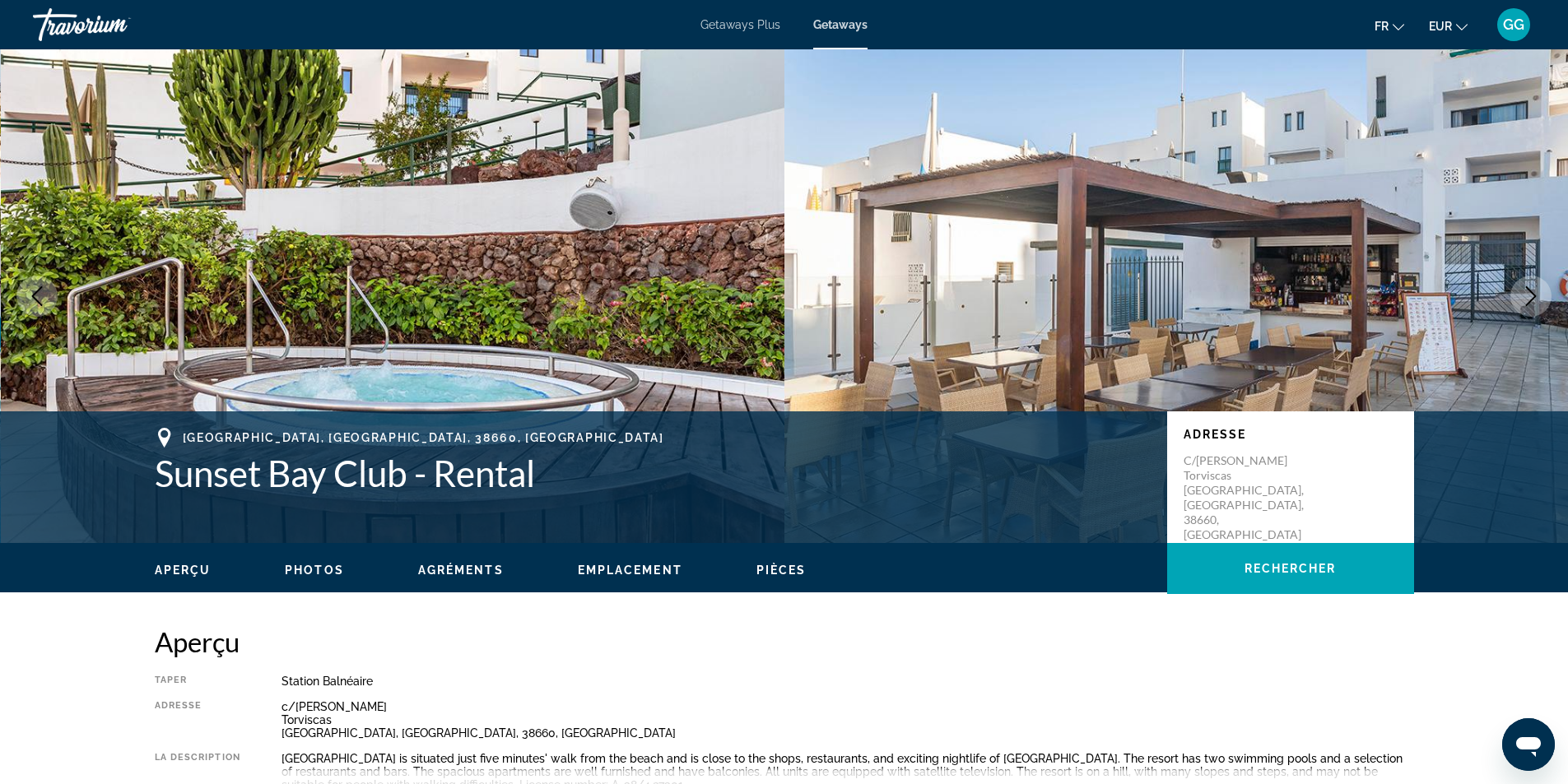
click at [1537, 292] on icon "Next image" at bounding box center [1530, 296] width 20 height 20
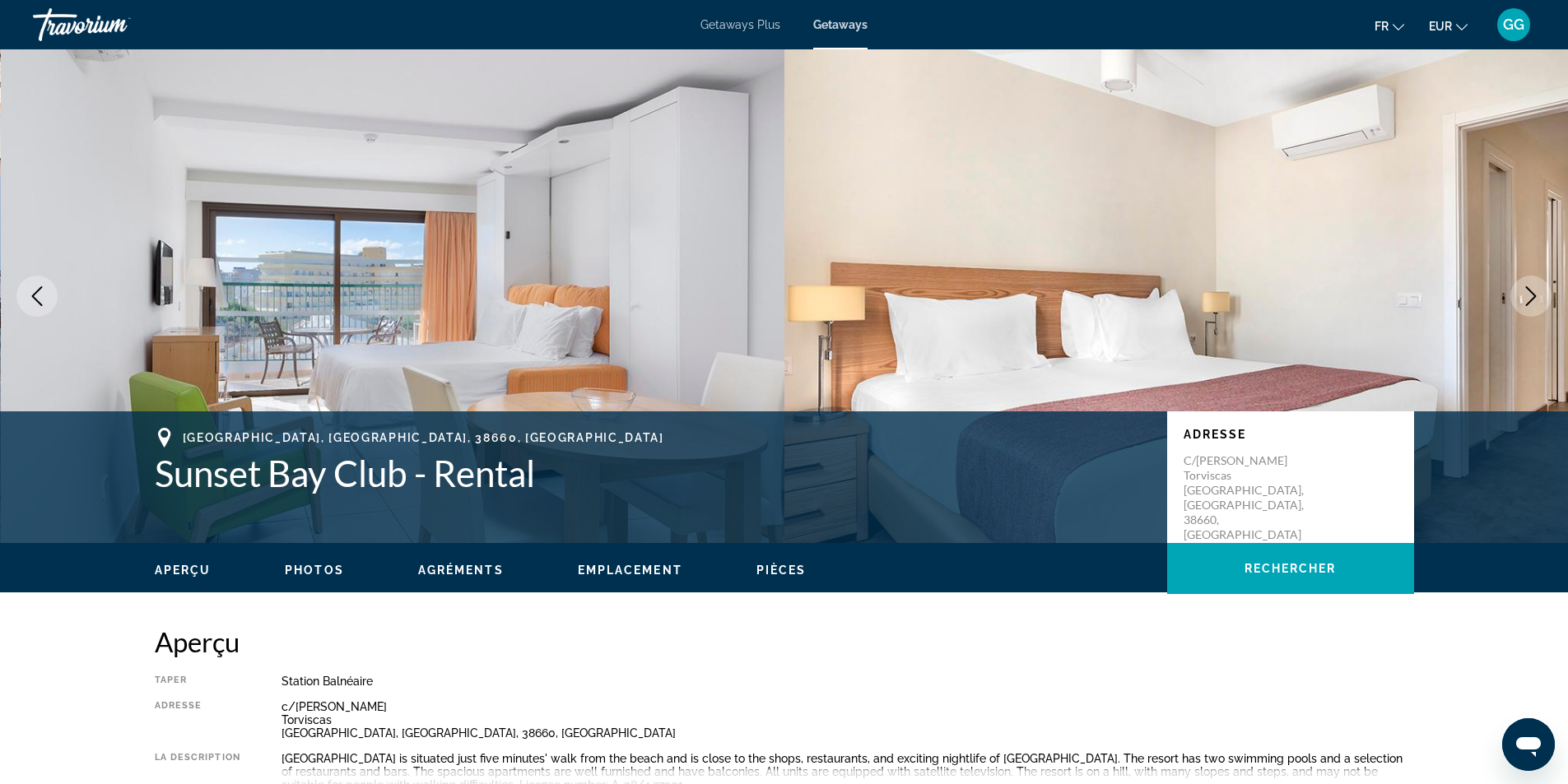
click at [1537, 292] on icon "Next image" at bounding box center [1530, 296] width 20 height 20
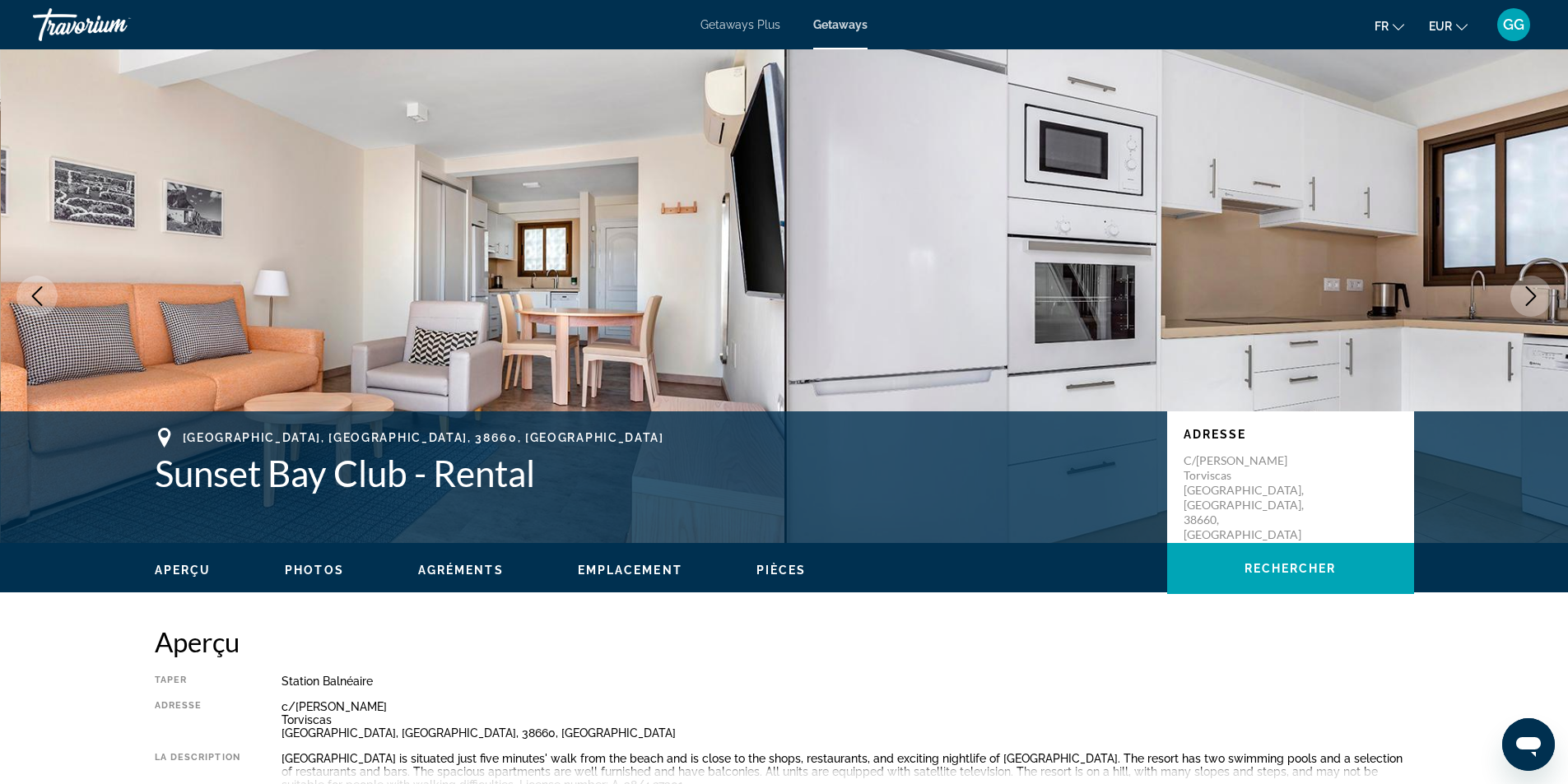
click at [1537, 292] on icon "Next image" at bounding box center [1530, 296] width 20 height 20
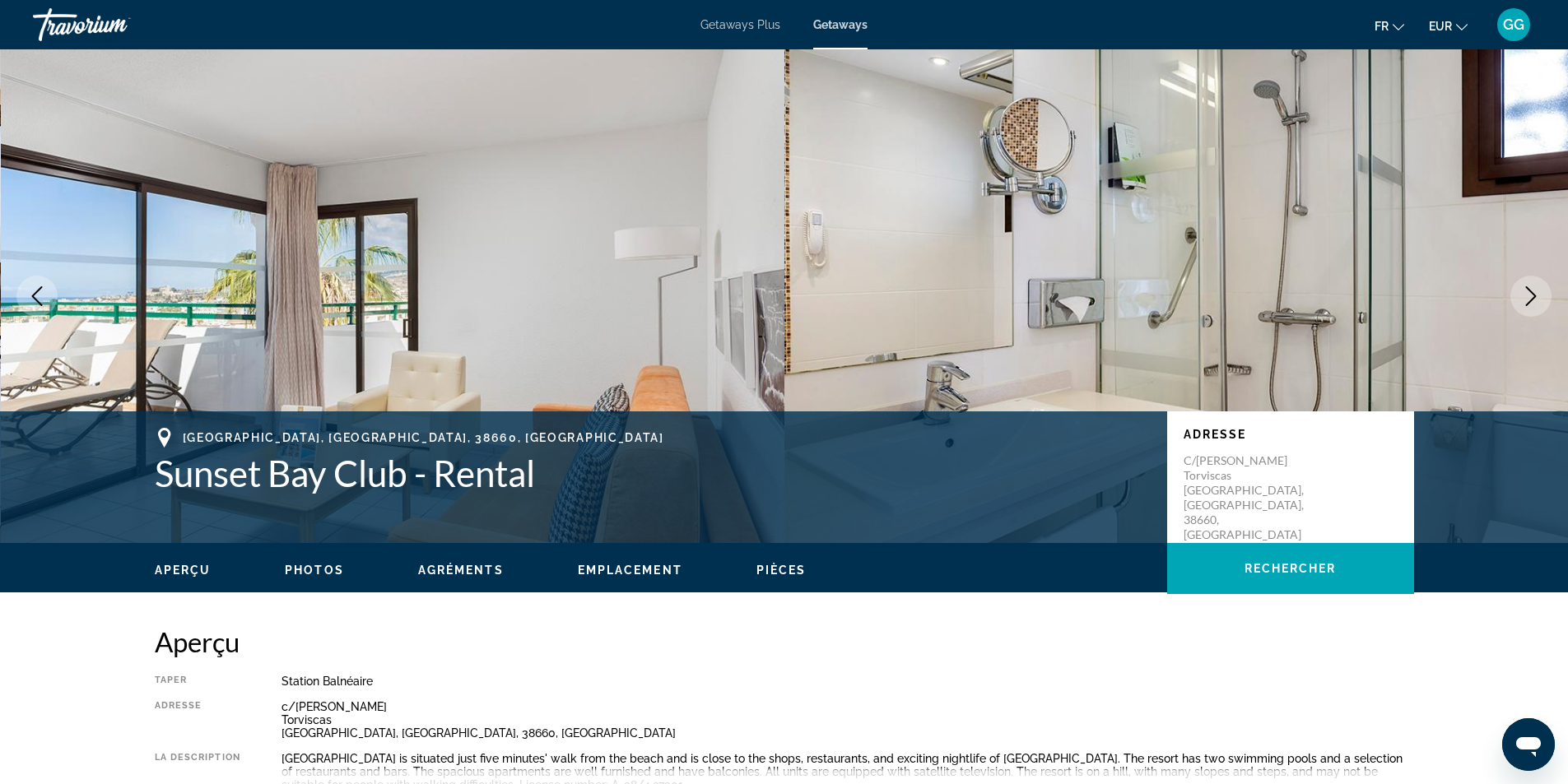
click at [1537, 292] on icon "Next image" at bounding box center [1530, 296] width 20 height 20
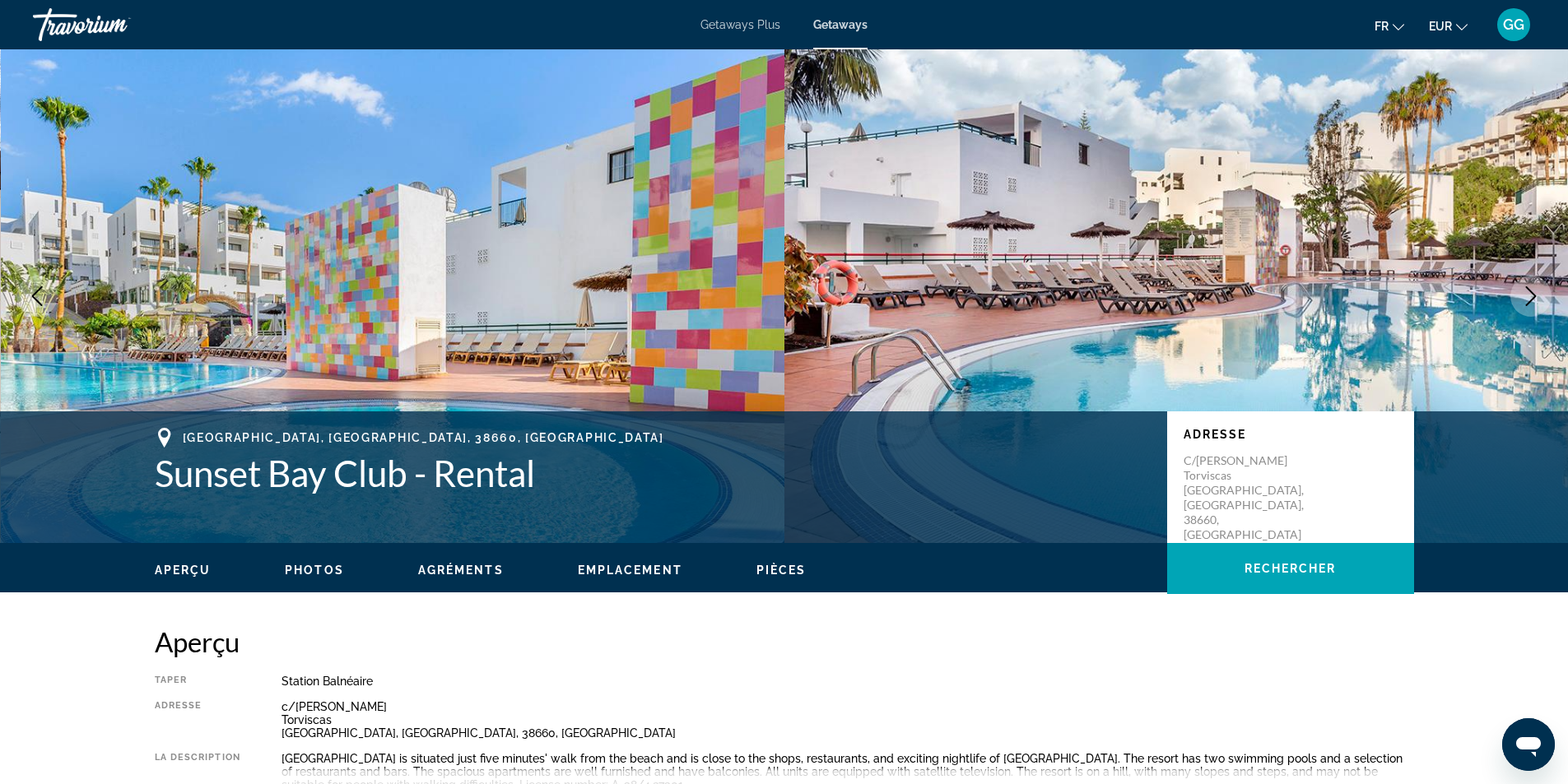
click at [1537, 292] on icon "Next image" at bounding box center [1530, 296] width 20 height 20
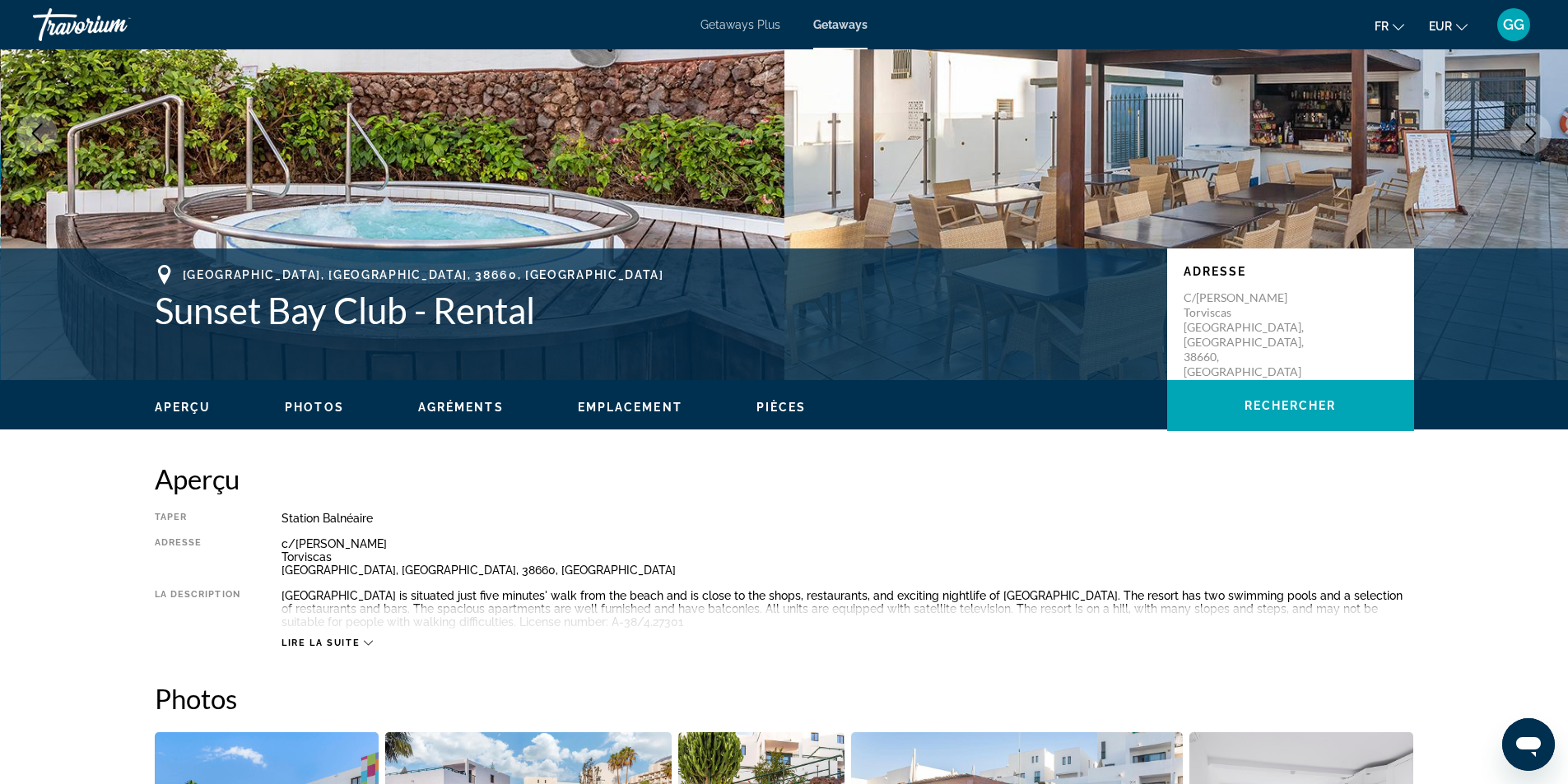
scroll to position [165, 0]
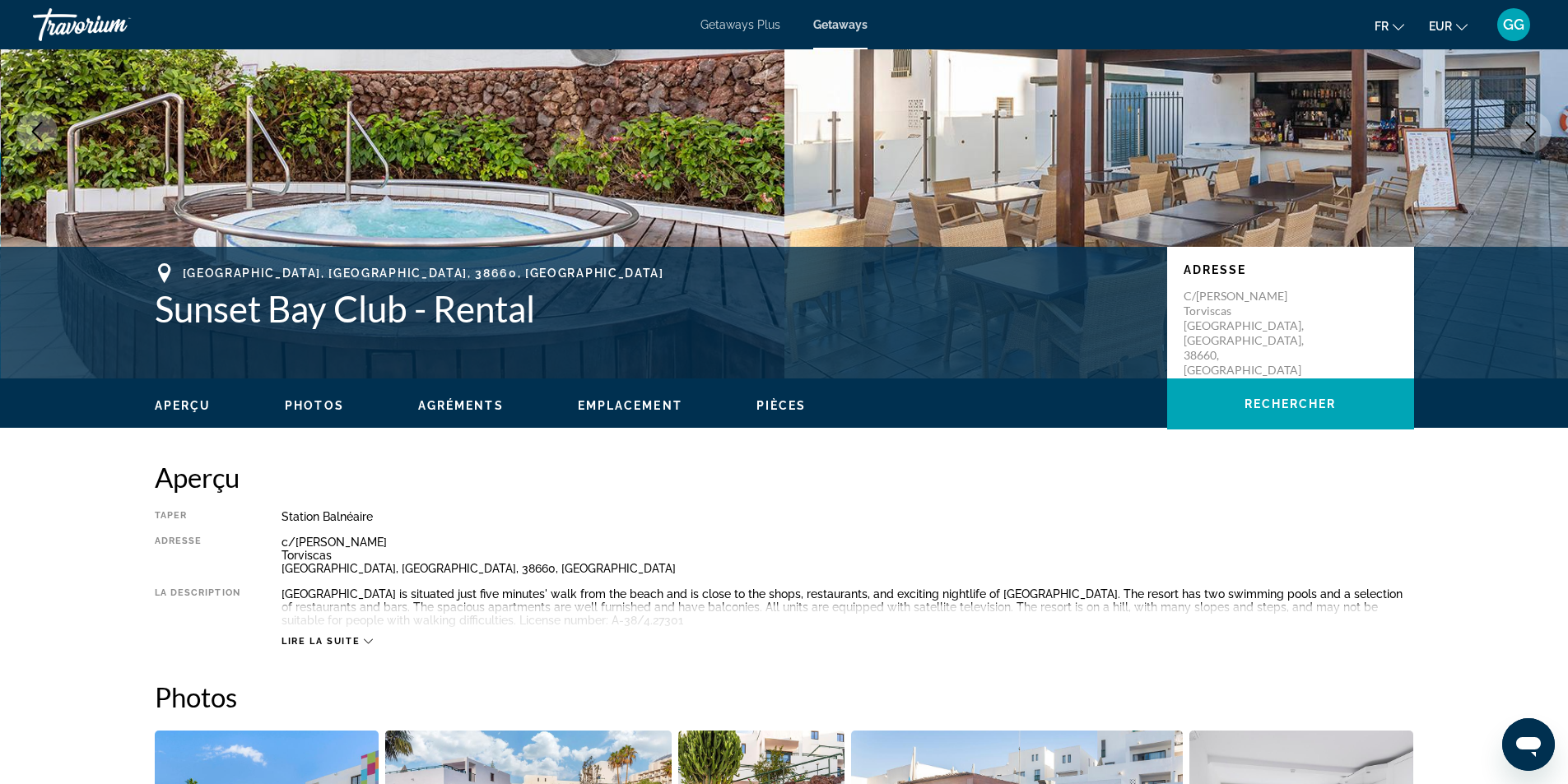
click at [314, 638] on span "Lire la suite" at bounding box center [320, 641] width 78 height 11
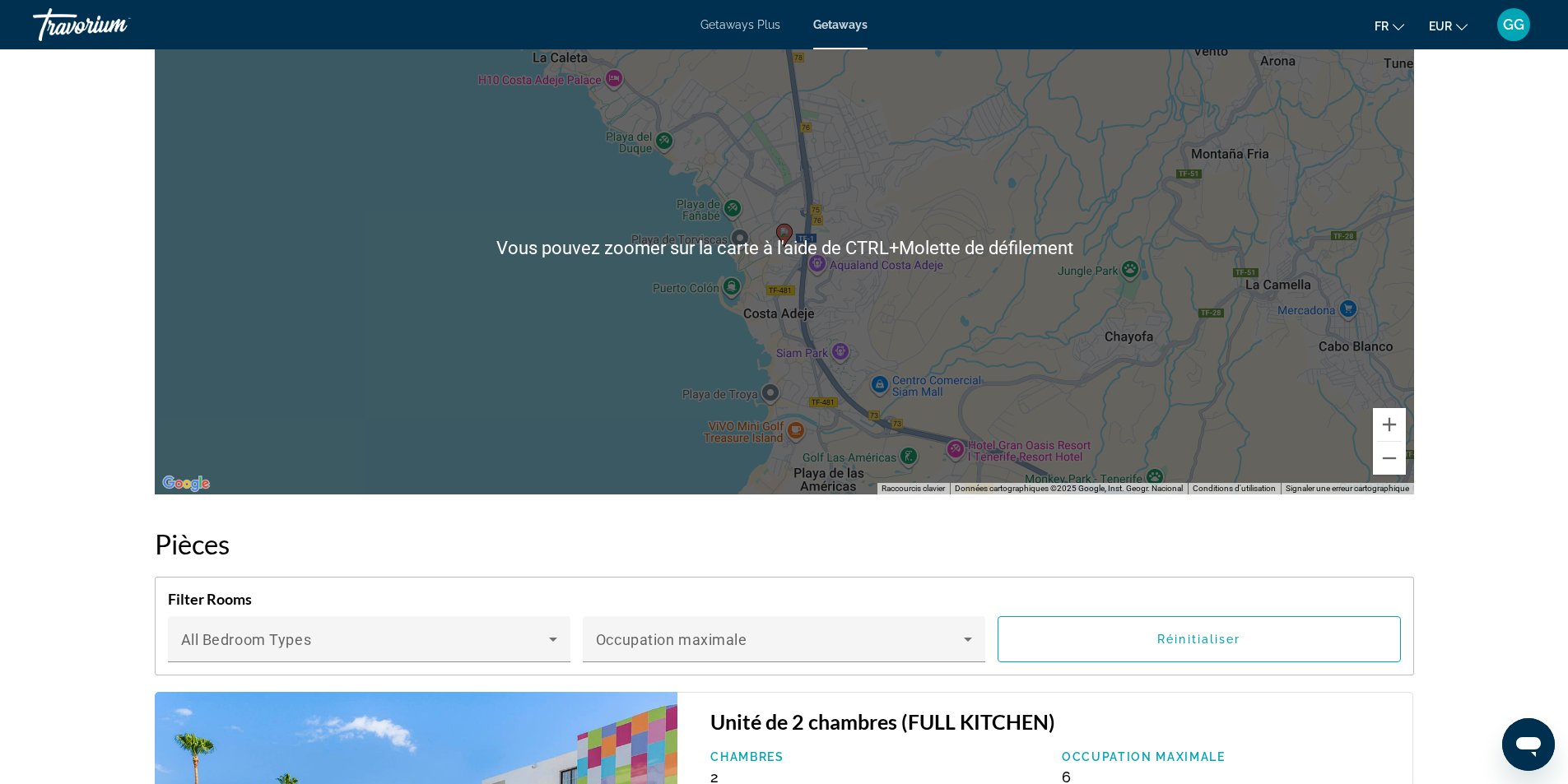
scroll to position [2223, 0]
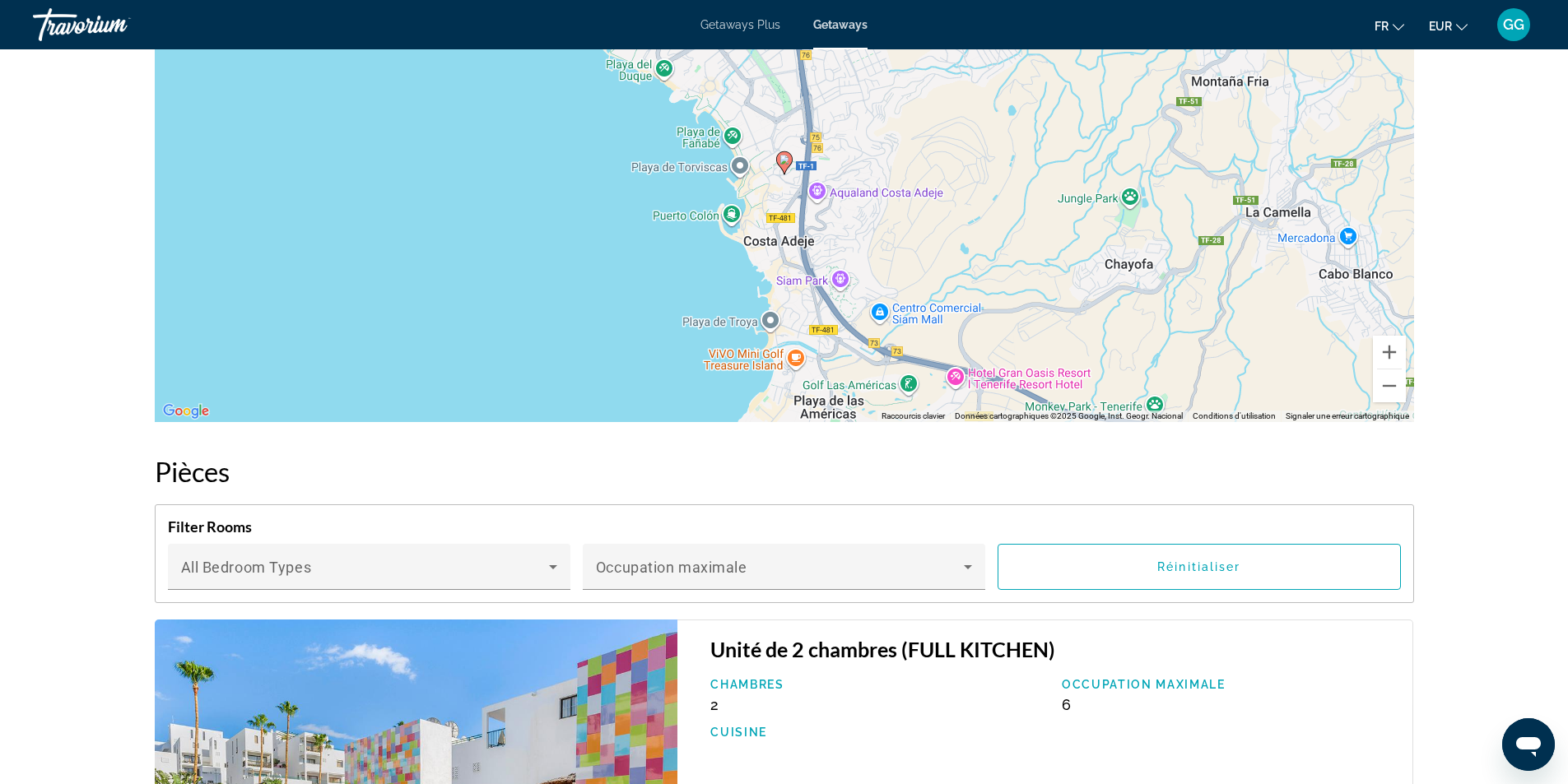
click at [1521, 16] on span "GG" at bounding box center [1514, 24] width 21 height 16
click at [1426, 193] on button "Déconnexion" at bounding box center [1414, 185] width 86 height 21
